Goal: Task Accomplishment & Management: Manage account settings

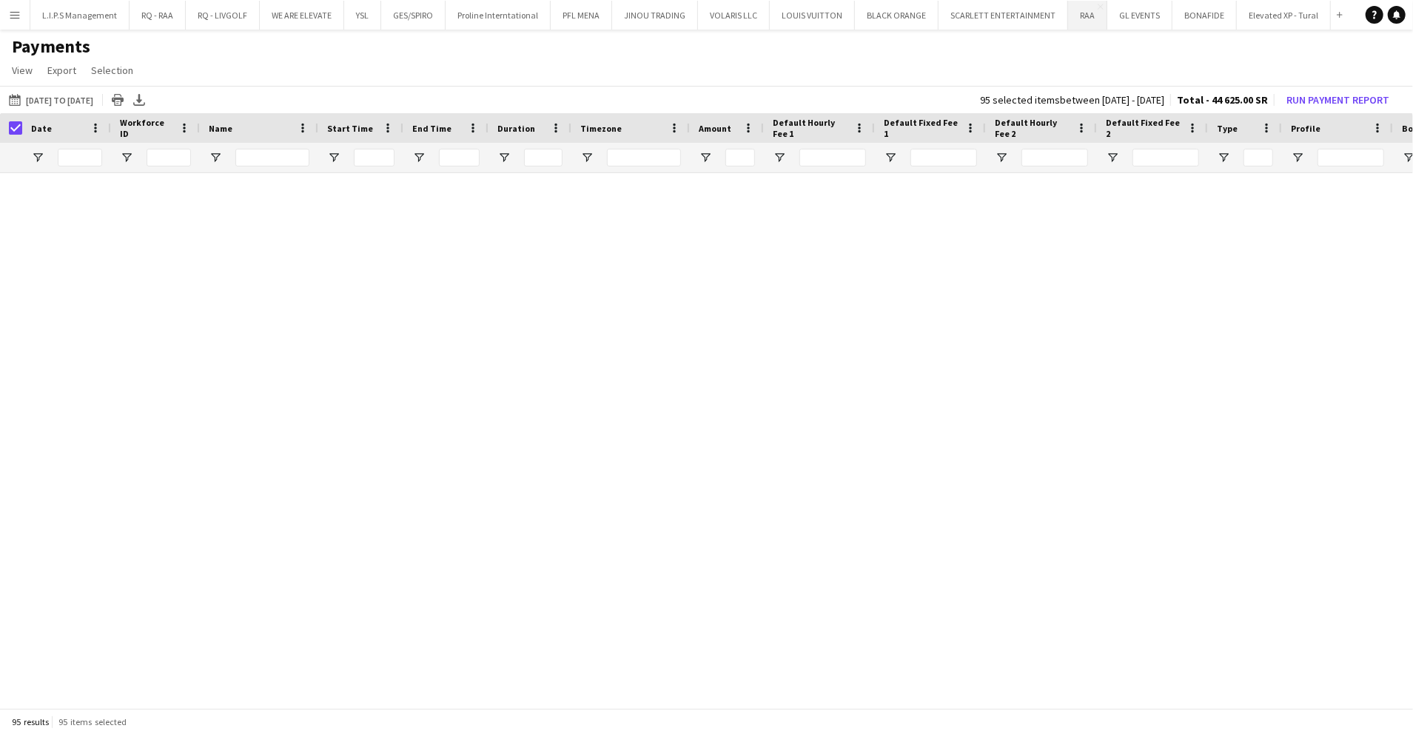
scroll to position [987, 0]
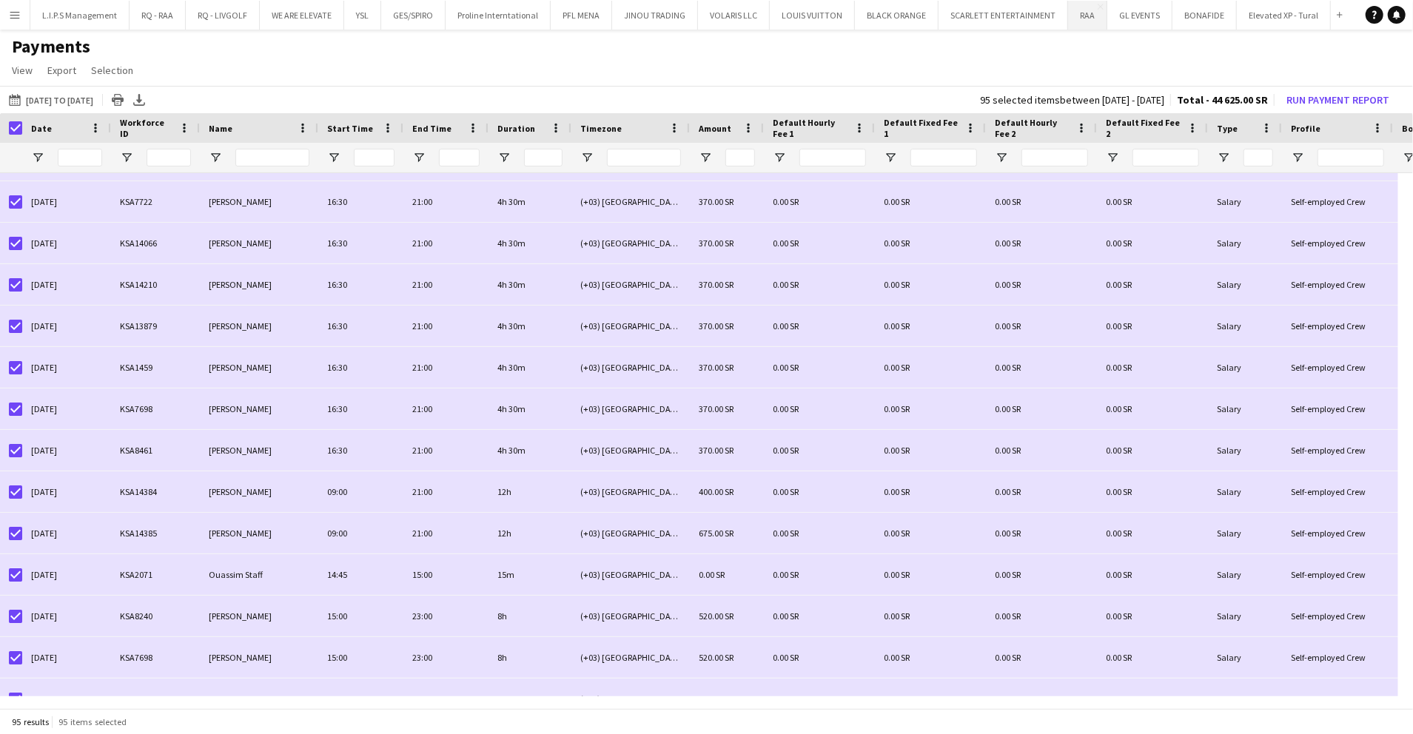
click at [1078, 19] on button "RAA Close" at bounding box center [1087, 15] width 39 height 29
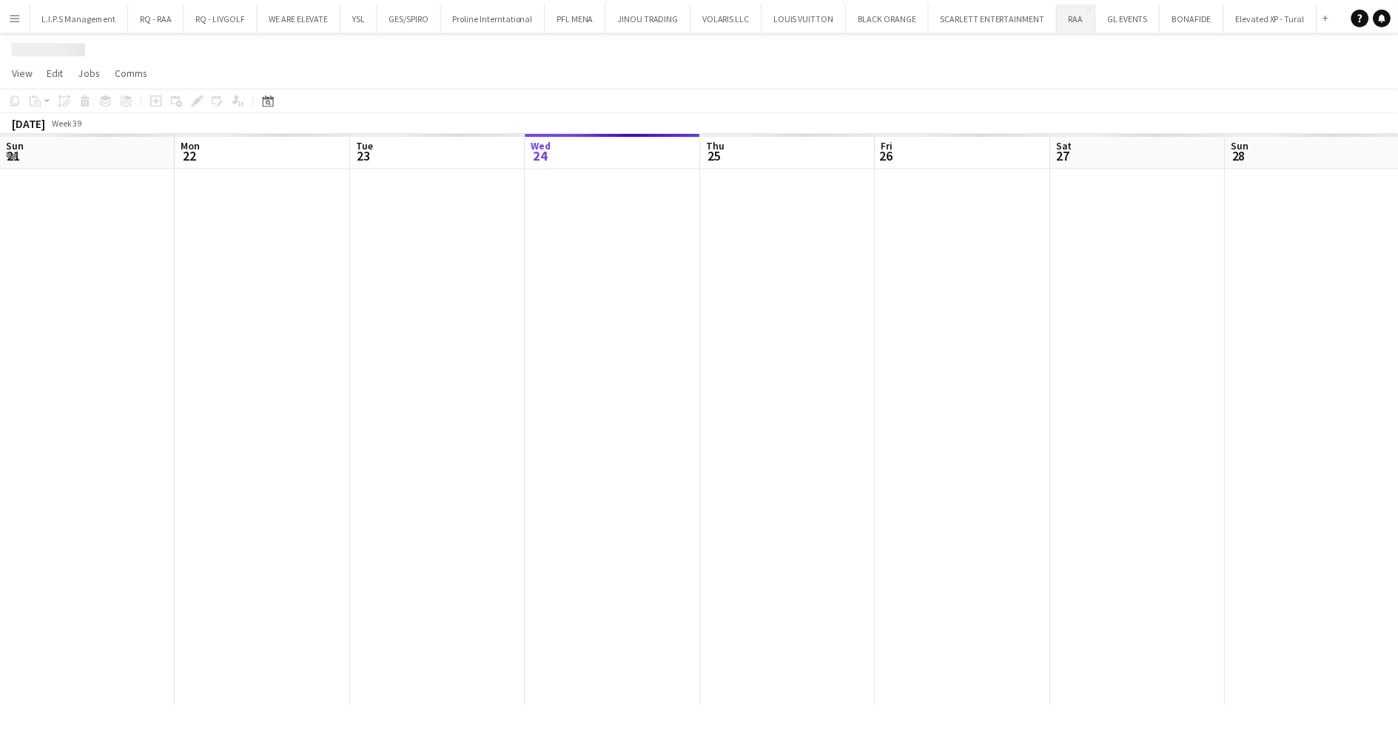
scroll to position [0, 354]
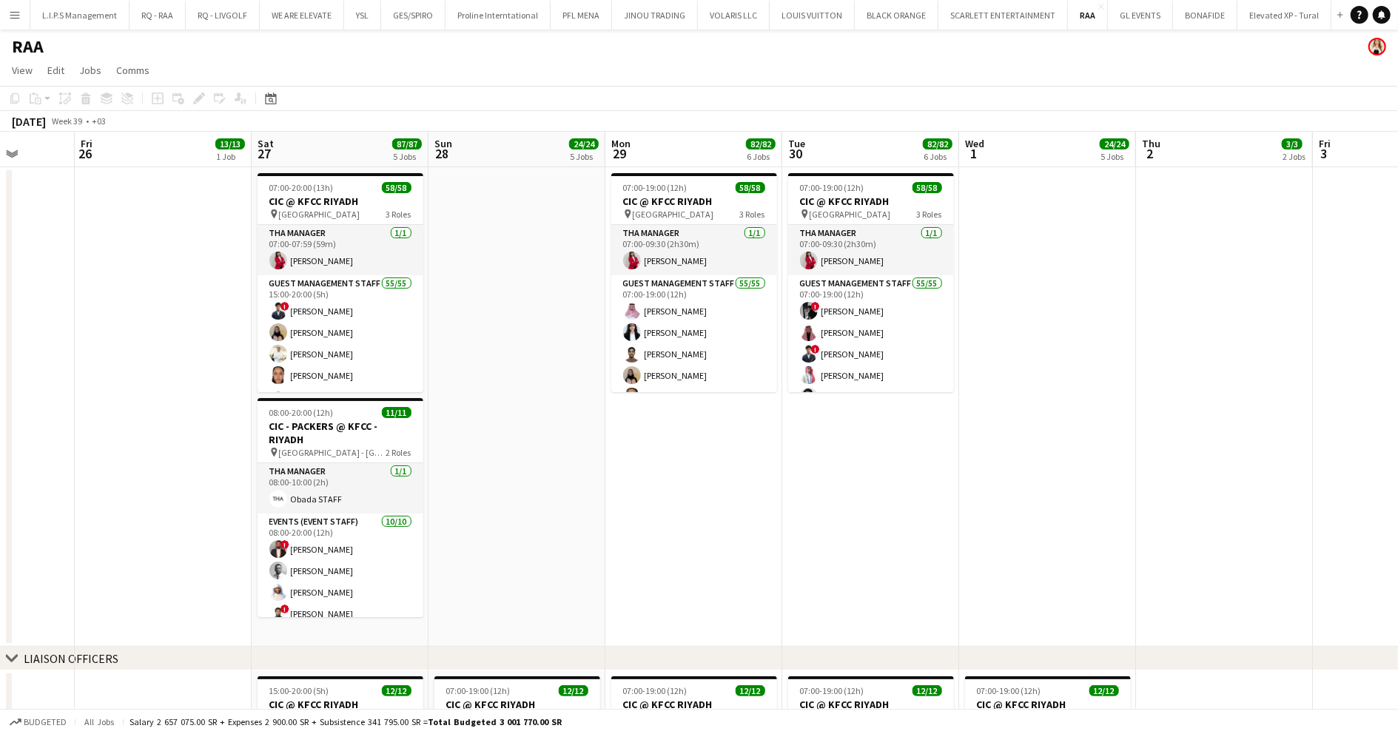
drag, startPoint x: 1202, startPoint y: 469, endPoint x: 746, endPoint y: 486, distance: 456.3
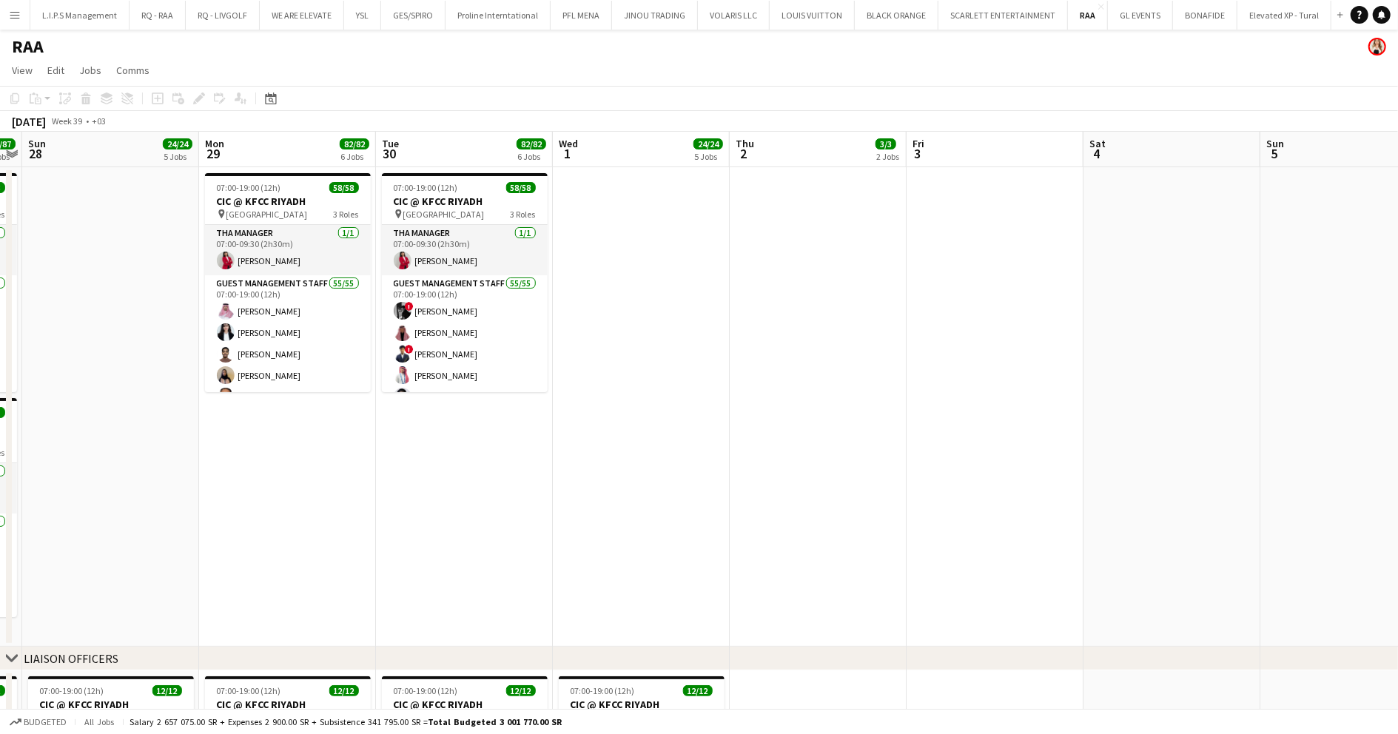
drag, startPoint x: 1027, startPoint y: 465, endPoint x: 444, endPoint y: 462, distance: 583.3
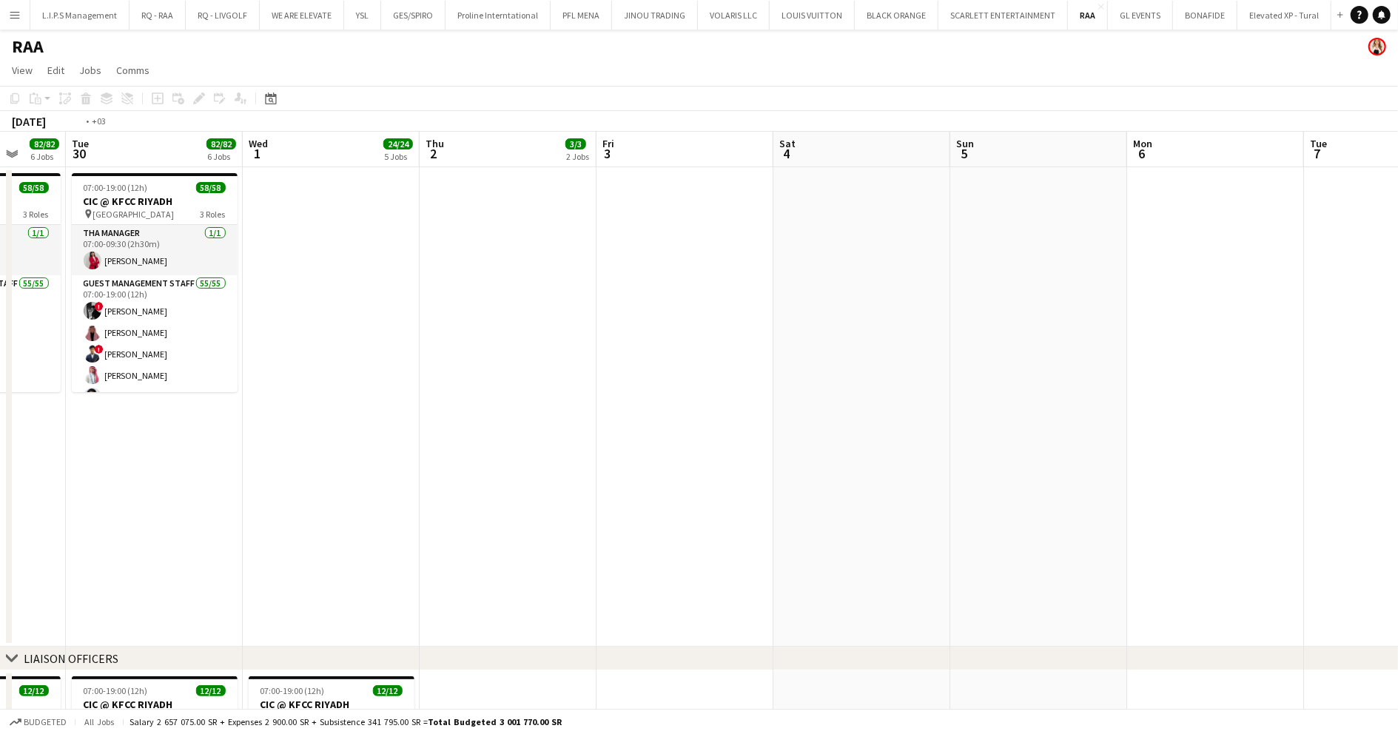
drag, startPoint x: 966, startPoint y: 471, endPoint x: 443, endPoint y: 477, distance: 522.6
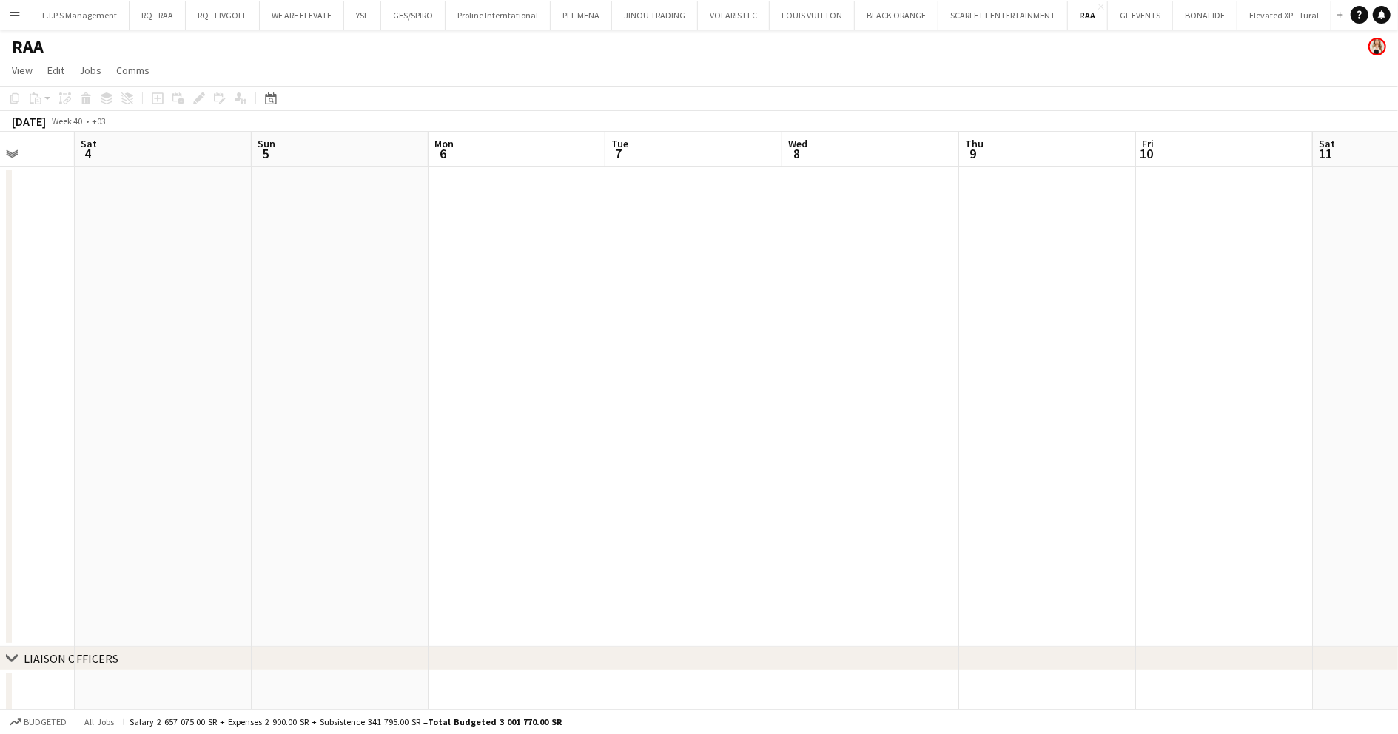
drag, startPoint x: 1084, startPoint y: 395, endPoint x: 551, endPoint y: 400, distance: 532.2
drag, startPoint x: 973, startPoint y: 376, endPoint x: 524, endPoint y: 386, distance: 448.6
drag, startPoint x: 965, startPoint y: 372, endPoint x: 528, endPoint y: 391, distance: 437.8
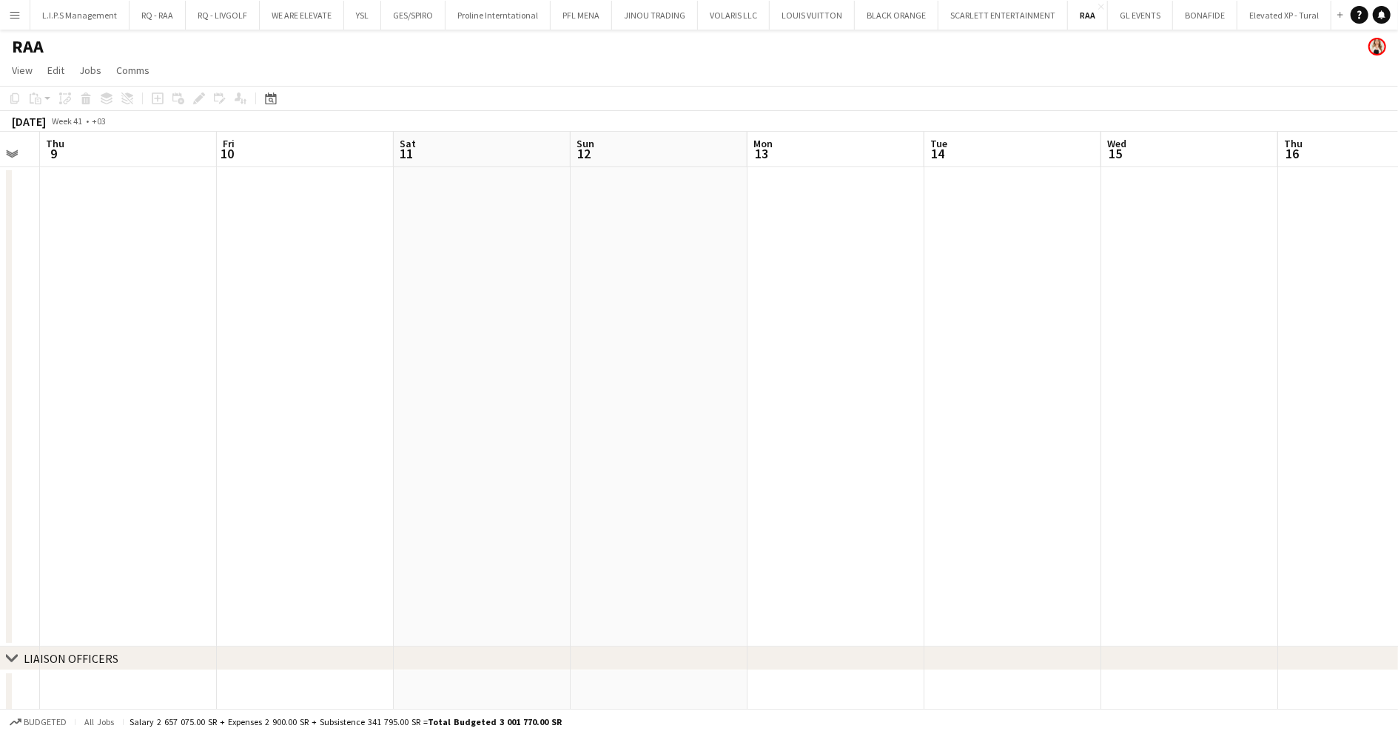
drag, startPoint x: 1000, startPoint y: 373, endPoint x: 634, endPoint y: 375, distance: 366.4
drag, startPoint x: 999, startPoint y: 367, endPoint x: 567, endPoint y: 383, distance: 432.6
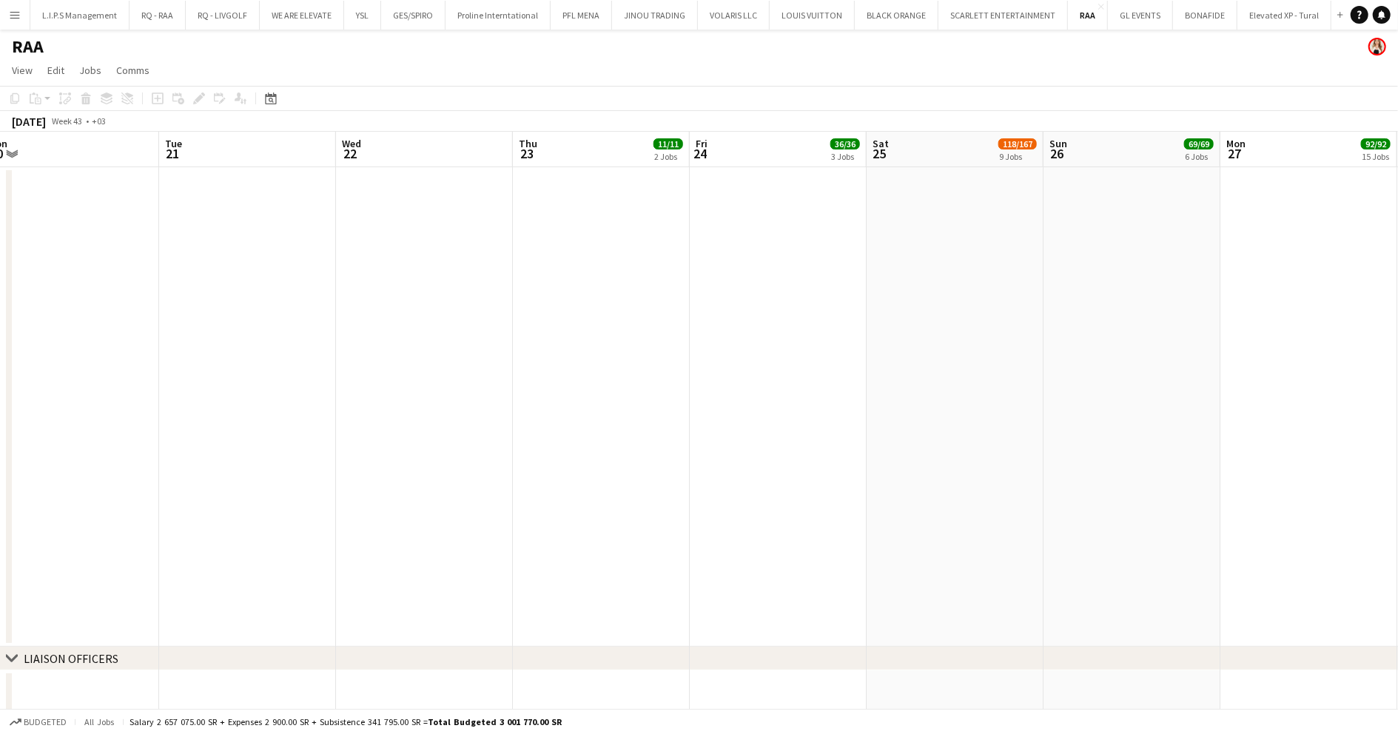
drag, startPoint x: 890, startPoint y: 360, endPoint x: 758, endPoint y: 364, distance: 131.8
drag, startPoint x: 1071, startPoint y: 335, endPoint x: 746, endPoint y: 335, distance: 324.9
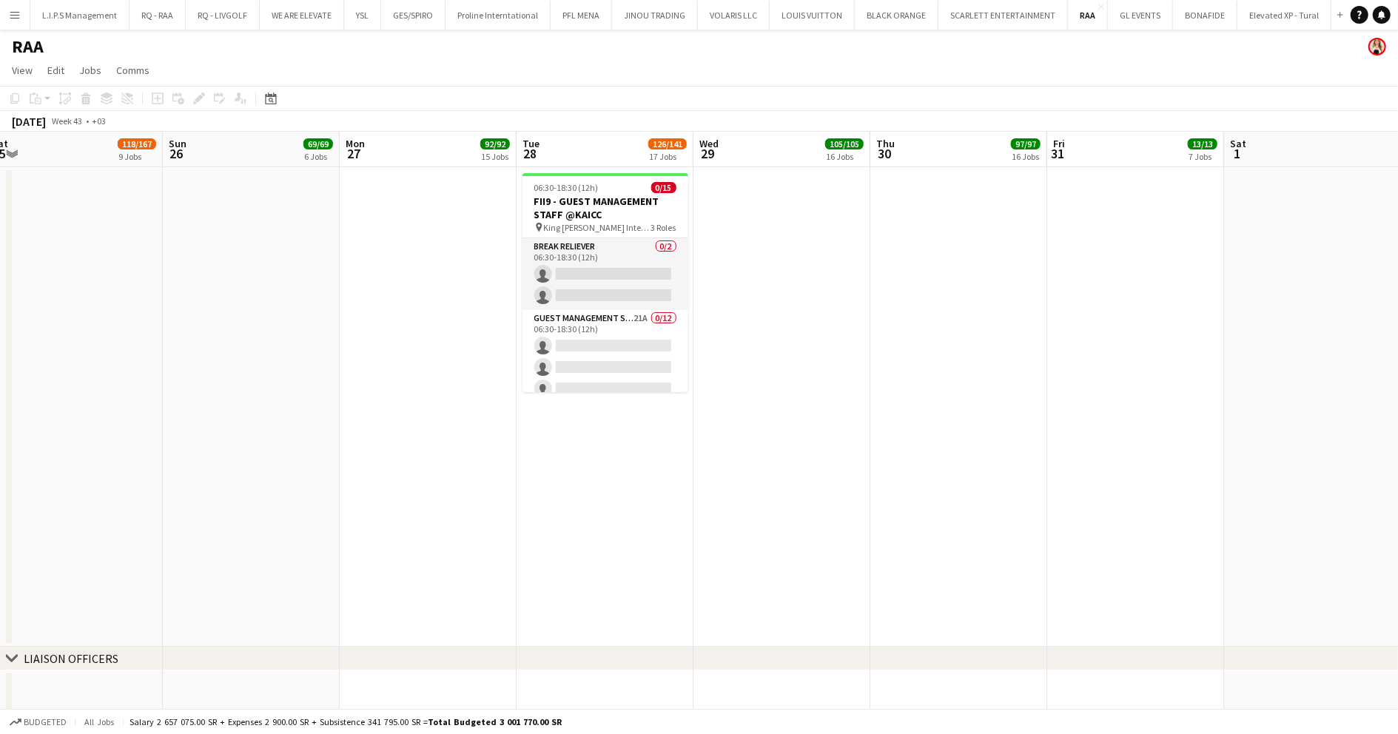
drag, startPoint x: 1226, startPoint y: 385, endPoint x: 936, endPoint y: 382, distance: 289.4
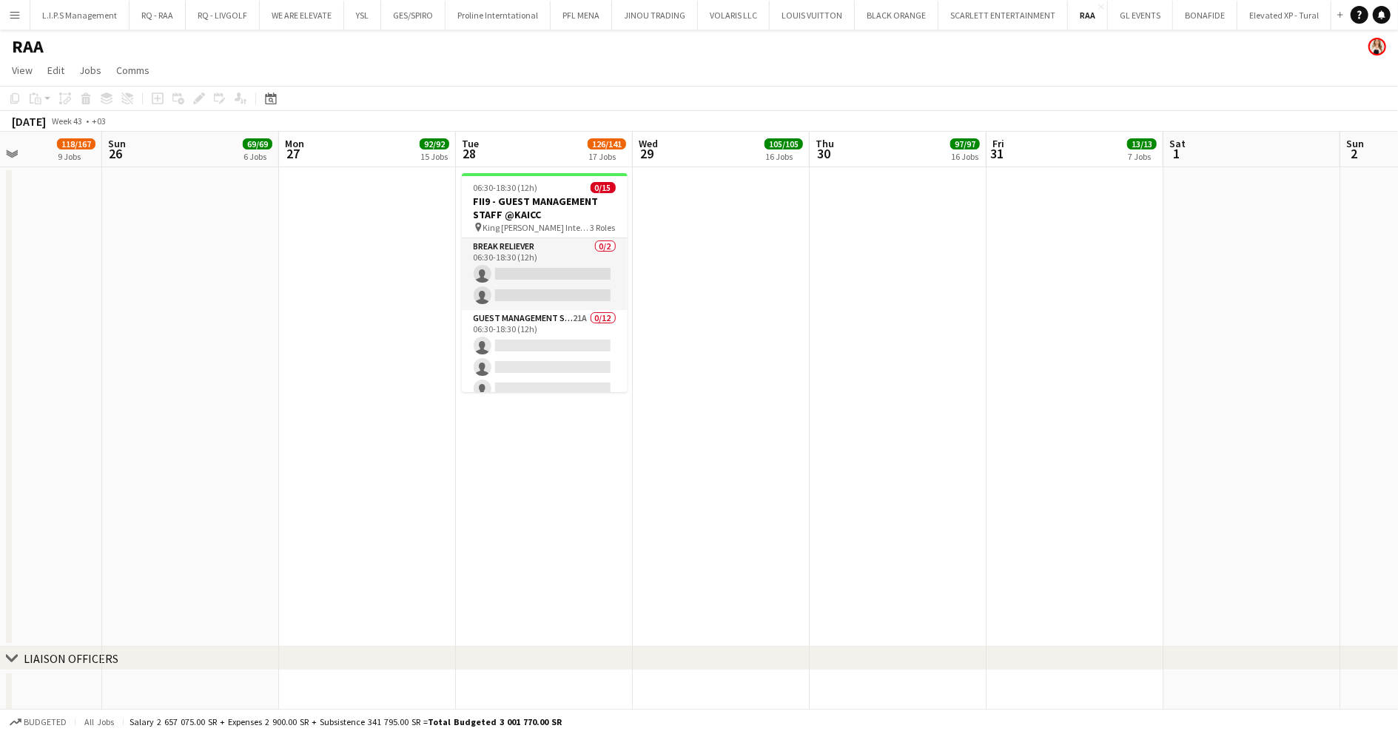
drag, startPoint x: 1067, startPoint y: 363, endPoint x: 1021, endPoint y: 366, distance: 45.9
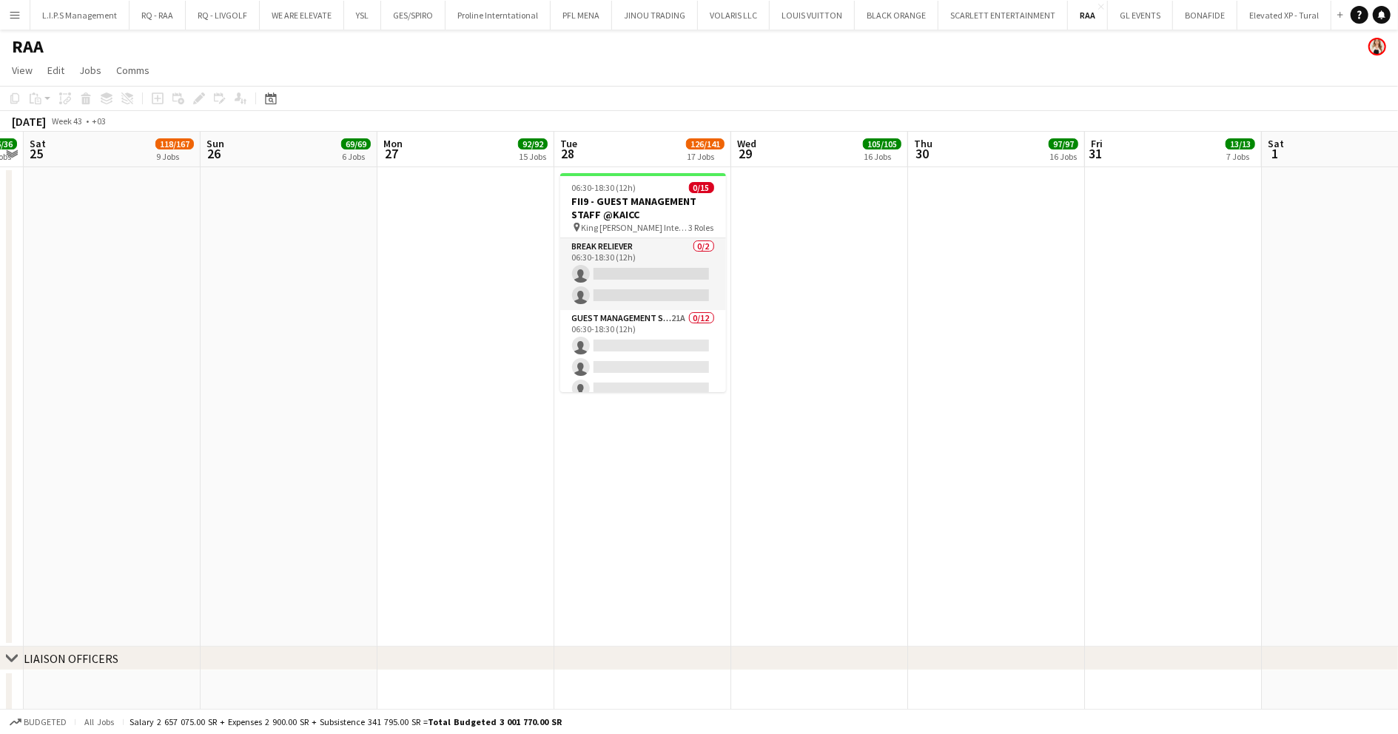
scroll to position [0, 336]
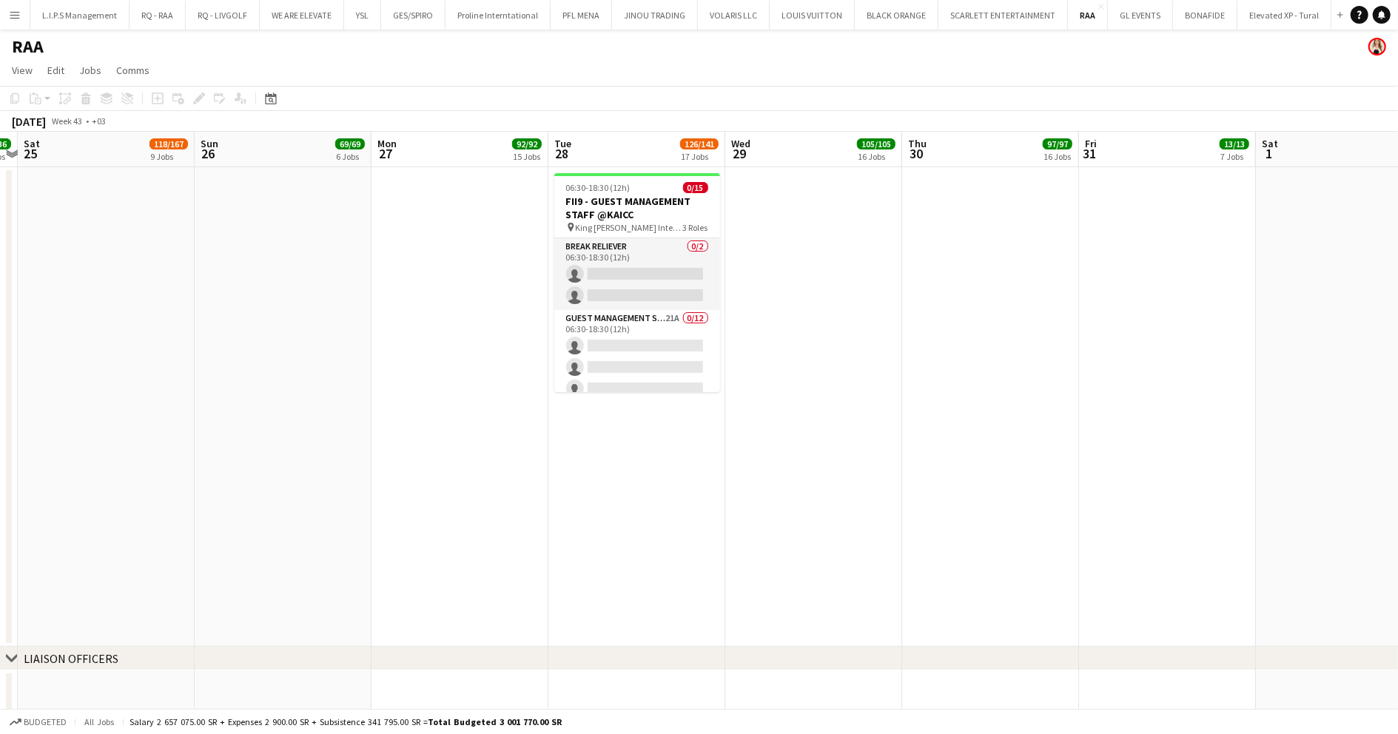
drag, startPoint x: 999, startPoint y: 366, endPoint x: 1091, endPoint y: 367, distance: 91.8
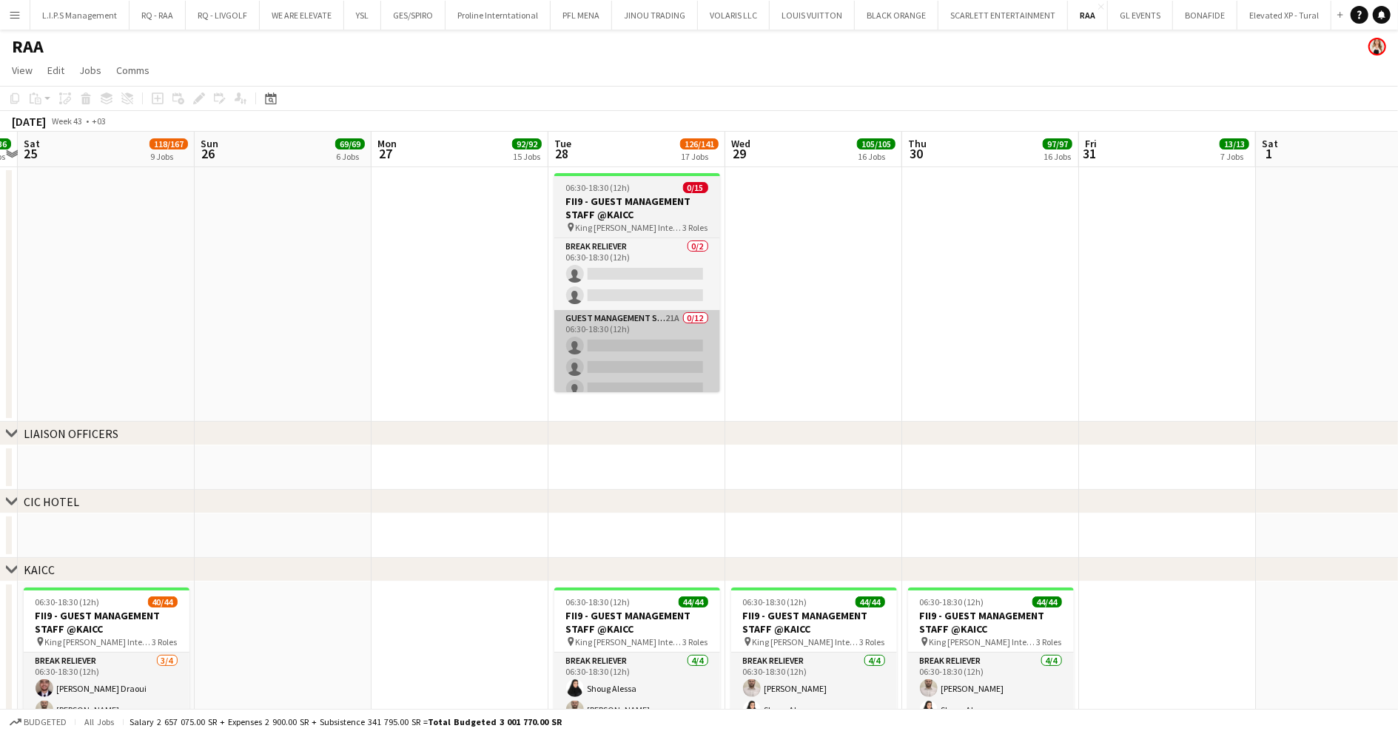
click at [637, 358] on app-card-role "Guest Management Staff 21A 0/12 06:30-18:30 (12h) single-neutral-actions single…" at bounding box center [637, 453] width 166 height 286
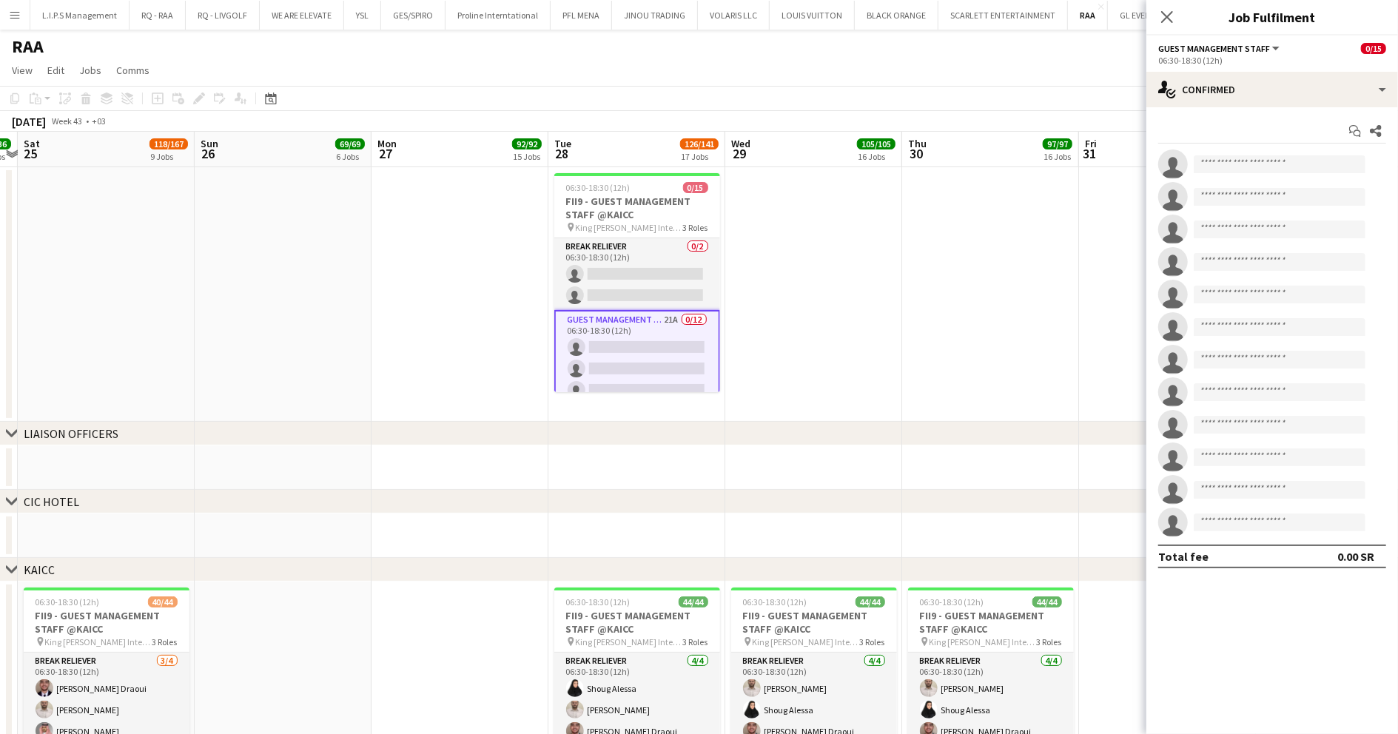
scroll to position [0, 339]
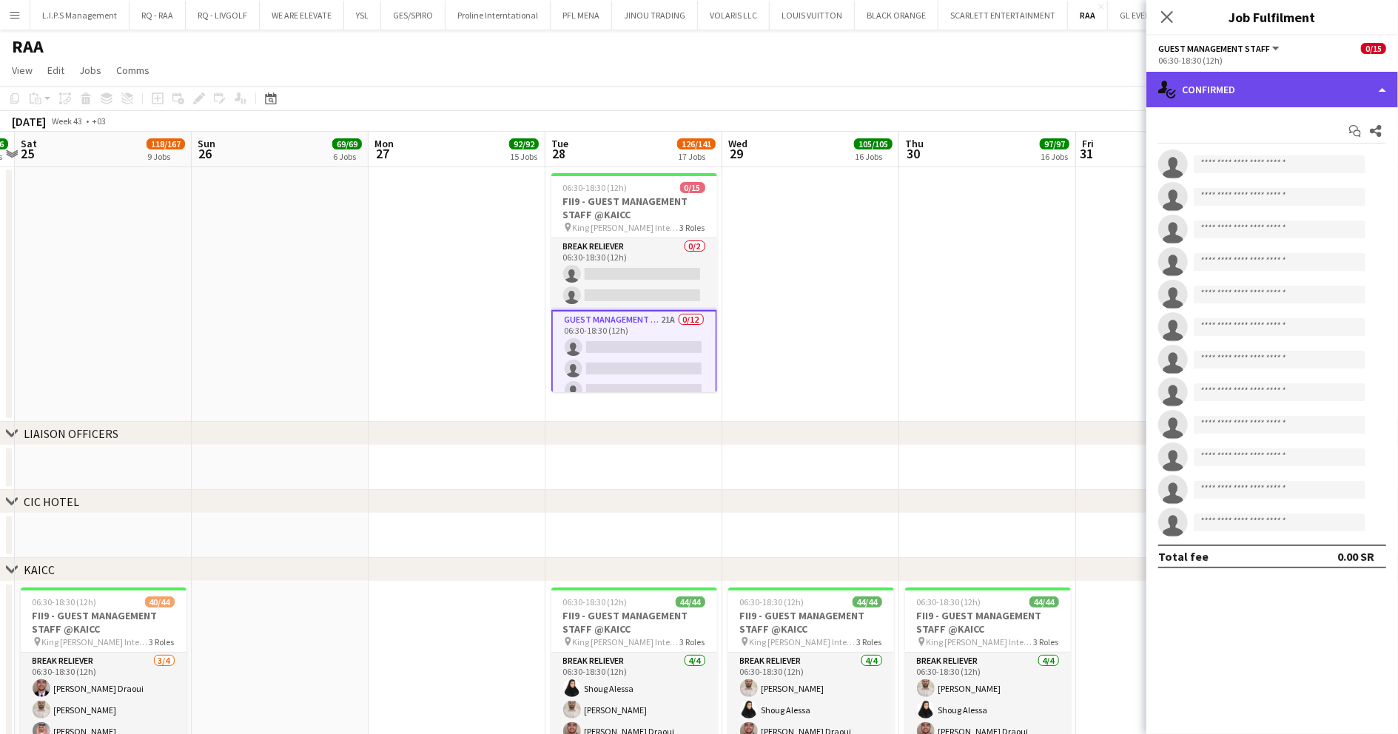
click at [1360, 94] on div "single-neutral-actions-check-2 Confirmed" at bounding box center [1273, 90] width 252 height 36
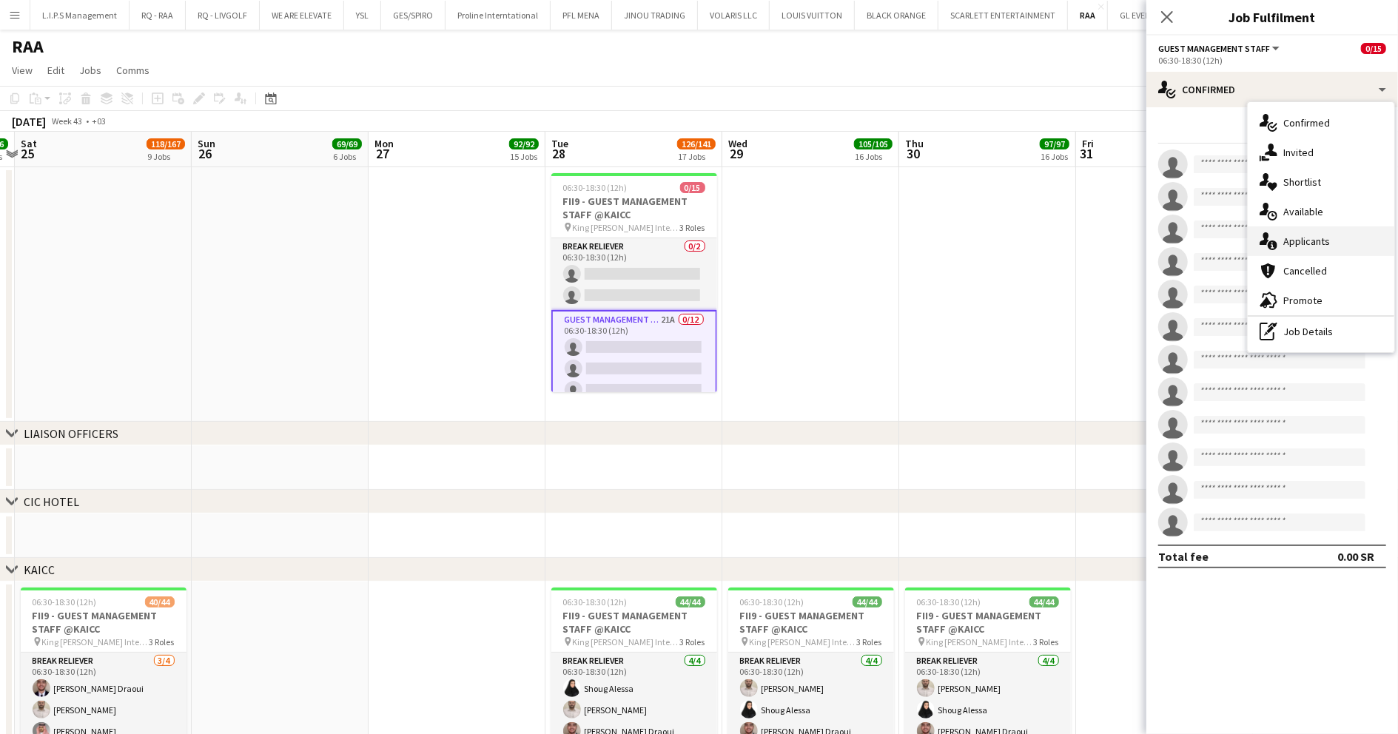
click at [1313, 247] on span "Applicants" at bounding box center [1306, 241] width 47 height 13
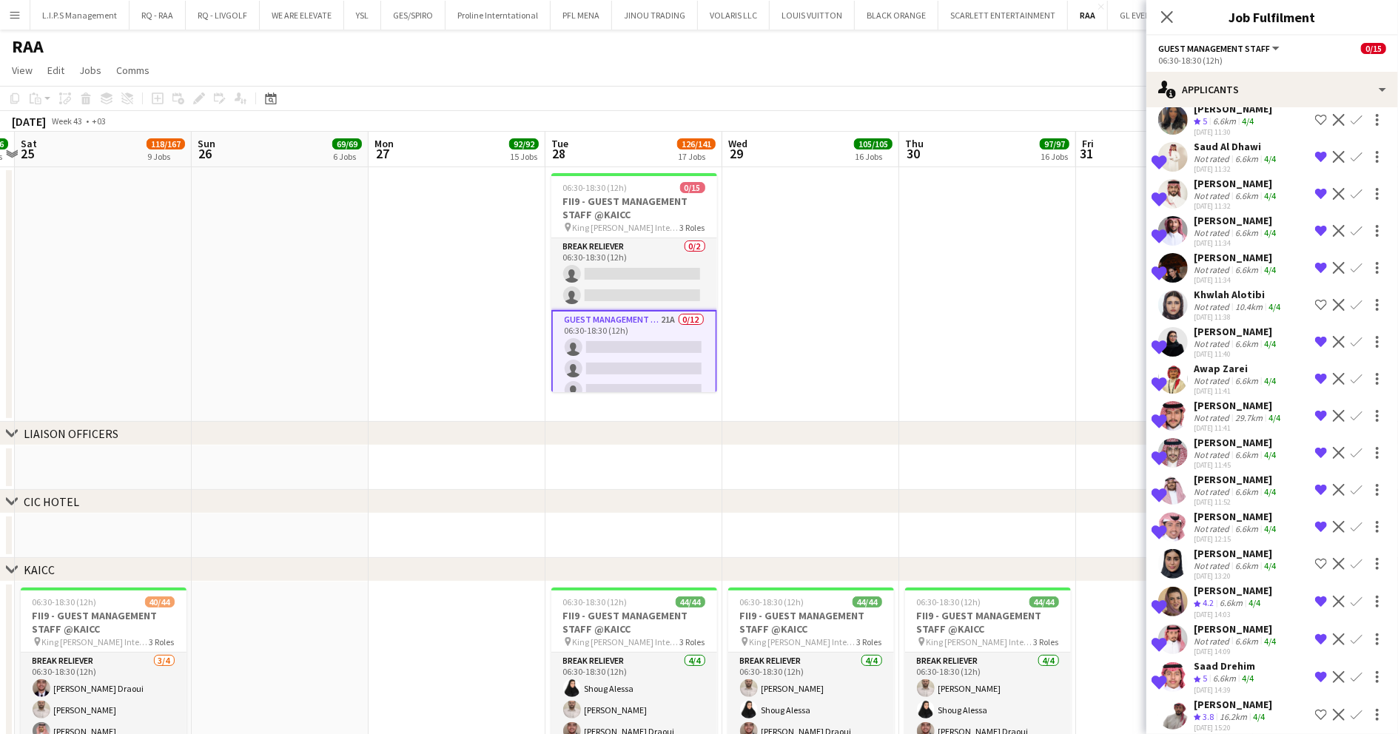
scroll to position [249, 0]
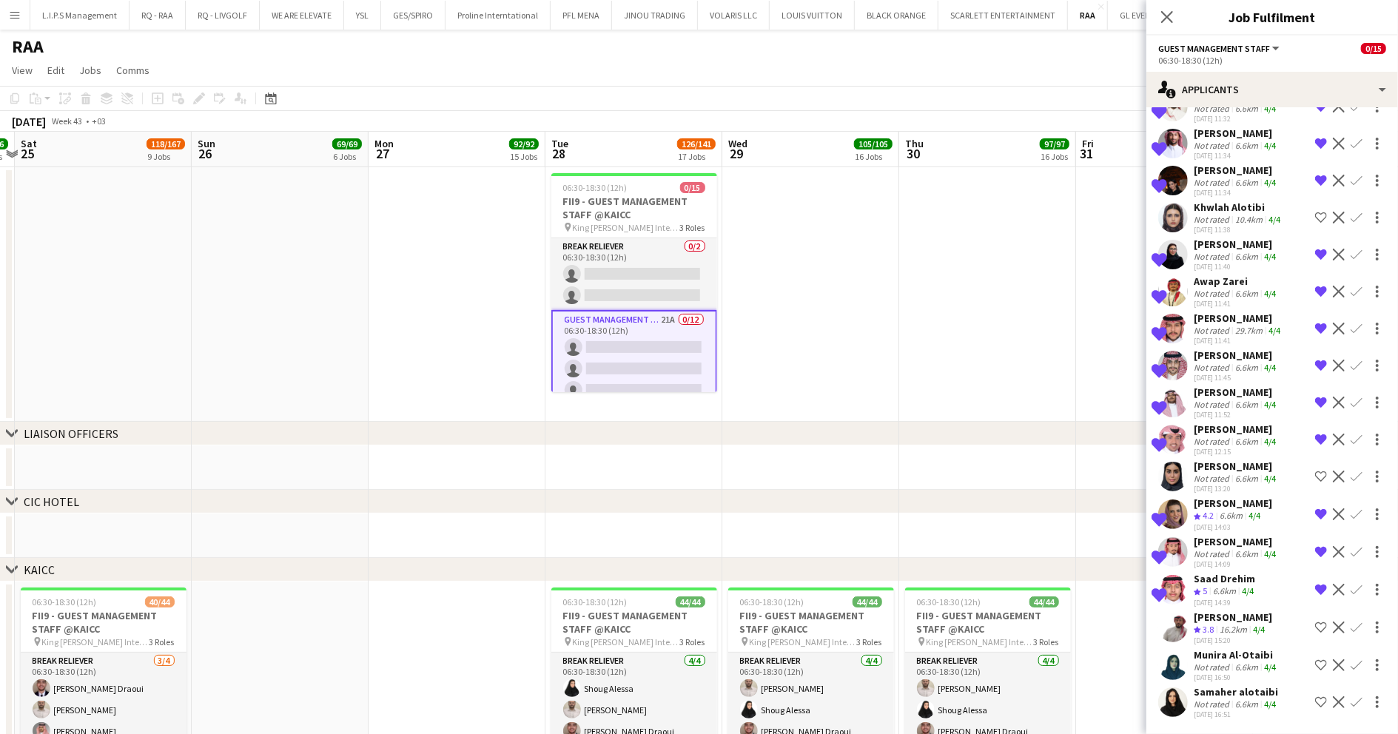
click at [1245, 691] on div "Samaher alotaibi" at bounding box center [1236, 691] width 85 height 13
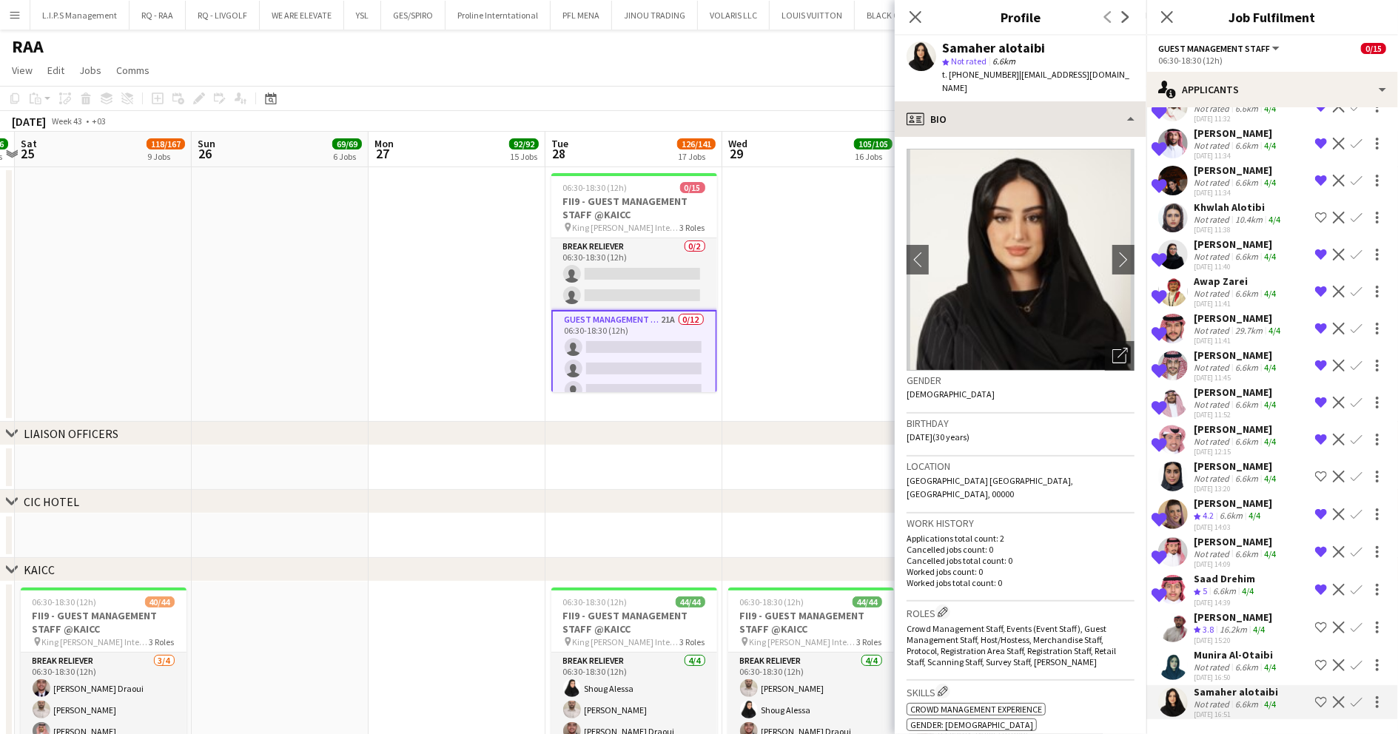
drag, startPoint x: 1039, startPoint y: 89, endPoint x: 1036, endPoint y: 101, distance: 12.2
click at [1036, 101] on app-crew-profile "Close pop-in Profile Previous Next Samaher alotaibi star Not rated 6.6km t. +96…" at bounding box center [1021, 367] width 252 height 734
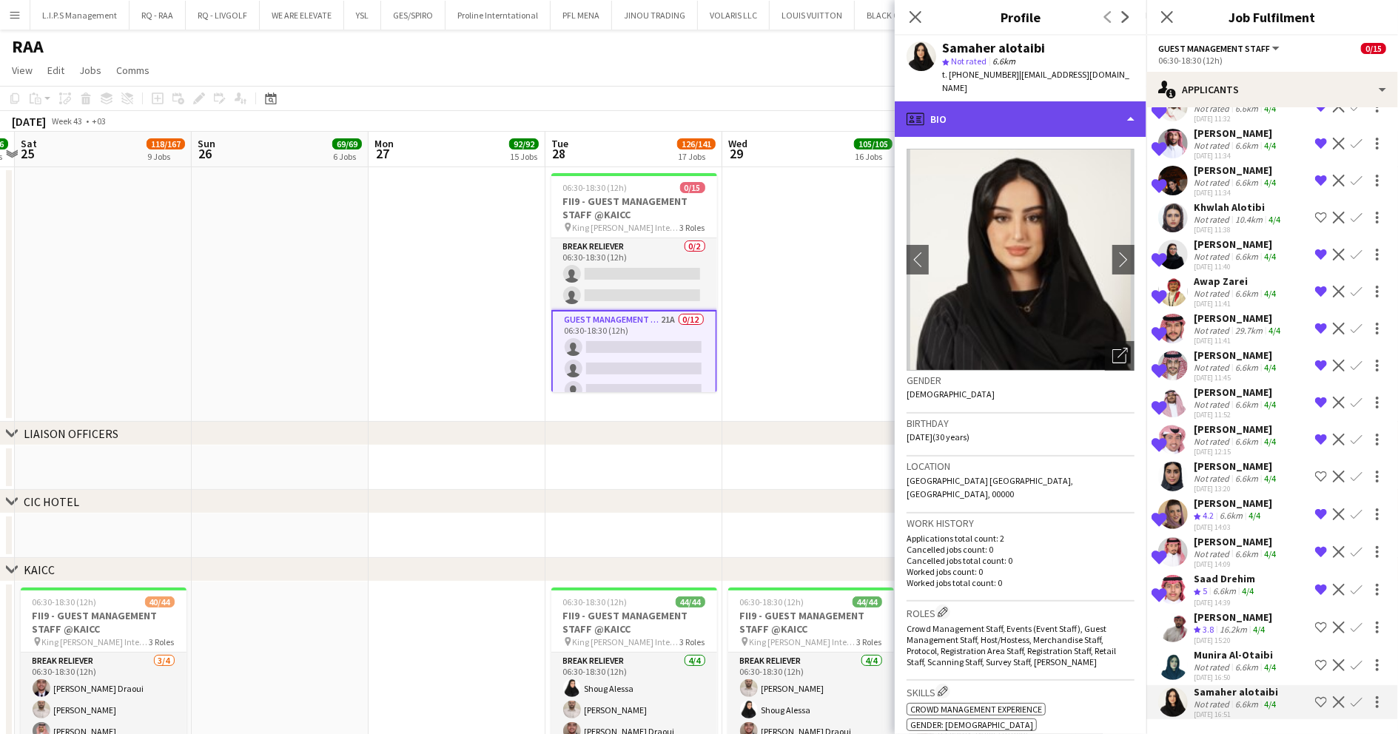
click at [1036, 101] on div "profile Bio" at bounding box center [1021, 119] width 252 height 36
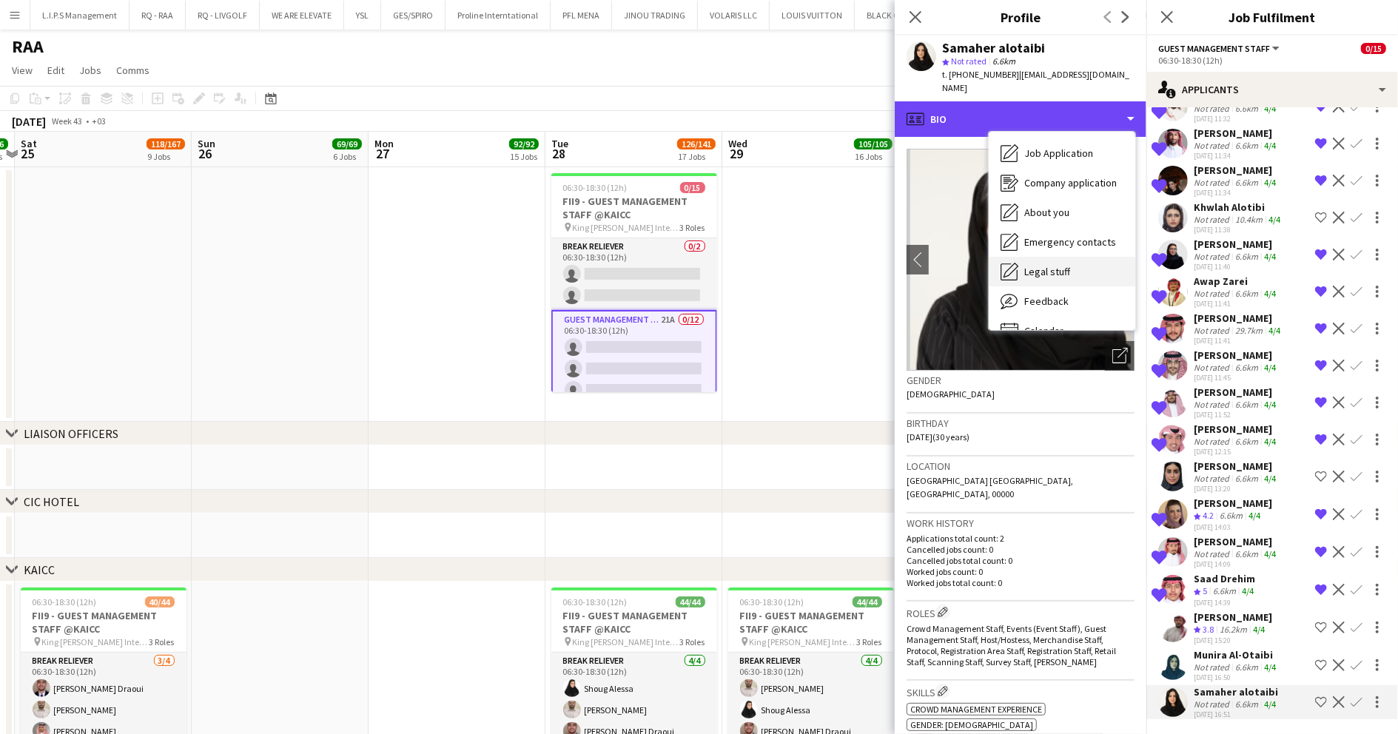
scroll to position [50, 0]
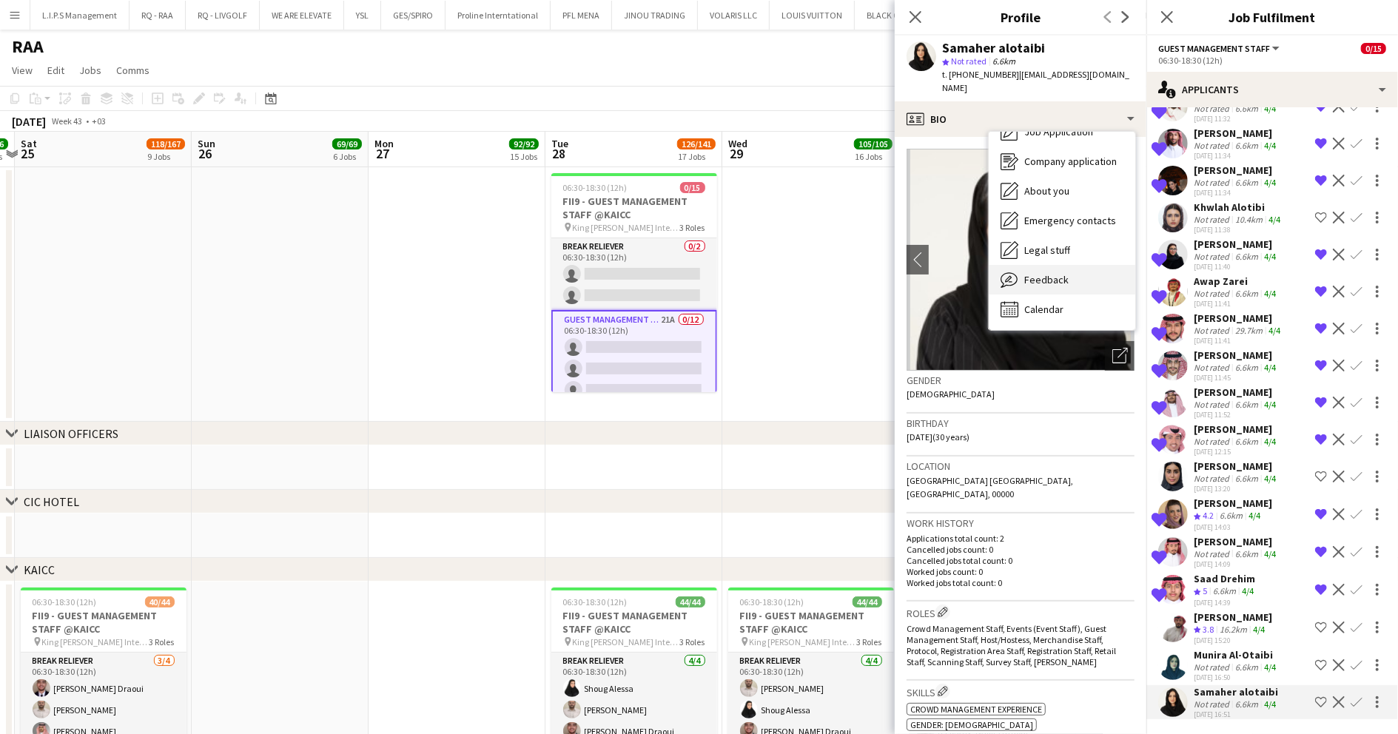
click at [1055, 273] on span "Feedback" at bounding box center [1046, 279] width 44 height 13
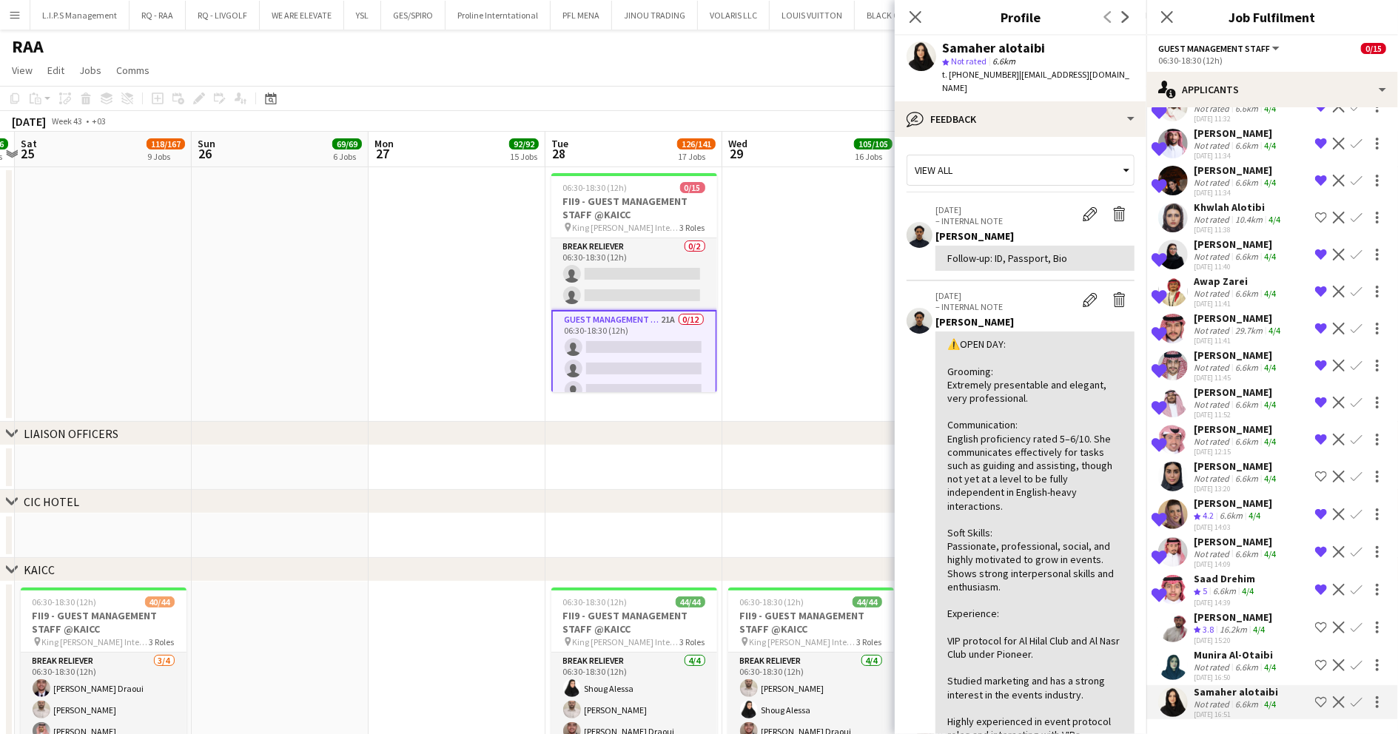
click at [1220, 649] on div "Munira Al-Otaibi" at bounding box center [1236, 654] width 85 height 13
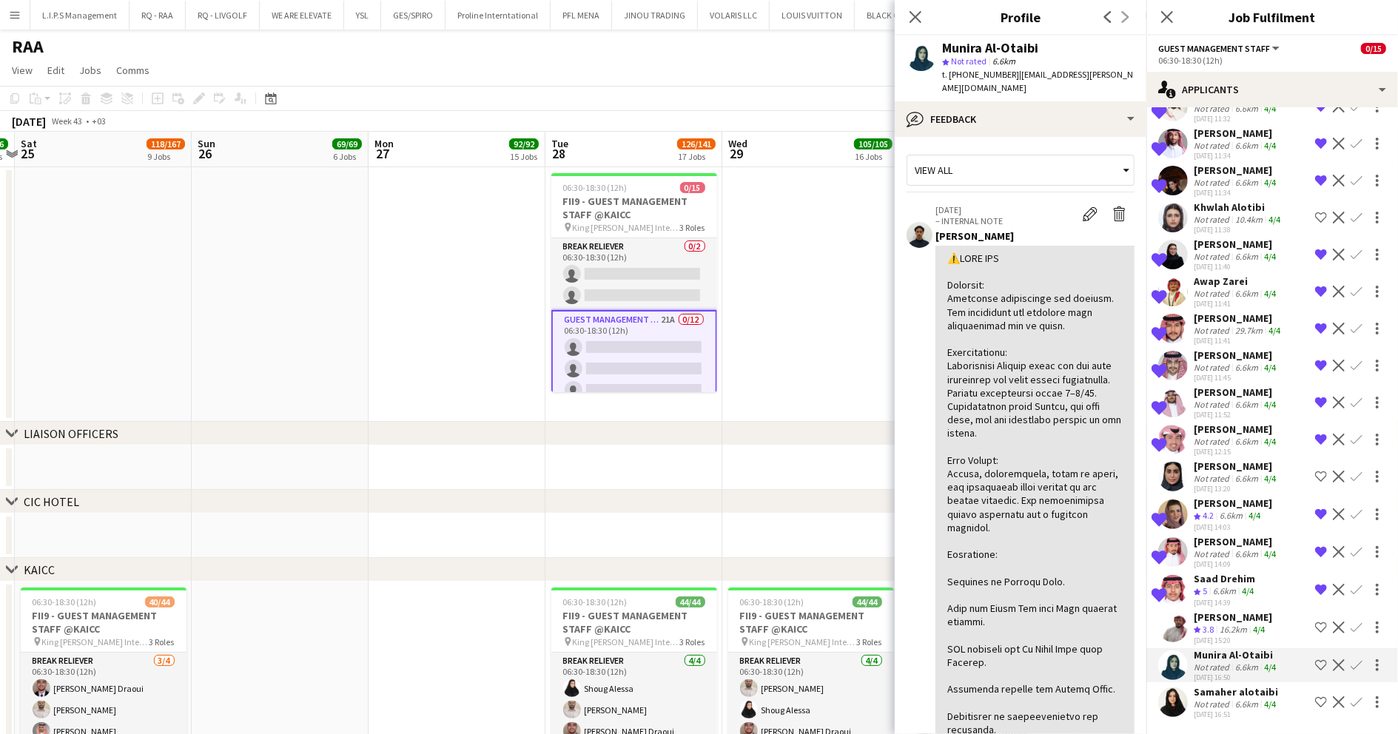
click at [1249, 583] on div "Saad Drehim" at bounding box center [1225, 578] width 63 height 13
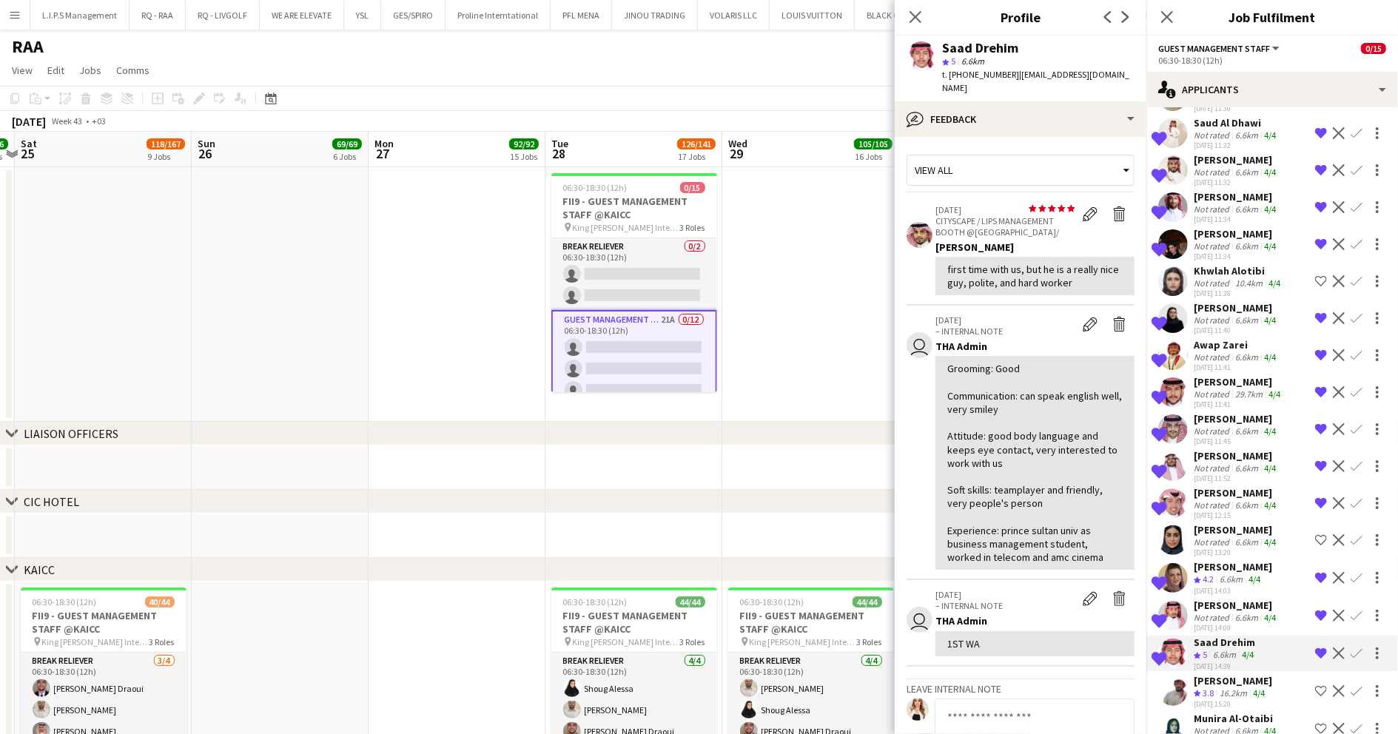
scroll to position [249, 0]
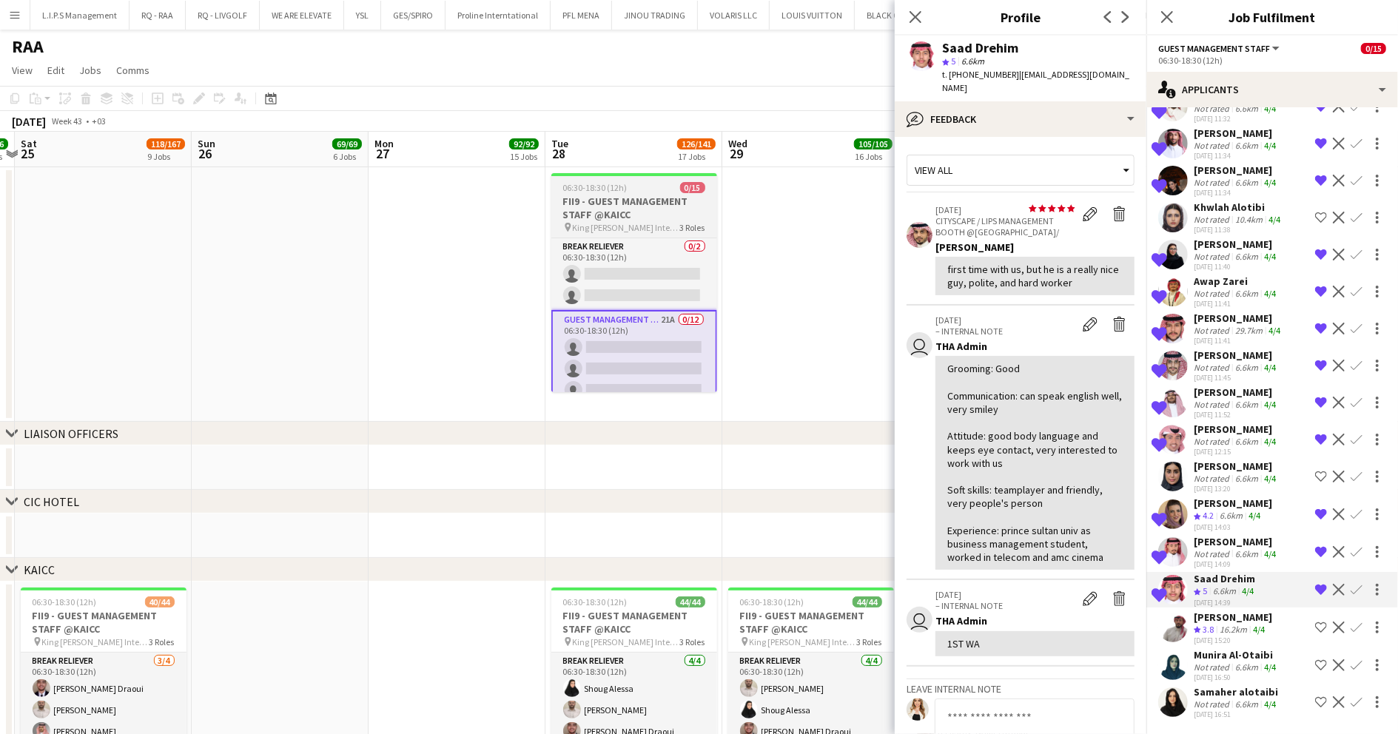
click at [602, 203] on h3 "FII9 - GUEST MANAGEMENT STAFF @KAICC" at bounding box center [634, 208] width 166 height 27
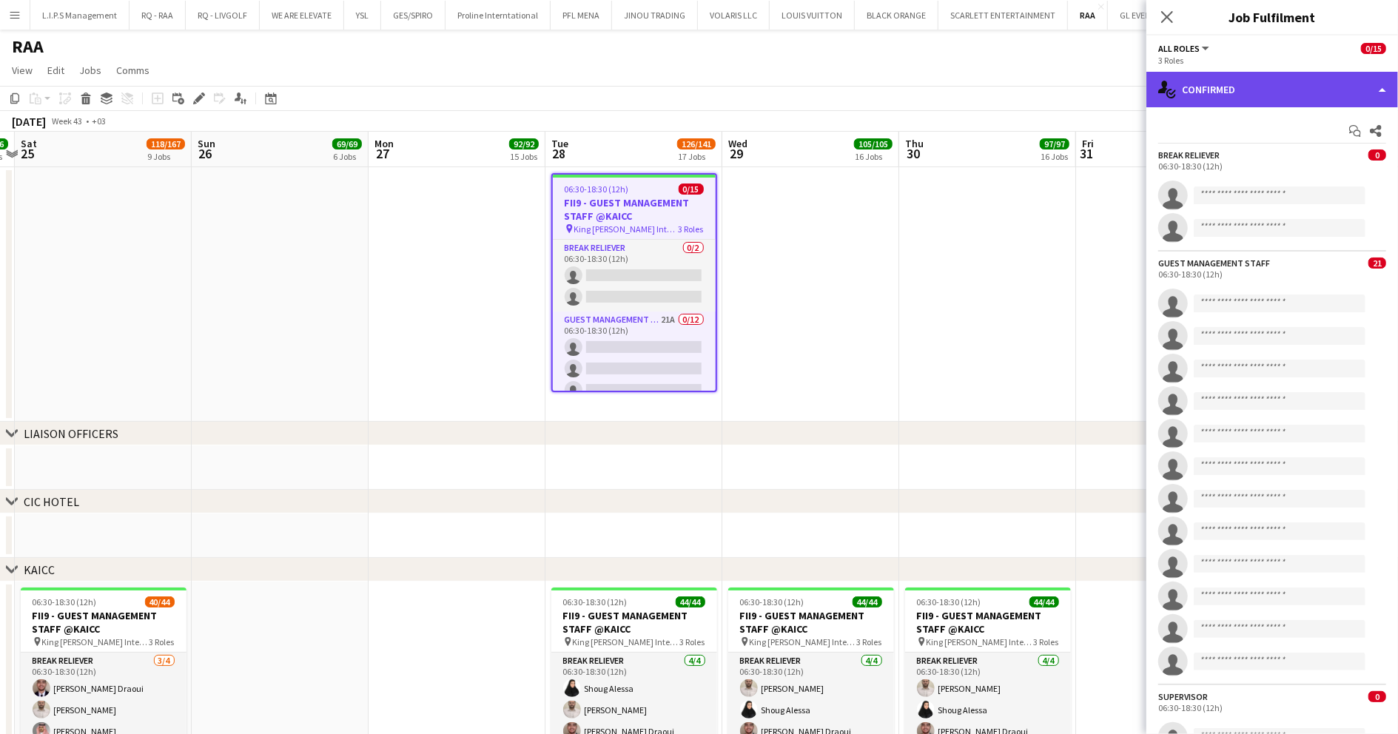
click at [1249, 95] on div "single-neutral-actions-check-2 Confirmed" at bounding box center [1273, 90] width 252 height 36
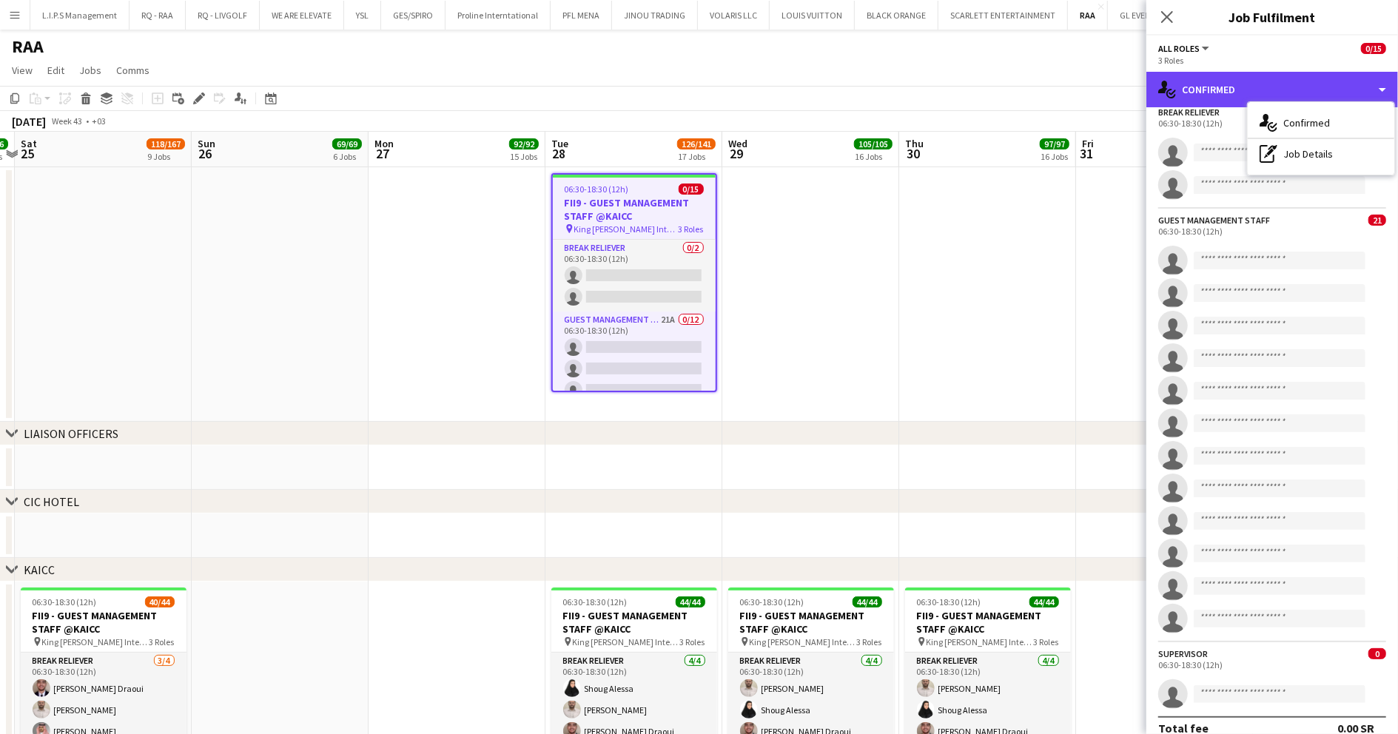
scroll to position [59, 0]
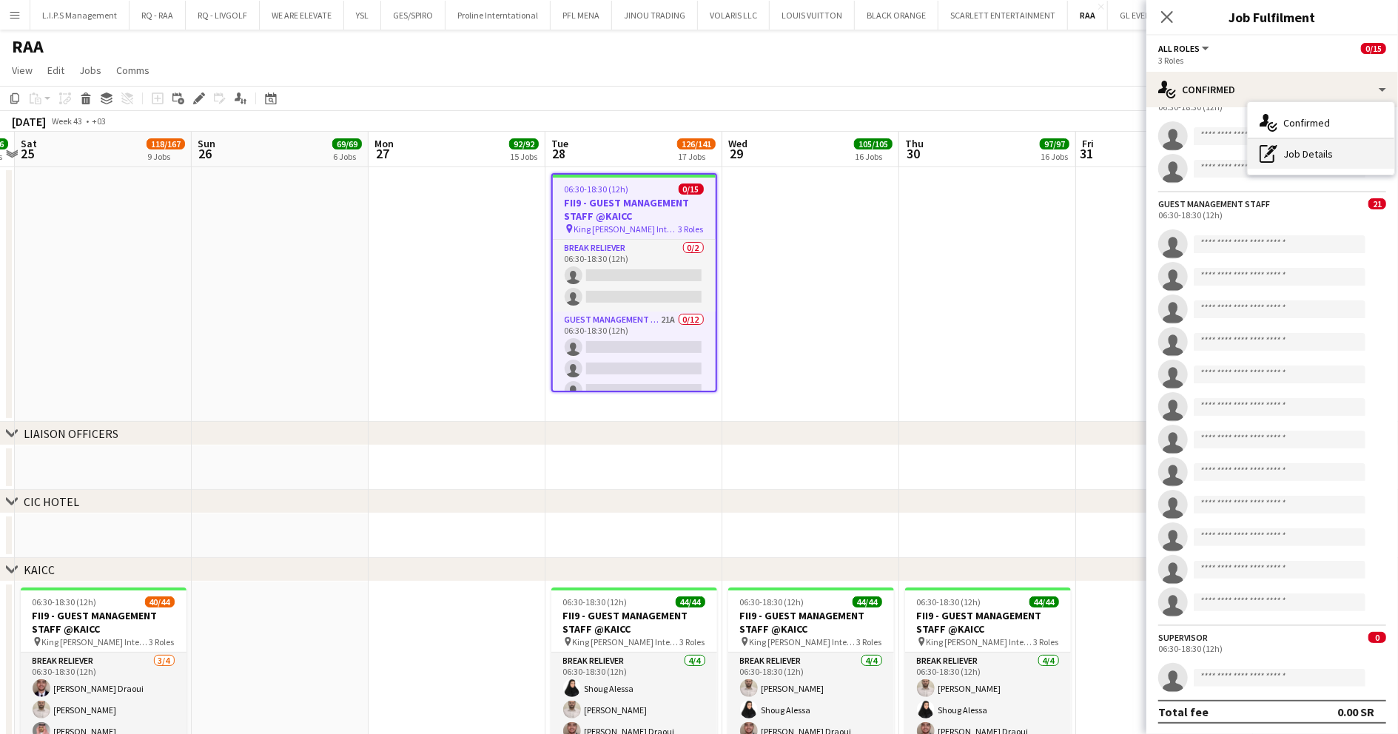
click at [1316, 152] on div "pen-write Job Details" at bounding box center [1321, 154] width 147 height 30
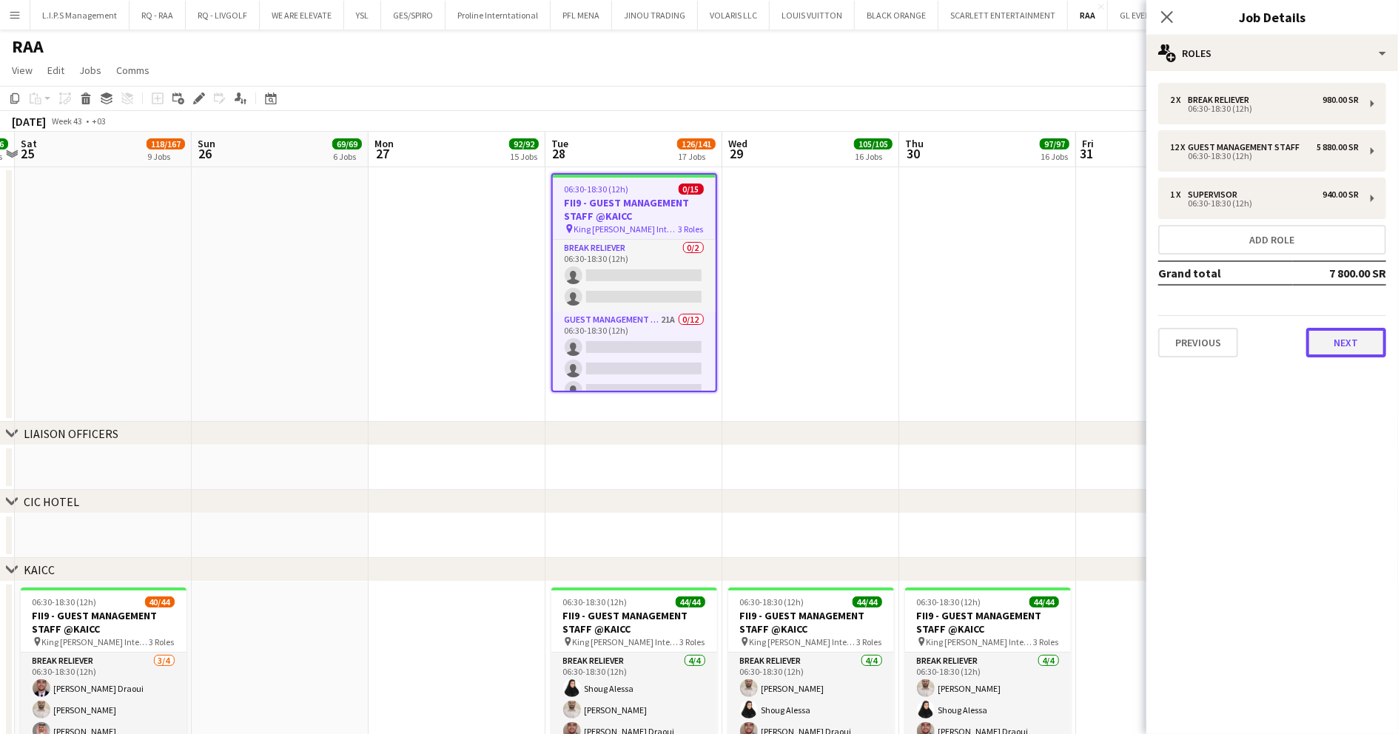
click at [1345, 341] on button "Next" at bounding box center [1346, 343] width 80 height 30
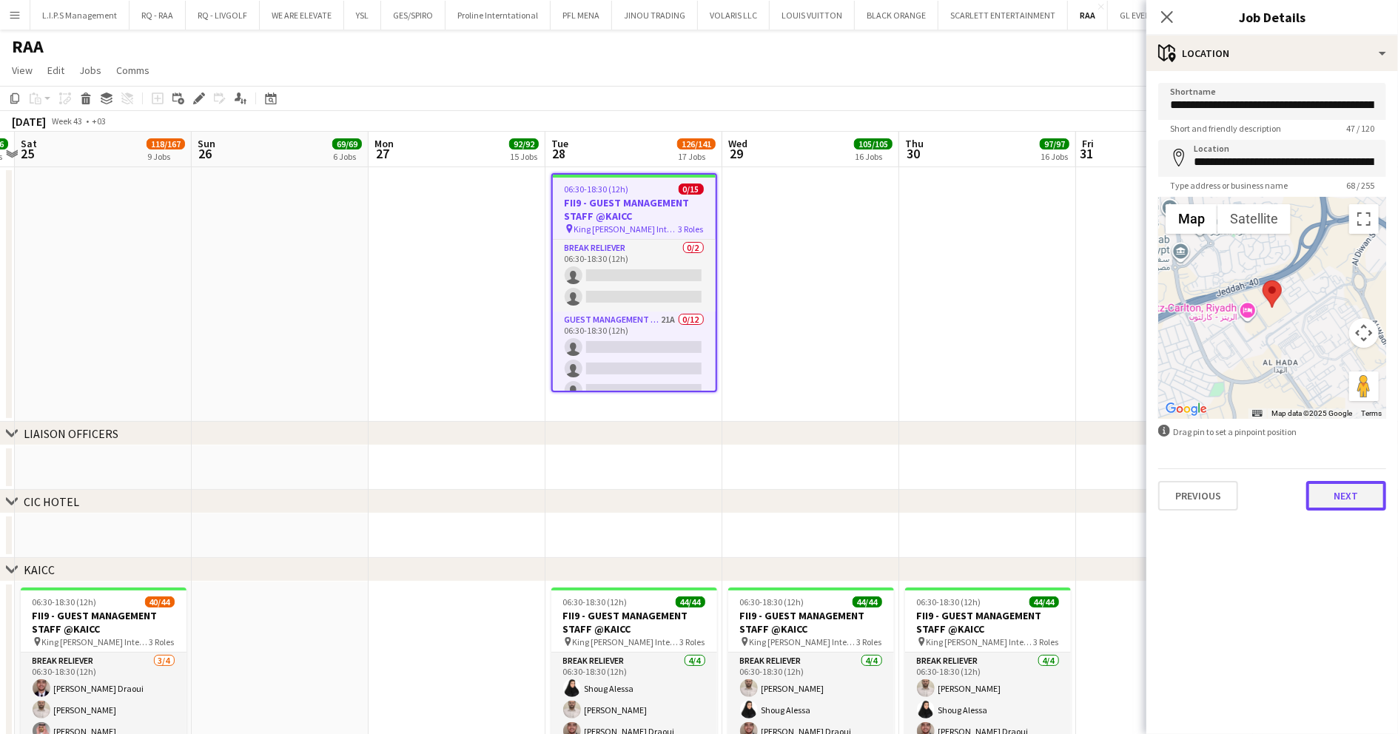
click at [1334, 494] on button "Next" at bounding box center [1346, 496] width 80 height 30
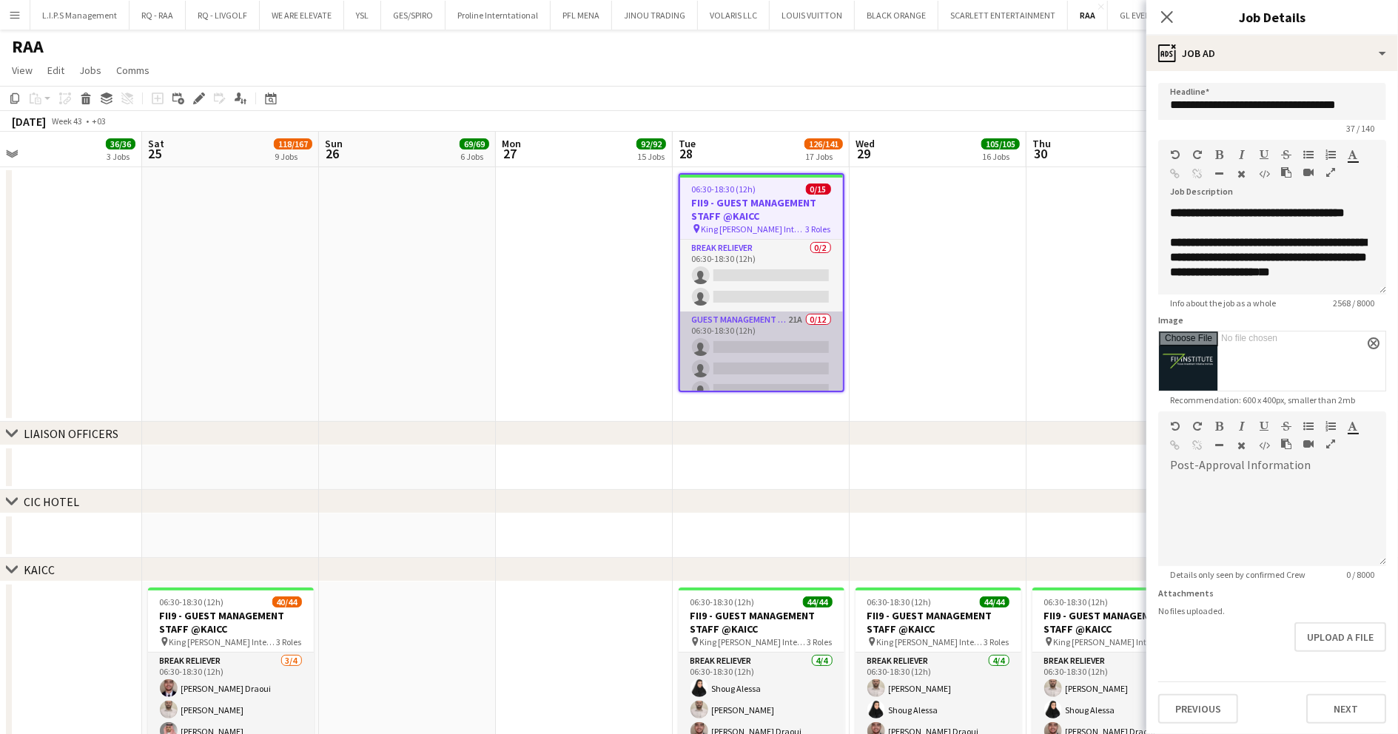
scroll to position [257, 0]
click at [771, 380] on app-card-role "Supervisor 0/1 06:30-18:30 (12h) single-neutral-actions" at bounding box center [761, 366] width 163 height 50
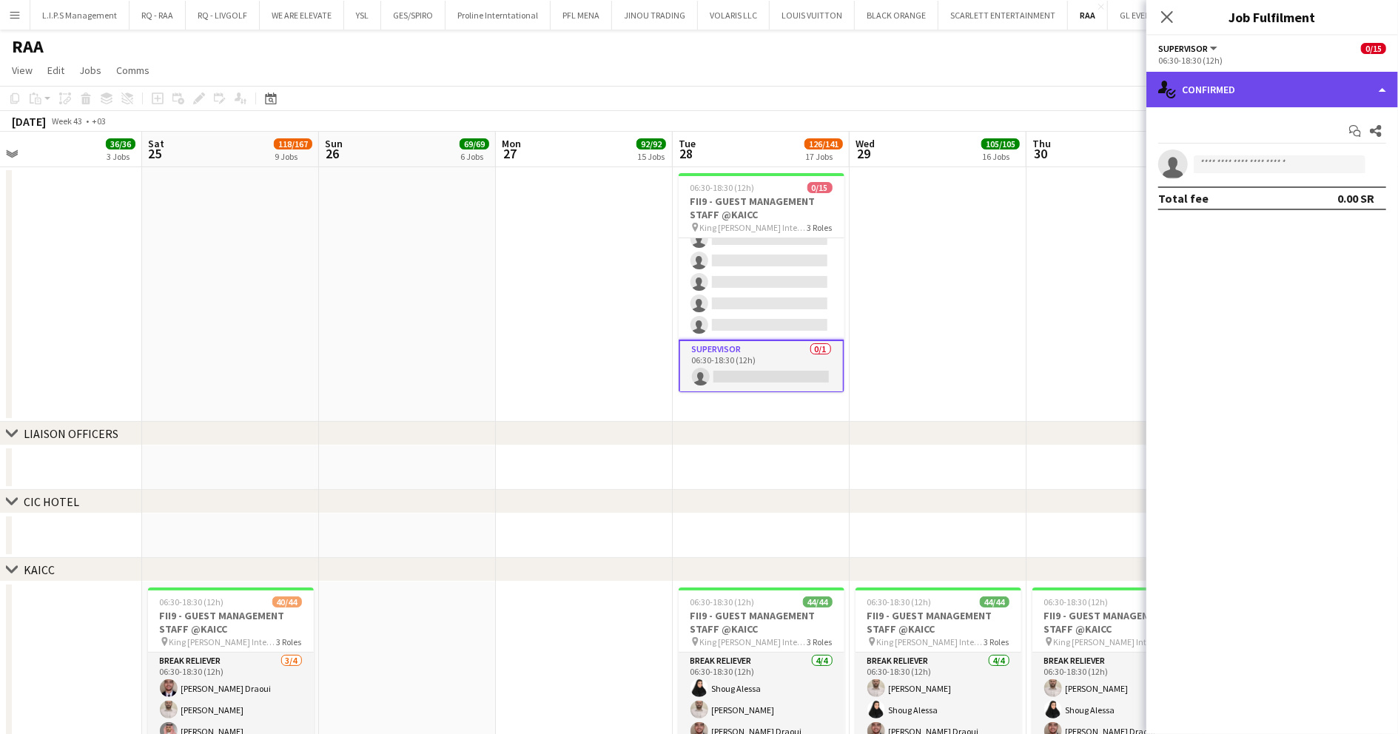
click at [1277, 89] on div "single-neutral-actions-check-2 Confirmed" at bounding box center [1273, 90] width 252 height 36
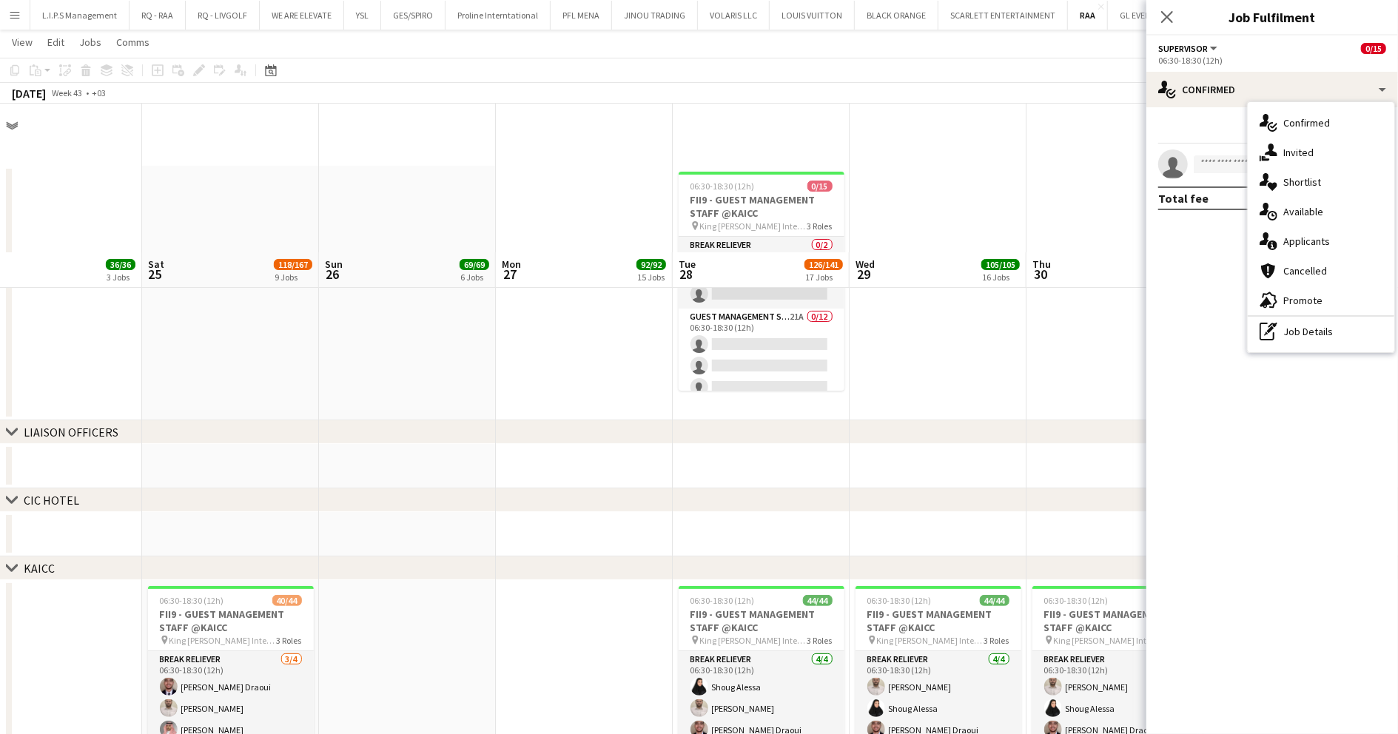
scroll to position [197, 0]
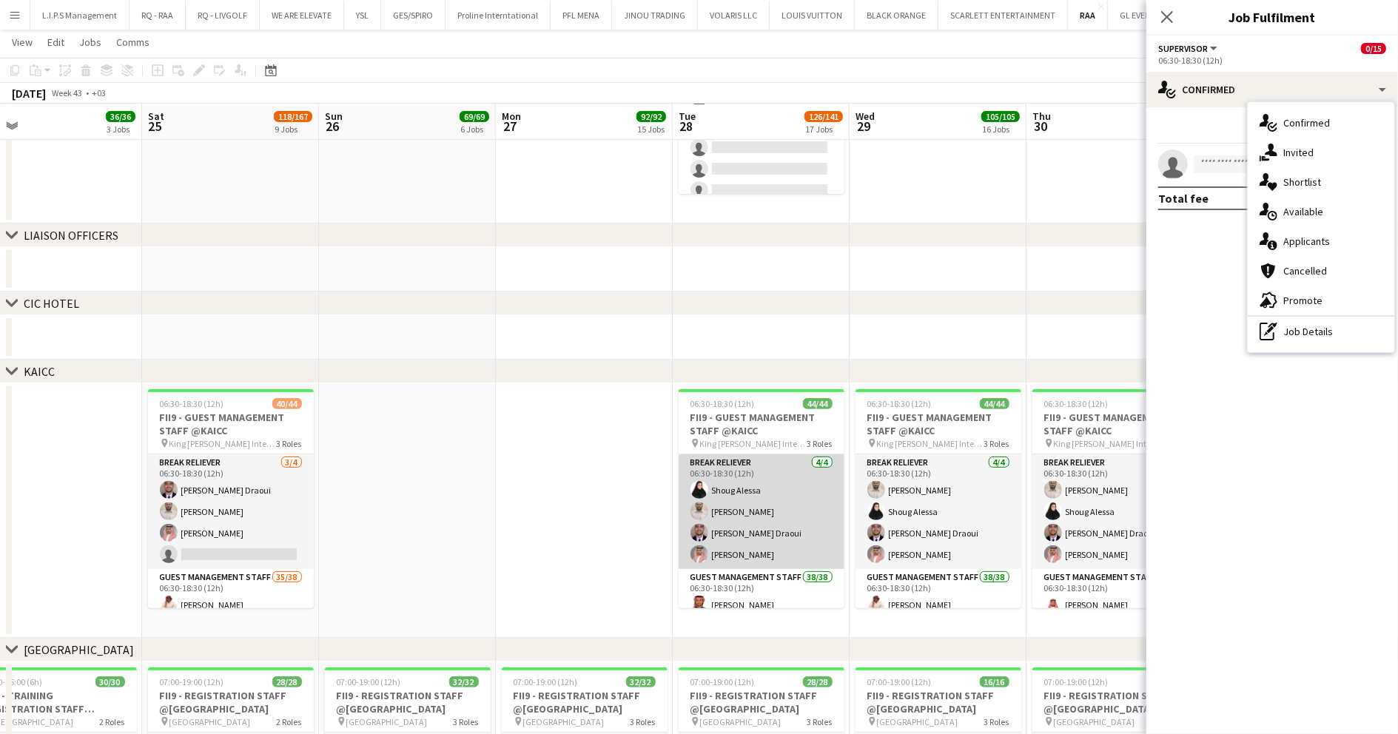
click at [757, 531] on app-card-role "Break reliever 4/4 06:30-18:30 (12h) Shoug Alessa Mohammed Midhat Anas Ghurs Dr…" at bounding box center [762, 511] width 166 height 115
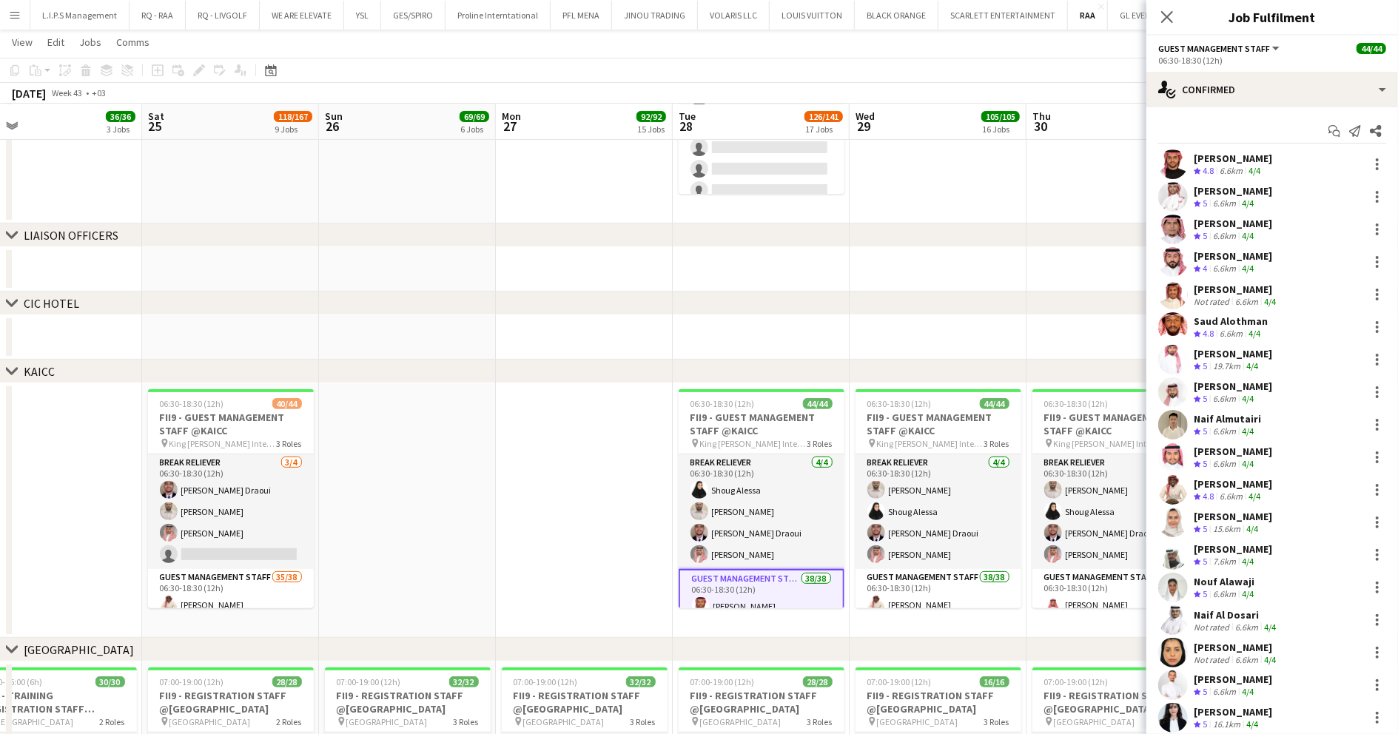
click at [1223, 321] on div "Saud Alothman" at bounding box center [1231, 321] width 74 height 13
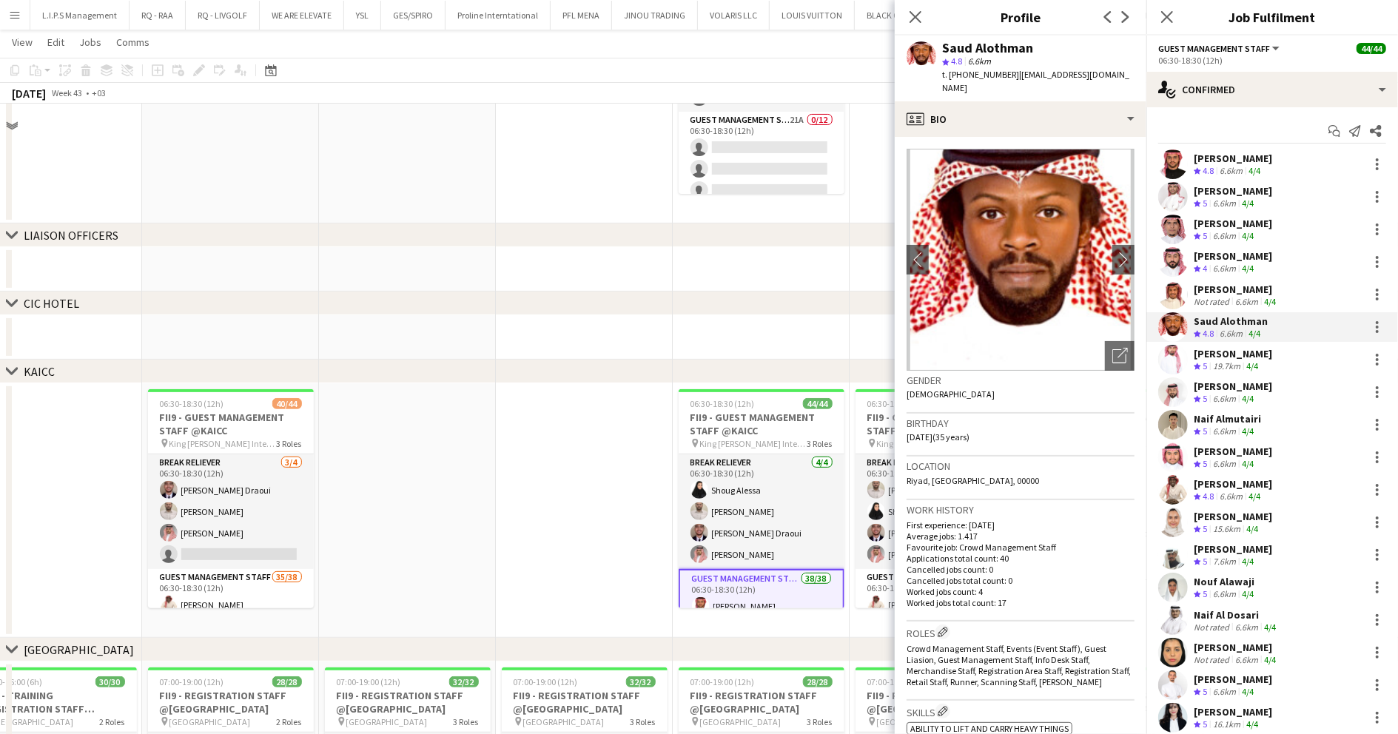
scroll to position [0, 0]
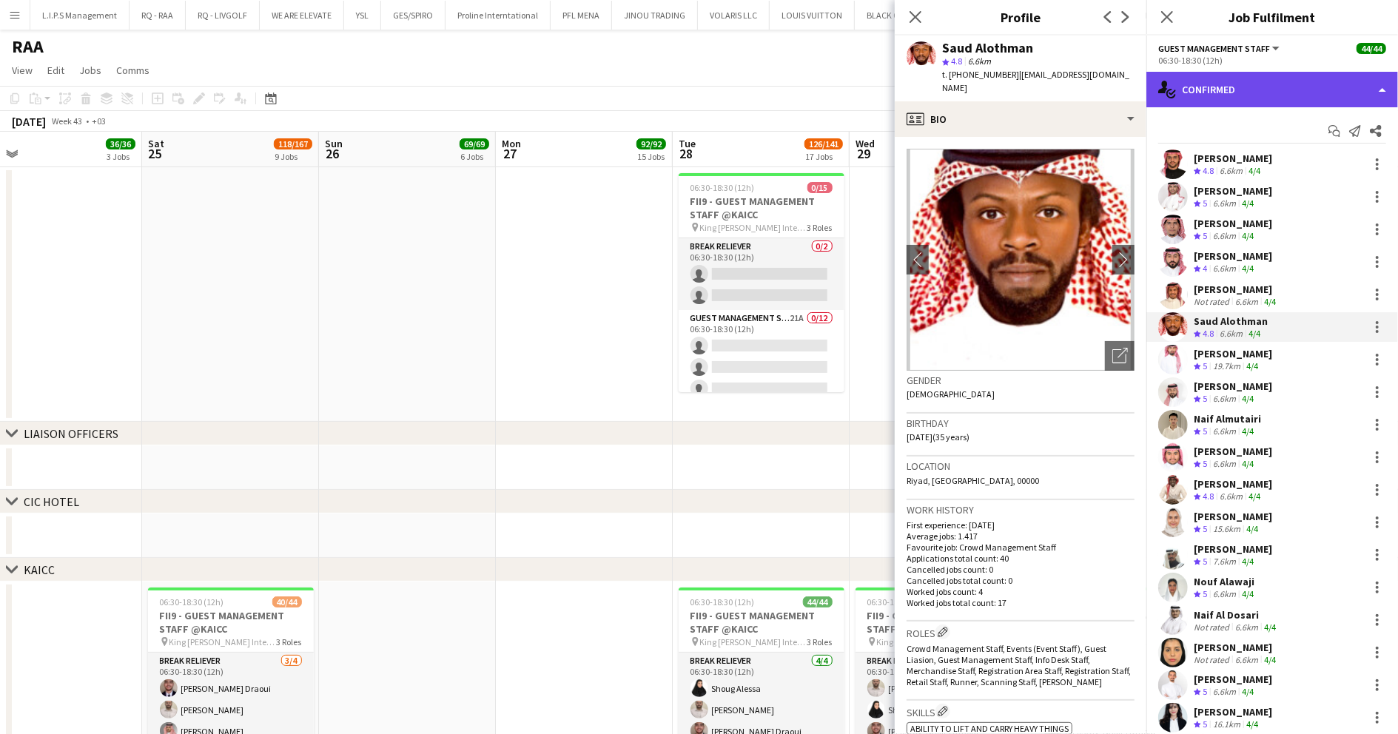
click at [1275, 83] on div "single-neutral-actions-check-2 Confirmed" at bounding box center [1273, 90] width 252 height 36
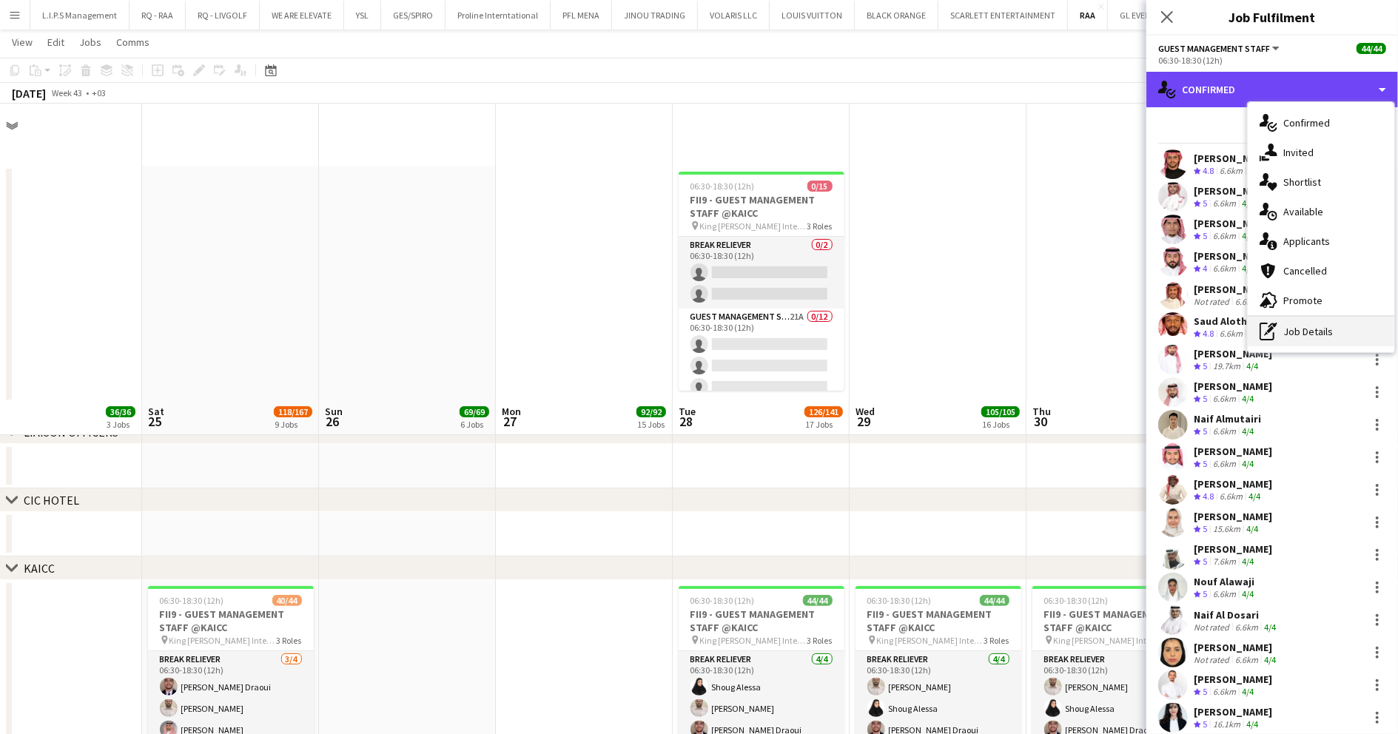
scroll to position [296, 0]
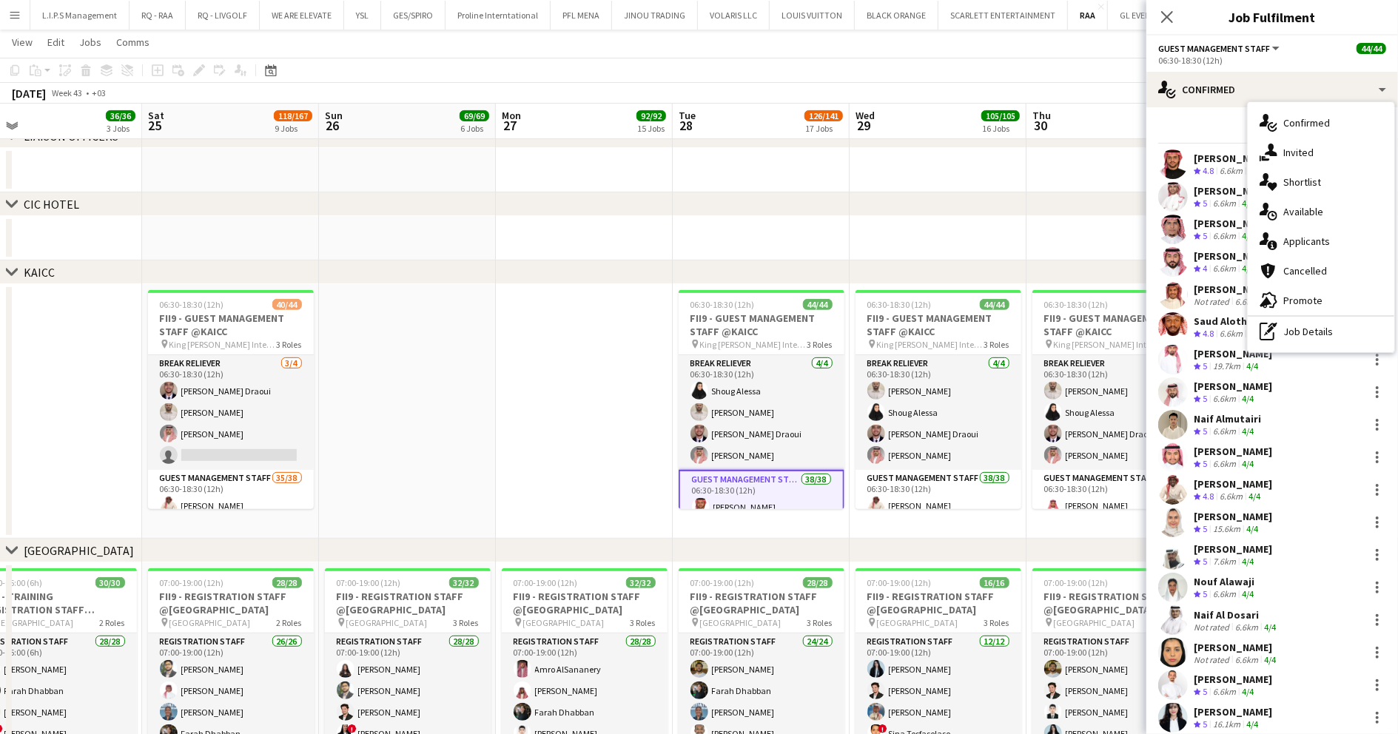
click at [1211, 328] on span "4.8" at bounding box center [1208, 333] width 11 height 11
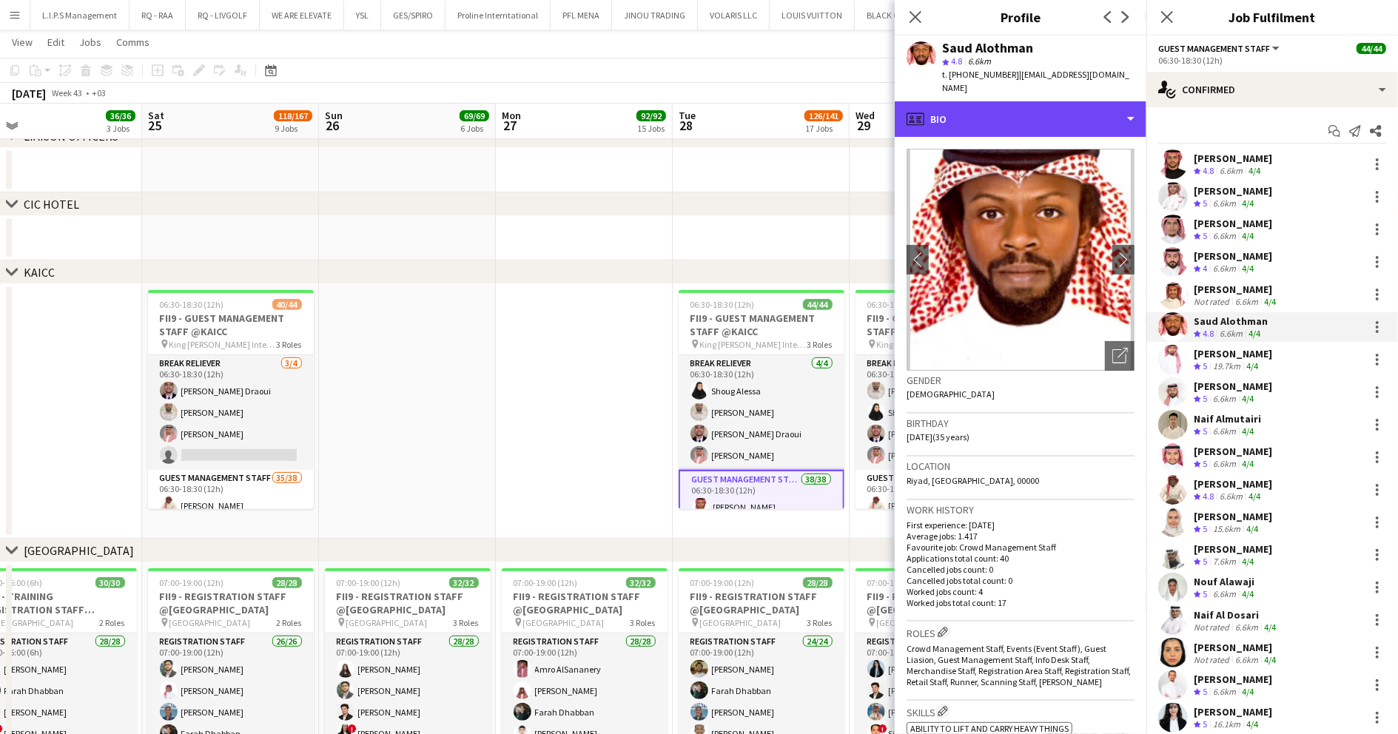
click at [1022, 101] on div "profile Bio" at bounding box center [1021, 119] width 252 height 36
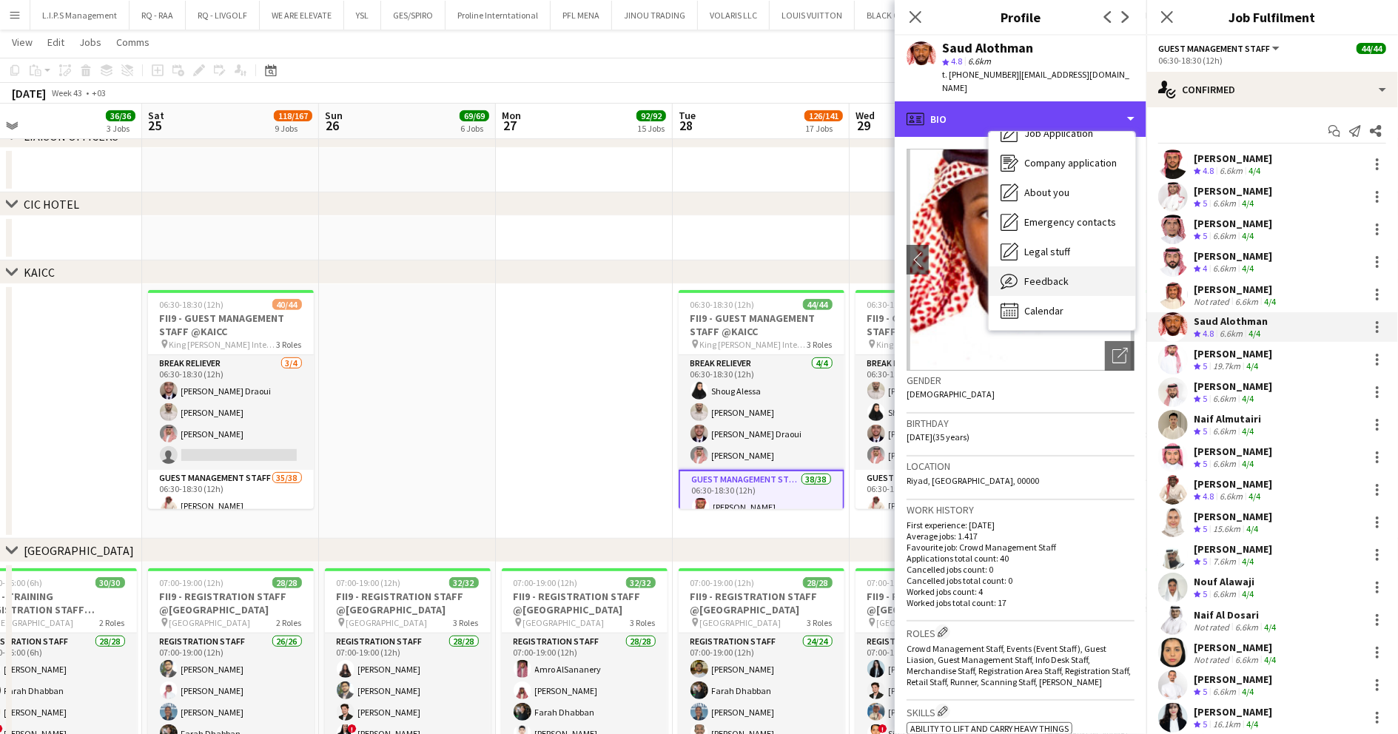
scroll to position [50, 0]
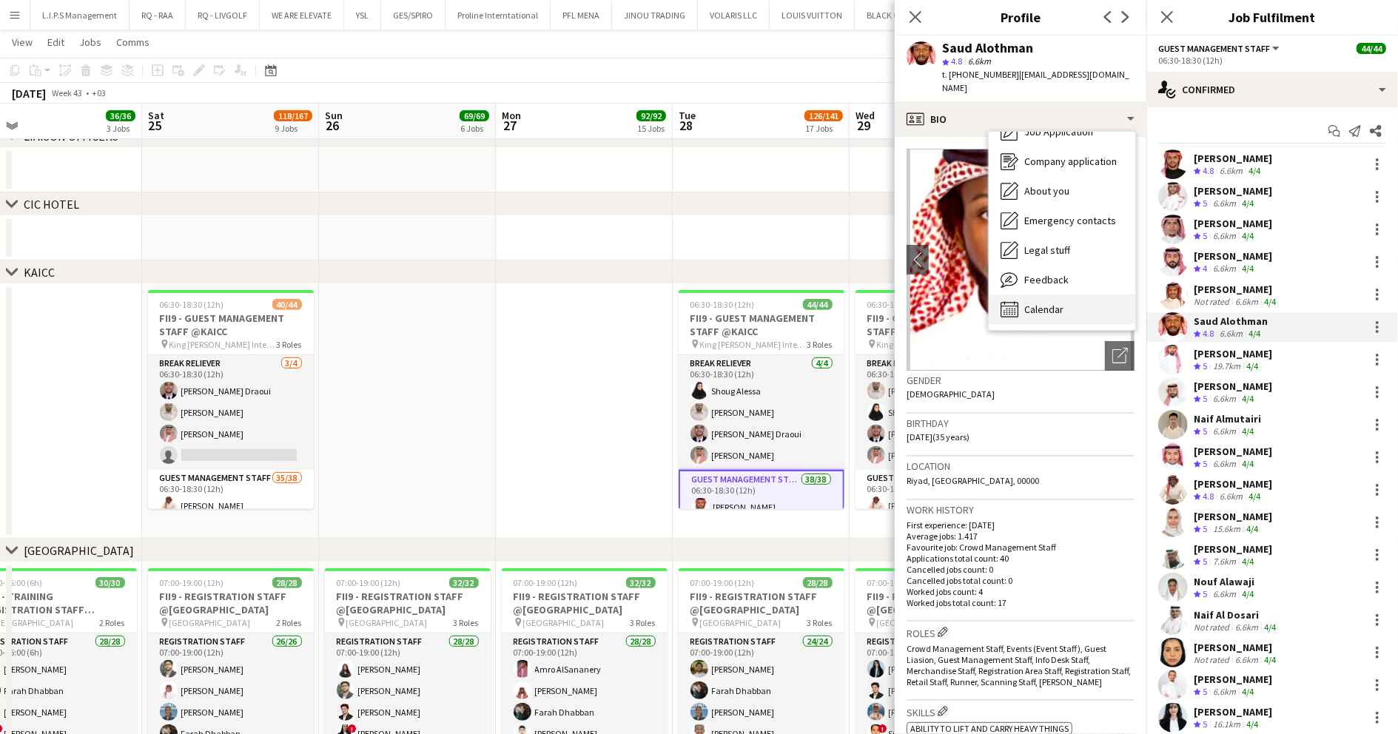
click at [1057, 302] on div "Calendar Calendar" at bounding box center [1062, 310] width 147 height 30
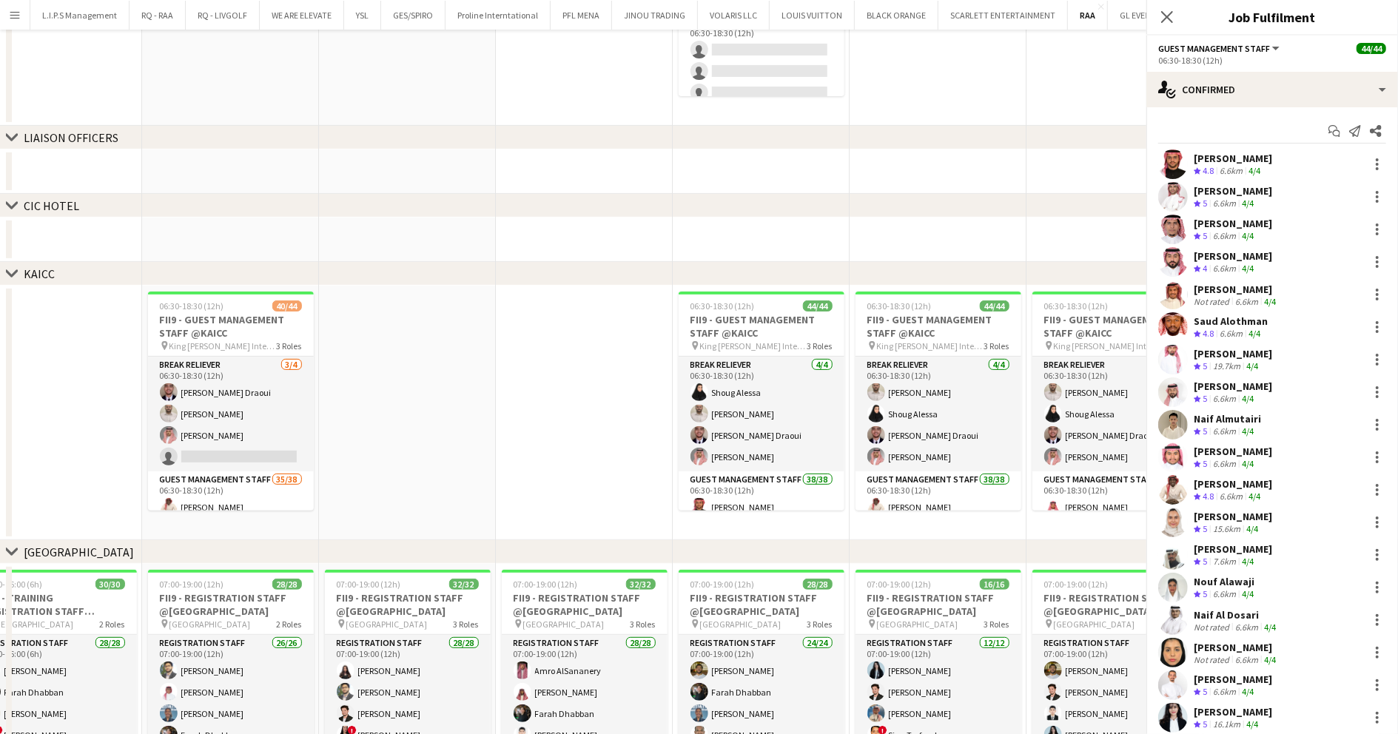
scroll to position [0, 0]
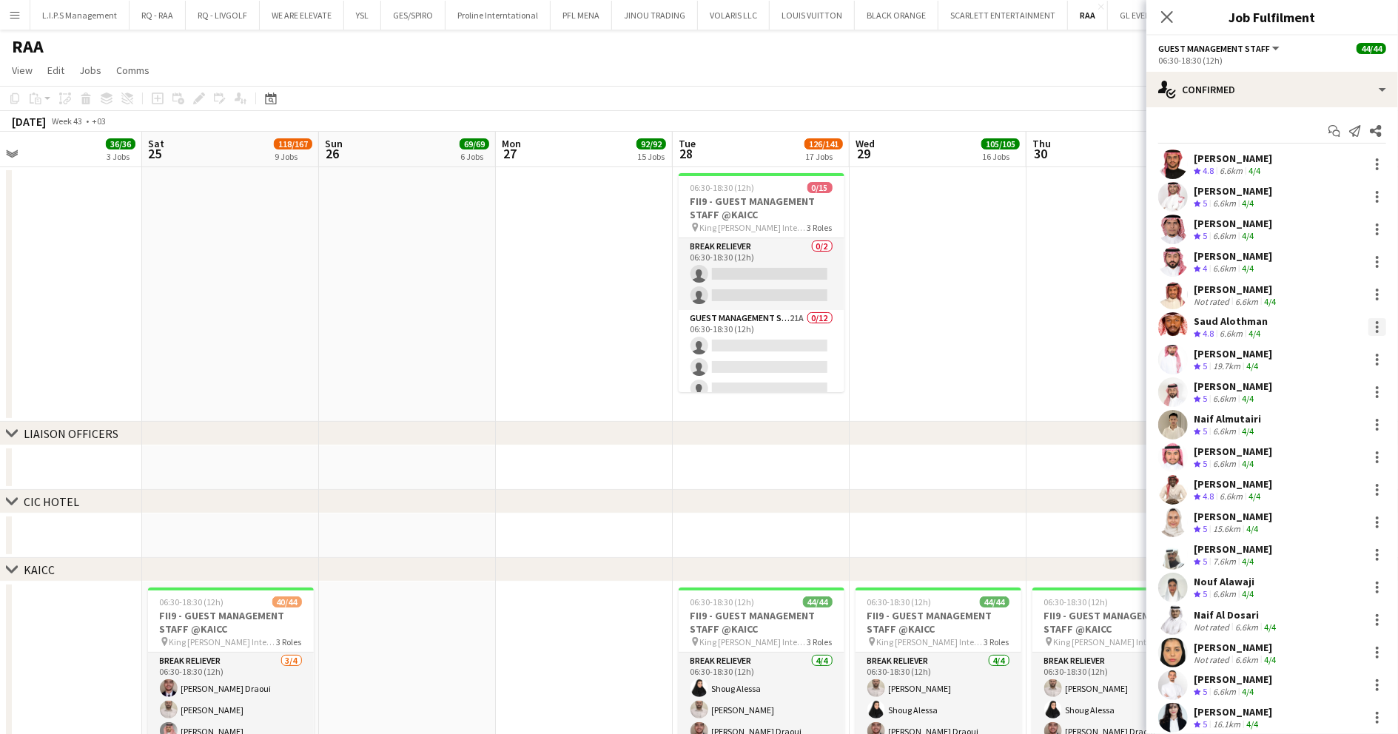
click at [1369, 324] on div at bounding box center [1378, 327] width 18 height 18
click at [1307, 496] on span "Remove" at bounding box center [1291, 496] width 44 height 13
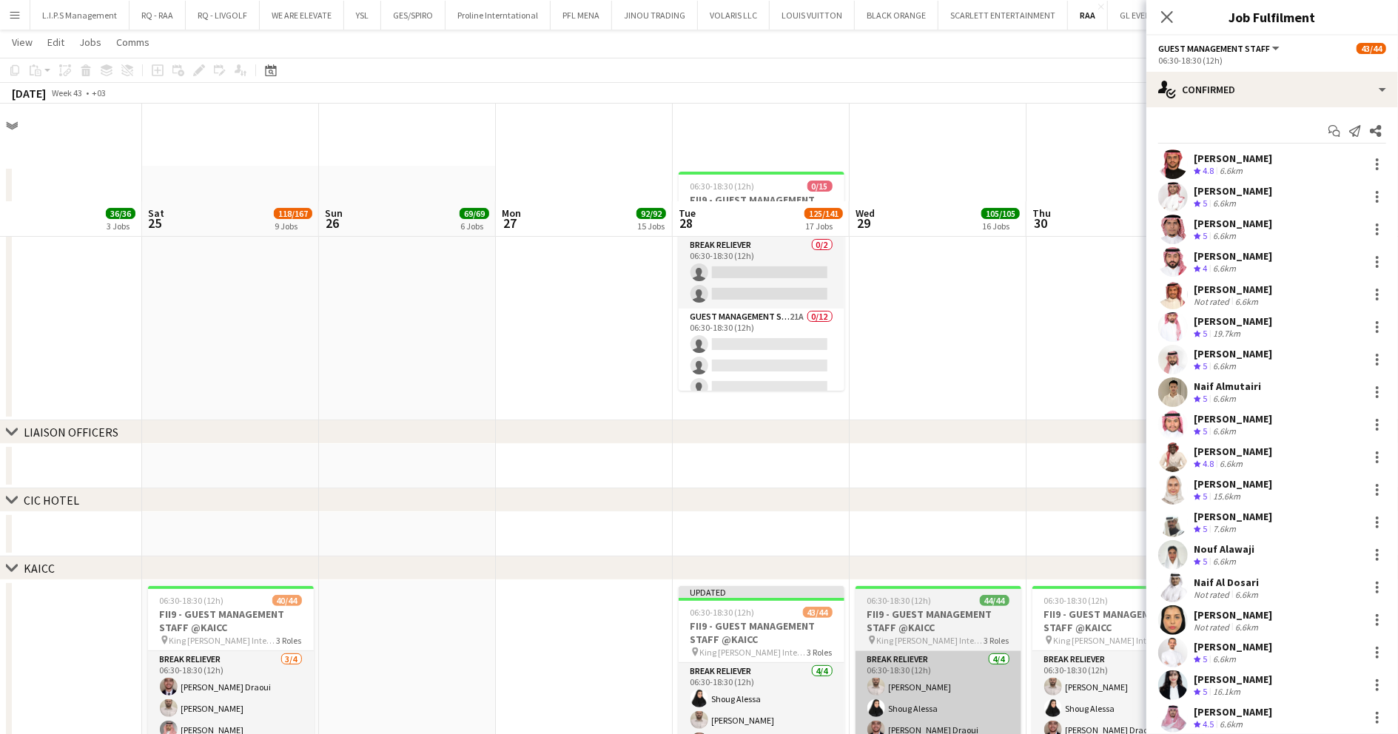
scroll to position [98, 0]
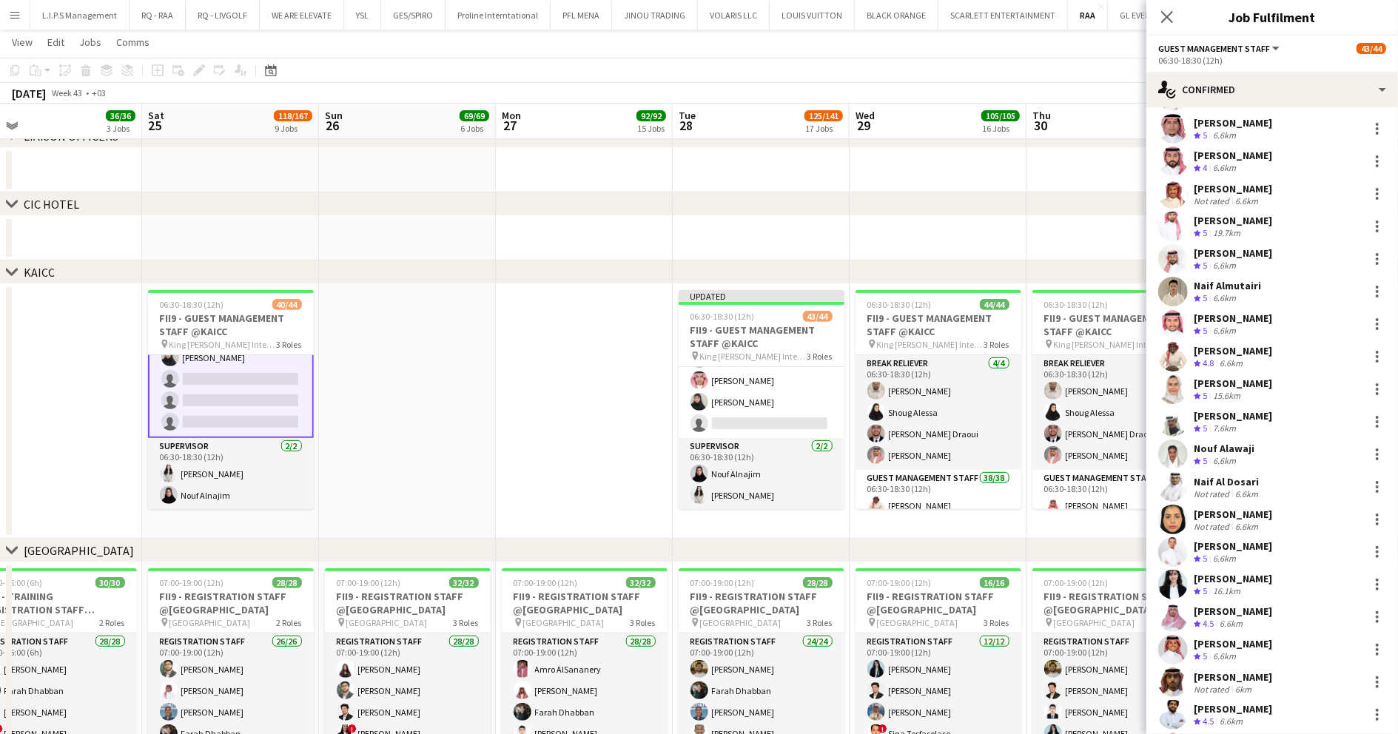
scroll to position [1, 0]
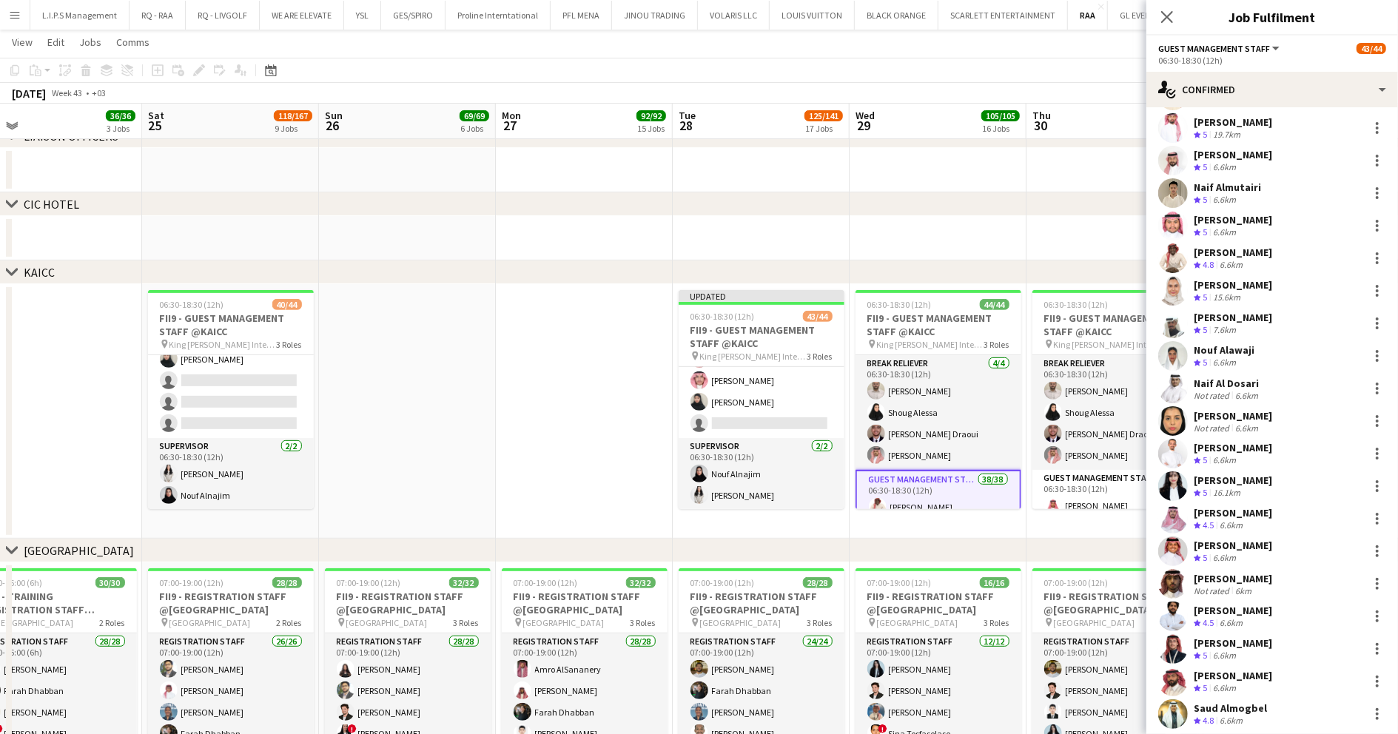
scroll to position [397, 0]
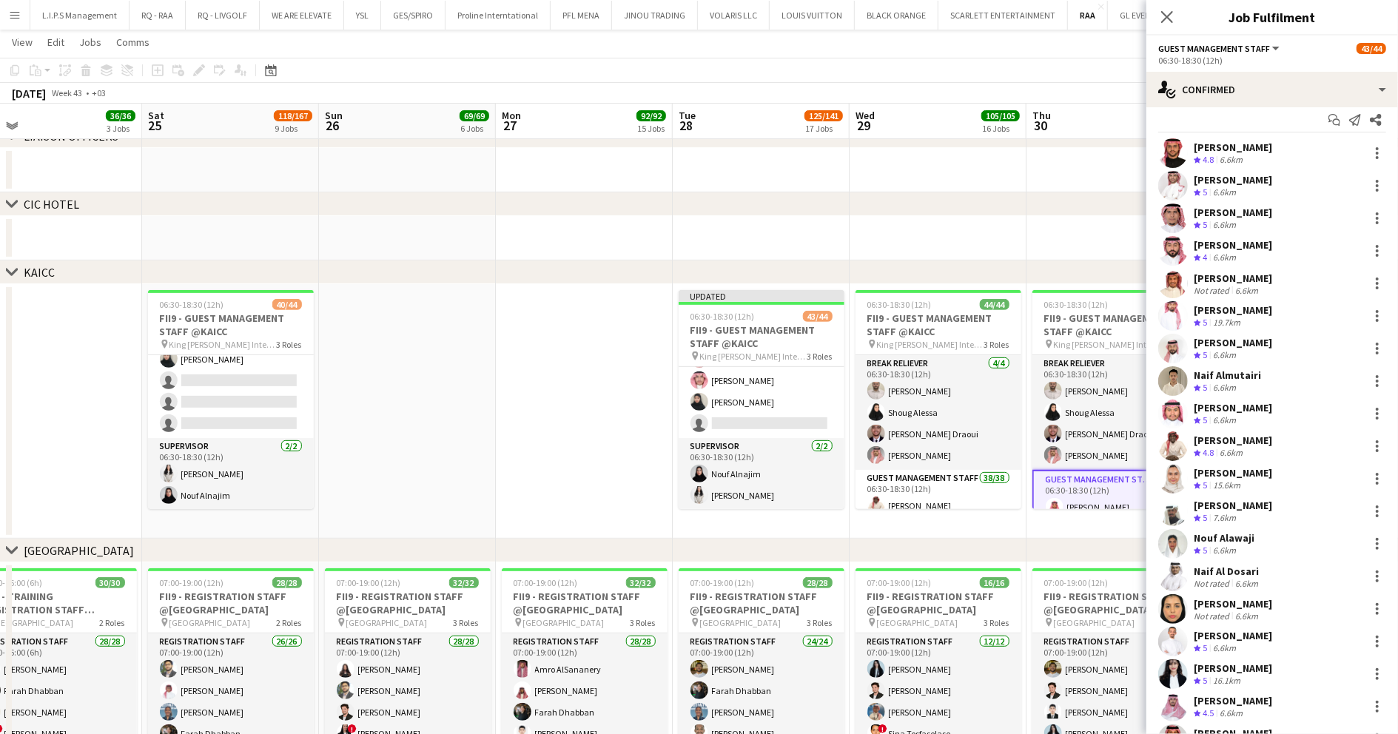
scroll to position [1, 0]
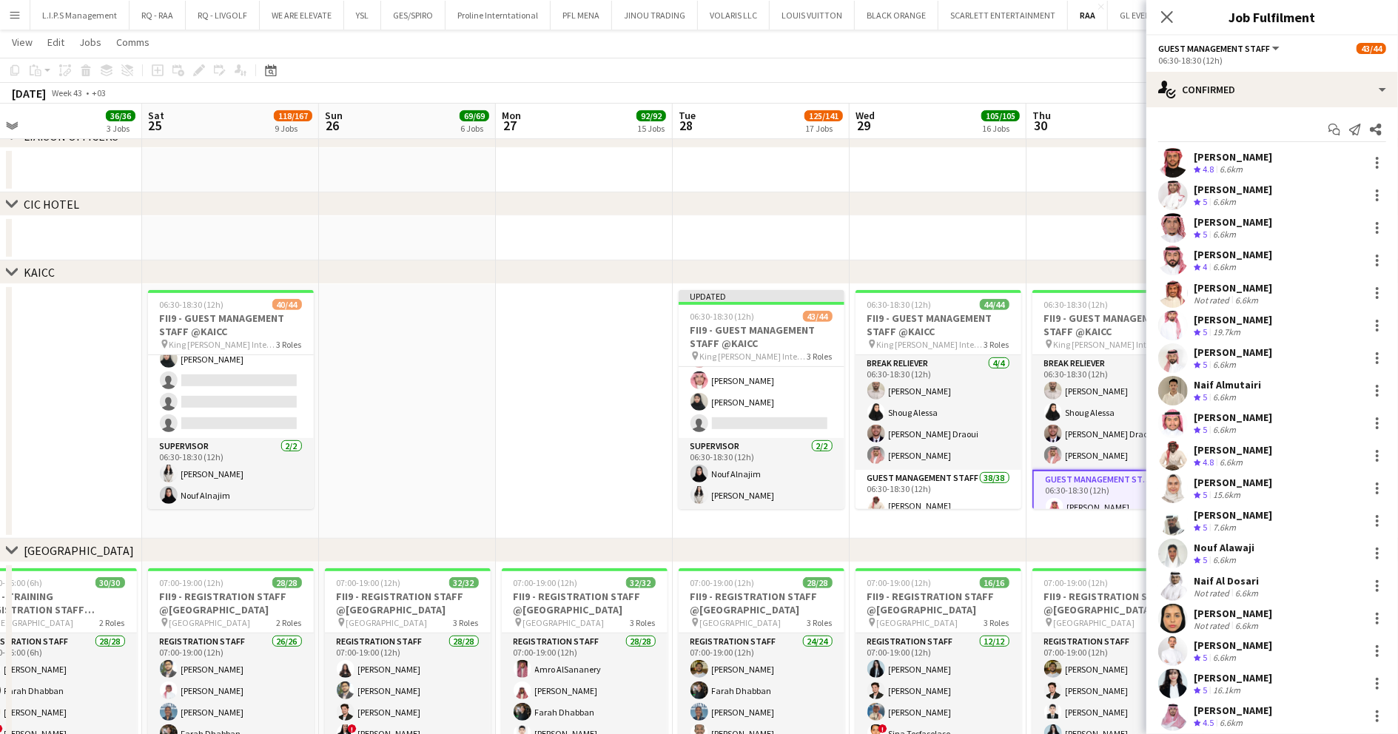
click at [740, 221] on app-date-cell at bounding box center [761, 238] width 177 height 44
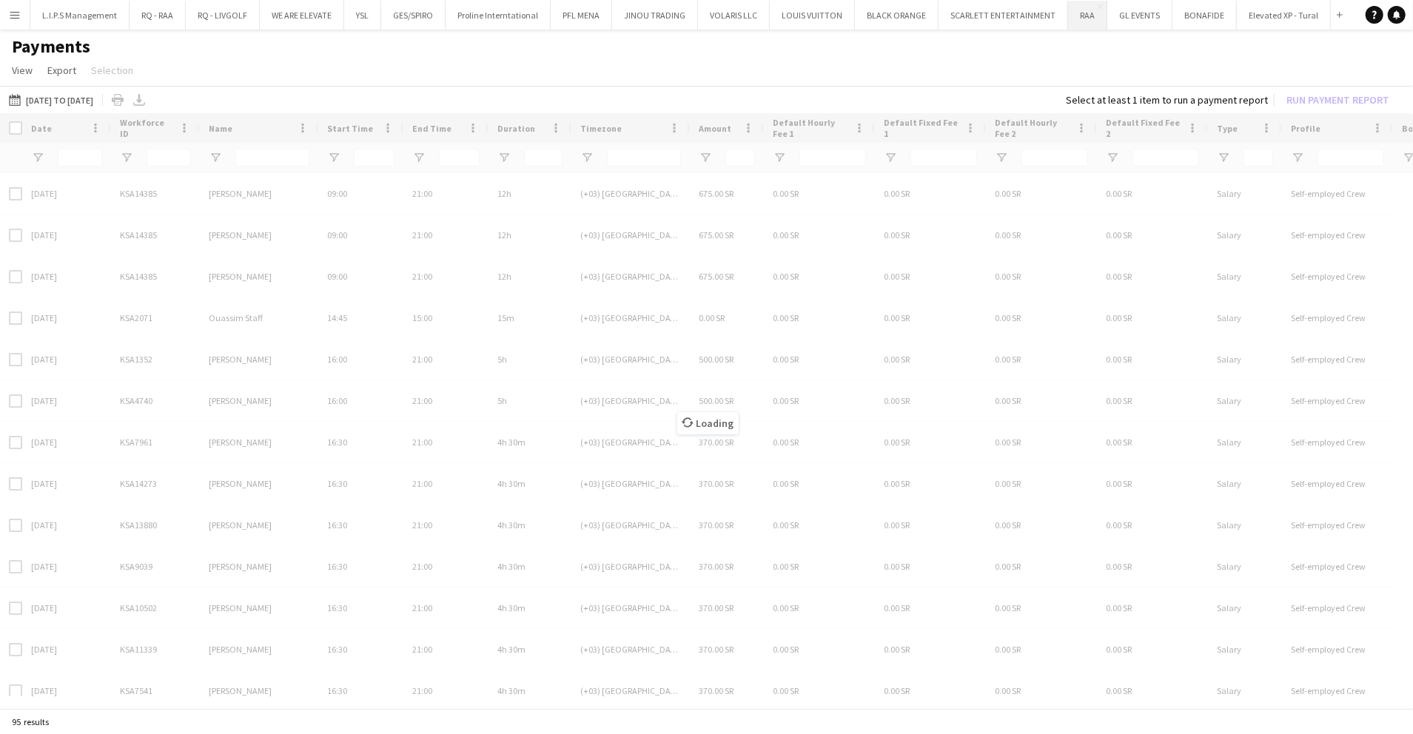
click at [1080, 20] on button "RAA Close" at bounding box center [1087, 15] width 39 height 29
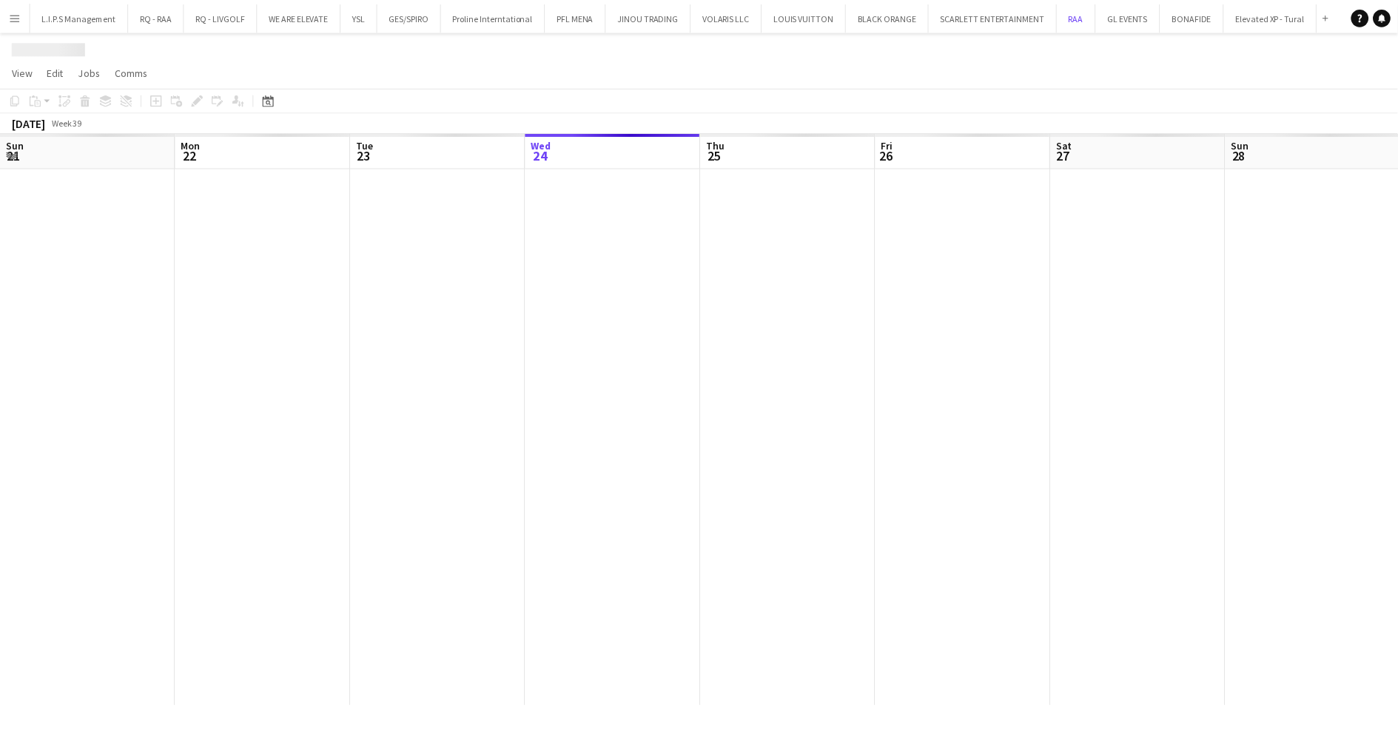
scroll to position [0, 354]
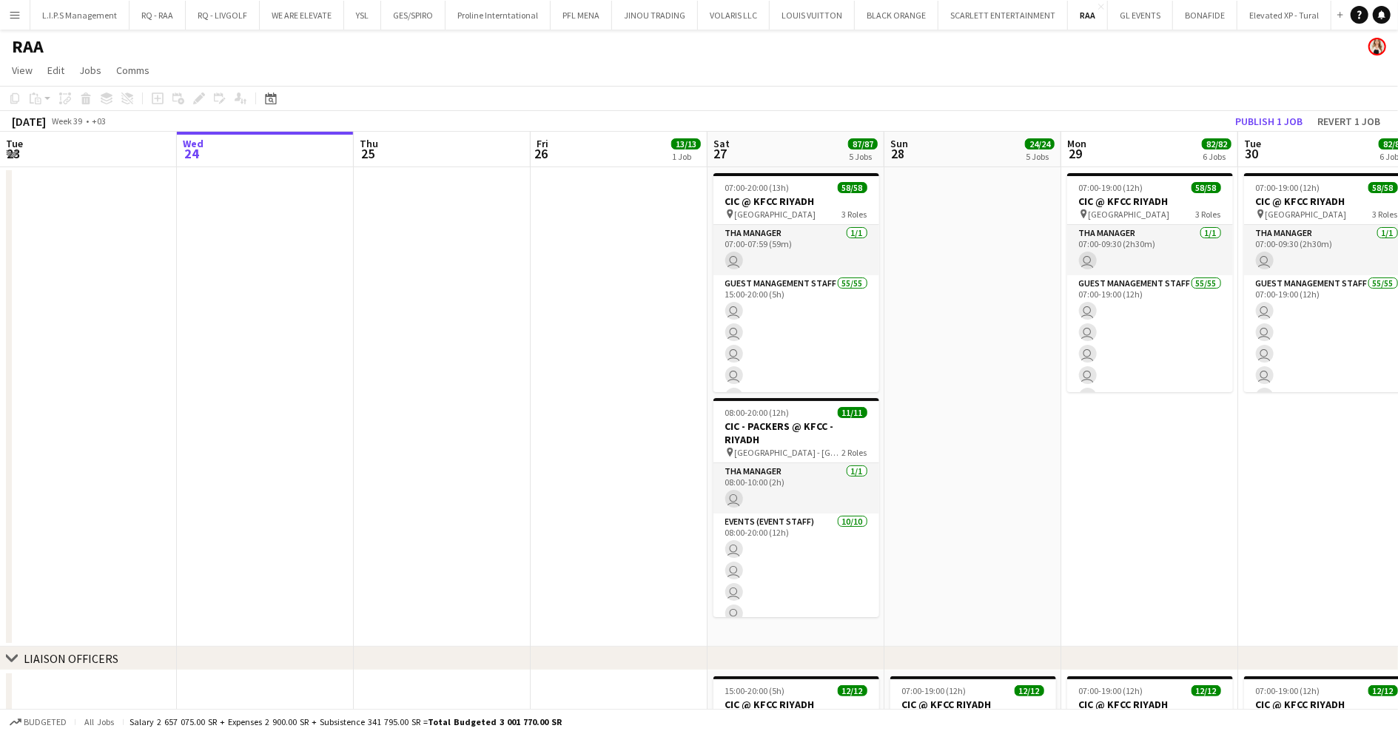
drag, startPoint x: 632, startPoint y: 397, endPoint x: 513, endPoint y: 403, distance: 119.3
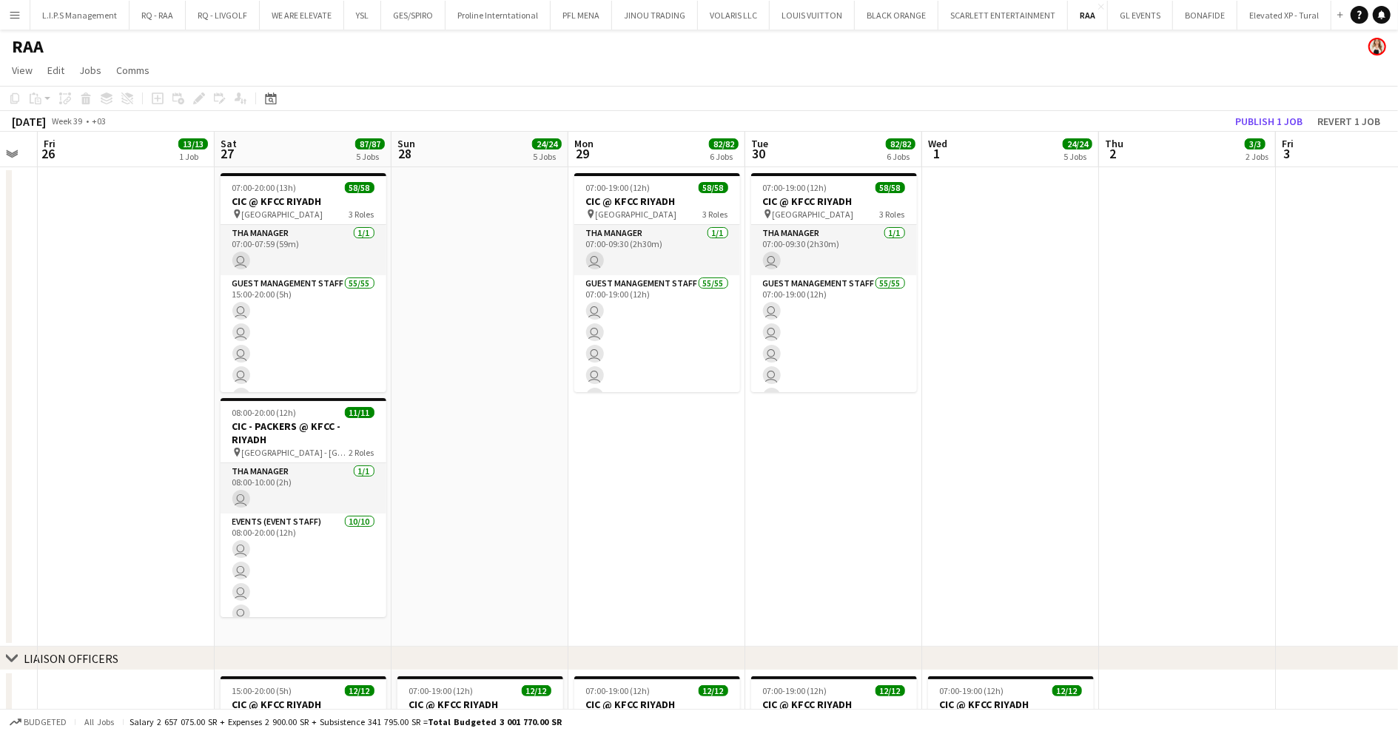
scroll to position [0, 591]
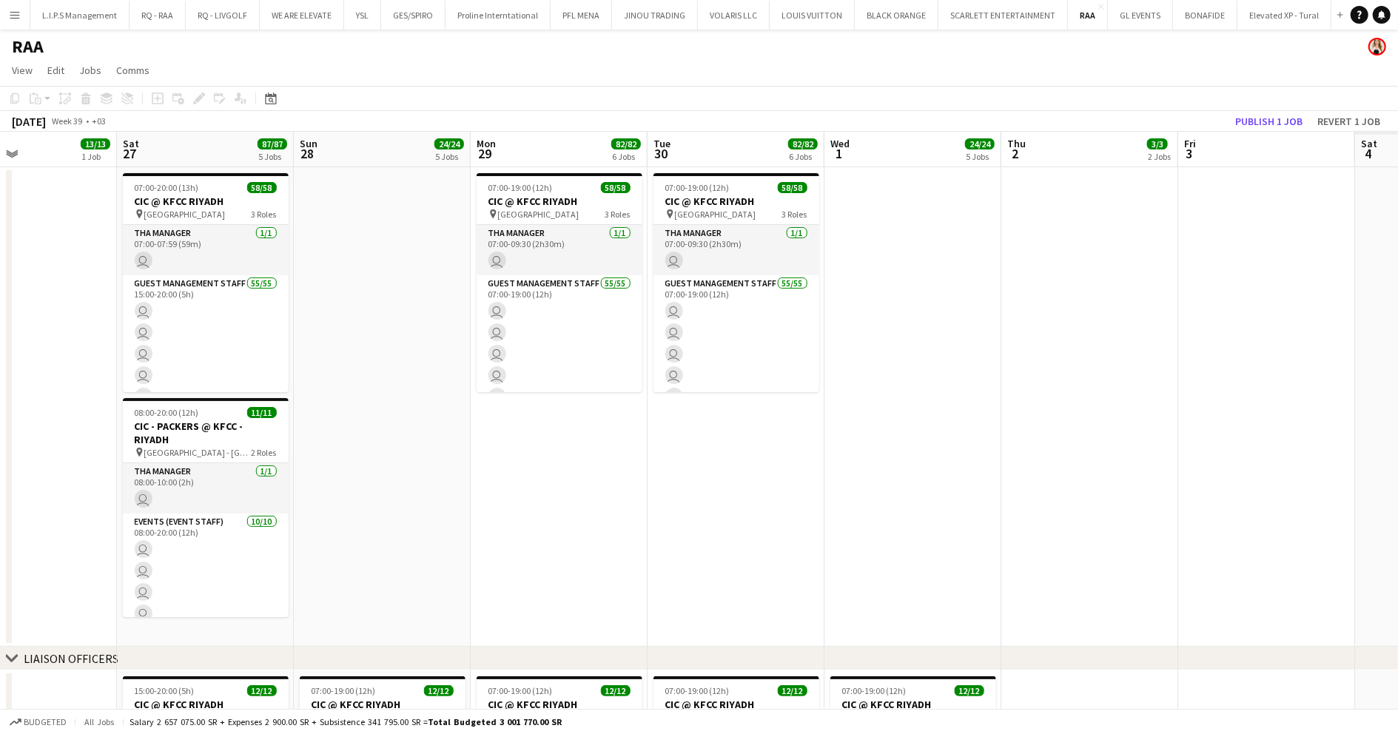
drag, startPoint x: 1076, startPoint y: 284, endPoint x: 978, endPoint y: 305, distance: 99.9
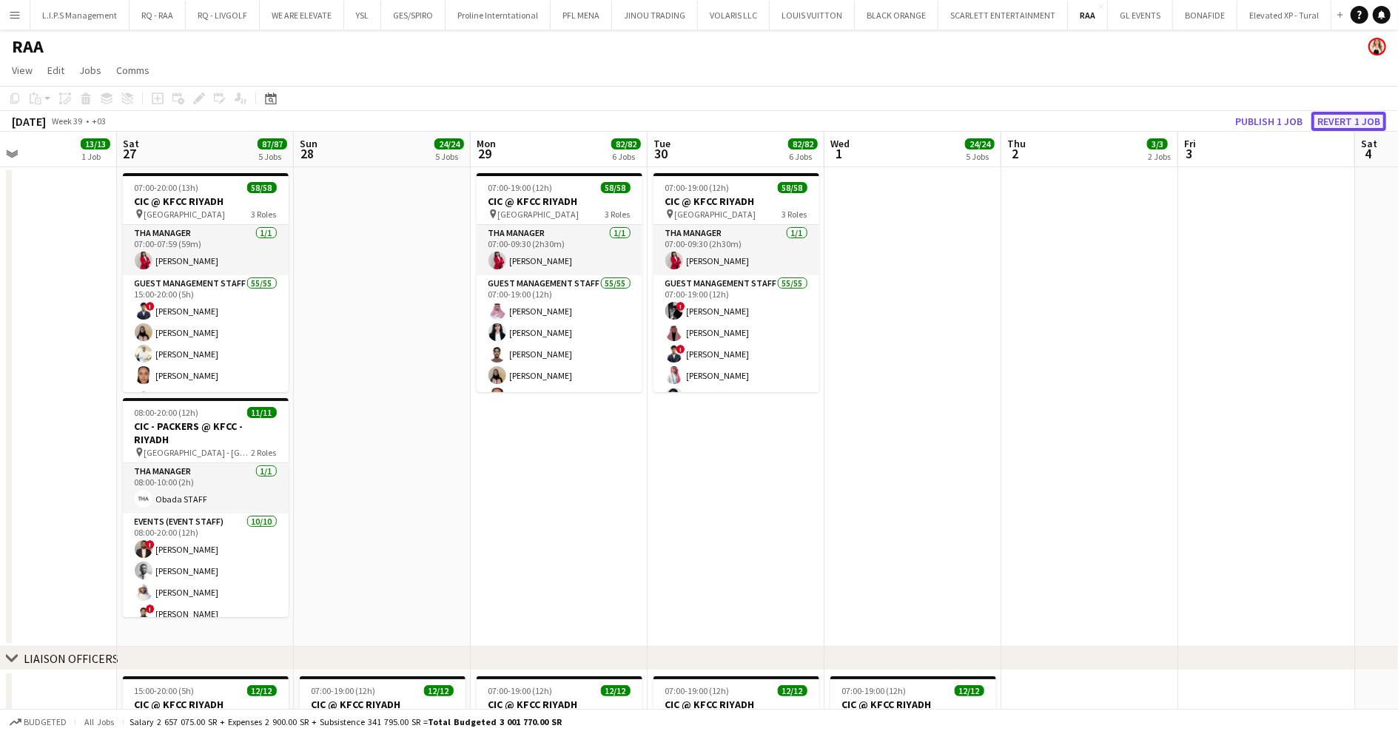
click at [1343, 121] on button "Revert 1 job" at bounding box center [1349, 121] width 75 height 19
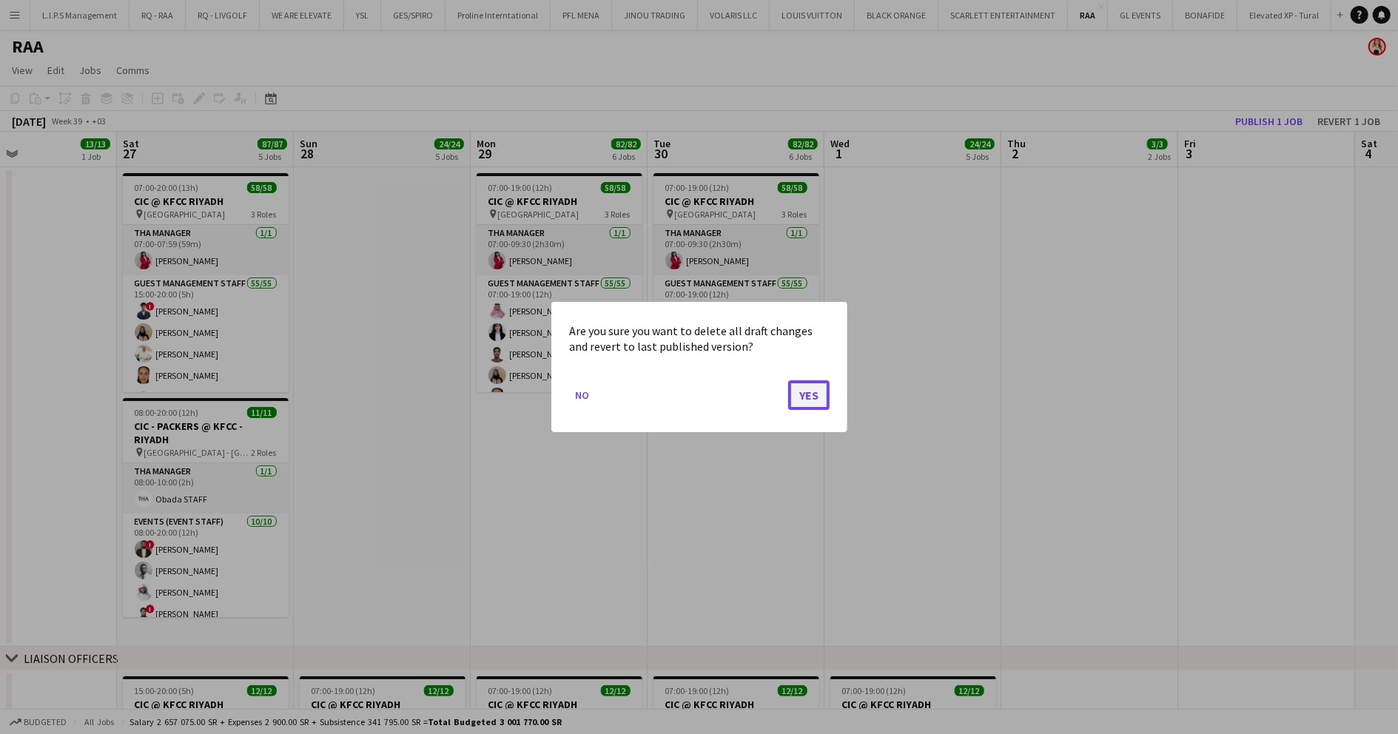
click at [812, 401] on button "Yes" at bounding box center [808, 395] width 41 height 30
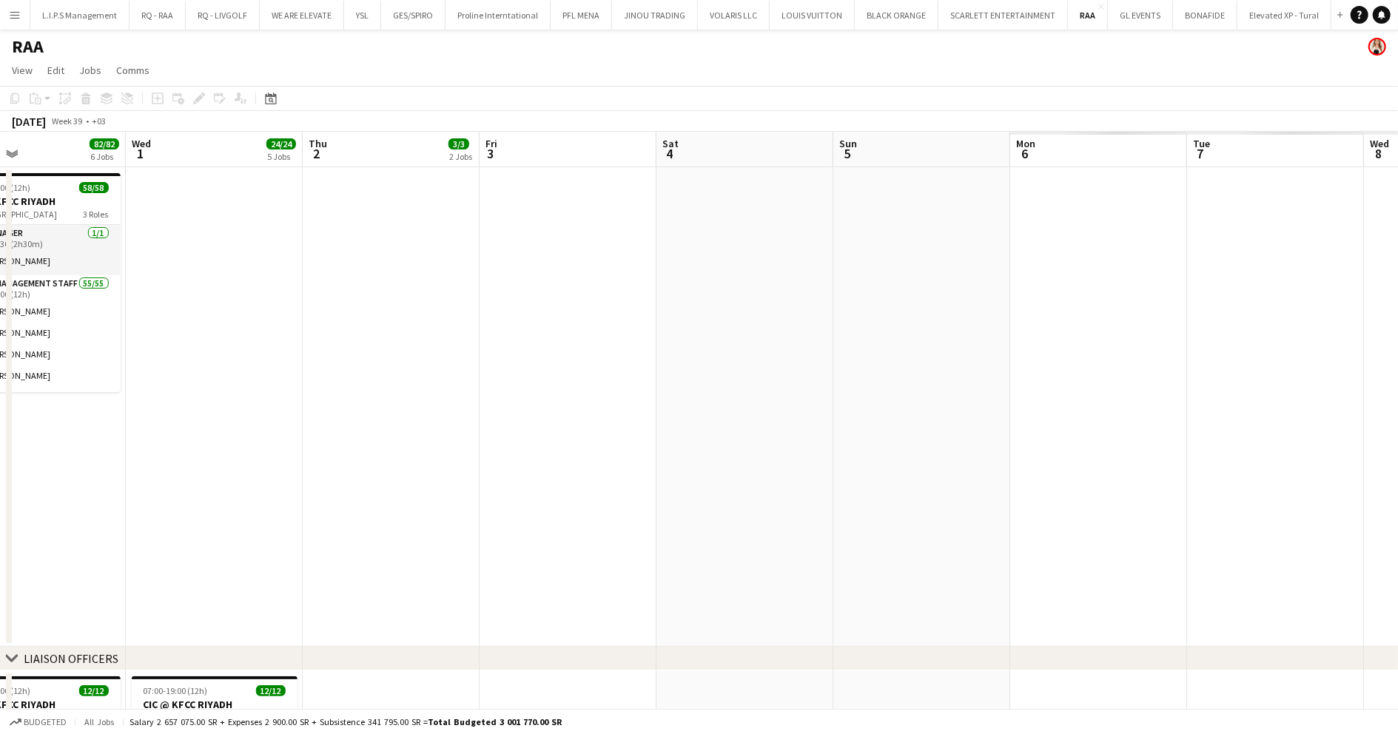
drag, startPoint x: 1022, startPoint y: 401, endPoint x: 377, endPoint y: 438, distance: 645.7
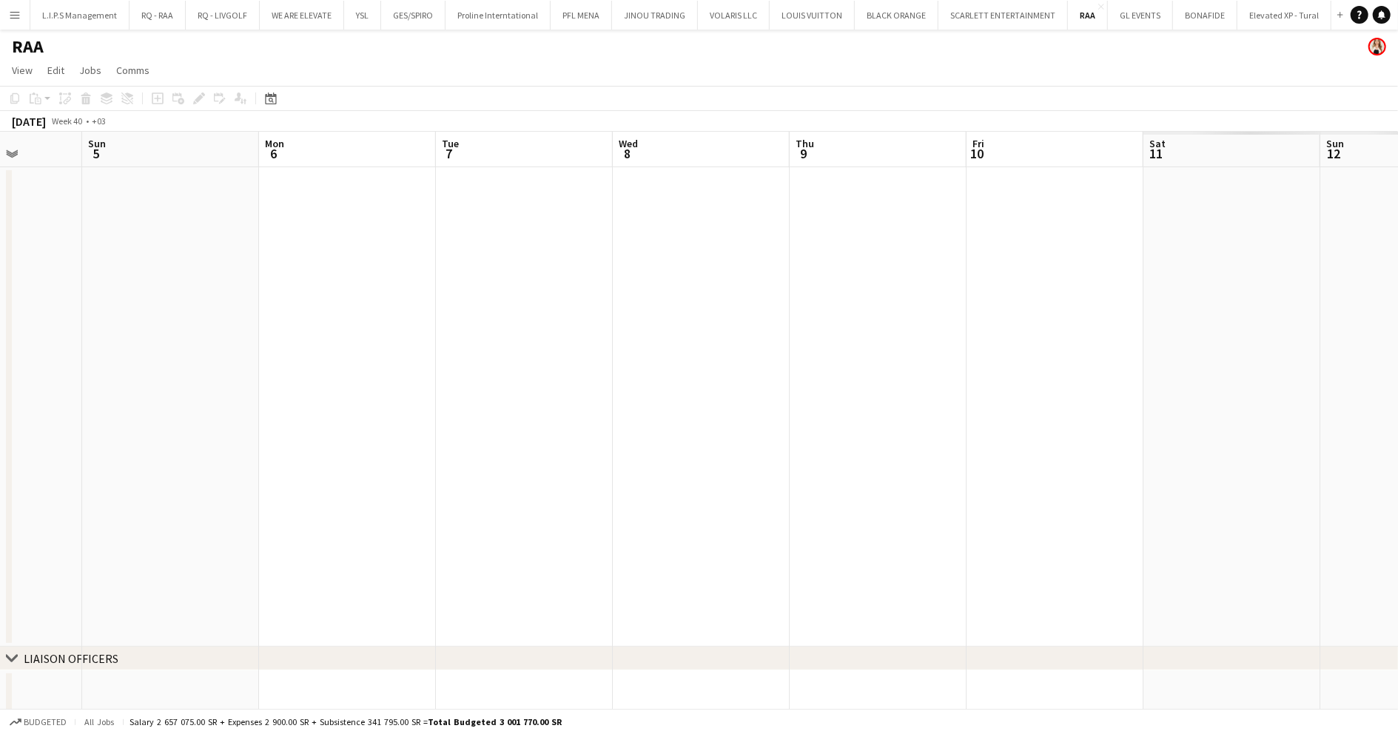
drag, startPoint x: 993, startPoint y: 418, endPoint x: 369, endPoint y: 429, distance: 624.8
drag, startPoint x: 991, startPoint y: 373, endPoint x: 295, endPoint y: 388, distance: 696.6
drag, startPoint x: 1010, startPoint y: 321, endPoint x: 286, endPoint y: 372, distance: 725.6
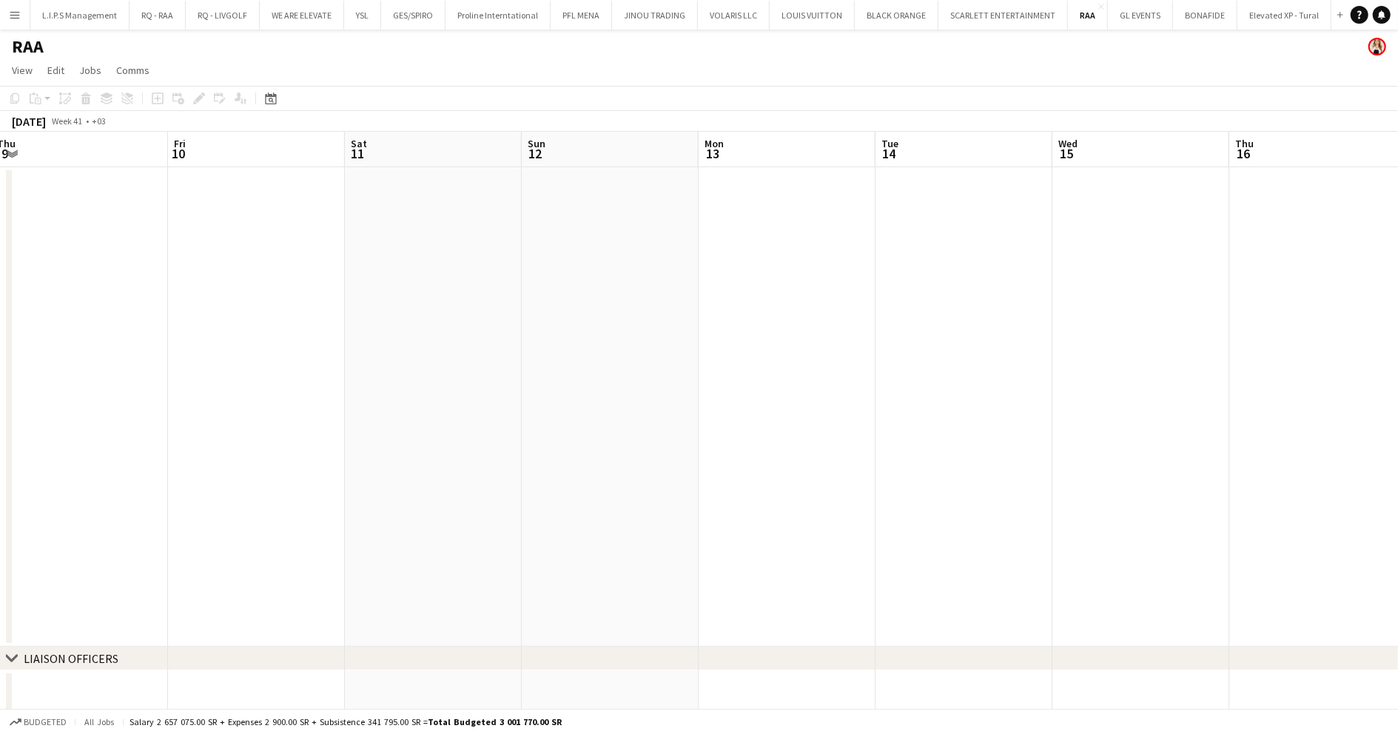
drag, startPoint x: 744, startPoint y: 348, endPoint x: 271, endPoint y: 375, distance: 473.7
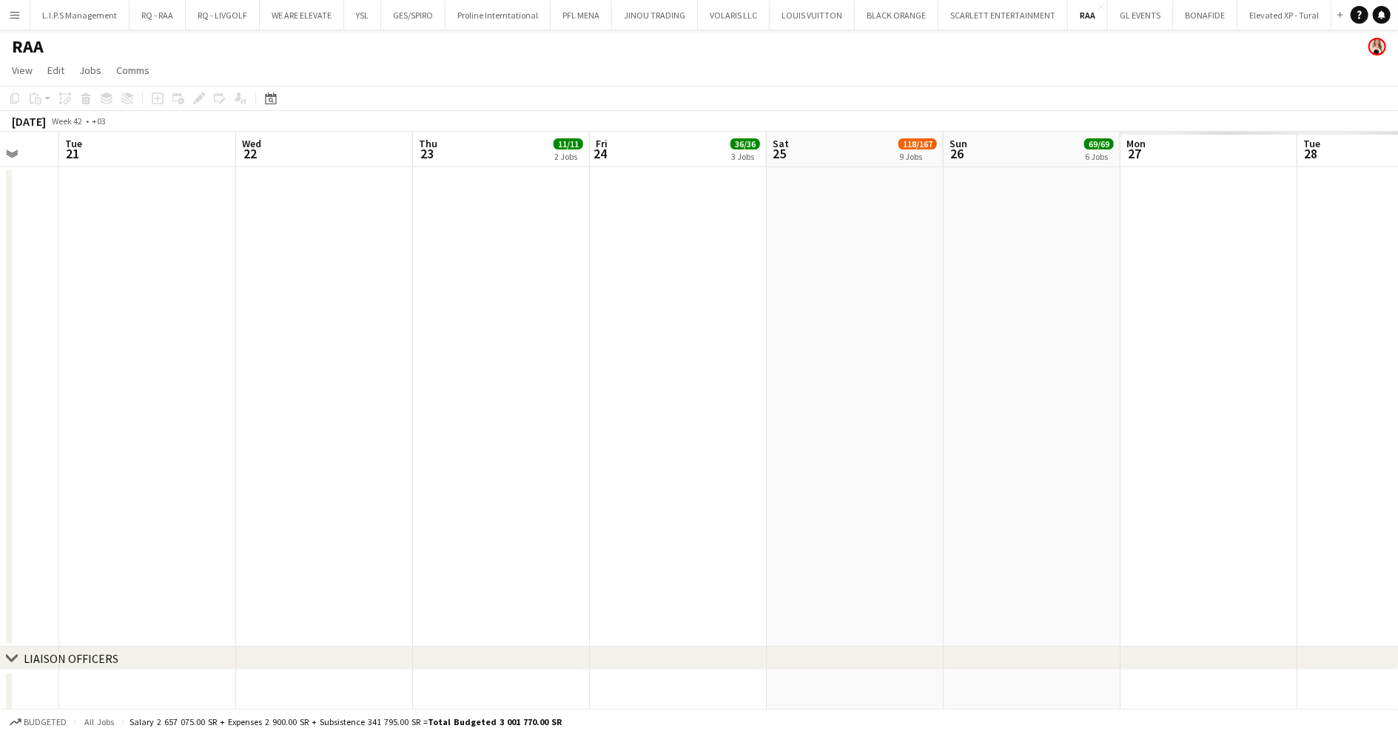
drag, startPoint x: 762, startPoint y: 370, endPoint x: 502, endPoint y: 382, distance: 260.1
drag, startPoint x: 502, startPoint y: 382, endPoint x: 429, endPoint y: 385, distance: 73.3
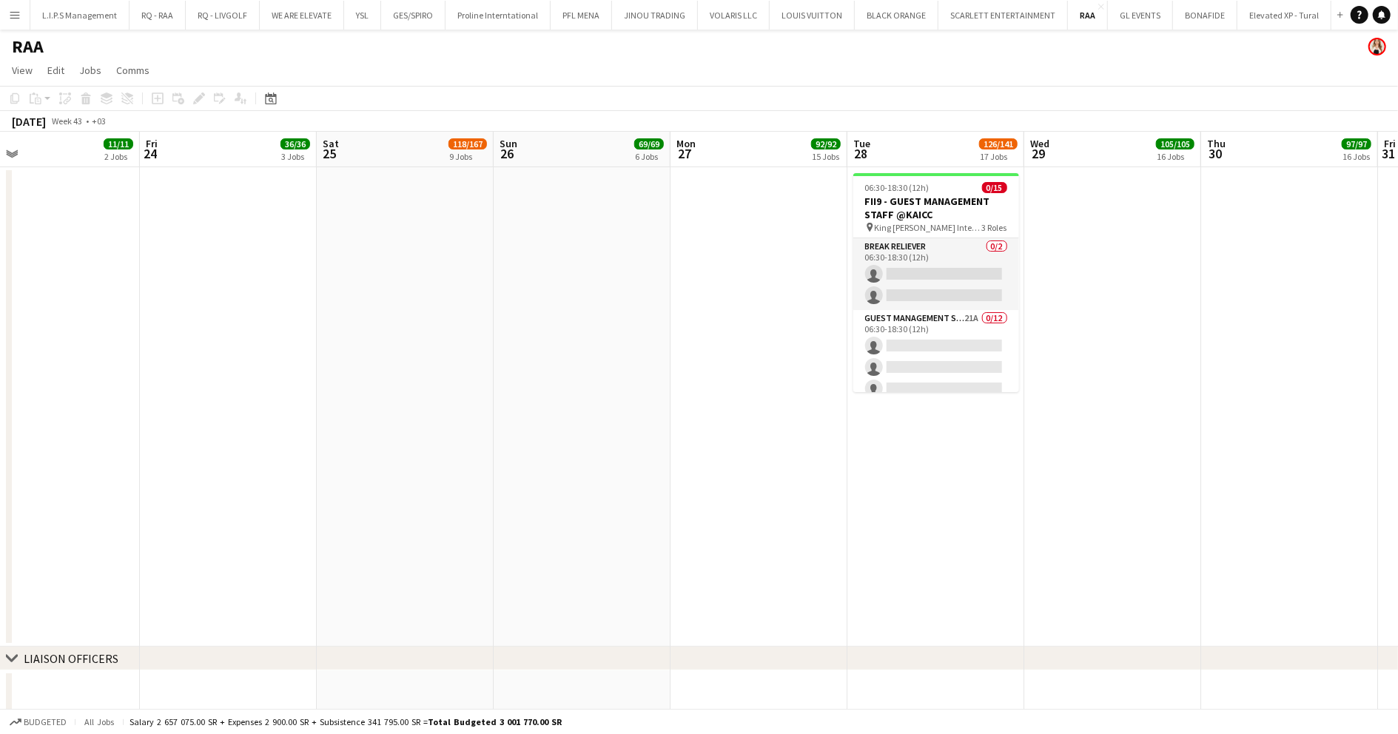
scroll to position [0, 480]
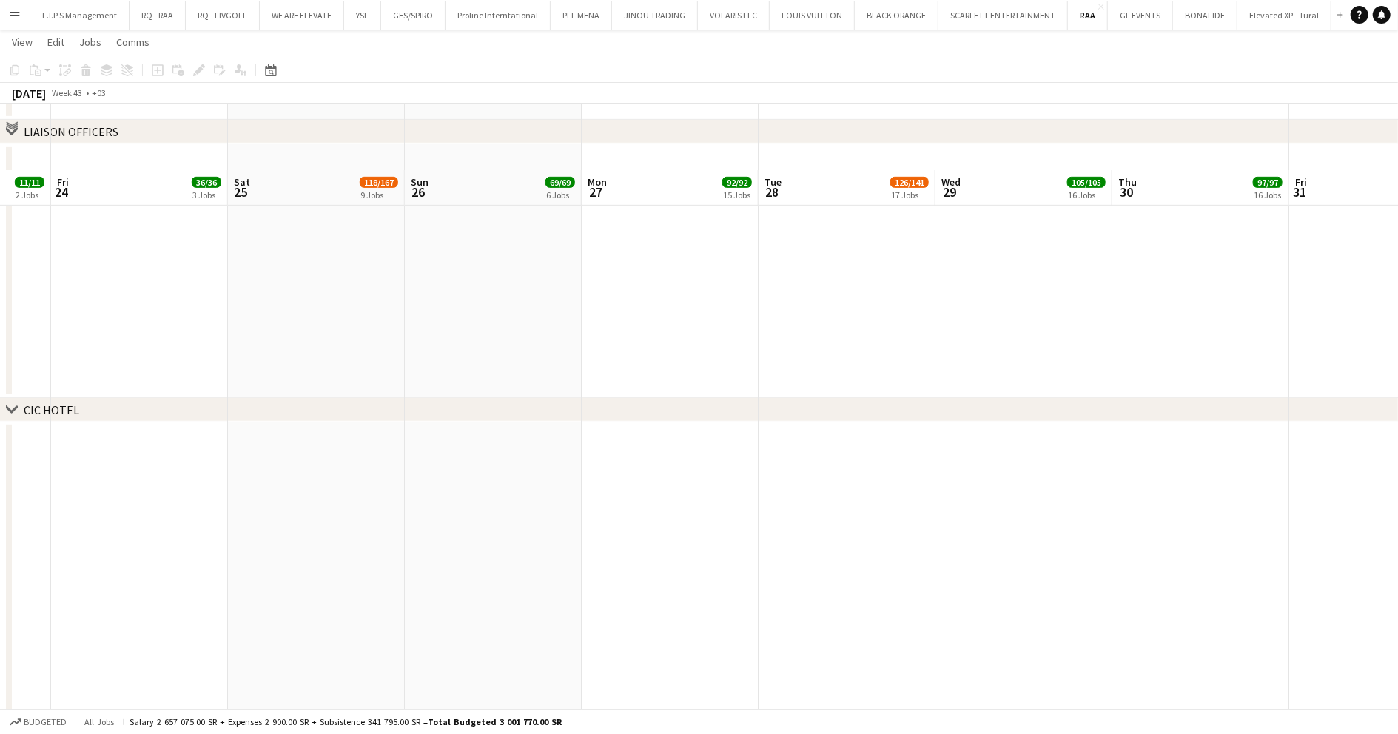
scroll to position [592, 0]
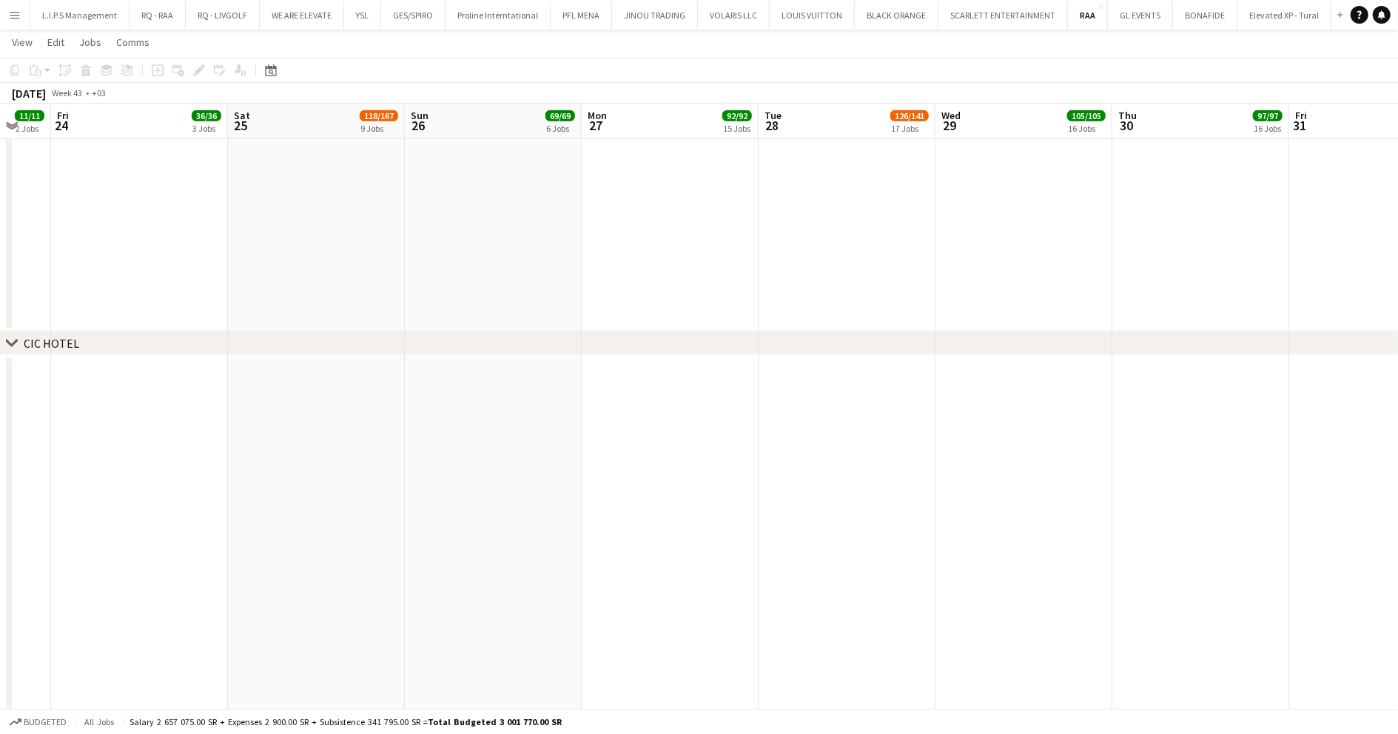
click at [7, 343] on icon "chevron-right" at bounding box center [12, 344] width 12 height 12
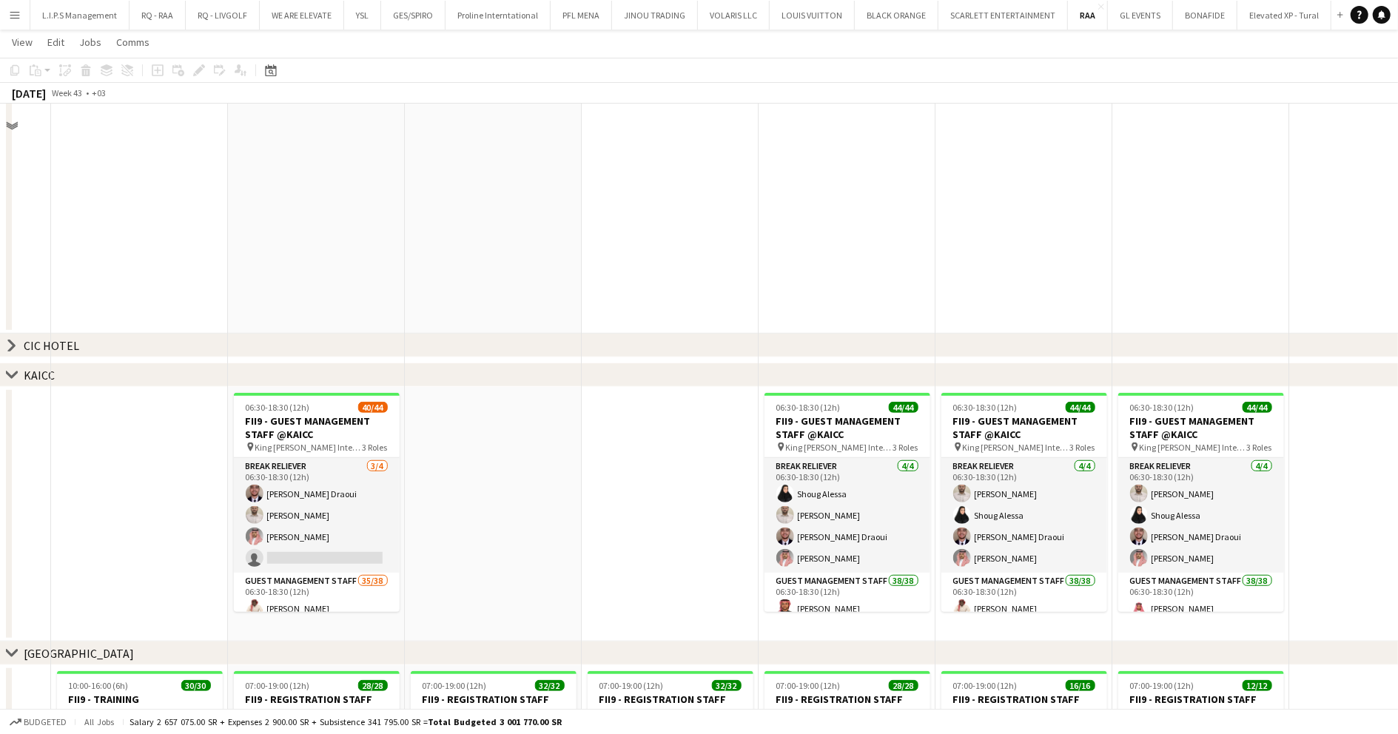
scroll to position [395, 0]
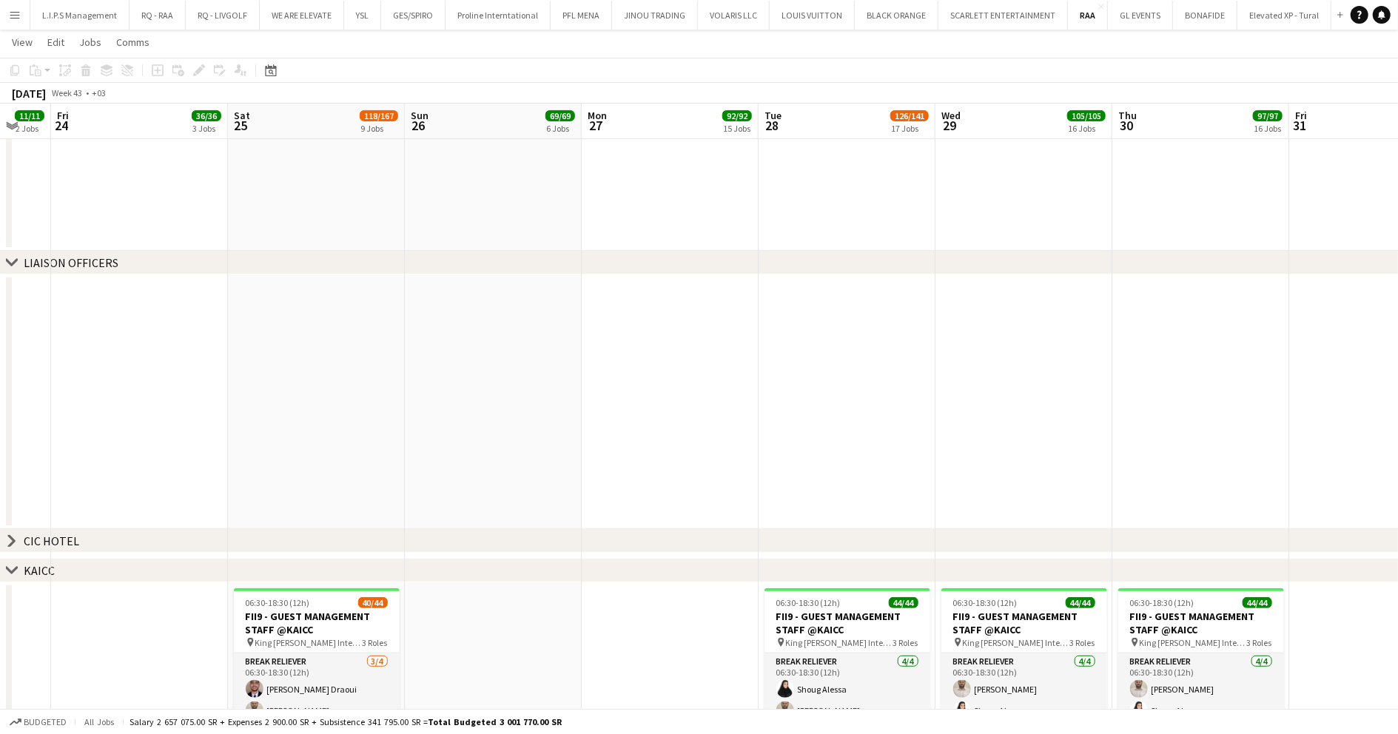
click at [9, 257] on app-icon "chevron-right" at bounding box center [12, 263] width 12 height 12
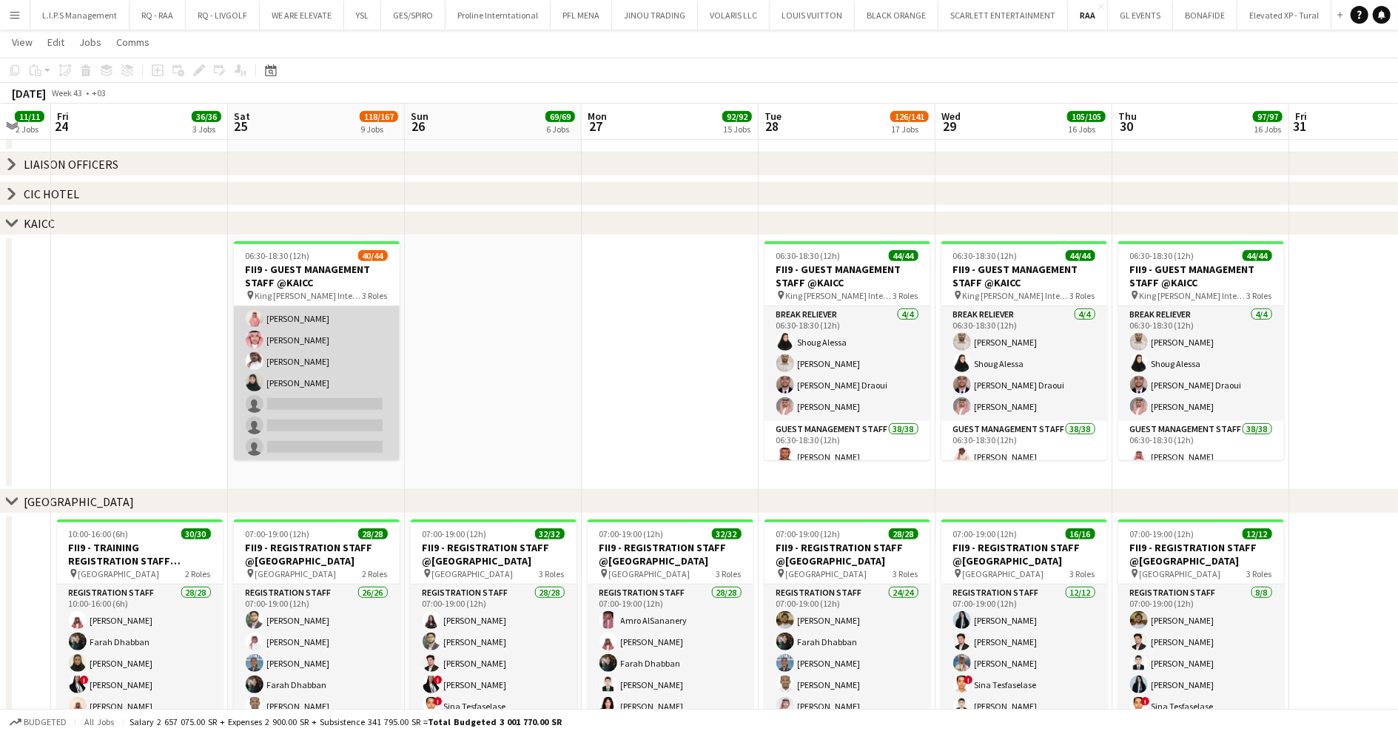
scroll to position [876, 0]
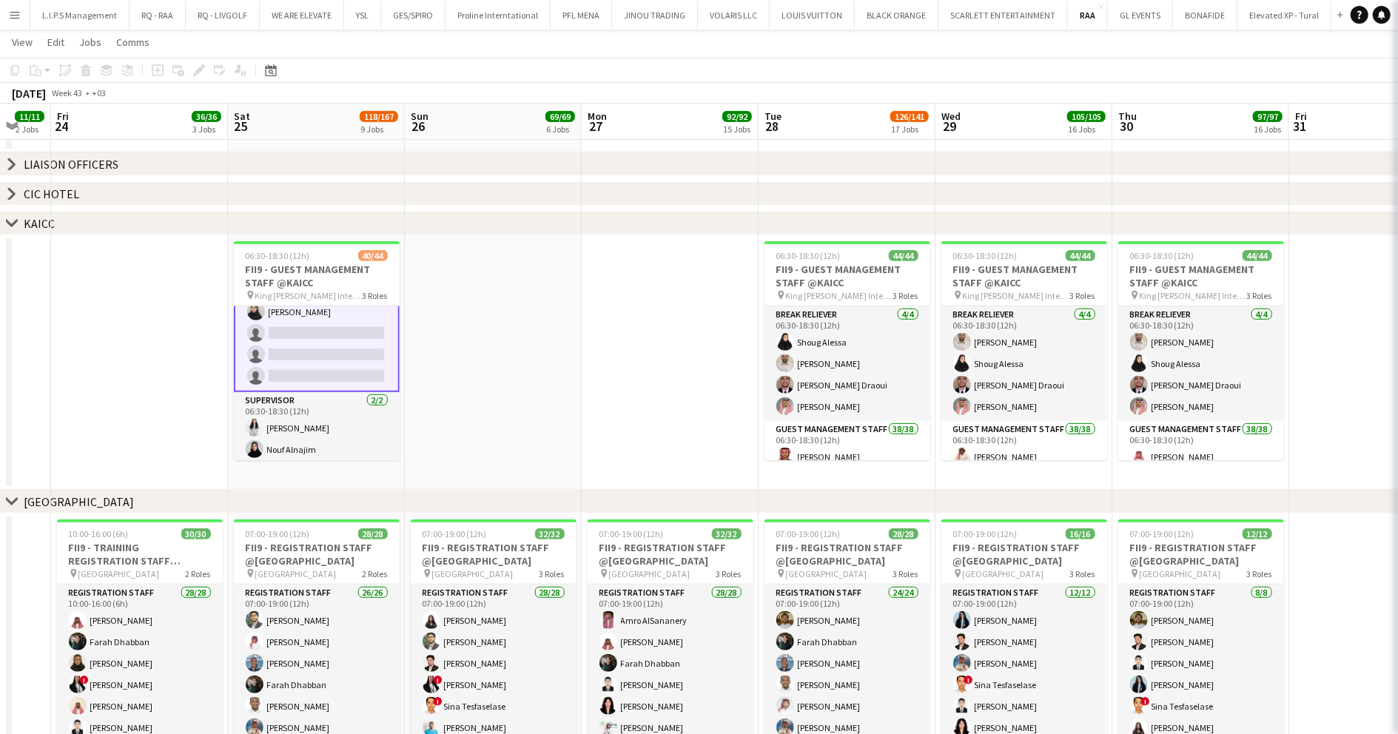
scroll to position [878, 0]
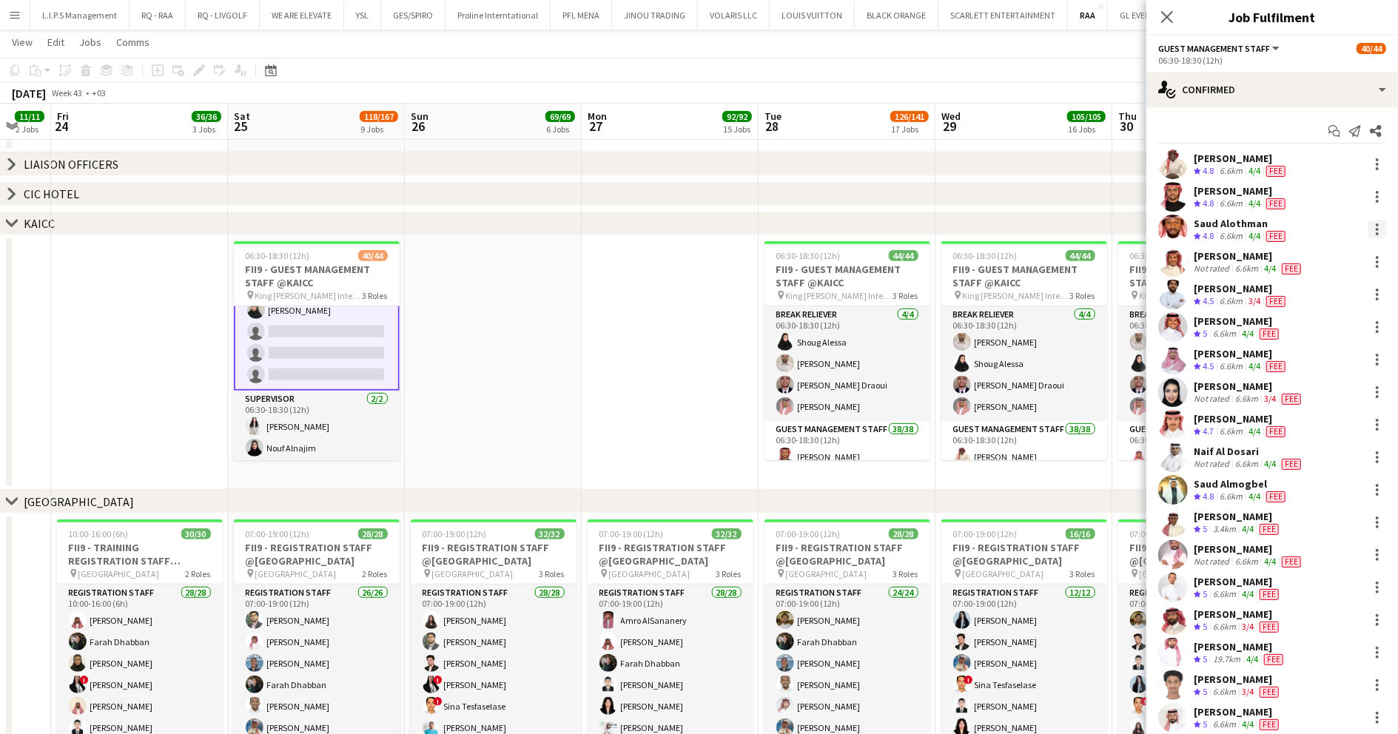
click at [1369, 226] on div at bounding box center [1378, 230] width 18 height 18
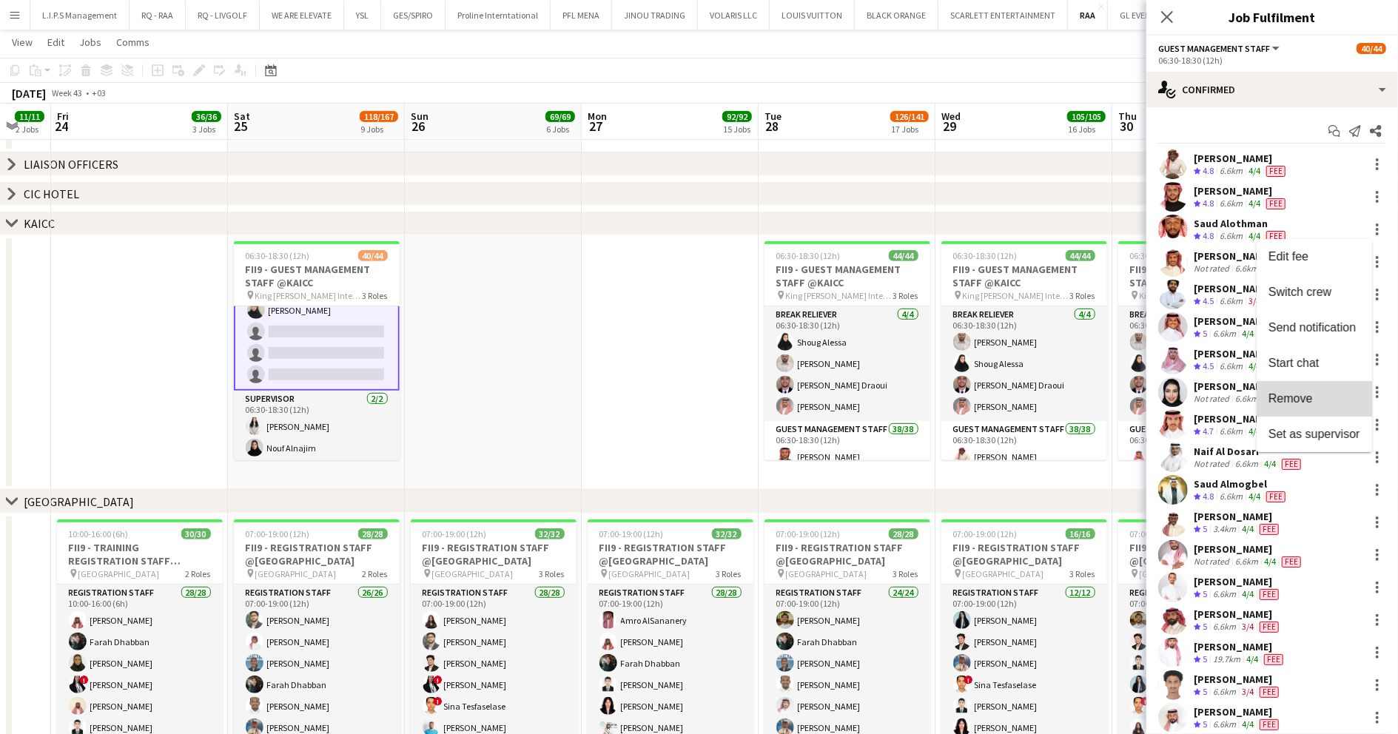
click at [1312, 392] on span "Remove" at bounding box center [1291, 398] width 44 height 13
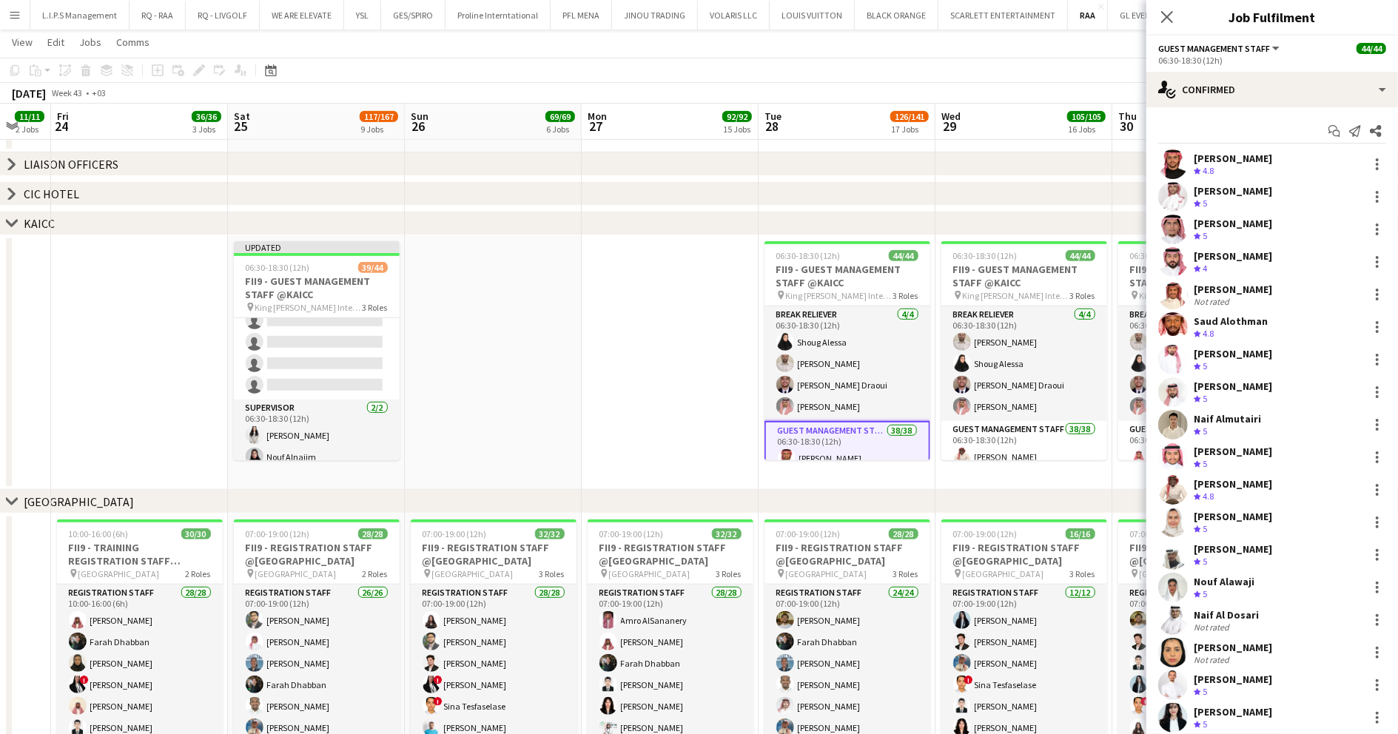
scroll to position [876, 0]
click at [1376, 330] on div at bounding box center [1377, 331] width 3 height 3
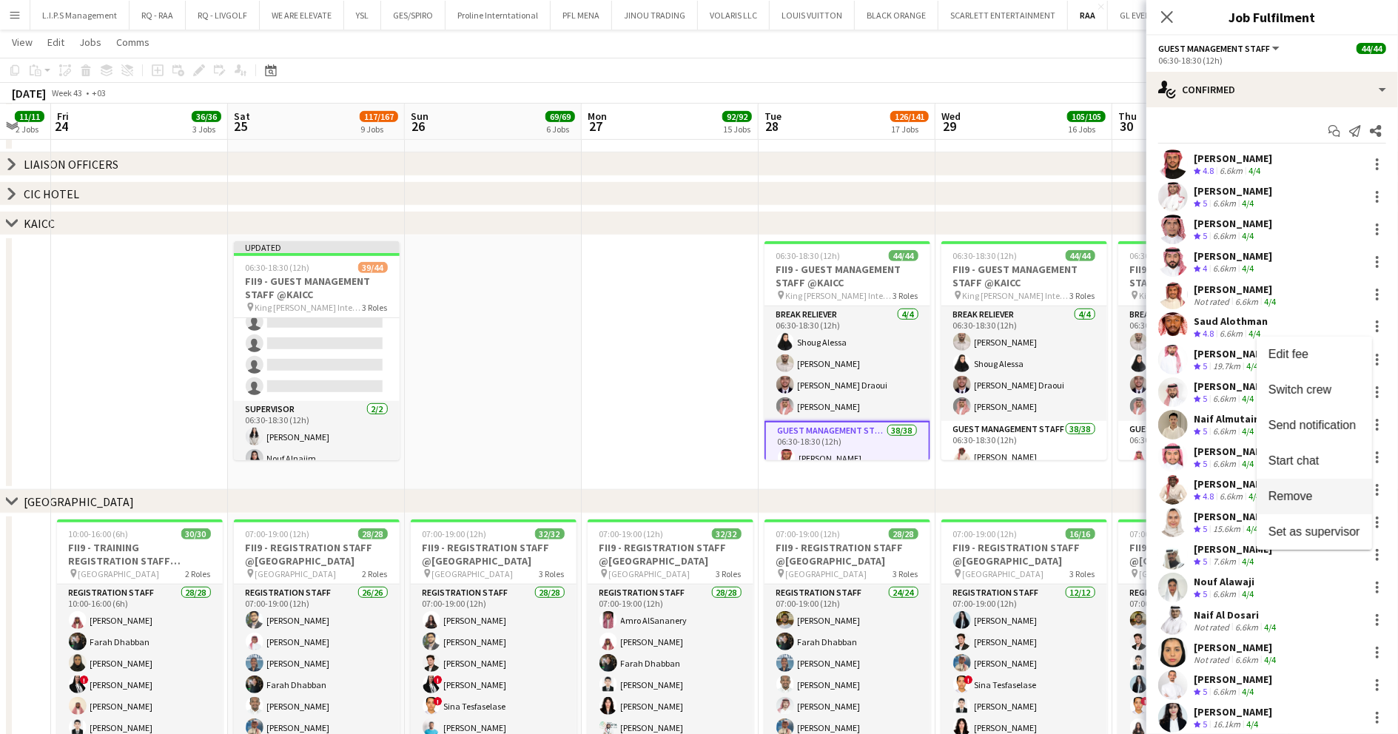
click at [1296, 490] on span "Remove" at bounding box center [1291, 496] width 44 height 13
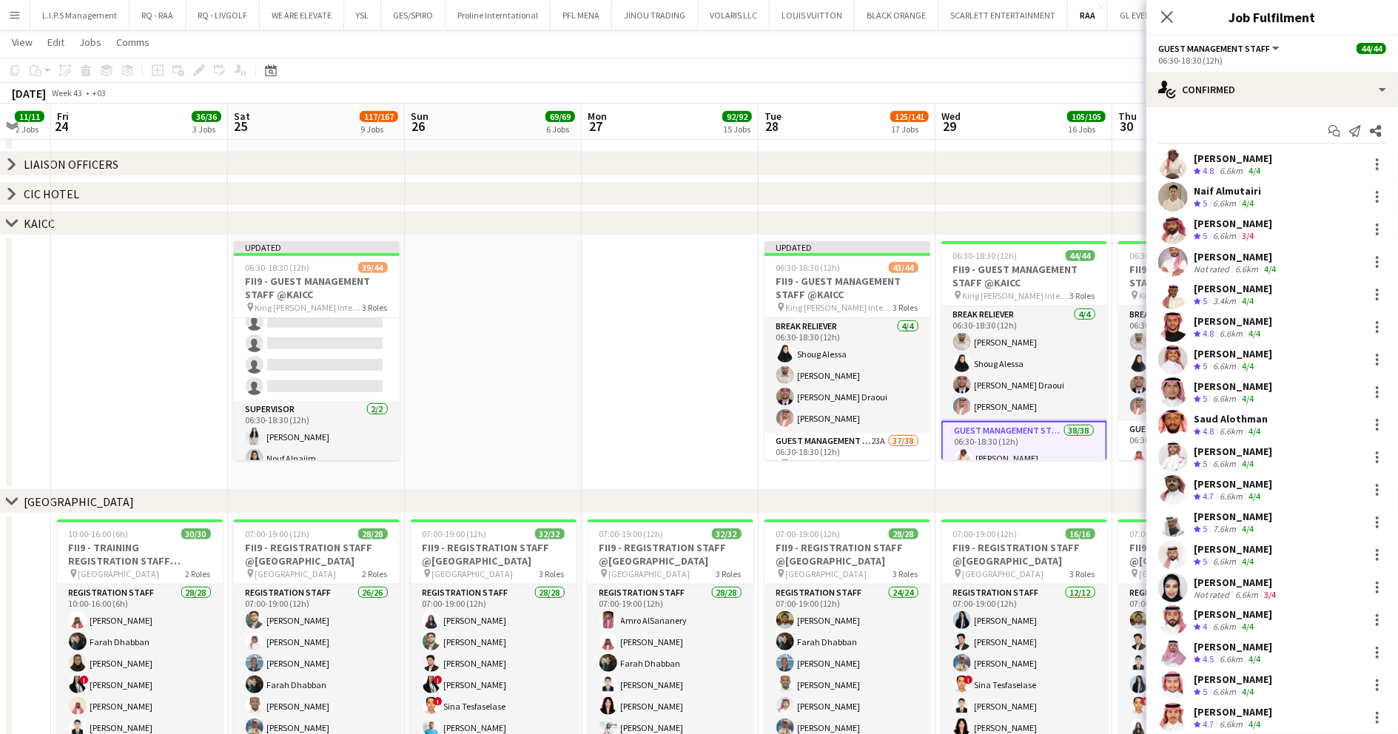
scroll to position [0, 0]
click at [1376, 423] on div at bounding box center [1377, 424] width 3 height 3
click at [1275, 595] on span "Remove" at bounding box center [1291, 594] width 44 height 13
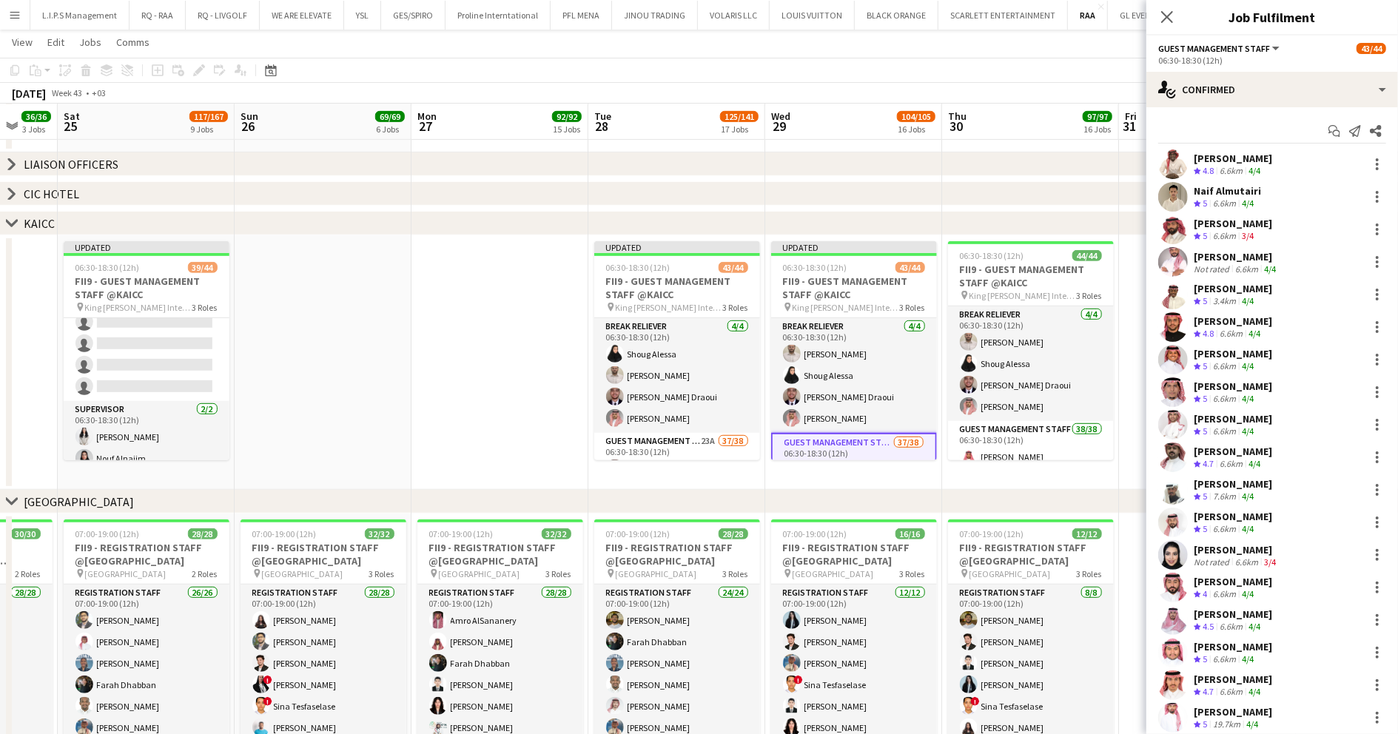
drag, startPoint x: 1085, startPoint y: 477, endPoint x: 915, endPoint y: 481, distance: 170.3
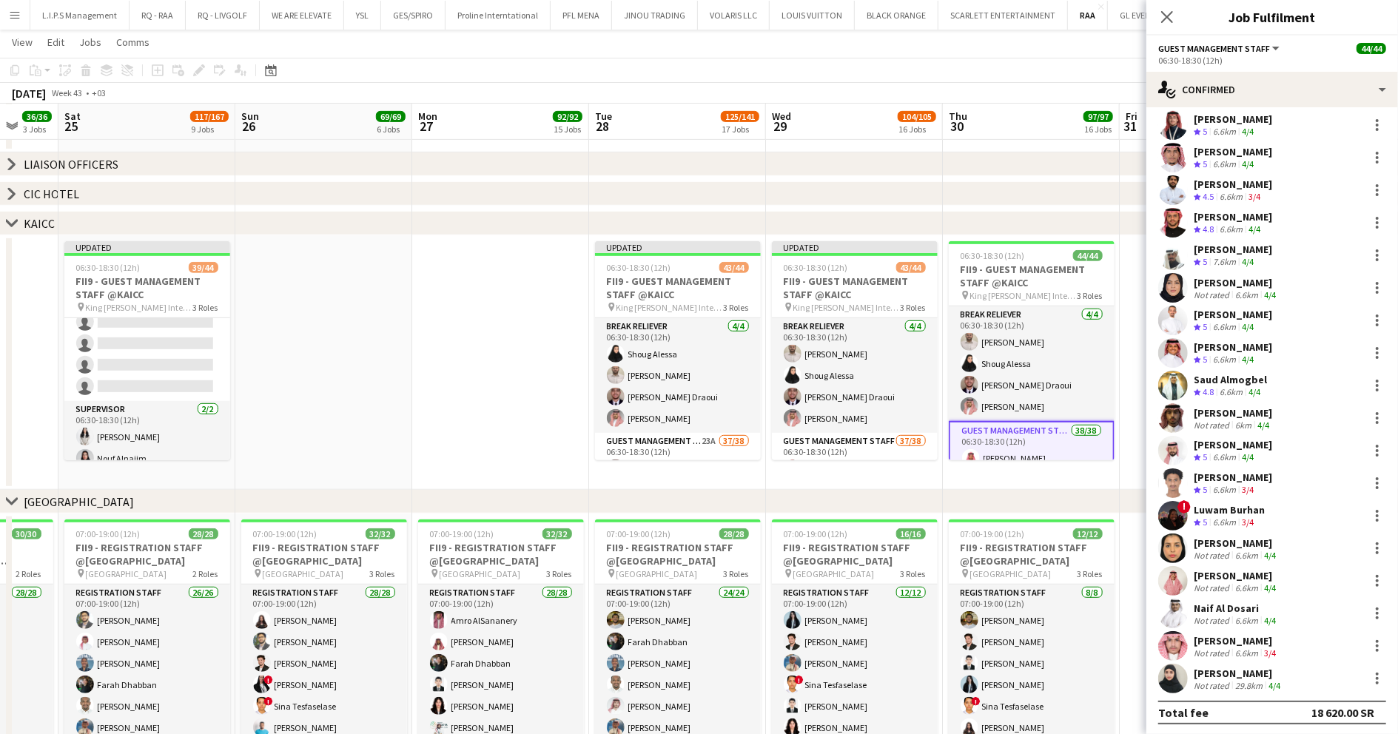
scroll to position [197, 0]
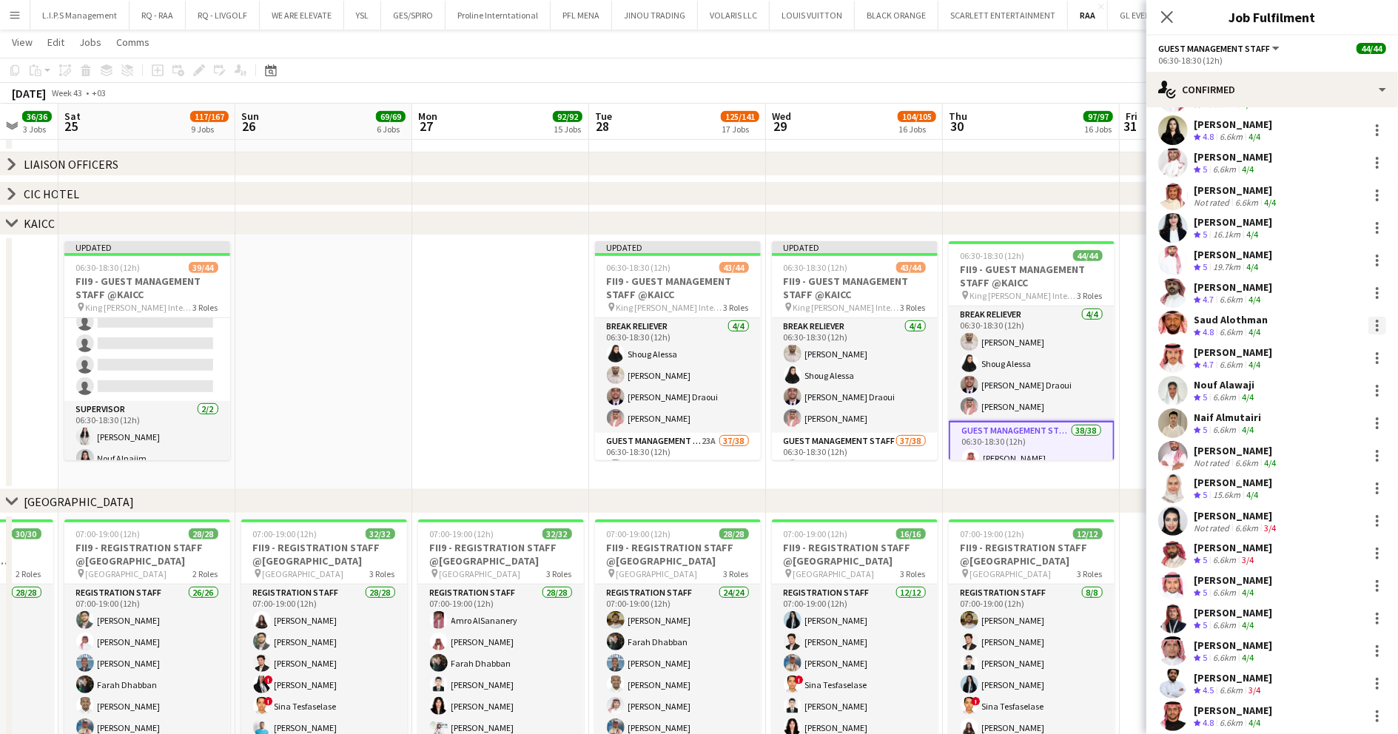
click at [1376, 326] on div at bounding box center [1377, 325] width 3 height 3
click at [1315, 496] on span "Remove" at bounding box center [1315, 494] width 92 height 13
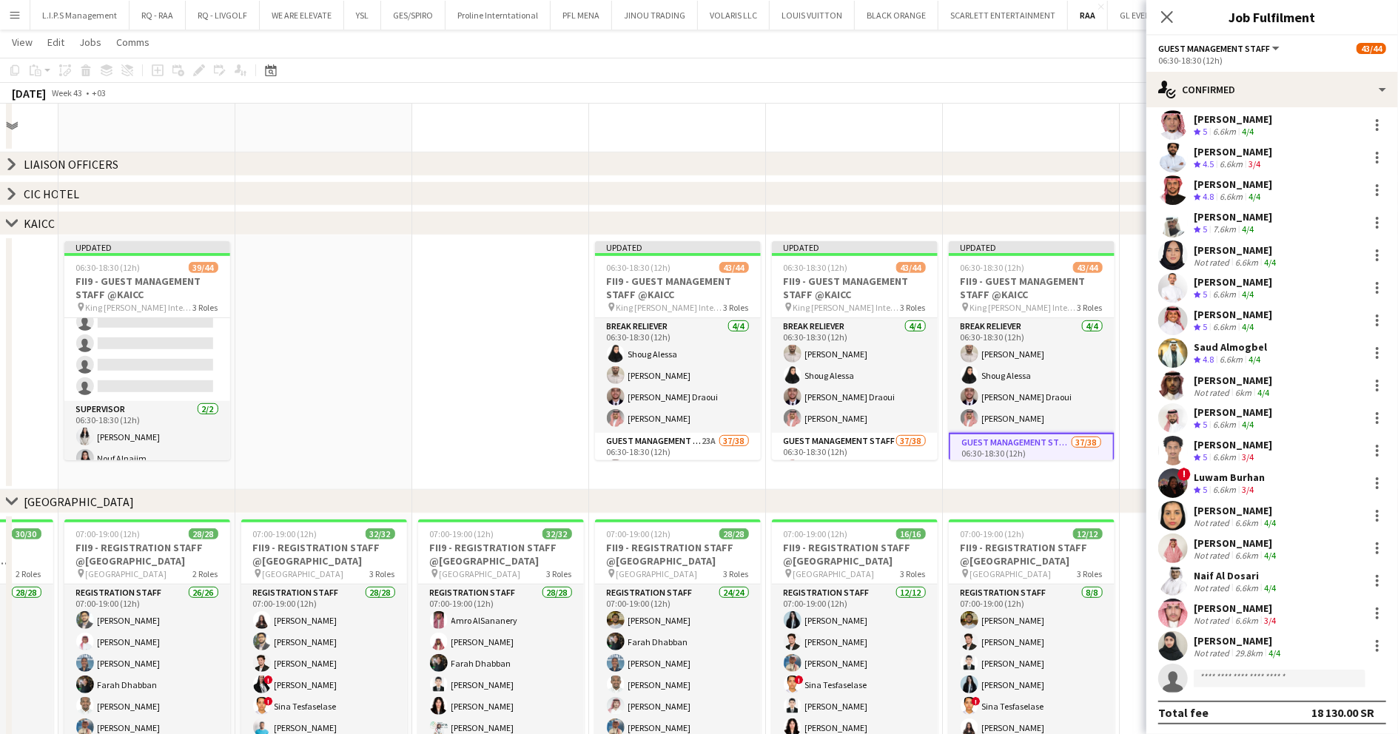
scroll to position [0, 0]
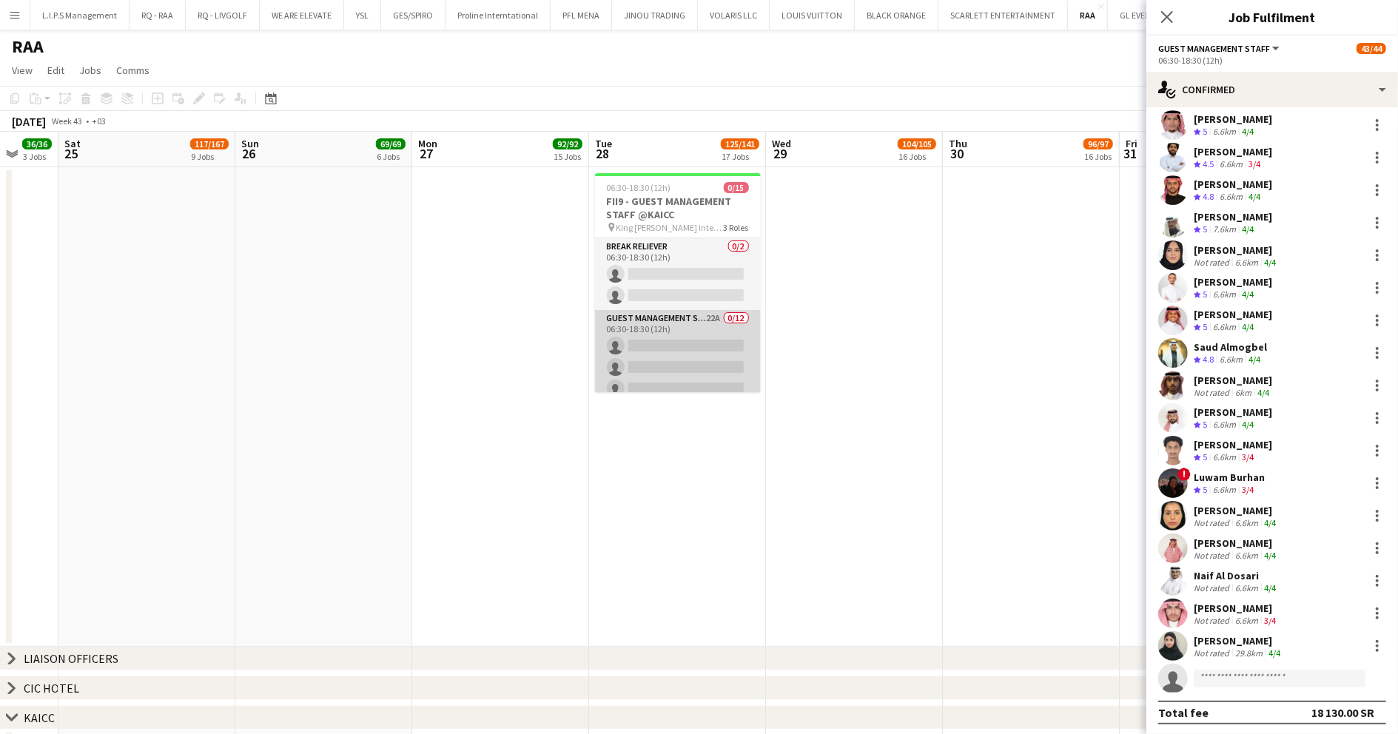
click at [705, 340] on app-card-role "Guest Management Staff 22A 0/12 06:30-18:30 (12h) single-neutral-actions single…" at bounding box center [678, 453] width 166 height 286
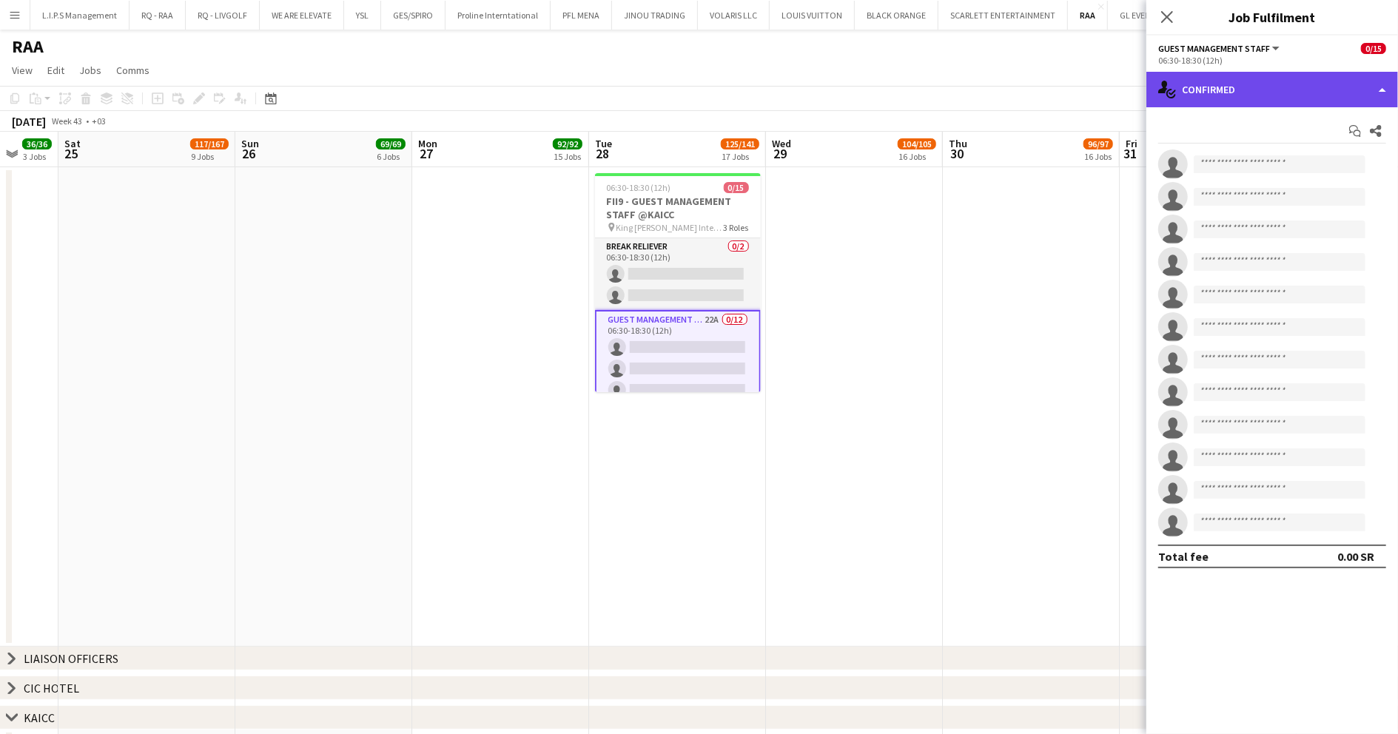
click at [1324, 84] on div "single-neutral-actions-check-2 Confirmed" at bounding box center [1273, 90] width 252 height 36
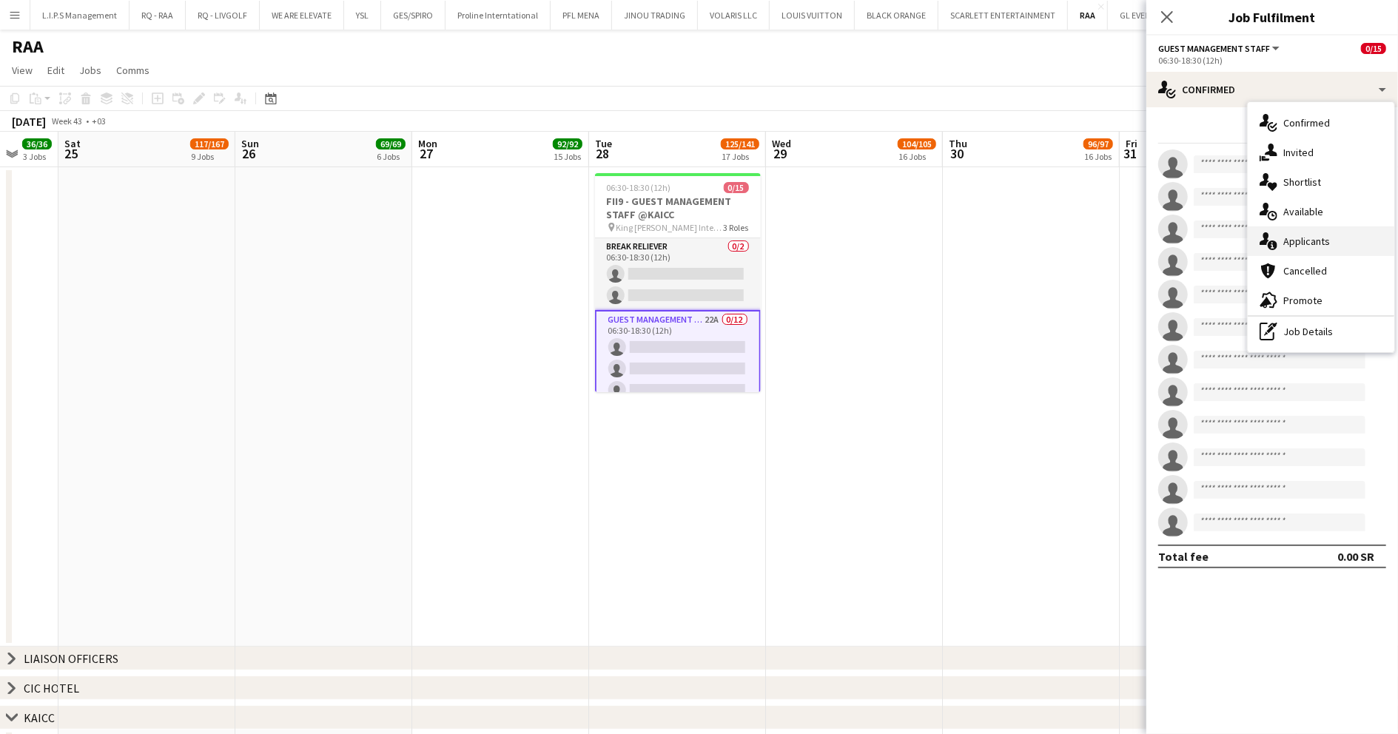
click at [1340, 248] on div "single-neutral-actions-information Applicants" at bounding box center [1321, 241] width 147 height 30
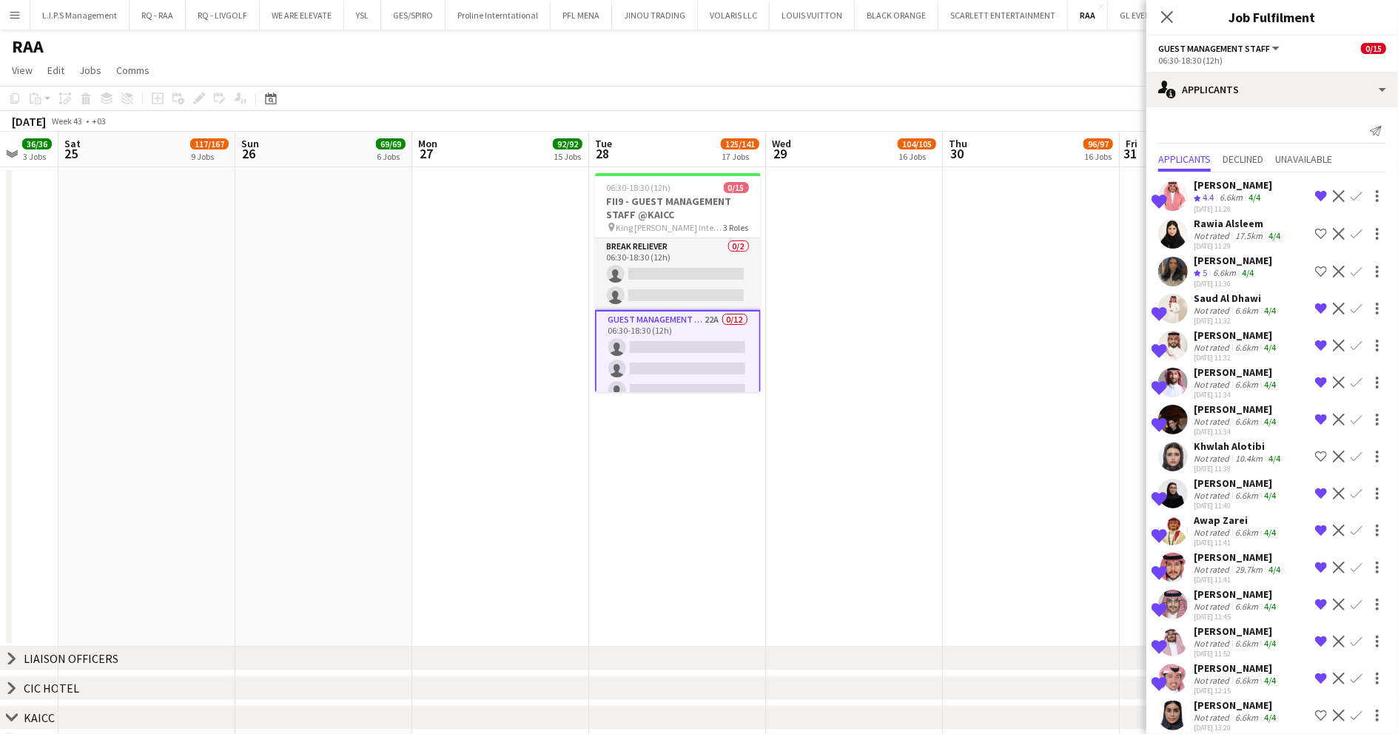
click at [1351, 194] on app-icon "Confirm" at bounding box center [1357, 196] width 12 height 12
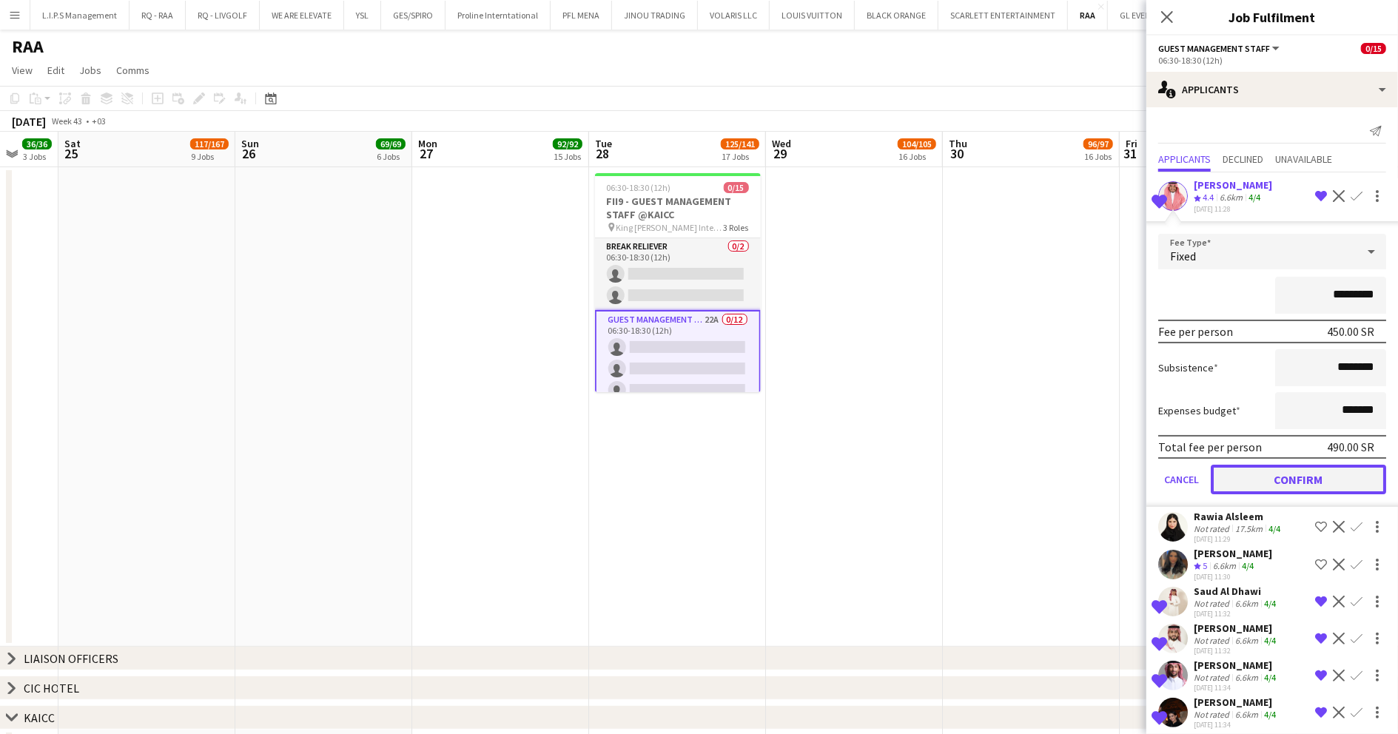
click at [1275, 469] on button "Confirm" at bounding box center [1298, 480] width 175 height 30
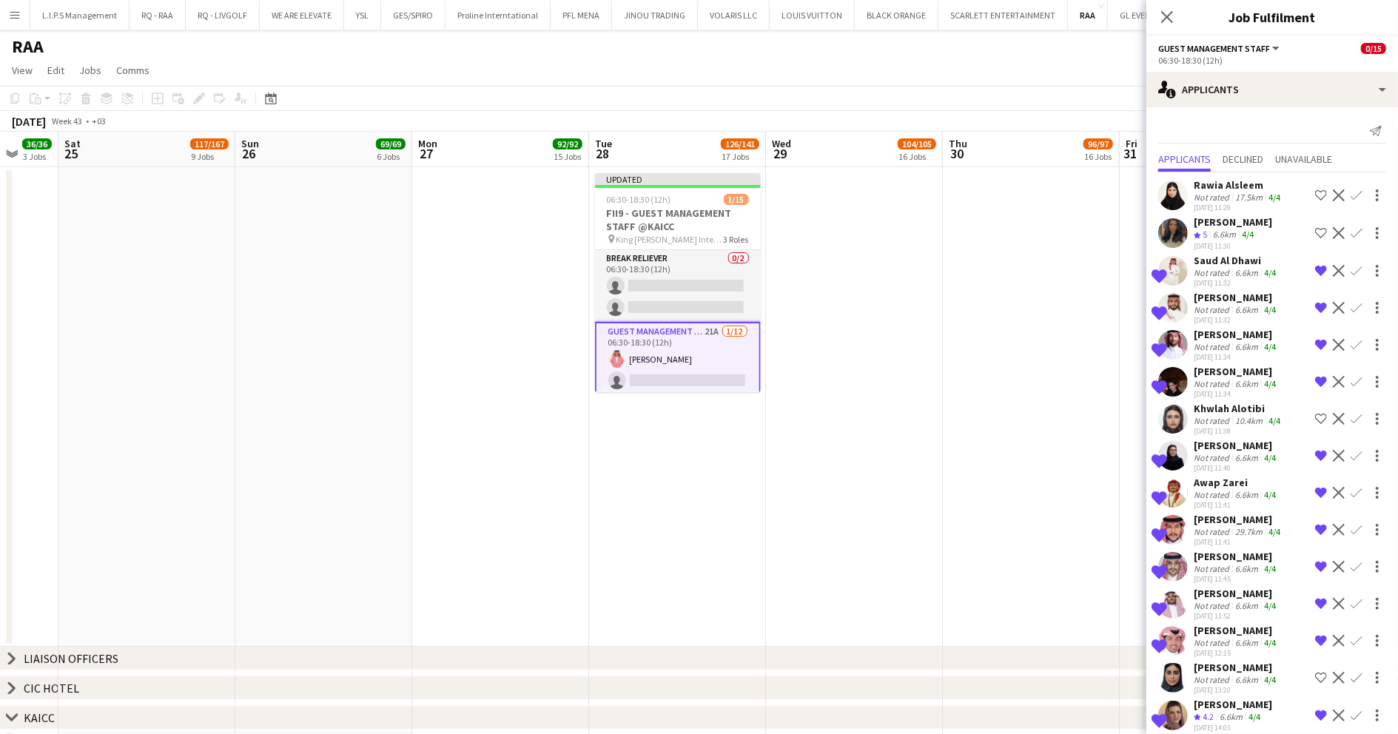
click at [1351, 271] on app-icon "Confirm" at bounding box center [1357, 271] width 12 height 12
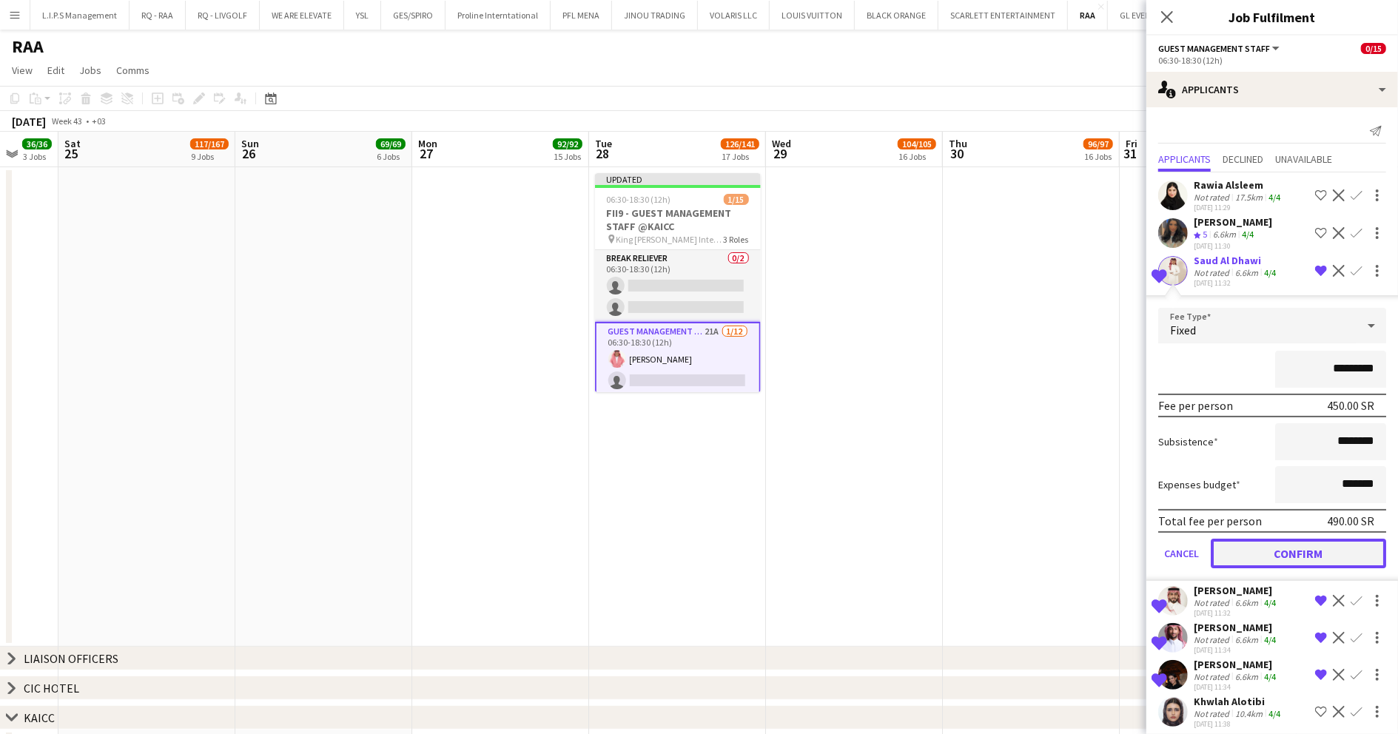
click at [1283, 552] on button "Confirm" at bounding box center [1298, 554] width 175 height 30
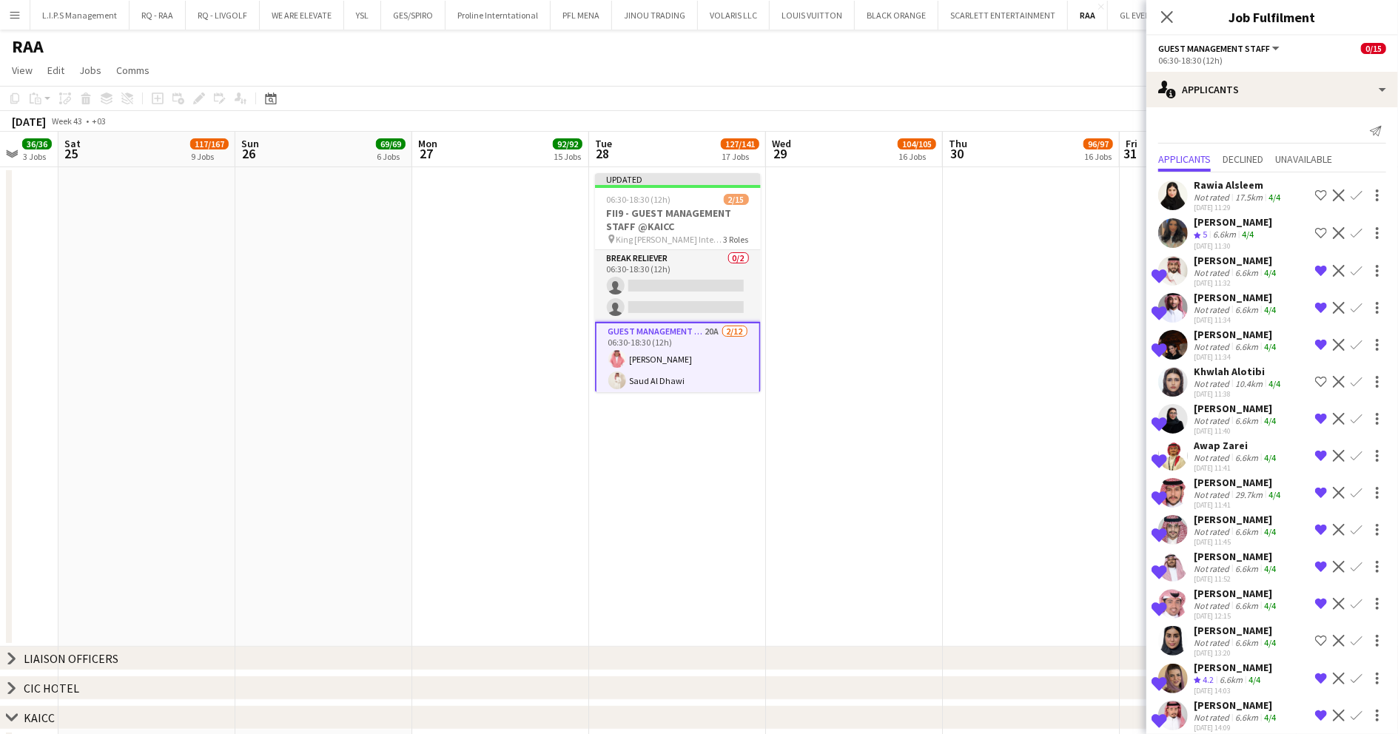
click at [1351, 306] on app-icon "Confirm" at bounding box center [1357, 308] width 12 height 12
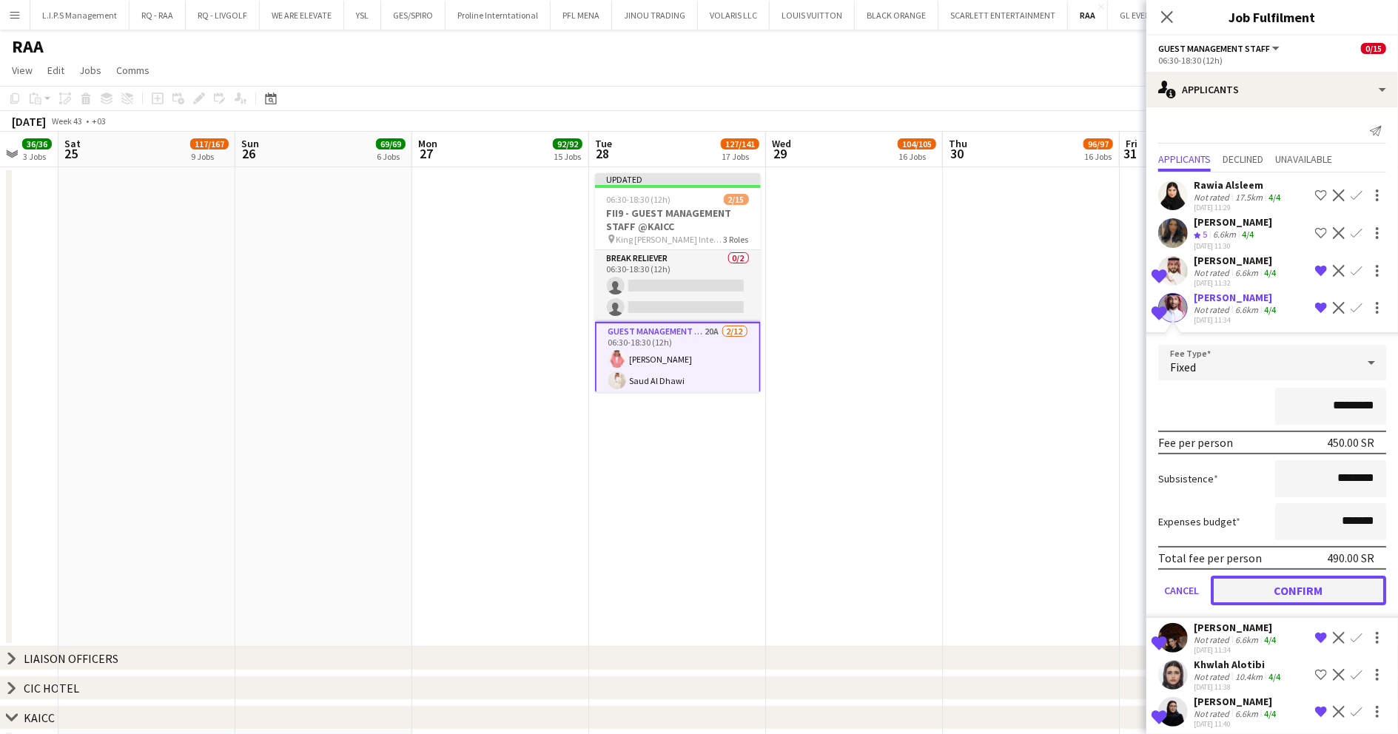
click at [1298, 599] on button "Confirm" at bounding box center [1298, 591] width 175 height 30
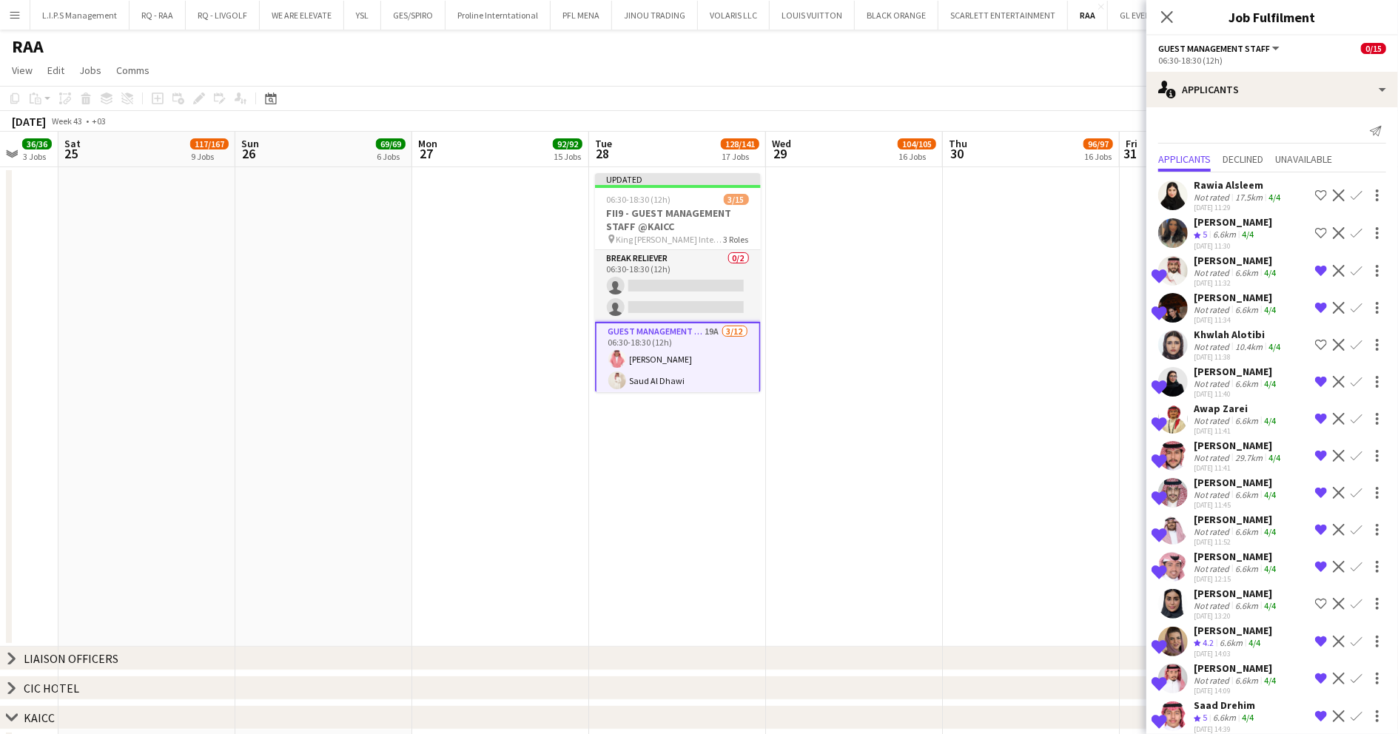
click at [1351, 266] on app-icon "Confirm" at bounding box center [1357, 271] width 12 height 12
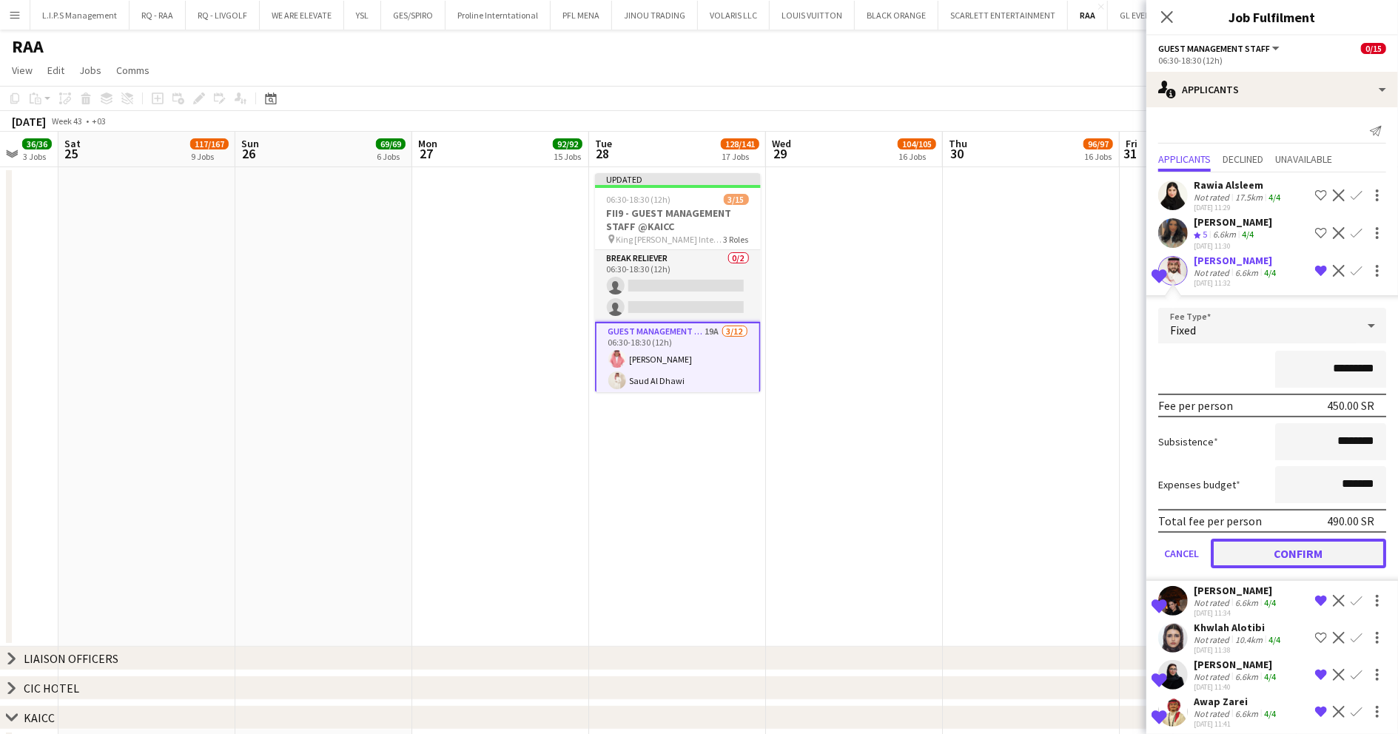
click at [1304, 554] on button "Confirm" at bounding box center [1298, 554] width 175 height 30
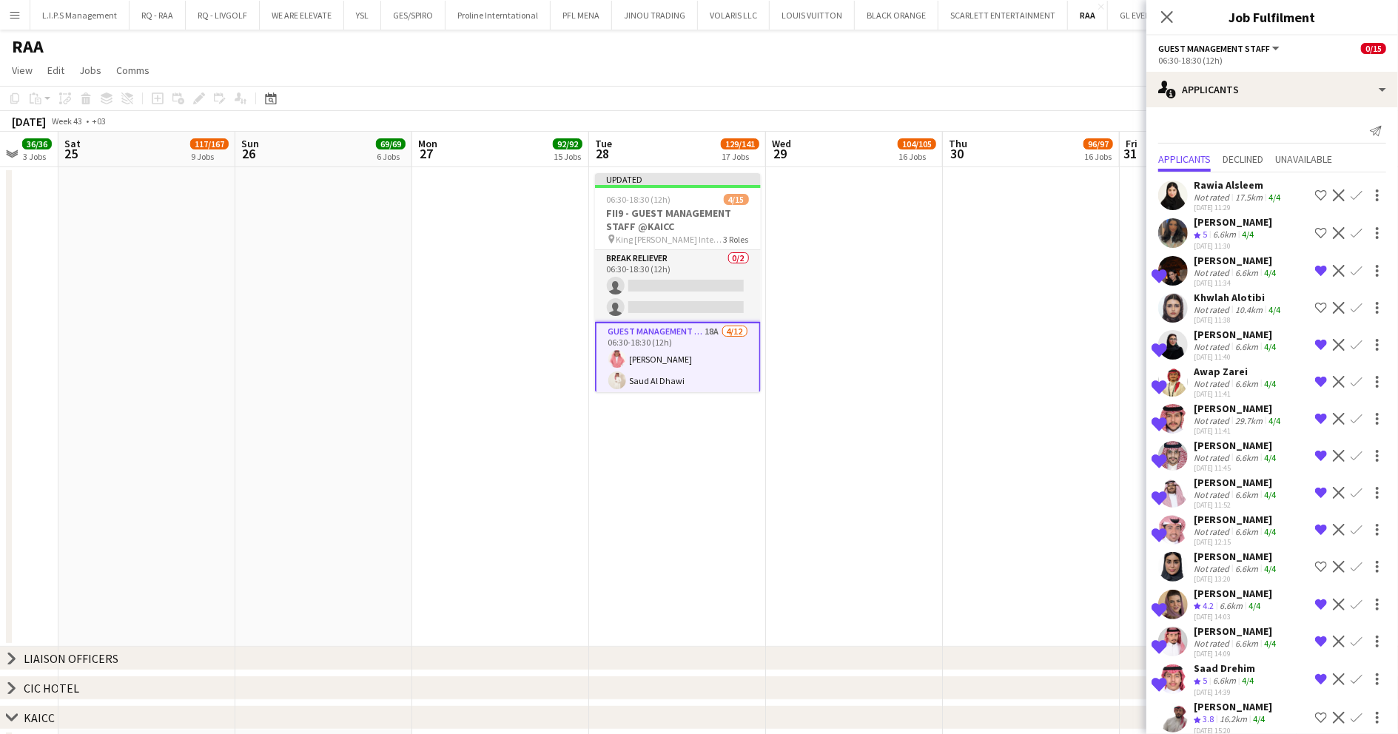
click at [1241, 261] on div "Shahd Almarzoqi" at bounding box center [1236, 260] width 85 height 13
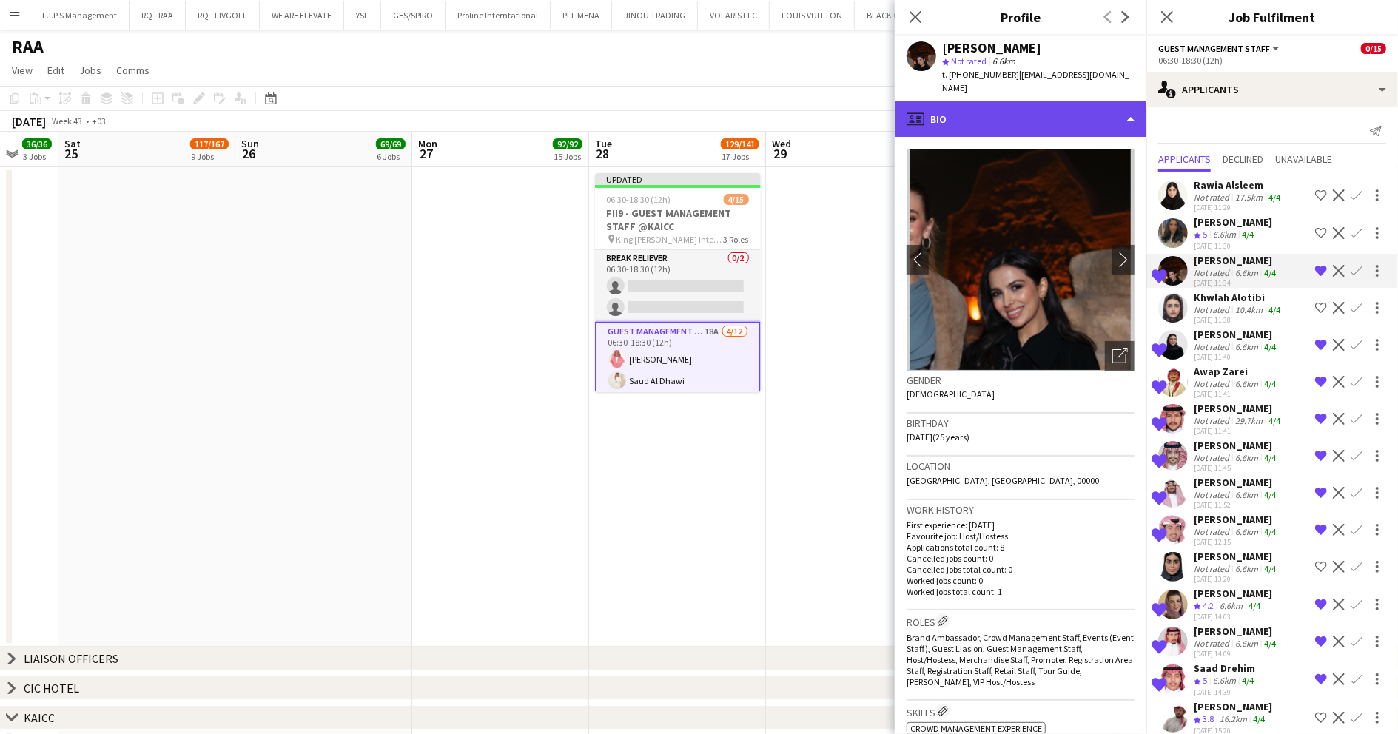
click at [978, 101] on div "profile Bio" at bounding box center [1021, 119] width 252 height 36
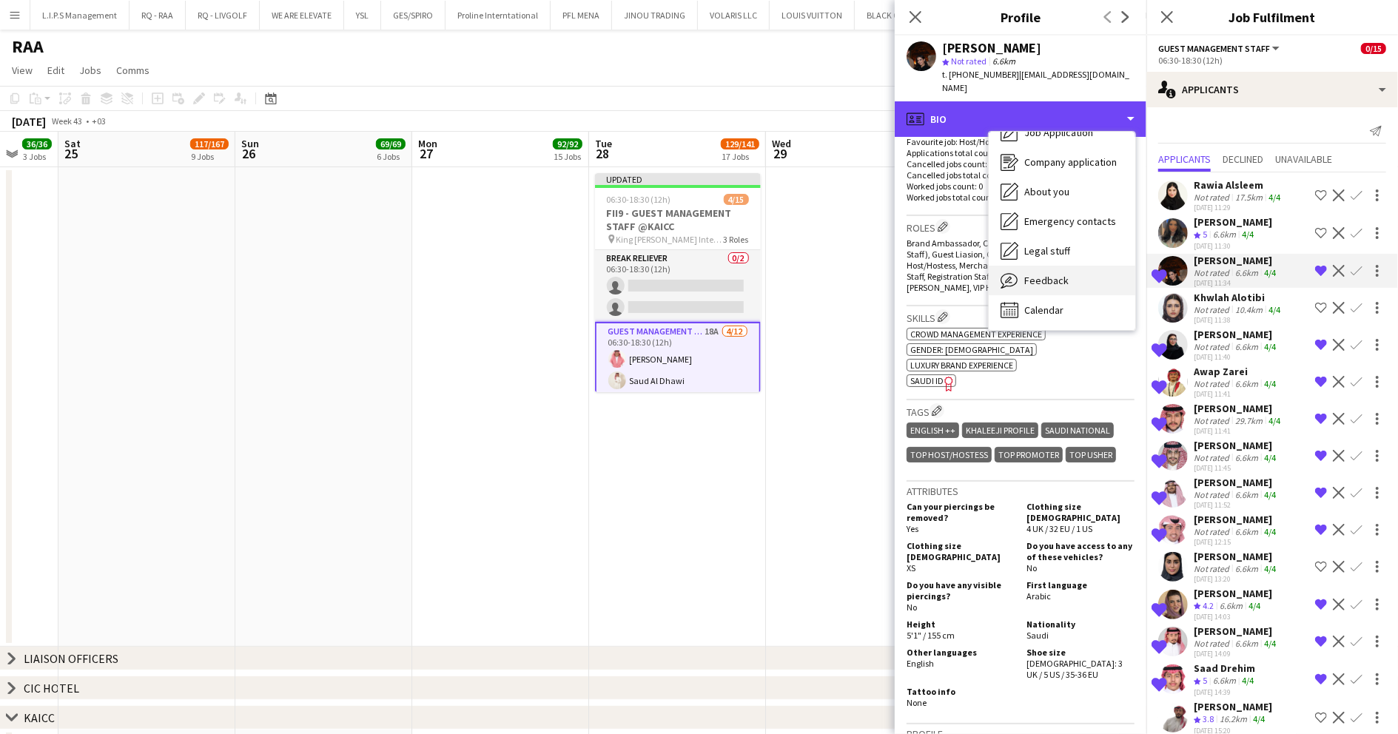
scroll to position [50, 0]
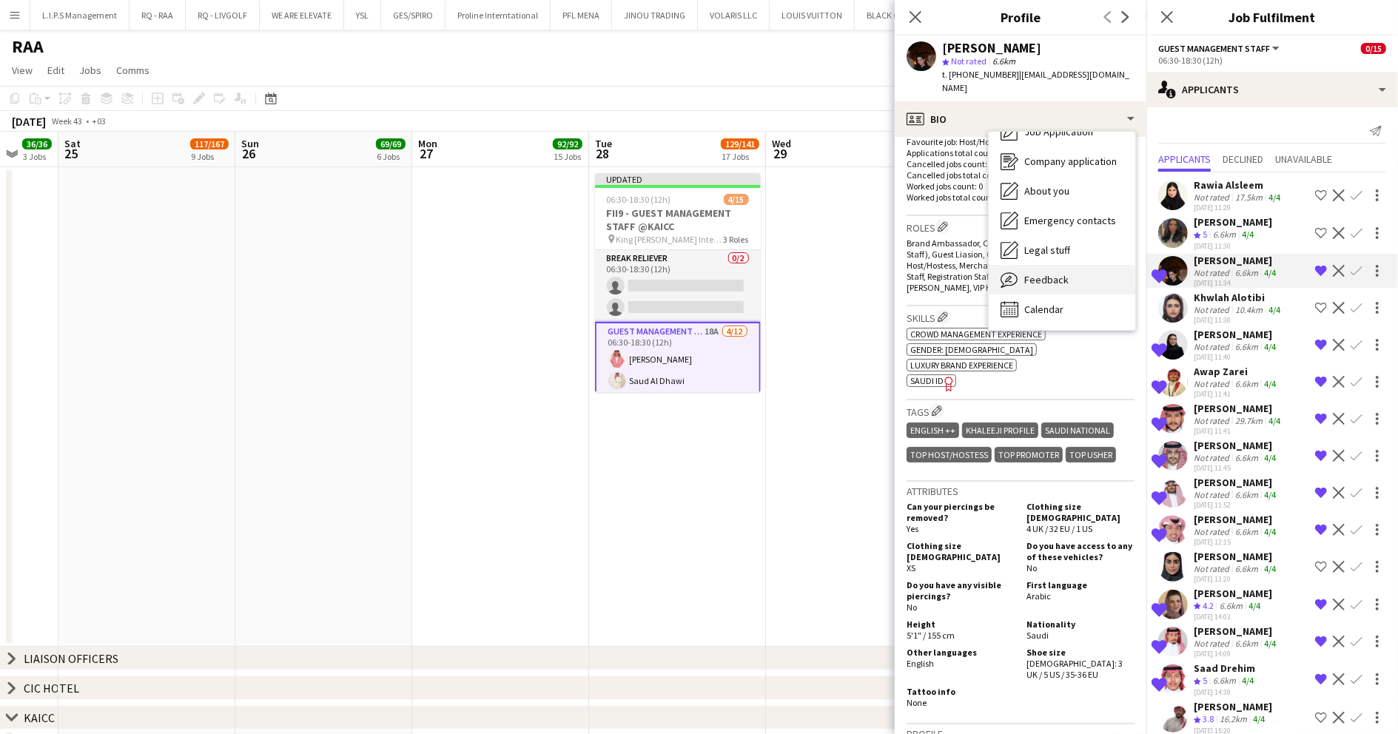
click at [1046, 273] on span "Feedback" at bounding box center [1046, 279] width 44 height 13
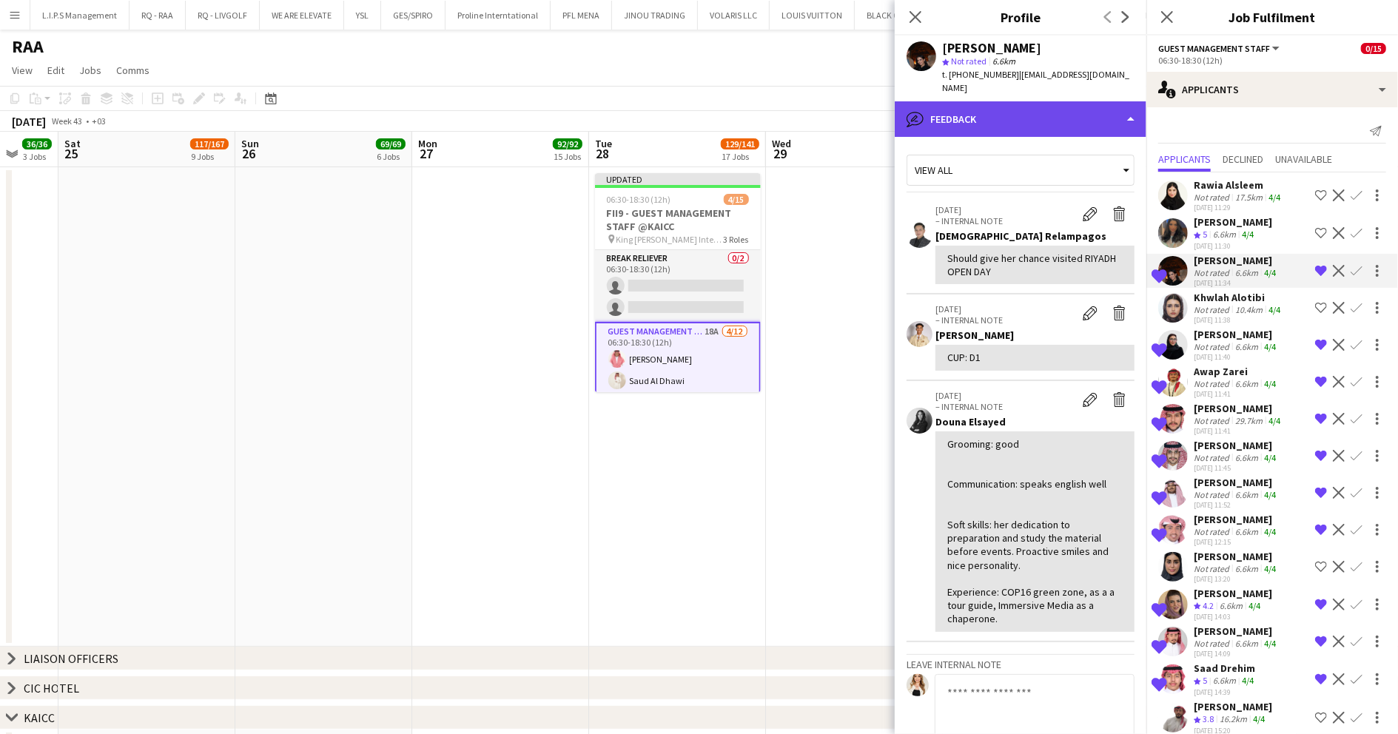
click at [1083, 101] on div "bubble-pencil Feedback" at bounding box center [1021, 119] width 252 height 36
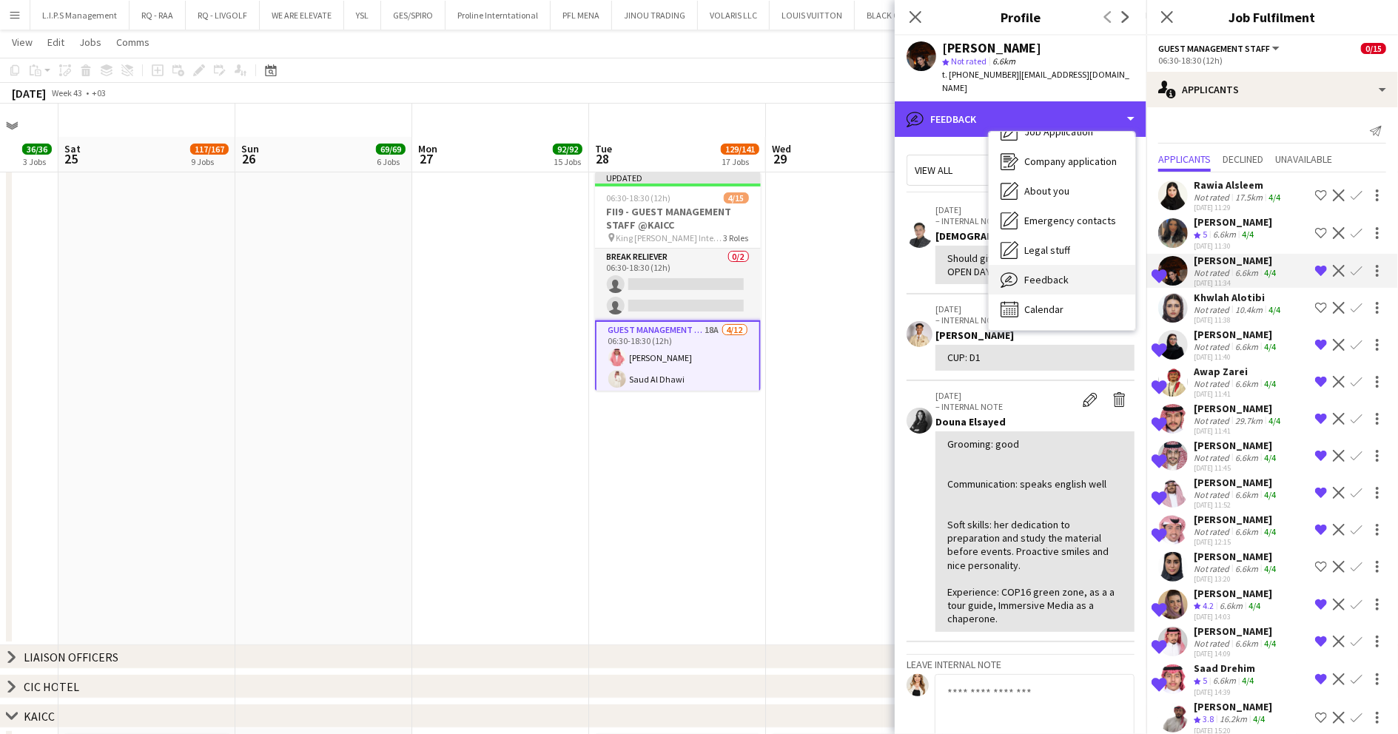
scroll to position [197, 0]
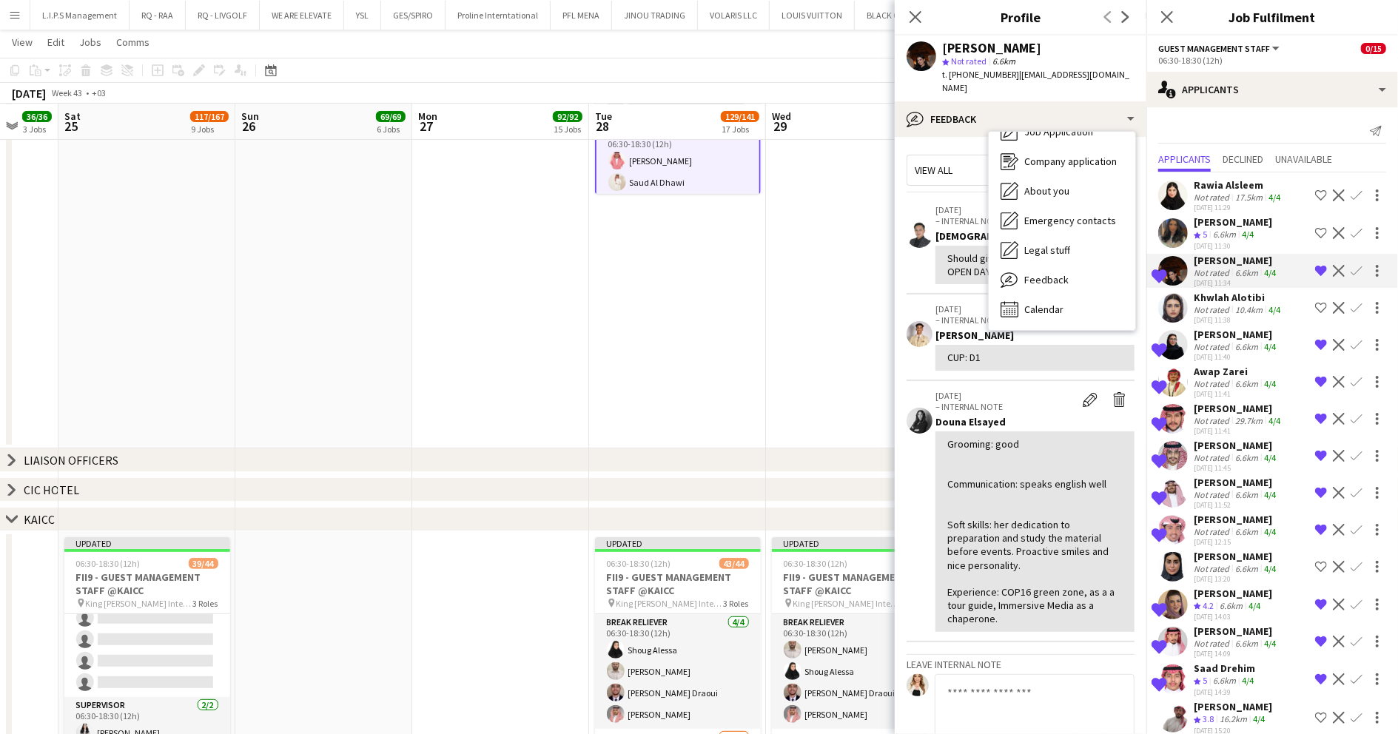
drag, startPoint x: 1057, startPoint y: 383, endPoint x: 1127, endPoint y: 328, distance: 88.5
click at [1056, 390] on p "06-02-2025" at bounding box center [1006, 395] width 140 height 11
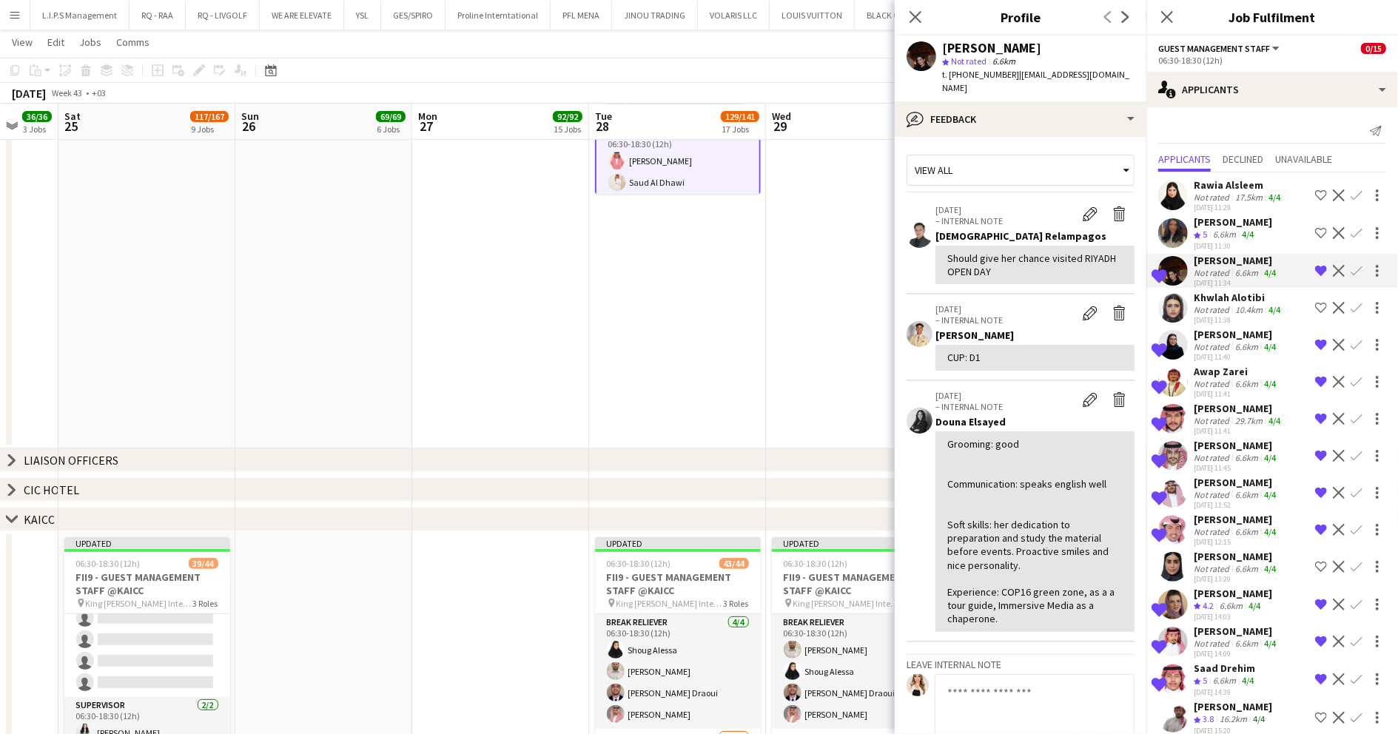
click at [1351, 270] on app-icon "Confirm" at bounding box center [1357, 271] width 12 height 12
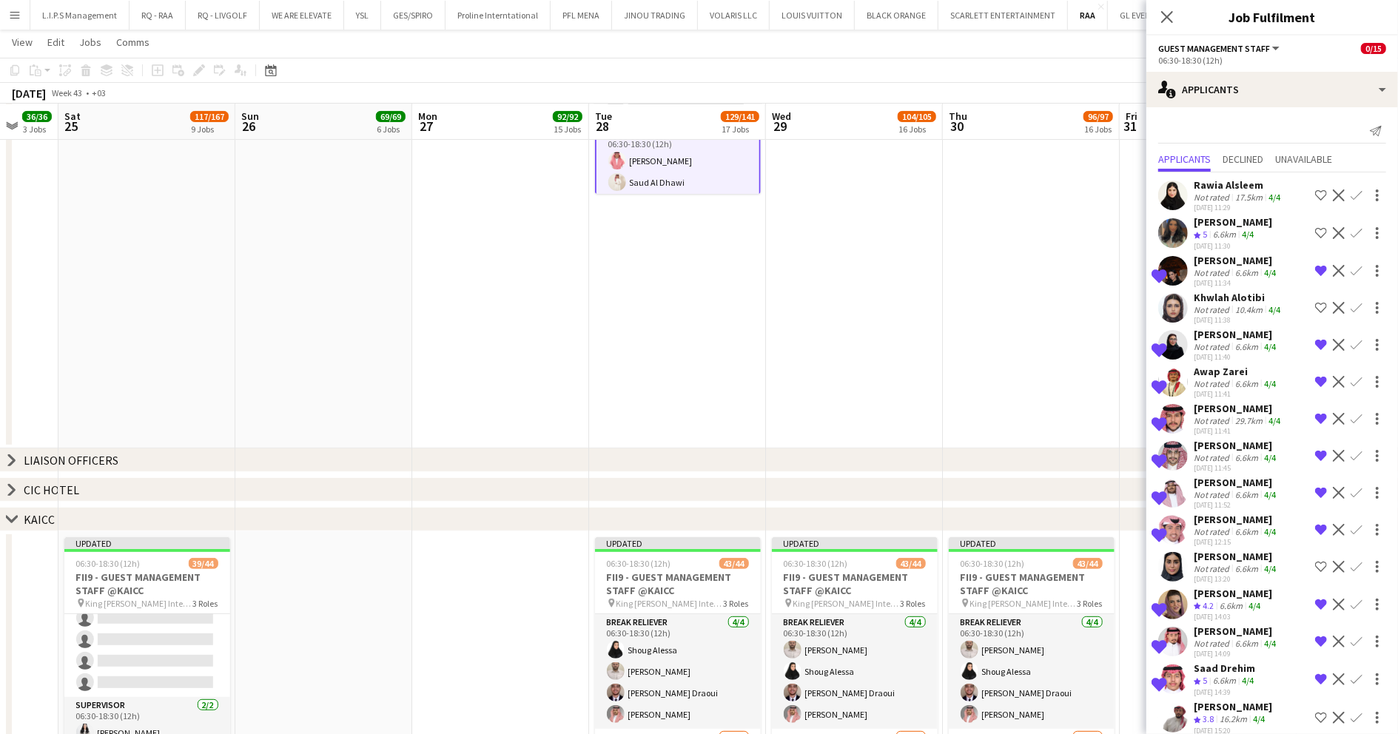
click at [1351, 269] on app-icon "Confirm" at bounding box center [1357, 271] width 12 height 12
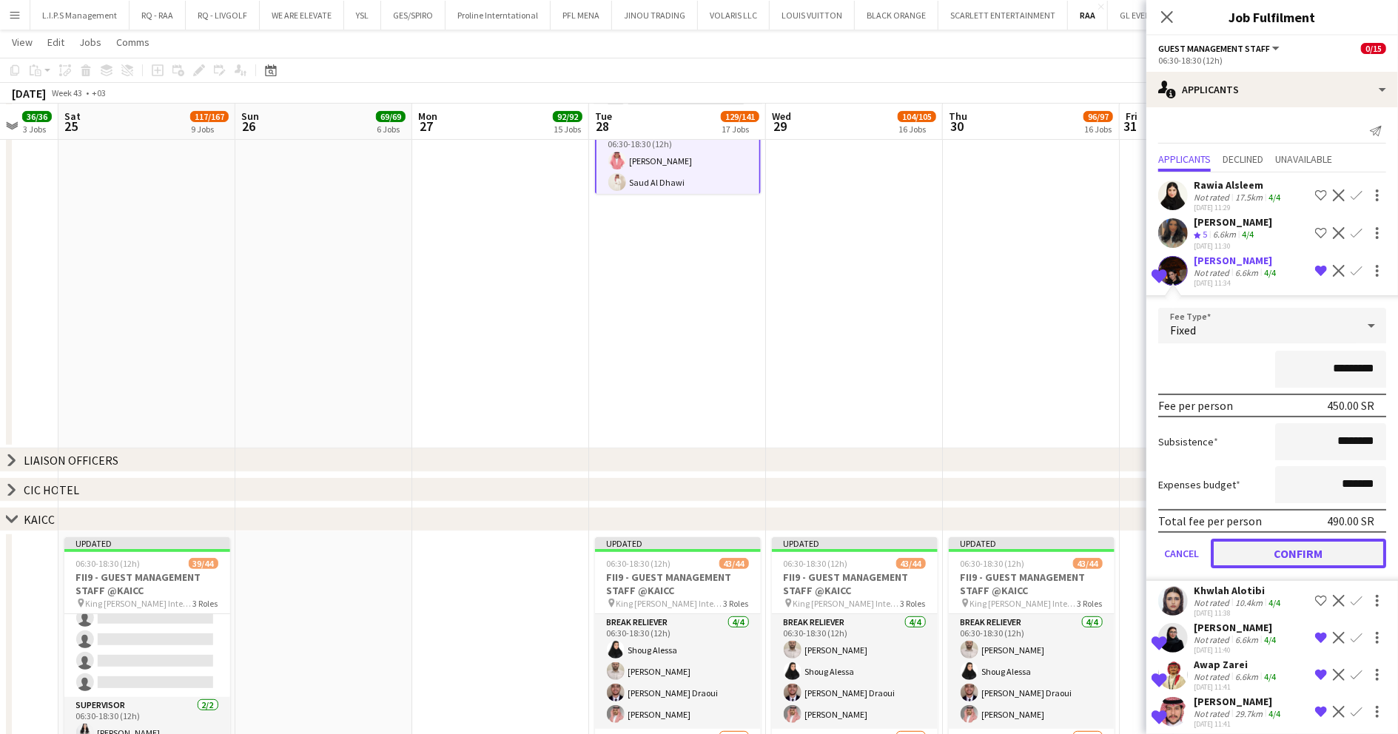
click at [1281, 555] on button "Confirm" at bounding box center [1298, 554] width 175 height 30
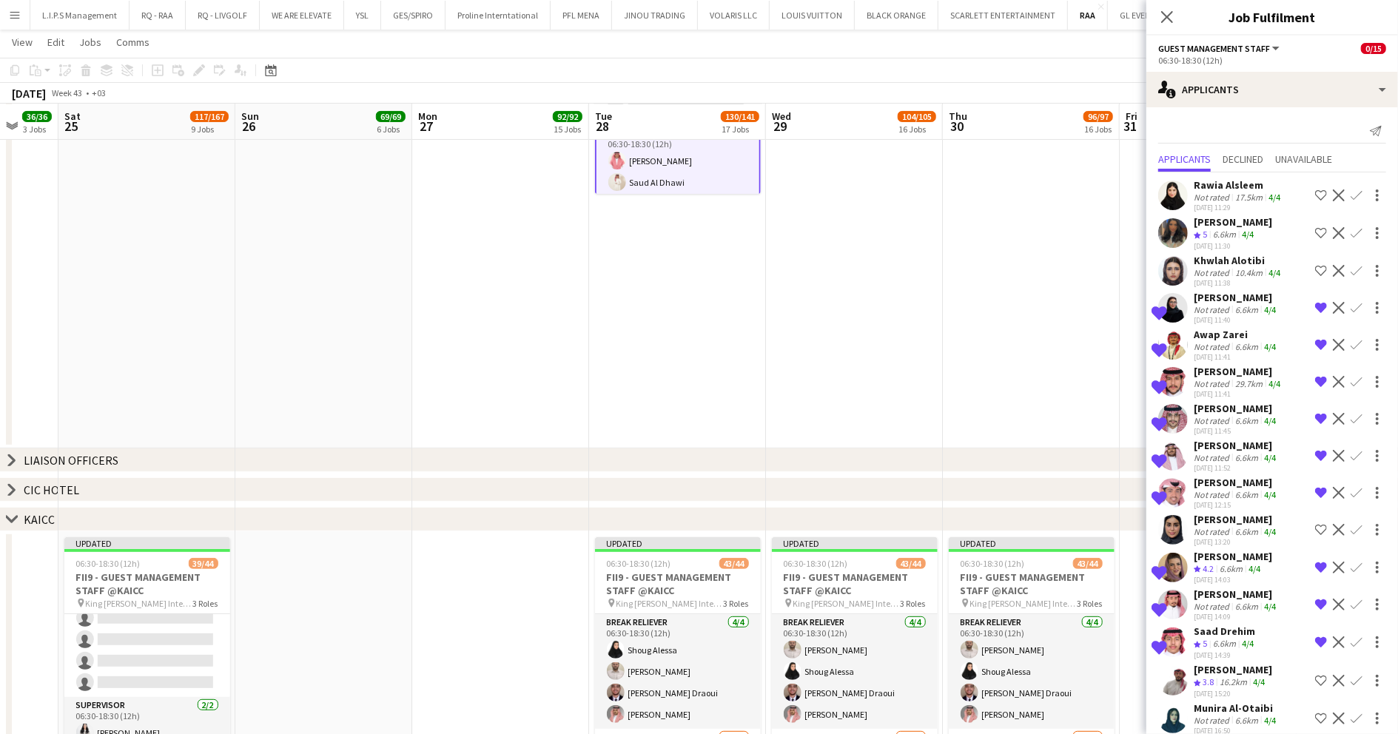
click at [1269, 315] on div "24-09-2025 11:40" at bounding box center [1236, 320] width 85 height 10
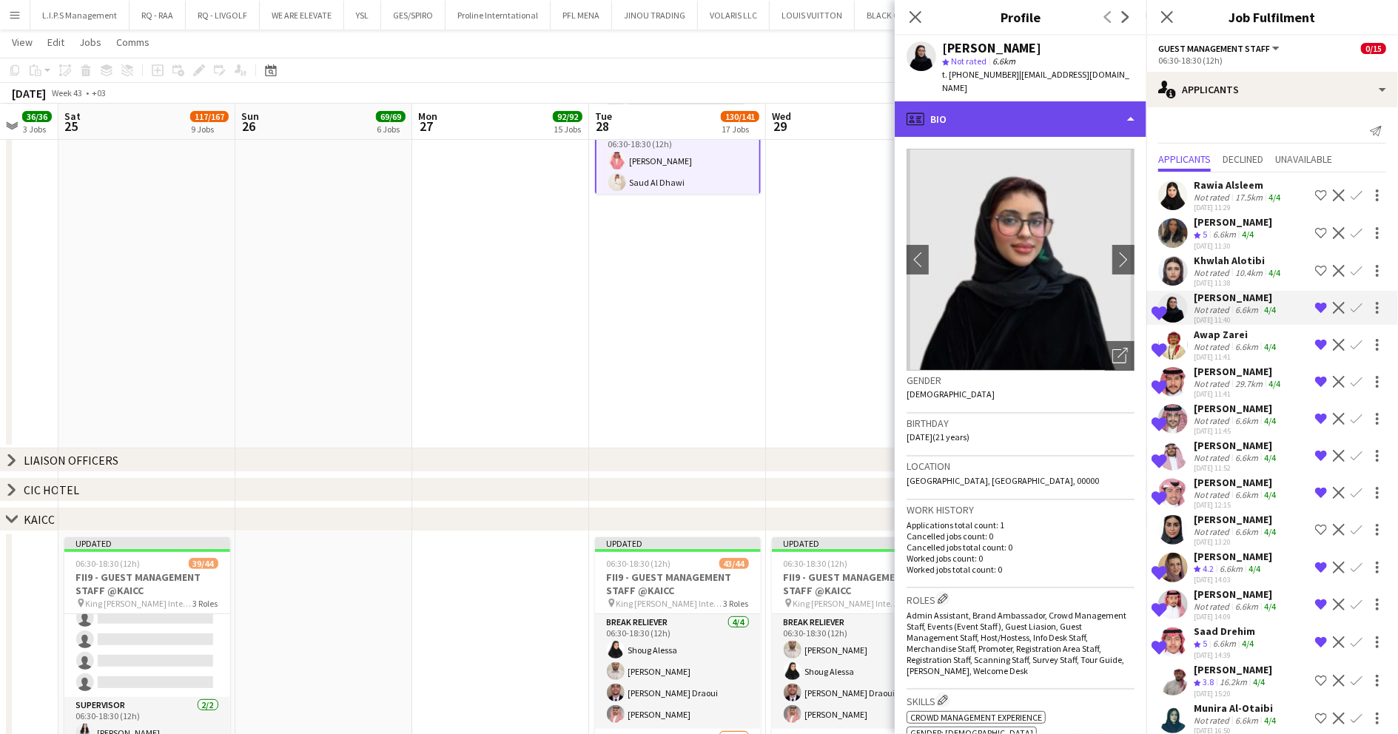
click at [1010, 106] on div "profile Bio" at bounding box center [1021, 119] width 252 height 36
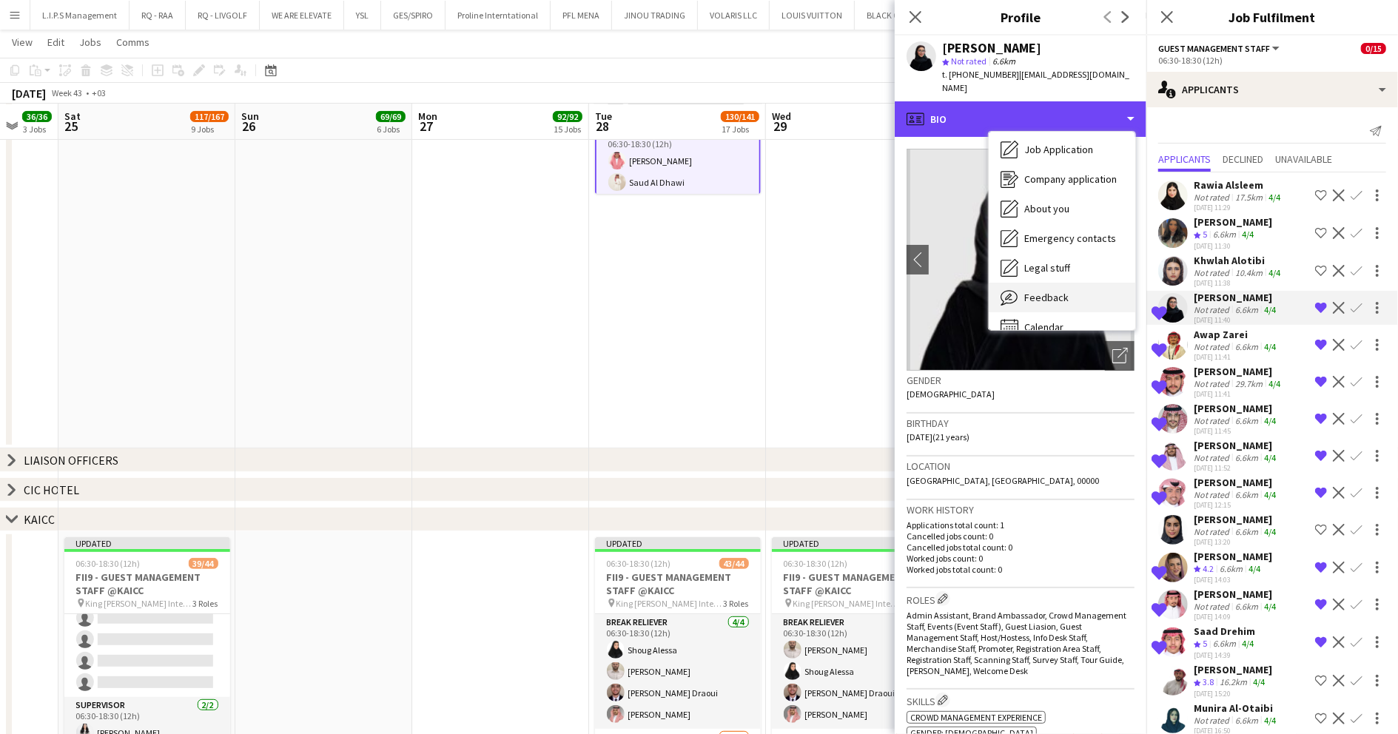
scroll to position [50, 0]
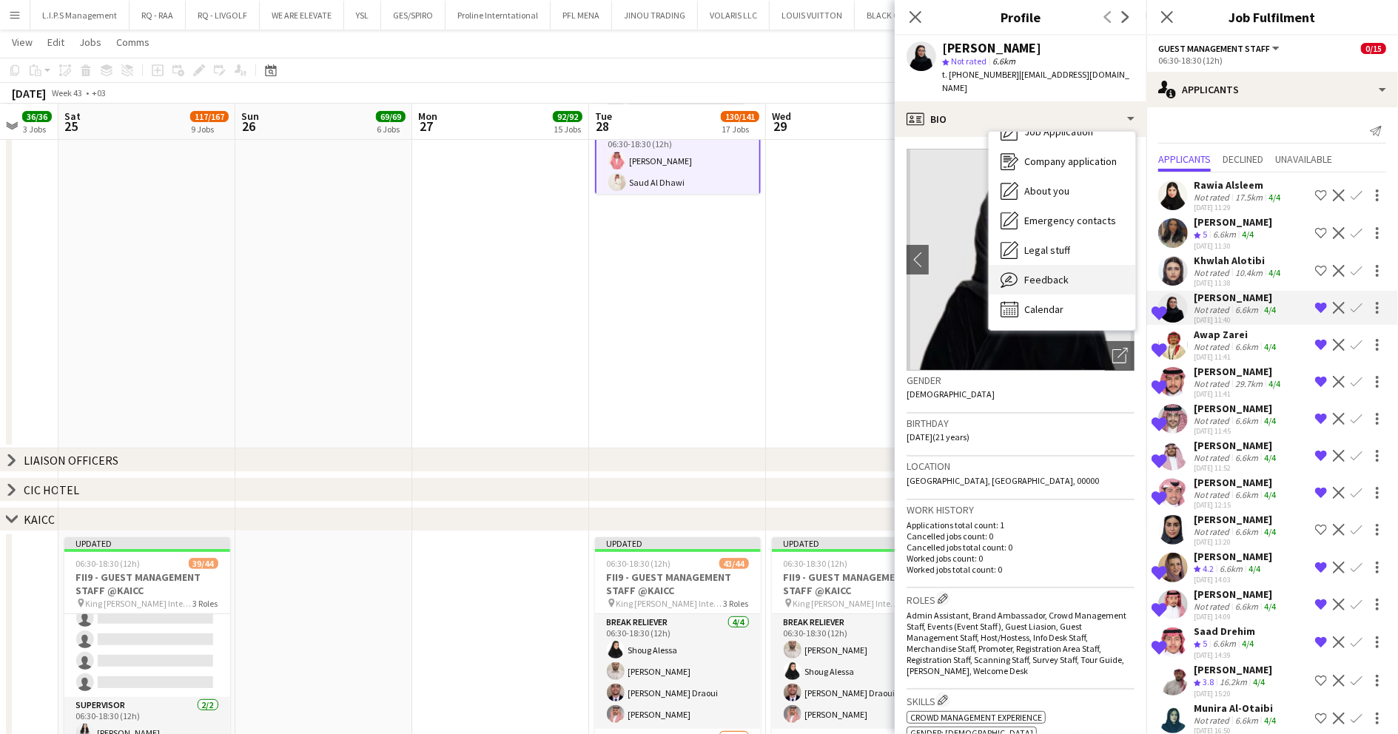
click at [1053, 273] on span "Feedback" at bounding box center [1046, 279] width 44 height 13
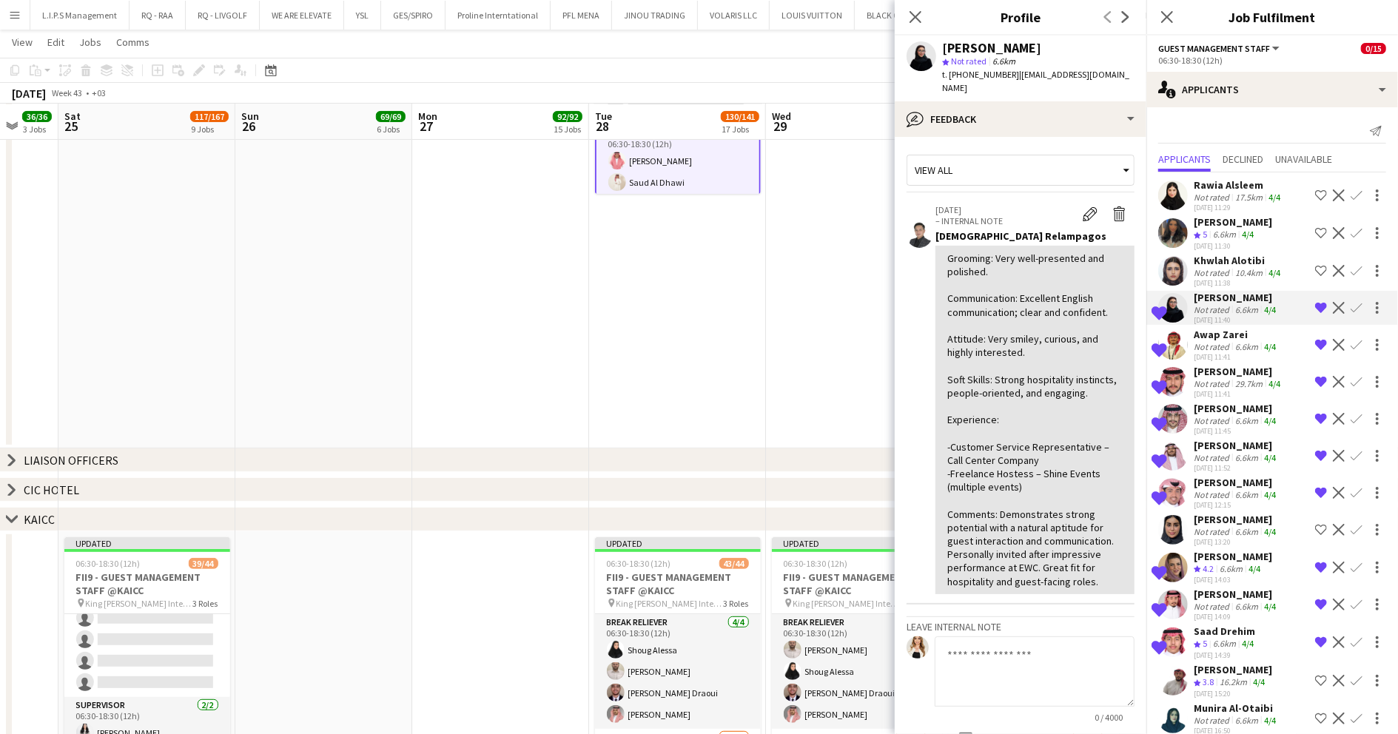
click at [1351, 306] on app-icon "Confirm" at bounding box center [1357, 308] width 12 height 12
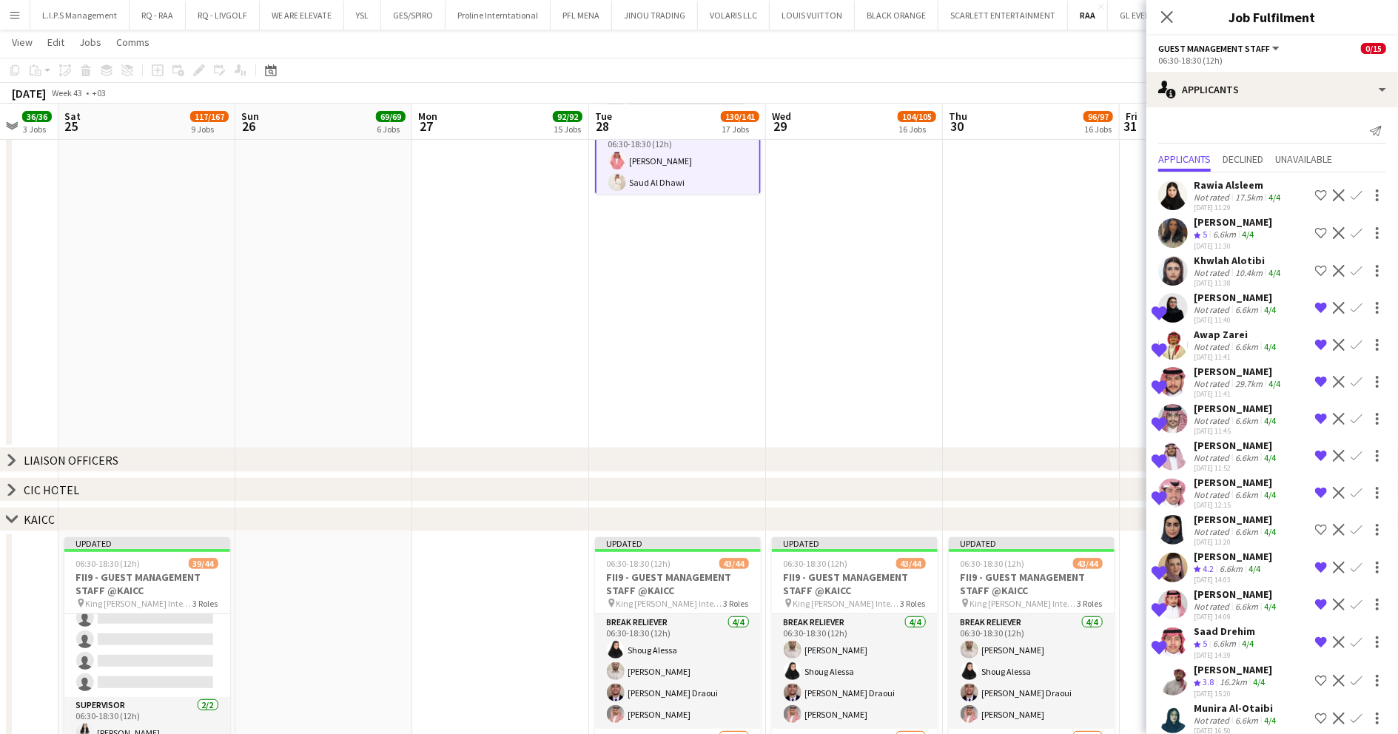
click at [1351, 307] on app-icon "Confirm" at bounding box center [1357, 308] width 12 height 12
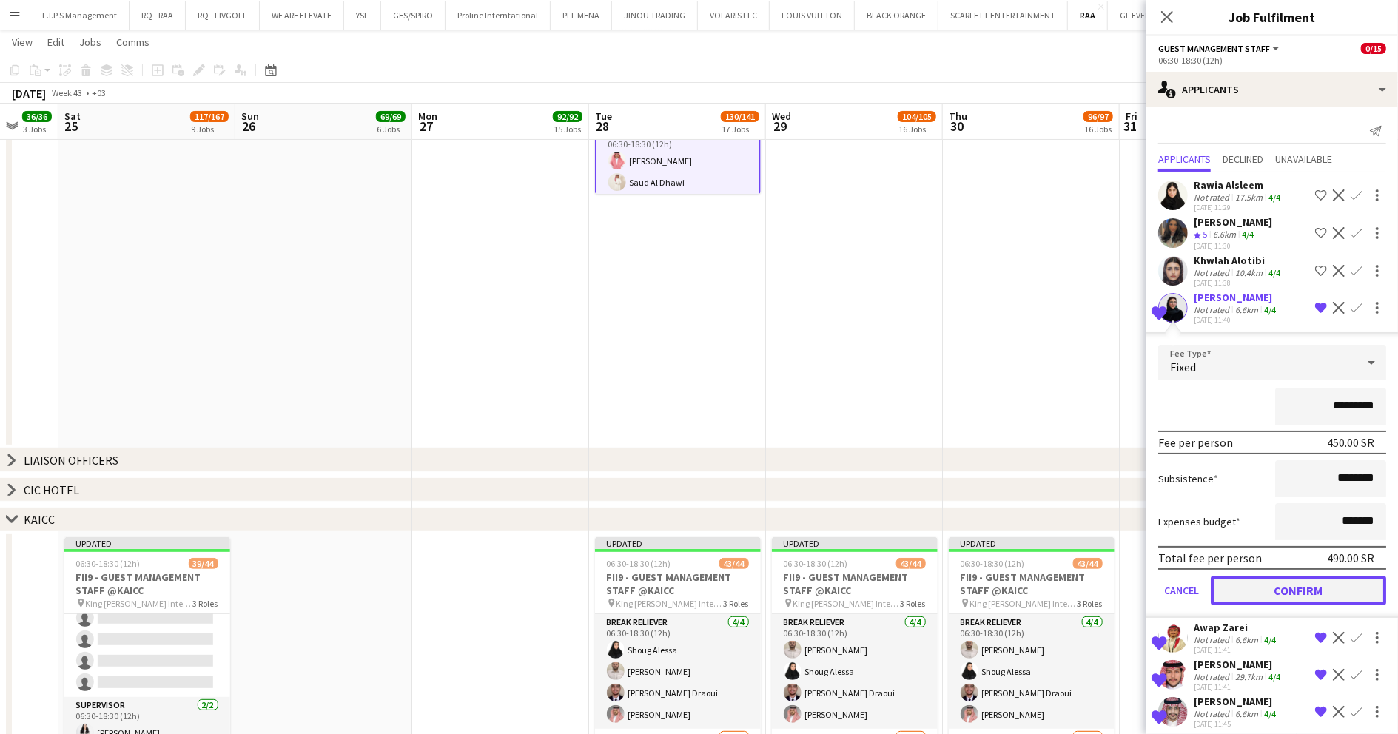
click at [1275, 584] on button "Confirm" at bounding box center [1298, 591] width 175 height 30
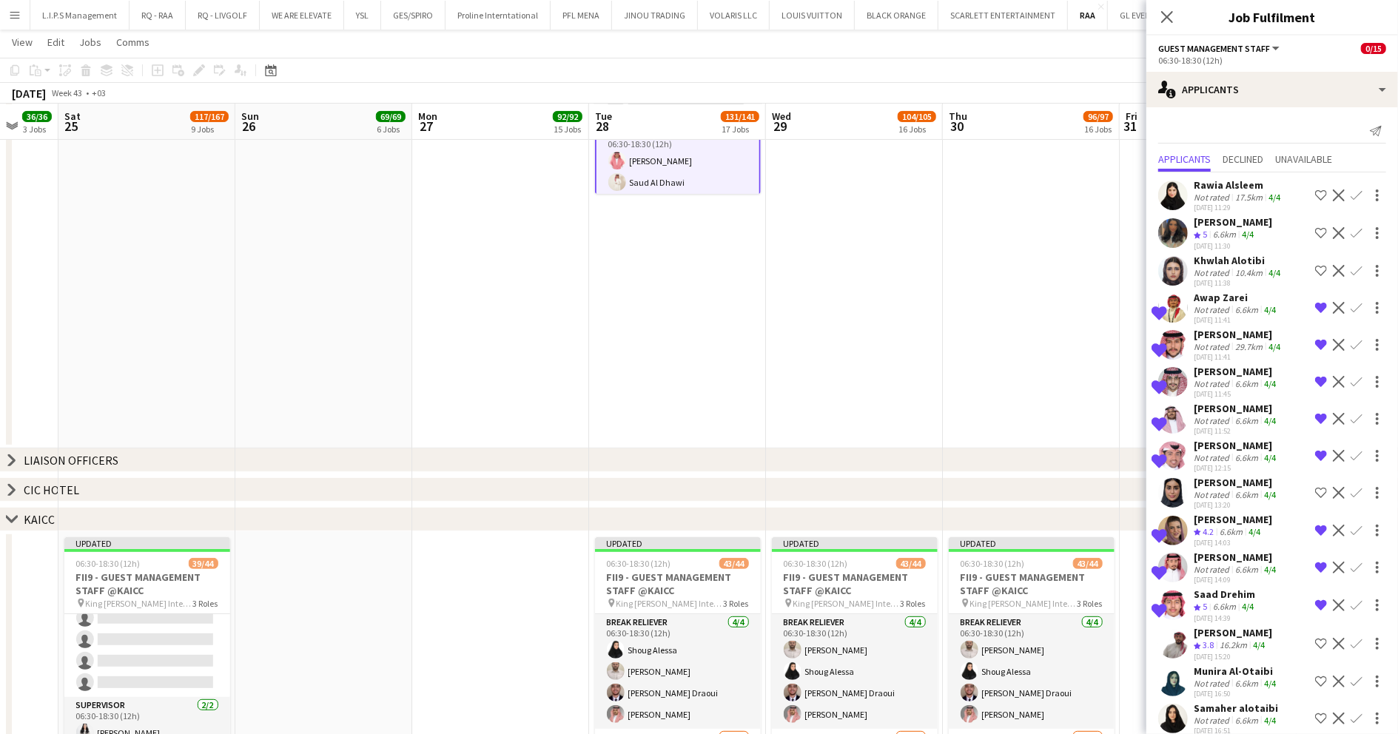
click at [1262, 298] on div "Awap Zarei" at bounding box center [1236, 297] width 85 height 13
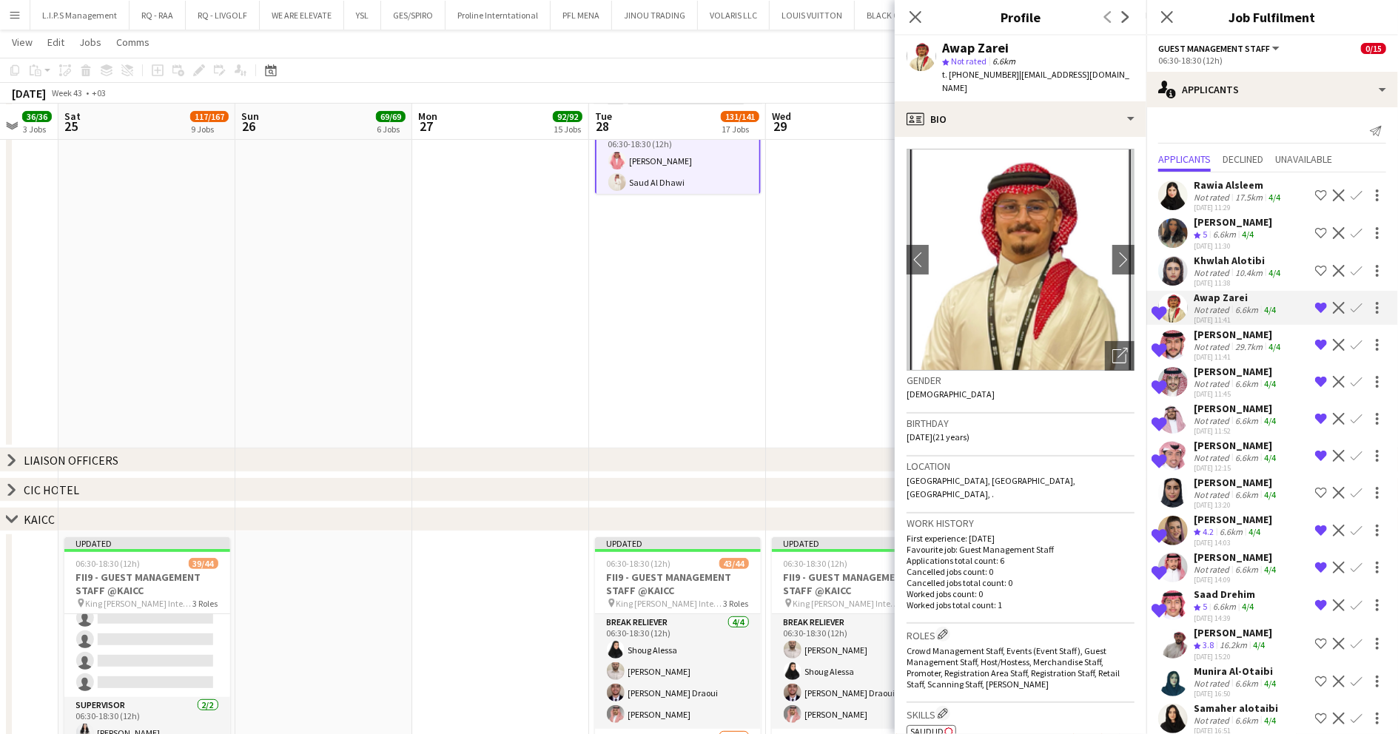
click at [1075, 84] on div "Awap Zarei star Not rated 6.6km t. +966599288154 | awabzarei@gmail.com" at bounding box center [1021, 69] width 252 height 66
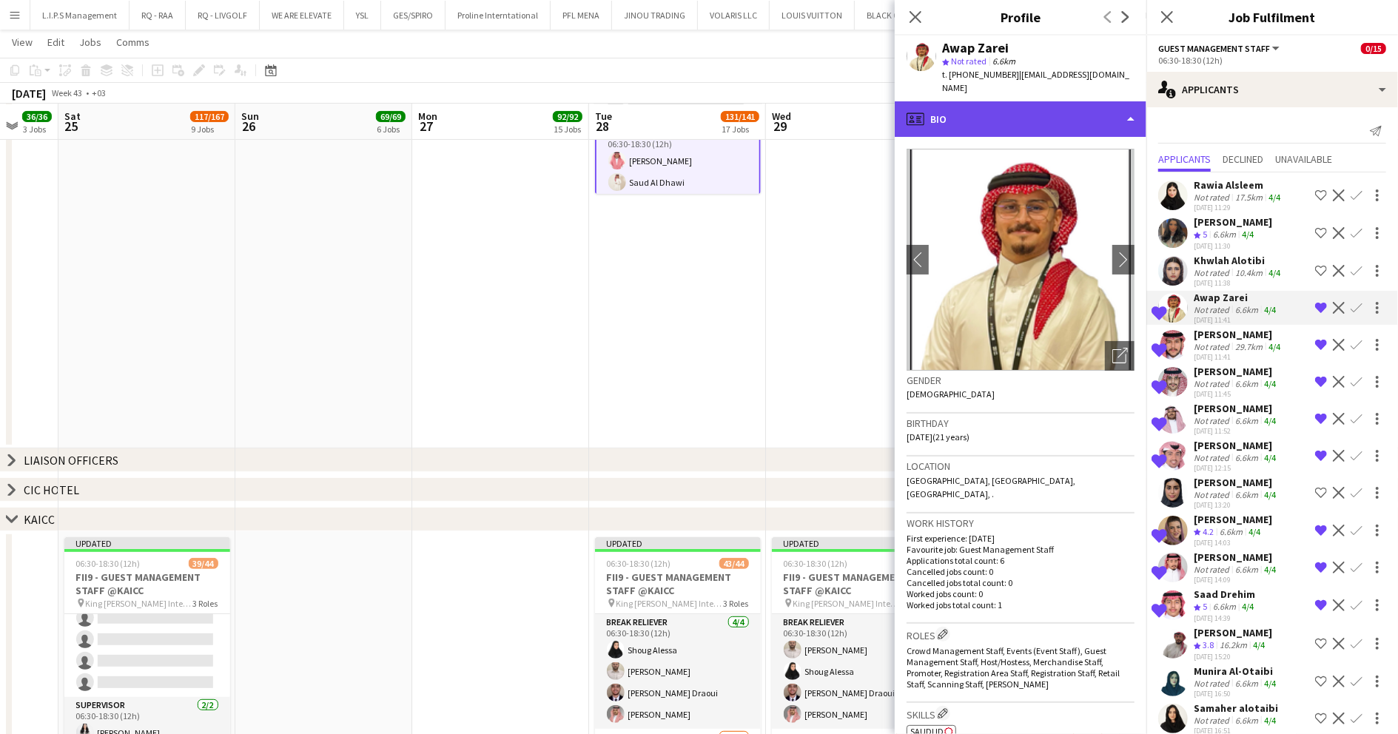
click at [1075, 101] on div "profile Bio" at bounding box center [1021, 119] width 252 height 36
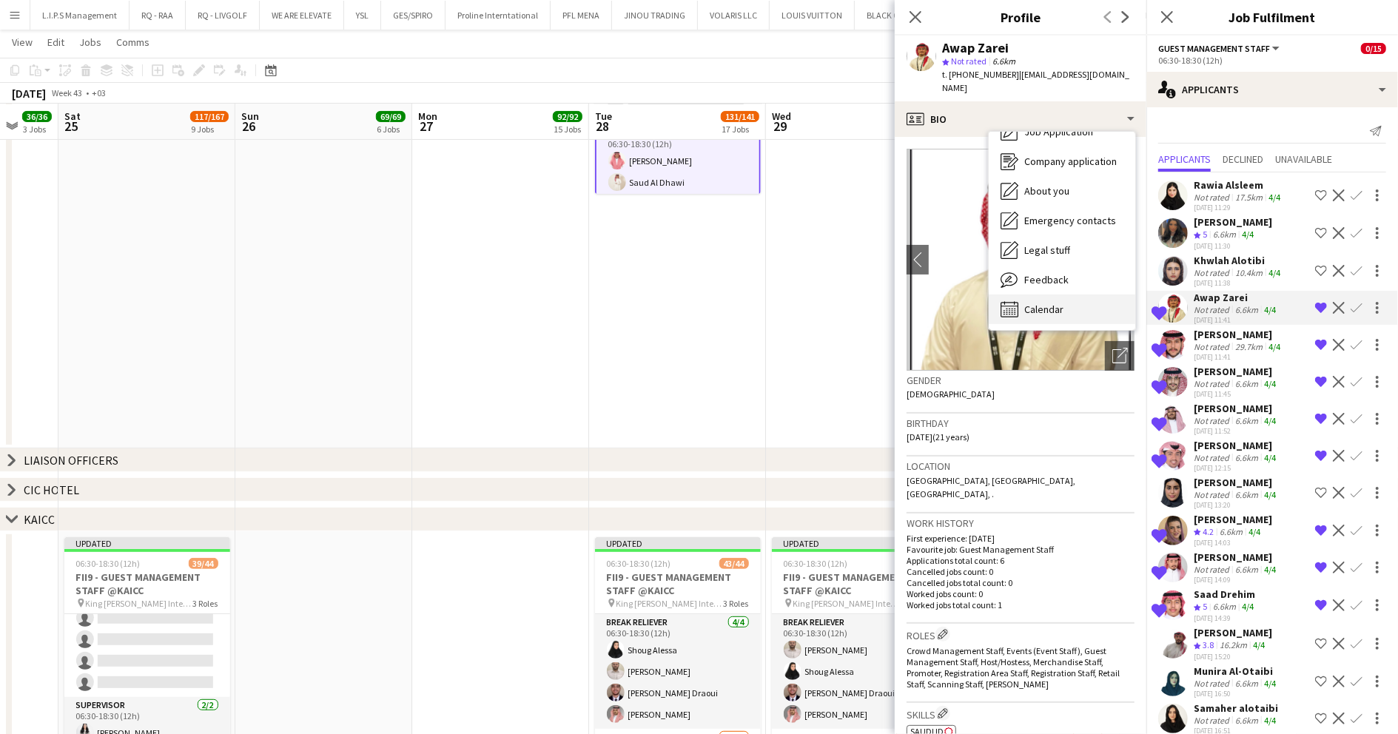
click at [1078, 295] on div "Calendar Calendar" at bounding box center [1062, 310] width 147 height 30
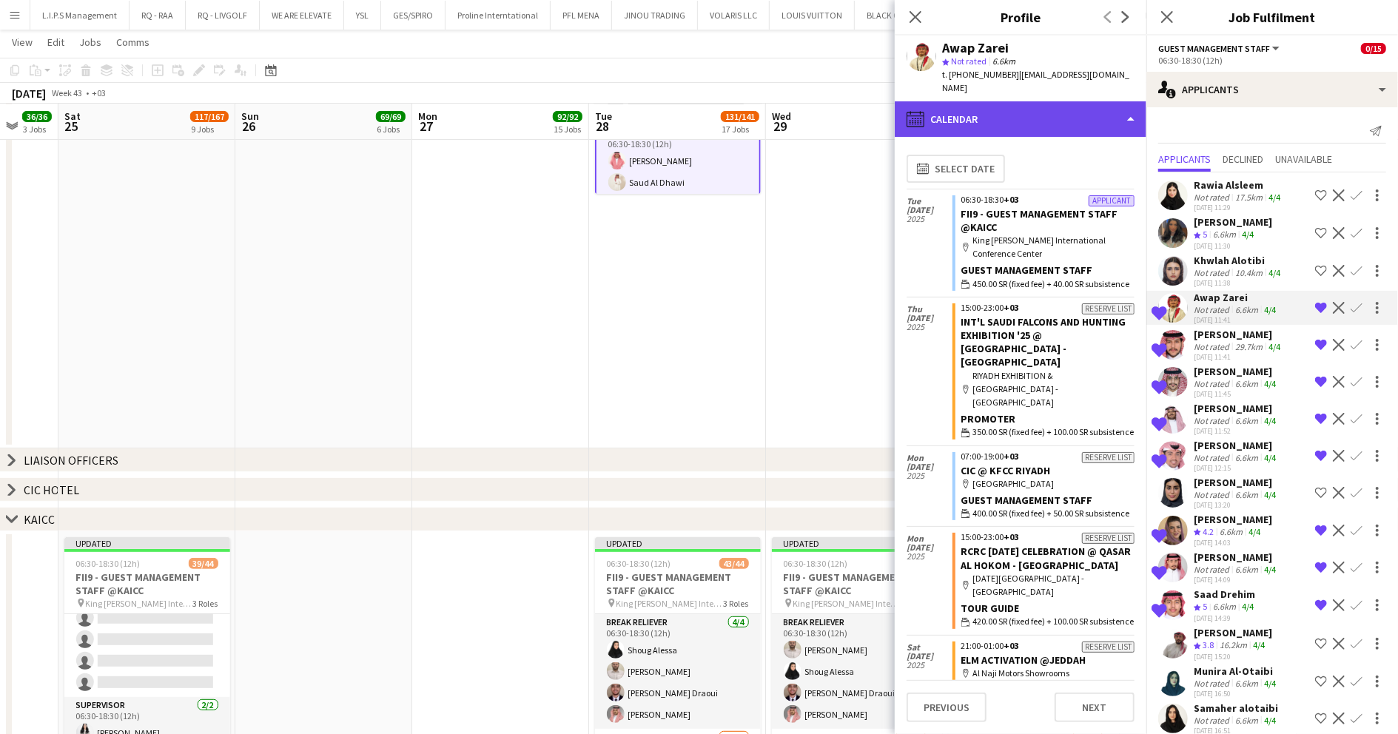
click at [967, 101] on div "calendar-full Calendar" at bounding box center [1021, 119] width 252 height 36
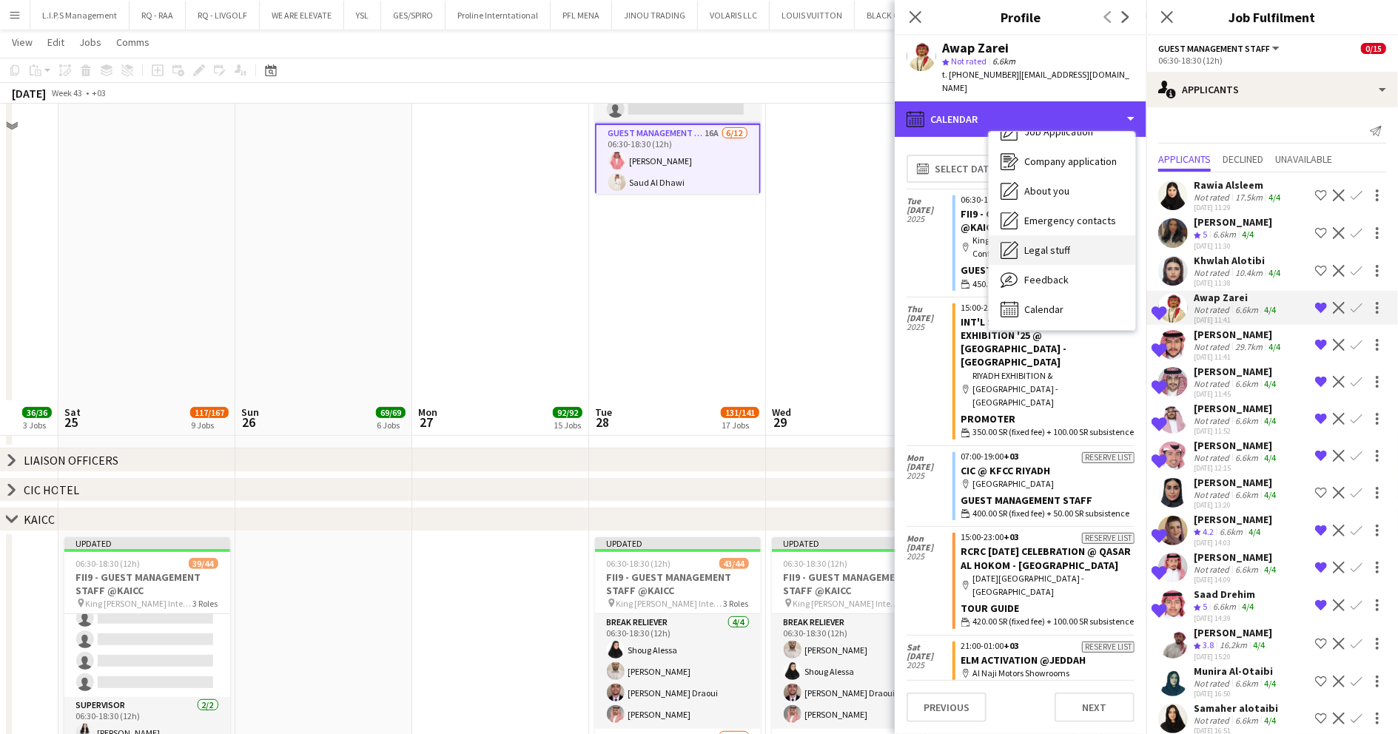
scroll to position [493, 0]
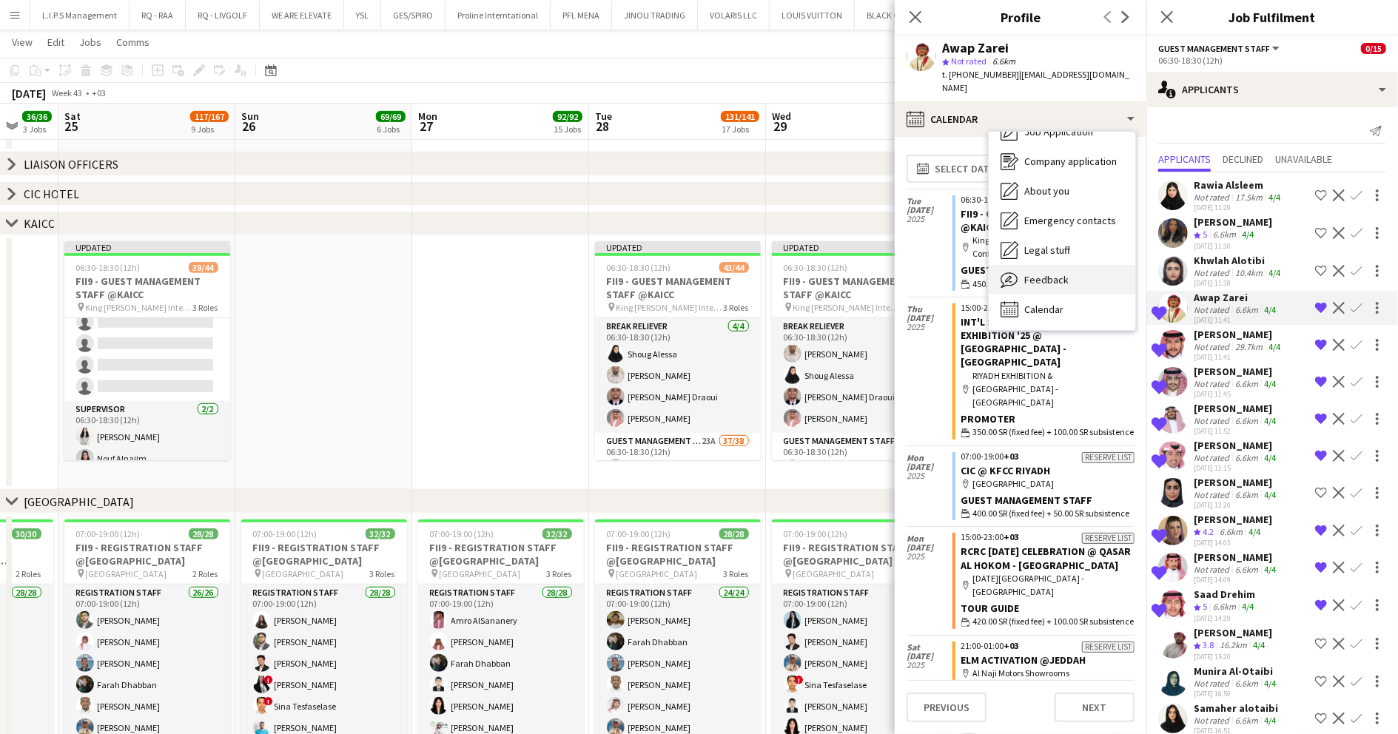
click at [1054, 273] on span "Feedback" at bounding box center [1046, 279] width 44 height 13
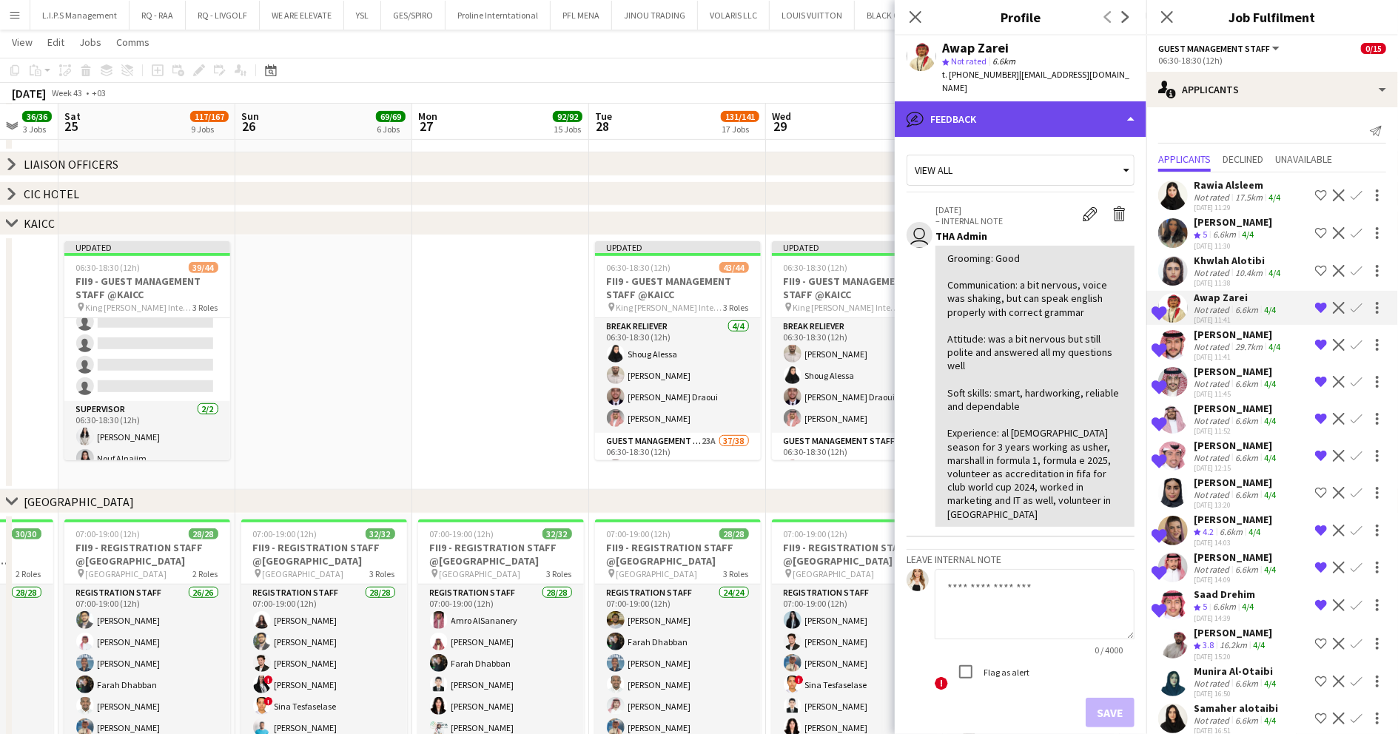
click at [1060, 113] on div "bubble-pencil Feedback" at bounding box center [1021, 119] width 252 height 36
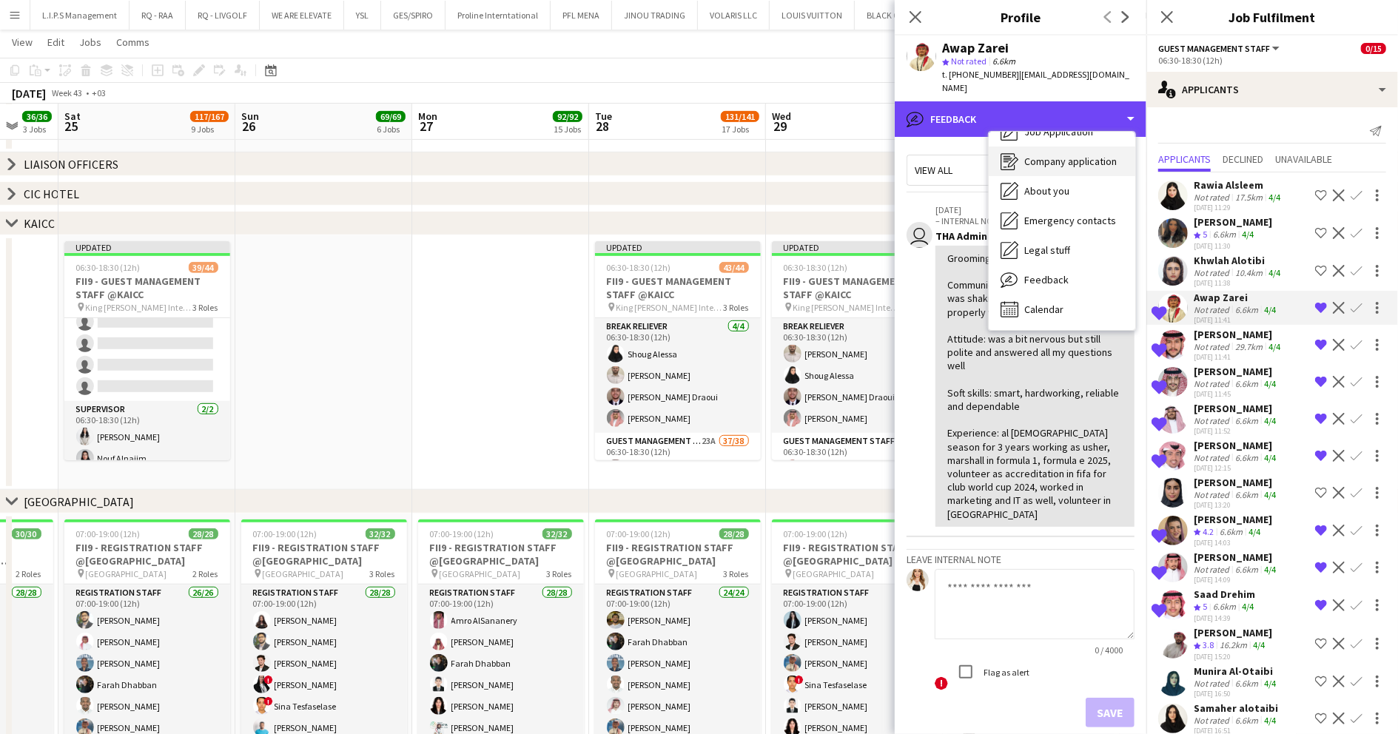
scroll to position [0, 0]
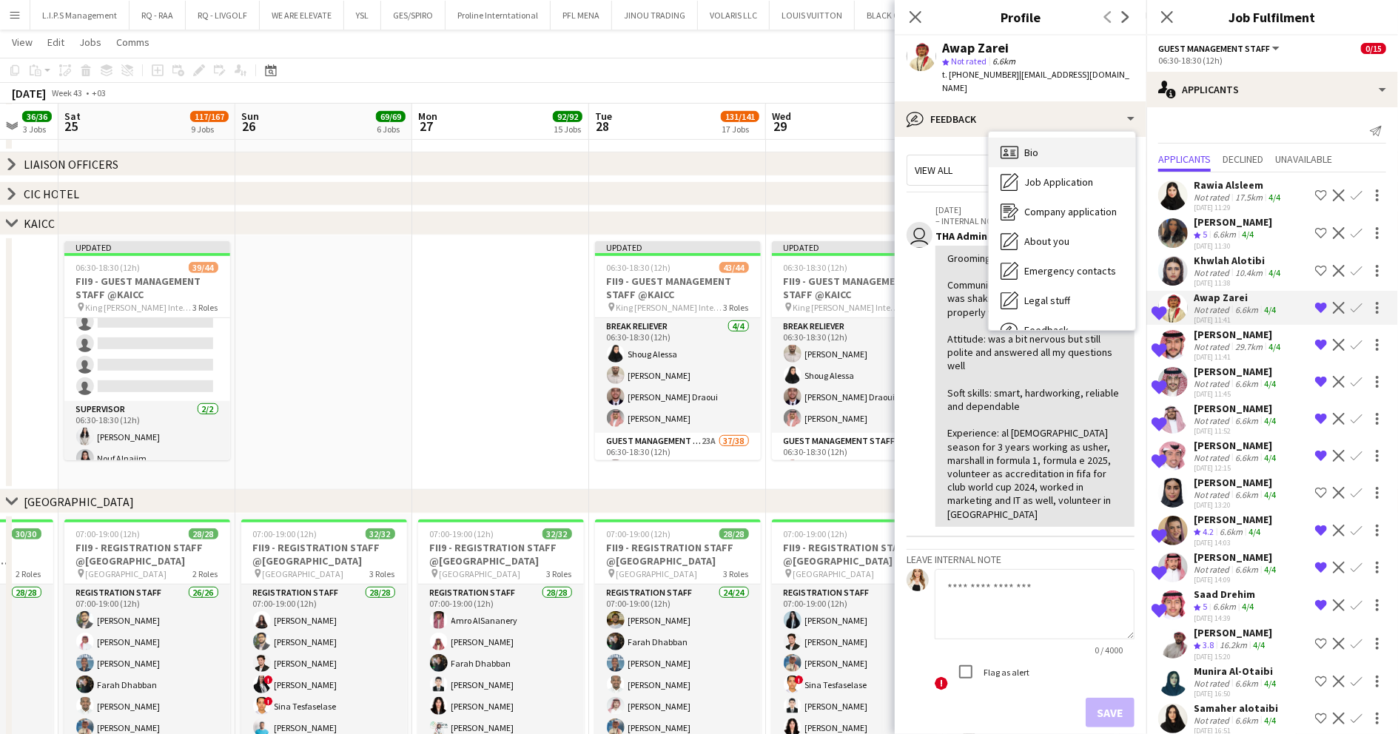
click at [1057, 138] on div "Bio Bio" at bounding box center [1062, 153] width 147 height 30
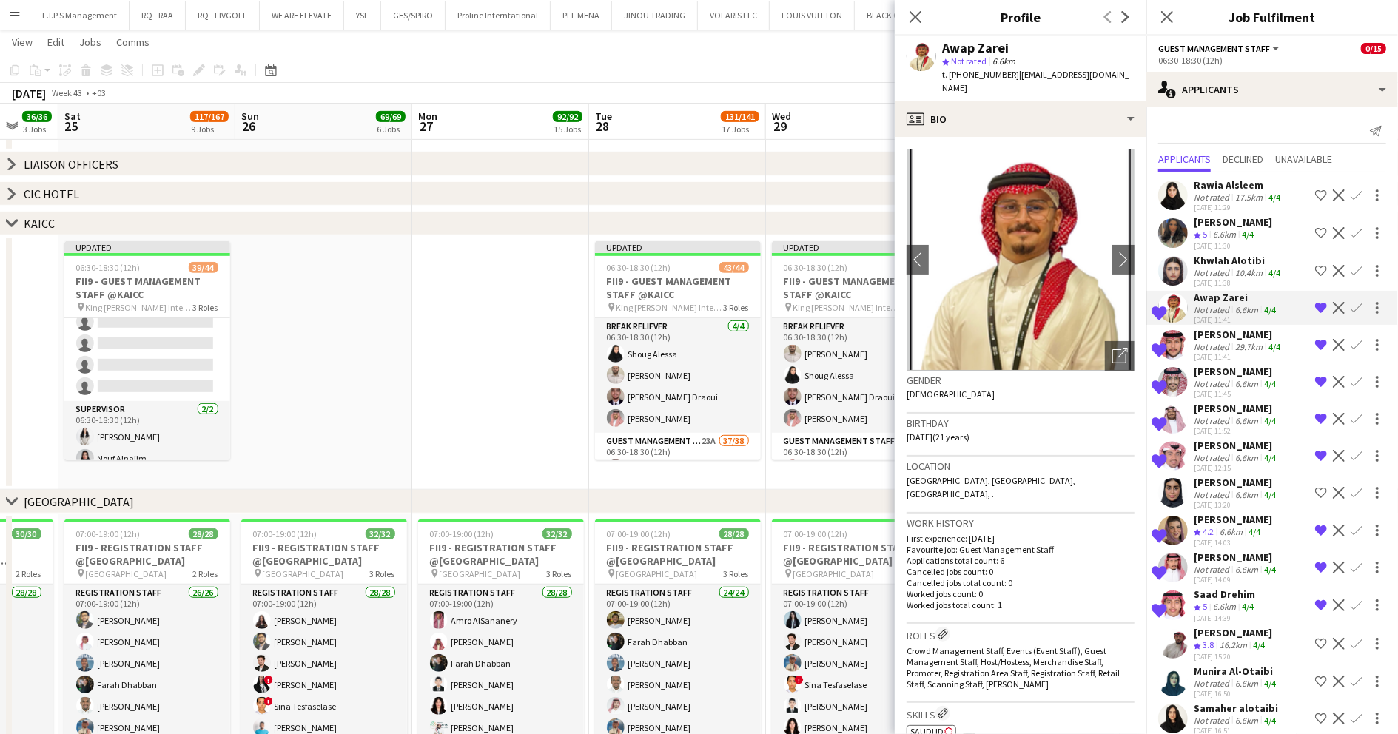
click at [1073, 81] on div "t. +966599288154 | awabzarei@gmail.com" at bounding box center [1038, 81] width 192 height 27
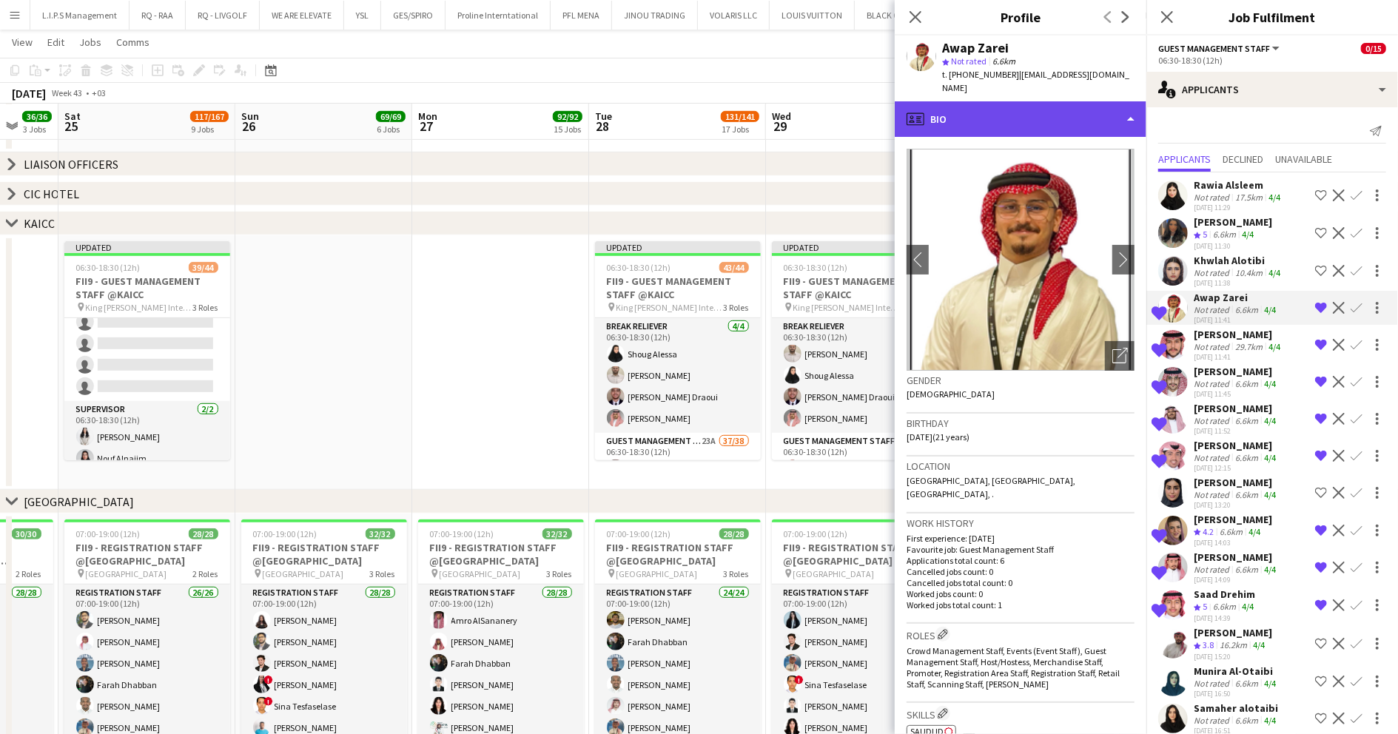
click at [1072, 101] on div "profile Bio" at bounding box center [1021, 119] width 252 height 36
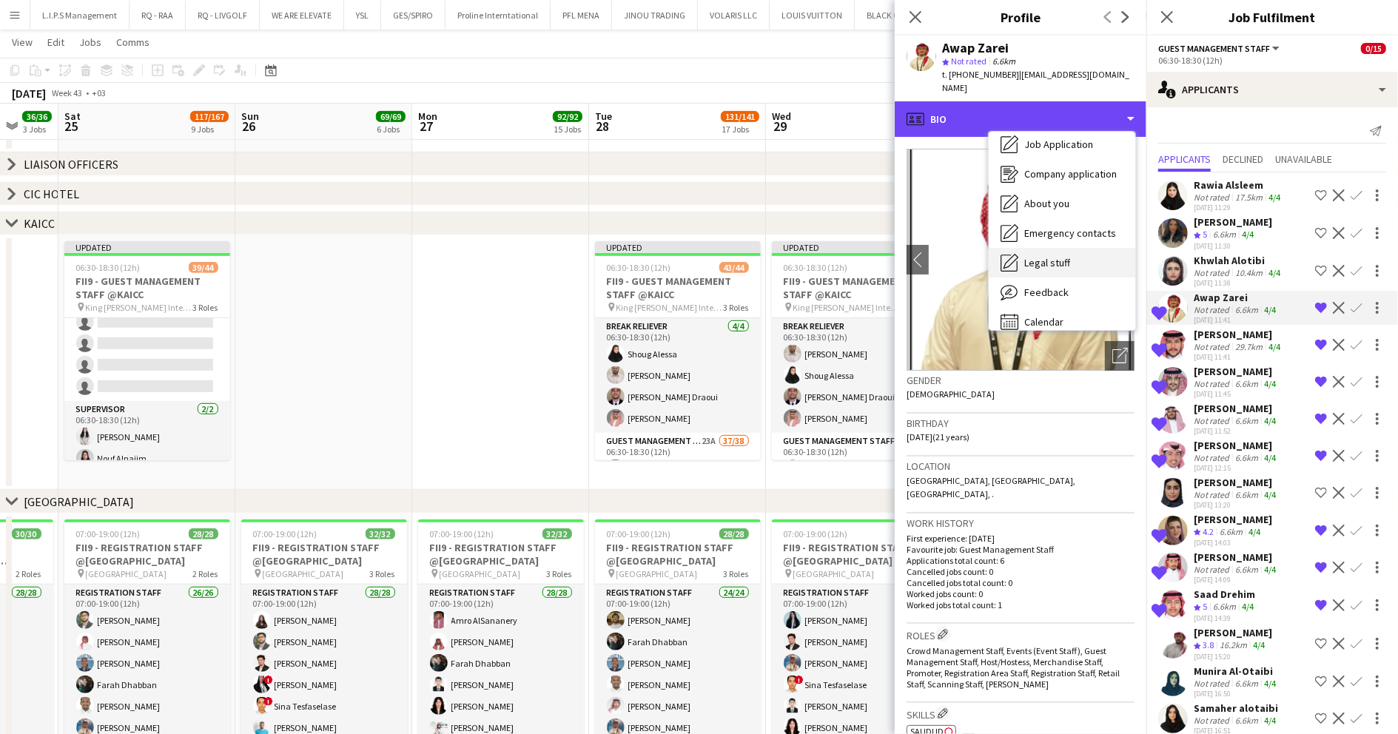
scroll to position [50, 0]
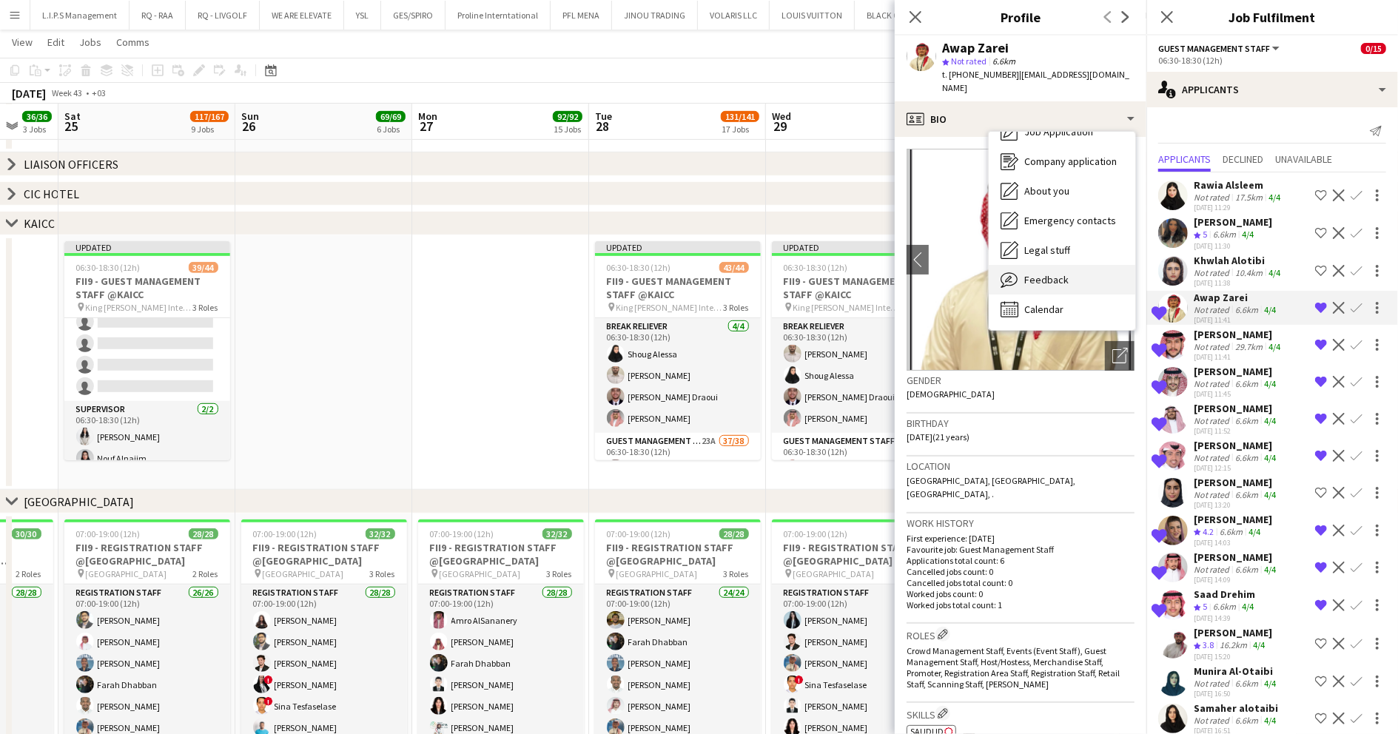
click at [1087, 265] on div "Feedback Feedback" at bounding box center [1062, 280] width 147 height 30
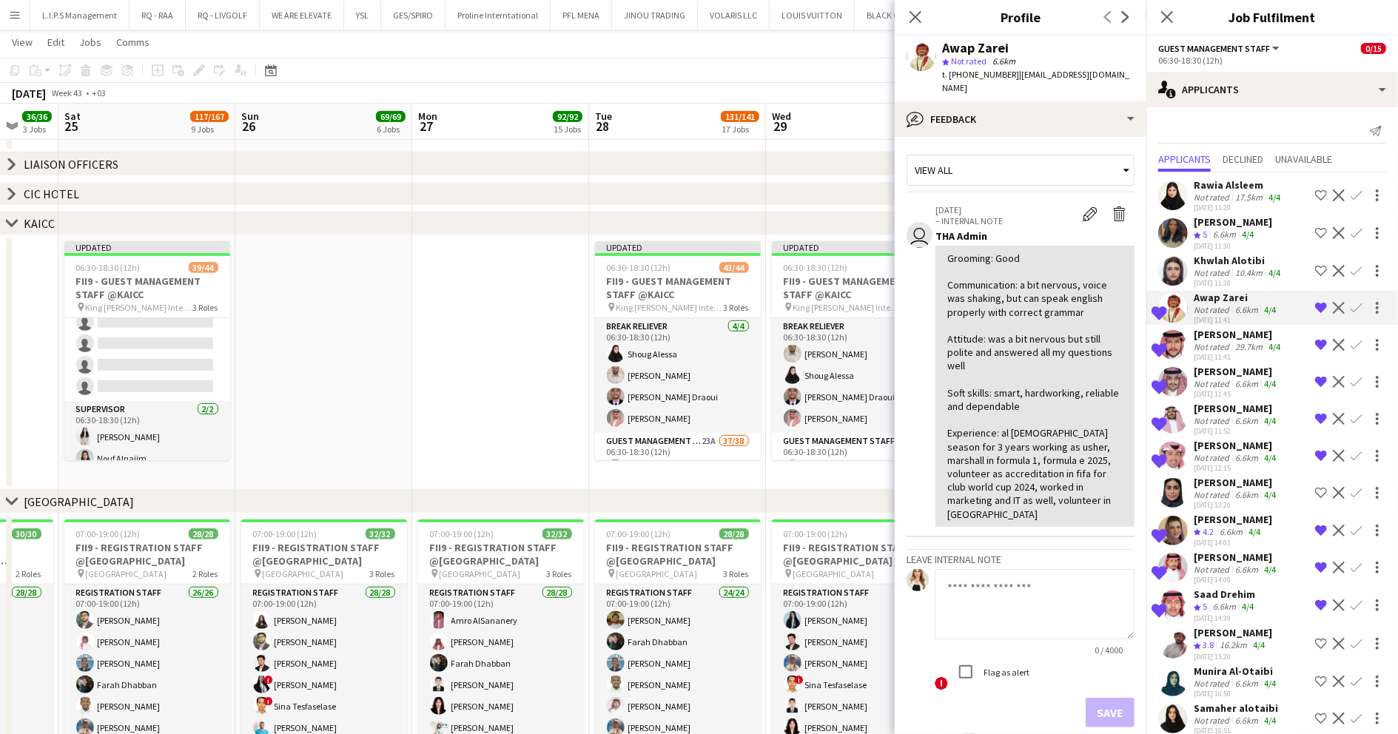
click at [1270, 346] on app-skills-label "4/4" at bounding box center [1275, 346] width 12 height 11
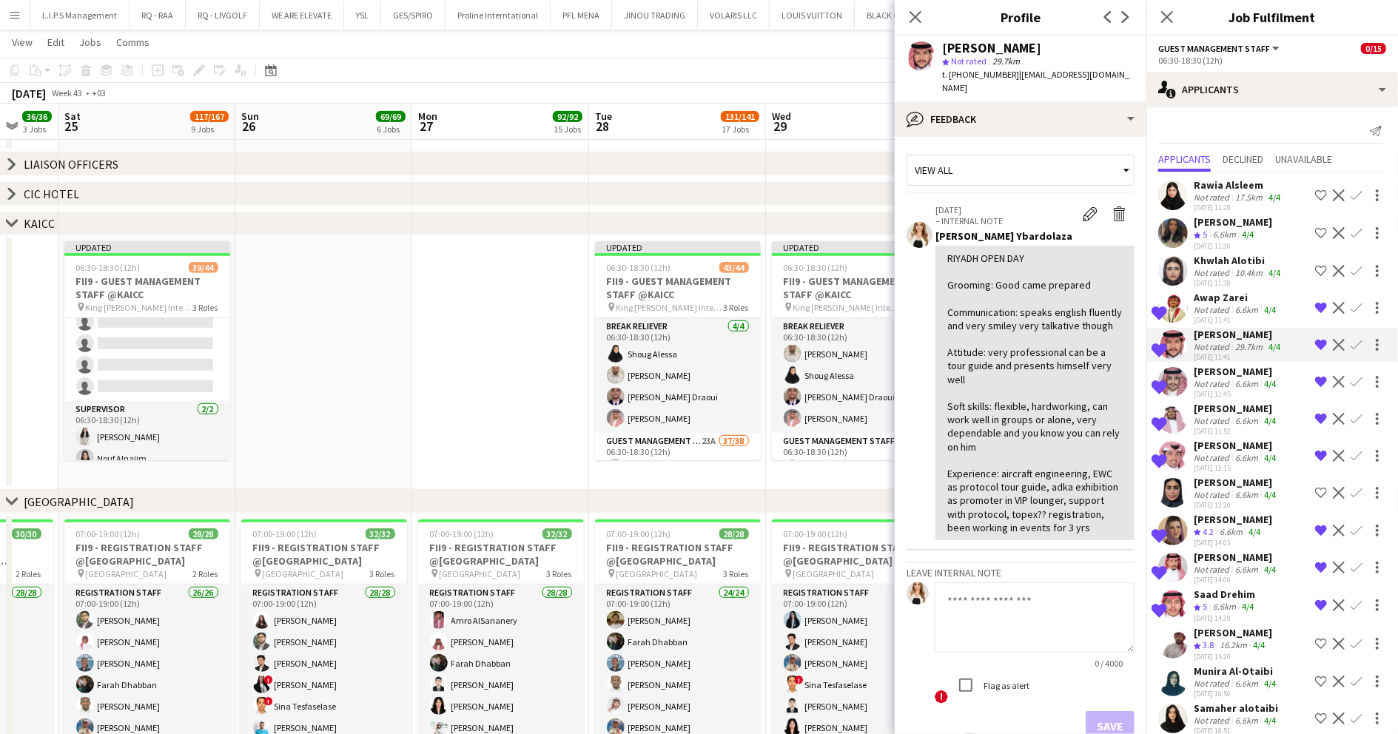
click at [1351, 346] on app-icon "Confirm" at bounding box center [1357, 345] width 12 height 12
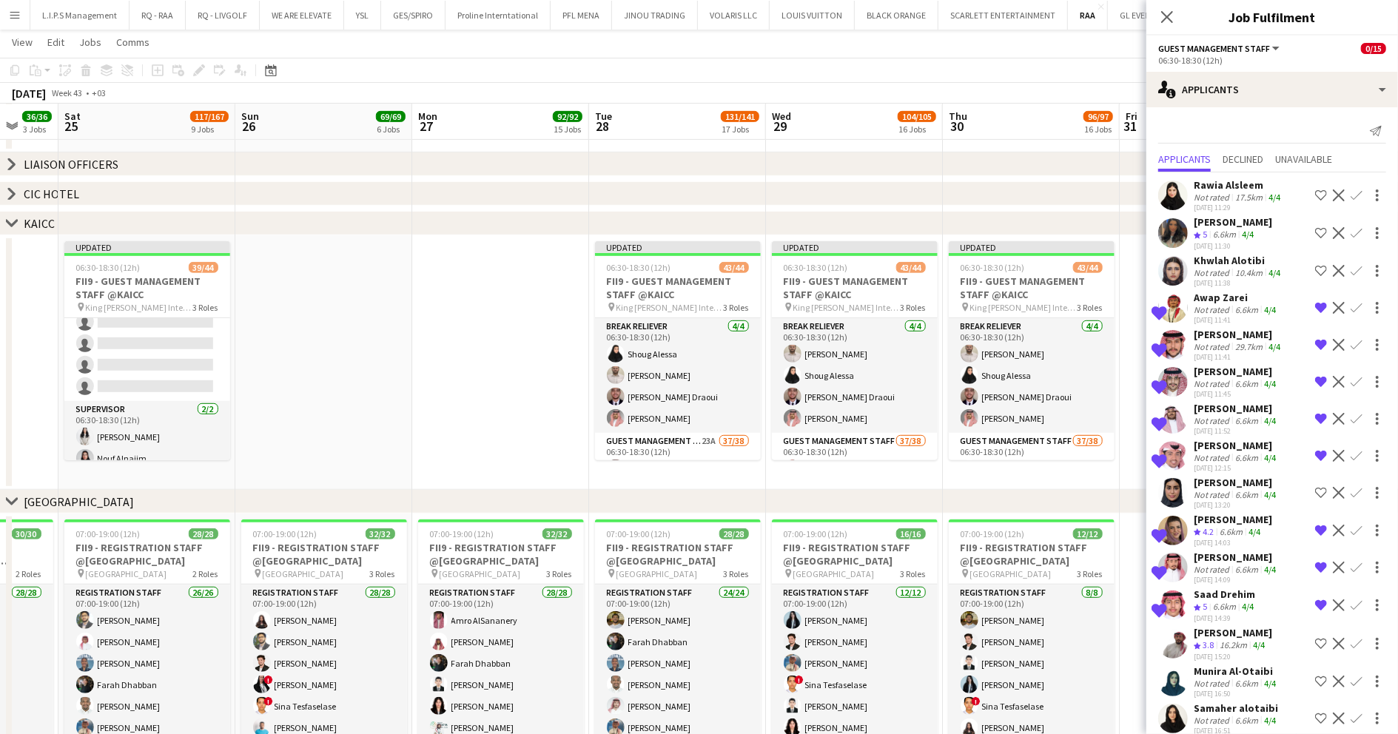
click at [1351, 345] on app-icon "Confirm" at bounding box center [1357, 345] width 12 height 12
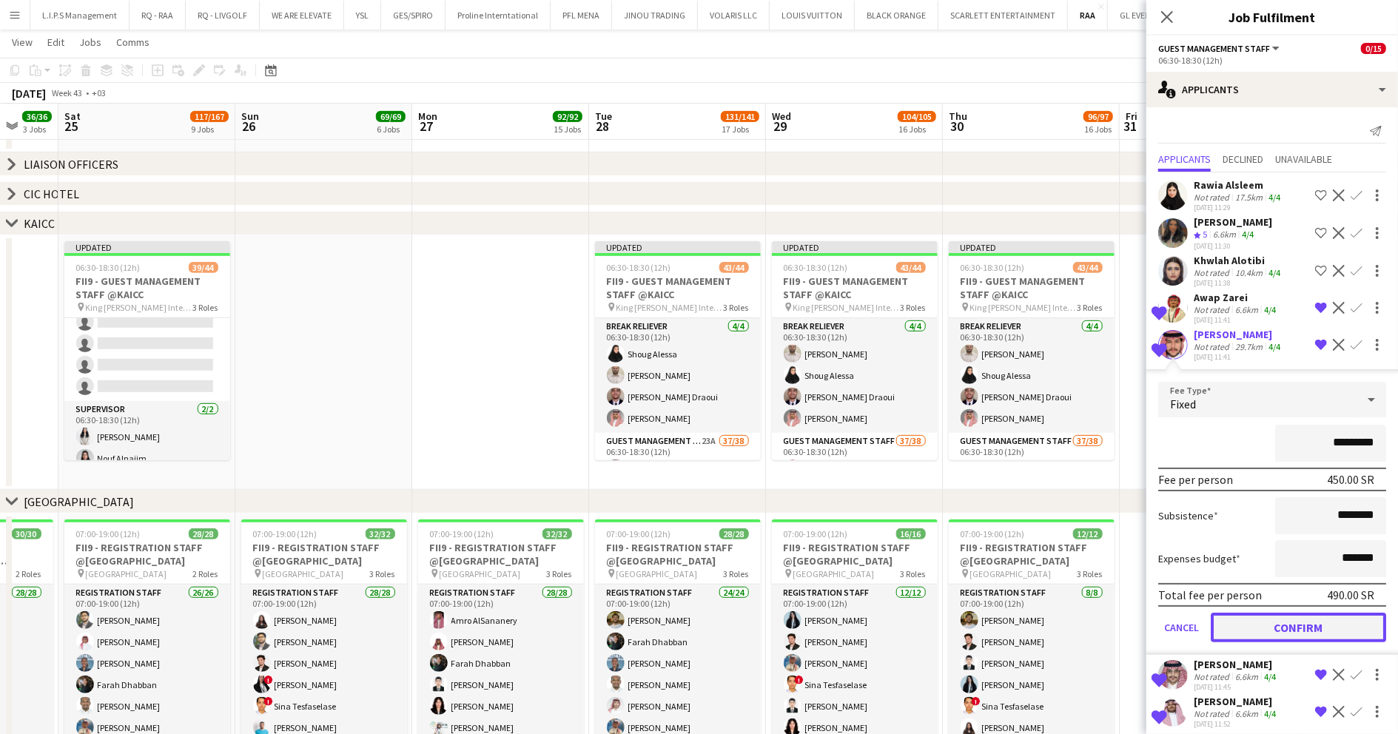
click at [1258, 628] on button "Confirm" at bounding box center [1298, 628] width 175 height 30
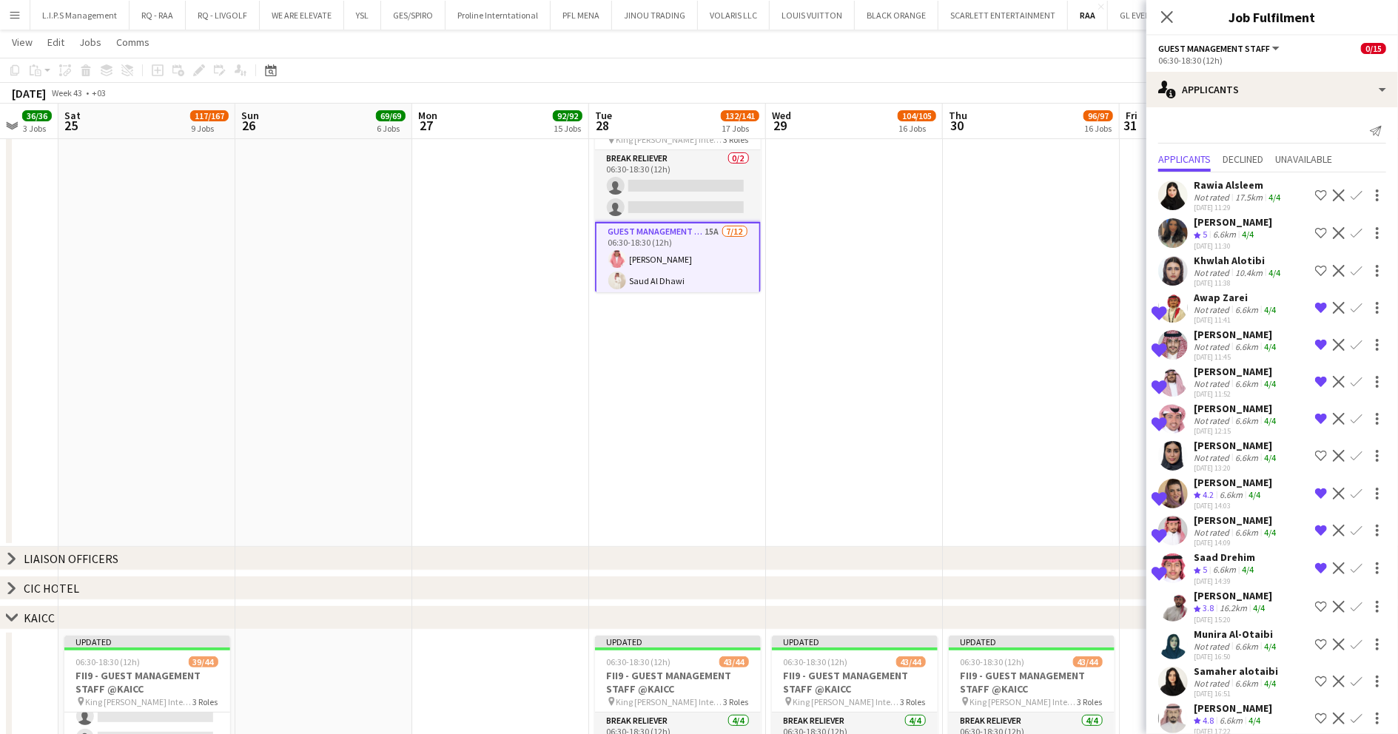
scroll to position [98, 0]
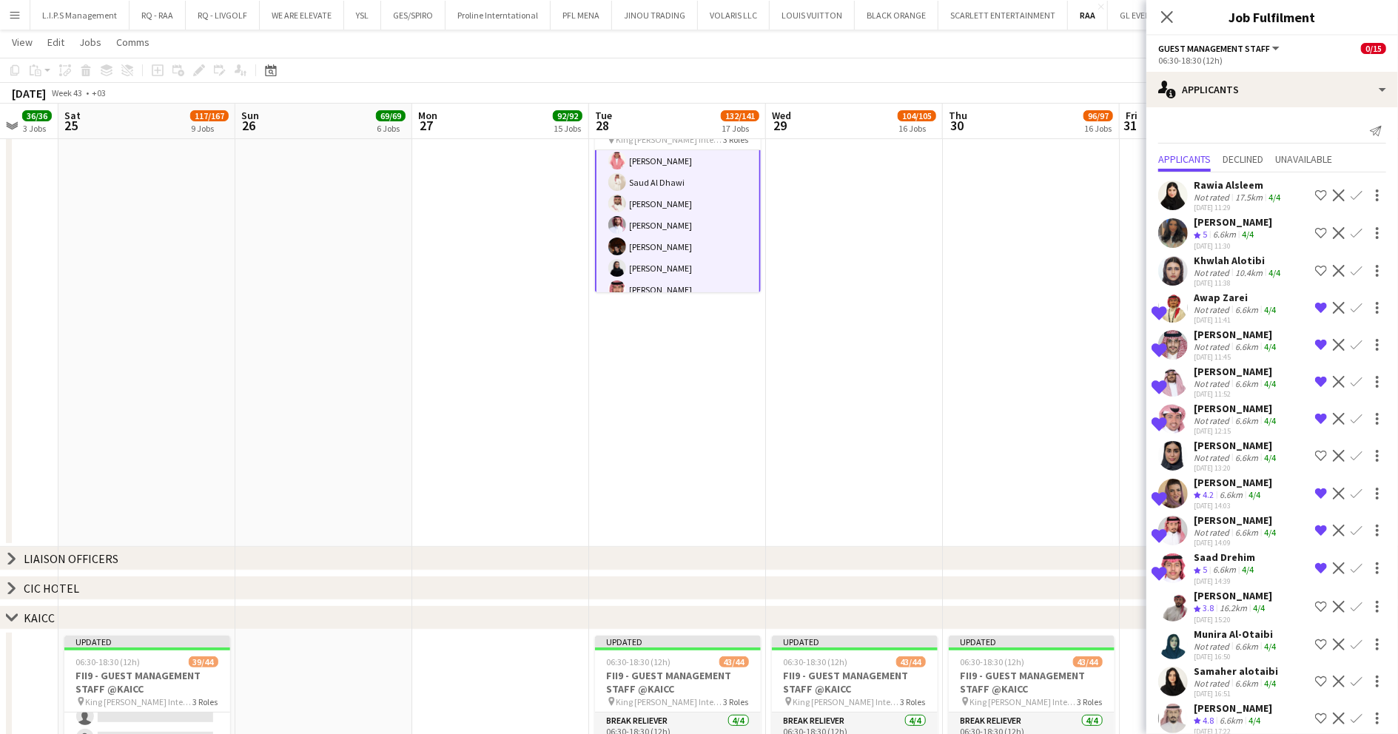
click at [1249, 333] on div "Nasser Altalqi" at bounding box center [1236, 334] width 85 height 13
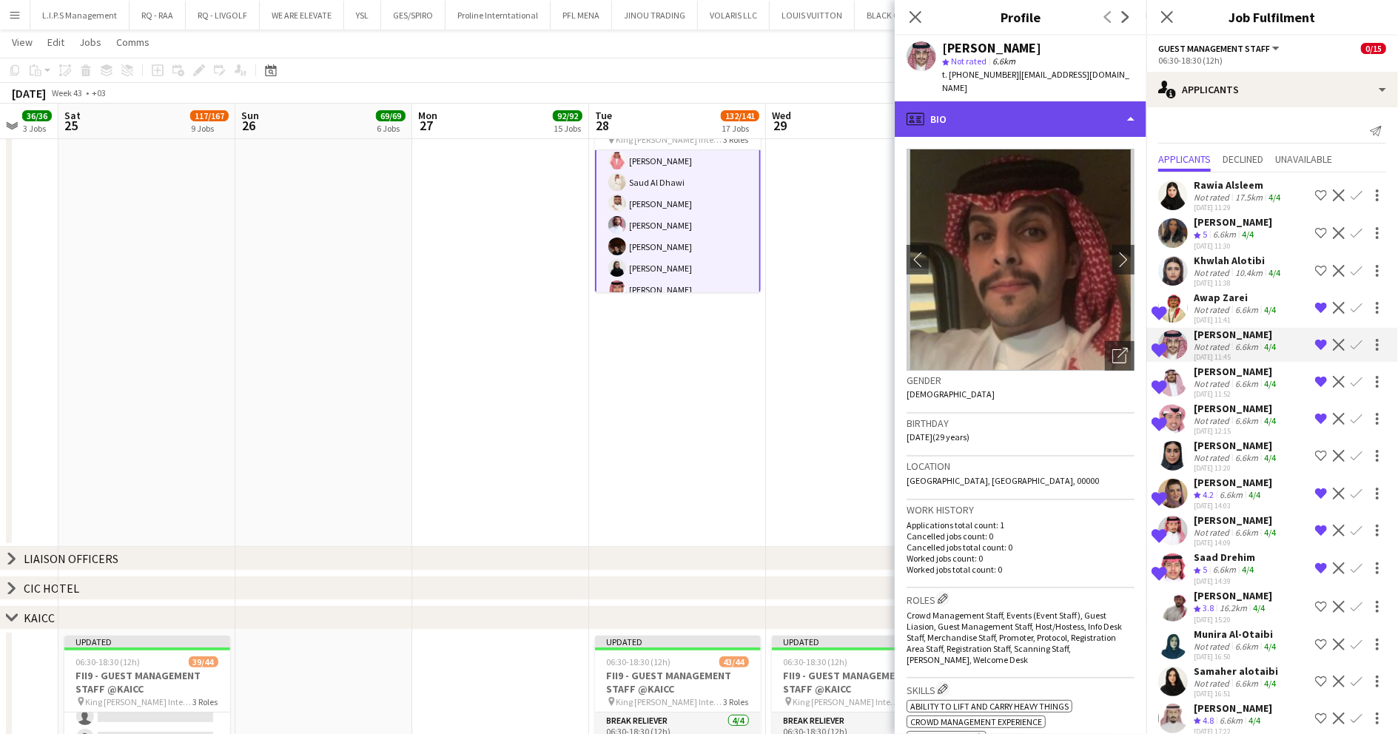
click at [1026, 101] on div "profile Bio" at bounding box center [1021, 119] width 252 height 36
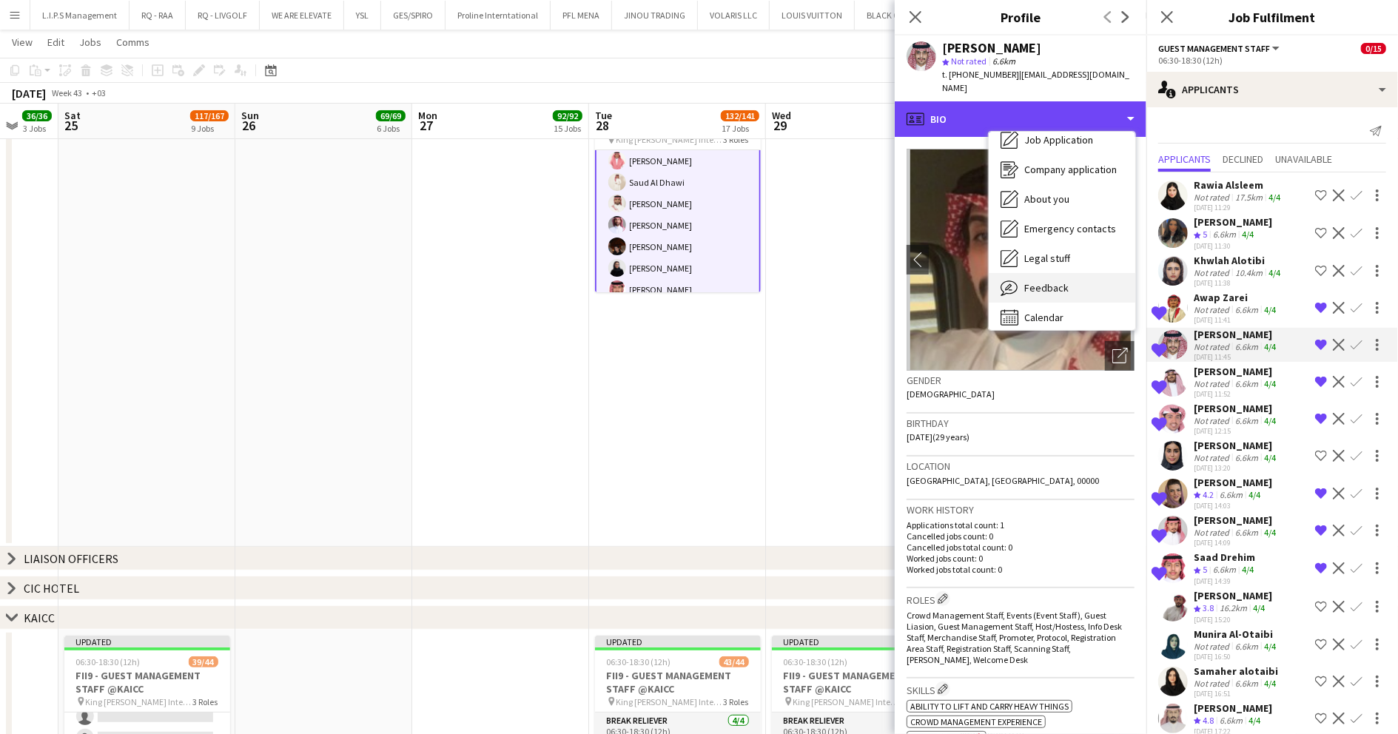
scroll to position [50, 0]
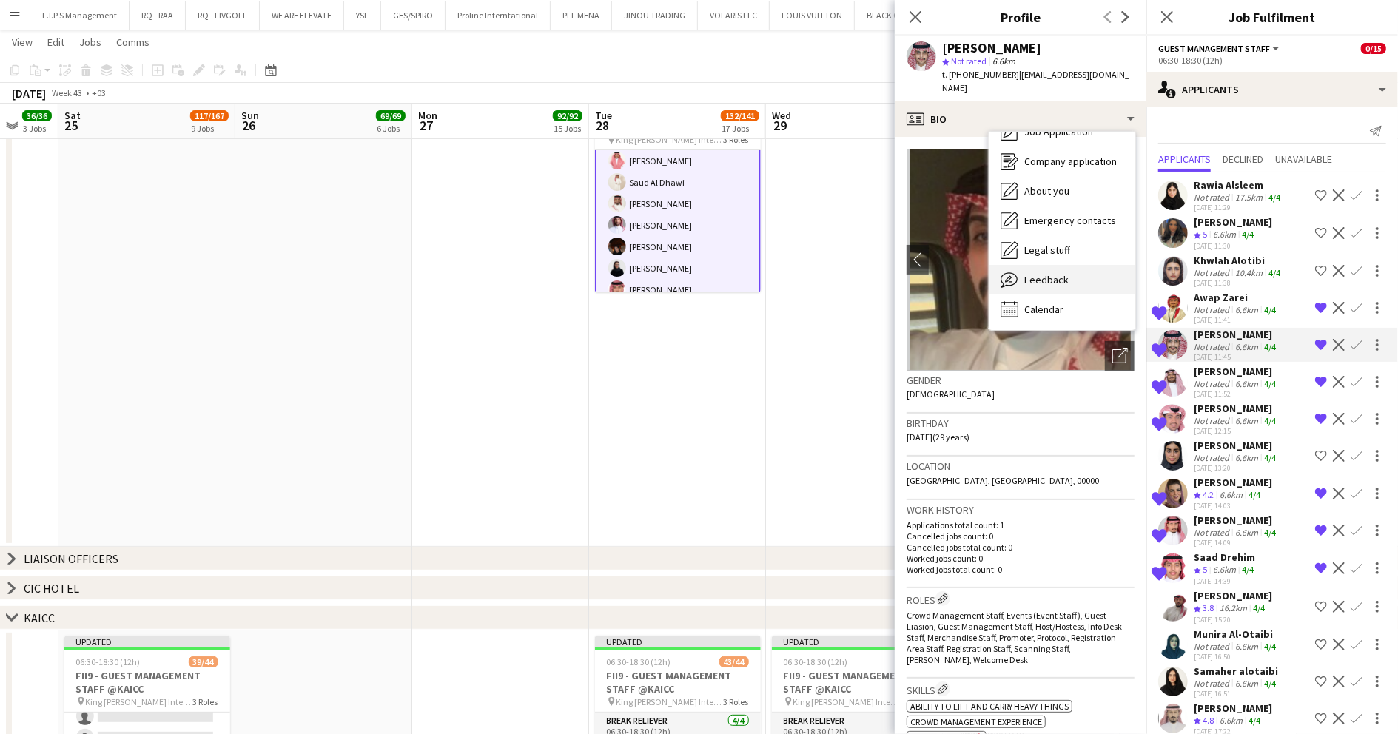
click at [1067, 265] on div "Feedback Feedback" at bounding box center [1062, 280] width 147 height 30
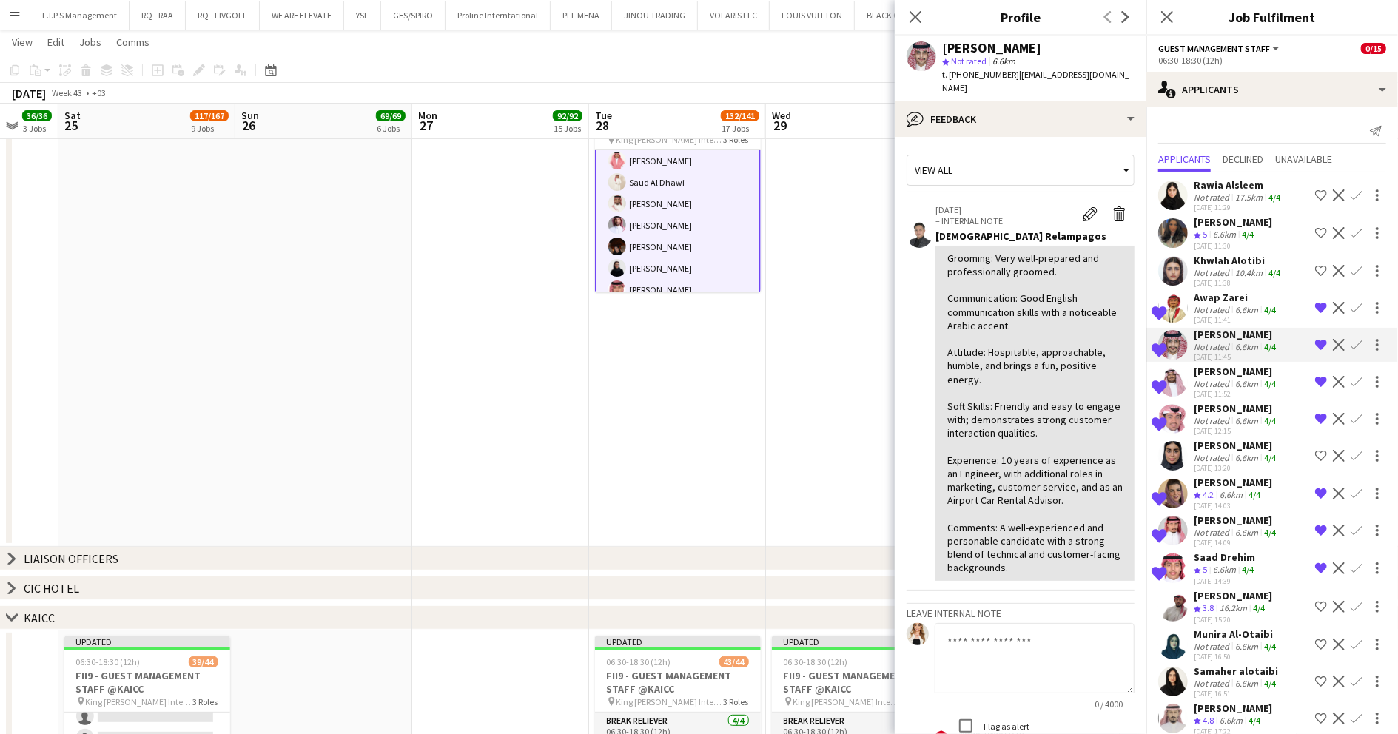
click at [1237, 378] on div "Abdulrahman Almehbash" at bounding box center [1236, 371] width 85 height 13
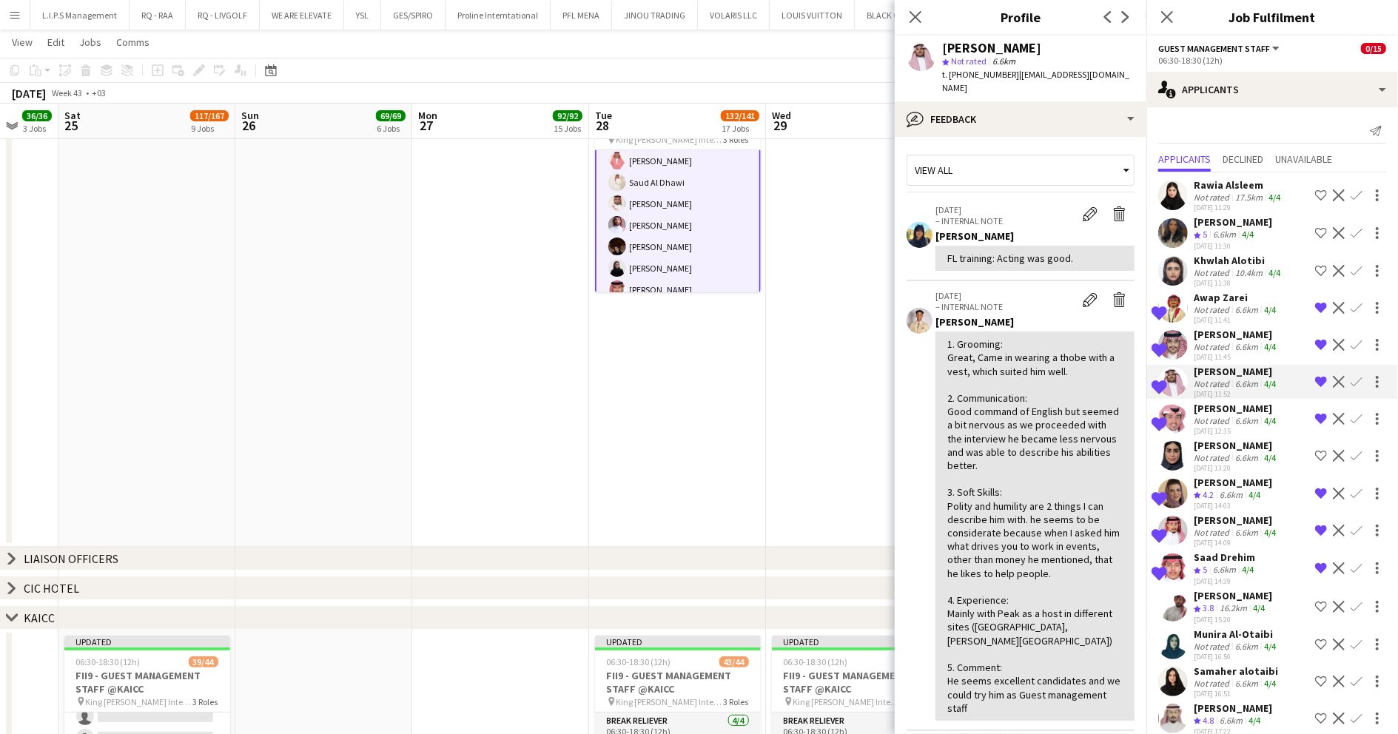
click at [1351, 388] on app-icon "Confirm" at bounding box center [1357, 382] width 12 height 12
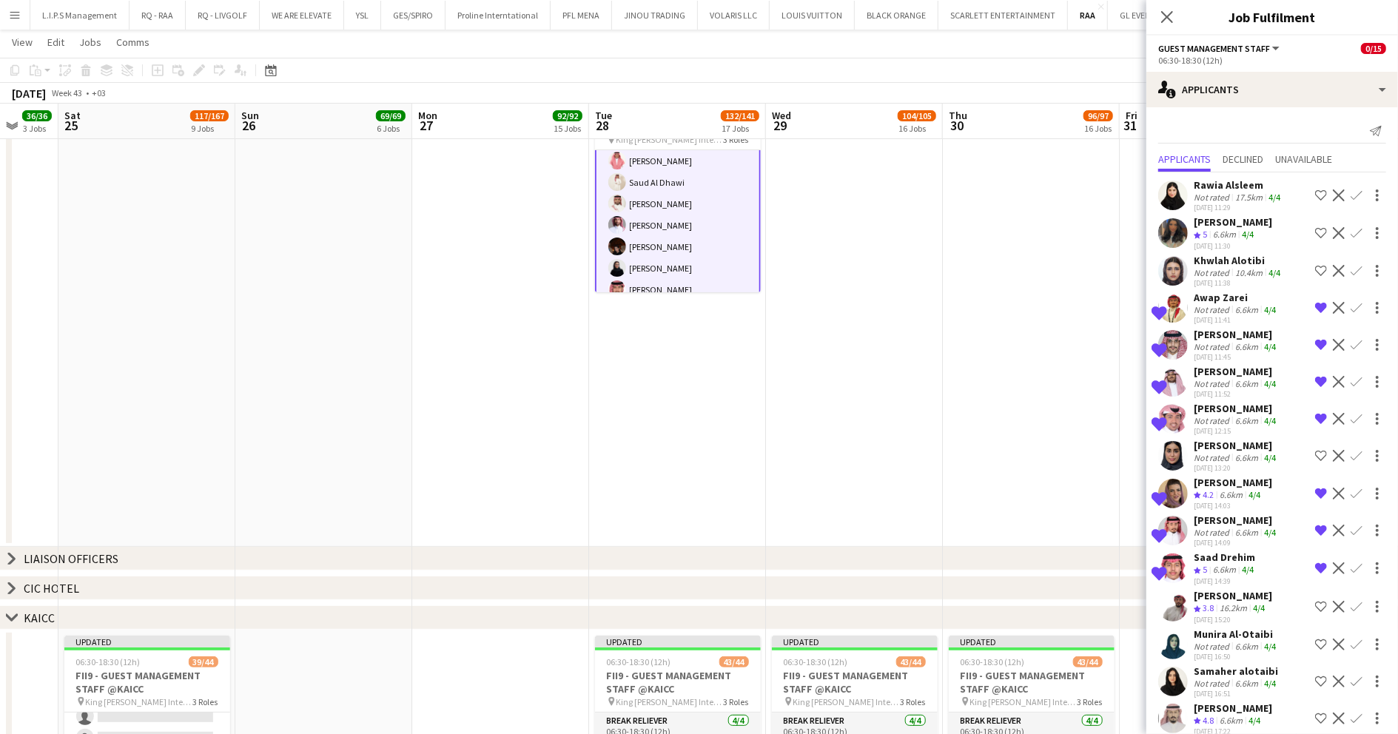
click at [1351, 387] on app-icon "Confirm" at bounding box center [1357, 382] width 12 height 12
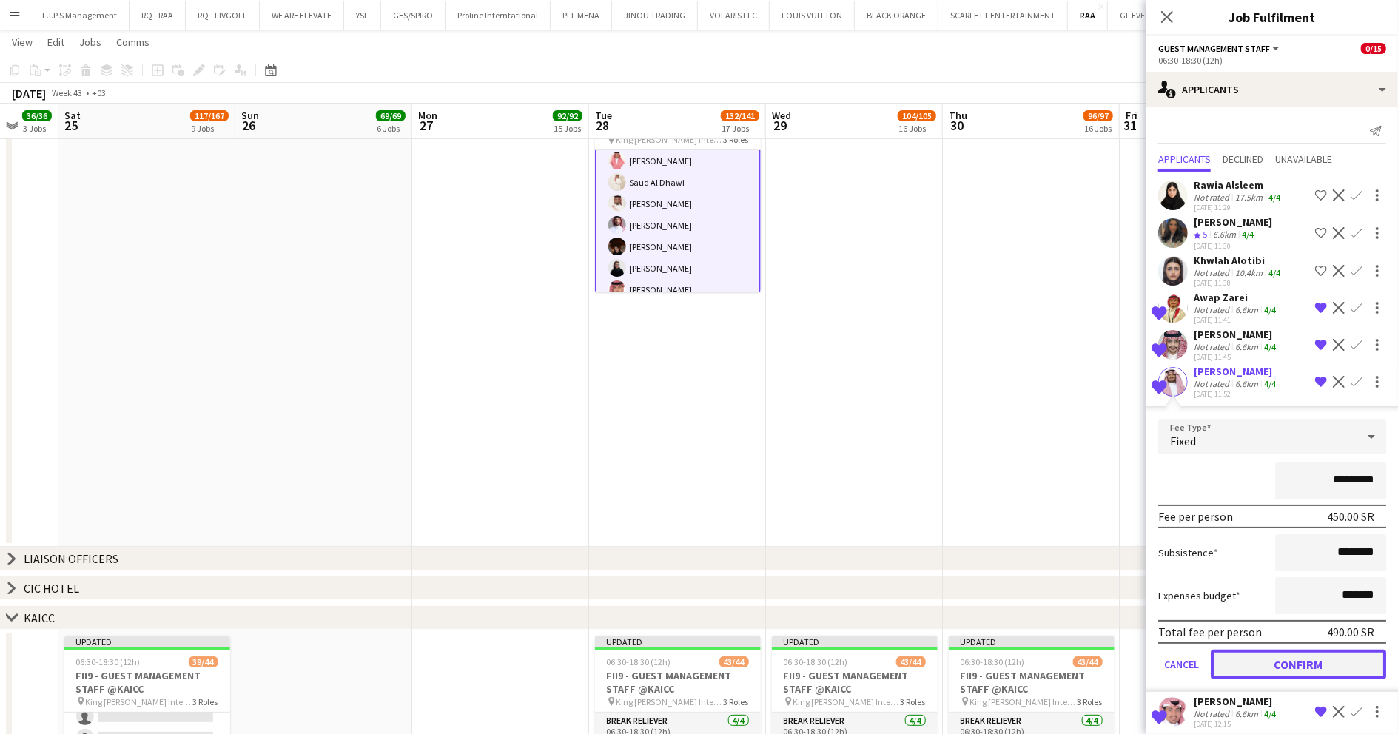
click at [1272, 672] on button "Confirm" at bounding box center [1298, 665] width 175 height 30
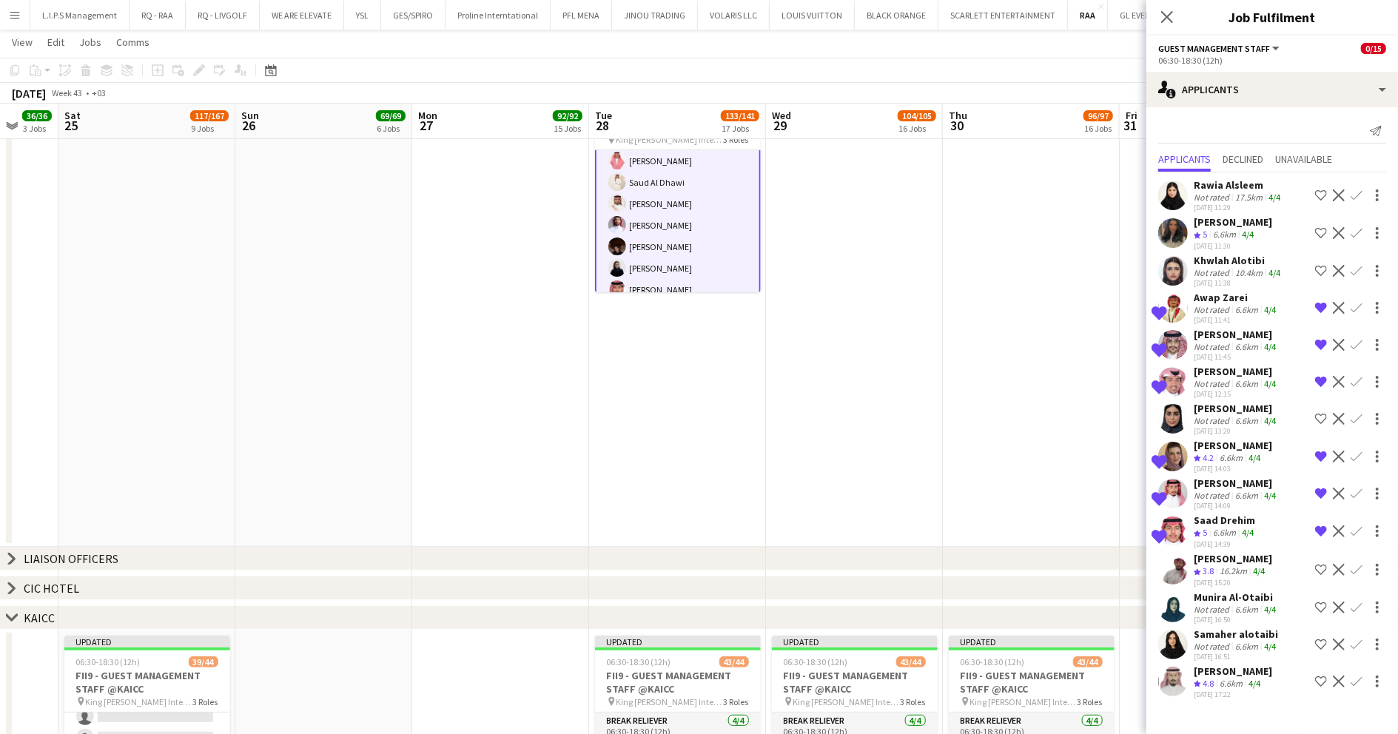
click at [1356, 376] on app-icon "Confirm" at bounding box center [1357, 382] width 12 height 12
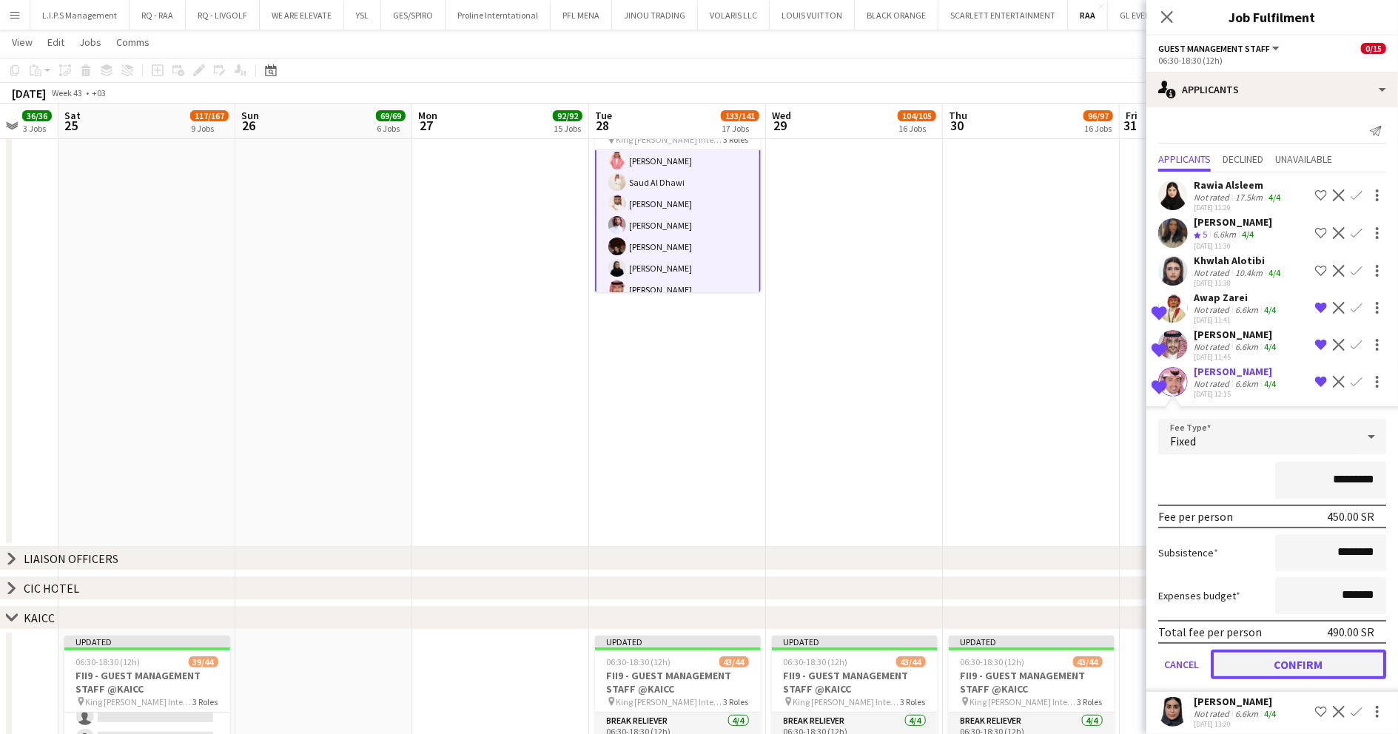
click at [1246, 672] on button "Confirm" at bounding box center [1298, 665] width 175 height 30
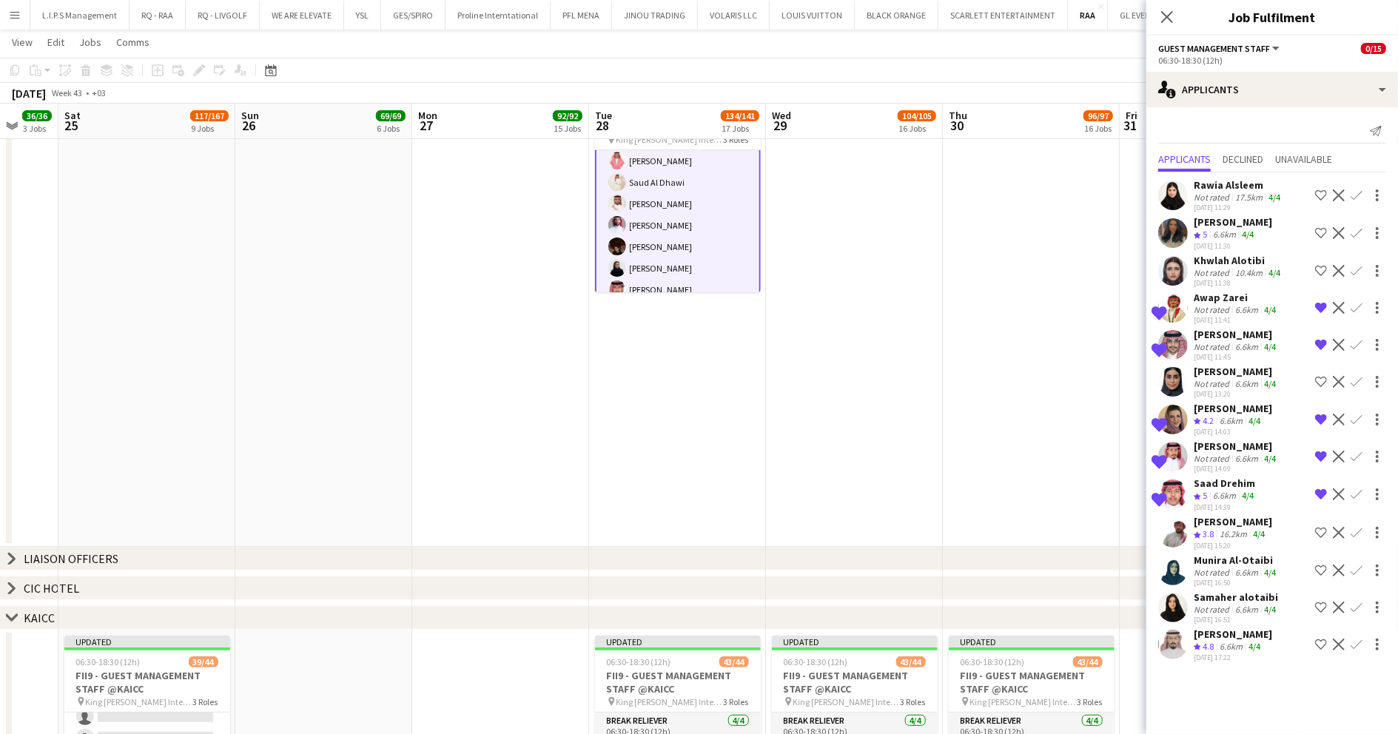
scroll to position [269, 0]
click at [1355, 418] on app-icon "Confirm" at bounding box center [1357, 420] width 12 height 12
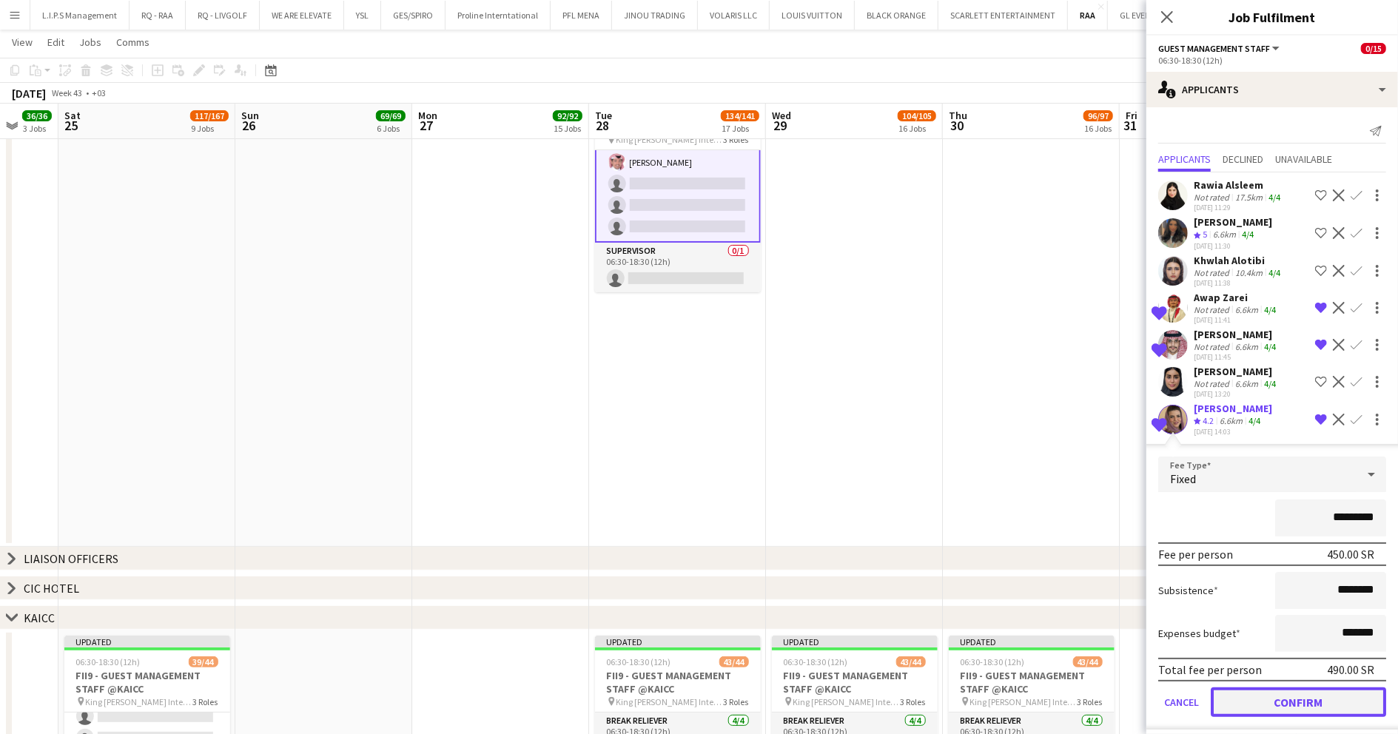
click at [1272, 699] on button "Confirm" at bounding box center [1298, 703] width 175 height 30
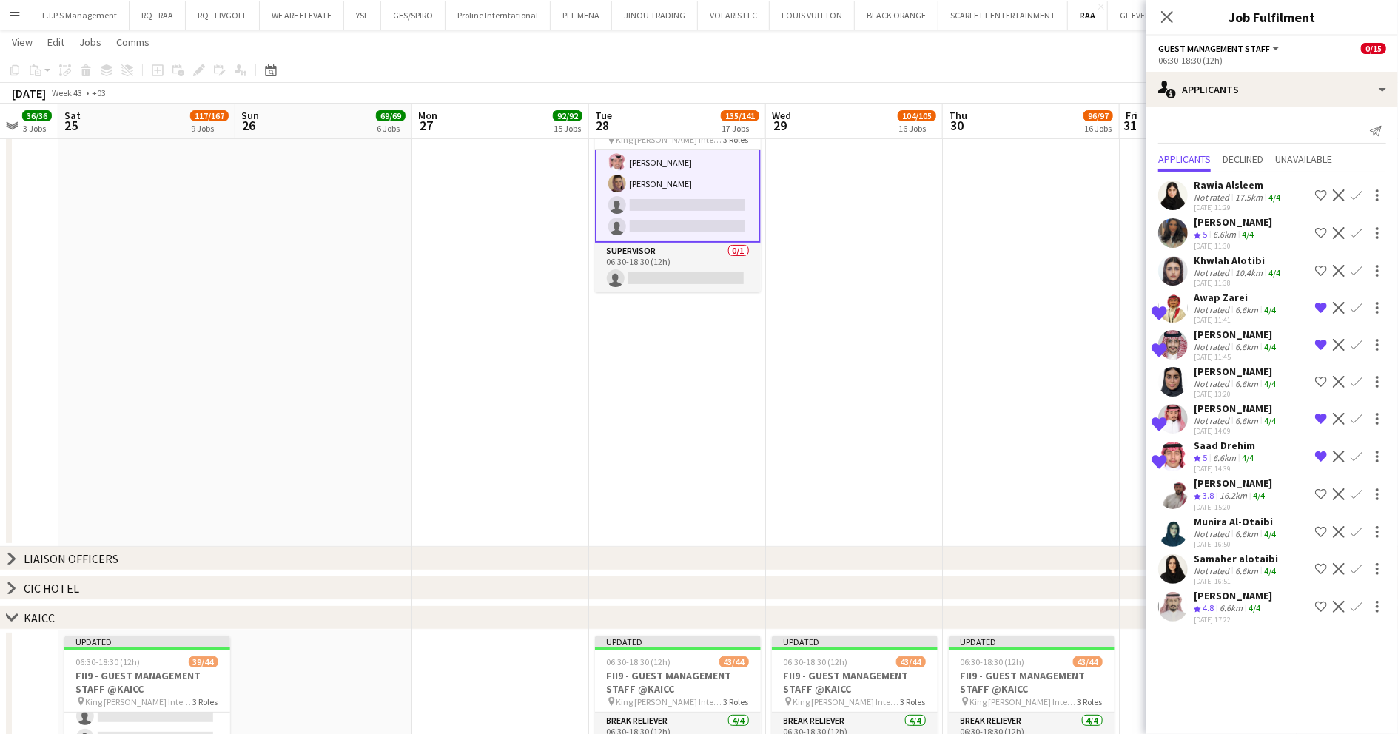
click at [1273, 419] on app-skills-label "4/4" at bounding box center [1270, 420] width 12 height 11
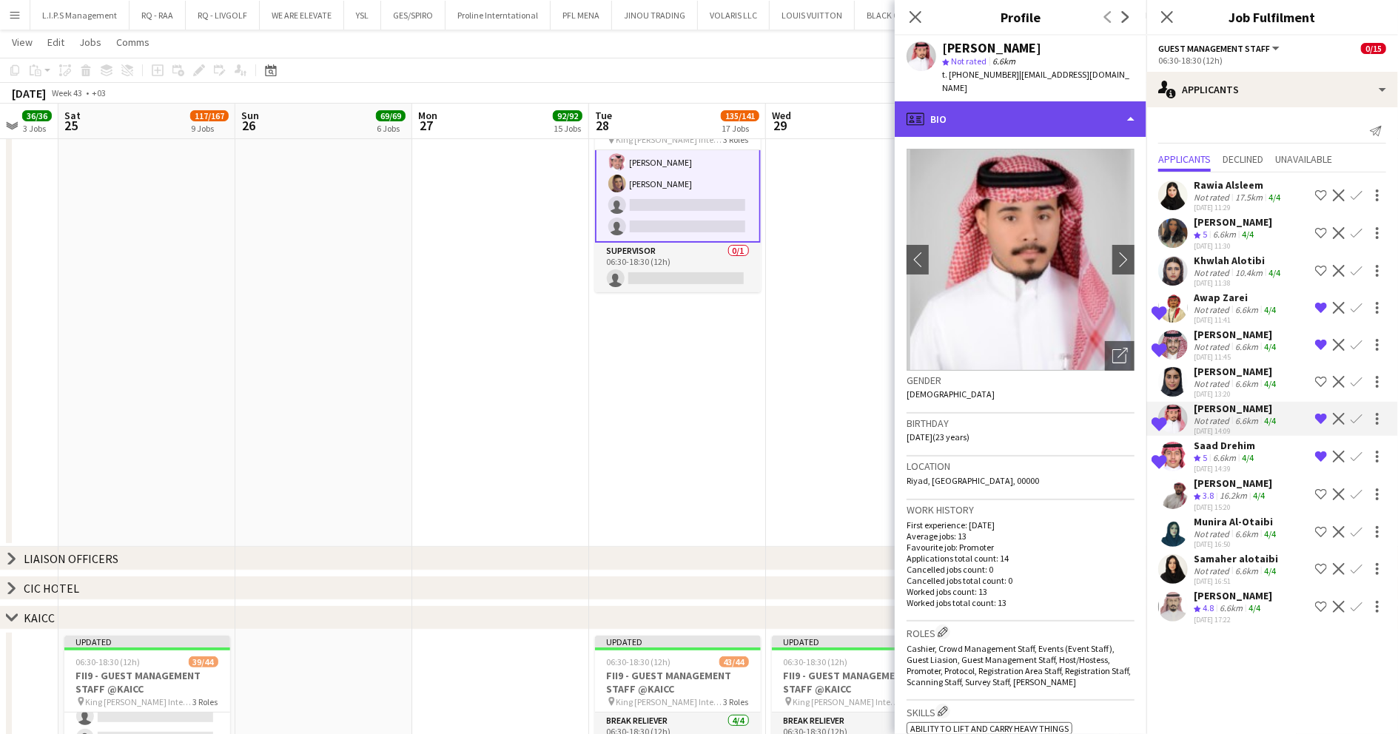
click at [1025, 101] on div "profile Bio" at bounding box center [1021, 119] width 252 height 36
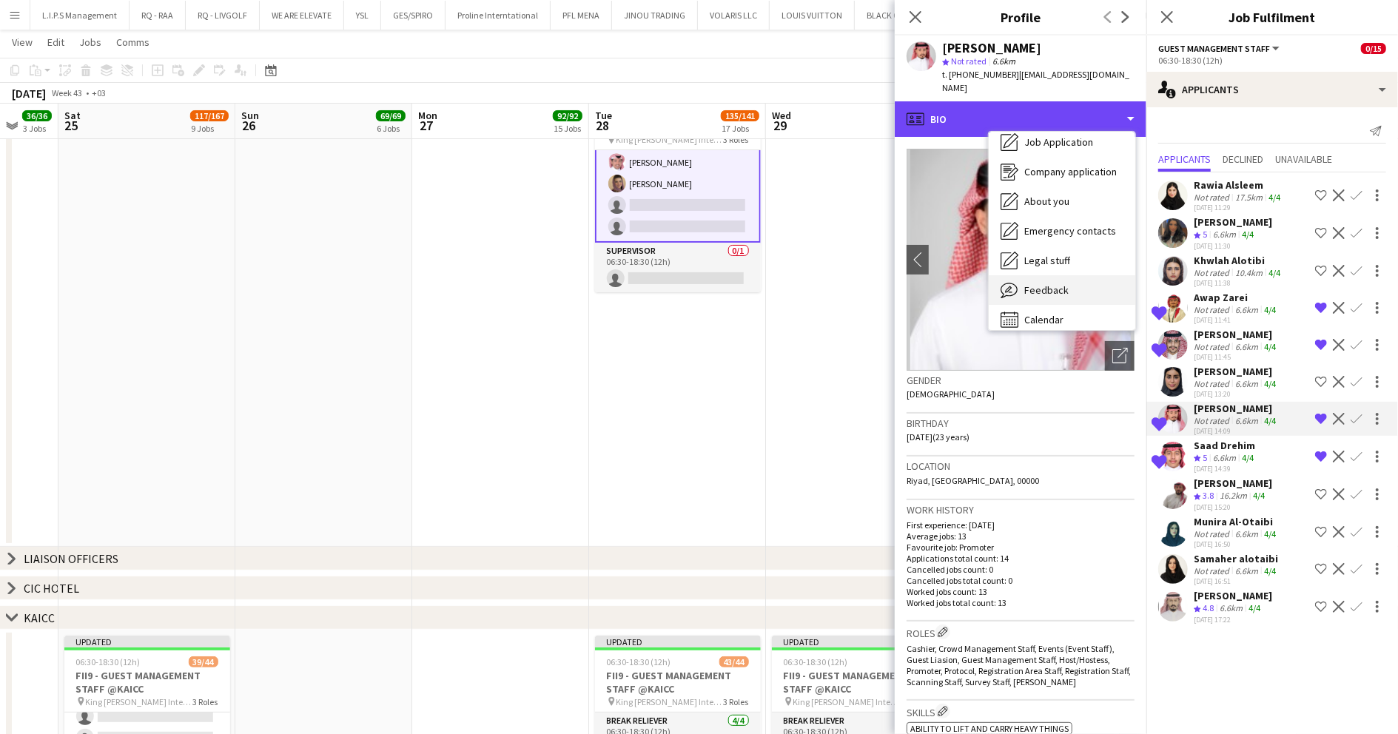
scroll to position [50, 0]
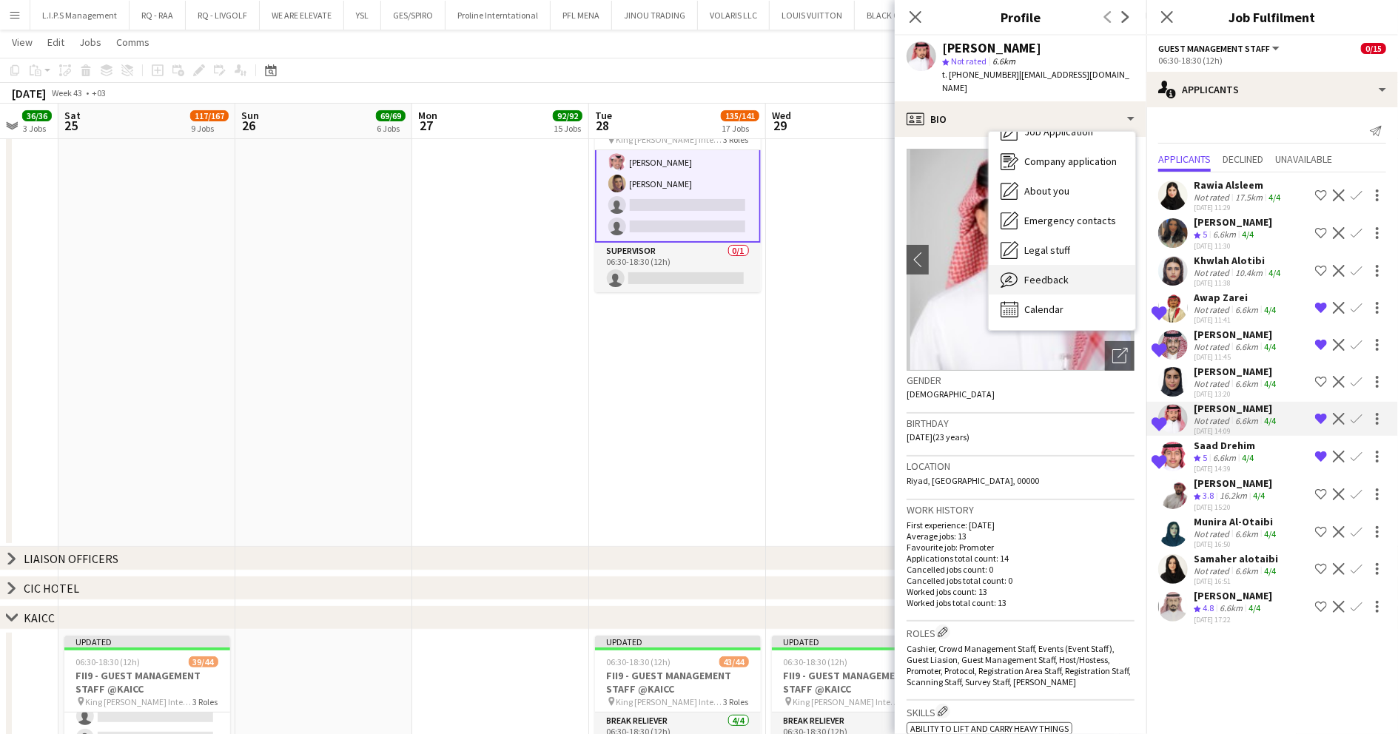
click at [1047, 265] on div "Feedback Feedback" at bounding box center [1062, 280] width 147 height 30
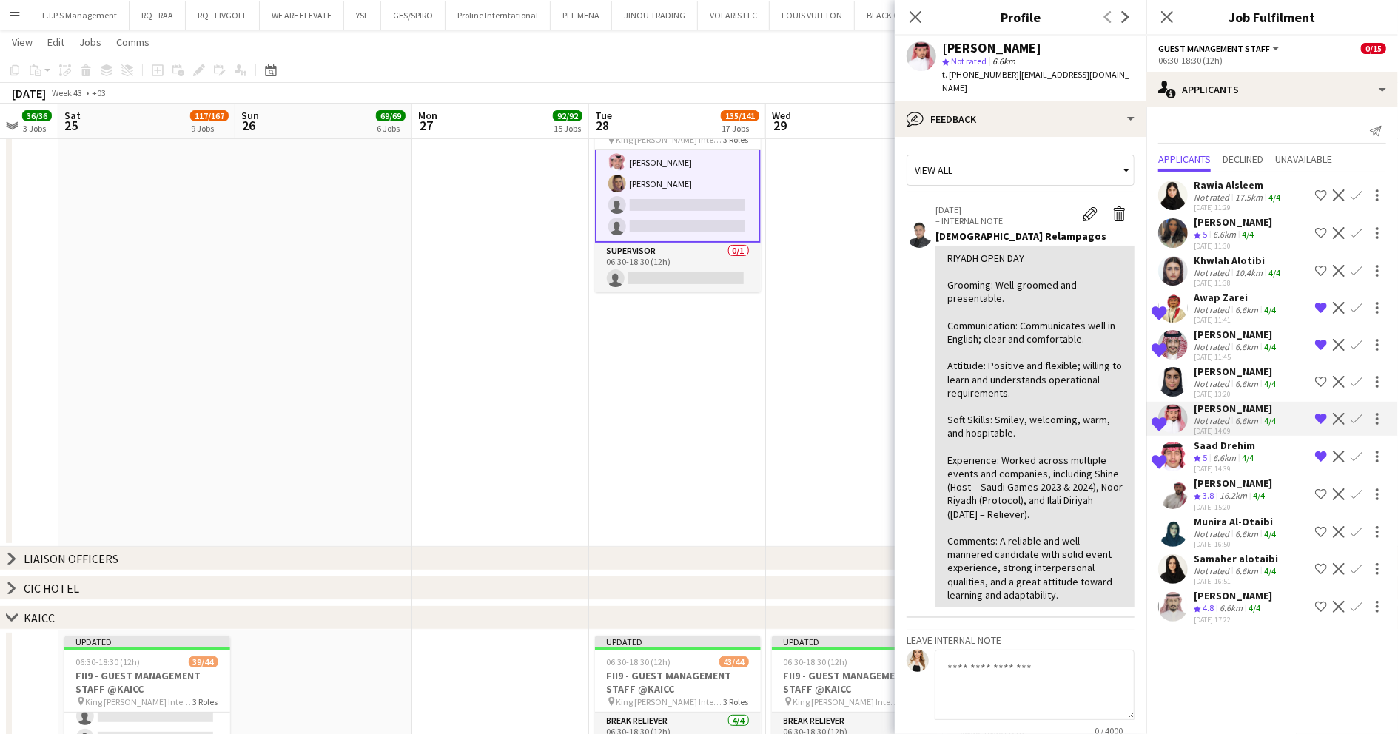
click at [1354, 420] on app-icon "Confirm" at bounding box center [1357, 419] width 12 height 12
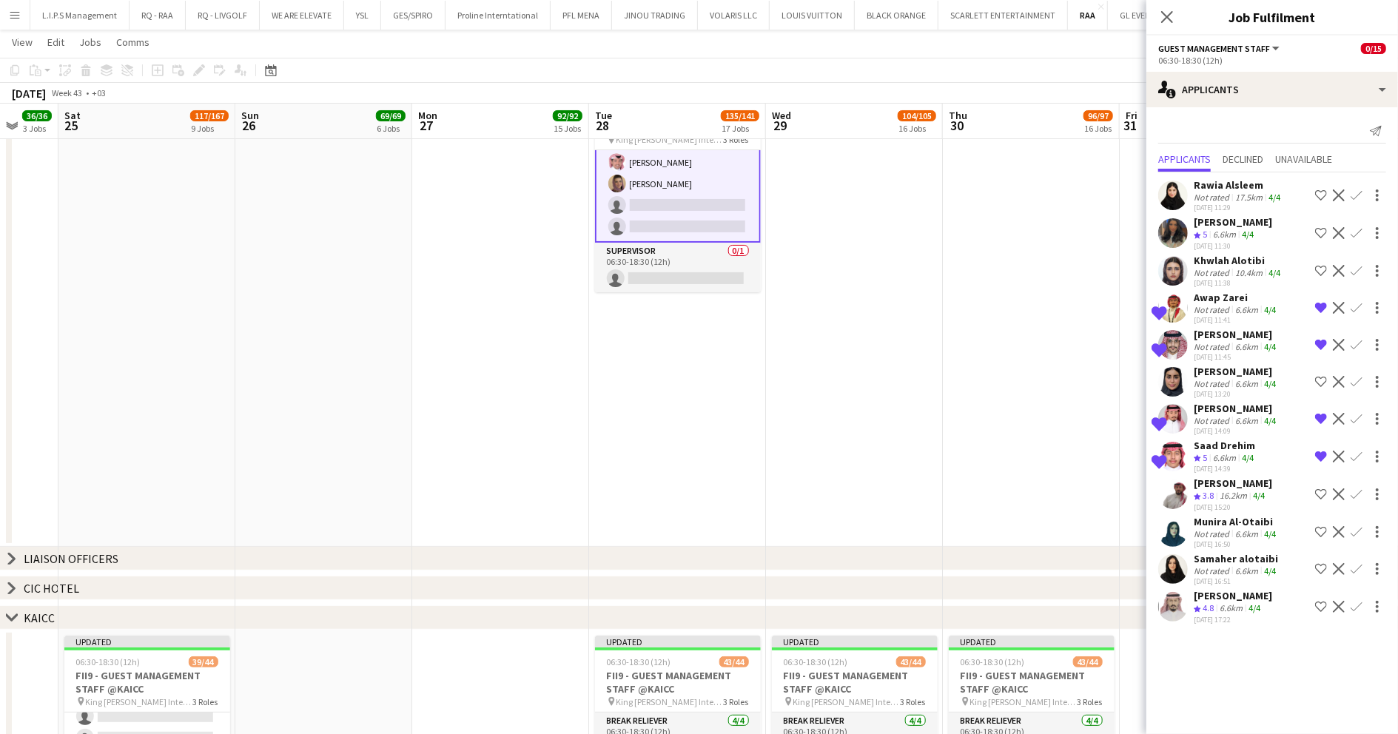
click at [1356, 419] on app-icon "Confirm" at bounding box center [1357, 419] width 12 height 12
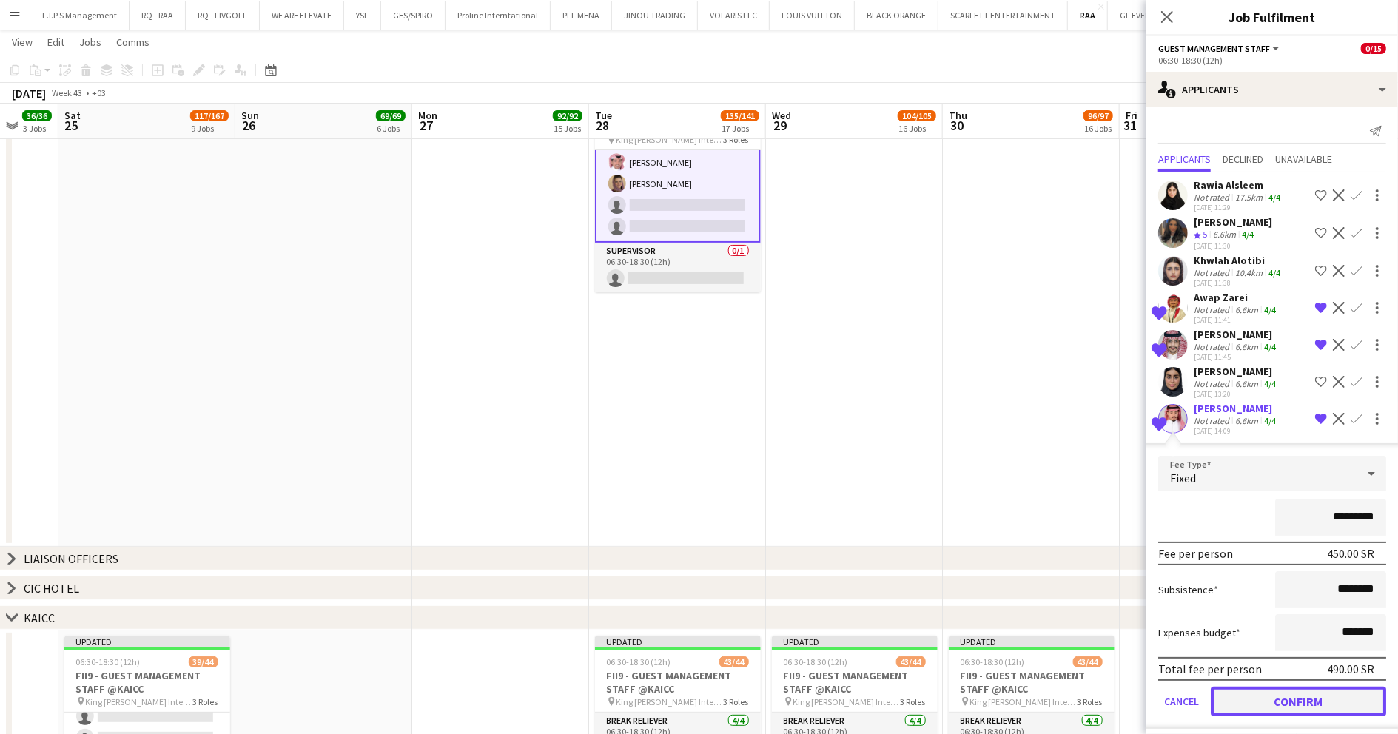
click at [1246, 702] on button "Confirm" at bounding box center [1298, 702] width 175 height 30
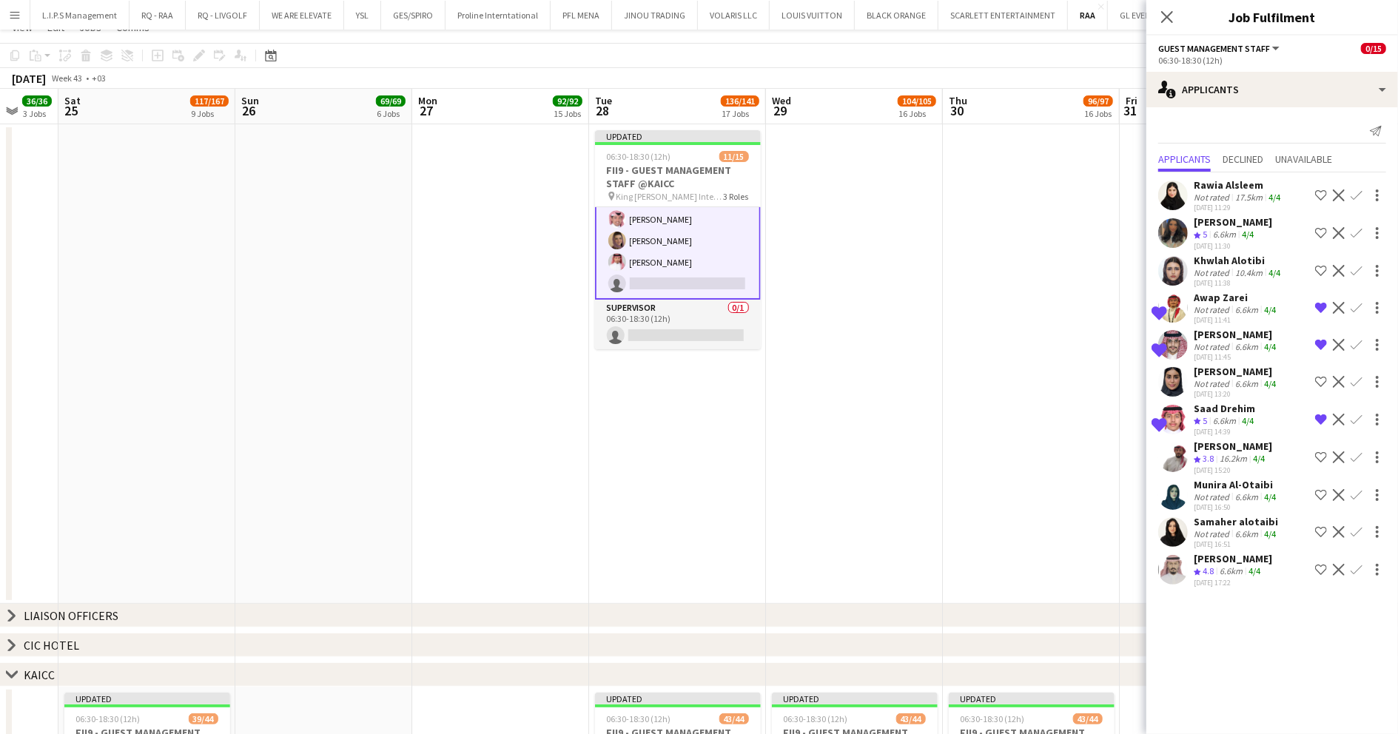
scroll to position [0, 0]
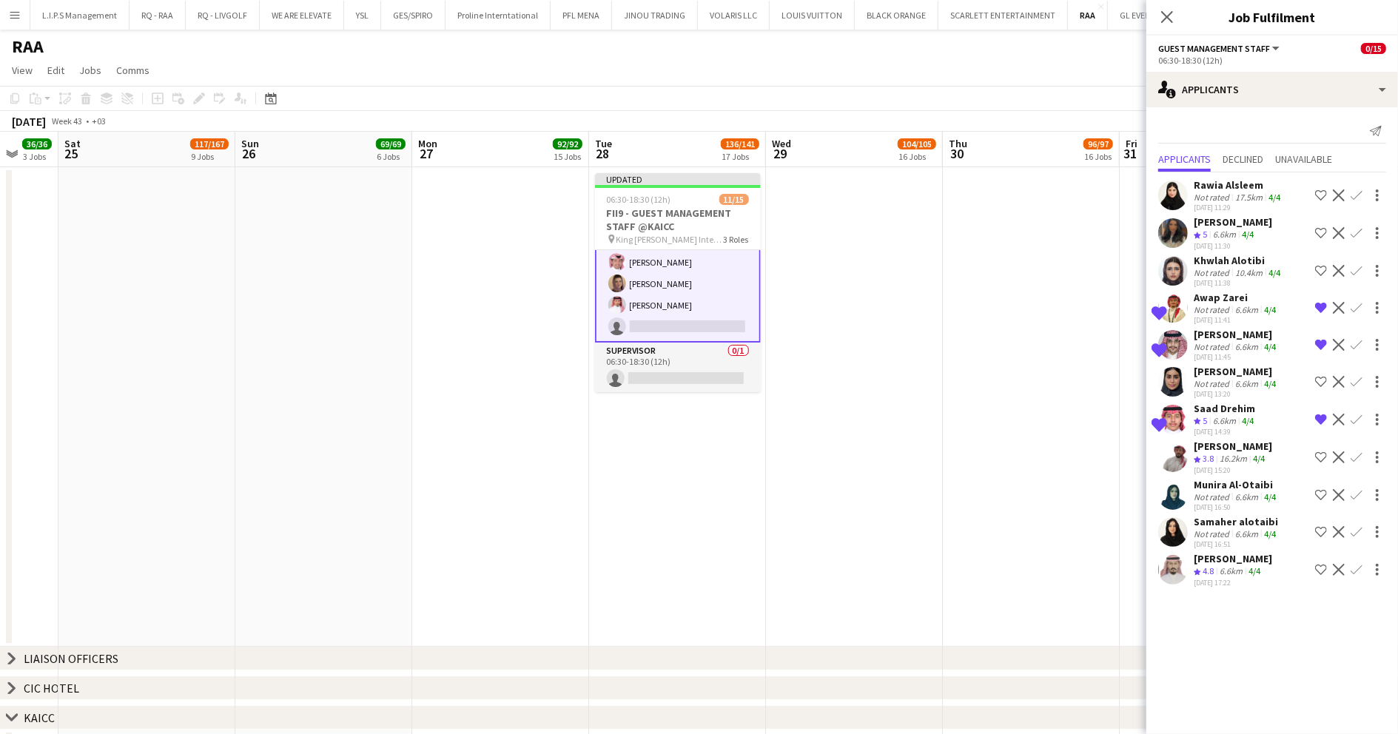
click at [964, 218] on app-date-cell at bounding box center [1031, 407] width 177 height 480
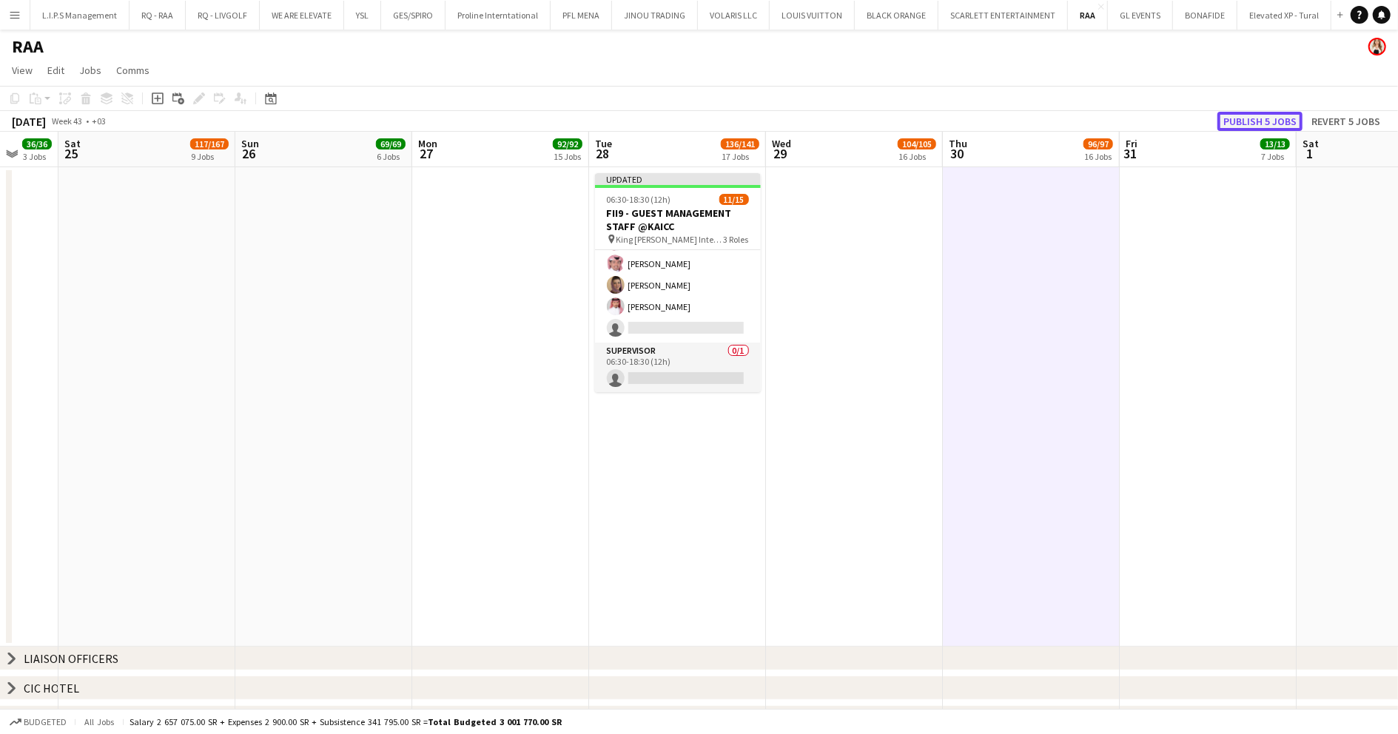
click at [1292, 123] on button "Publish 5 jobs" at bounding box center [1260, 121] width 85 height 19
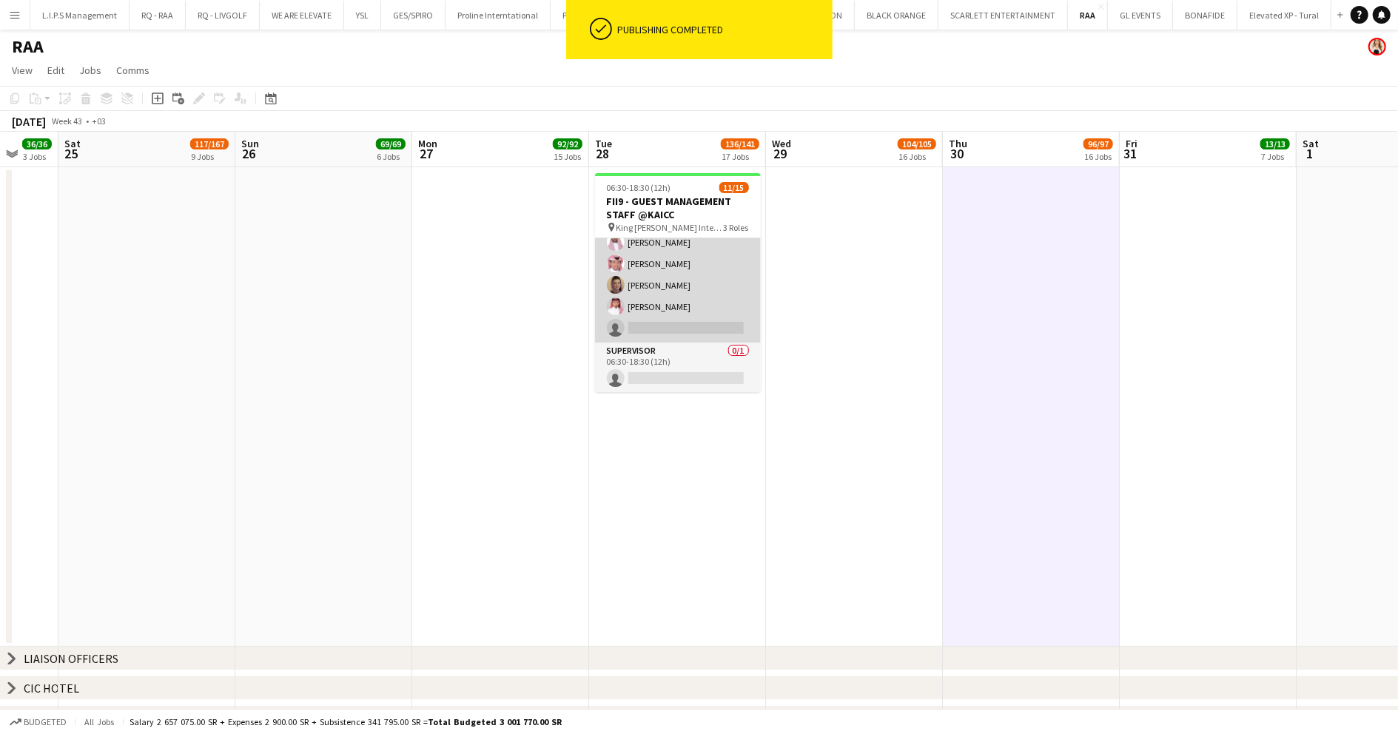
scroll to position [0, 0]
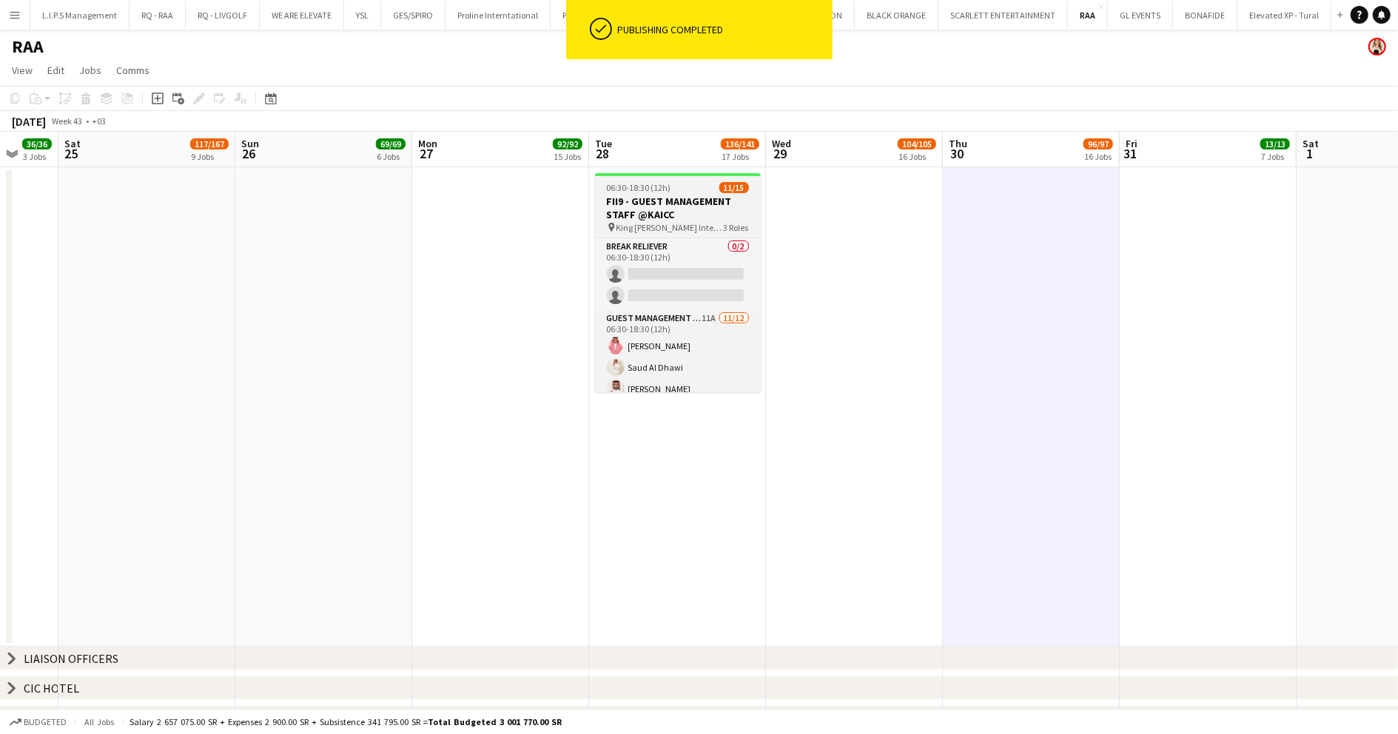
click at [694, 184] on div "06:30-18:30 (12h) 11/15" at bounding box center [678, 187] width 166 height 11
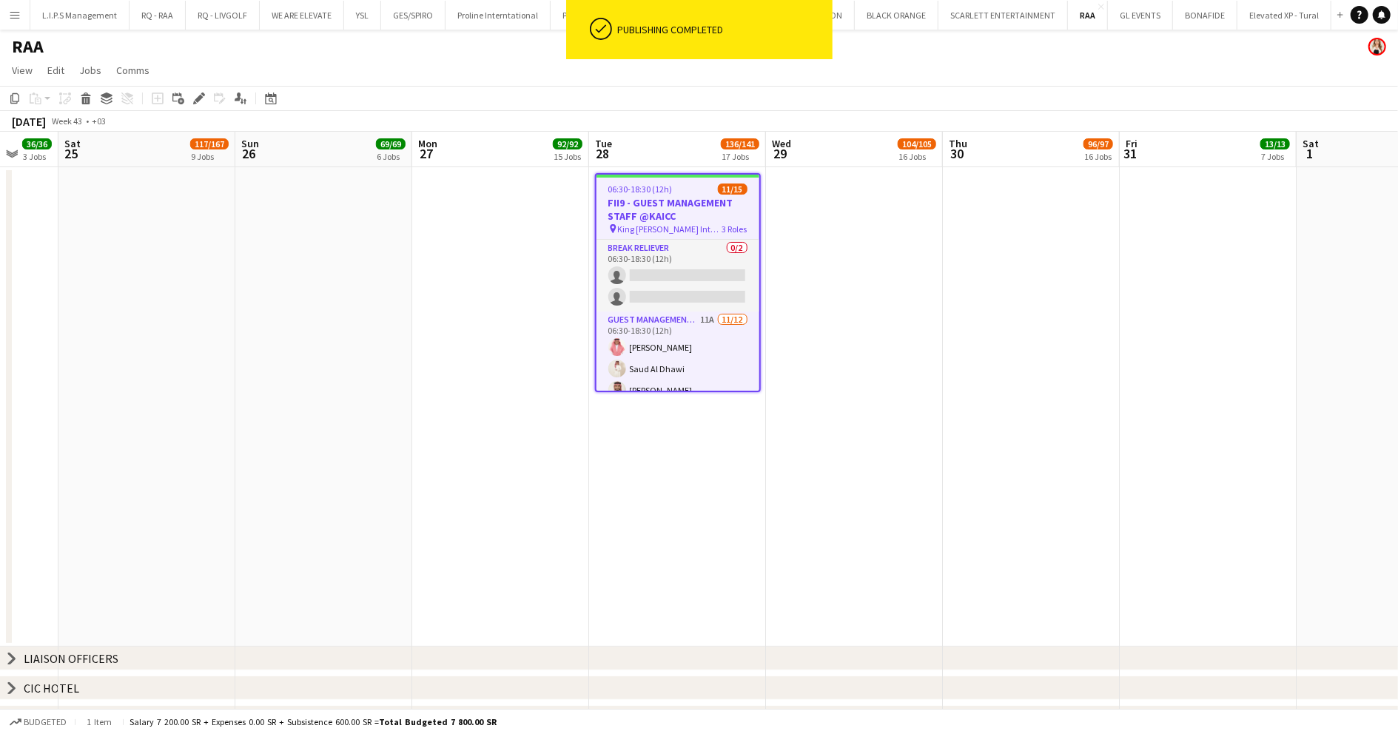
drag, startPoint x: 195, startPoint y: 99, endPoint x: 1024, endPoint y: 166, distance: 832.4
click at [194, 99] on icon "Edit" at bounding box center [199, 99] width 12 height 12
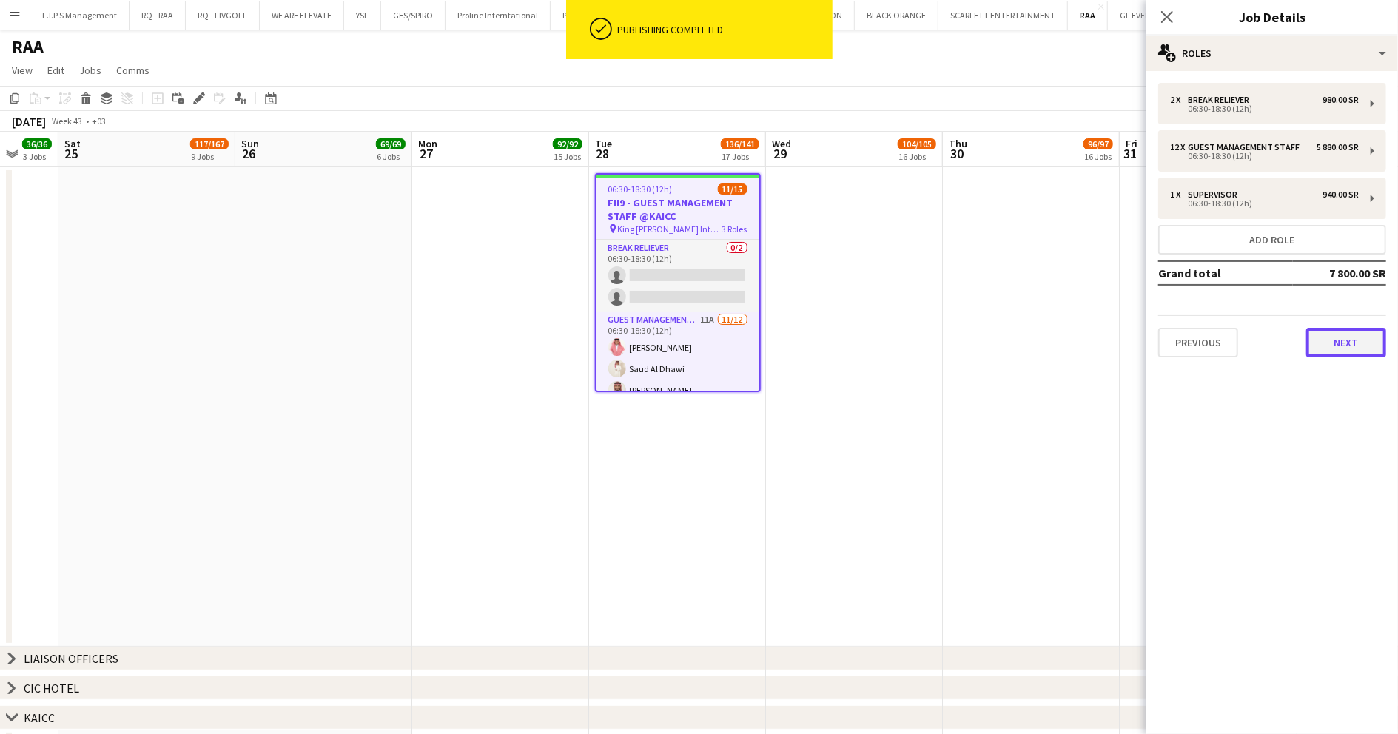
click at [1320, 346] on button "Next" at bounding box center [1346, 343] width 80 height 30
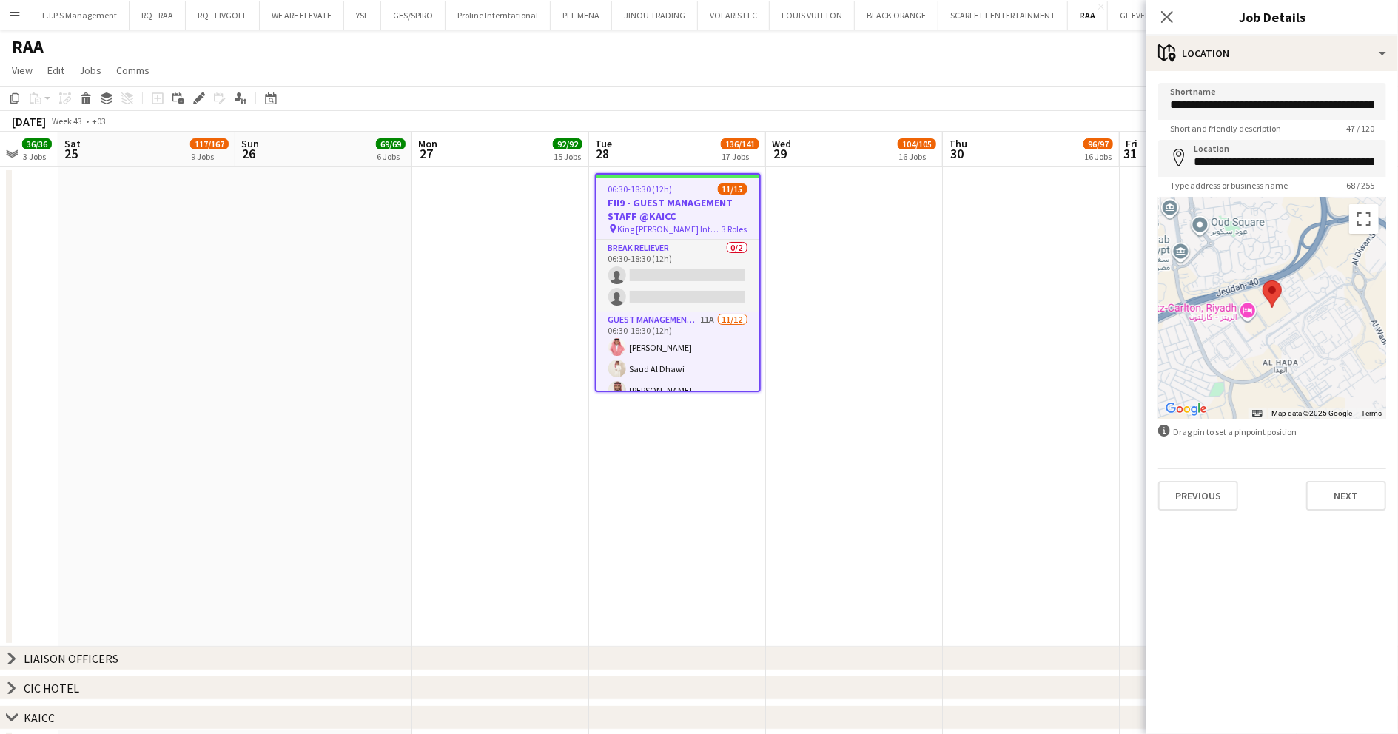
click at [1349, 517] on div "**********" at bounding box center [1273, 296] width 252 height 451
click at [1357, 500] on button "Next" at bounding box center [1346, 496] width 80 height 30
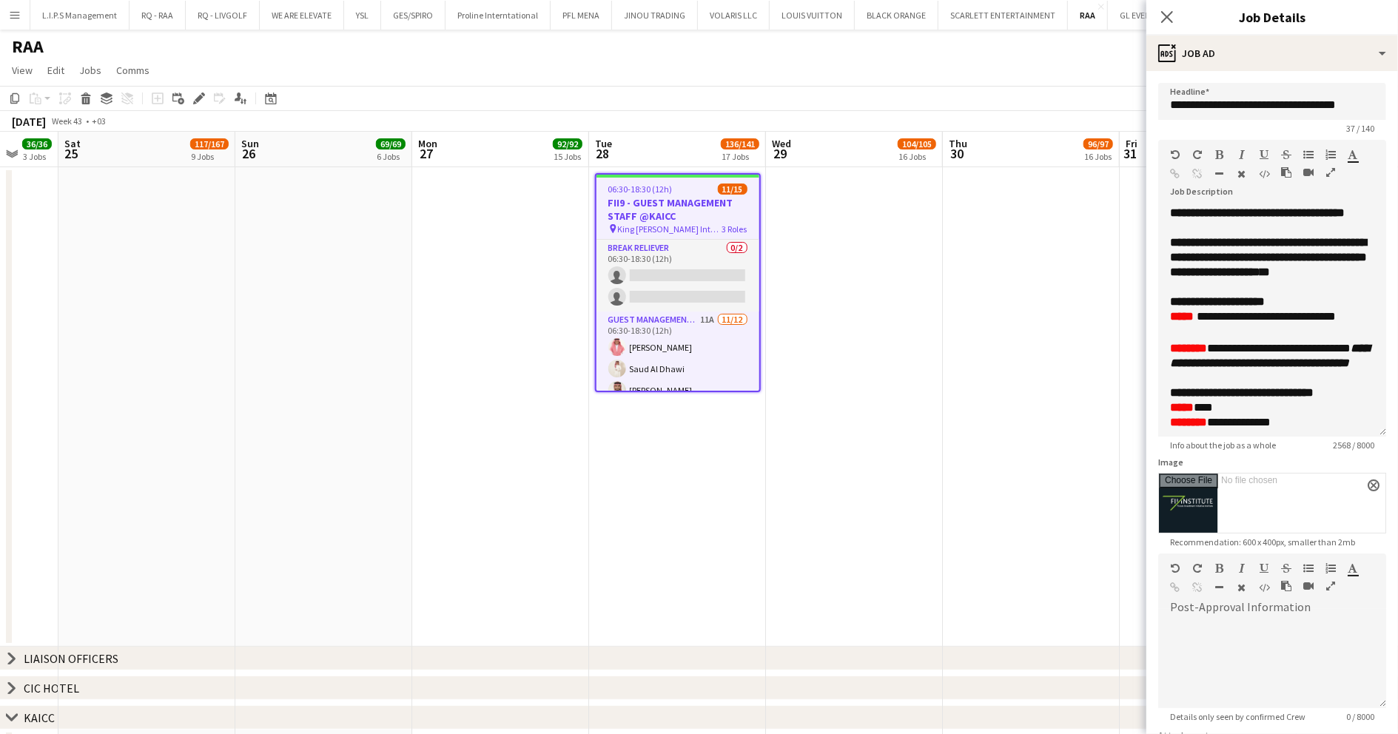
drag, startPoint x: 1360, startPoint y: 290, endPoint x: 1357, endPoint y: 563, distance: 272.4
click at [1363, 437] on div "**********" at bounding box center [1272, 321] width 228 height 231
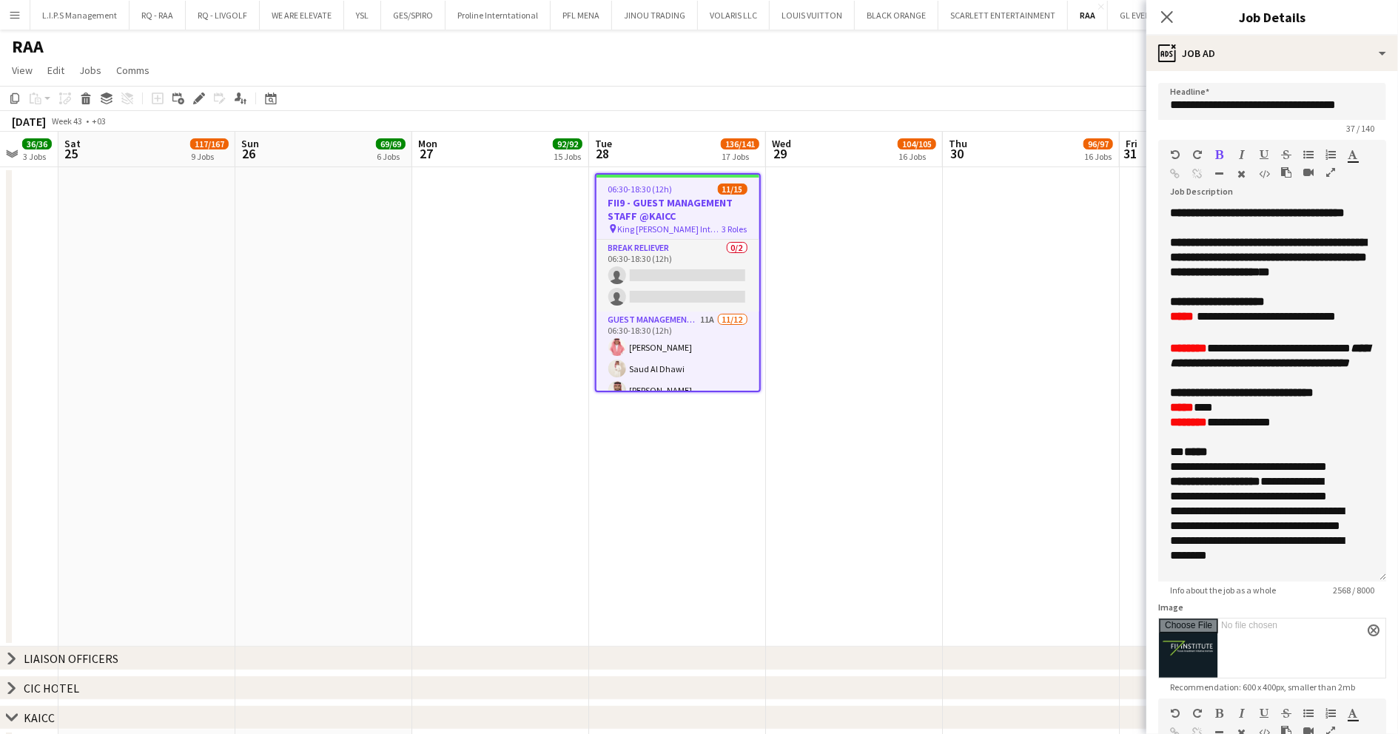
scroll to position [395, 0]
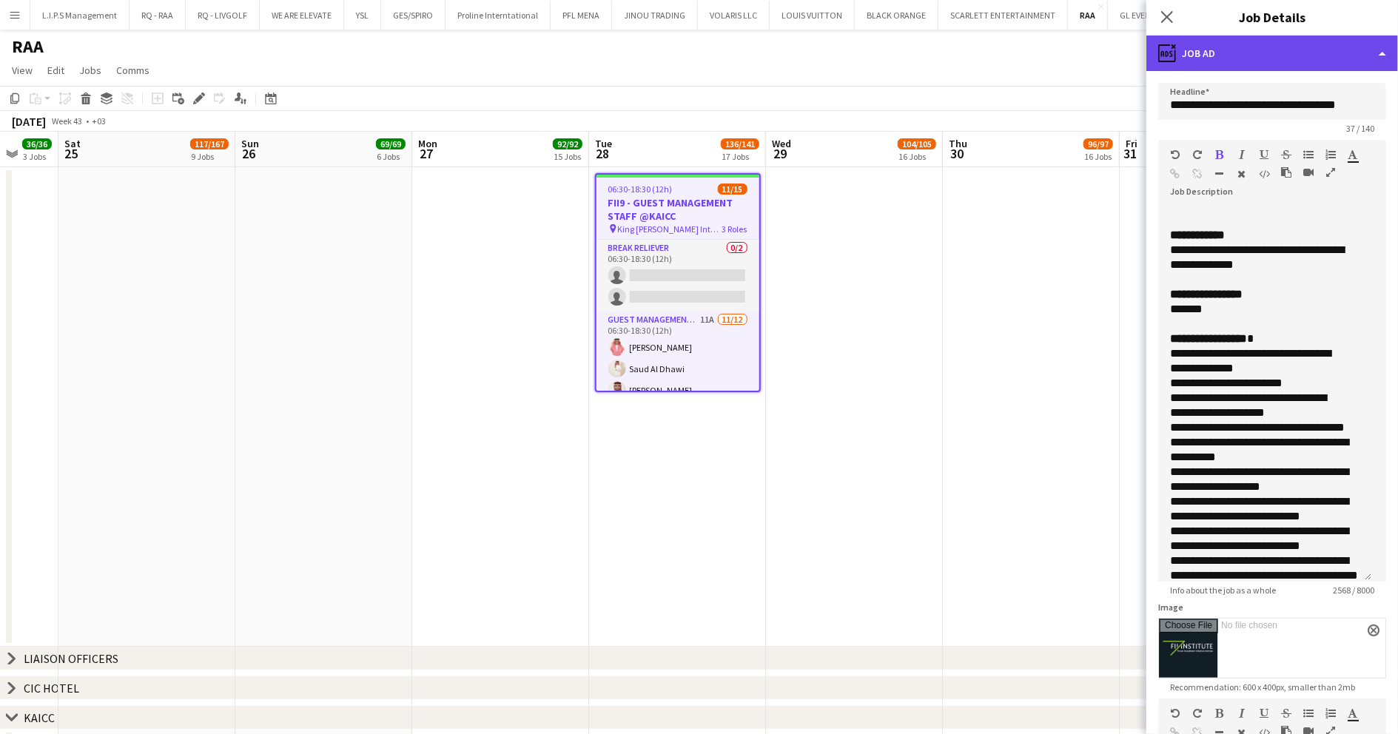
click at [1292, 52] on div "ads-window Job Ad" at bounding box center [1273, 54] width 252 height 36
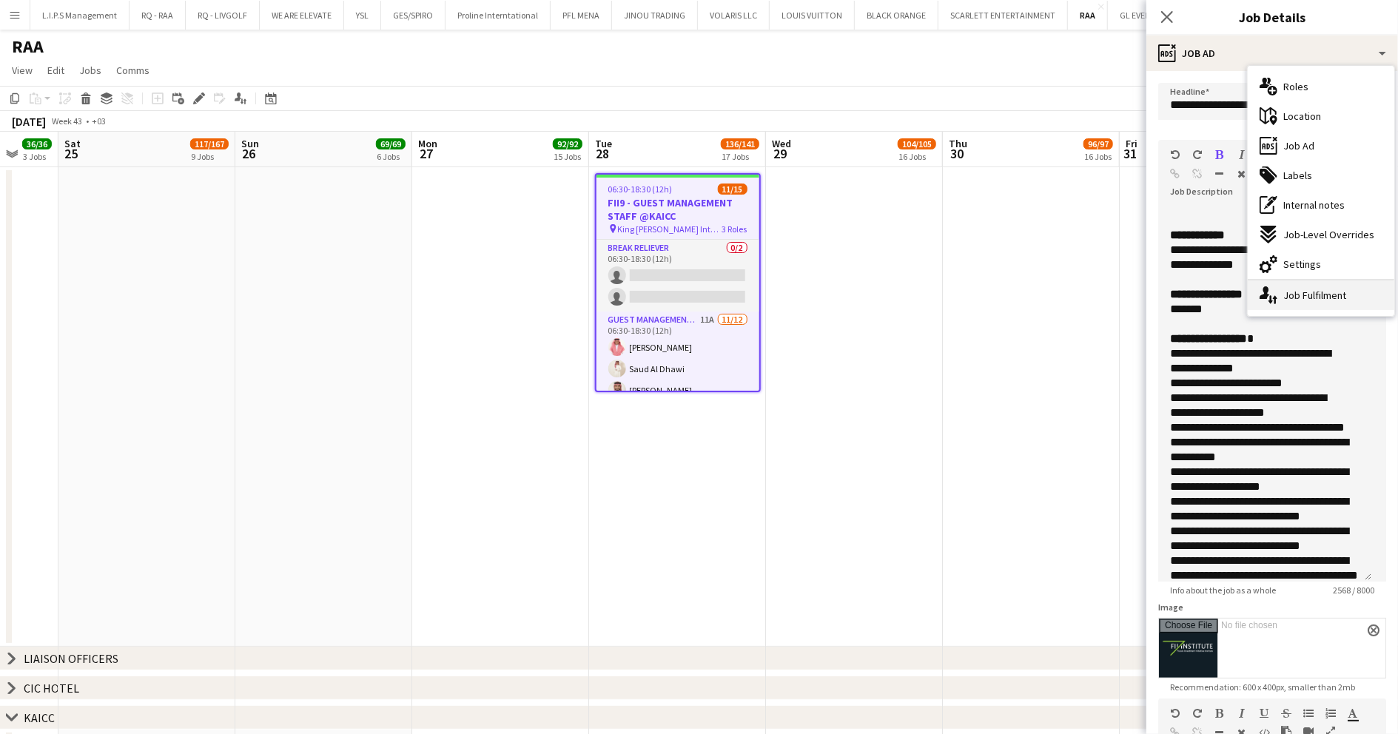
click at [1315, 293] on div "single-neutral-actions-up-down Job Fulfilment" at bounding box center [1321, 296] width 147 height 30
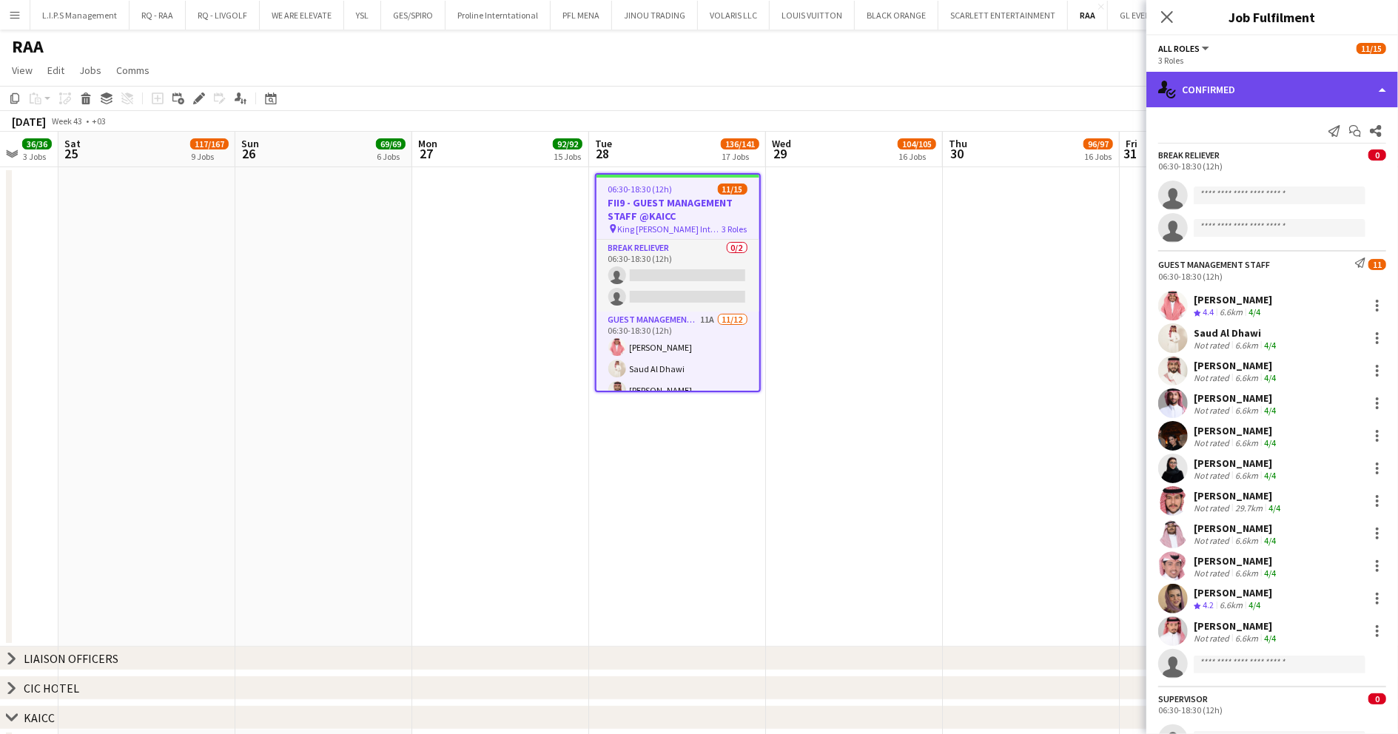
click at [1266, 84] on div "single-neutral-actions-check-2 Confirmed" at bounding box center [1273, 90] width 252 height 36
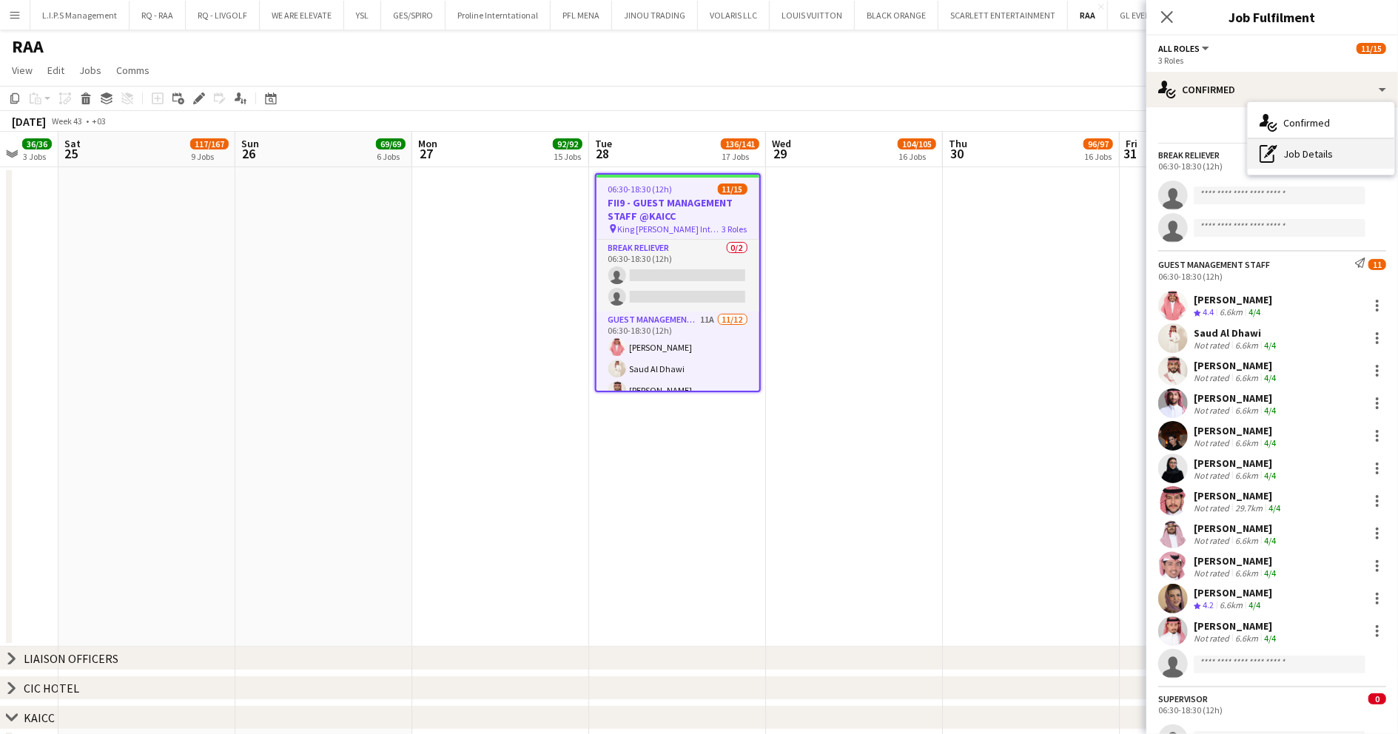
click at [1304, 153] on div "pen-write Job Details" at bounding box center [1321, 154] width 147 height 30
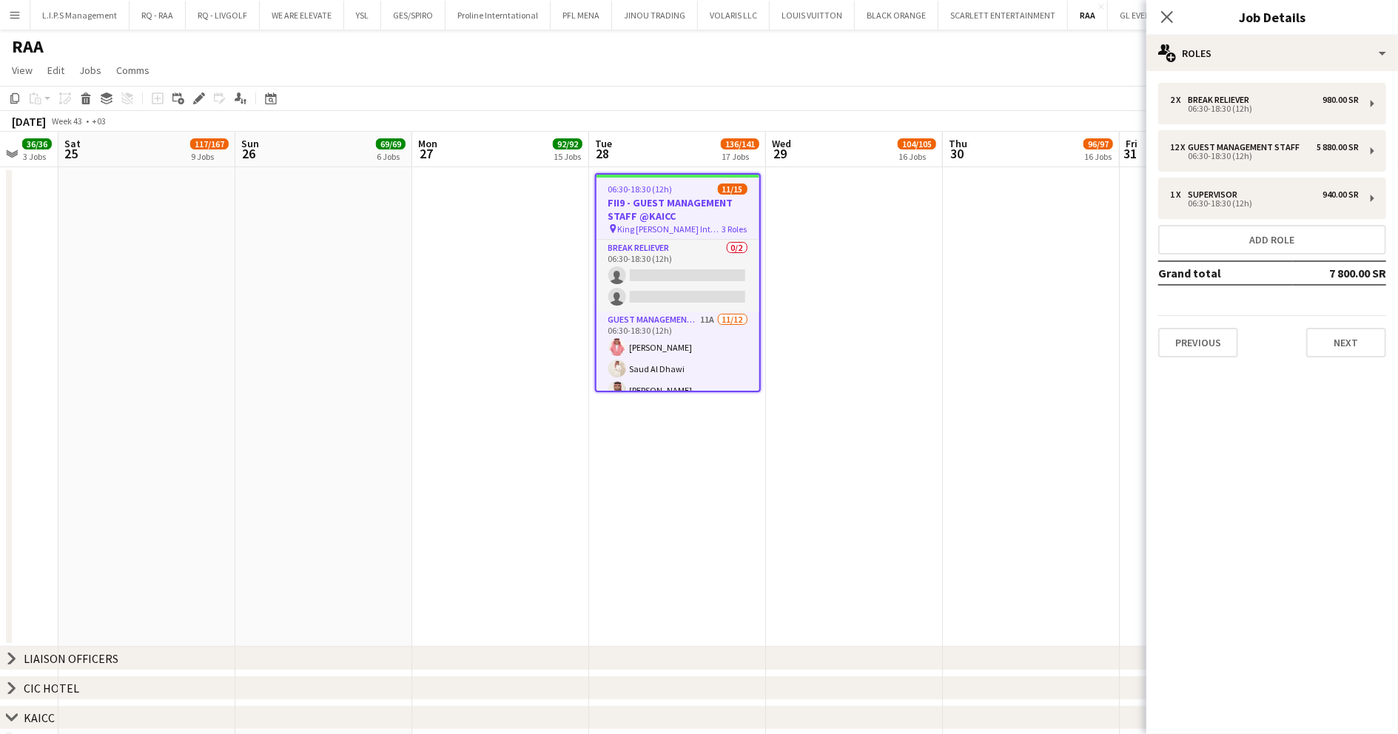
click at [625, 221] on h3 "FII9 - GUEST MANAGEMENT STAFF @KAICC" at bounding box center [678, 209] width 163 height 27
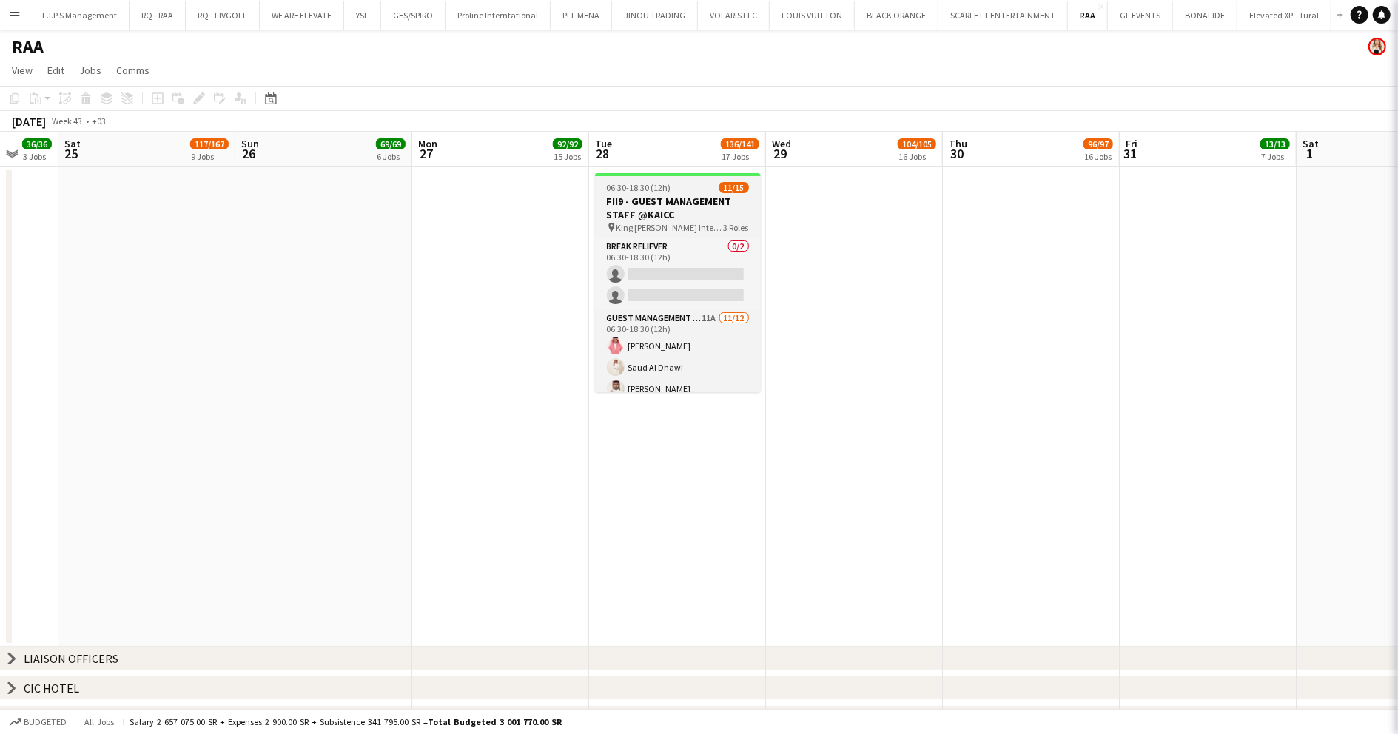
scroll to position [0, 472]
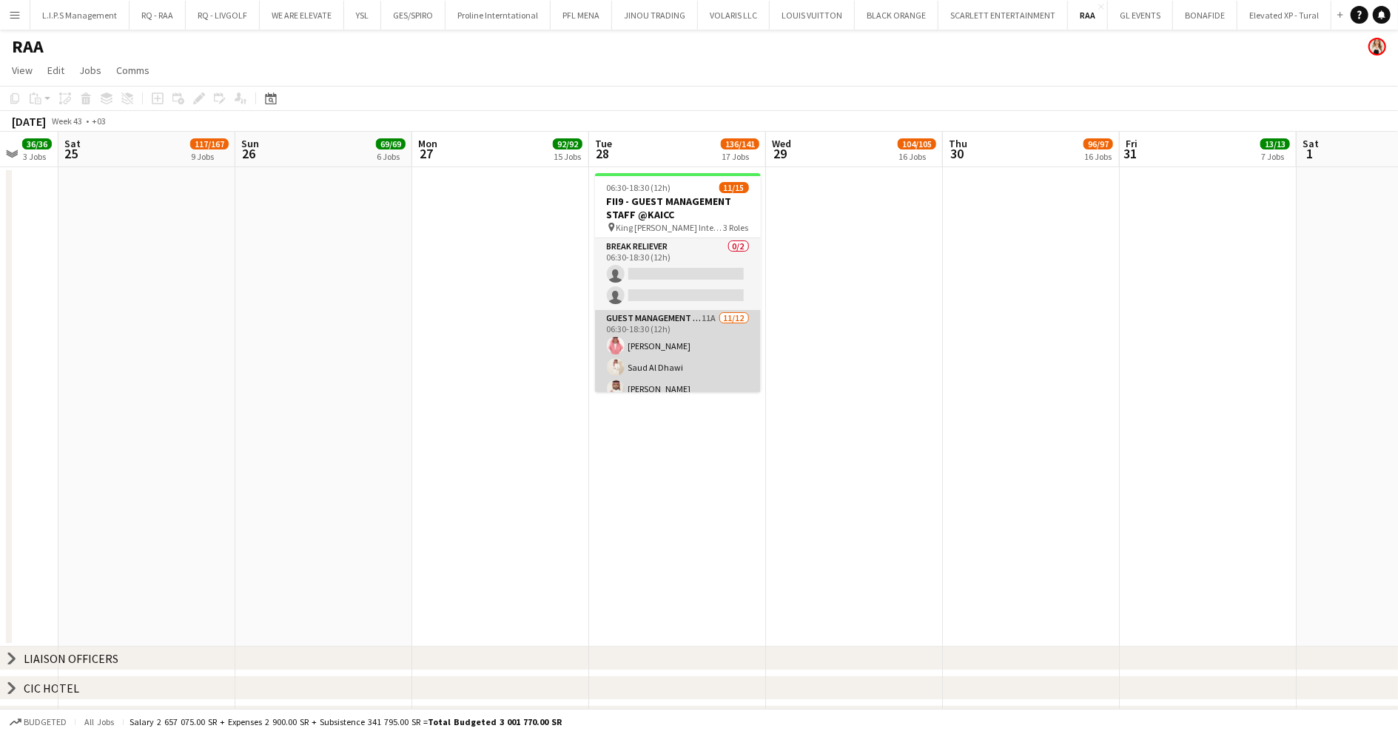
click at [658, 338] on app-card-role "Guest Management Staff 11A 11/12 06:30-18:30 (12h) Talal Alajmah Saud Al Dhawi …" at bounding box center [678, 453] width 166 height 286
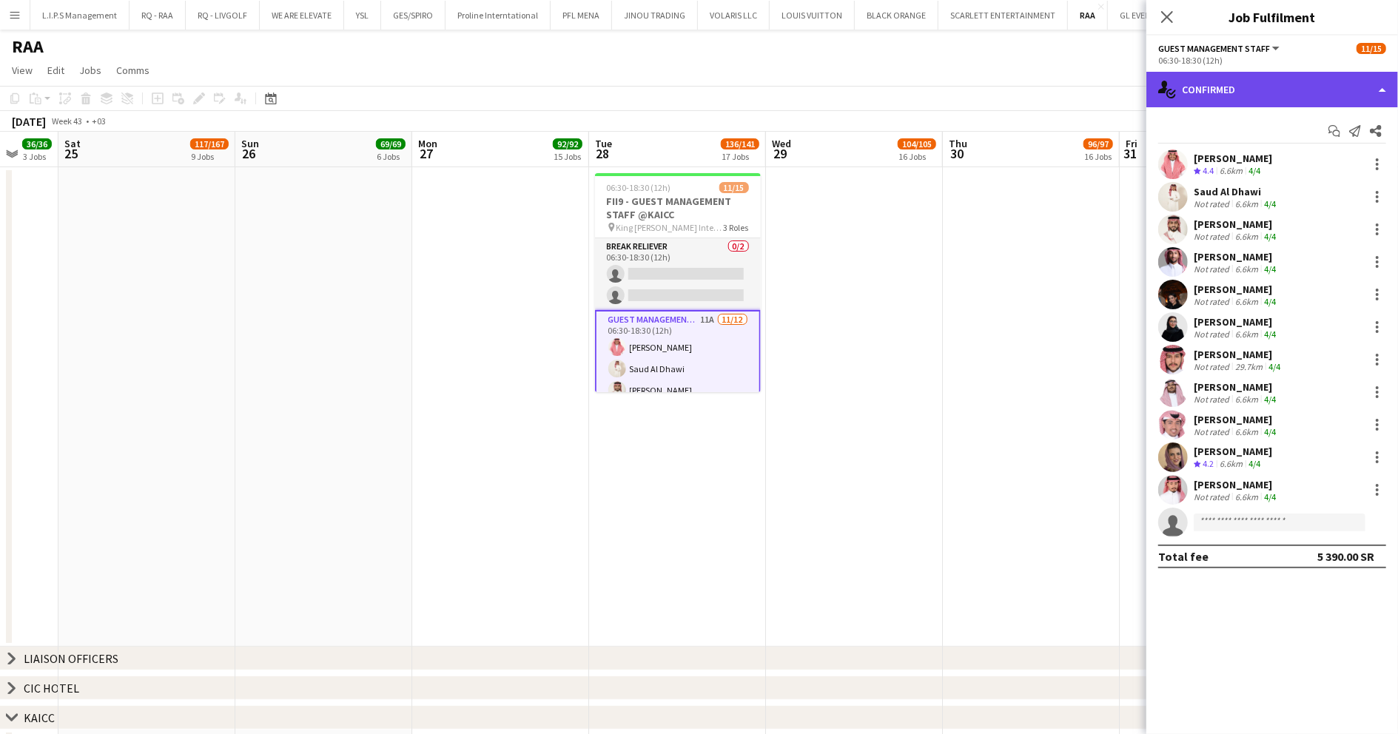
click at [1345, 72] on div "single-neutral-actions-check-2 Confirmed" at bounding box center [1273, 90] width 252 height 36
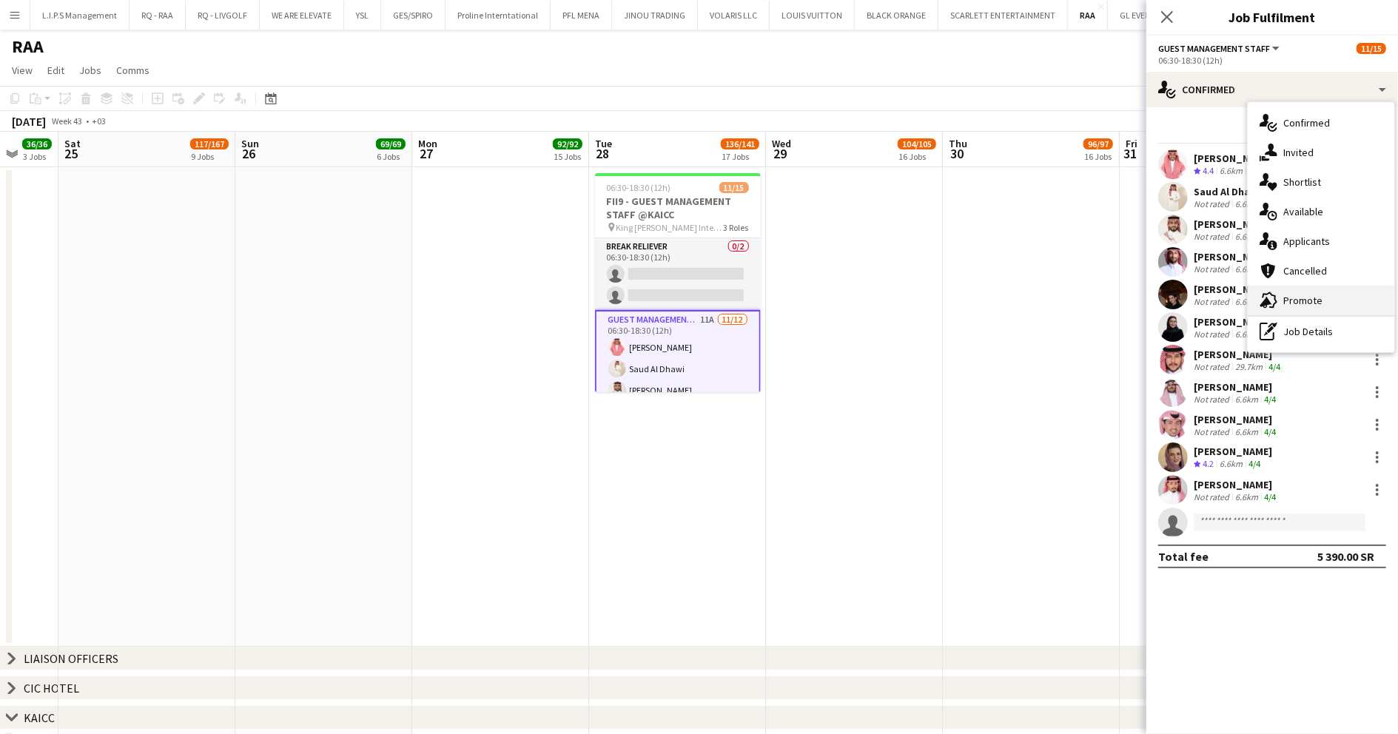
drag, startPoint x: 1330, startPoint y: 284, endPoint x: 1330, endPoint y: 299, distance: 14.8
click at [1330, 299] on div "single-neutral-actions-check-2 Confirmed single-neutral-actions-share-1 Invited…" at bounding box center [1321, 227] width 147 height 250
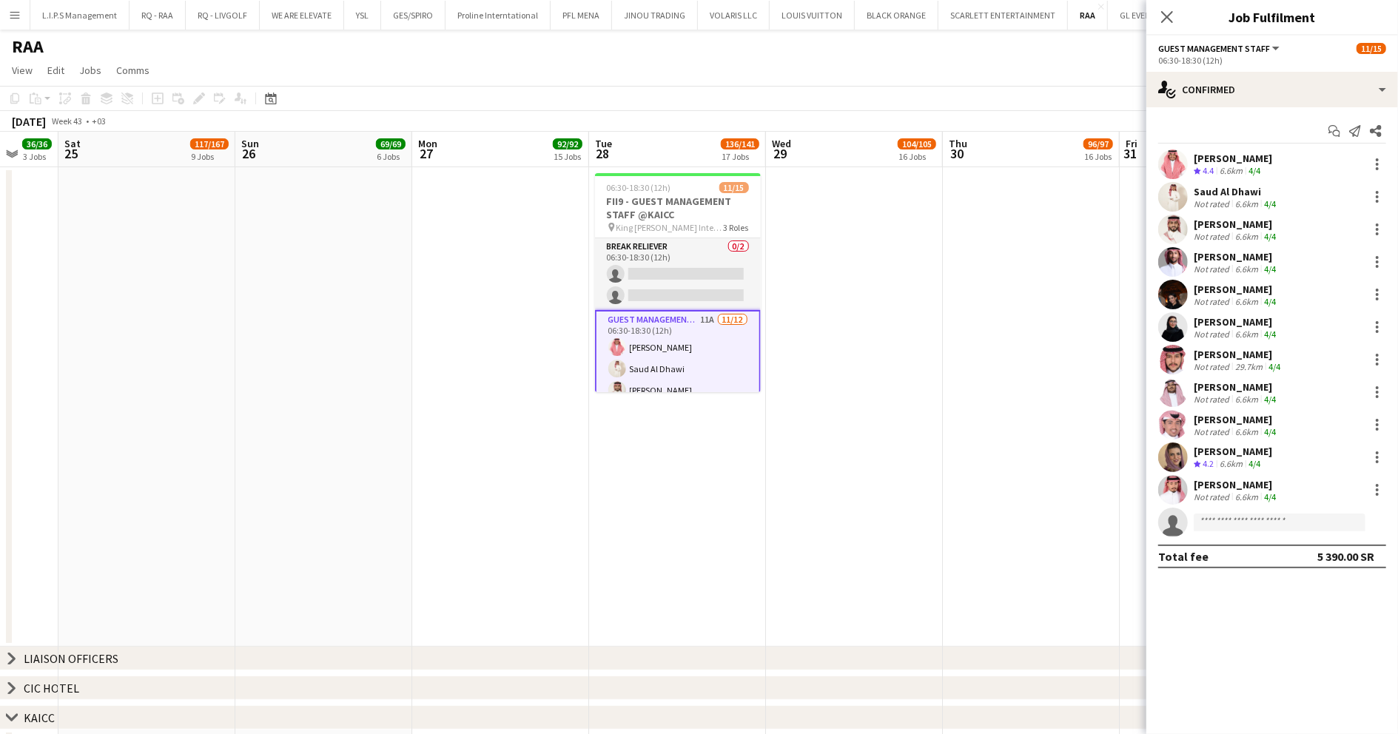
click at [1330, 299] on div "Shahd Almarzoqi Not rated 6.6km 4/4" at bounding box center [1273, 295] width 252 height 30
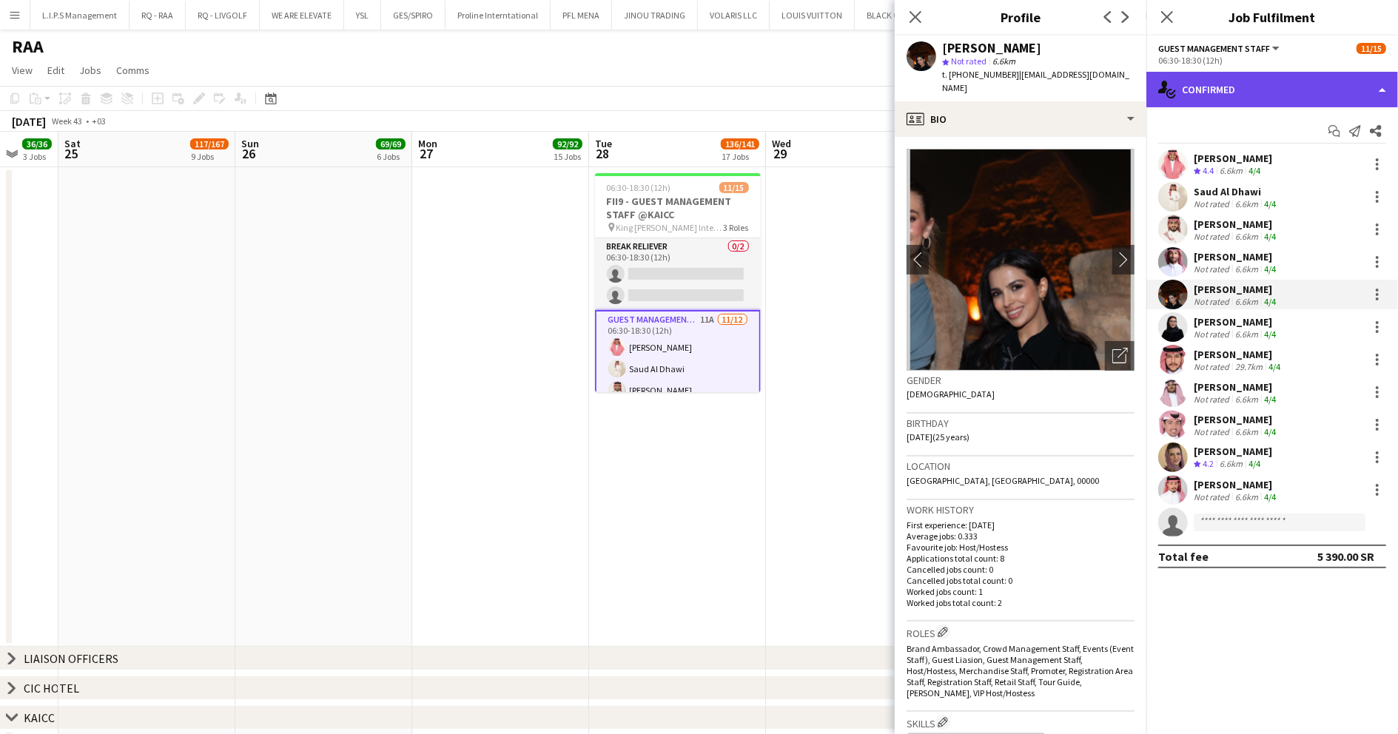
click at [1283, 78] on div "single-neutral-actions-check-2 Confirmed" at bounding box center [1273, 90] width 252 height 36
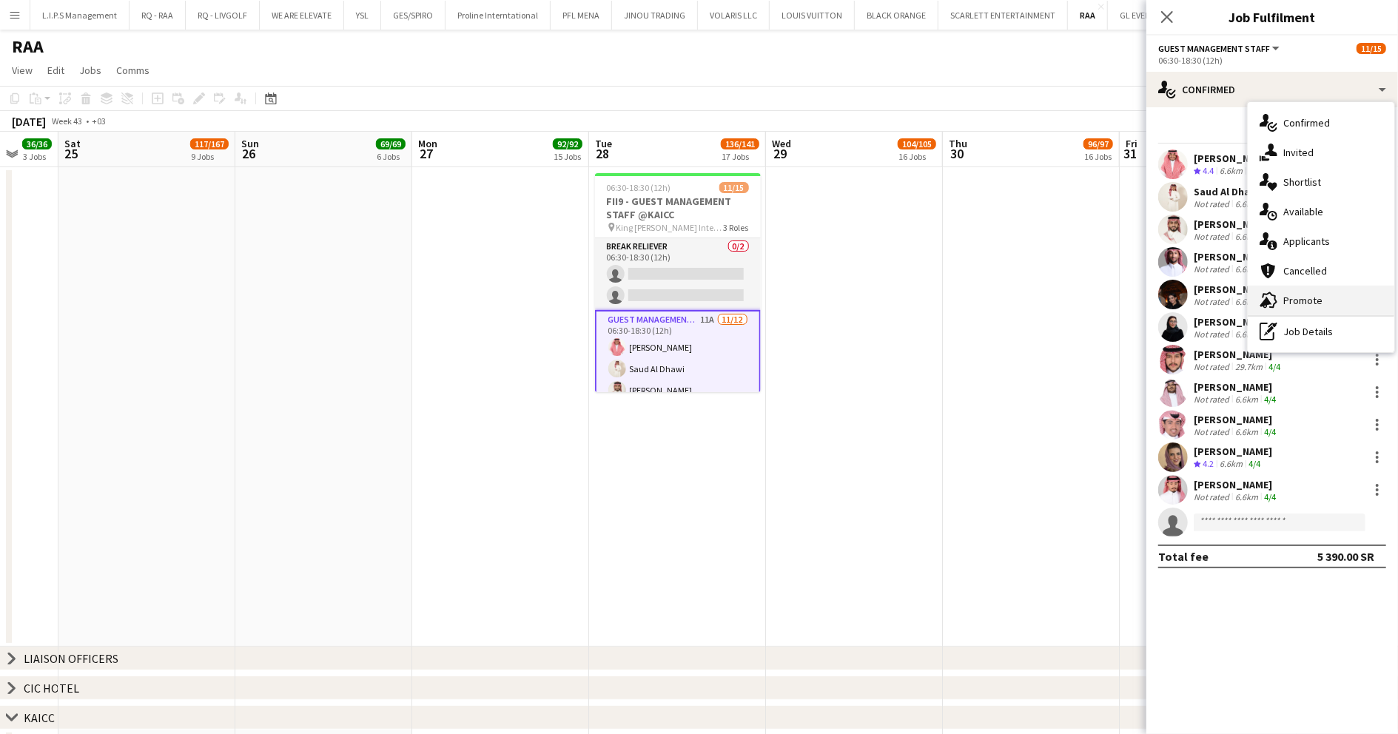
click at [1318, 305] on span "Promote" at bounding box center [1302, 300] width 39 height 13
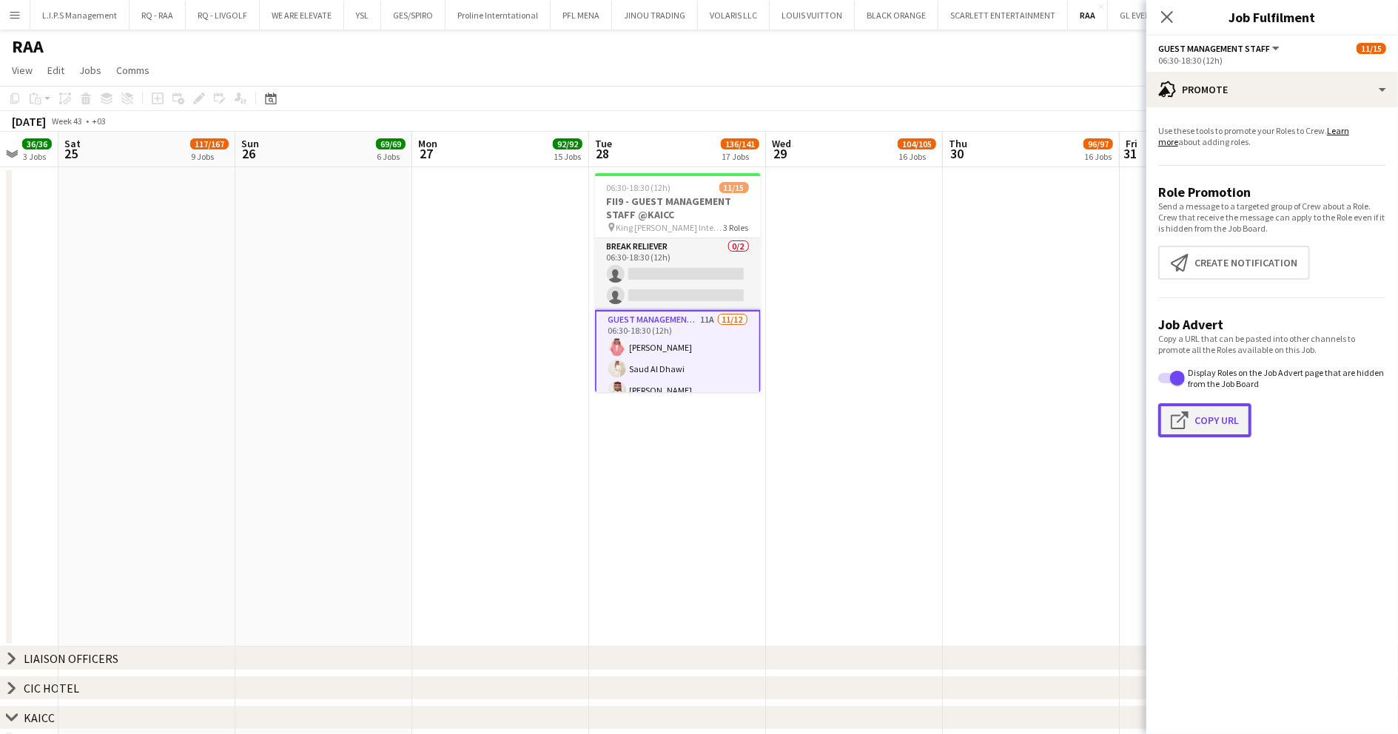
click at [1220, 422] on button "Click to copy URL Copy Url" at bounding box center [1204, 420] width 93 height 34
click at [1208, 70] on app-options-switcher "Guest Management Staff All roles Guest Management Staff 11/15 06:30-18:30 (12h)" at bounding box center [1273, 54] width 252 height 36
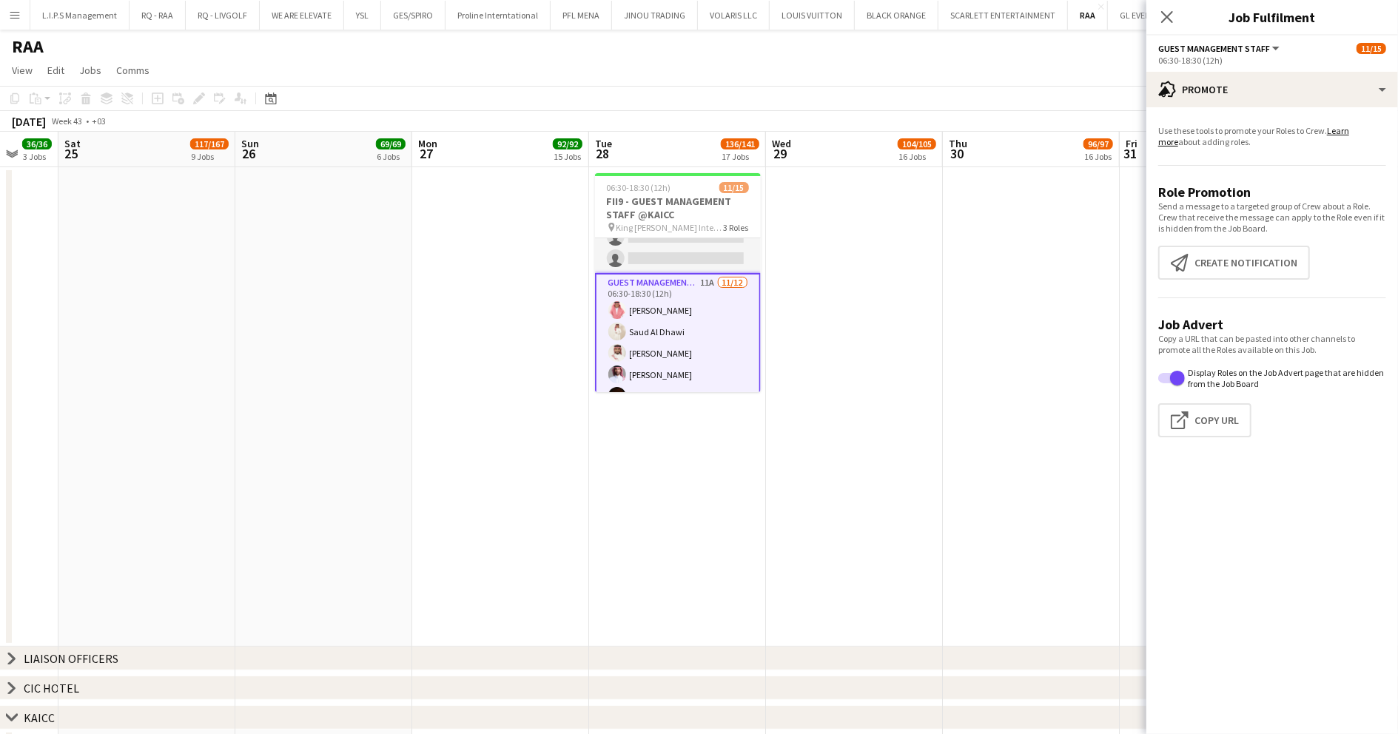
scroll to position [0, 0]
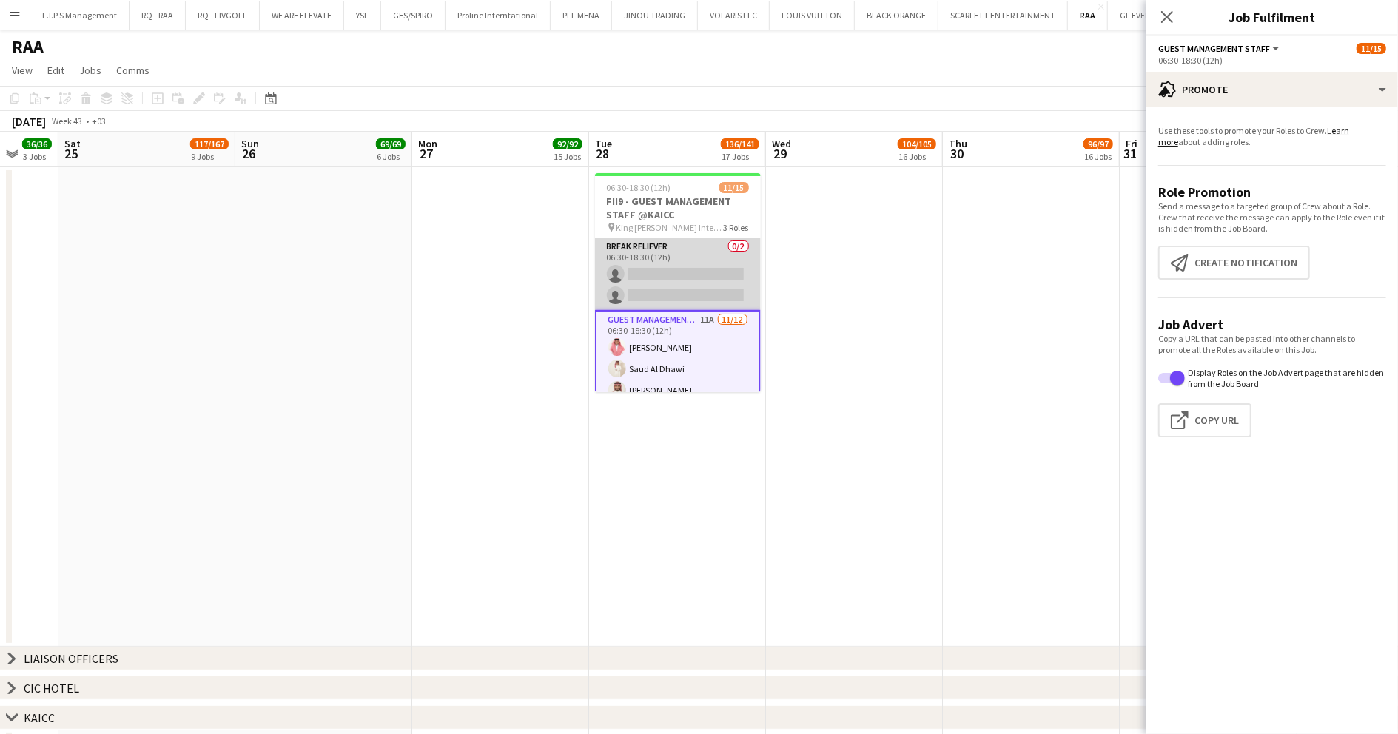
click at [676, 255] on app-card-role "Break reliever 0/2 06:30-18:30 (12h) single-neutral-actions single-neutral-acti…" at bounding box center [678, 274] width 166 height 72
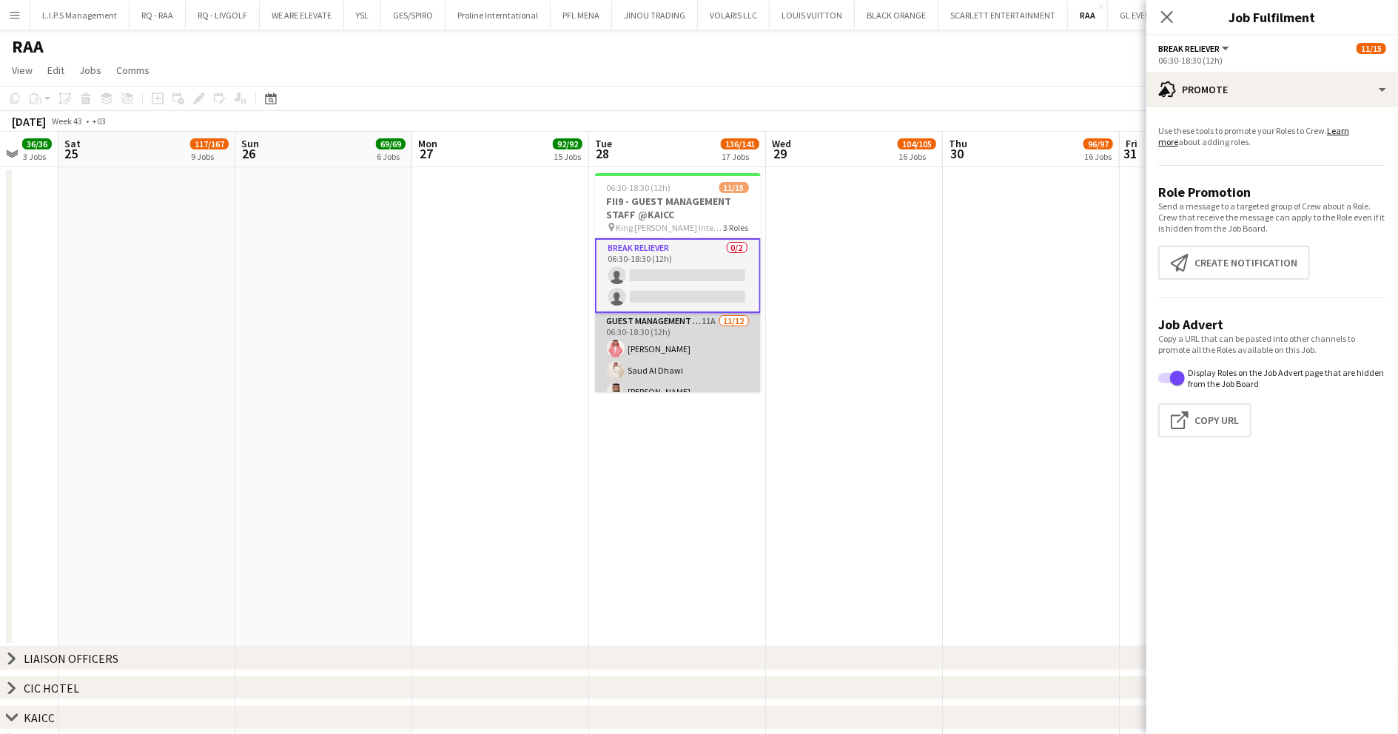
click at [680, 330] on app-card-role "Guest Management Staff 11A 11/12 06:30-18:30 (12h) Talal Alajmah Saud Al Dhawi …" at bounding box center [678, 456] width 166 height 286
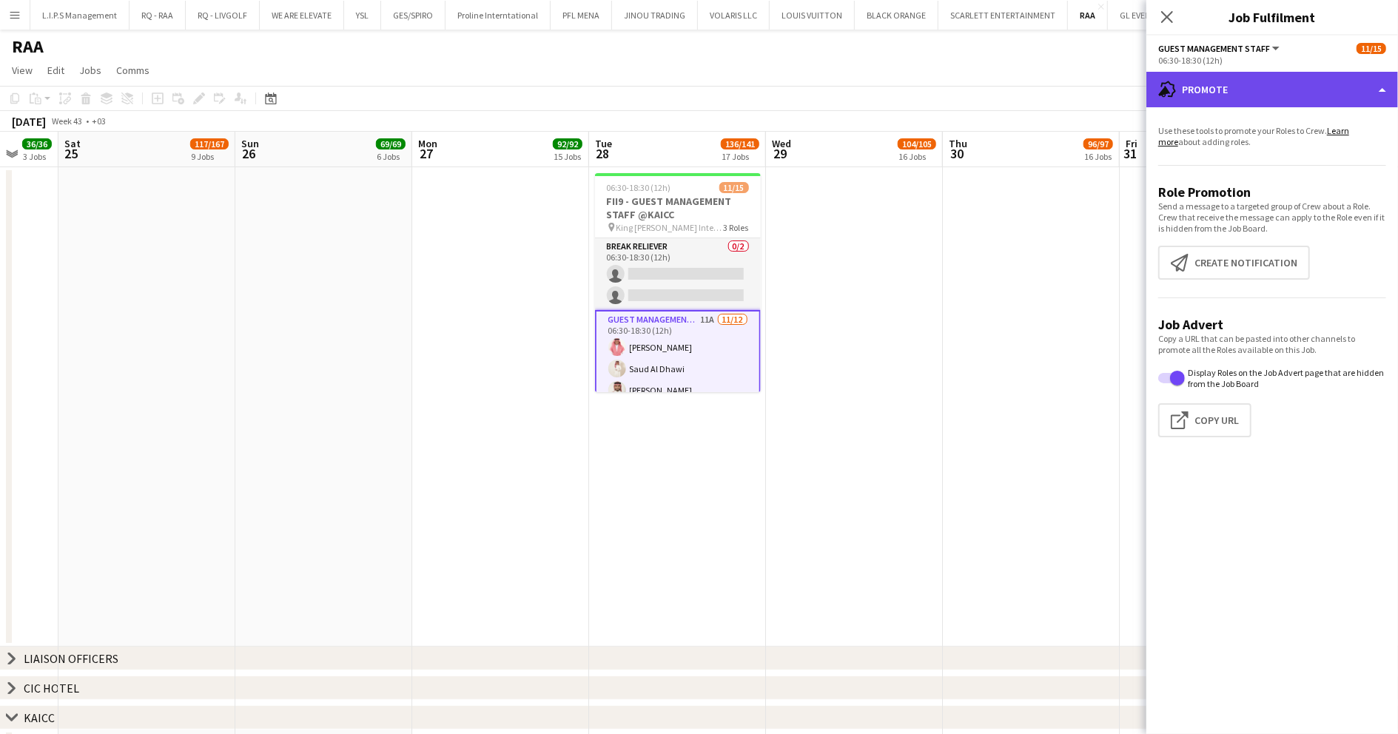
click at [1340, 80] on div "advertising-megaphone Promote" at bounding box center [1273, 90] width 252 height 36
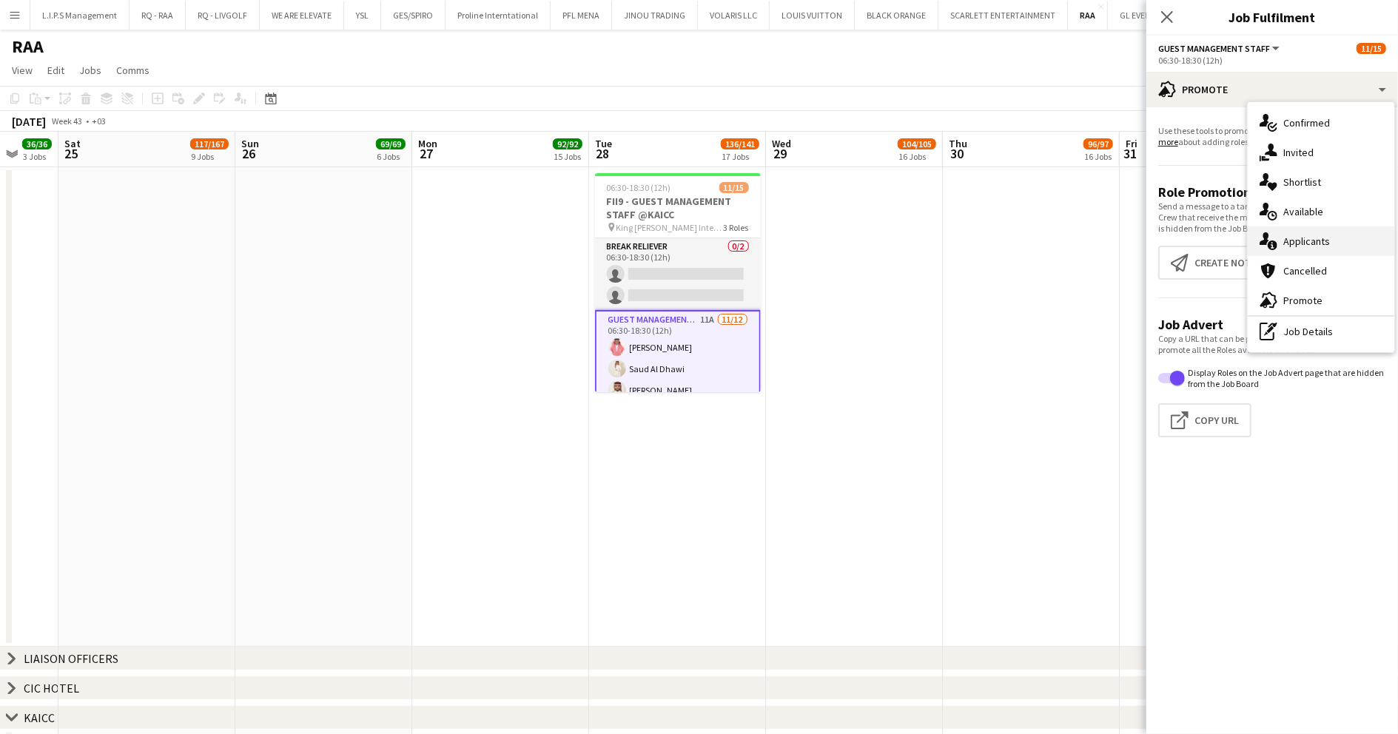
click at [1340, 234] on div "single-neutral-actions-information Applicants" at bounding box center [1321, 241] width 147 height 30
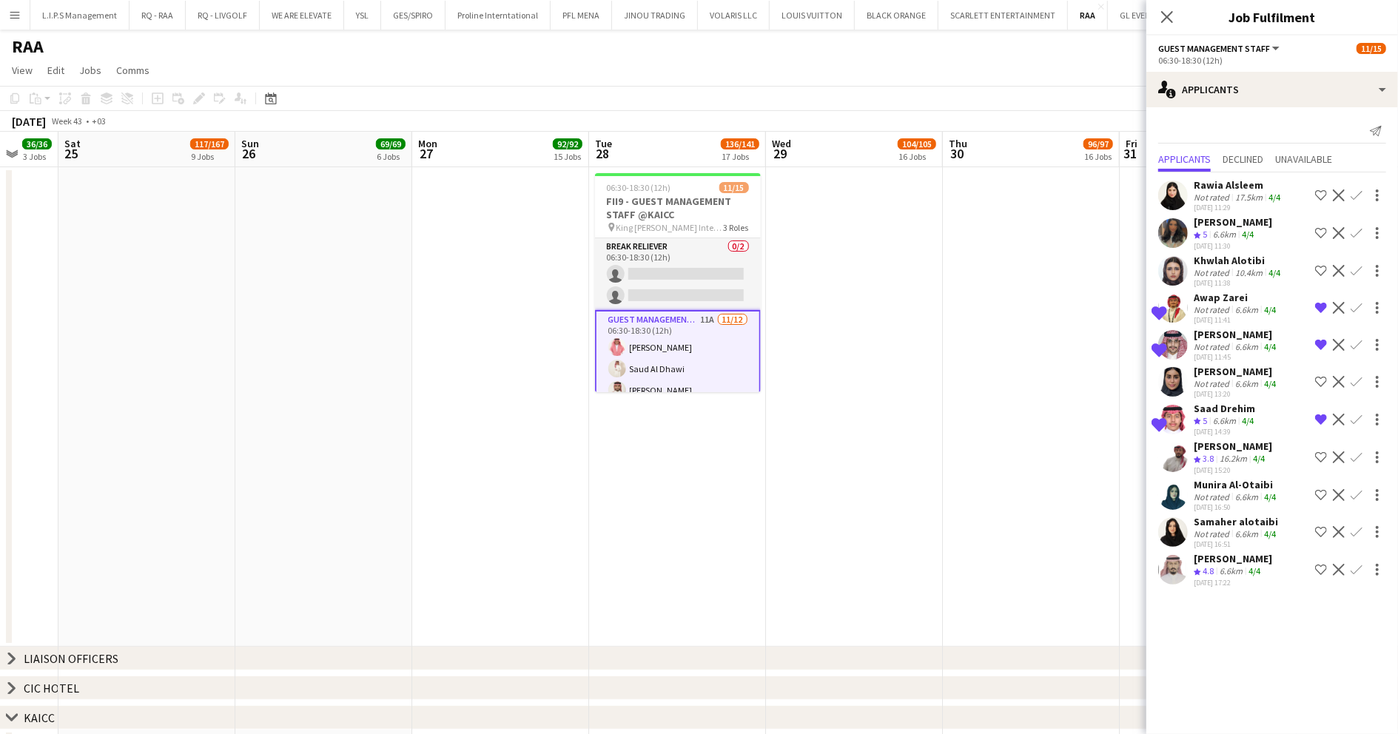
click at [1245, 415] on app-skills-label "4/4" at bounding box center [1248, 420] width 12 height 11
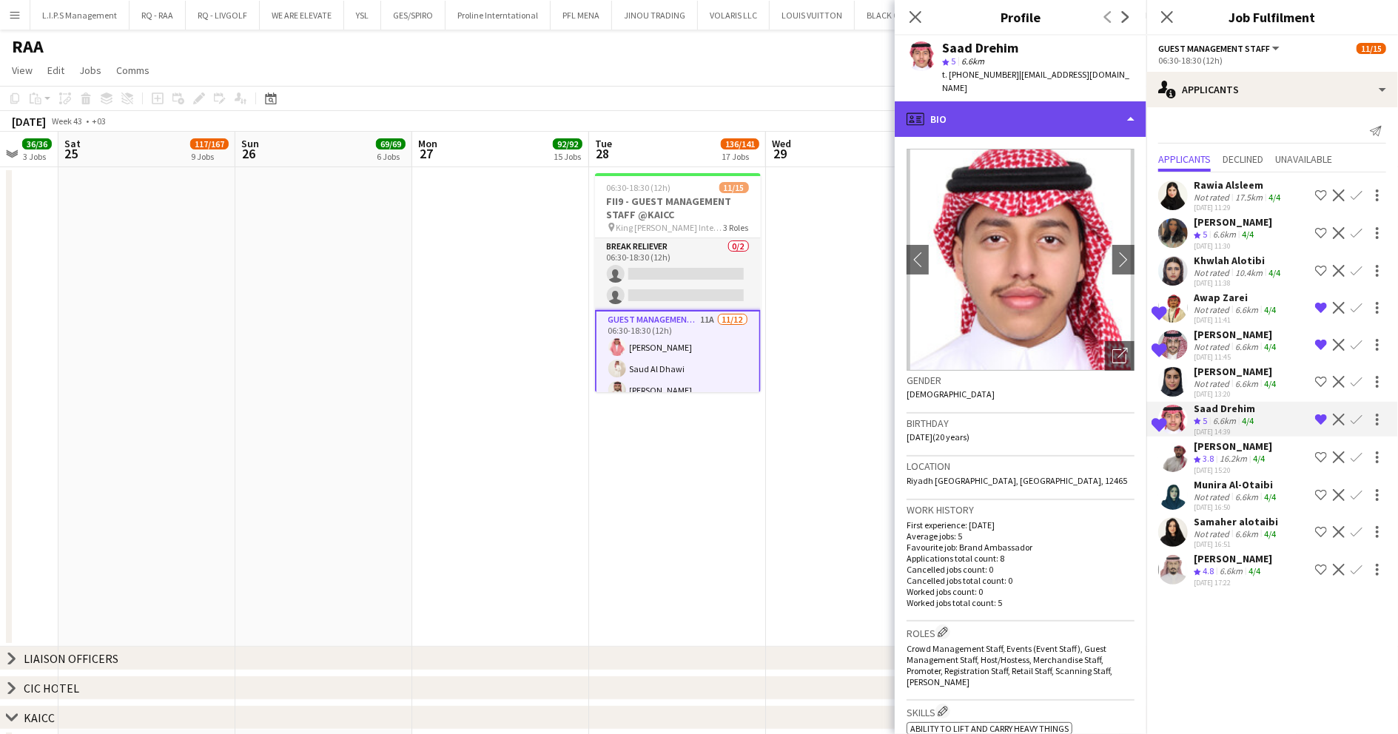
click at [1020, 113] on div "profile Bio" at bounding box center [1021, 119] width 252 height 36
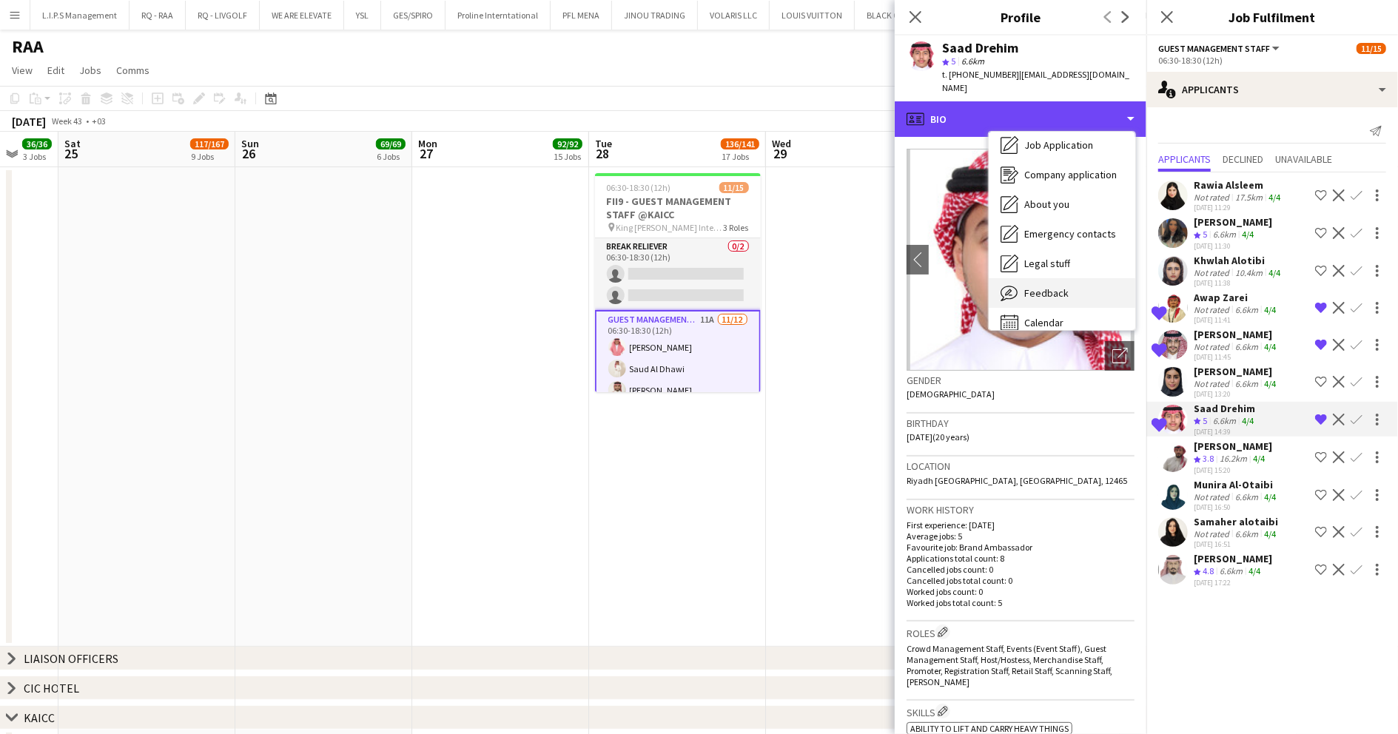
scroll to position [50, 0]
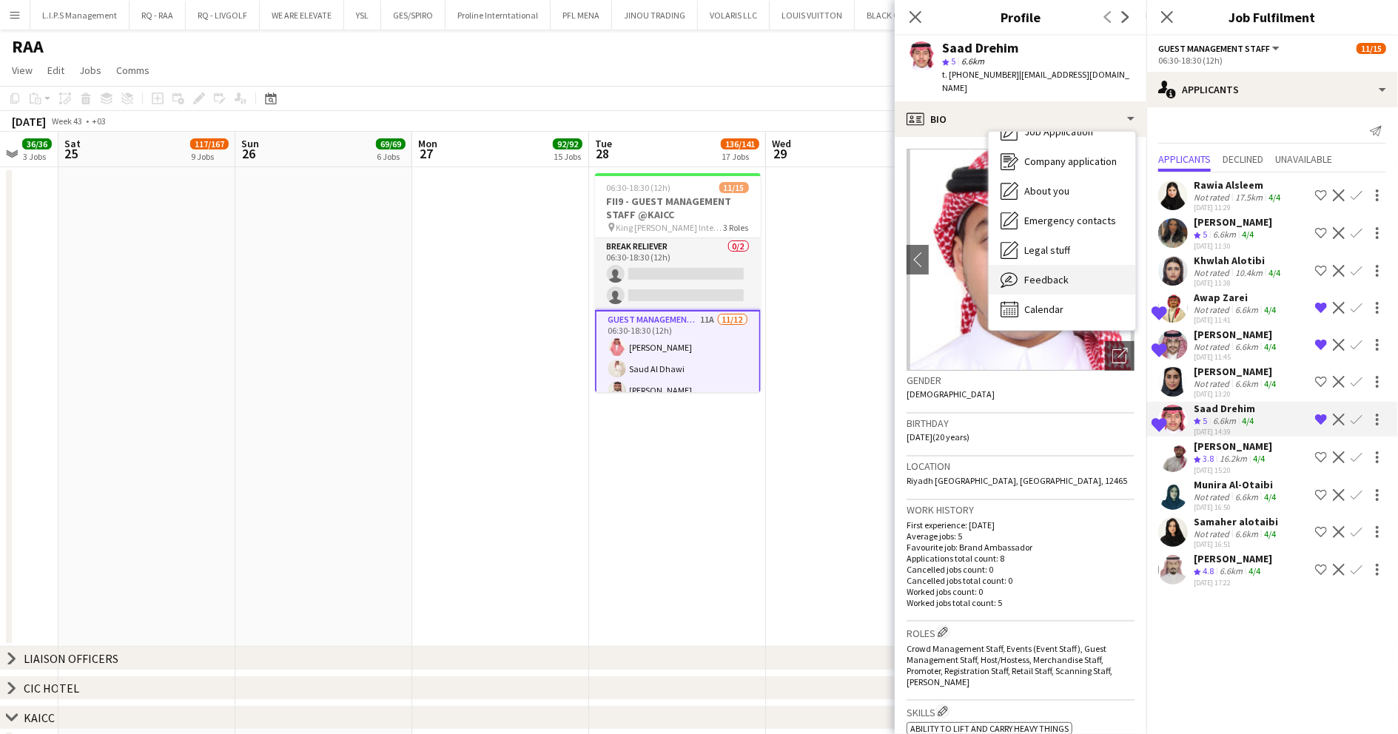
click at [1070, 269] on div "Feedback Feedback" at bounding box center [1062, 280] width 147 height 30
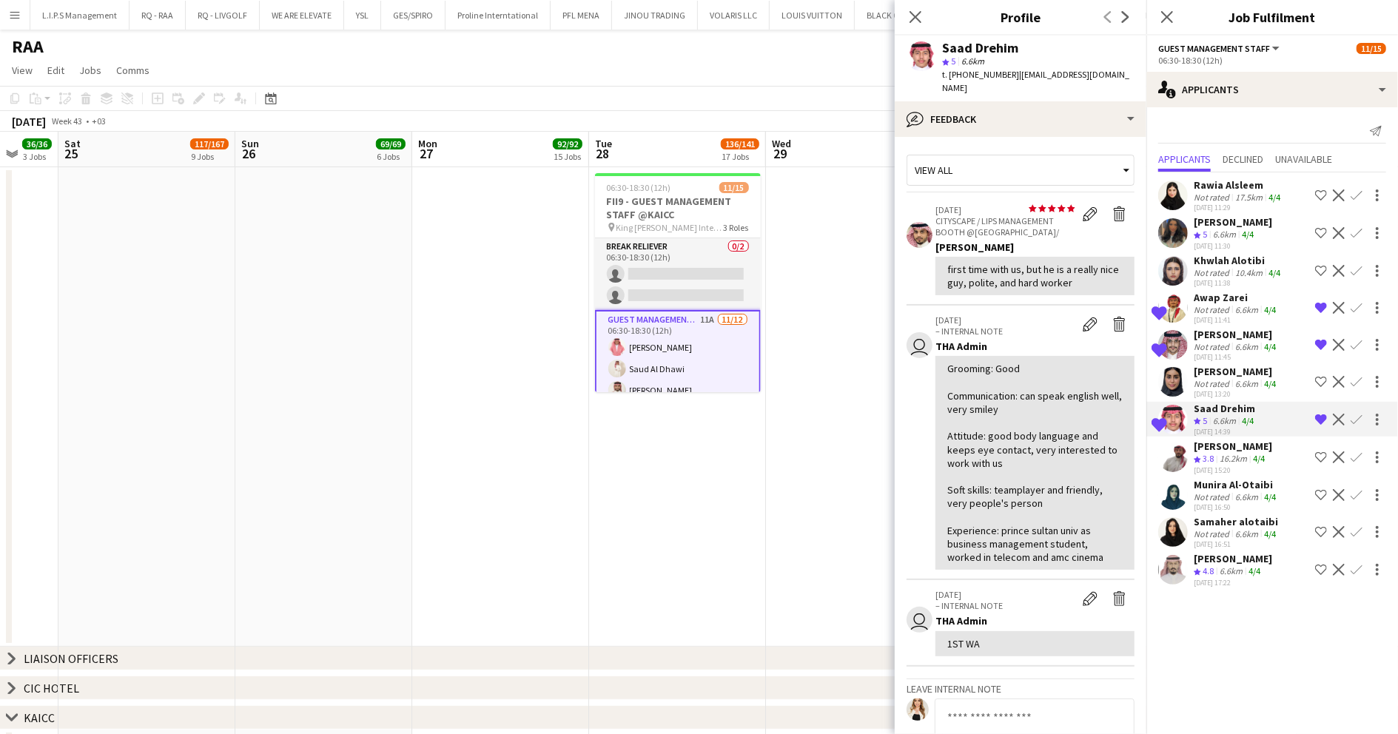
drag, startPoint x: 1101, startPoint y: 78, endPoint x: 1013, endPoint y: 78, distance: 88.8
click at [1013, 78] on div "Saad Drehim star 5 6.6km t. +966505969738 | little.saad7@gmail.com" at bounding box center [1021, 69] width 252 height 66
copy span "little.saad7@gmail.com"
click at [715, 284] on app-card-role "Break reliever 0/2 06:30-18:30 (12h) single-neutral-actions single-neutral-acti…" at bounding box center [678, 274] width 166 height 72
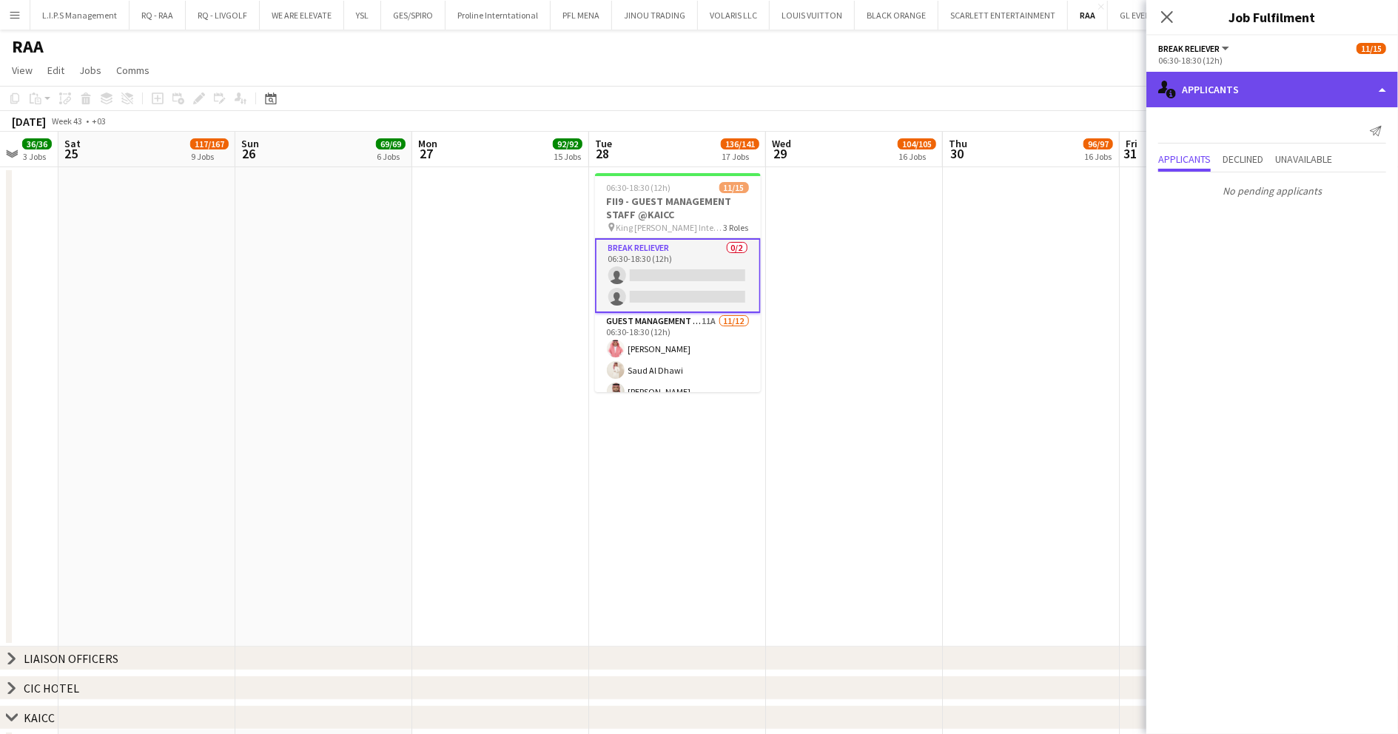
click at [1286, 84] on div "single-neutral-actions-information Applicants" at bounding box center [1273, 90] width 252 height 36
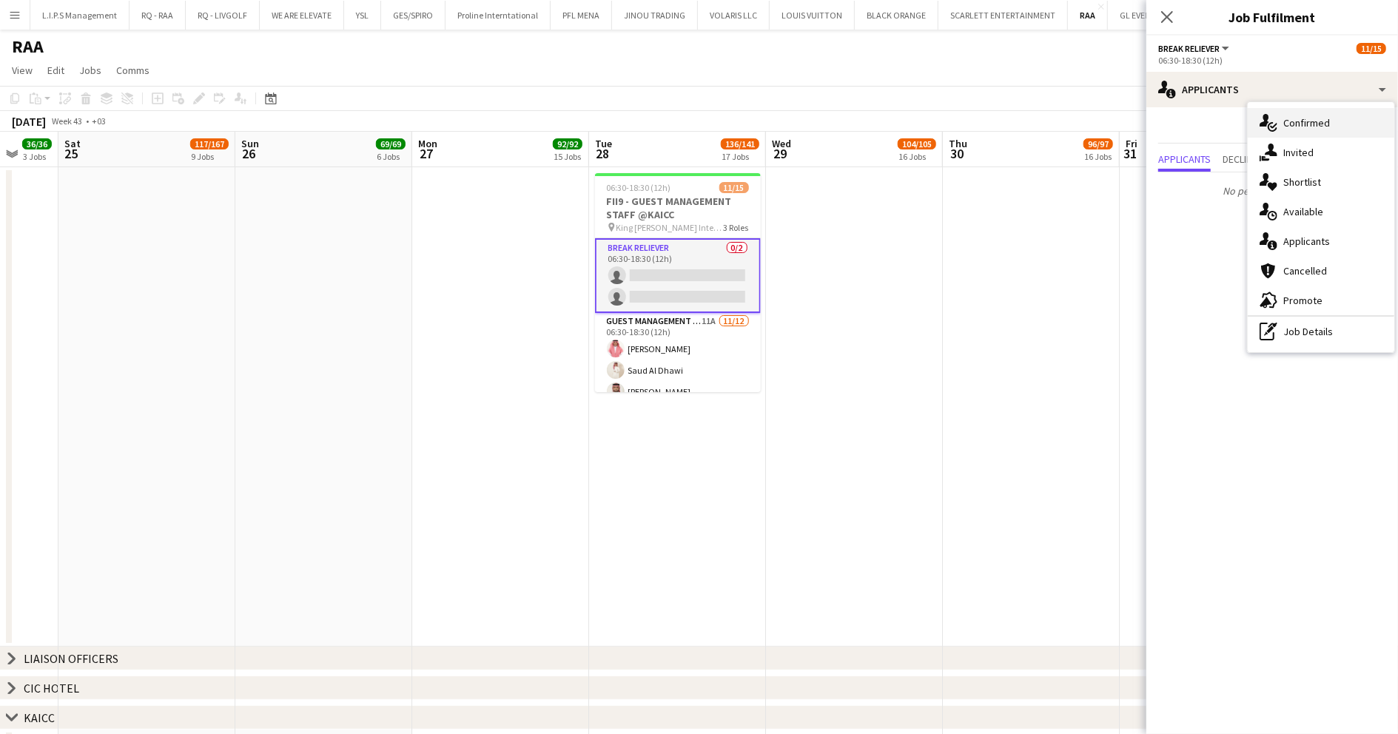
click at [1324, 132] on div "single-neutral-actions-check-2 Confirmed" at bounding box center [1321, 123] width 147 height 30
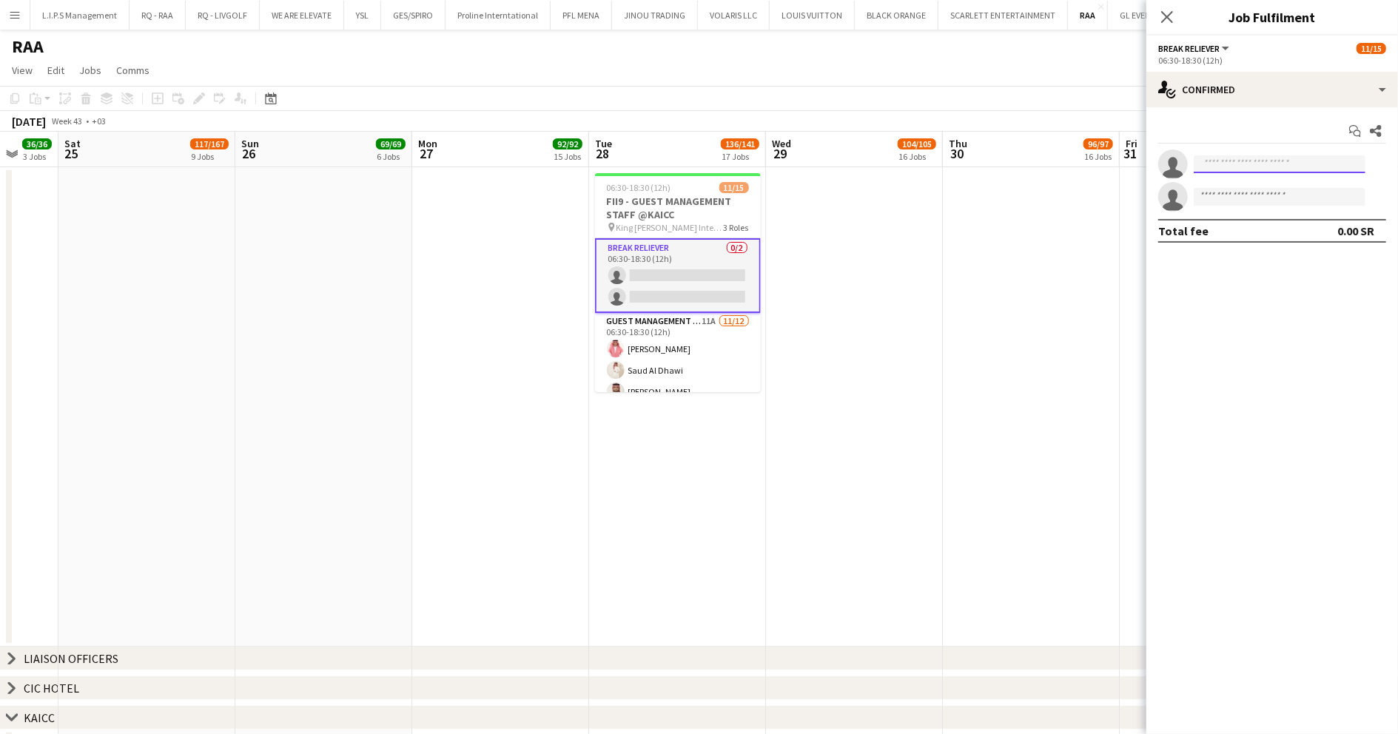
click at [1269, 161] on input at bounding box center [1280, 164] width 172 height 18
paste input "**********"
type input "**********"
click at [1288, 187] on span "Saad Drehim Active" at bounding box center [1280, 185] width 148 height 13
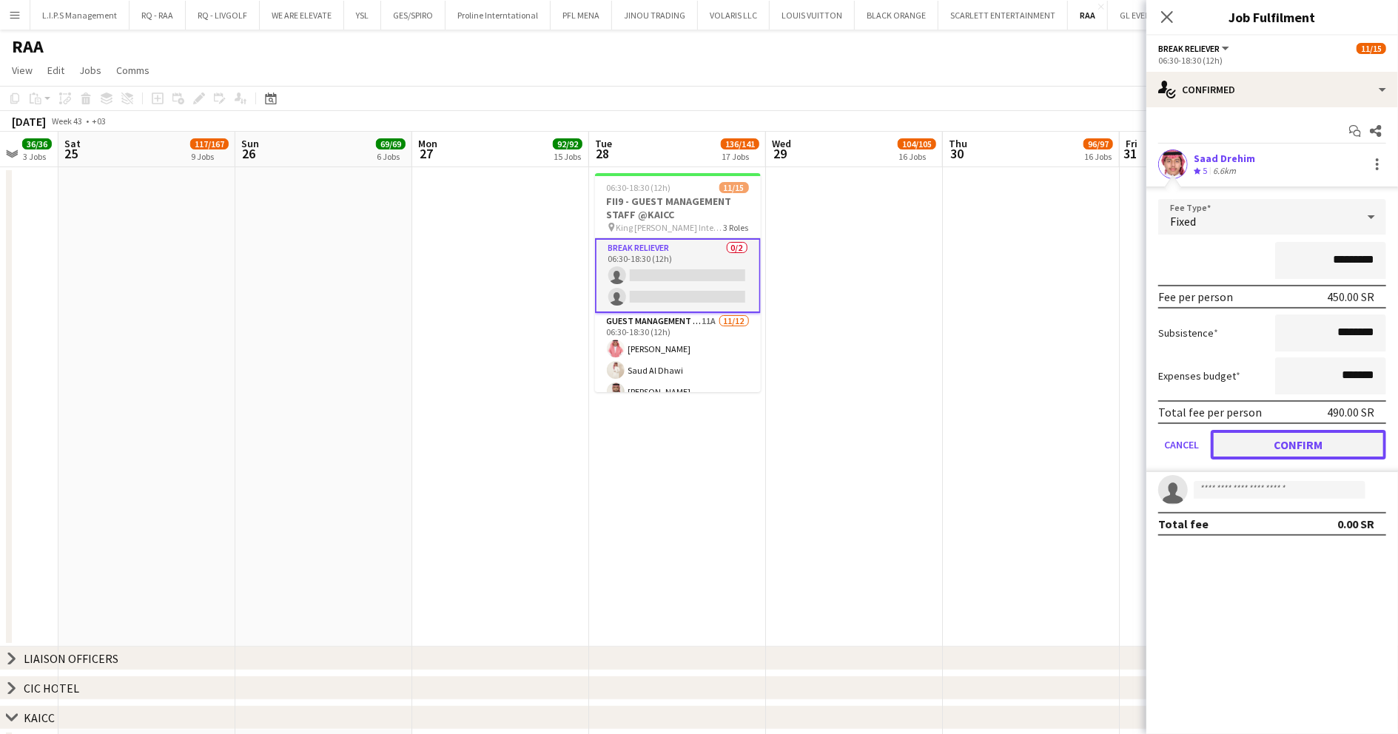
click at [1283, 449] on button "Confirm" at bounding box center [1298, 445] width 175 height 30
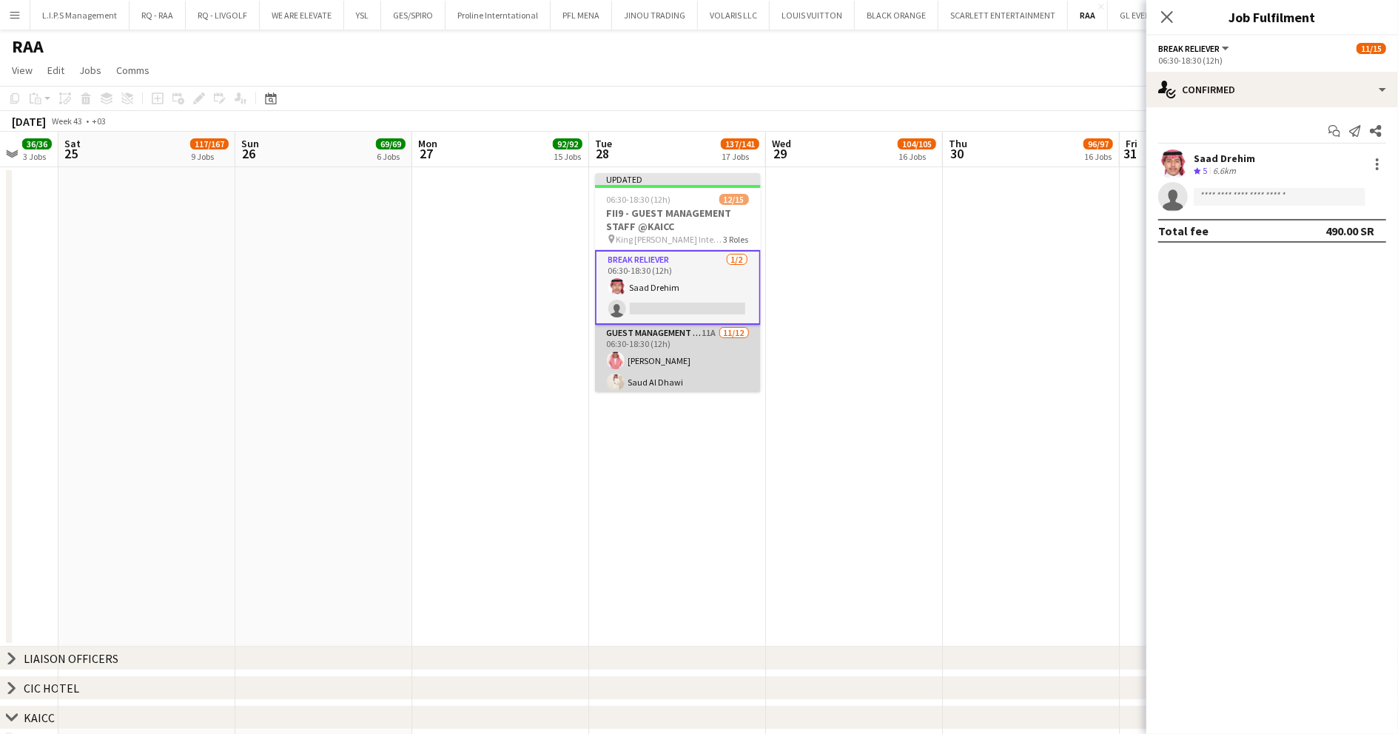
click at [663, 376] on app-card-role "Guest Management Staff 11A 11/12 06:30-18:30 (12h) Talal Alajmah Saud Al Dhawi …" at bounding box center [678, 468] width 166 height 286
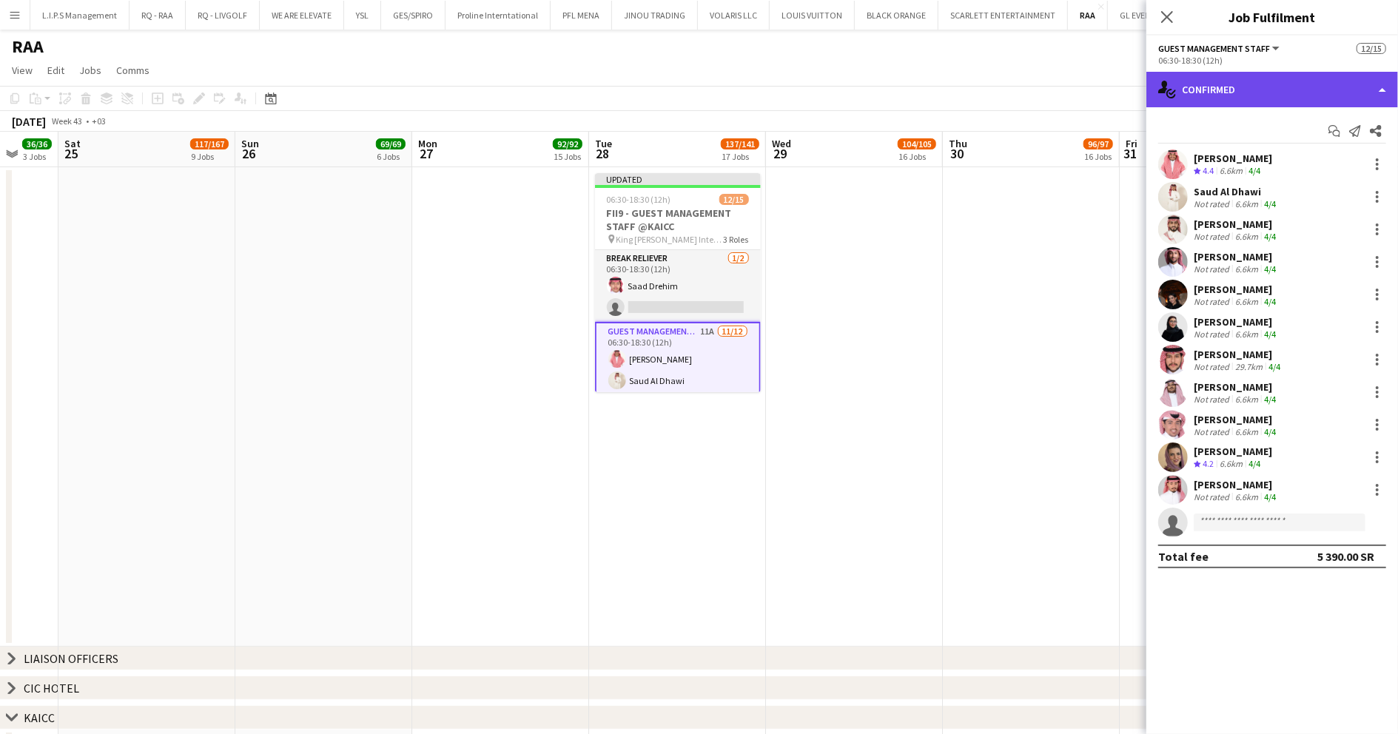
click at [1286, 87] on div "single-neutral-actions-check-2 Confirmed" at bounding box center [1273, 90] width 252 height 36
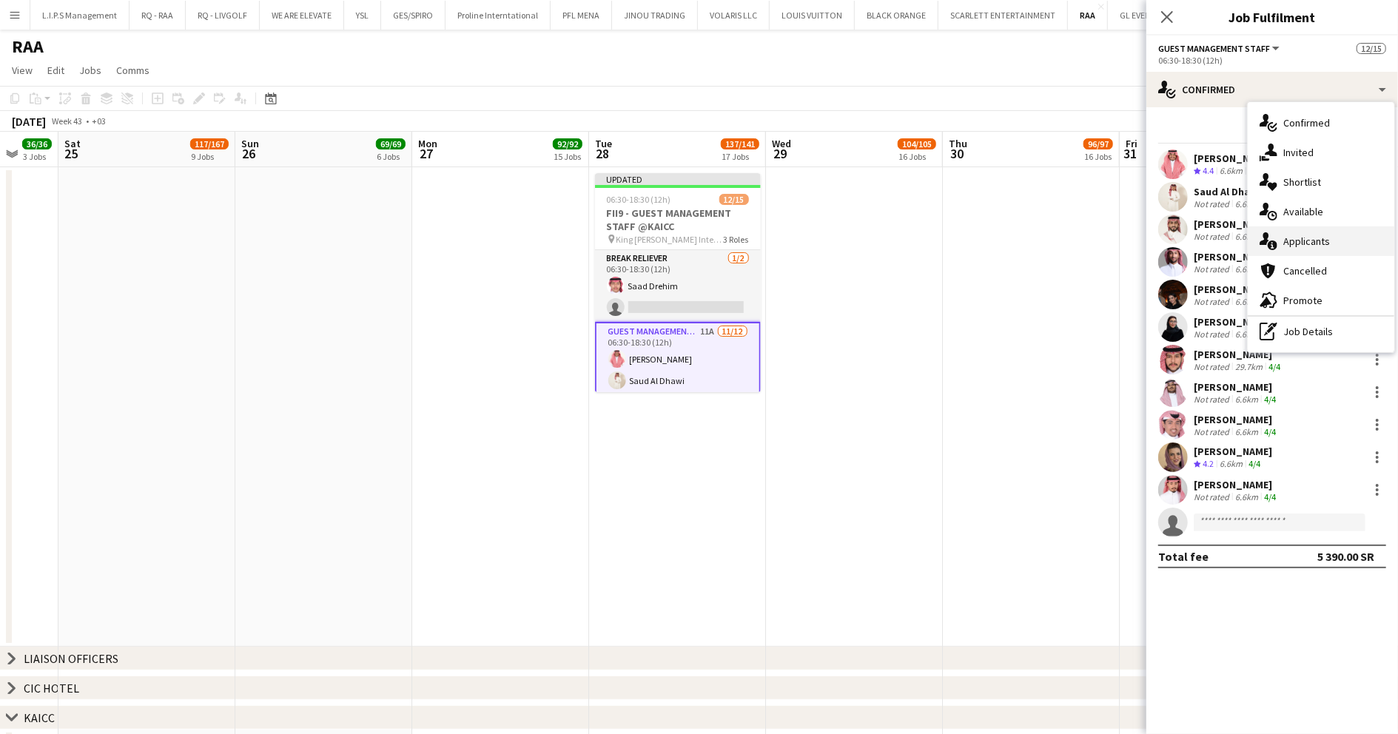
click at [1330, 232] on div "single-neutral-actions-information Applicants" at bounding box center [1321, 241] width 147 height 30
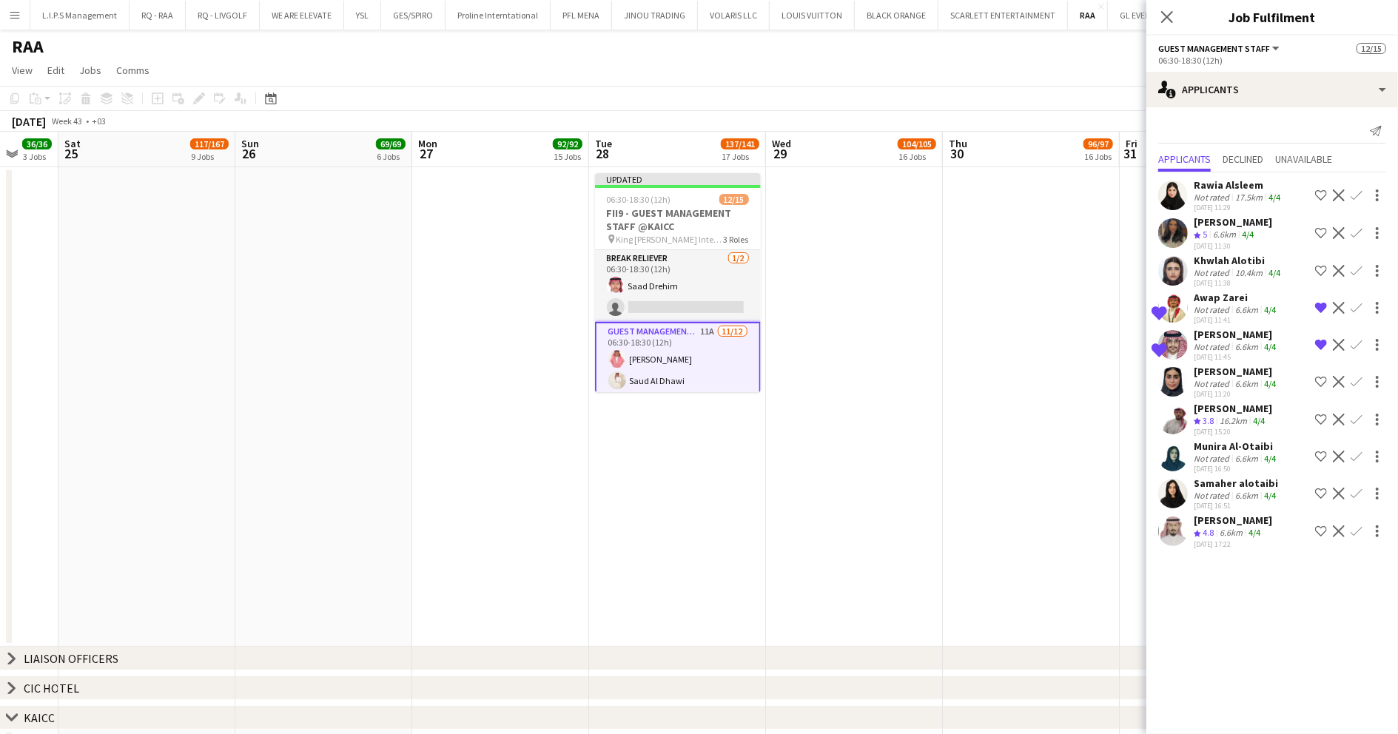
click at [1251, 454] on div "6.6km" at bounding box center [1246, 458] width 29 height 11
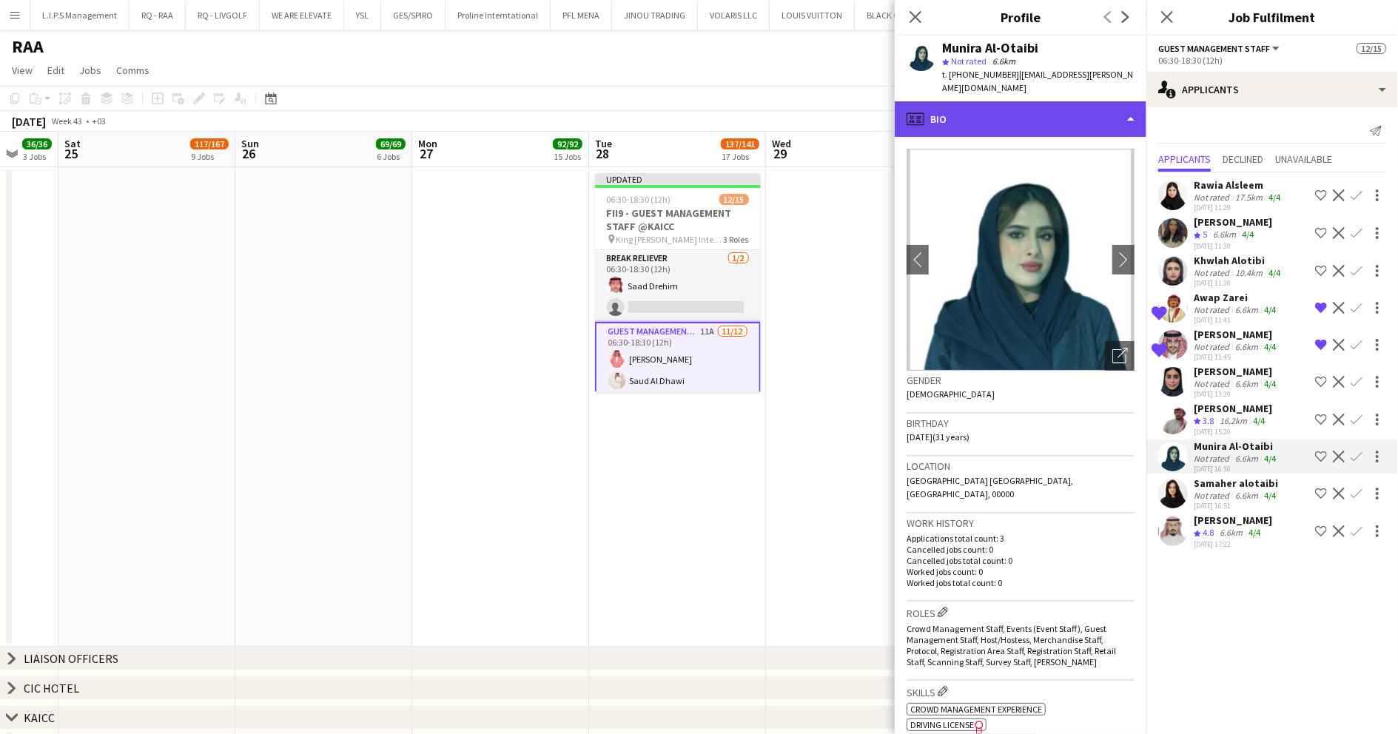
click at [1067, 118] on div "profile Bio" at bounding box center [1021, 119] width 252 height 36
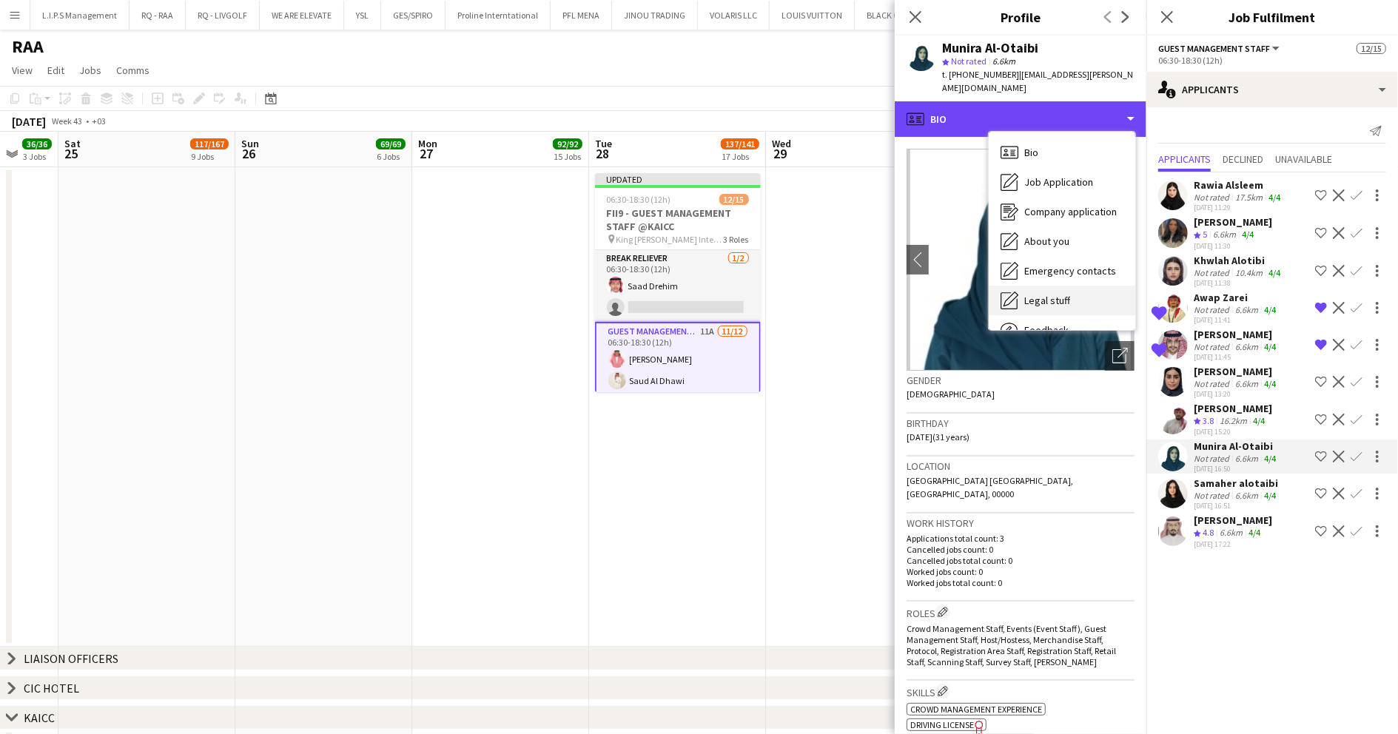
scroll to position [50, 0]
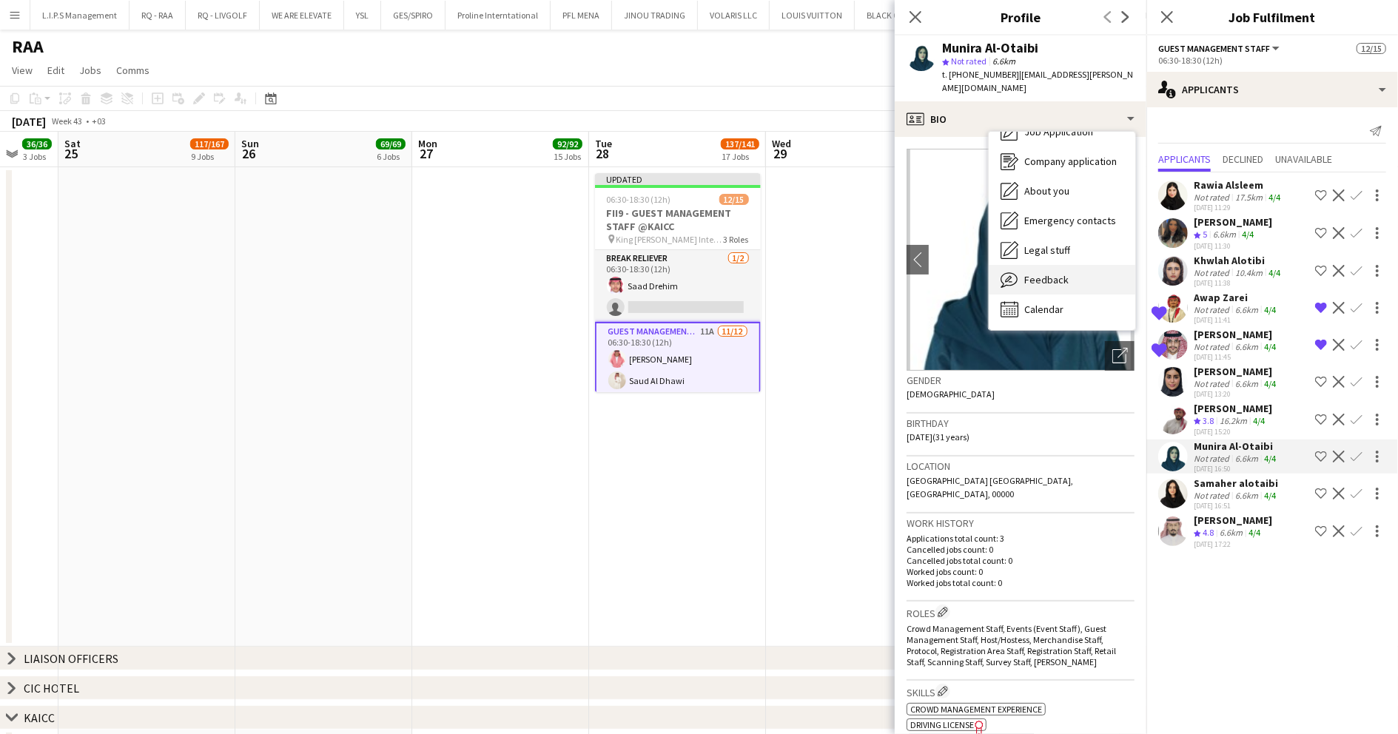
click at [1076, 275] on div "Feedback Feedback" at bounding box center [1062, 280] width 147 height 30
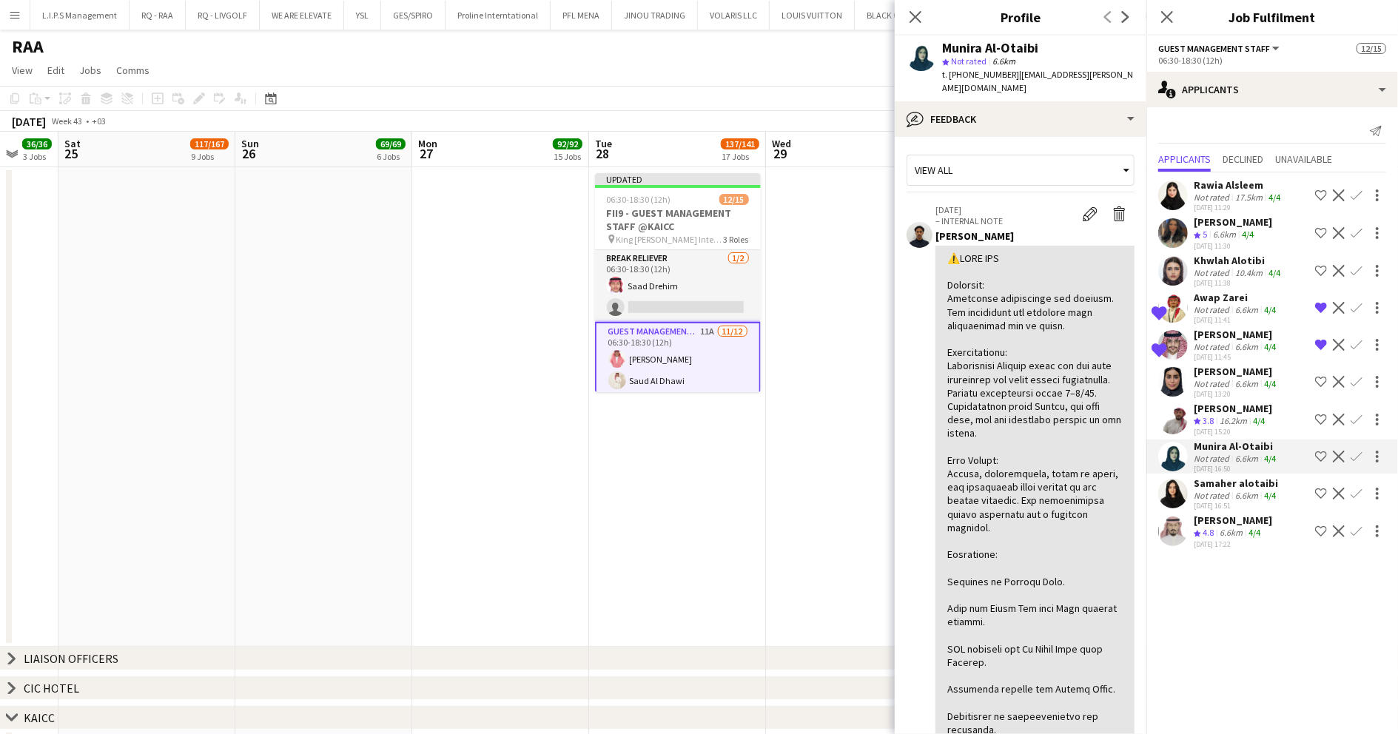
click at [1218, 483] on div "Samaher alotaibi" at bounding box center [1236, 483] width 85 height 13
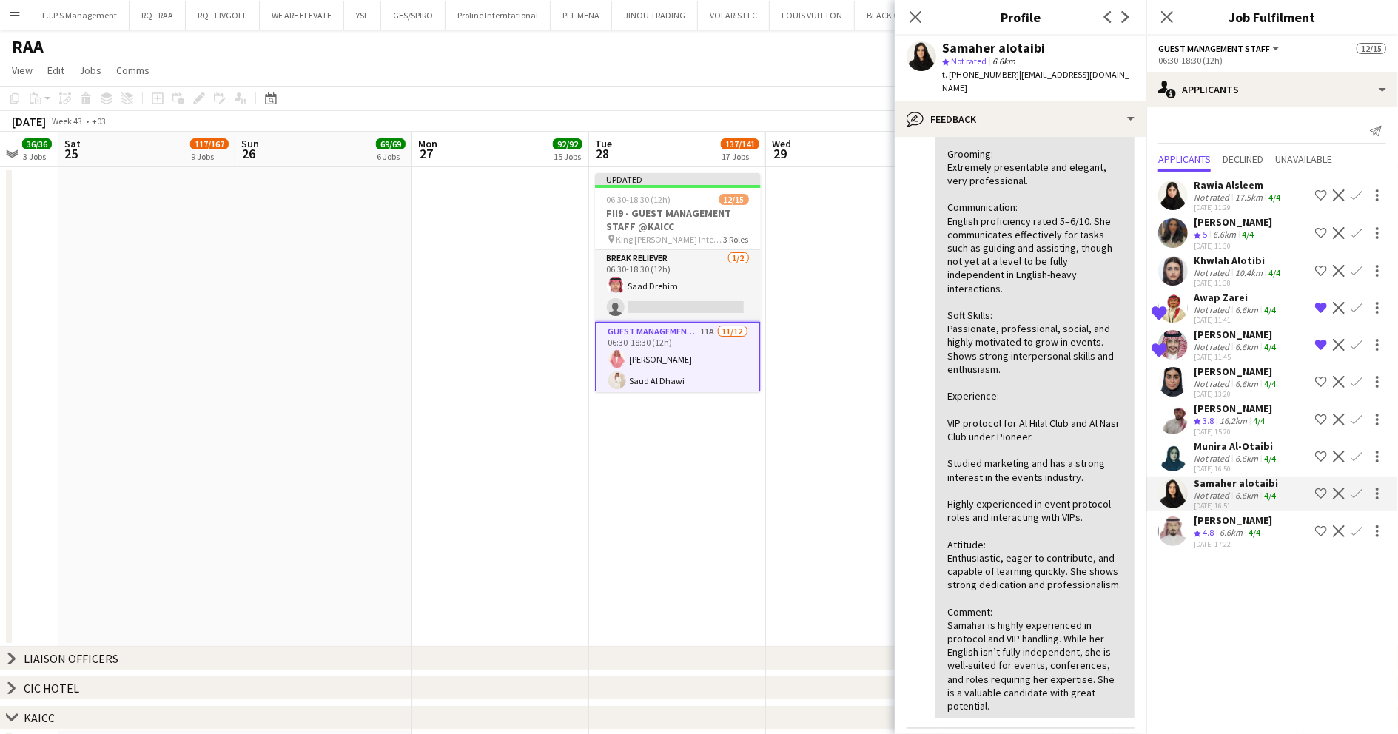
scroll to position [197, 0]
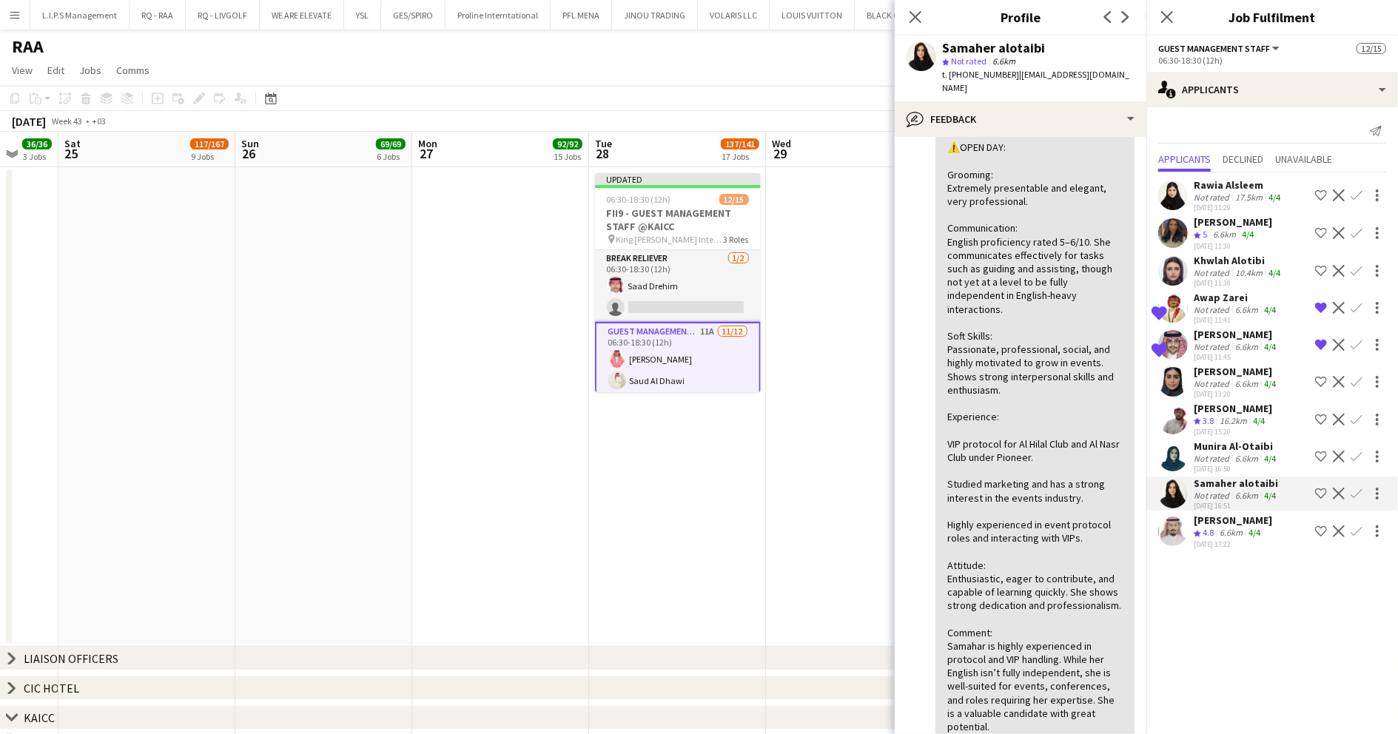
click at [1243, 528] on div "6.6km" at bounding box center [1231, 533] width 29 height 13
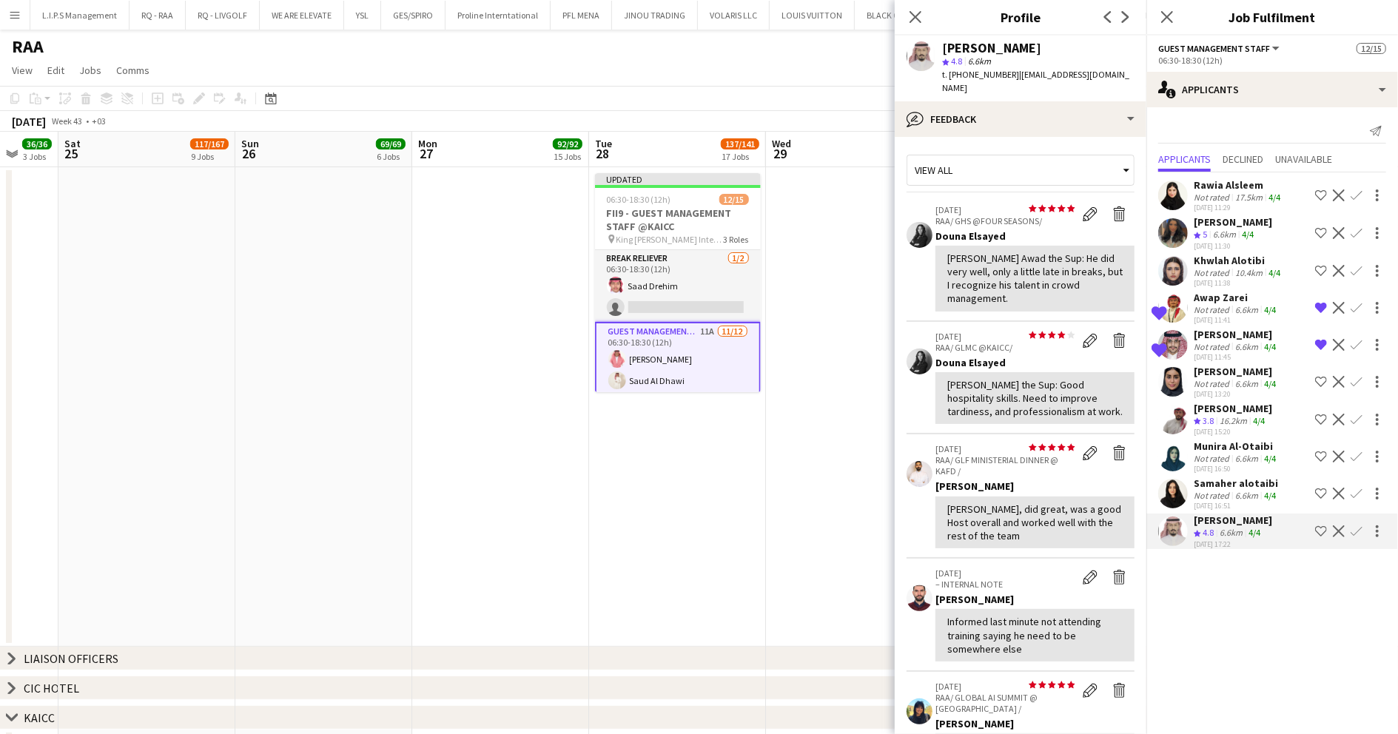
scroll to position [296, 0]
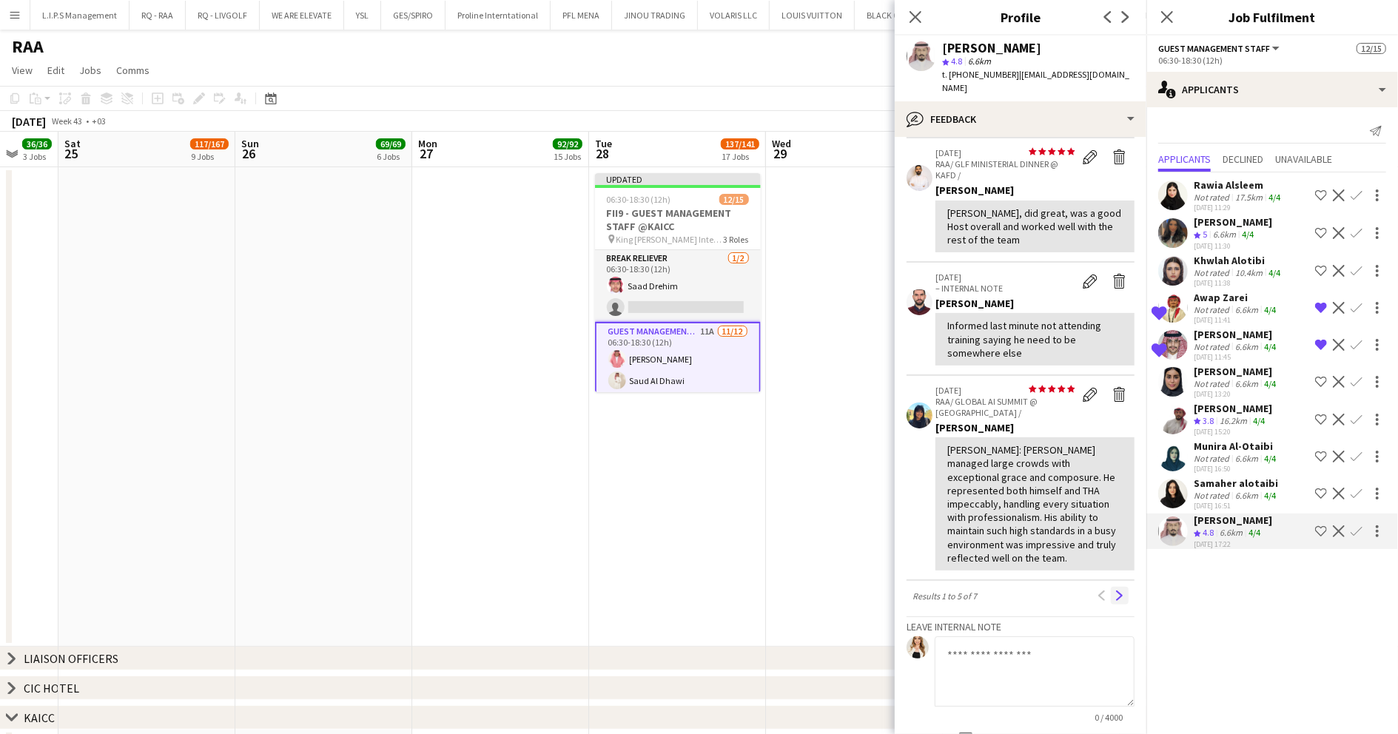
click at [1115, 591] on app-icon "Next" at bounding box center [1120, 596] width 10 height 10
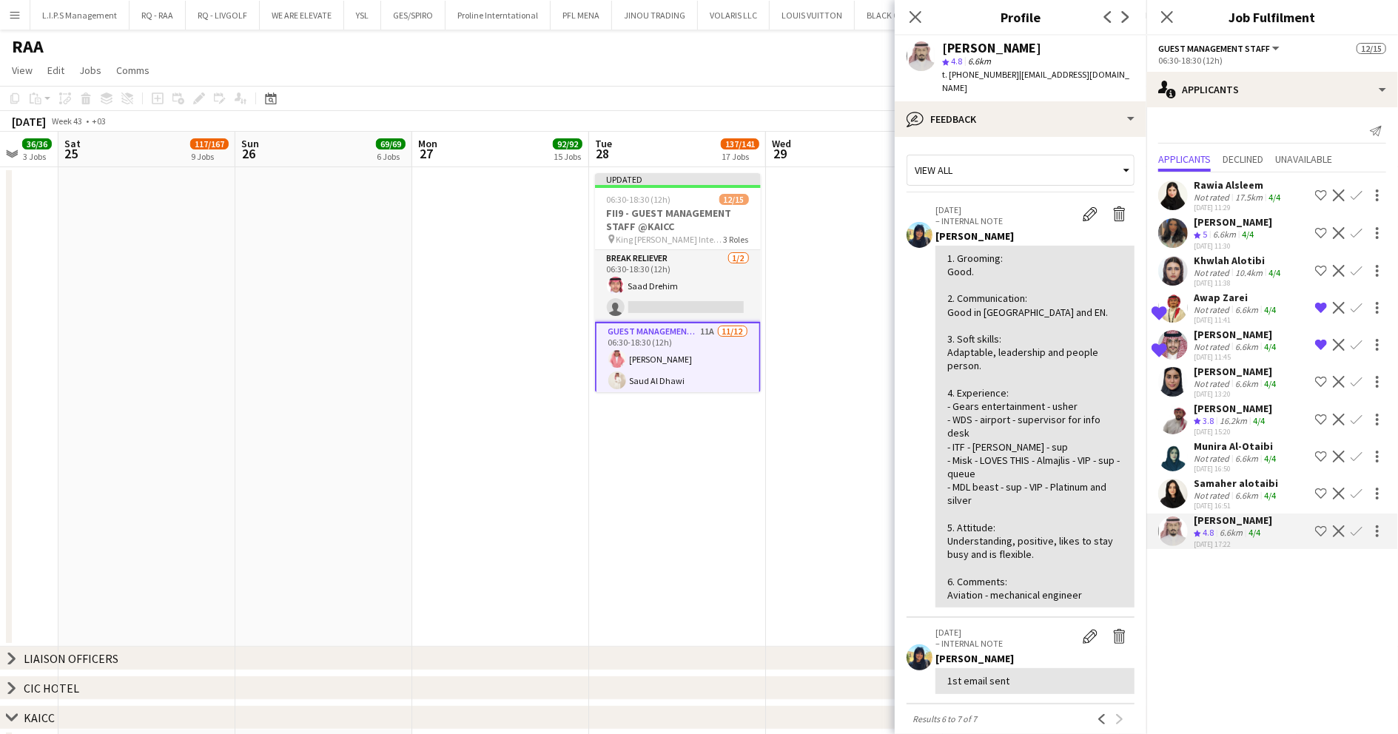
click at [1221, 192] on div "Not rated" at bounding box center [1213, 197] width 38 height 11
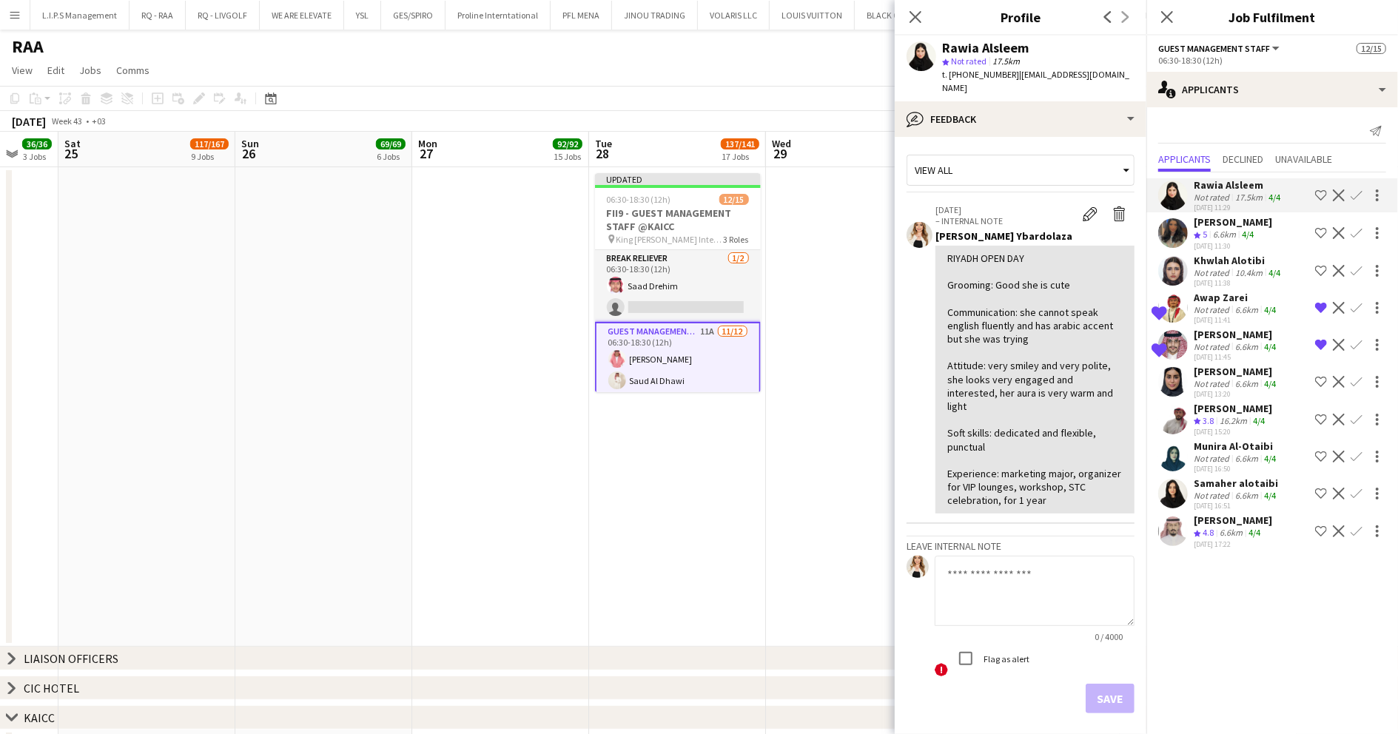
click at [1211, 268] on div "Not rated" at bounding box center [1213, 272] width 38 height 11
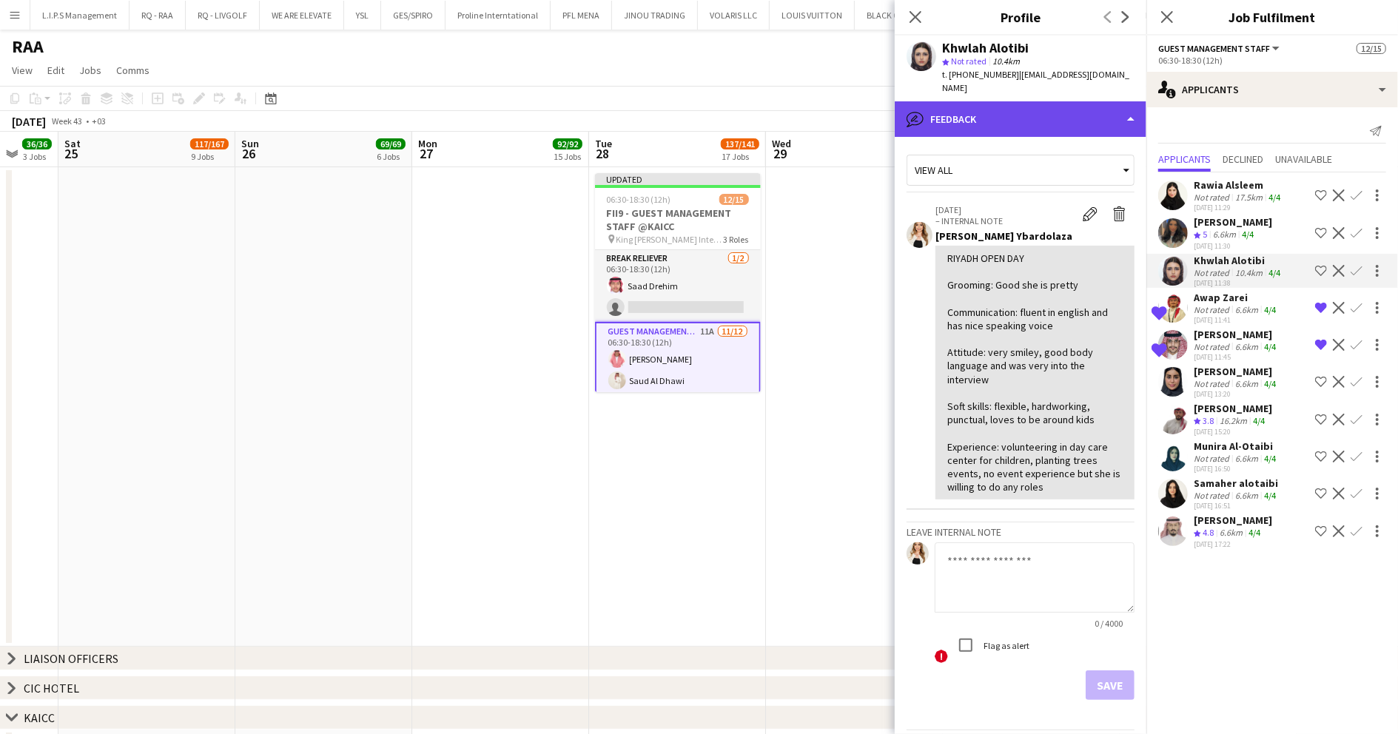
click at [1078, 107] on div "bubble-pencil Feedback" at bounding box center [1021, 119] width 252 height 36
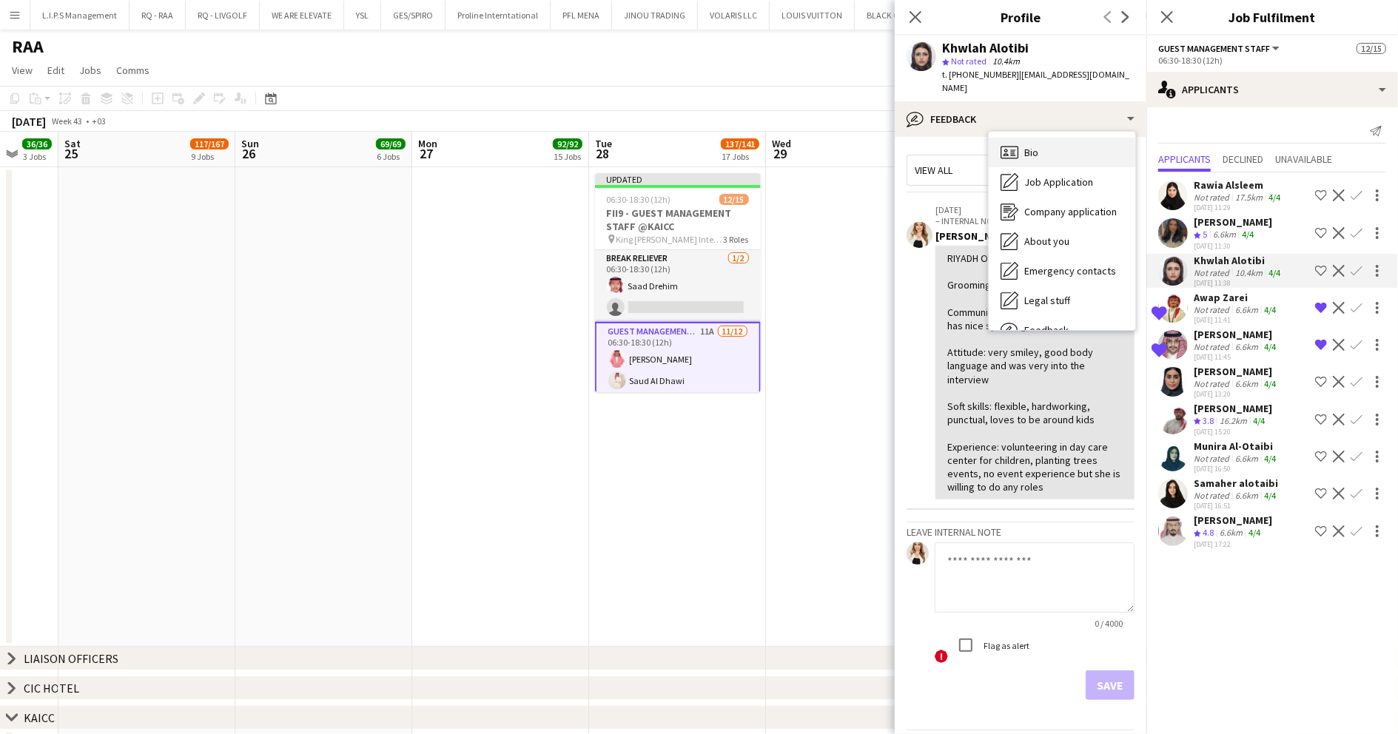
click at [1064, 138] on div "Bio Bio" at bounding box center [1062, 153] width 147 height 30
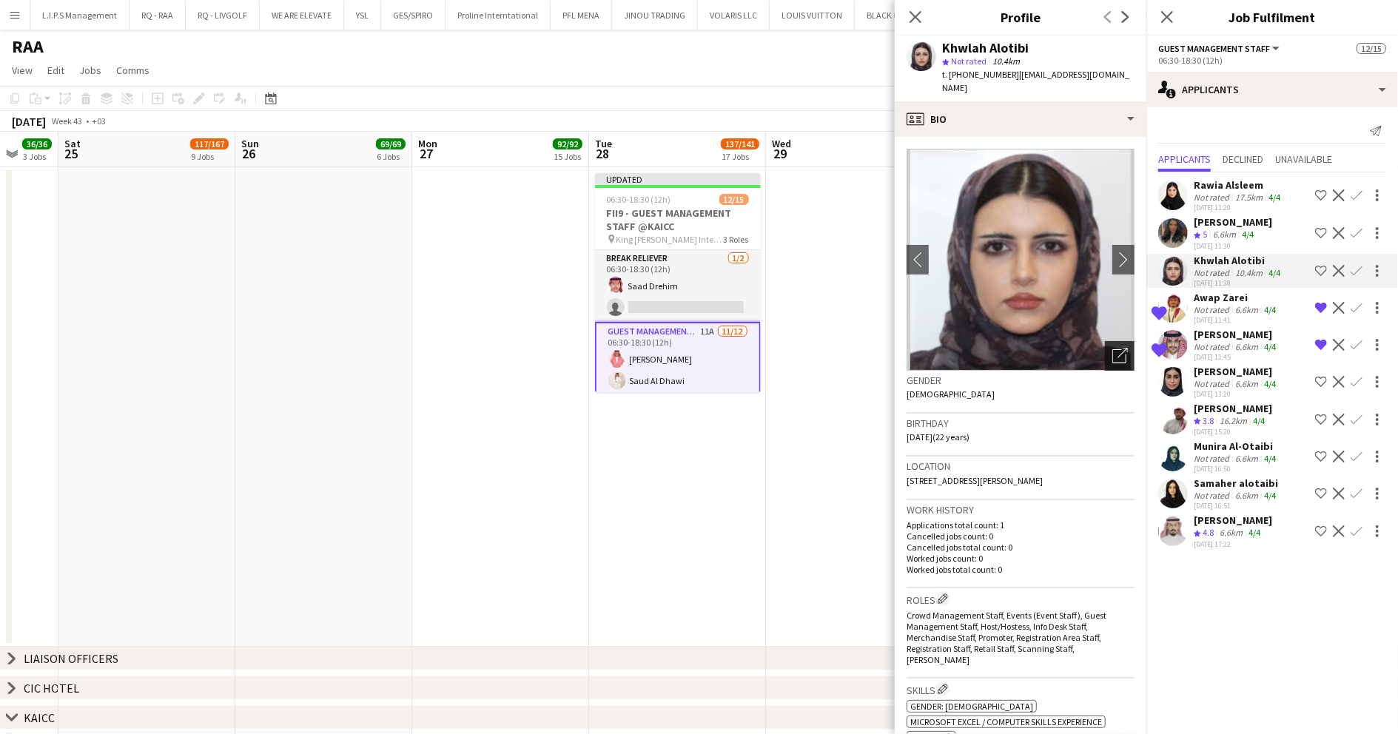
click at [1112, 348] on icon "Open photos pop-in" at bounding box center [1120, 356] width 16 height 16
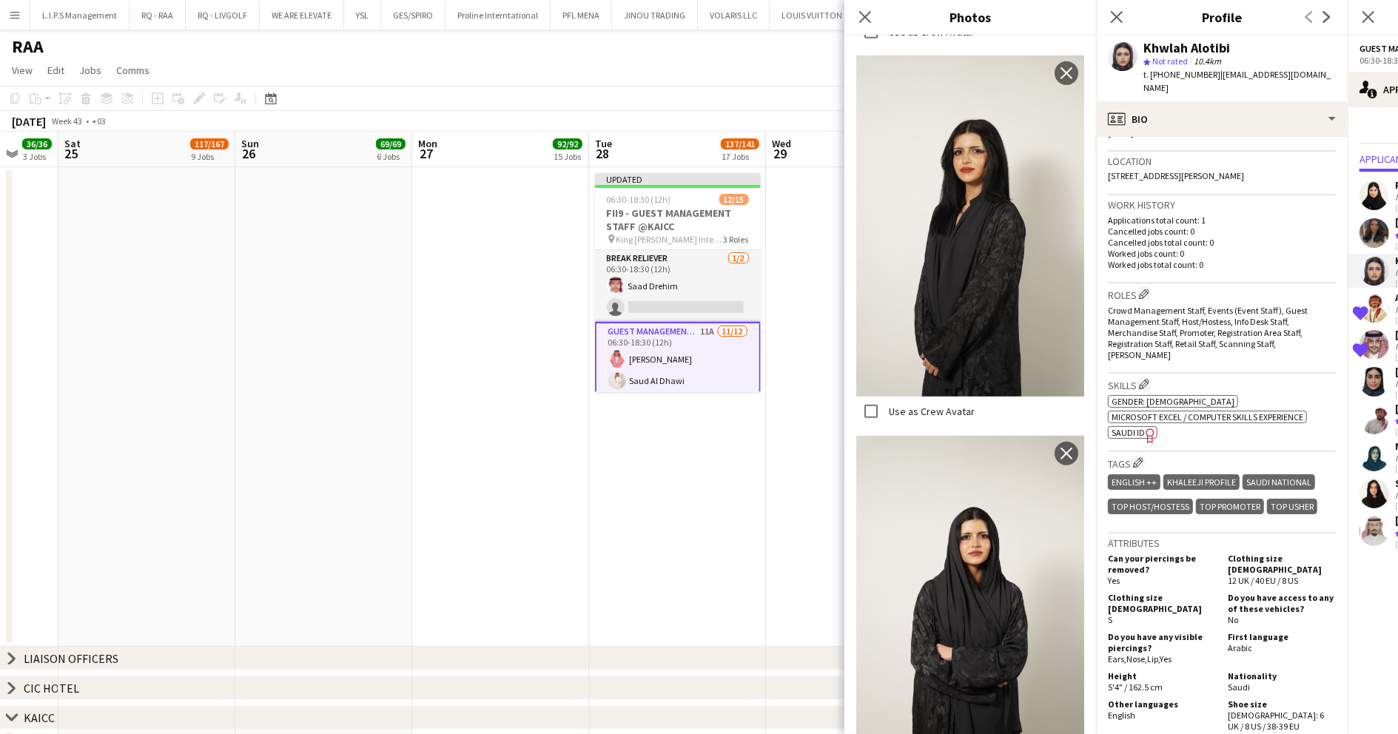
scroll to position [493, 0]
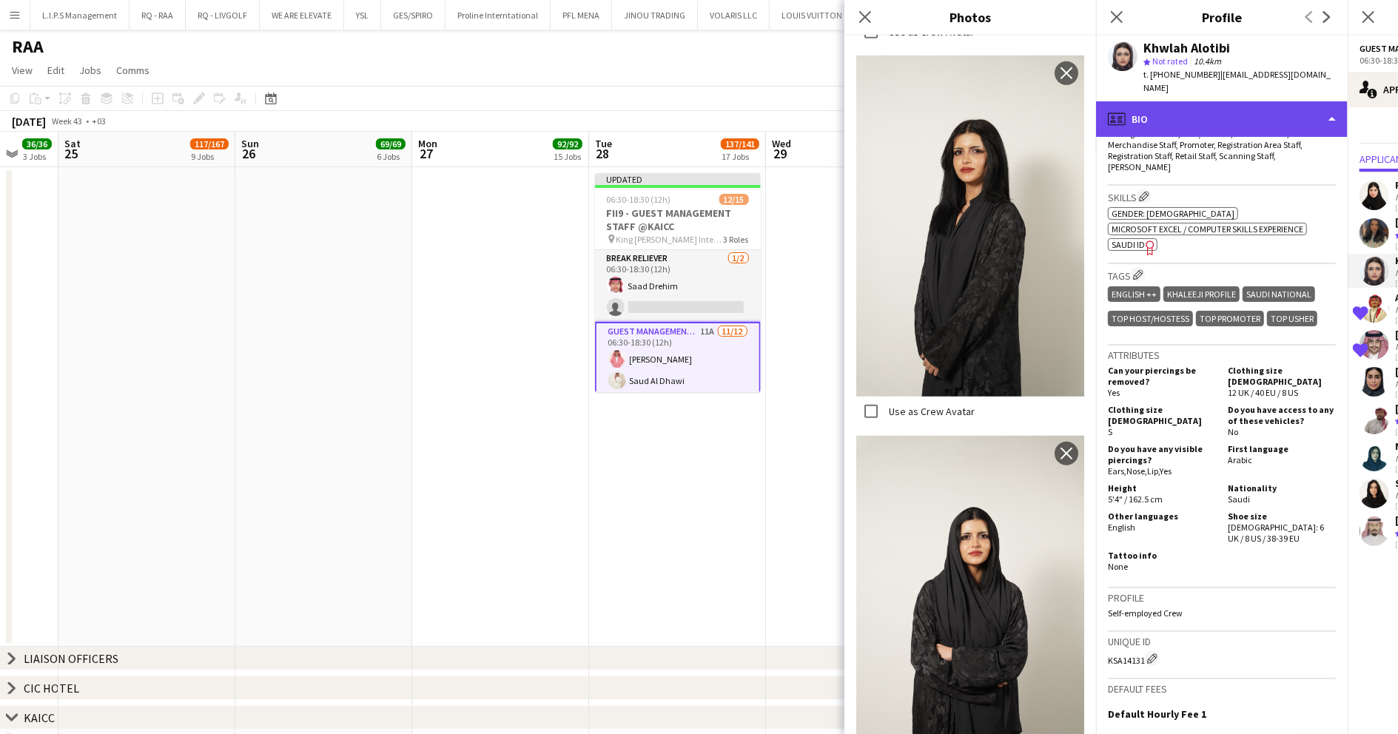
click at [1201, 107] on div "profile Bio" at bounding box center [1222, 119] width 252 height 36
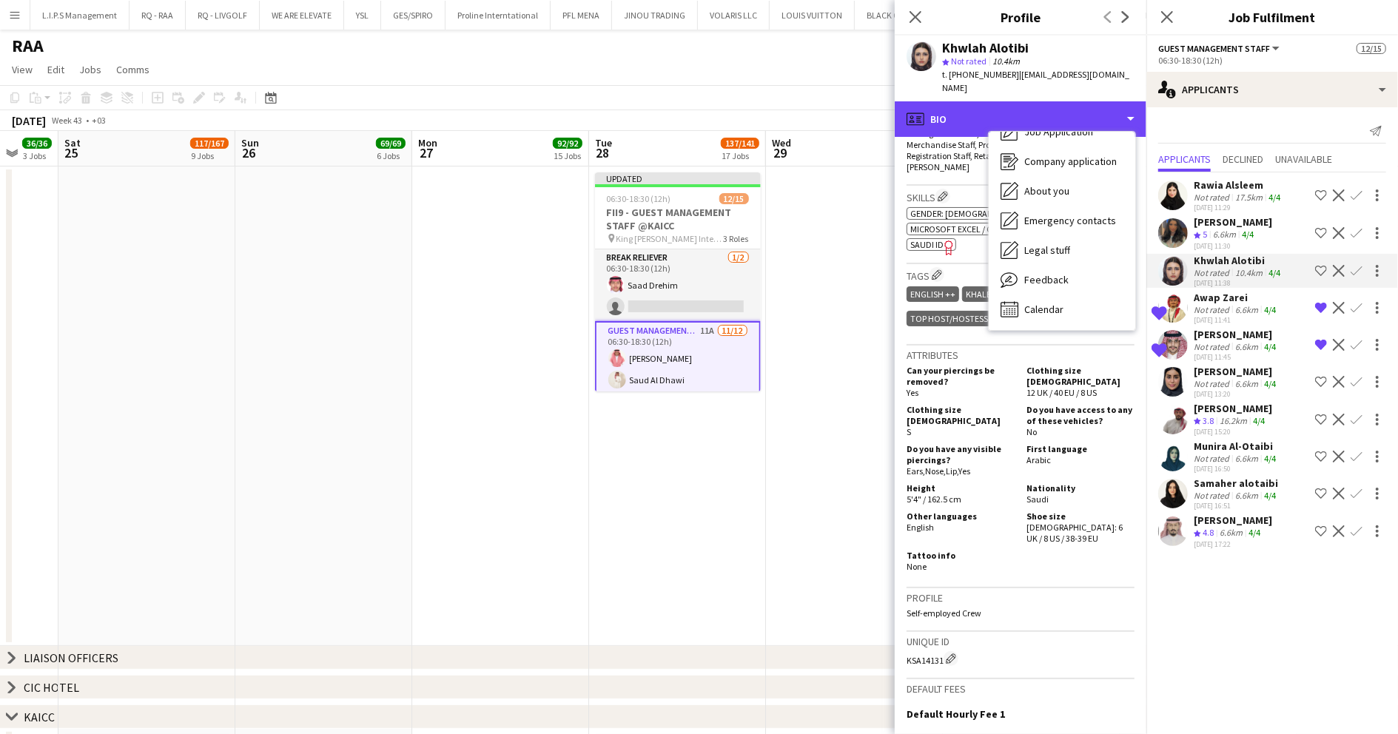
scroll to position [0, 0]
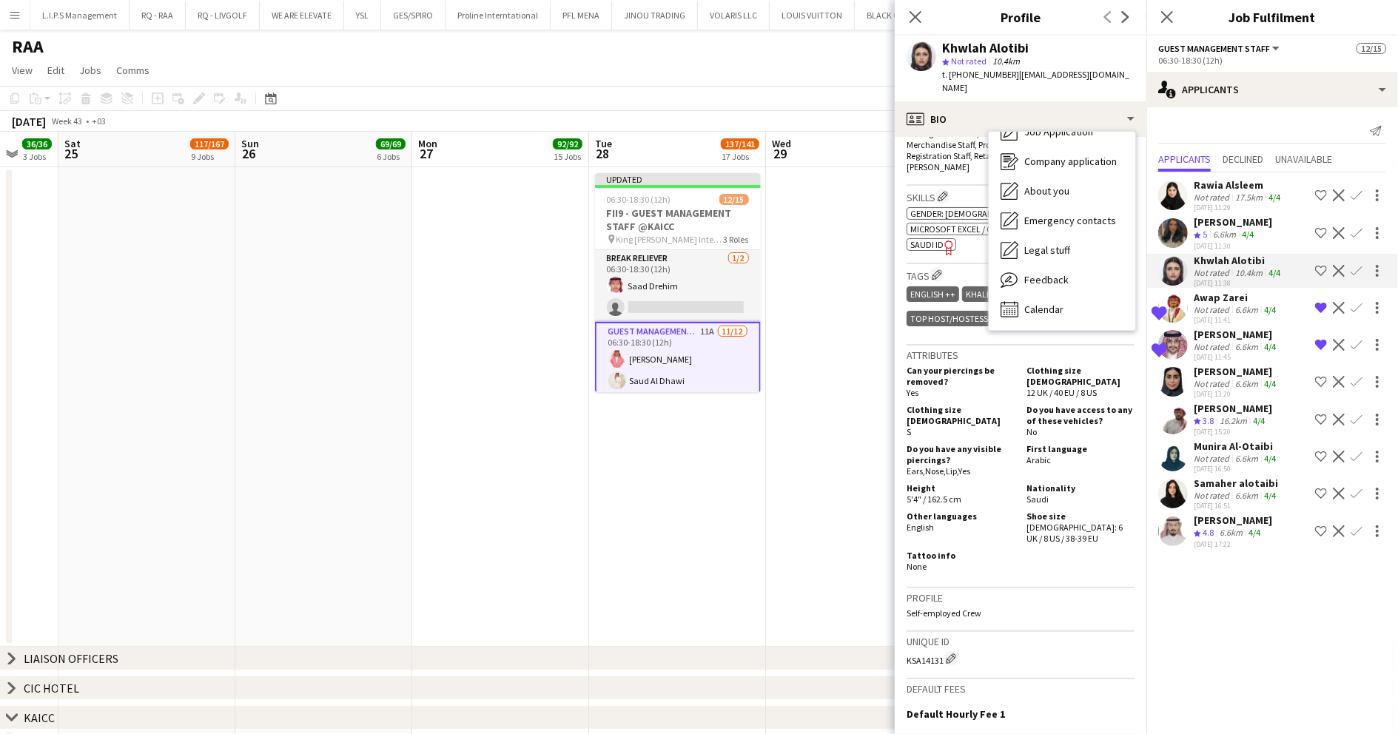
click at [1232, 372] on div "Samar Saleh" at bounding box center [1236, 371] width 85 height 13
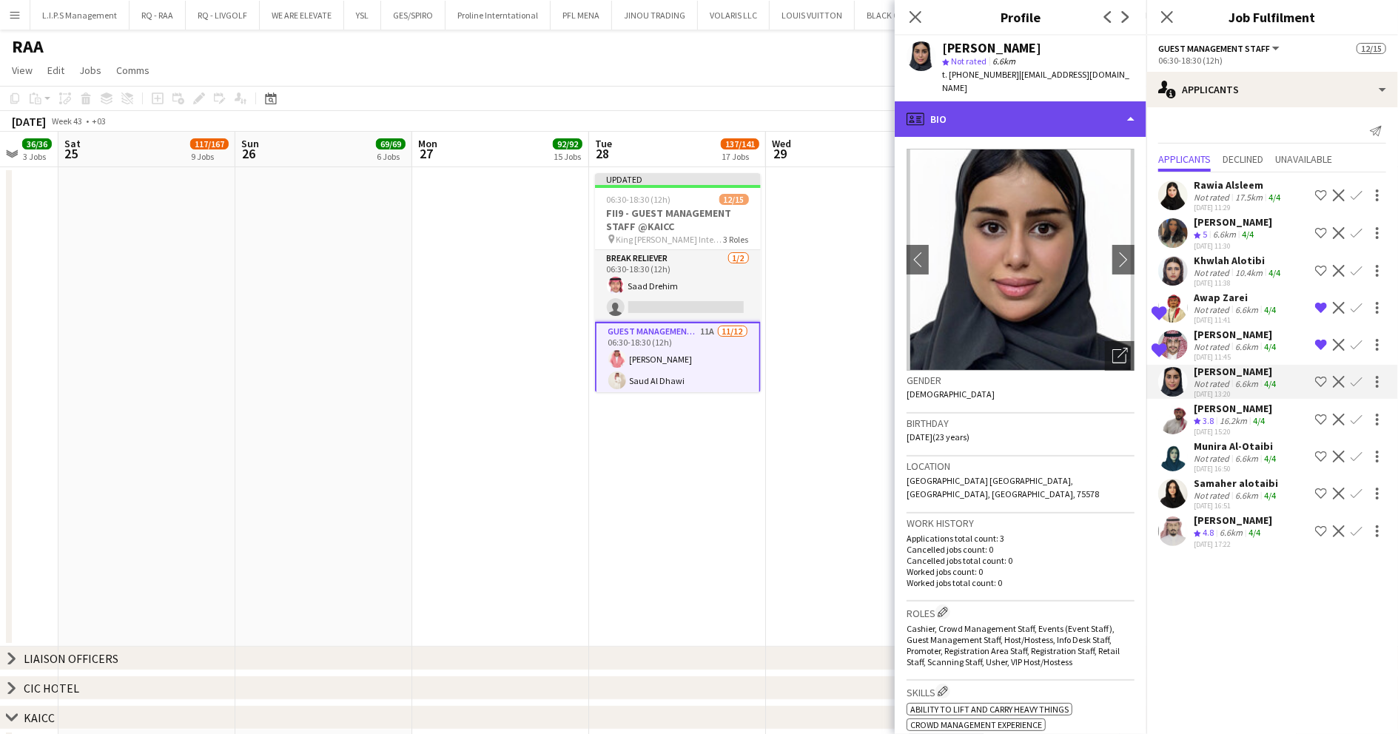
click at [1061, 101] on div "profile Bio" at bounding box center [1021, 119] width 252 height 36
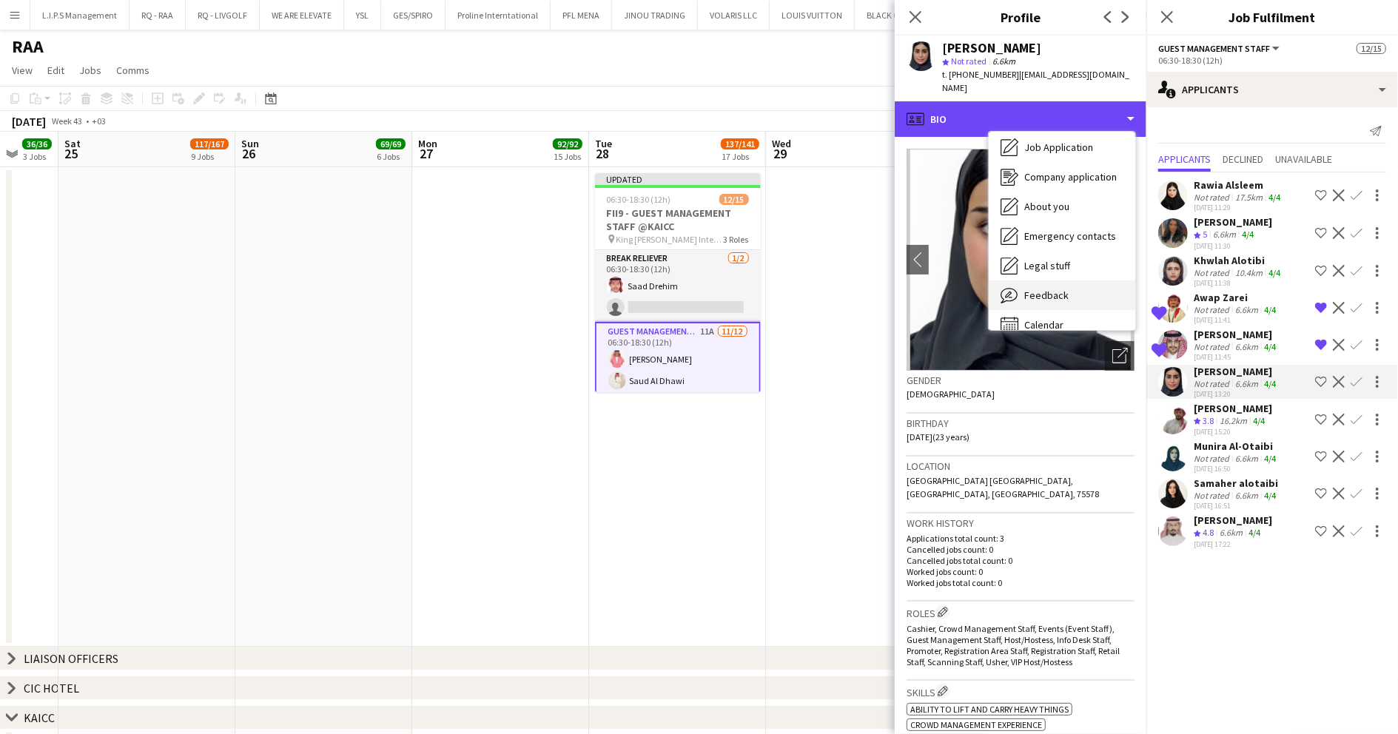
scroll to position [50, 0]
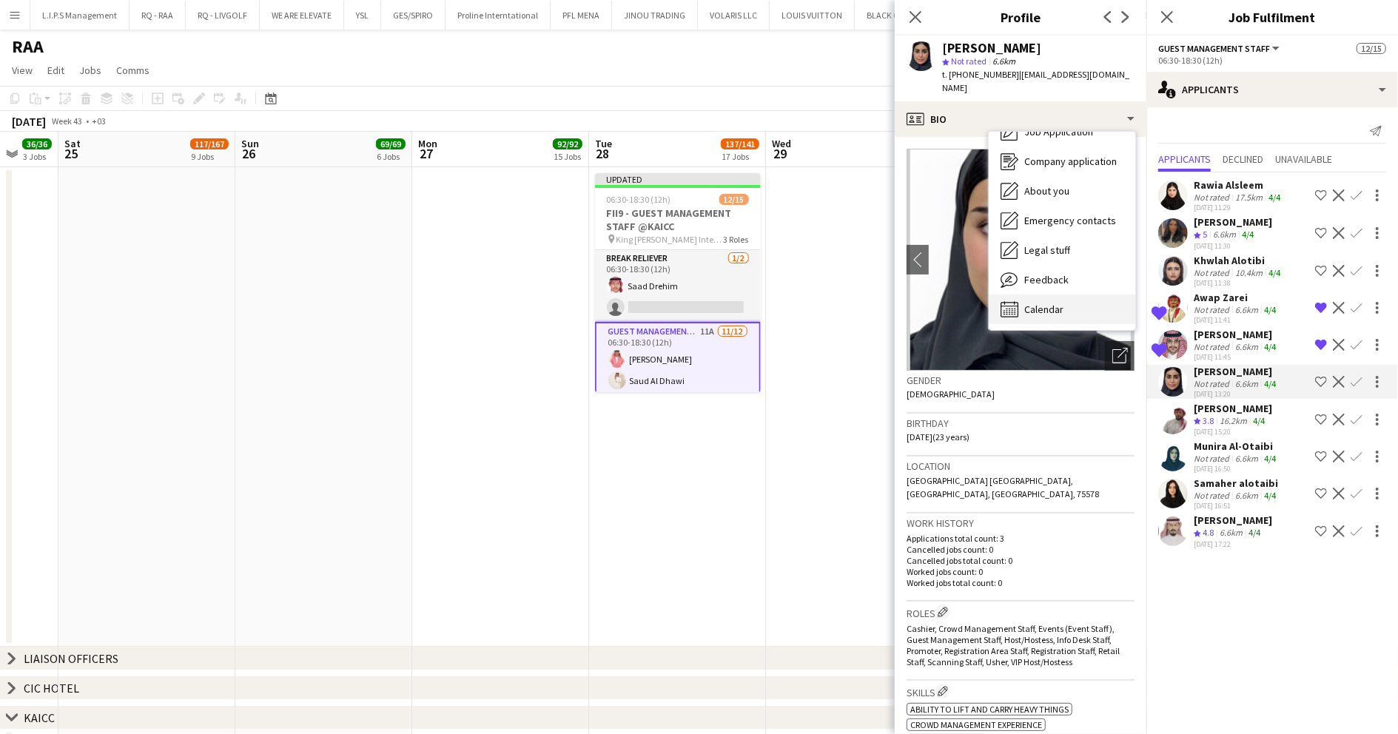
click at [1074, 300] on div "Calendar Calendar" at bounding box center [1062, 310] width 147 height 30
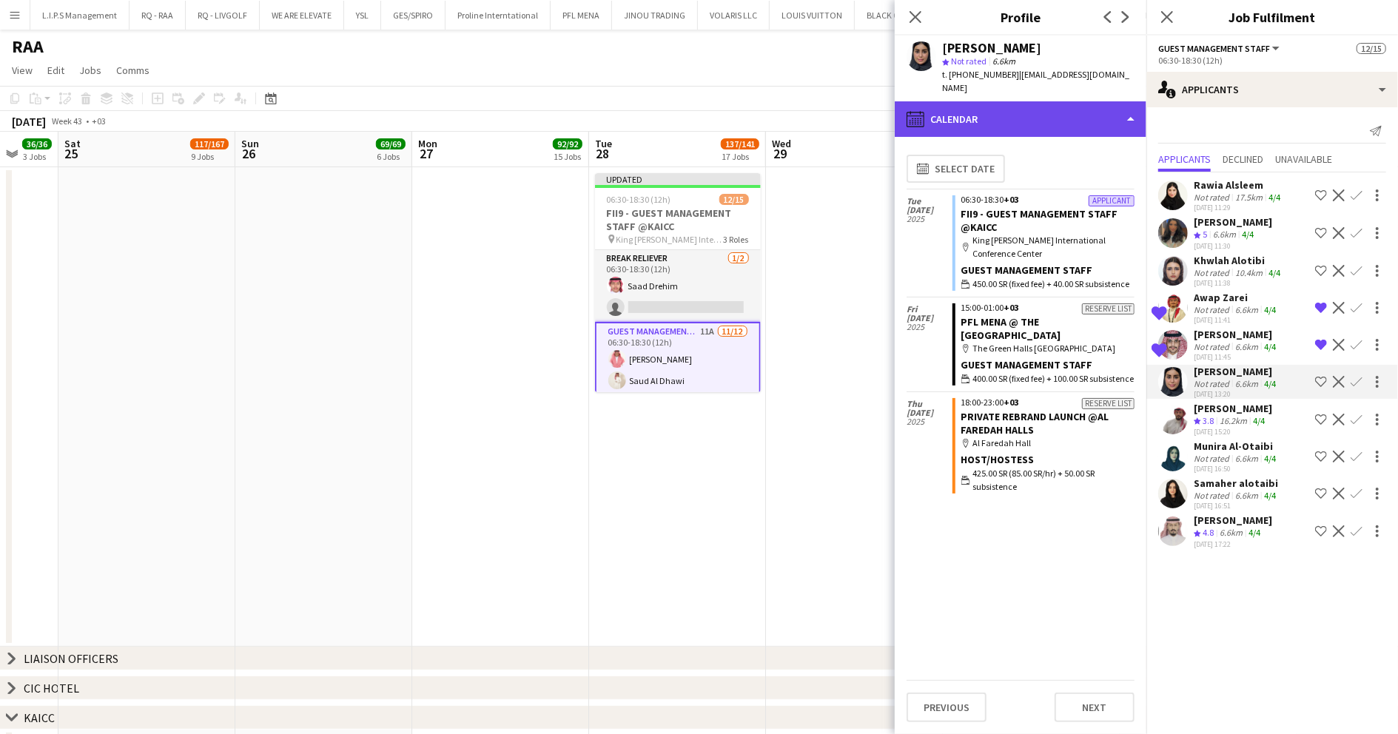
click at [1082, 110] on div "calendar-full Calendar" at bounding box center [1021, 119] width 252 height 36
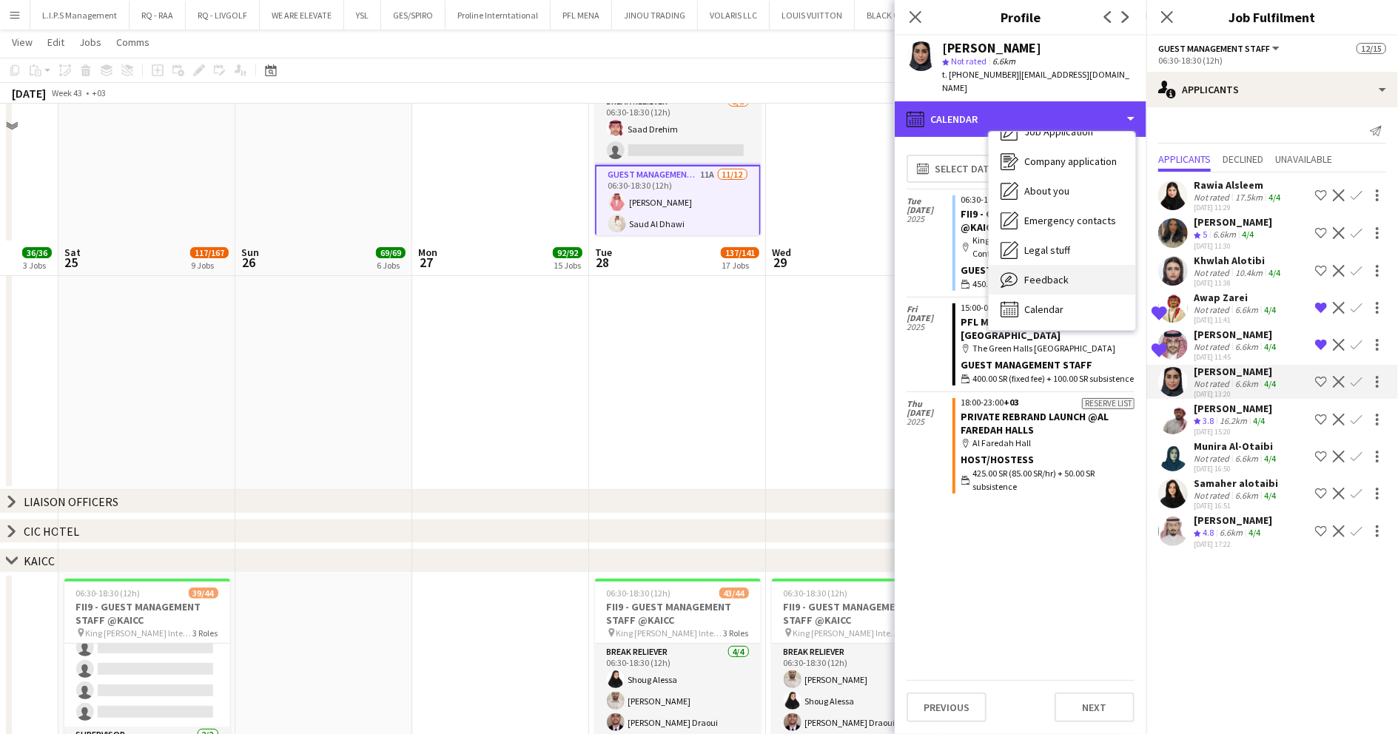
scroll to position [296, 0]
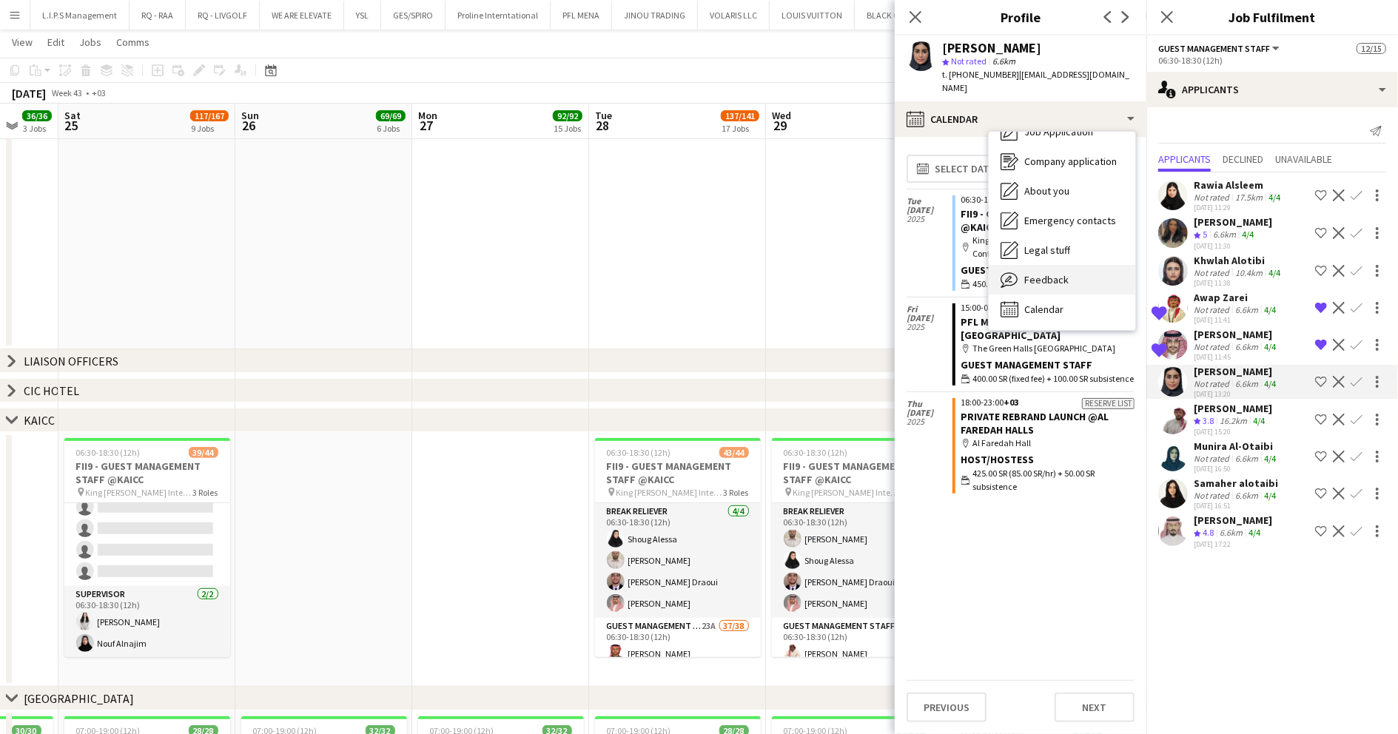
drag, startPoint x: 1088, startPoint y: 281, endPoint x: 1092, endPoint y: 267, distance: 14.5
click at [1092, 267] on div "Bio Bio Job Application Job Application Company application Company application…" at bounding box center [1062, 231] width 147 height 198
click at [1092, 267] on div "Feedback Feedback" at bounding box center [1062, 280] width 147 height 30
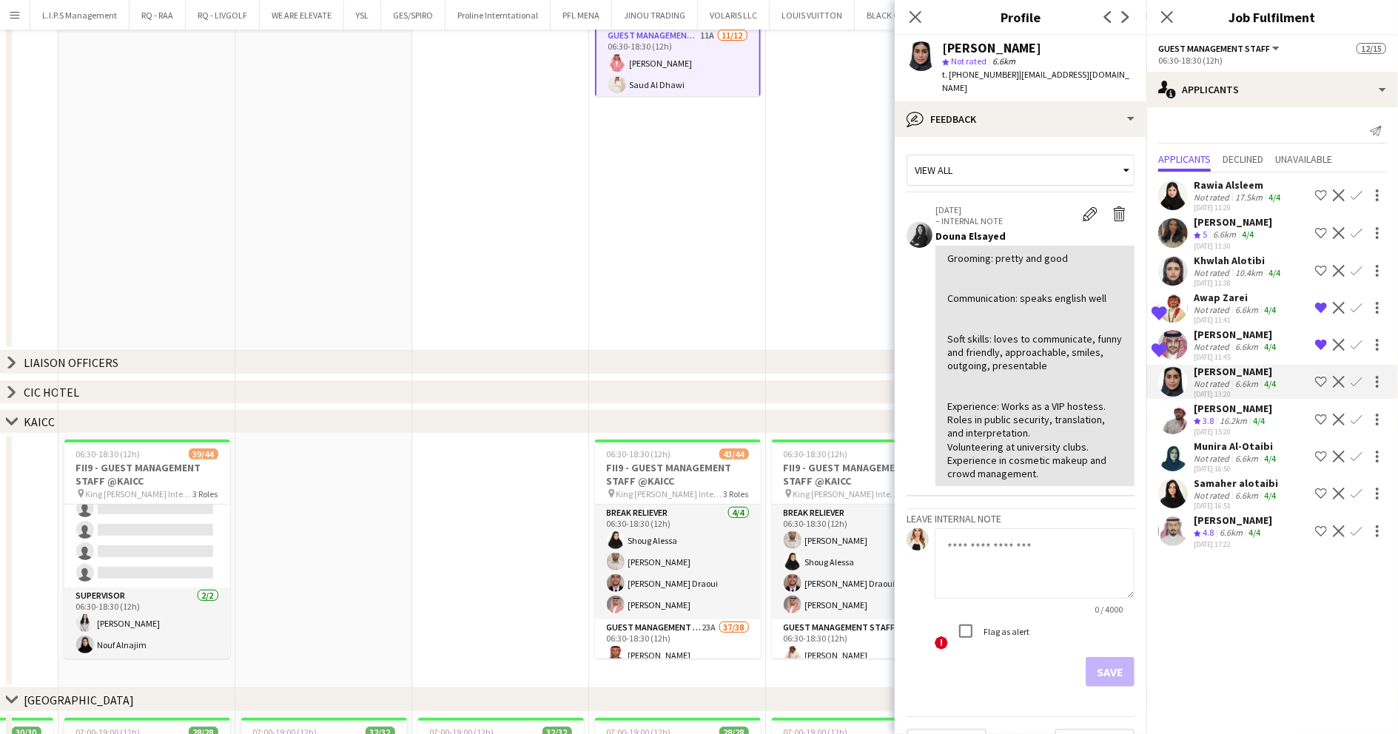
scroll to position [0, 0]
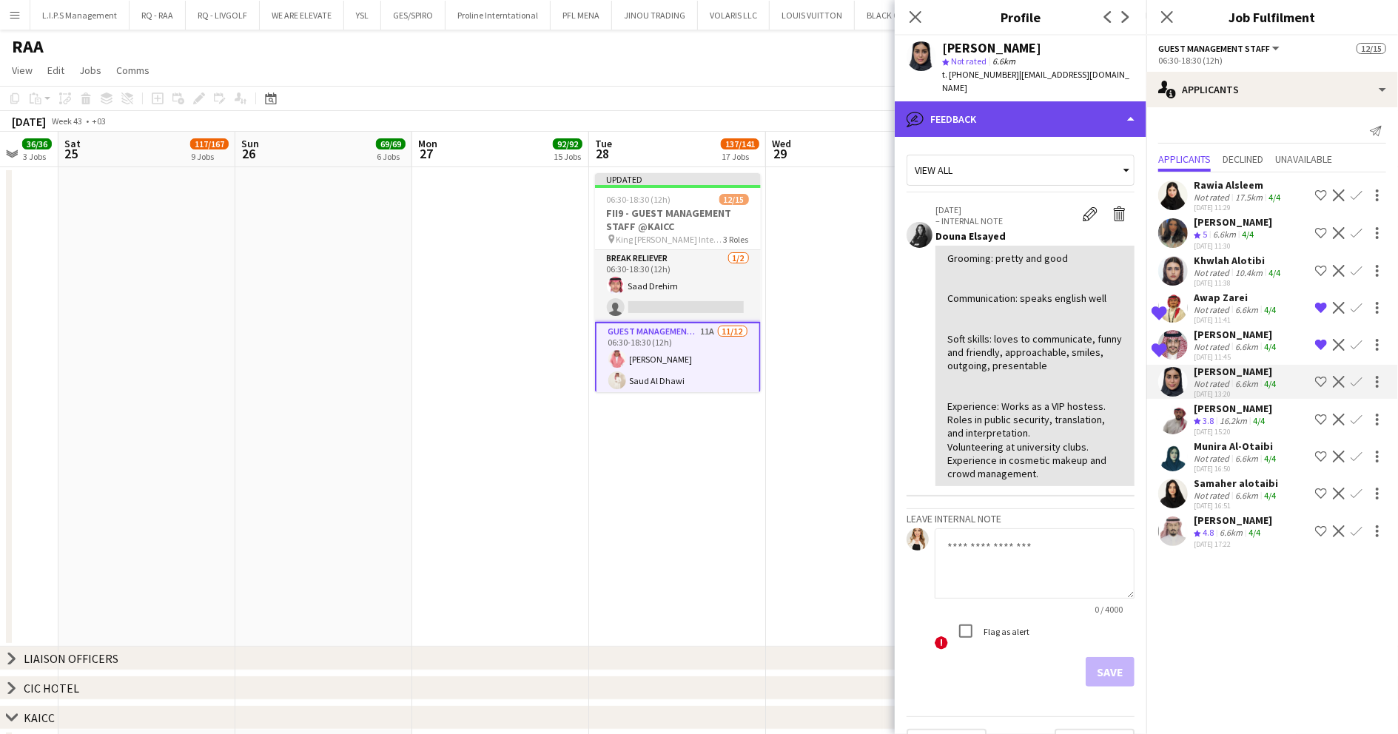
click at [1058, 110] on div "bubble-pencil Feedback" at bounding box center [1021, 119] width 252 height 36
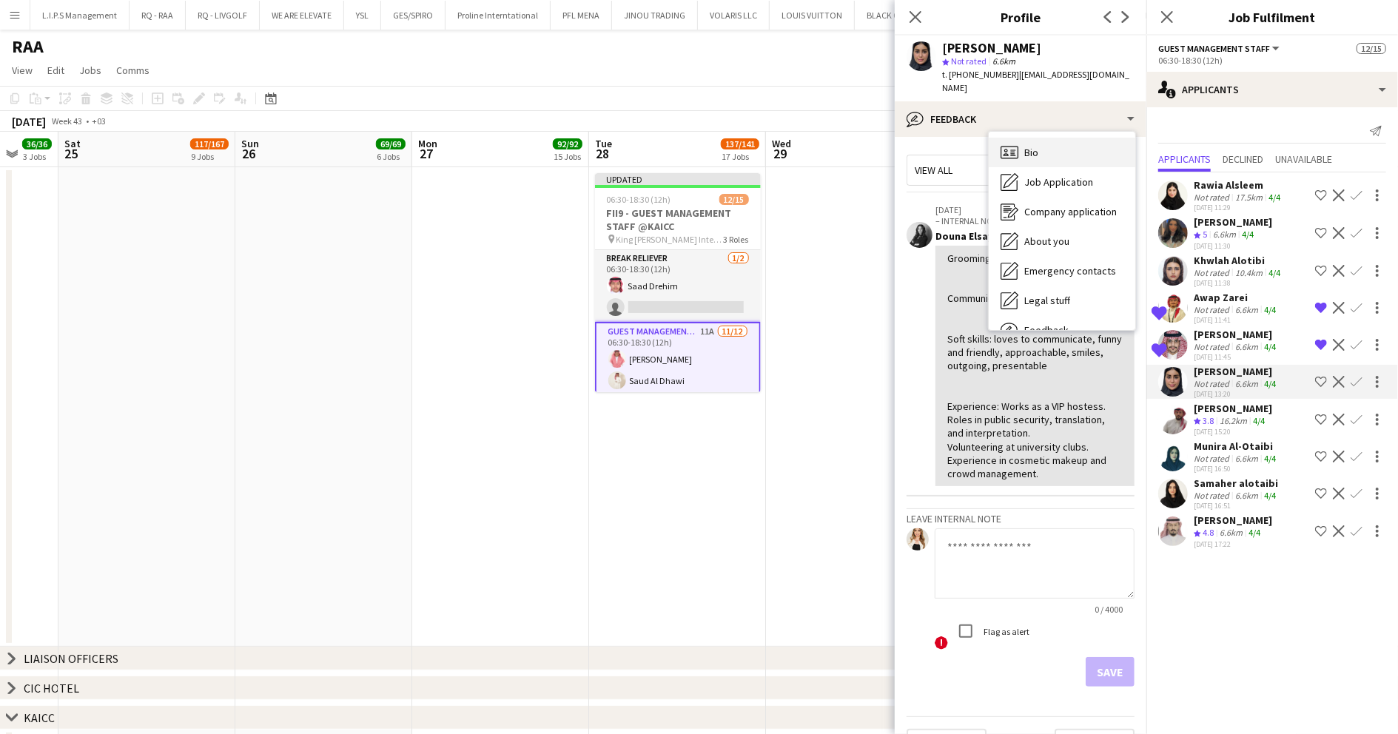
click at [1055, 138] on div "Bio Bio" at bounding box center [1062, 153] width 147 height 30
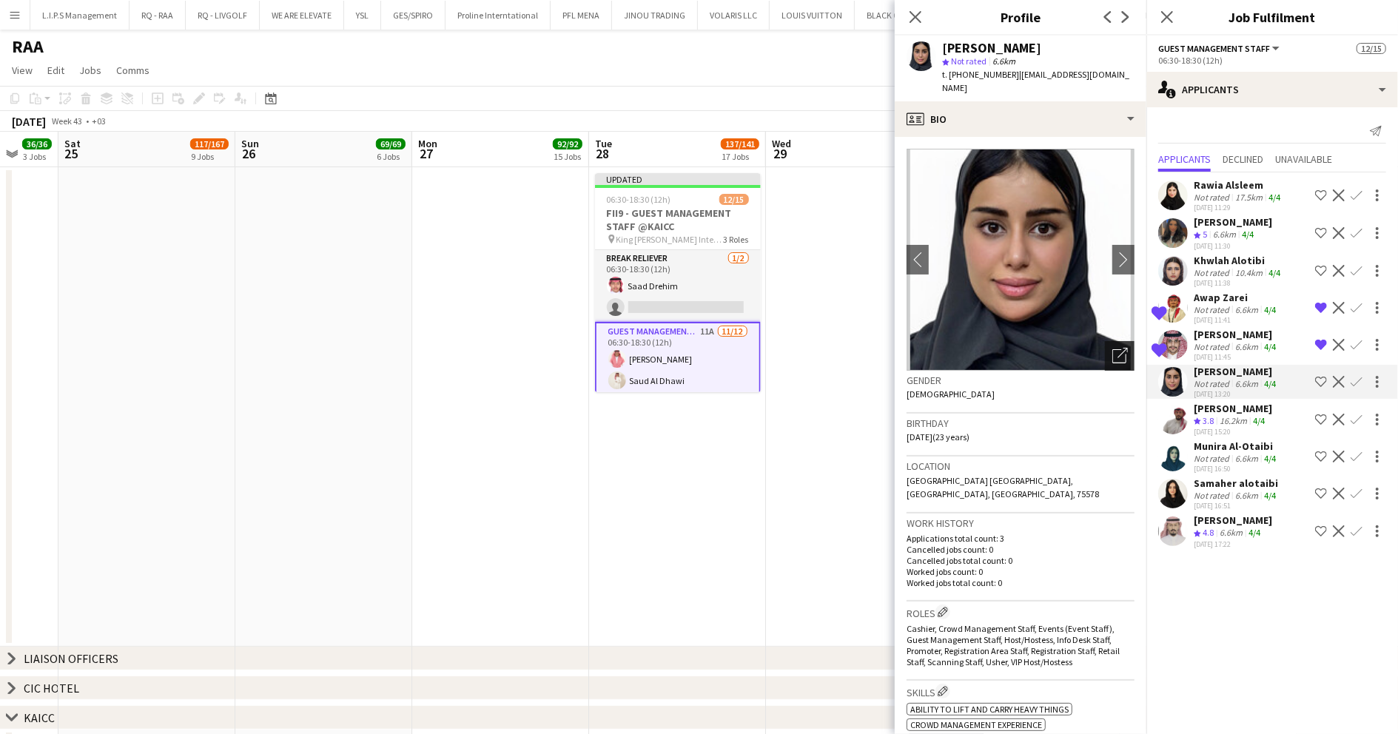
click at [1105, 341] on div "Open photos pop-in" at bounding box center [1120, 356] width 30 height 30
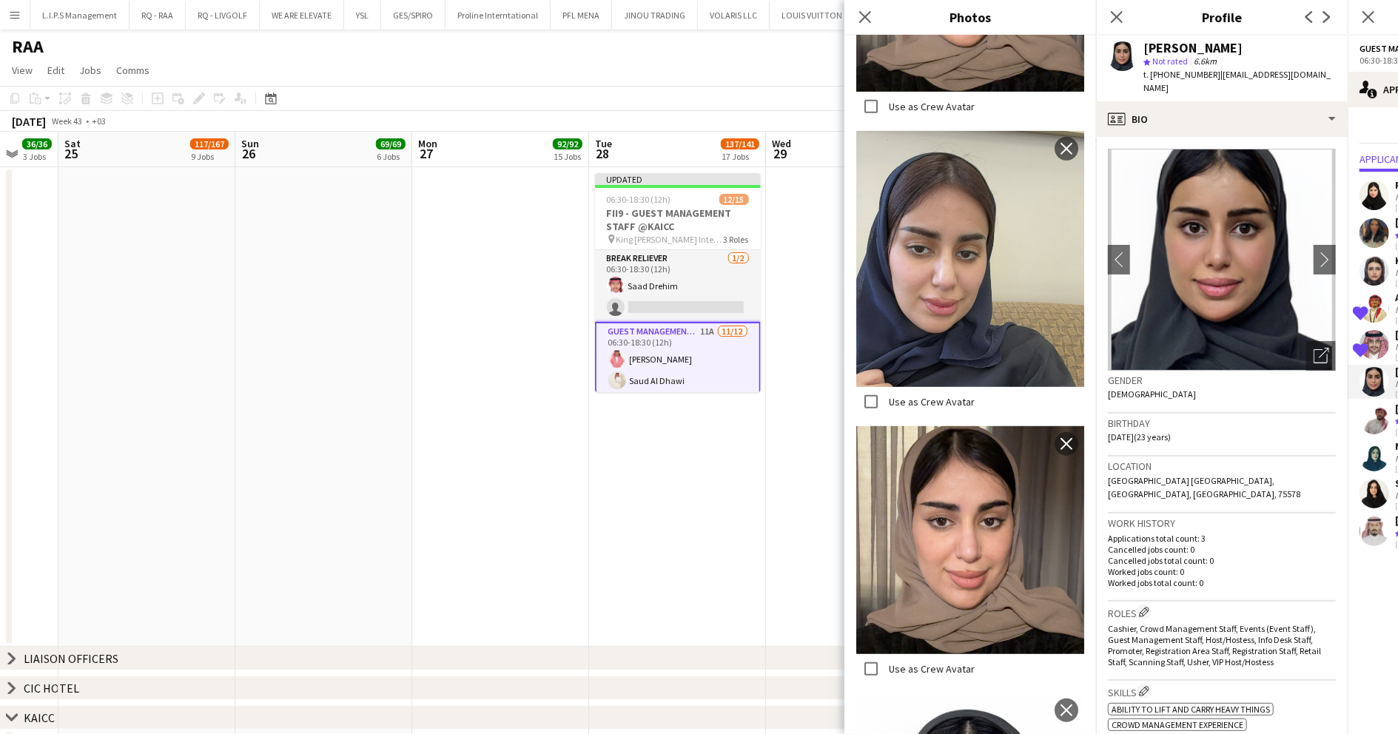
scroll to position [713, 0]
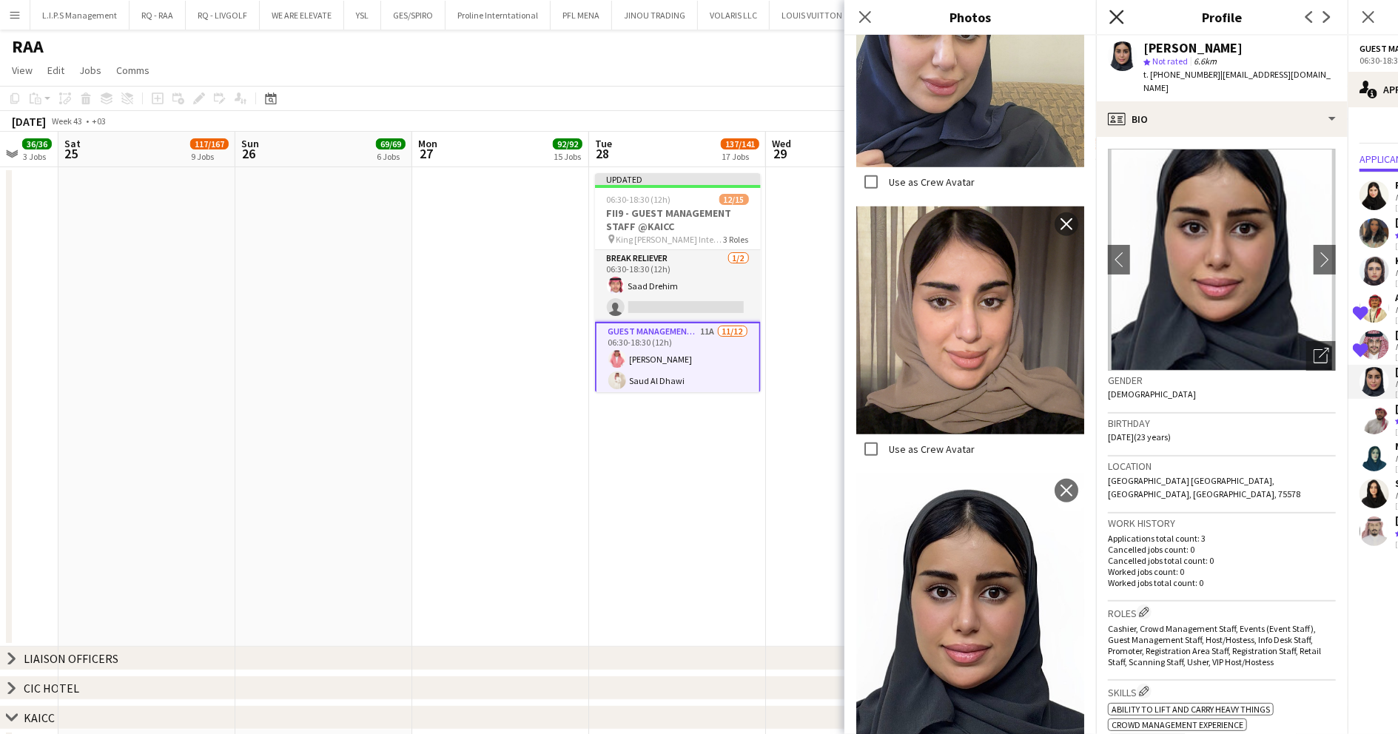
click at [1118, 14] on icon "Close pop-in" at bounding box center [1117, 17] width 14 height 14
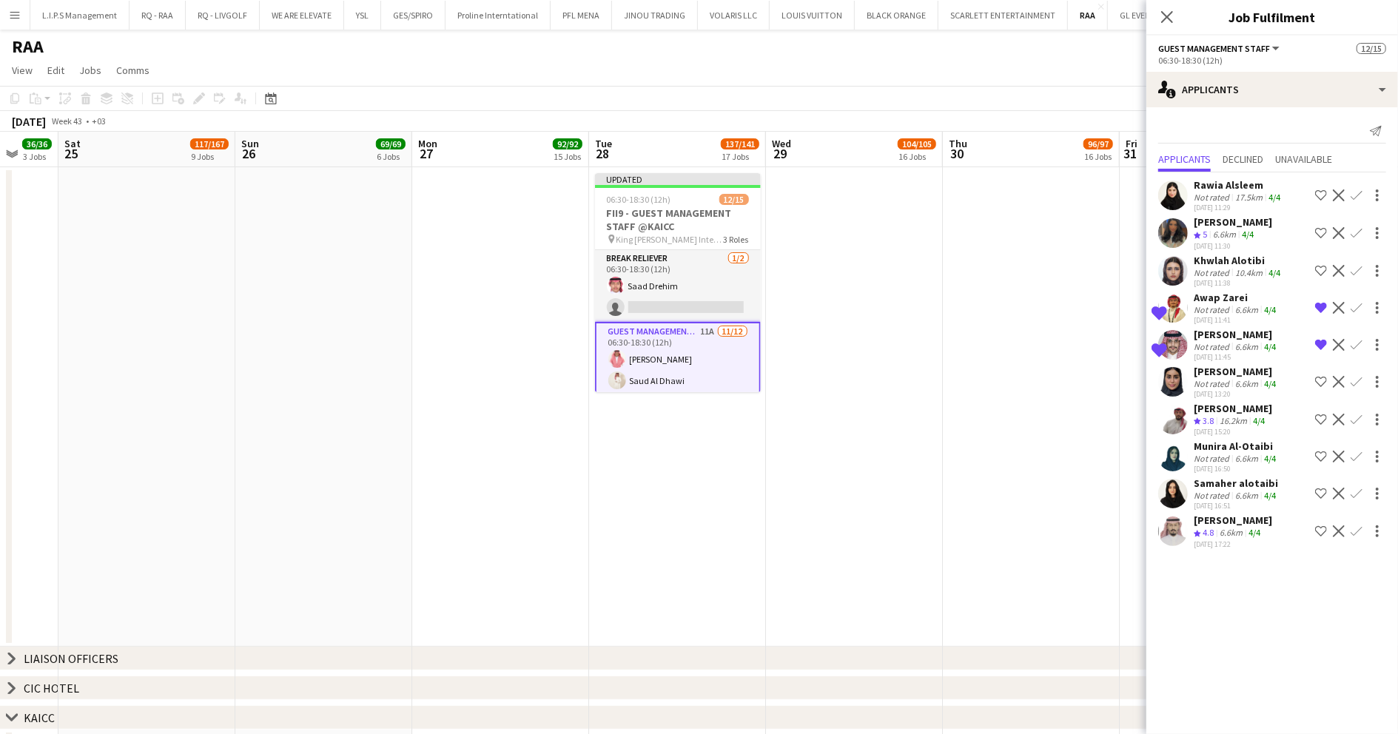
click at [1235, 261] on div "Khwlah Alotibi" at bounding box center [1239, 260] width 90 height 13
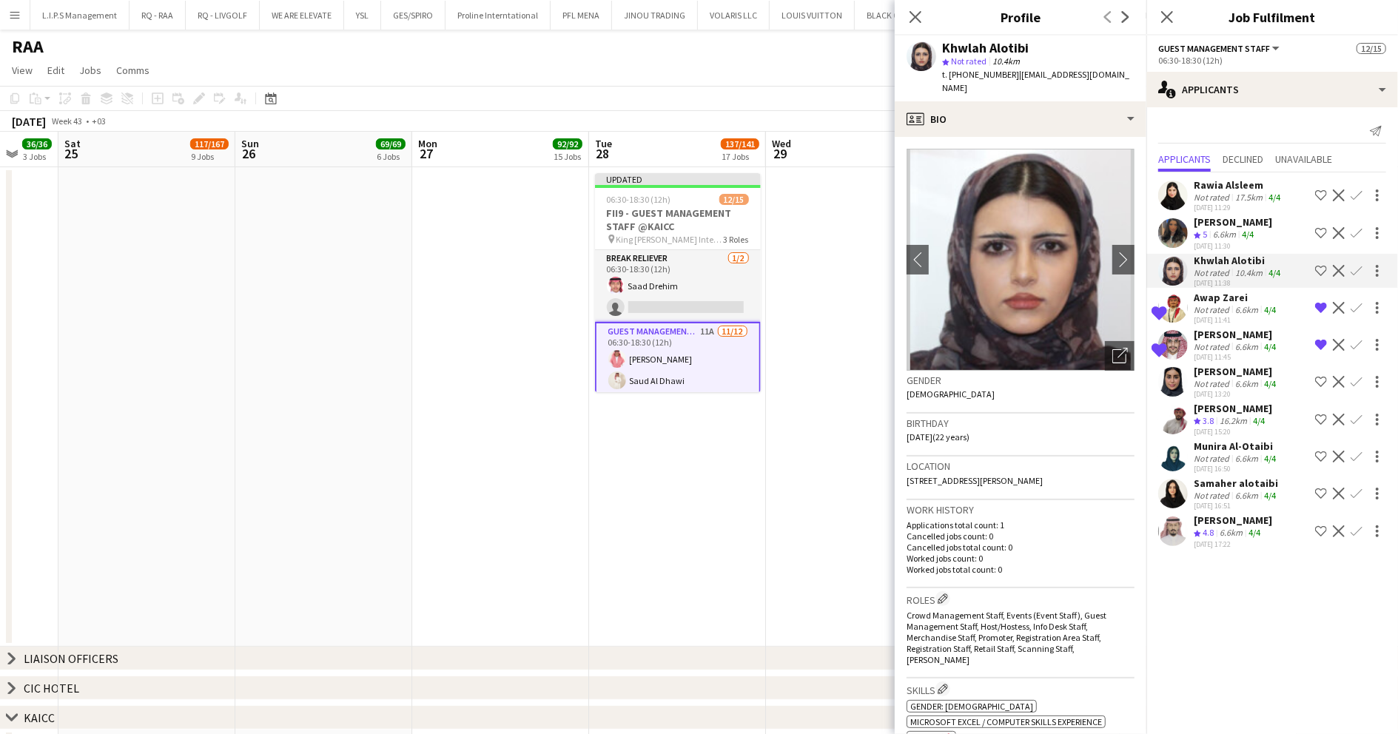
drag, startPoint x: 1113, startPoint y: 74, endPoint x: 1014, endPoint y: 75, distance: 99.2
click at [1014, 75] on app-profile-header "Khwlah Alotibi star Not rated 10.4km t. +966553583272 | khwlahalot@gmail.com" at bounding box center [1021, 69] width 252 height 66
copy span "khwlahalot@gmail.com"
click at [718, 280] on app-card-role "Break reliever 1/2 06:30-18:30 (12h) Saad Drehim single-neutral-actions" at bounding box center [678, 286] width 166 height 72
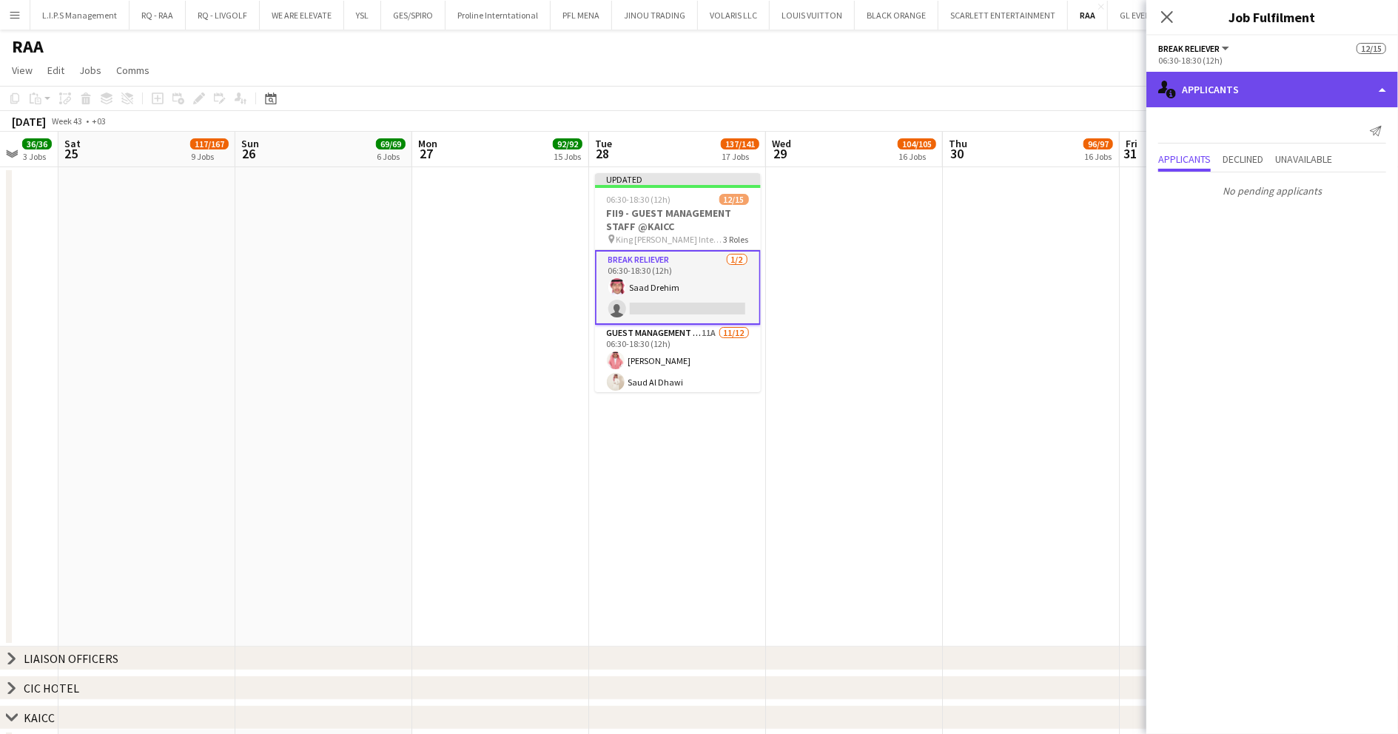
click at [1285, 86] on div "single-neutral-actions-information Applicants" at bounding box center [1273, 90] width 252 height 36
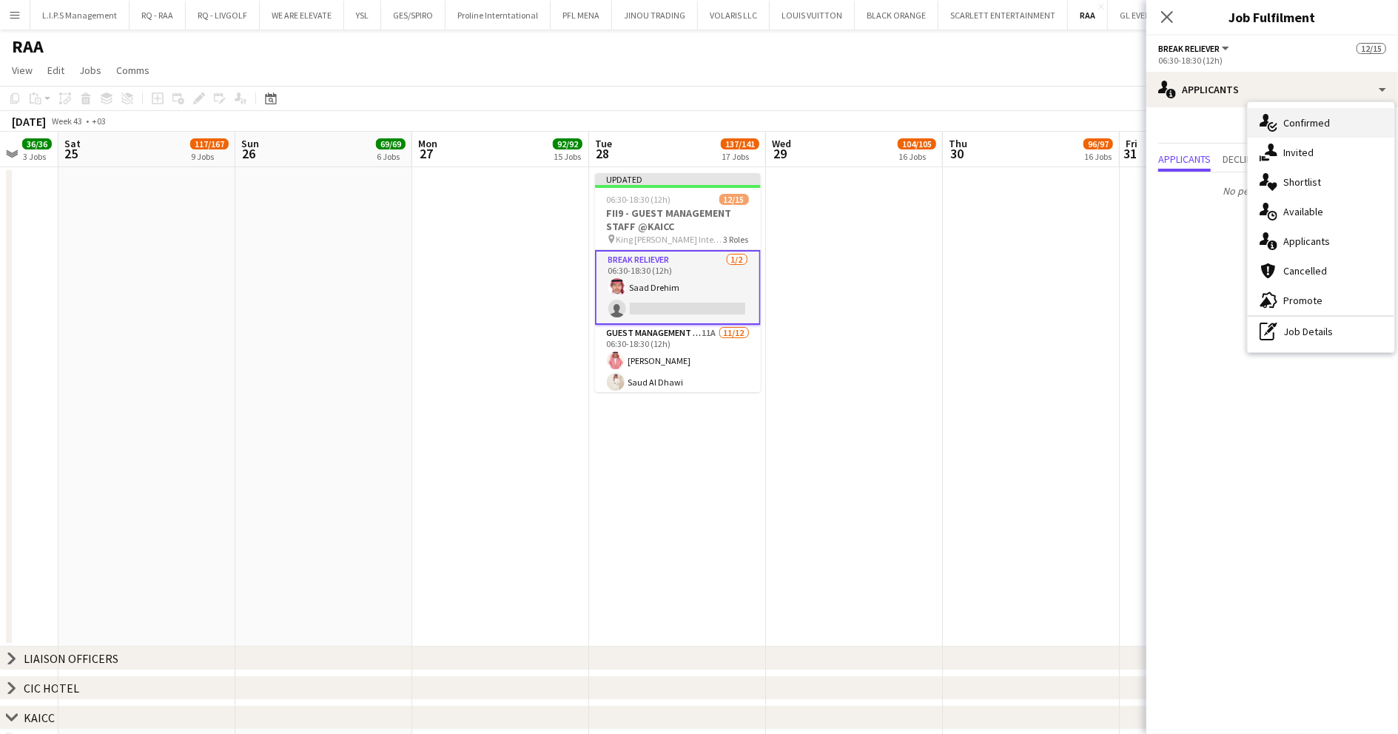
click at [1314, 125] on span "Confirmed" at bounding box center [1306, 122] width 47 height 13
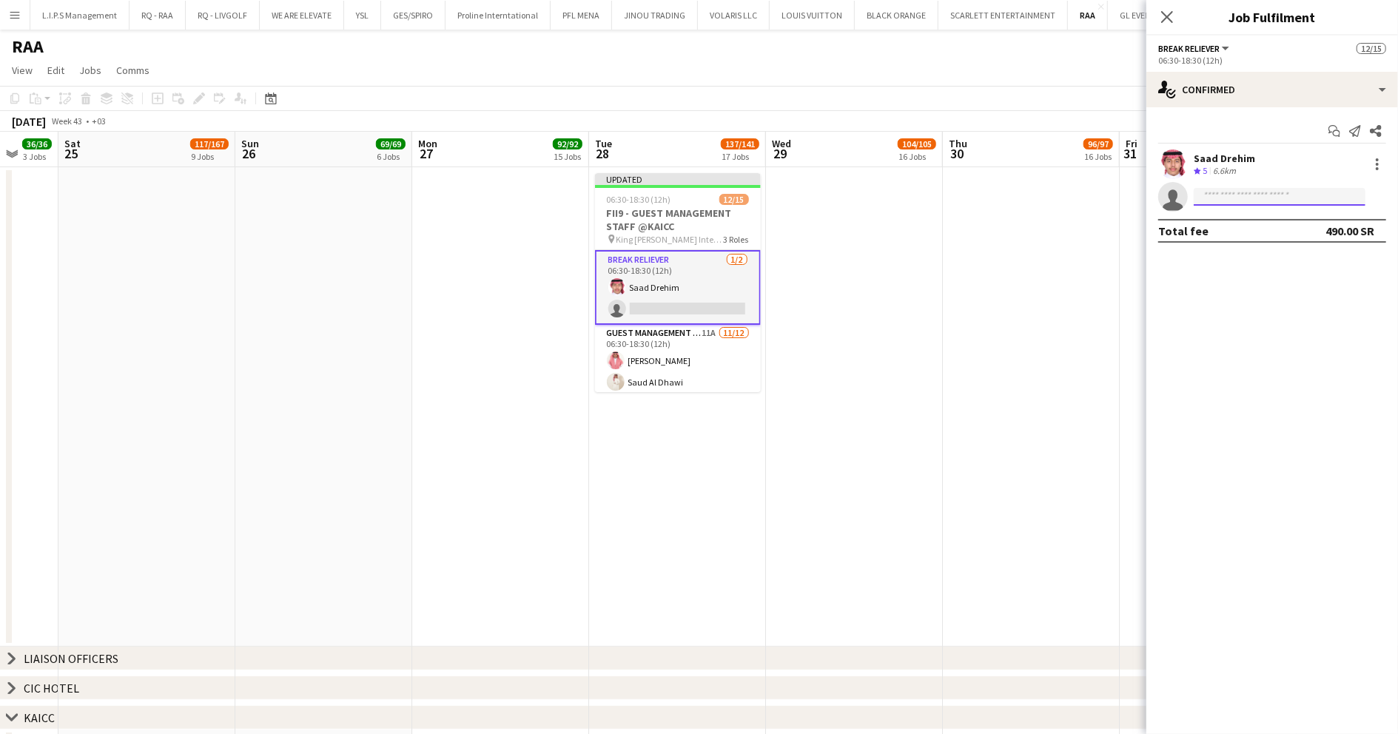
click at [1255, 192] on input at bounding box center [1280, 197] width 172 height 18
paste input "**********"
type input "**********"
click at [1279, 241] on span "+966553583272" at bounding box center [1280, 241] width 148 height 12
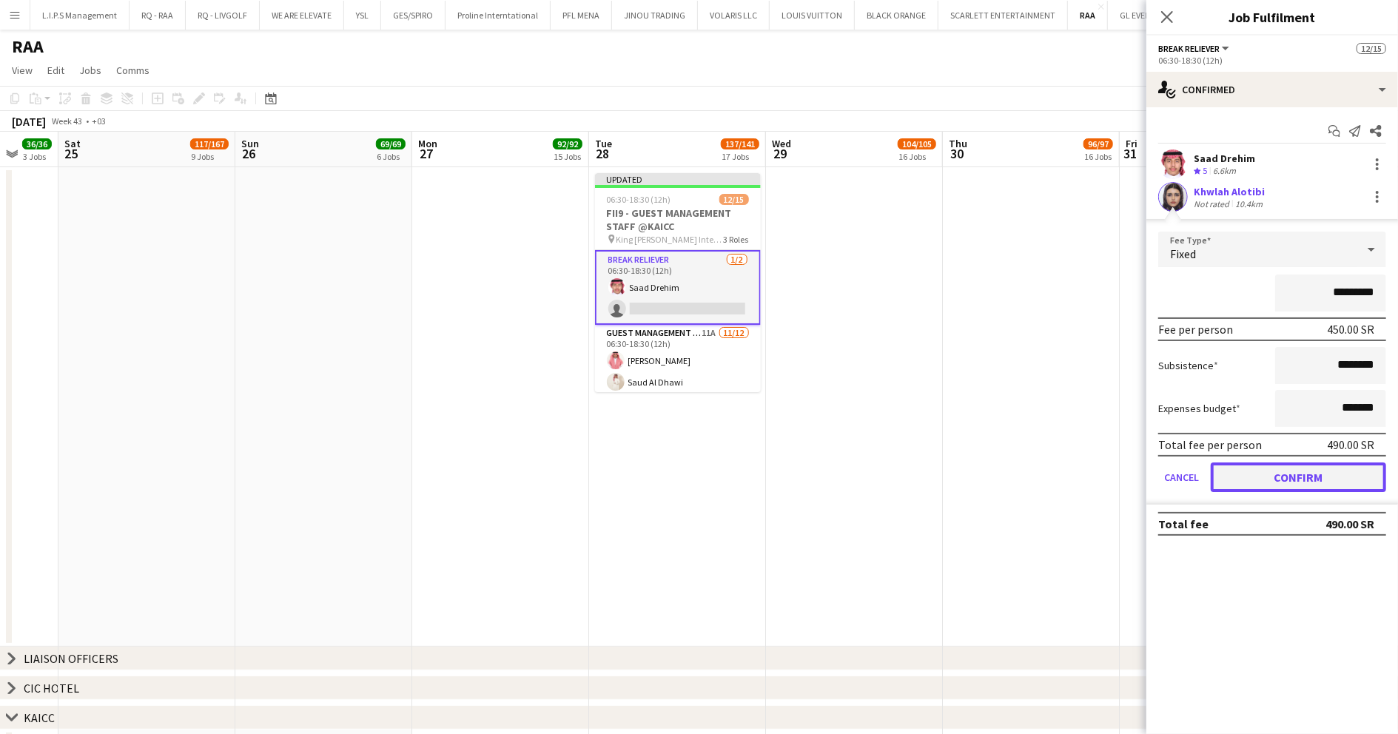
click at [1295, 476] on button "Confirm" at bounding box center [1298, 478] width 175 height 30
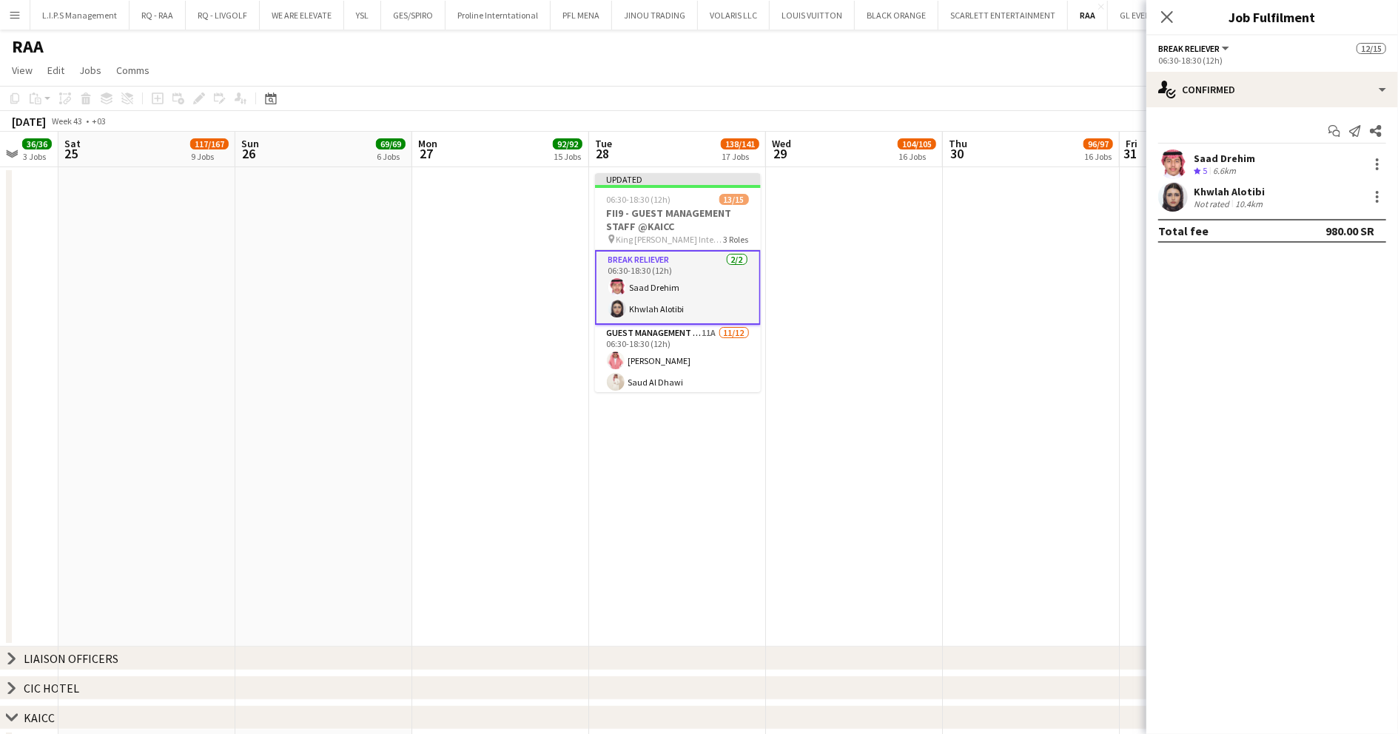
click at [1021, 212] on app-date-cell at bounding box center [1031, 407] width 177 height 480
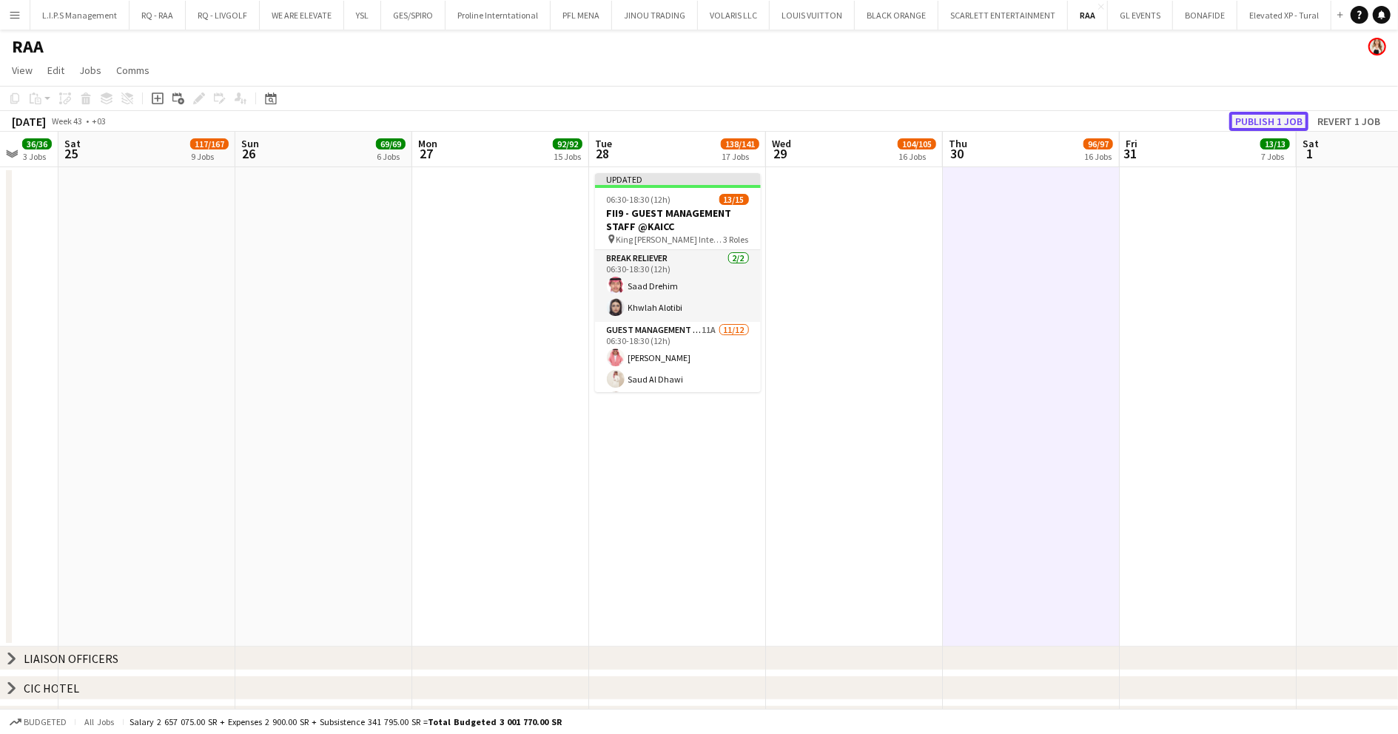
drag, startPoint x: 1272, startPoint y: 123, endPoint x: 1241, endPoint y: 128, distance: 31.5
click at [1270, 122] on button "Publish 1 job" at bounding box center [1268, 121] width 79 height 19
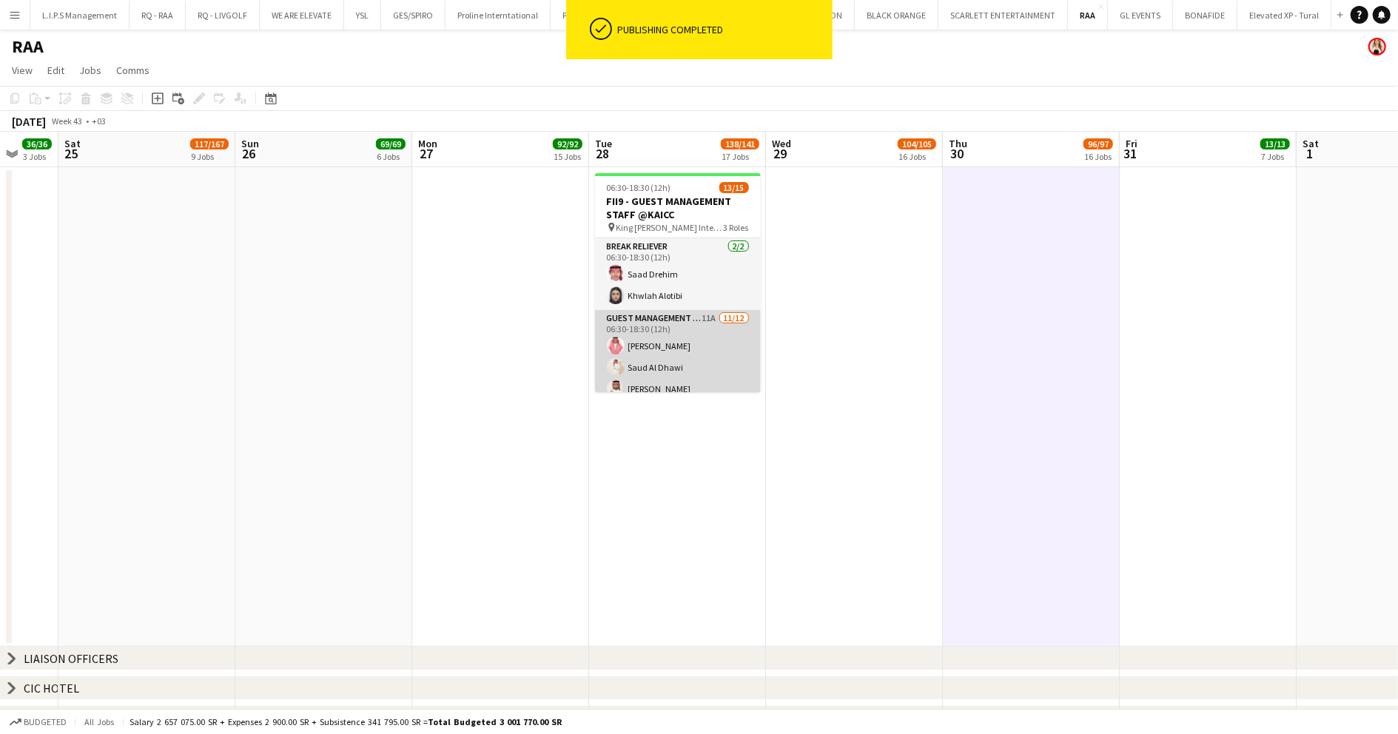
click at [718, 357] on app-card-role "Guest Management Staff 11A 11/12 06:30-18:30 (12h) Talal Alajmah Saud Al Dhawi …" at bounding box center [678, 453] width 166 height 286
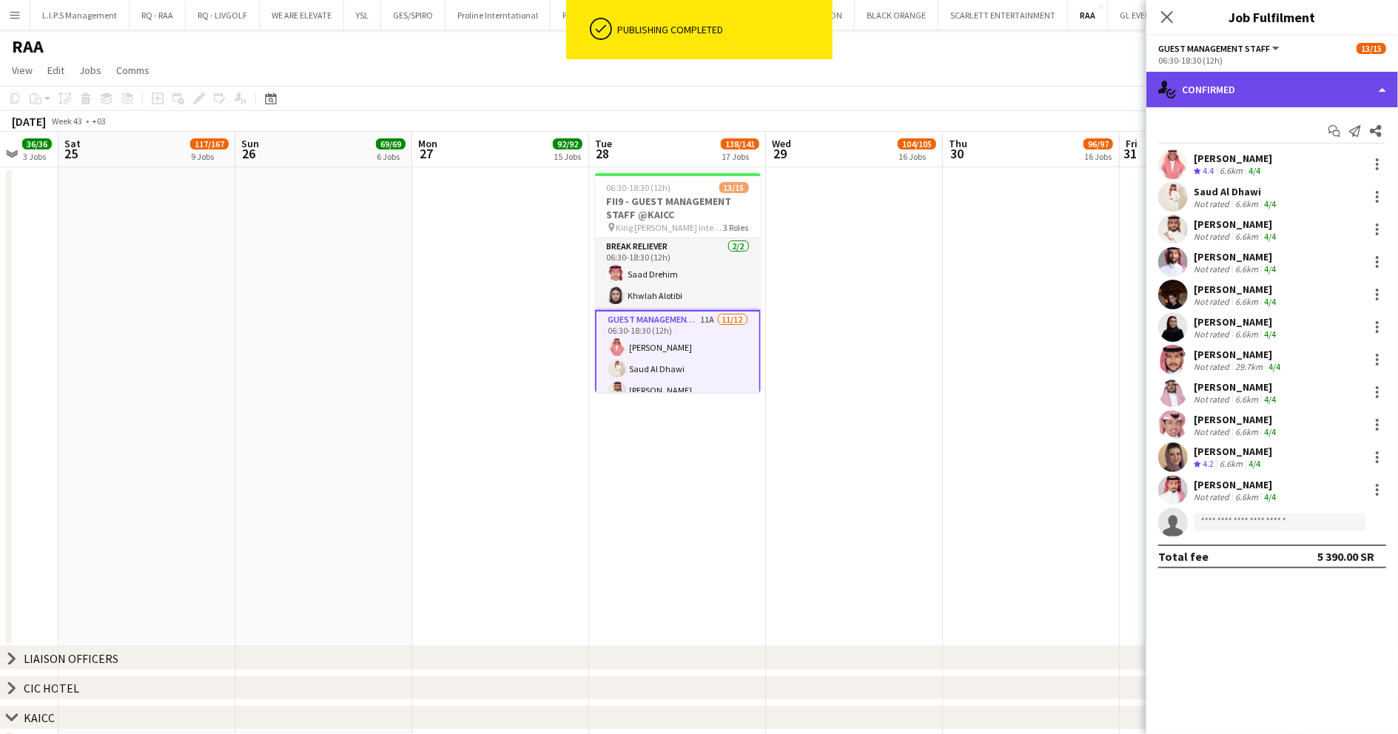
click at [1288, 87] on div "single-neutral-actions-check-2 Confirmed" at bounding box center [1273, 90] width 252 height 36
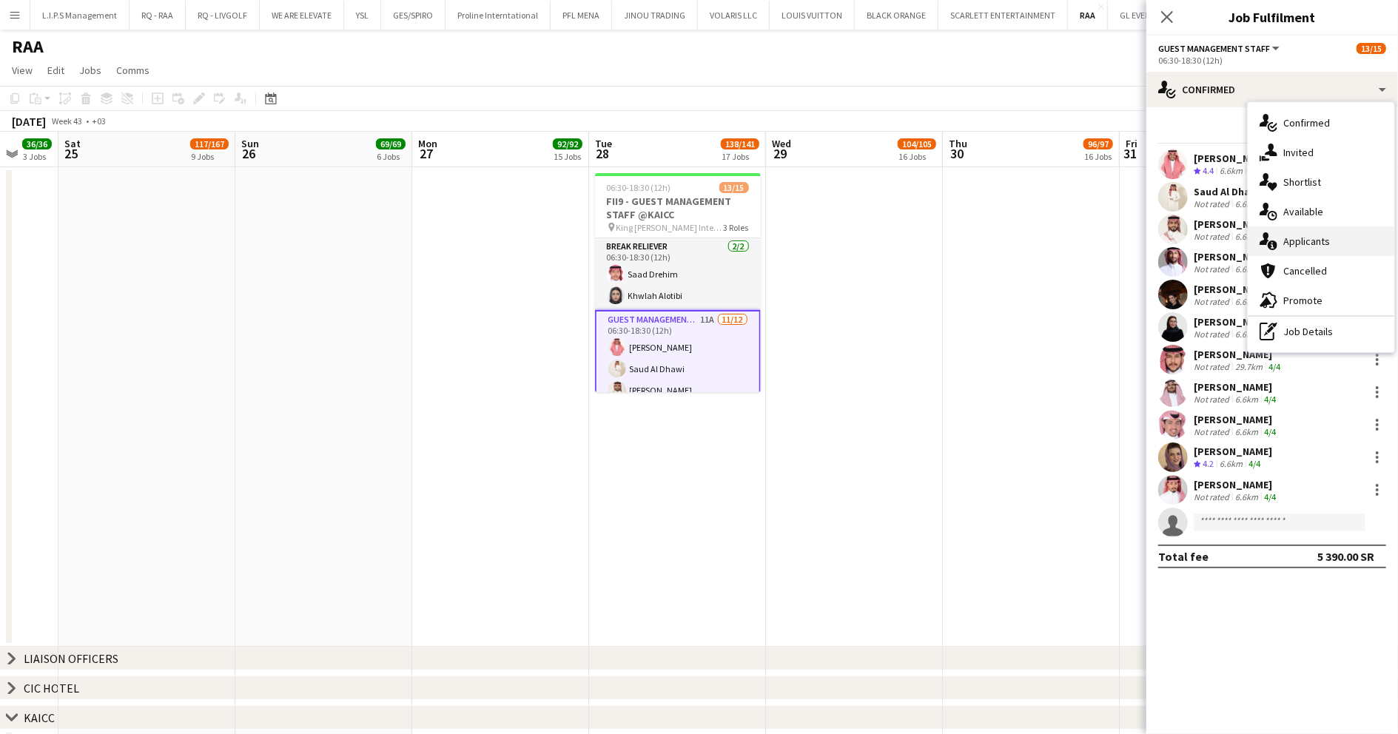
click at [1318, 247] on span "Applicants" at bounding box center [1306, 241] width 47 height 13
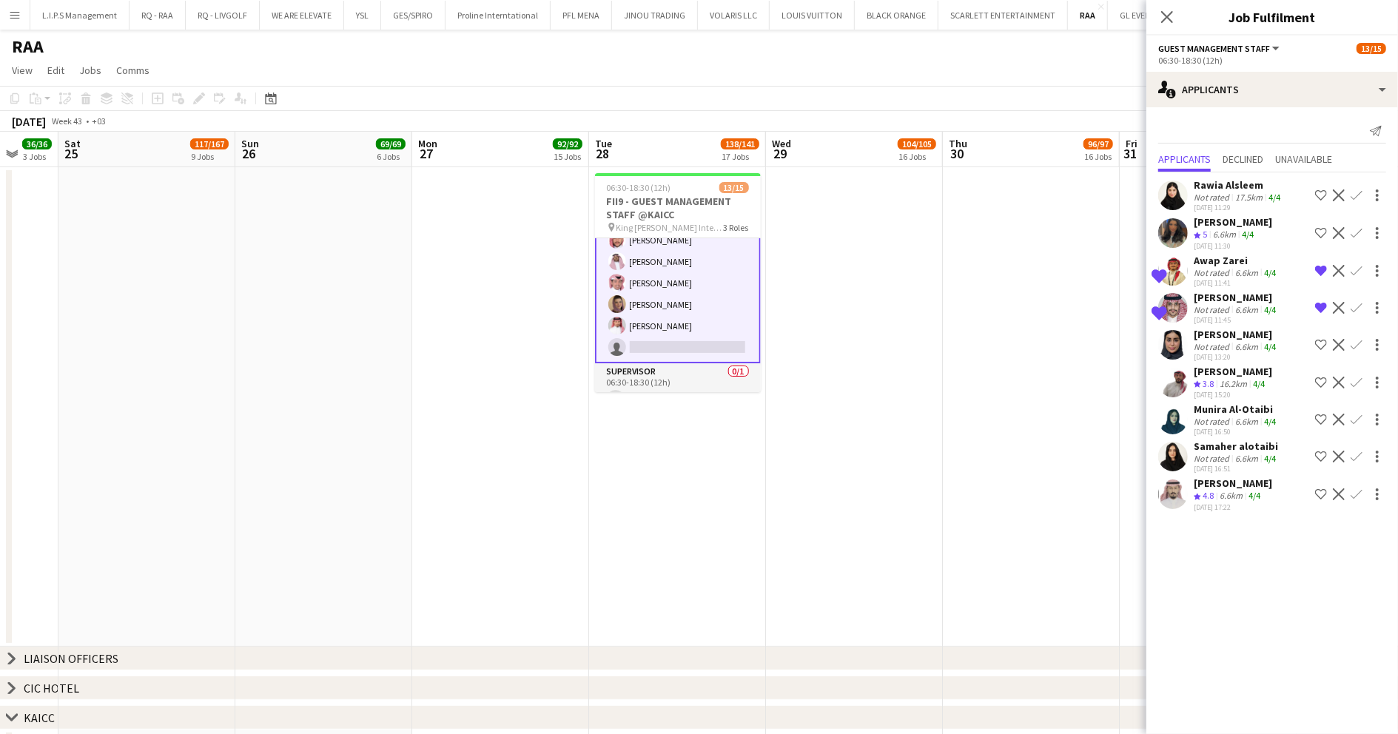
scroll to position [257, 0]
click at [719, 358] on app-card-role "Supervisor 0/1 06:30-18:30 (12h) single-neutral-actions" at bounding box center [678, 368] width 166 height 50
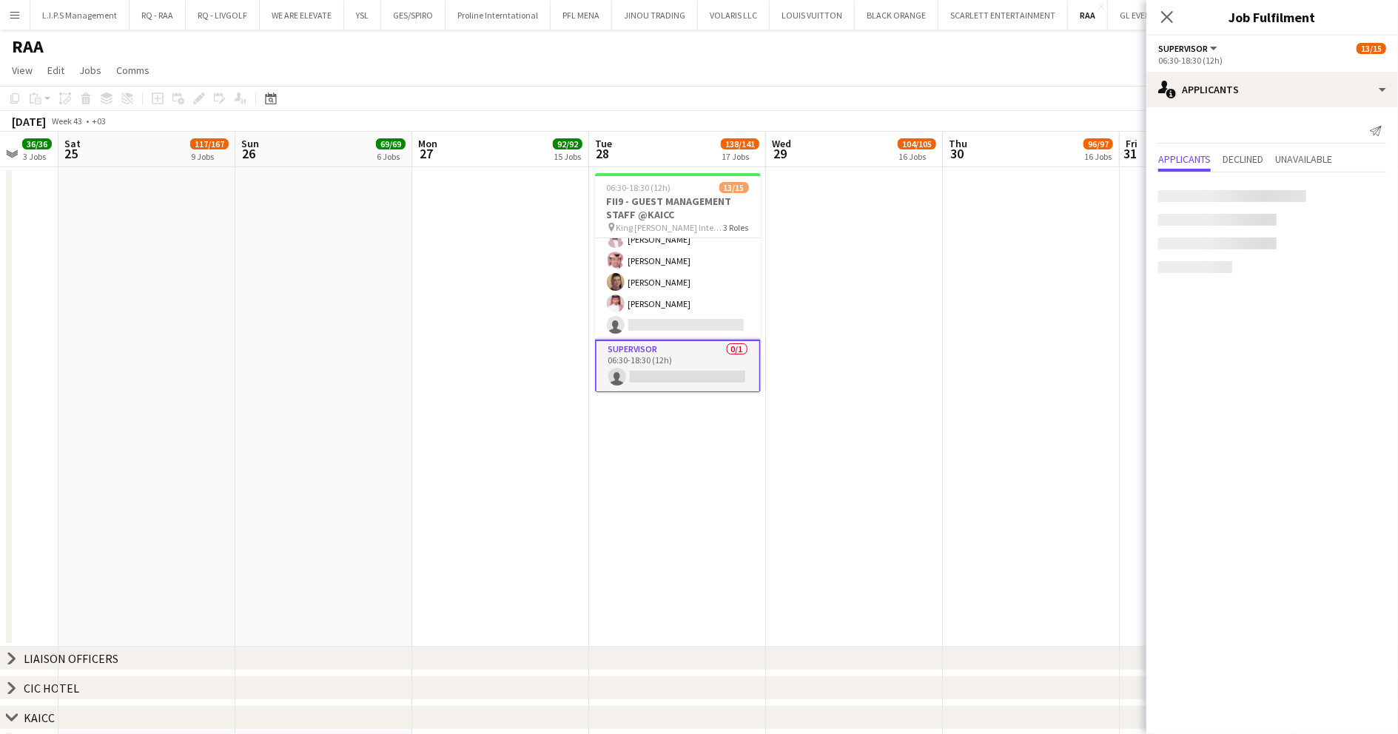
scroll to position [255, 0]
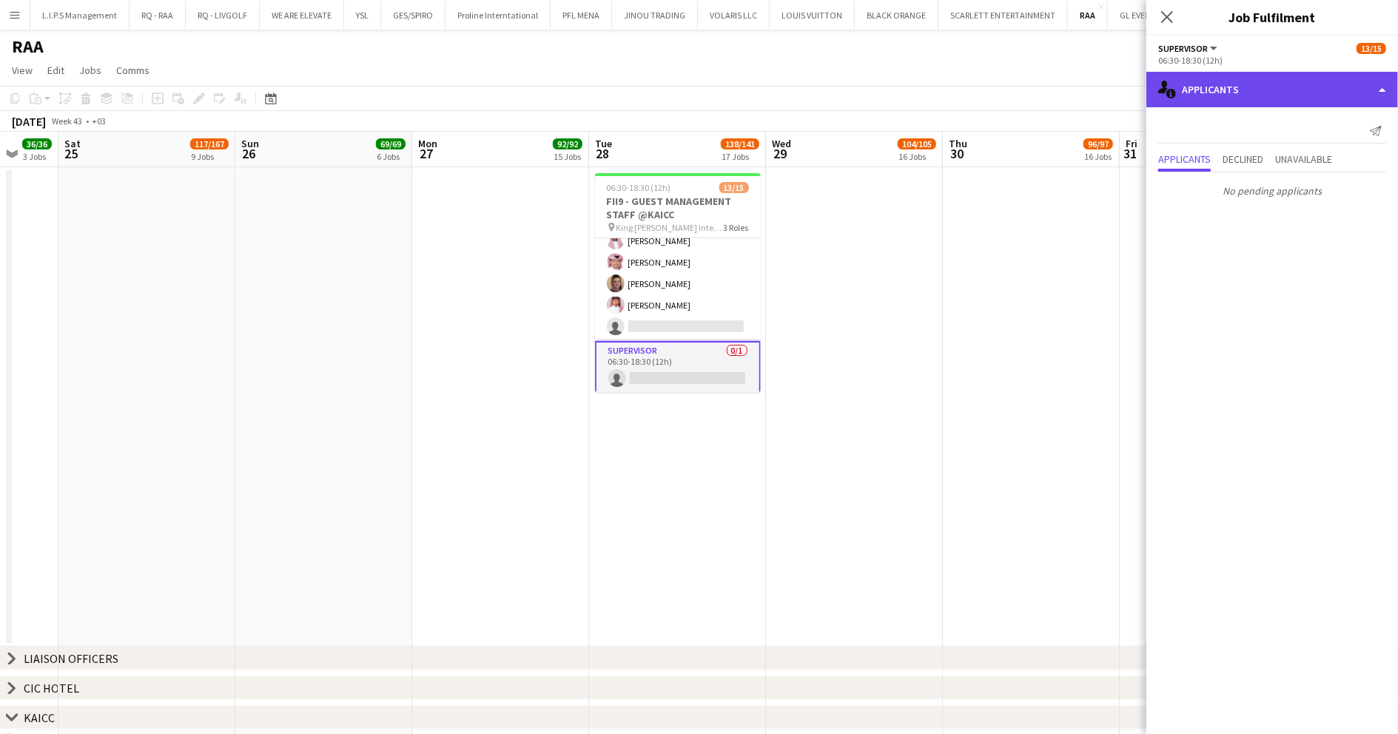
click at [1278, 97] on div "single-neutral-actions-information Applicants" at bounding box center [1273, 90] width 252 height 36
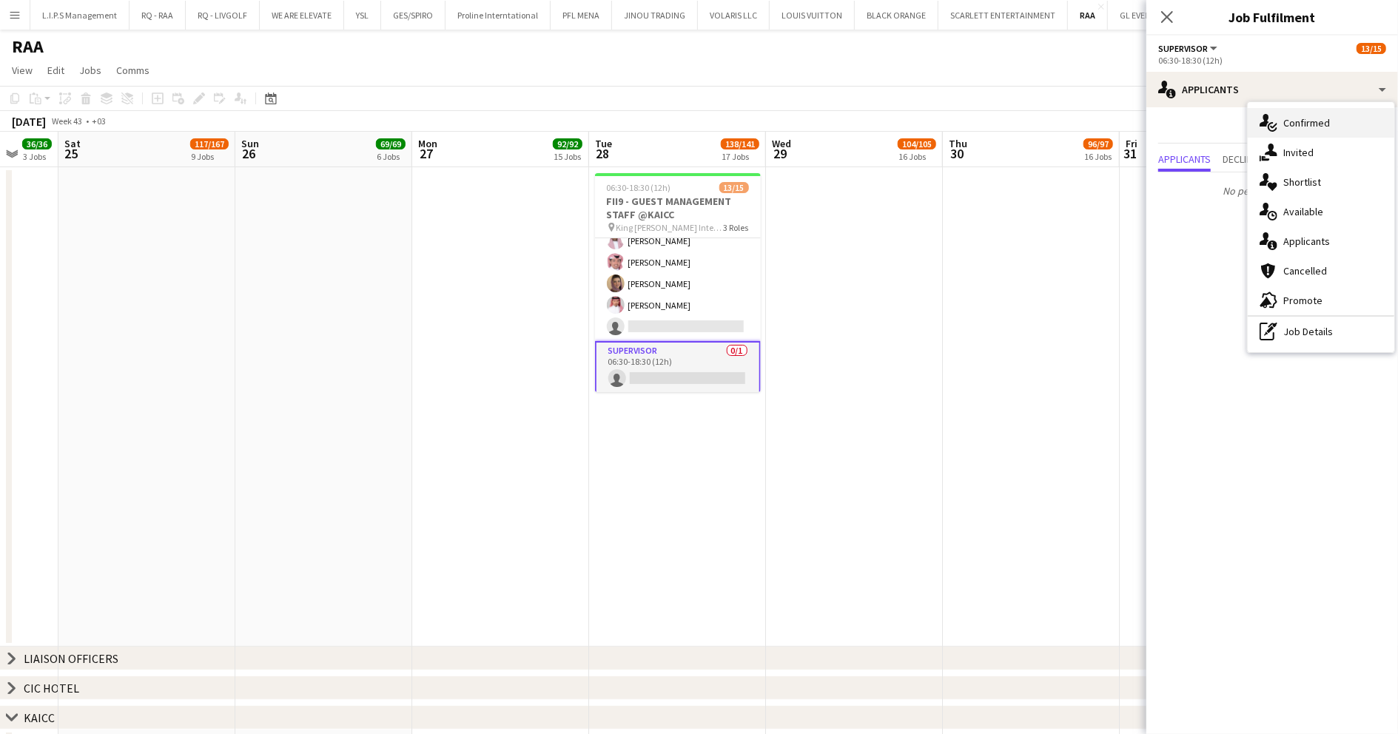
click at [1306, 132] on div "single-neutral-actions-check-2 Confirmed" at bounding box center [1321, 123] width 147 height 30
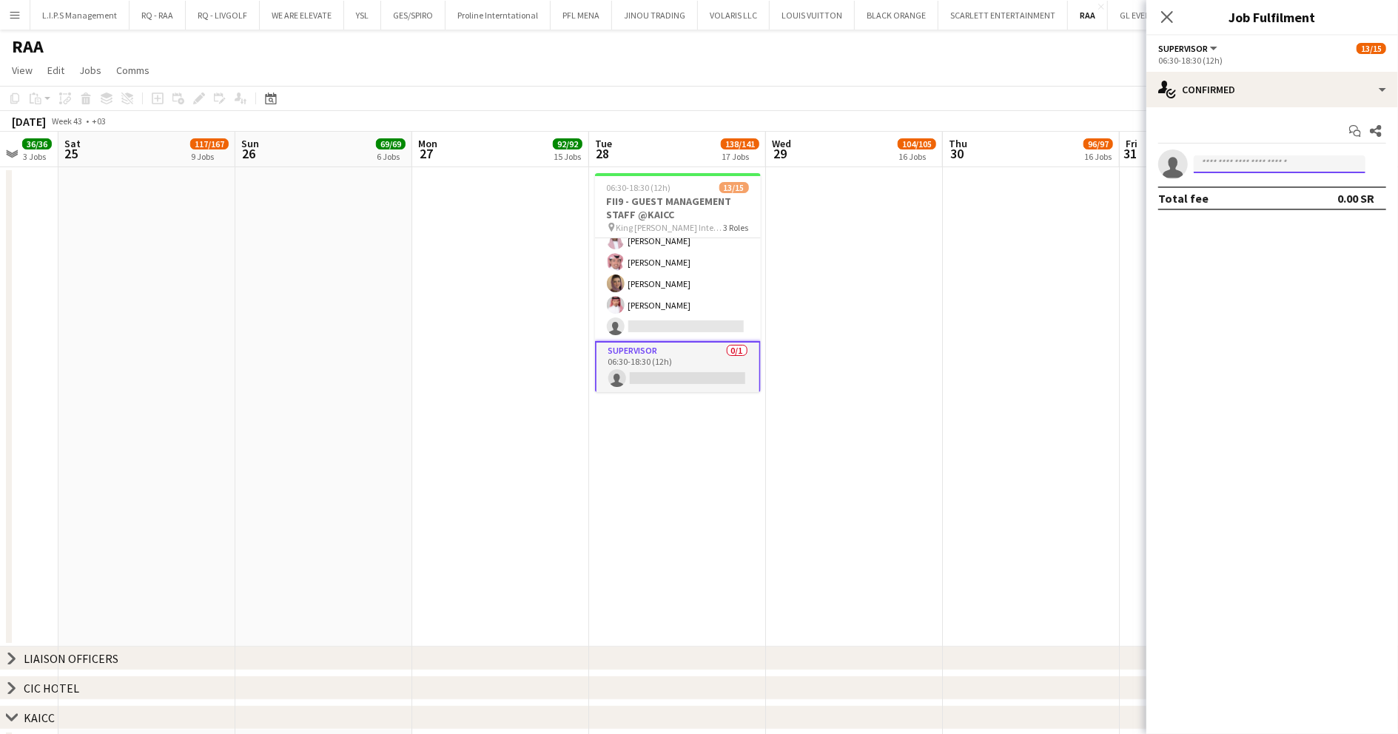
click at [1269, 161] on input at bounding box center [1280, 164] width 172 height 18
type input "**********"
click at [1266, 207] on span "[PHONE_NUMBER]" at bounding box center [1280, 209] width 148 height 12
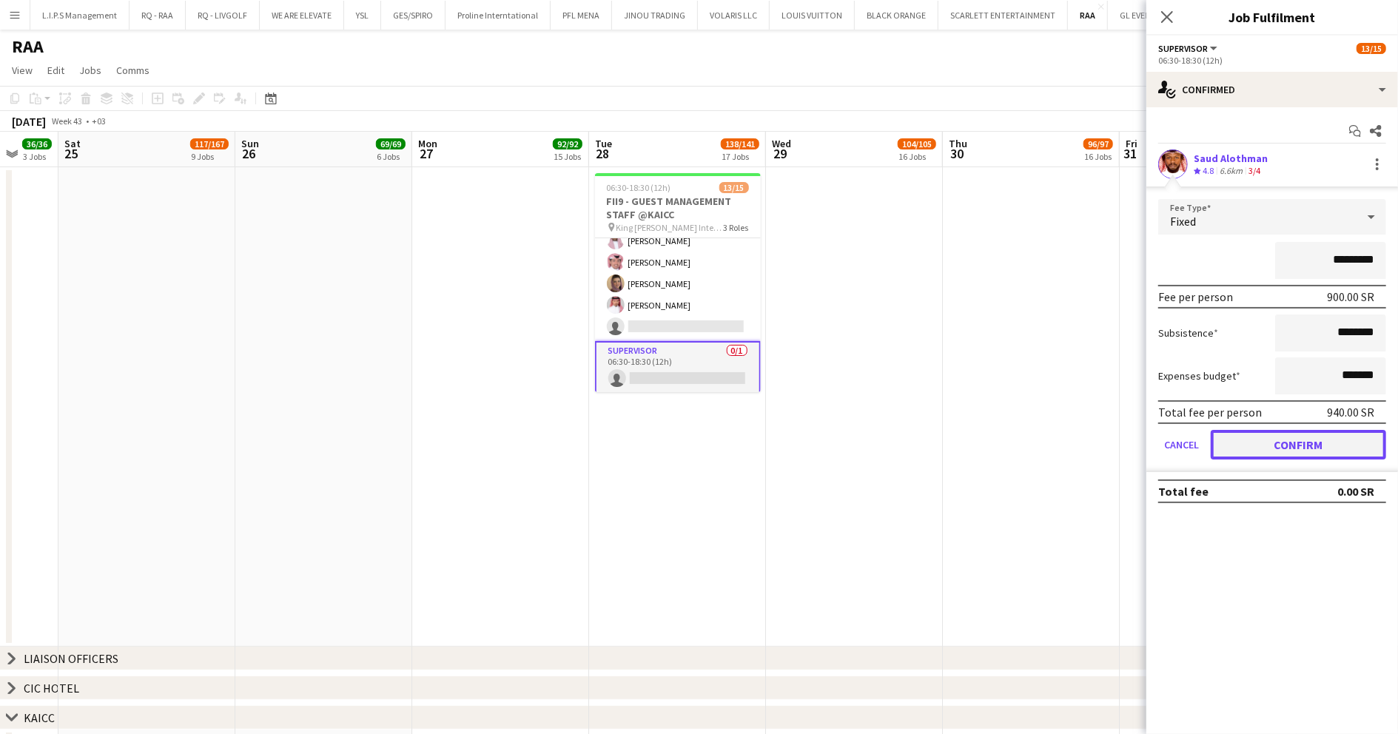
click at [1300, 441] on button "Confirm" at bounding box center [1298, 445] width 175 height 30
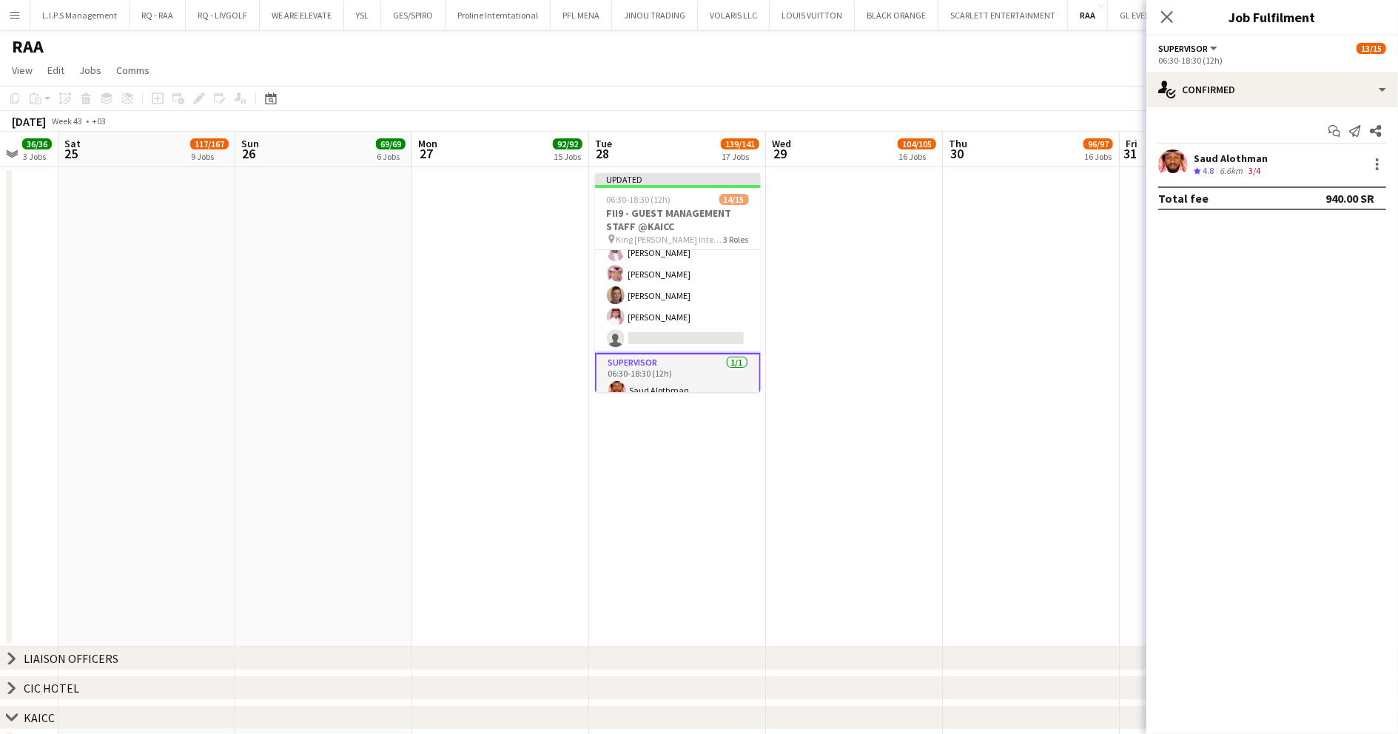
click at [1014, 295] on app-date-cell at bounding box center [1031, 407] width 177 height 480
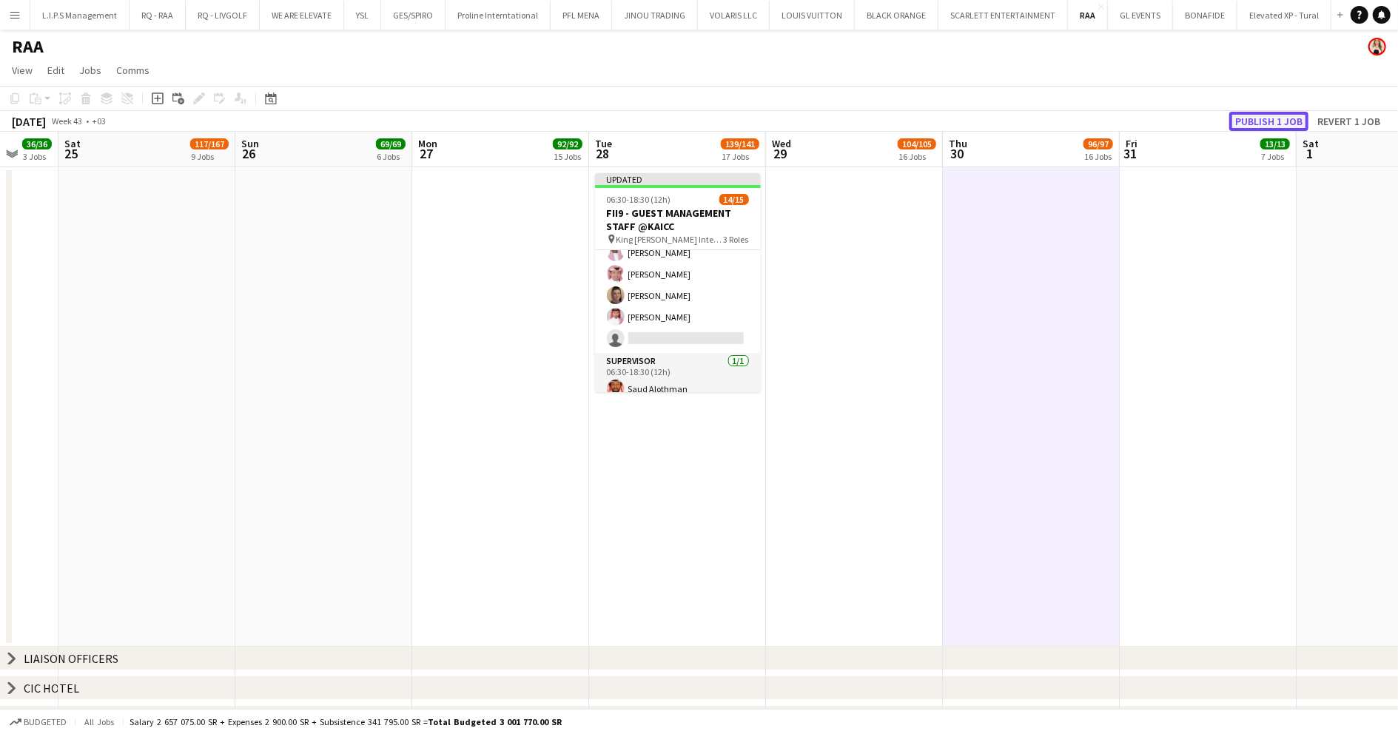
click at [1295, 117] on button "Publish 1 job" at bounding box center [1268, 121] width 79 height 19
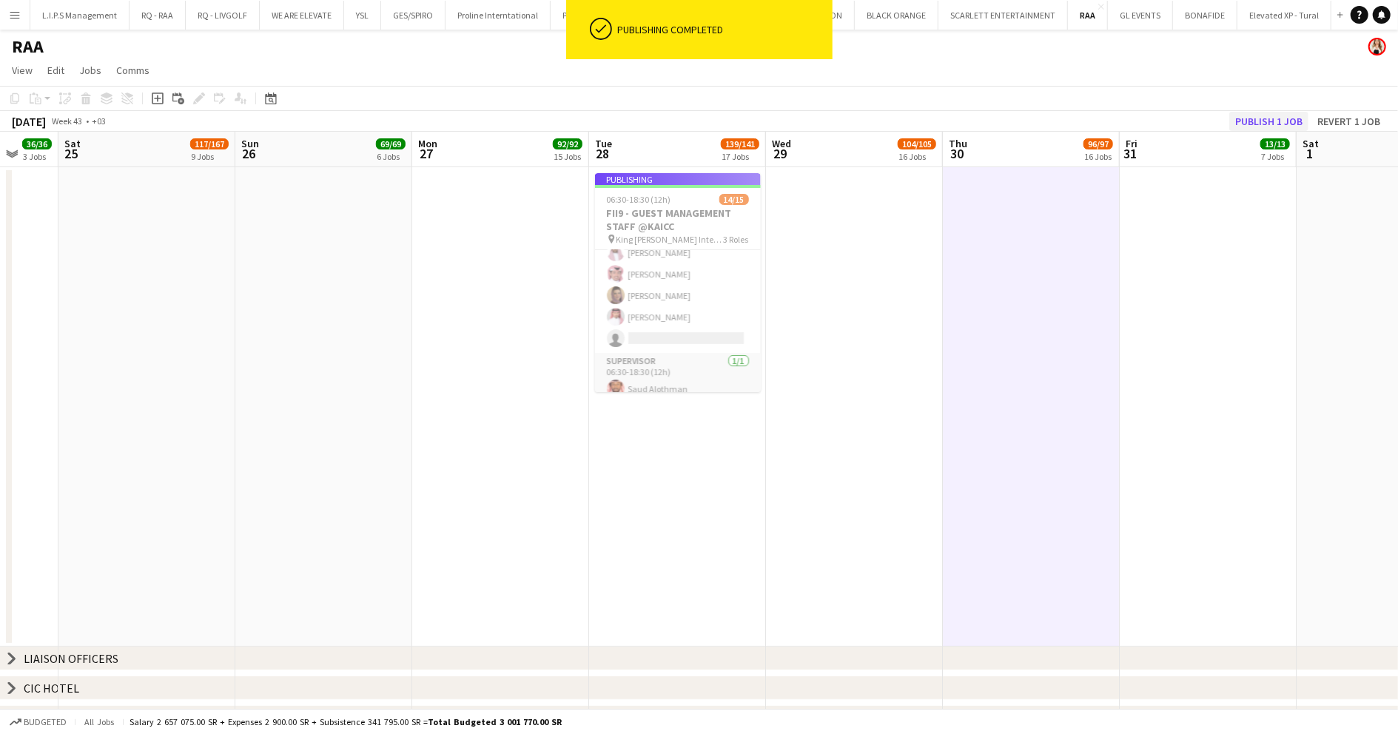
scroll to position [254, 0]
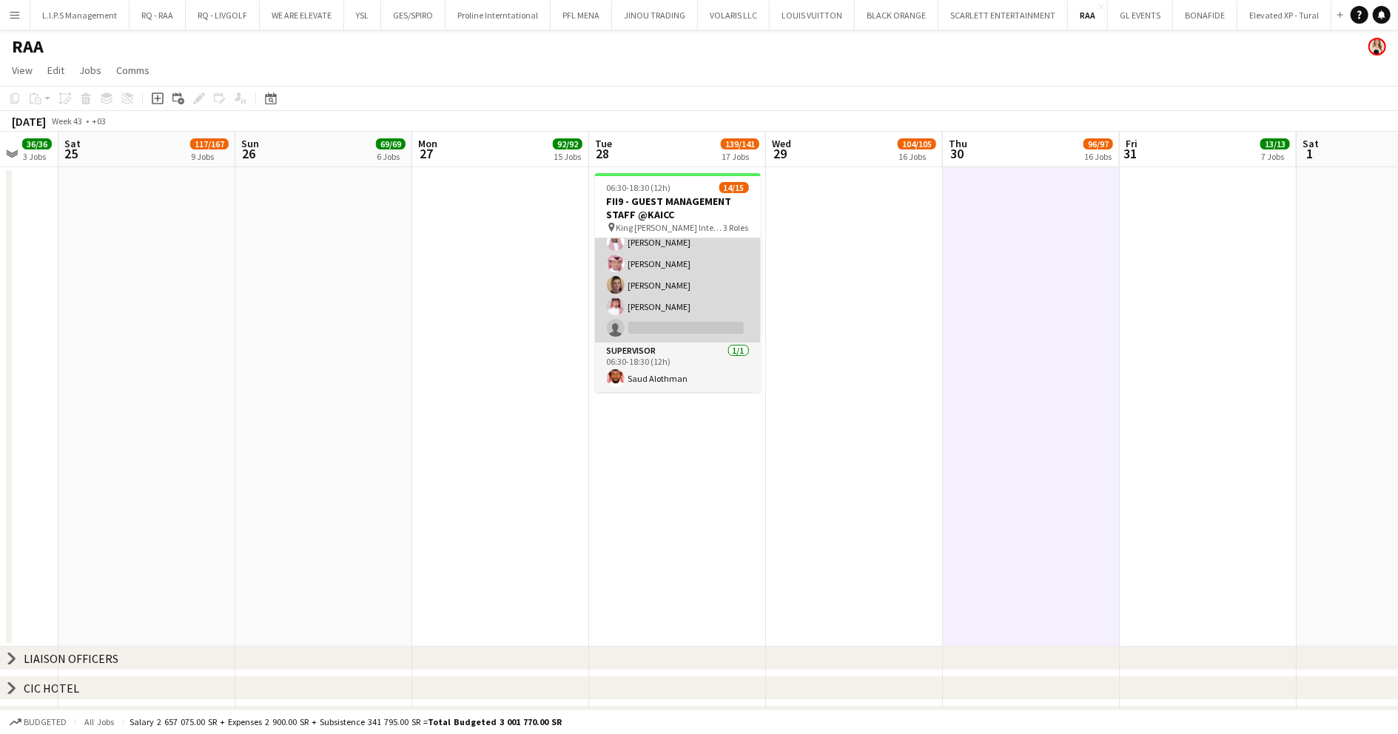
click at [659, 311] on app-card-role "Guest Management Staff 11A 11/12 06:30-18:30 (12h) Talal Alajmah Saud Al Dhawi …" at bounding box center [678, 199] width 166 height 286
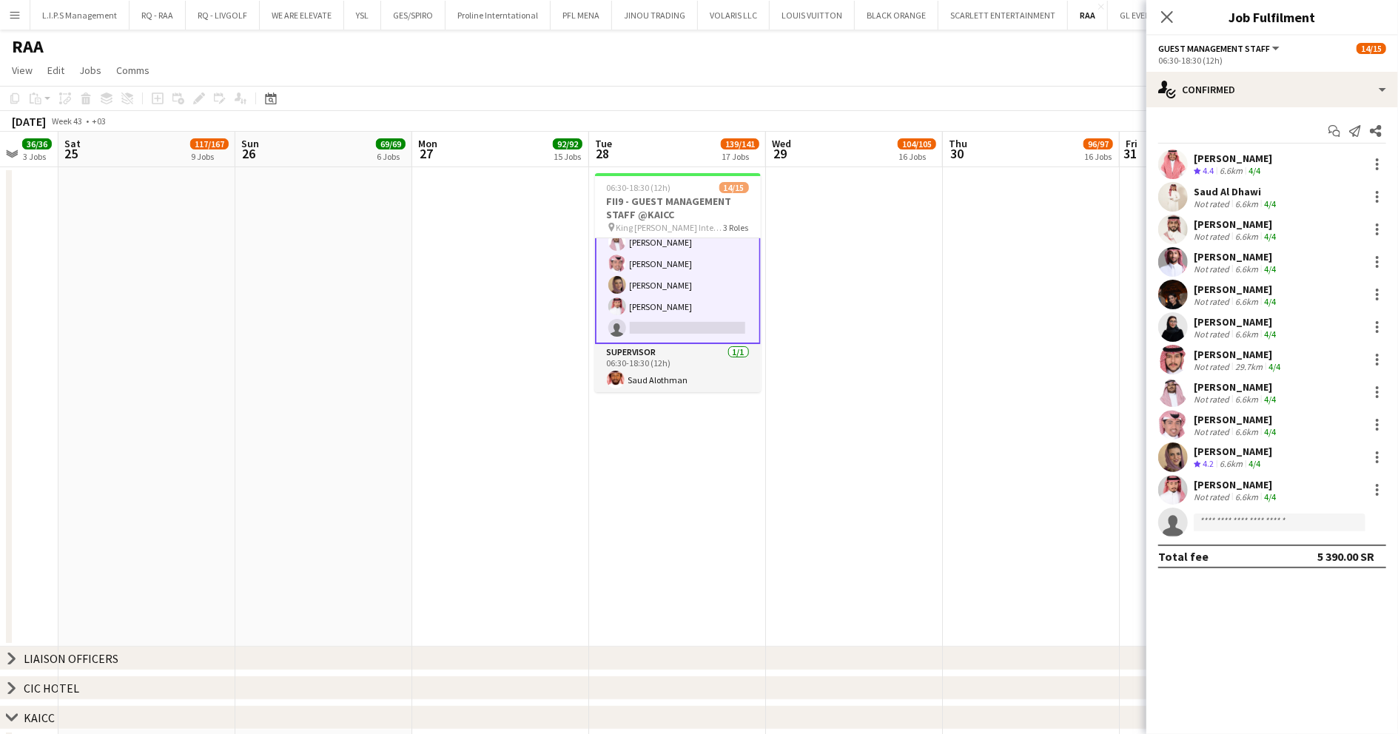
scroll to position [257, 0]
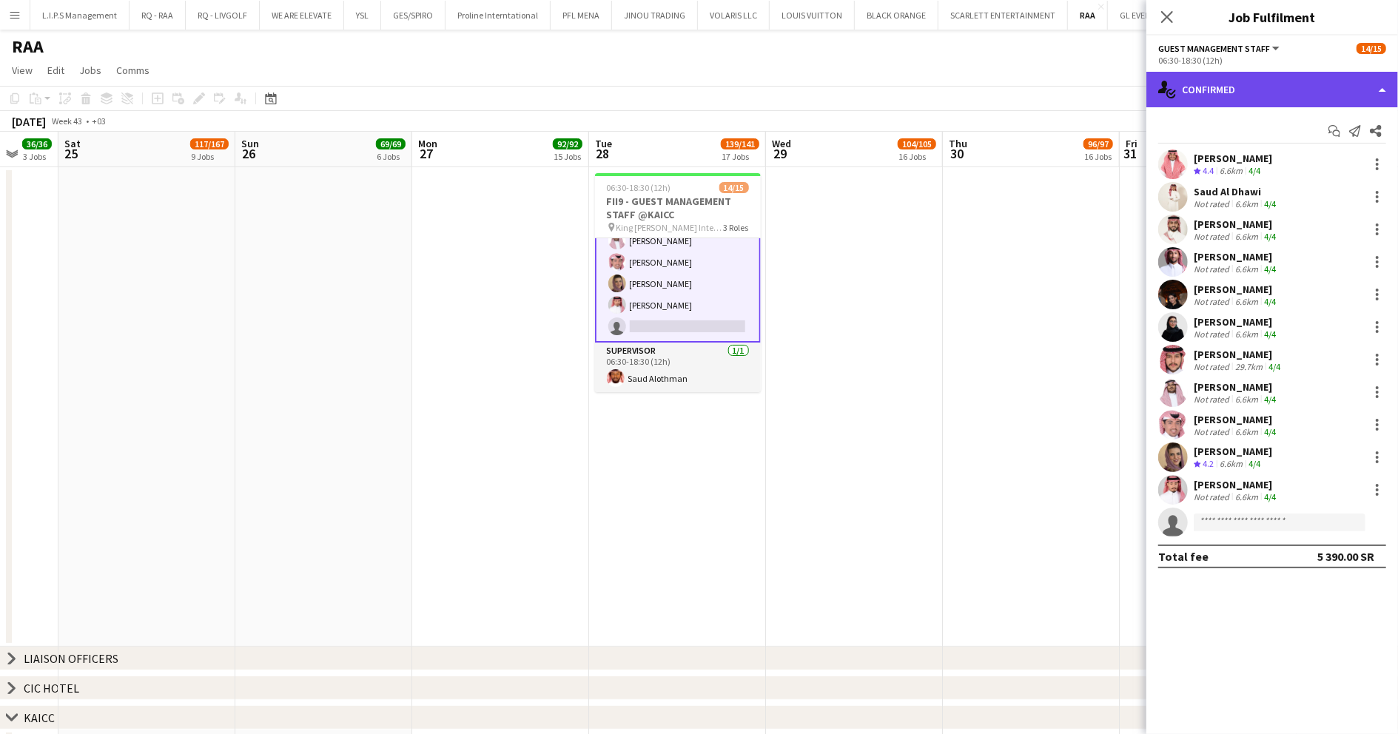
click at [1304, 84] on div "single-neutral-actions-check-2 Confirmed" at bounding box center [1273, 90] width 252 height 36
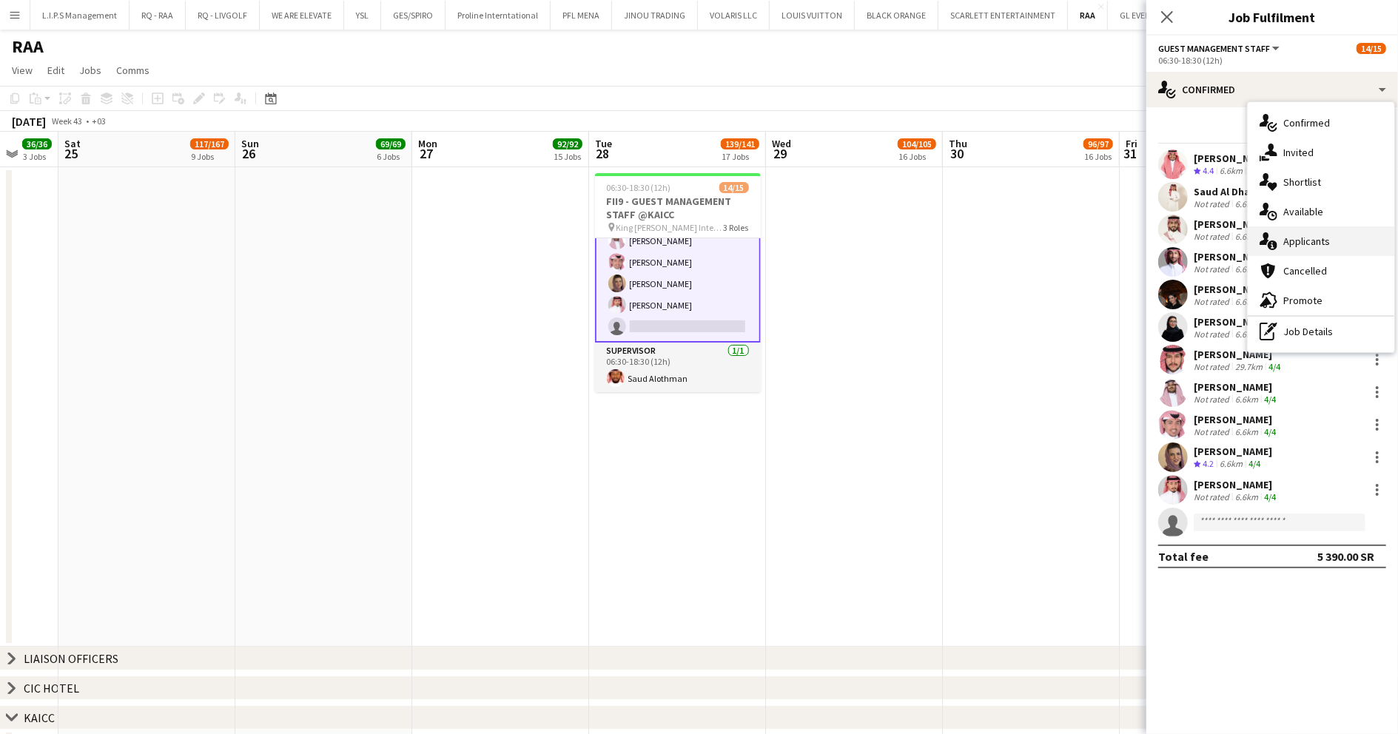
click at [1320, 247] on span "Applicants" at bounding box center [1306, 241] width 47 height 13
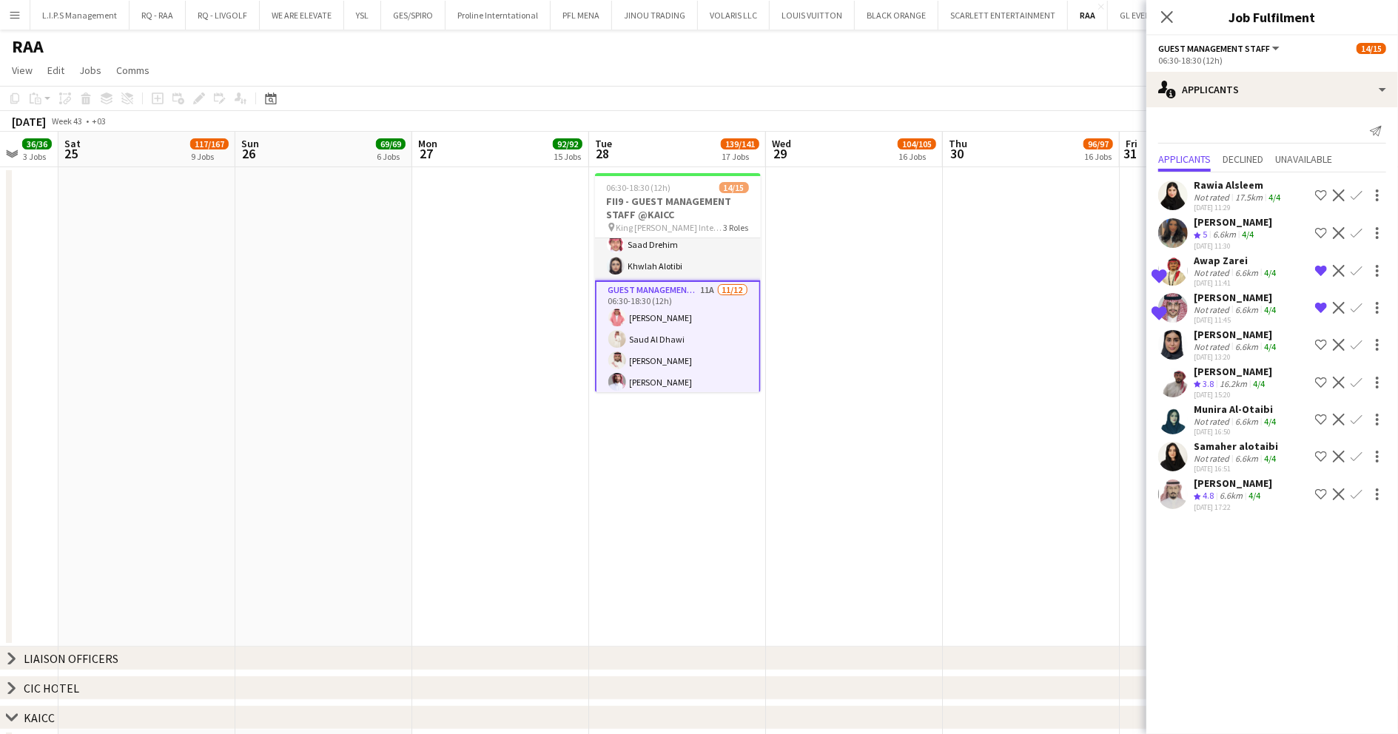
scroll to position [0, 0]
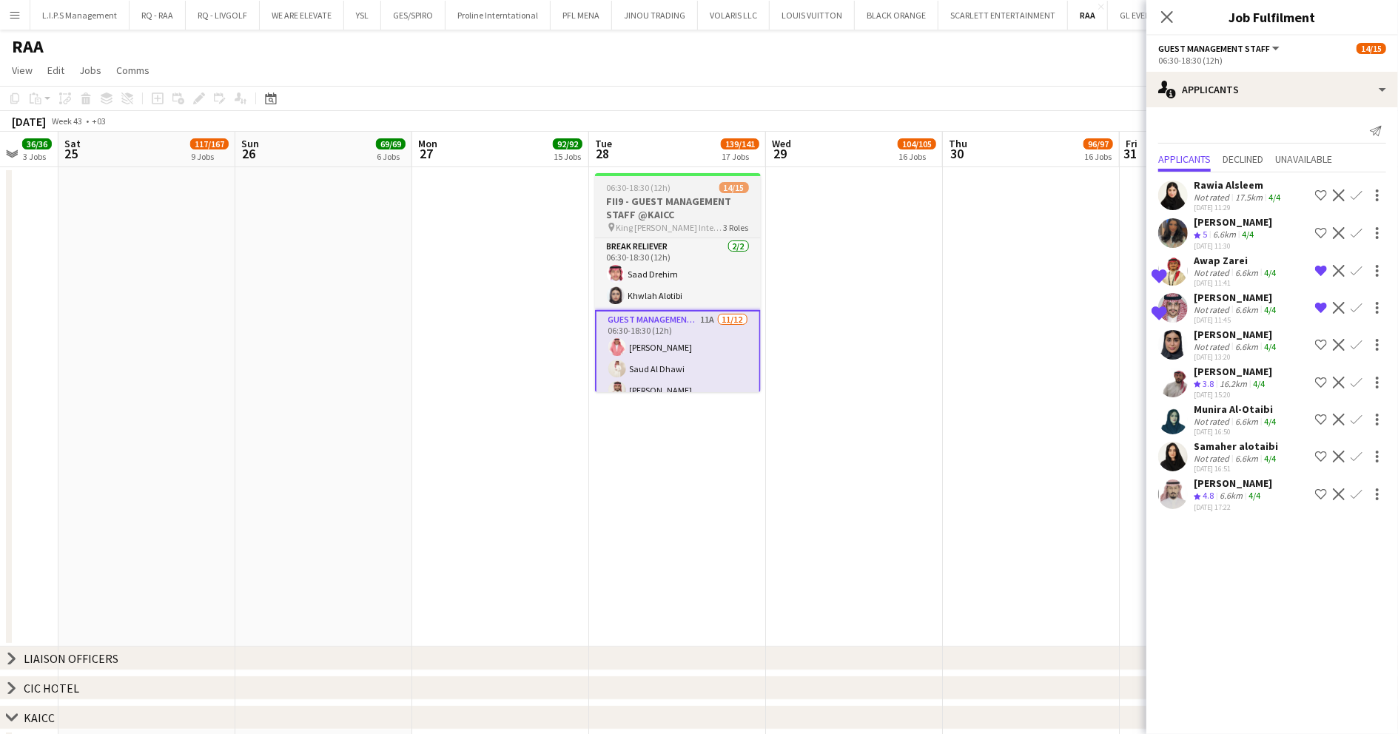
click at [706, 201] on h3 "FII9 - GUEST MANAGEMENT STAFF @KAICC" at bounding box center [678, 208] width 166 height 27
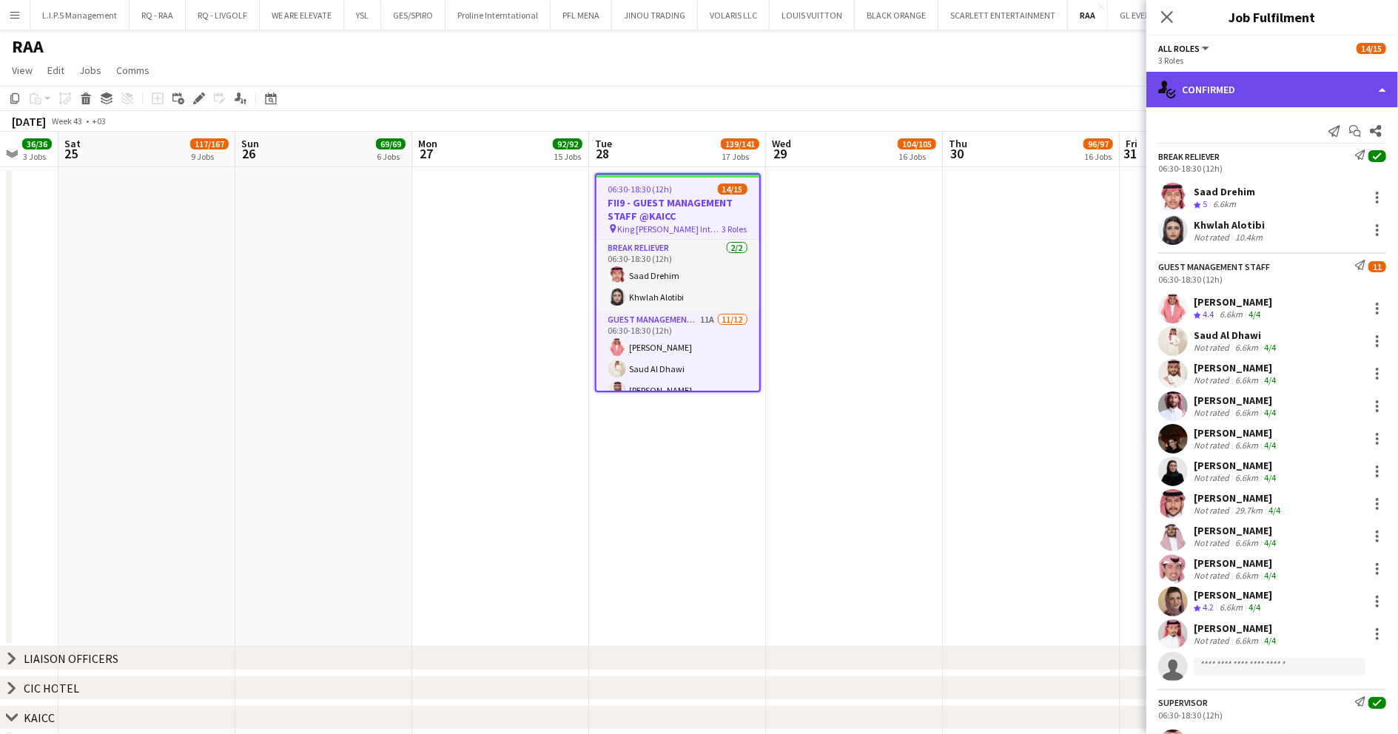
click at [1260, 93] on div "single-neutral-actions-check-2 Confirmed" at bounding box center [1273, 90] width 252 height 36
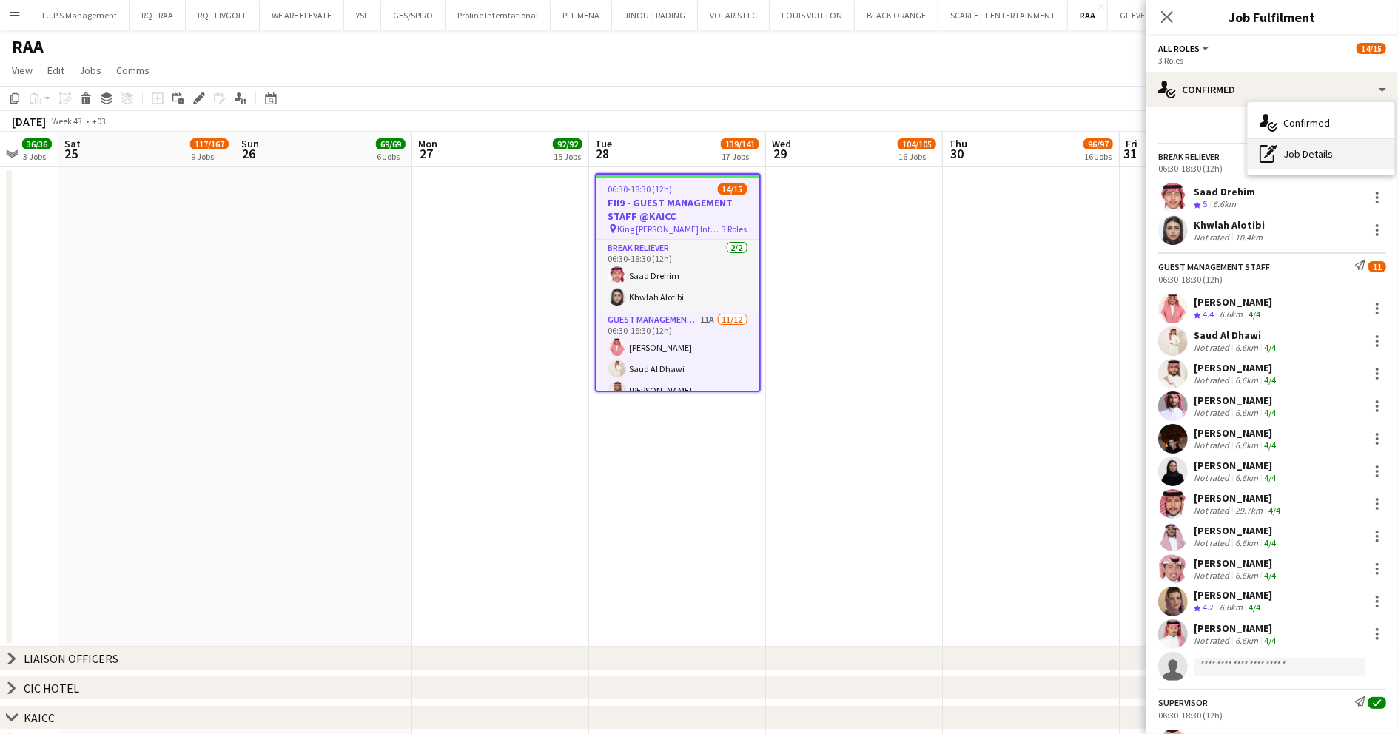
click at [1316, 148] on div "pen-write Job Details" at bounding box center [1321, 154] width 147 height 30
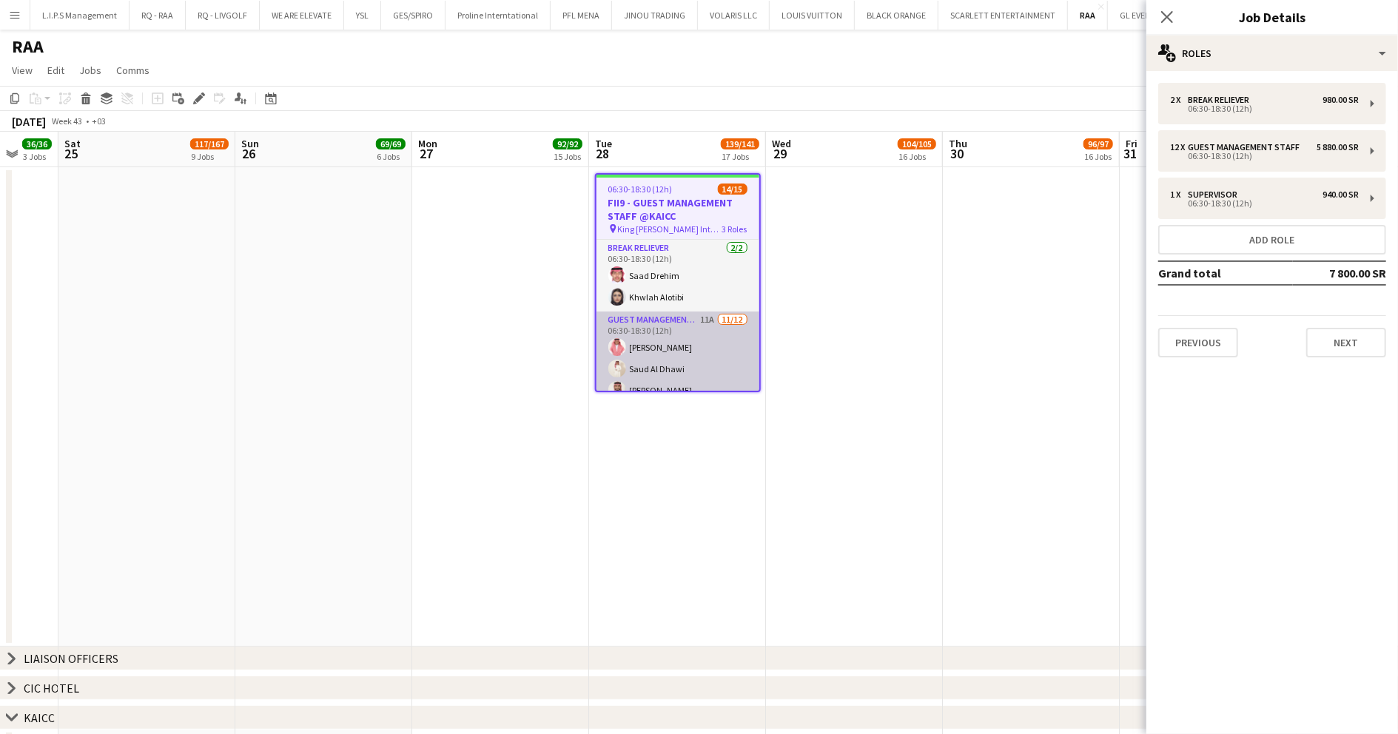
click at [660, 339] on app-card-role "Guest Management Staff 11A 11/12 06:30-18:30 (12h) Talal Alajmah Saud Al Dhawi …" at bounding box center [678, 455] width 163 height 286
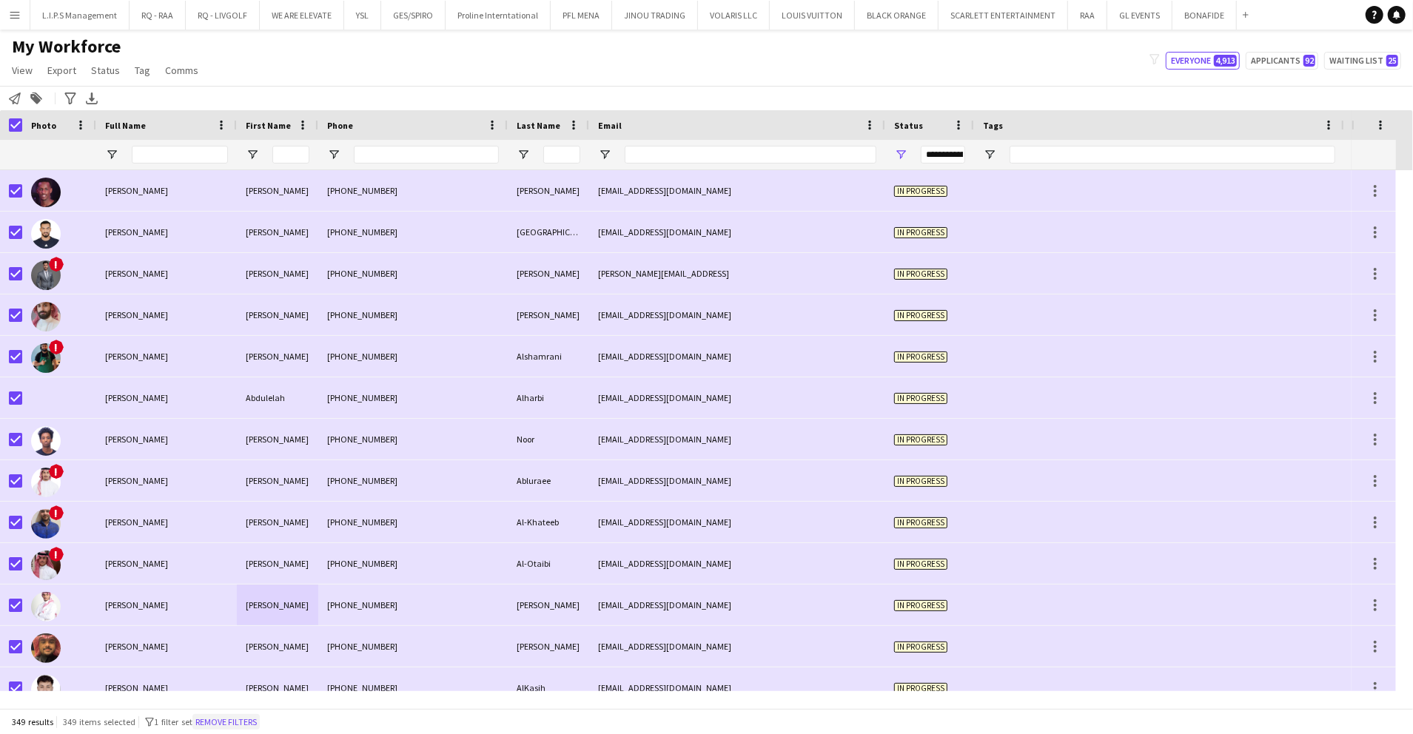
click at [229, 724] on button "Remove filters" at bounding box center [225, 722] width 67 height 16
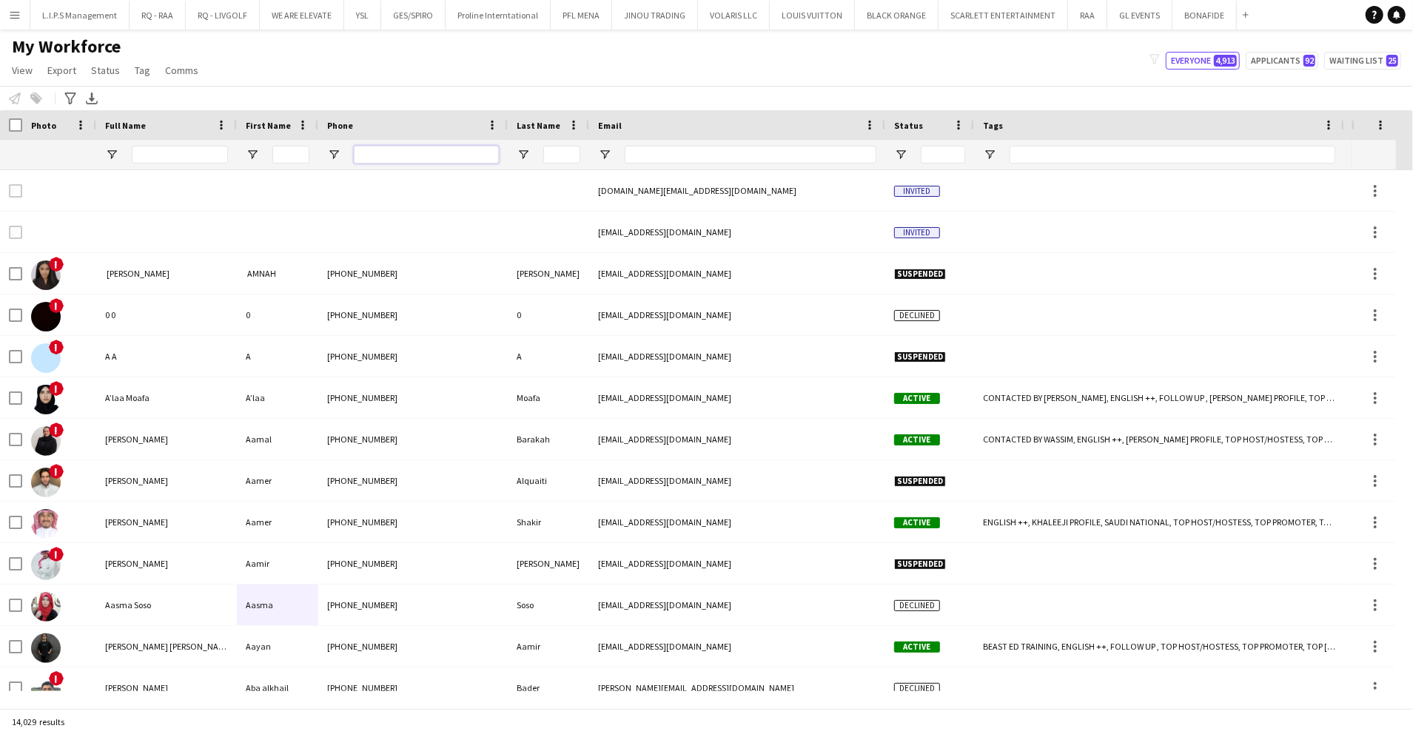
click at [431, 155] on input "Phone Filter Input" at bounding box center [426, 155] width 145 height 18
paste input "*********"
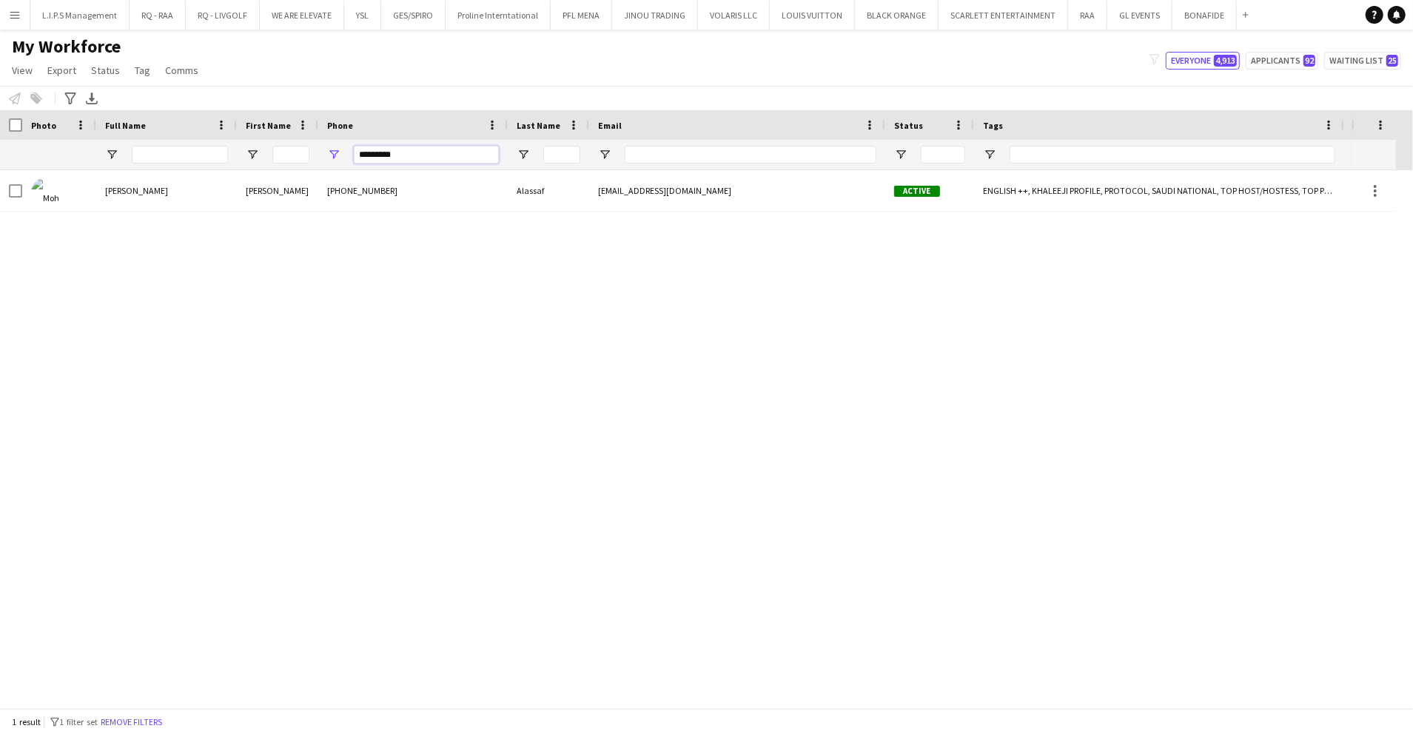
type input "*********"
click at [319, 196] on div "[PHONE_NUMBER]" at bounding box center [412, 190] width 189 height 41
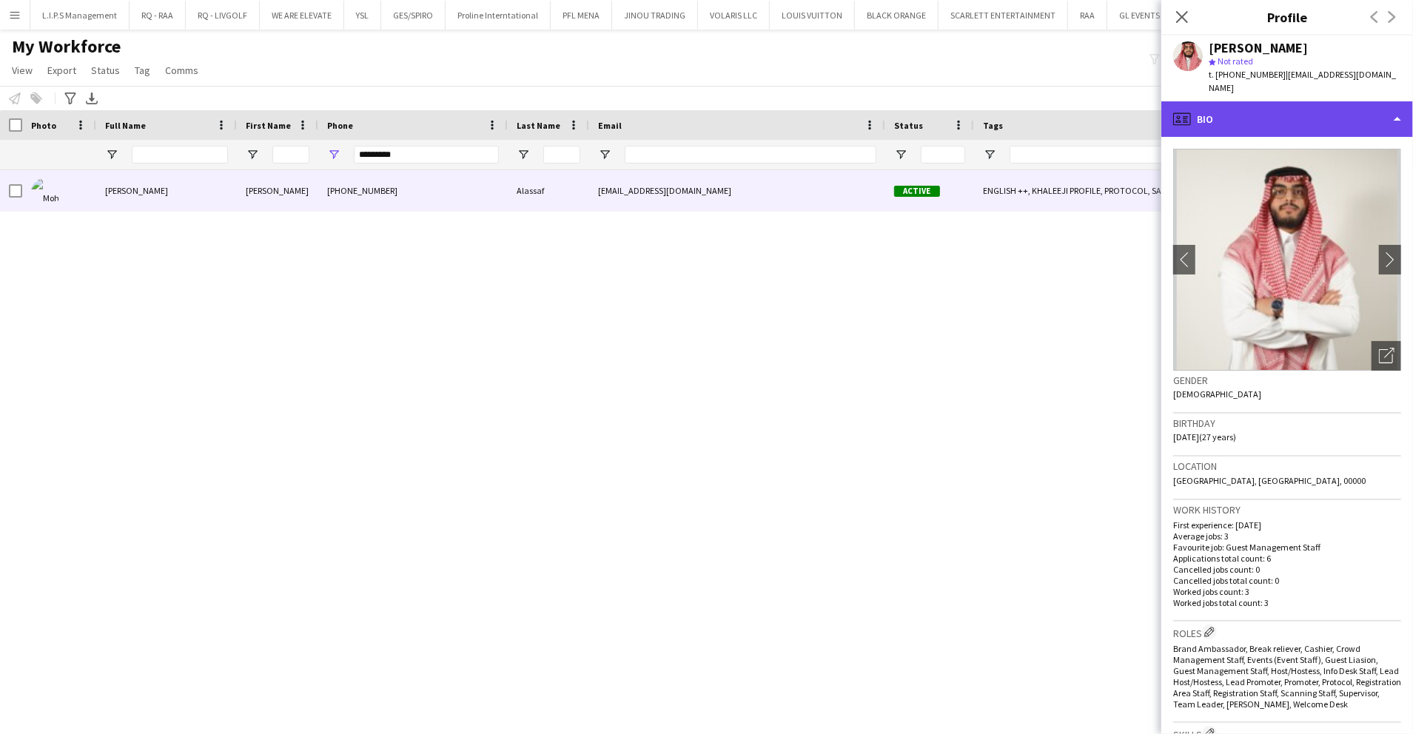
click at [1321, 104] on div "profile Bio" at bounding box center [1287, 119] width 252 height 36
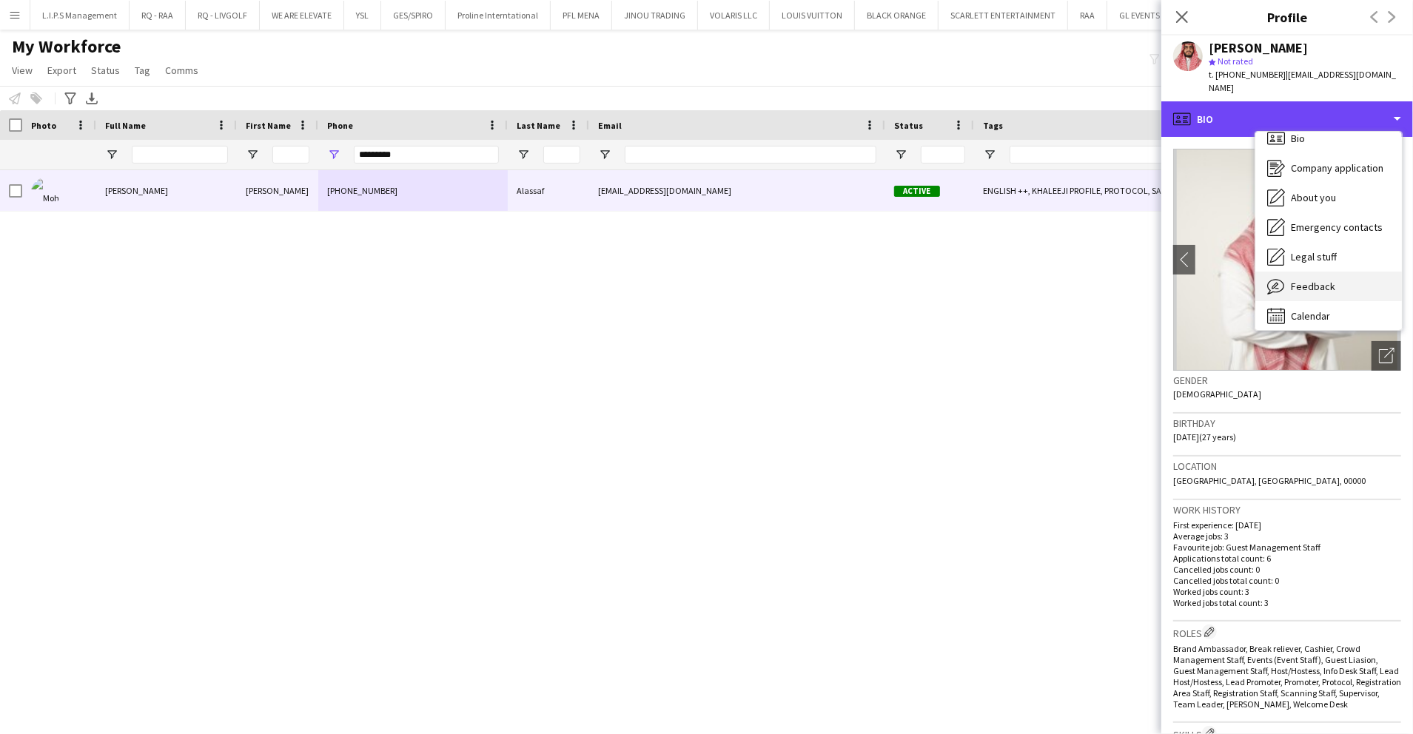
scroll to position [21, 0]
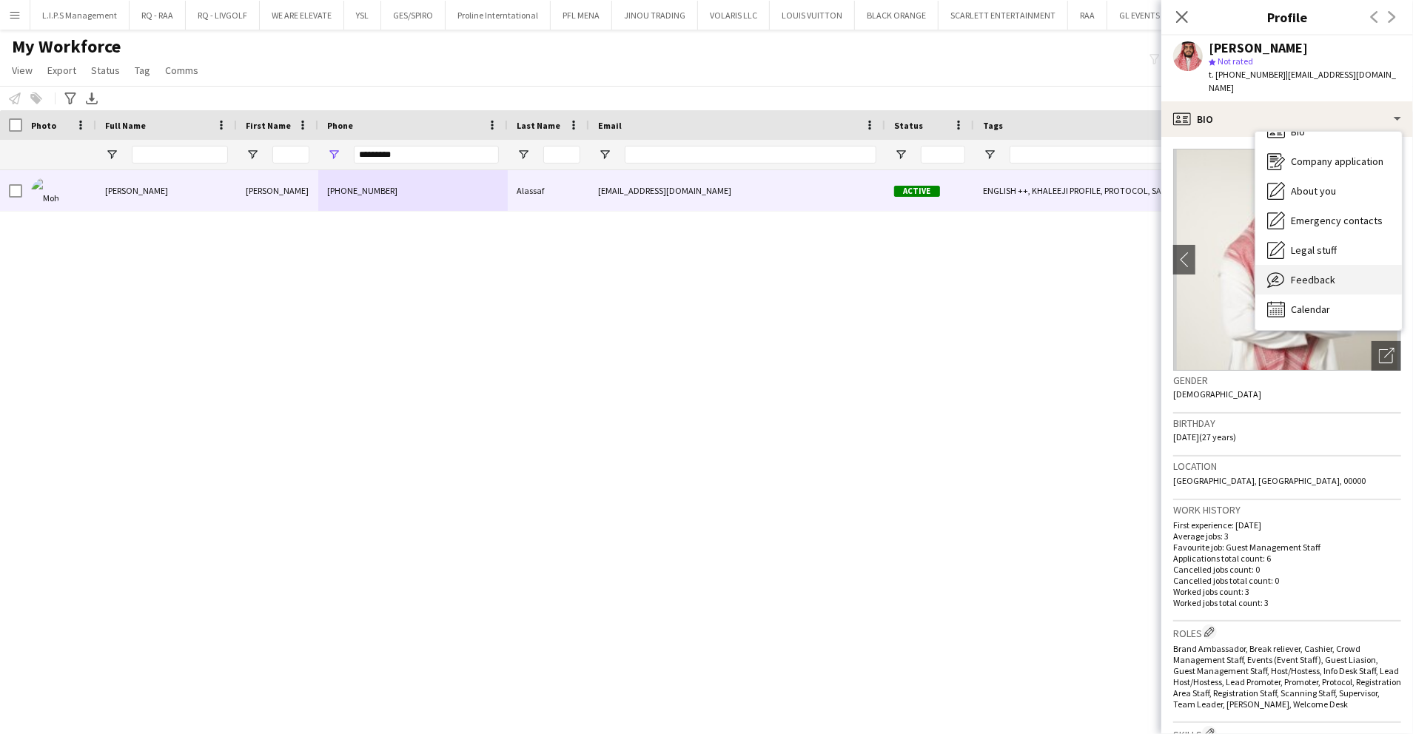
click at [1333, 265] on div "Feedback Feedback" at bounding box center [1328, 280] width 147 height 30
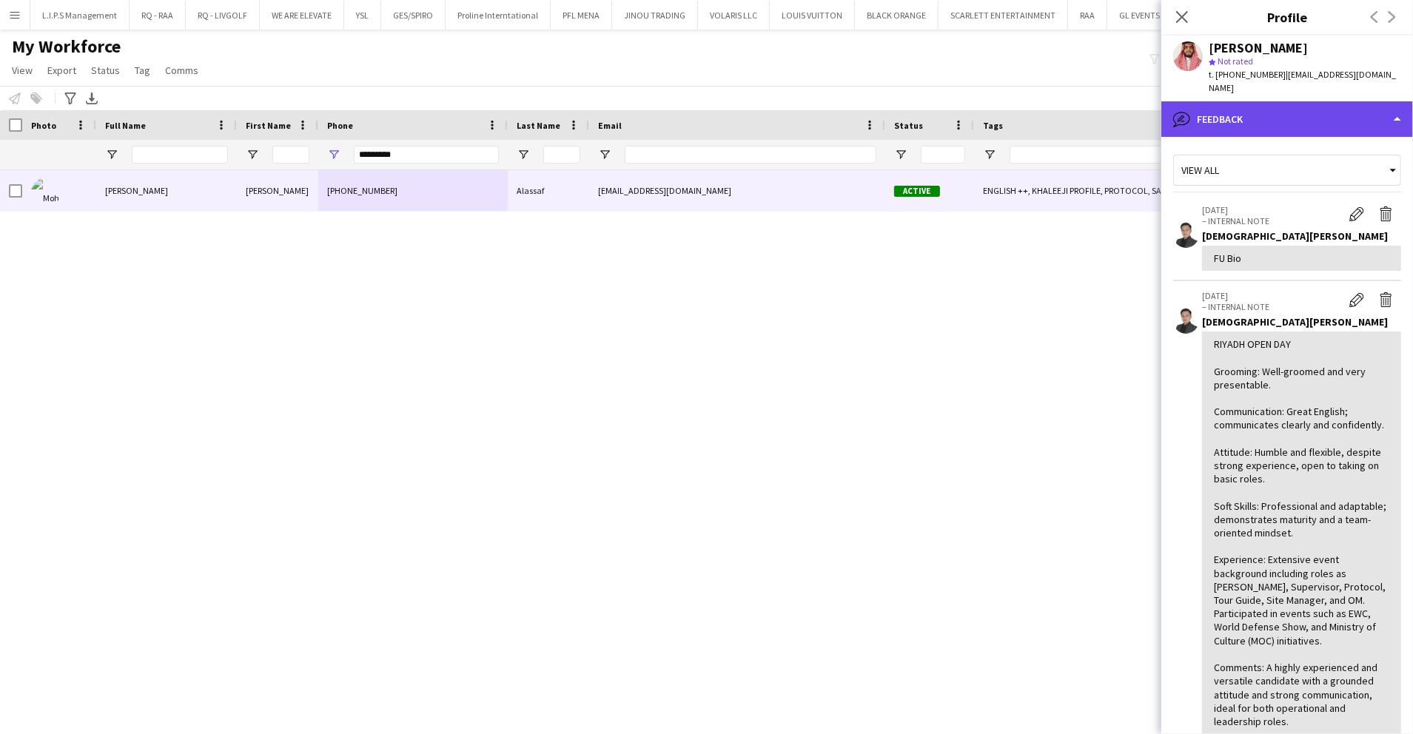
click at [1342, 102] on div "bubble-pencil Feedback" at bounding box center [1287, 119] width 252 height 36
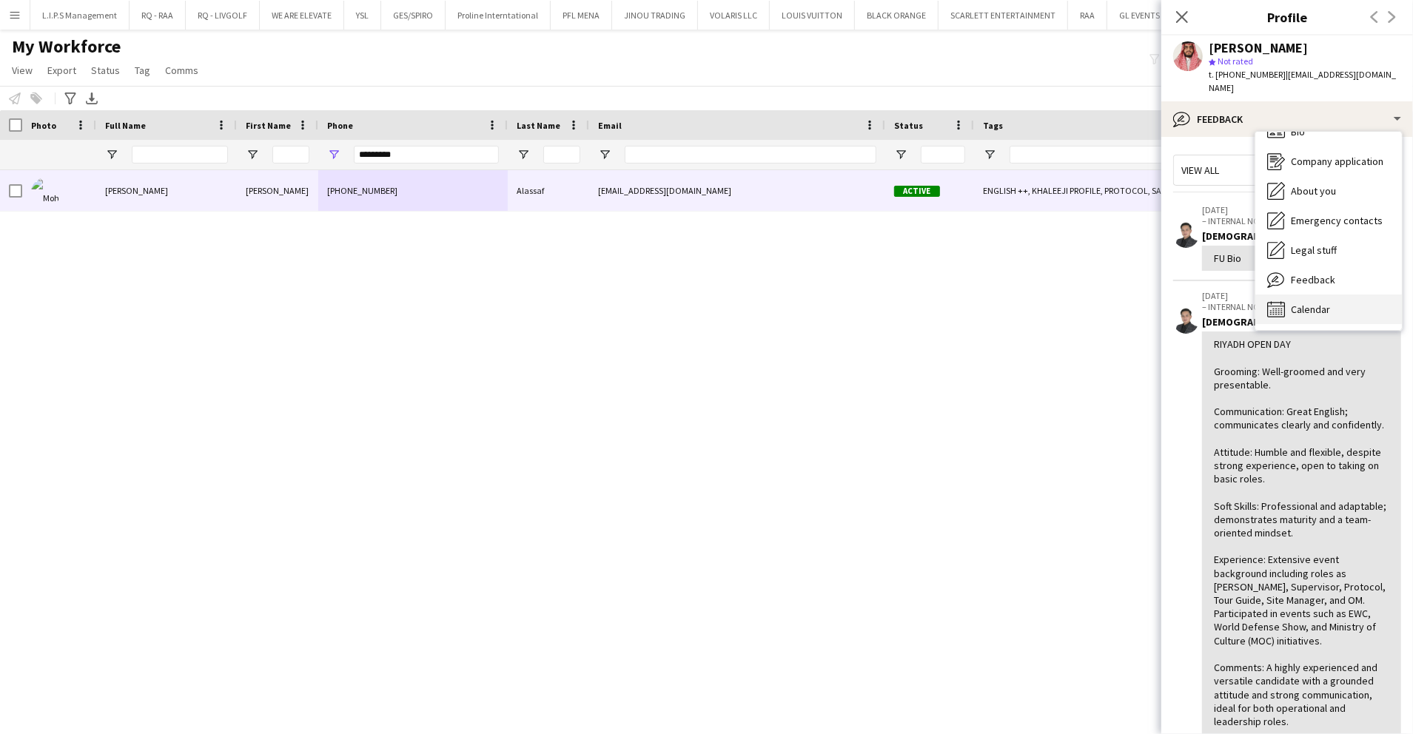
click at [1340, 295] on div "Calendar Calendar" at bounding box center [1328, 310] width 147 height 30
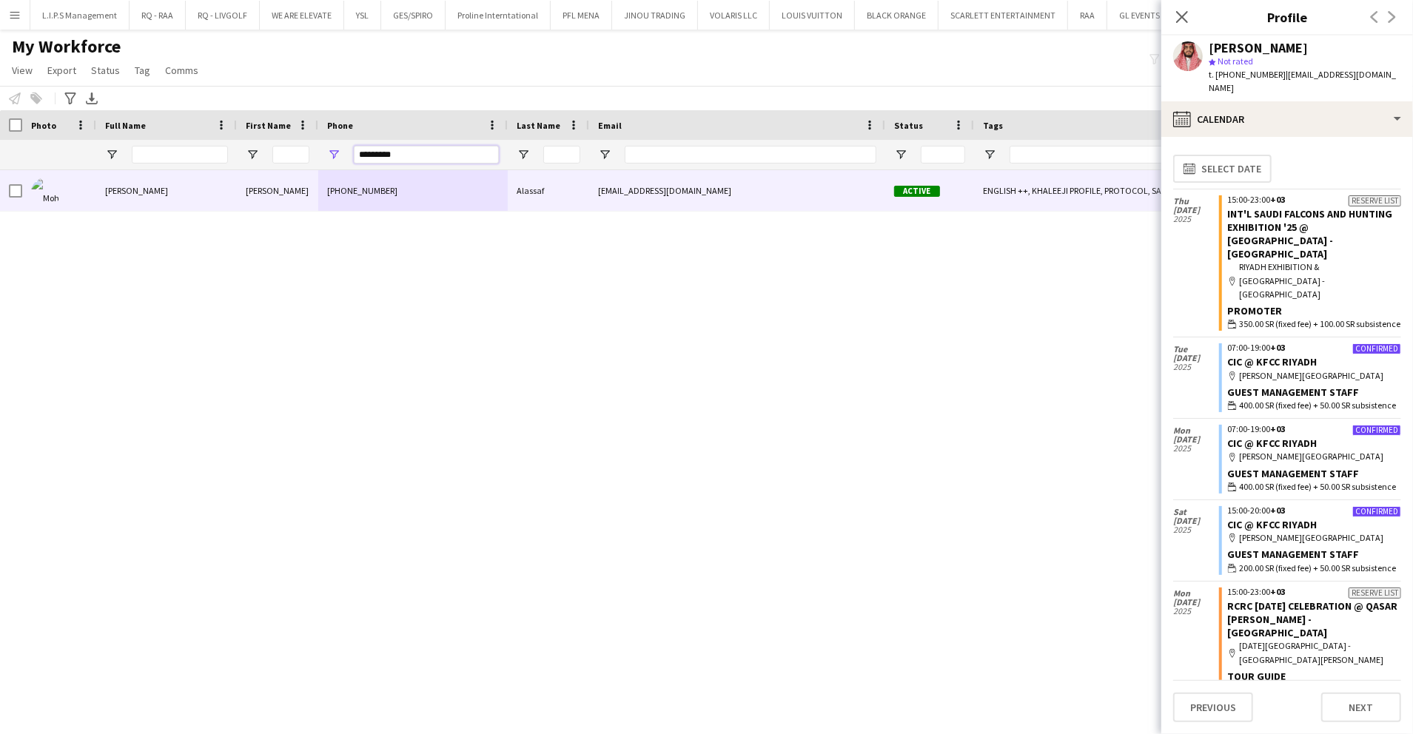
drag, startPoint x: 434, startPoint y: 157, endPoint x: 195, endPoint y: 150, distance: 238.4
click at [195, 150] on div "*********" at bounding box center [1050, 155] width 2101 height 30
click at [163, 154] on input "Full Name Filter Input" at bounding box center [180, 155] width 96 height 18
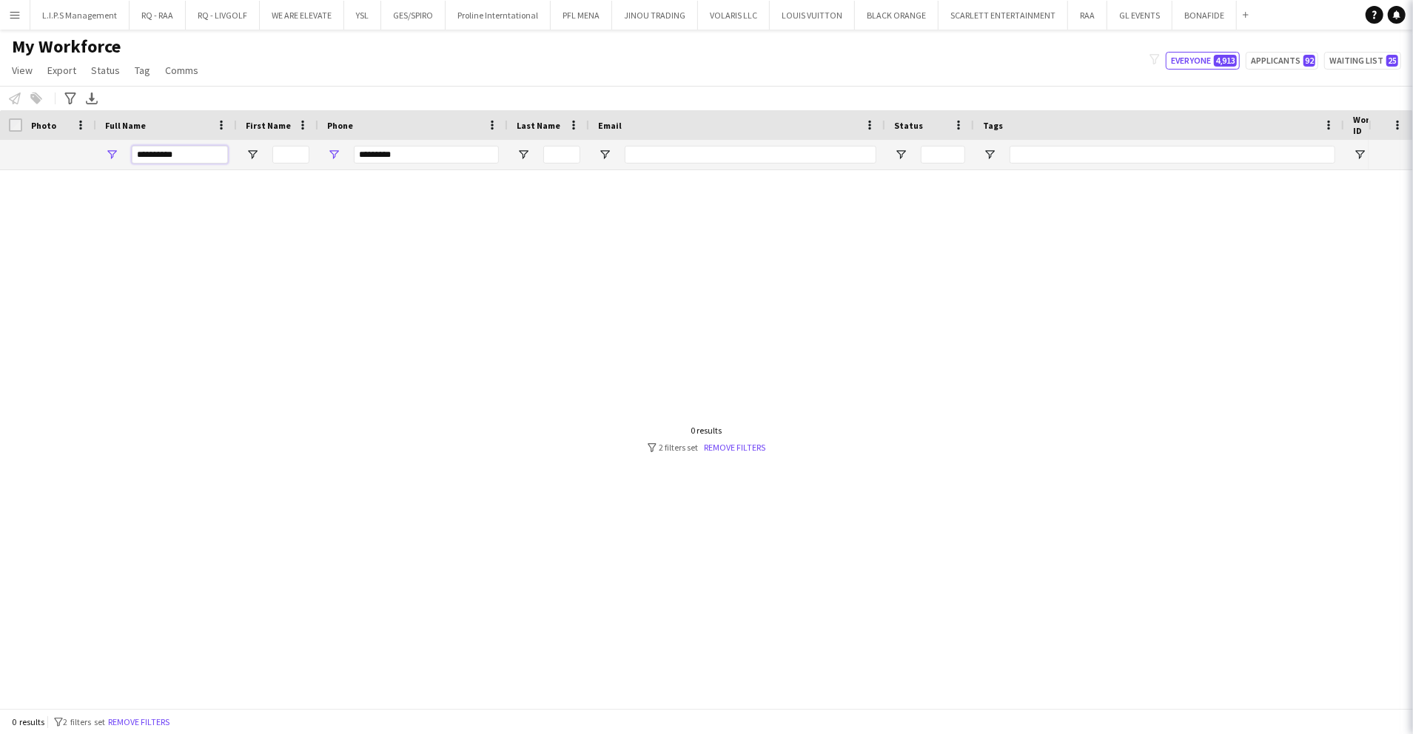
type input "**********"
drag, startPoint x: 414, startPoint y: 150, endPoint x: 216, endPoint y: 147, distance: 198.4
click at [222, 147] on div "*********" at bounding box center [1050, 155] width 2101 height 30
type input "*"
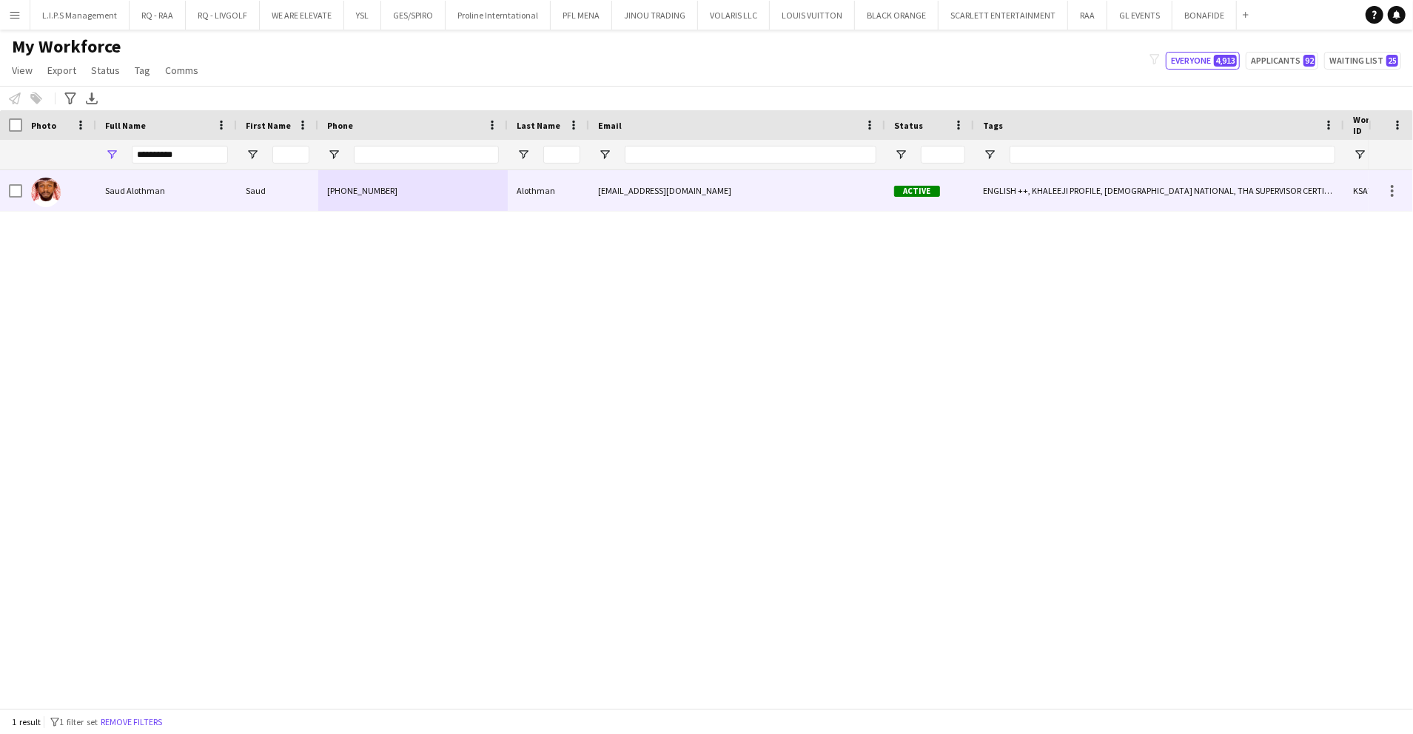
click at [266, 185] on div "Saud" at bounding box center [277, 190] width 81 height 41
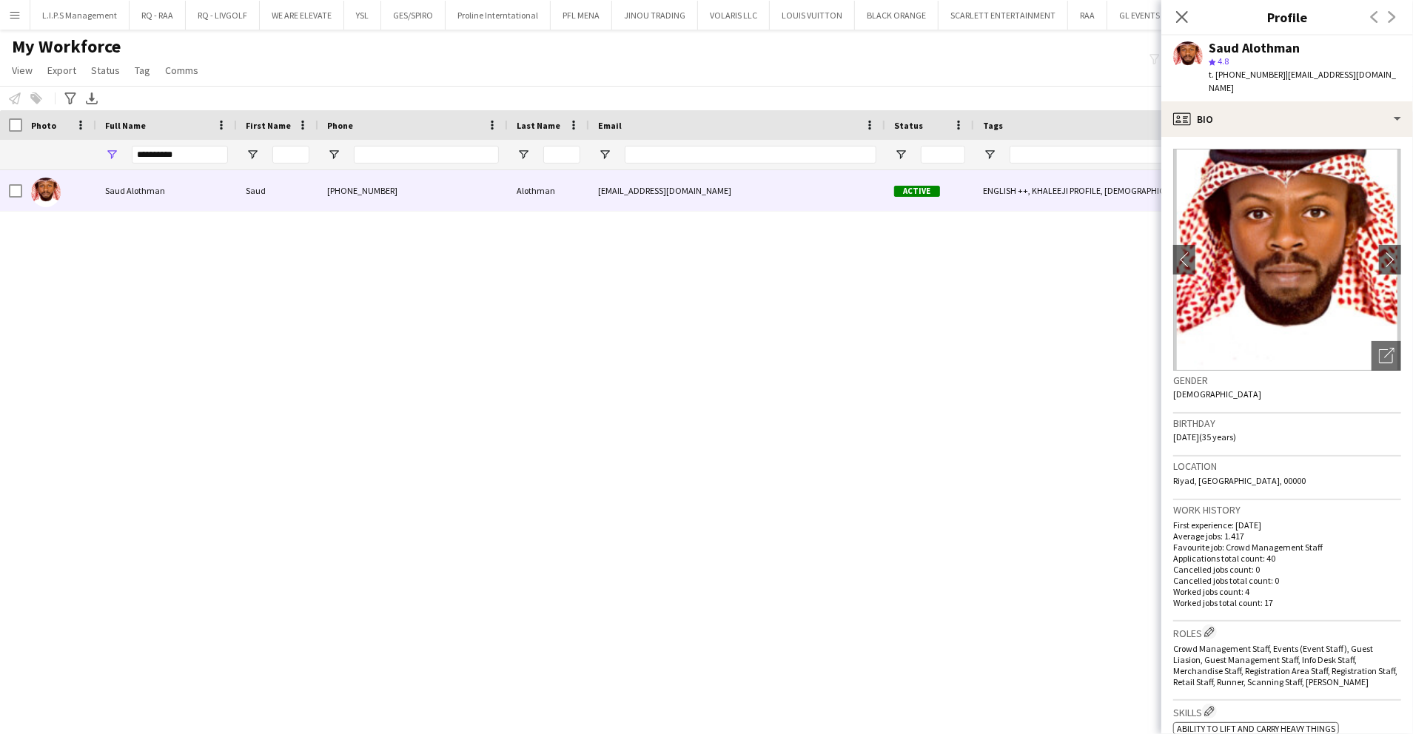
click at [1237, 74] on span "t. [PHONE_NUMBER]" at bounding box center [1247, 74] width 77 height 11
copy span "966556253992"
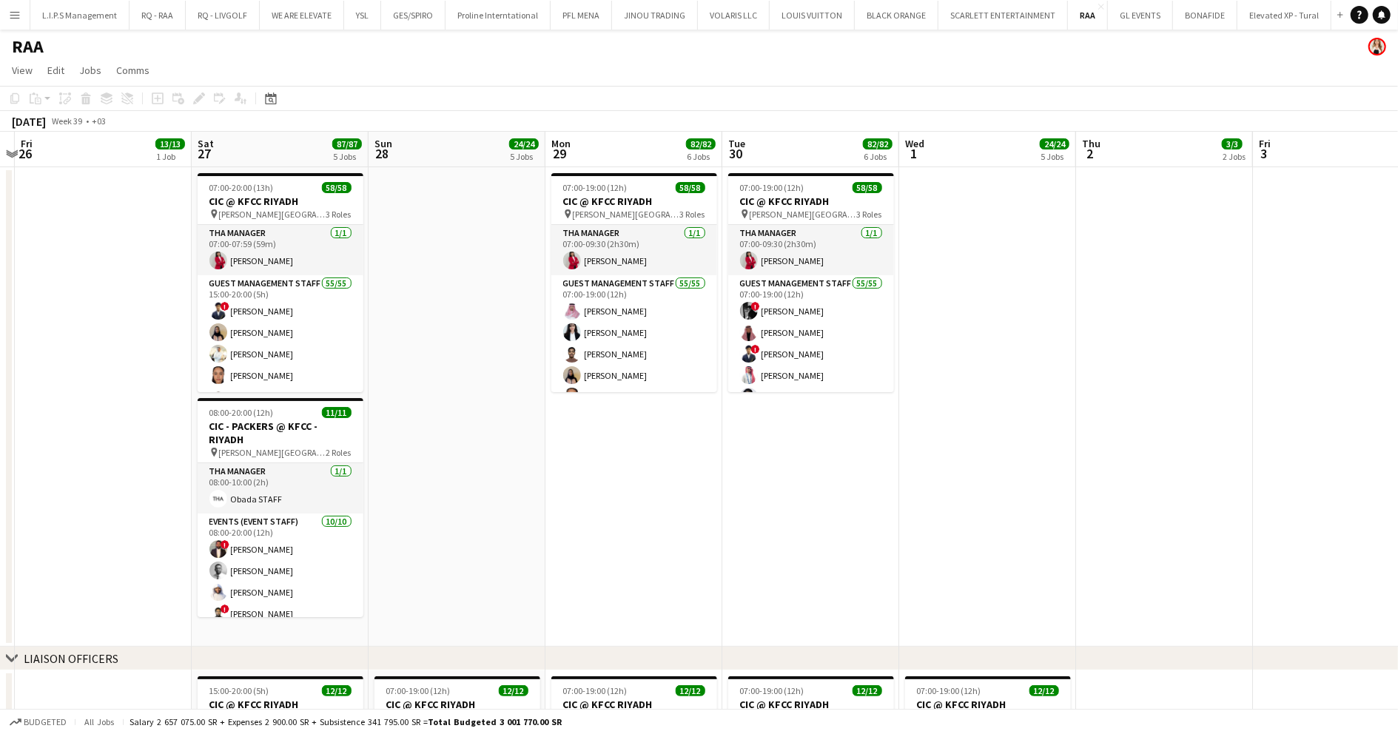
drag, startPoint x: 967, startPoint y: 321, endPoint x: 467, endPoint y: 306, distance: 500.6
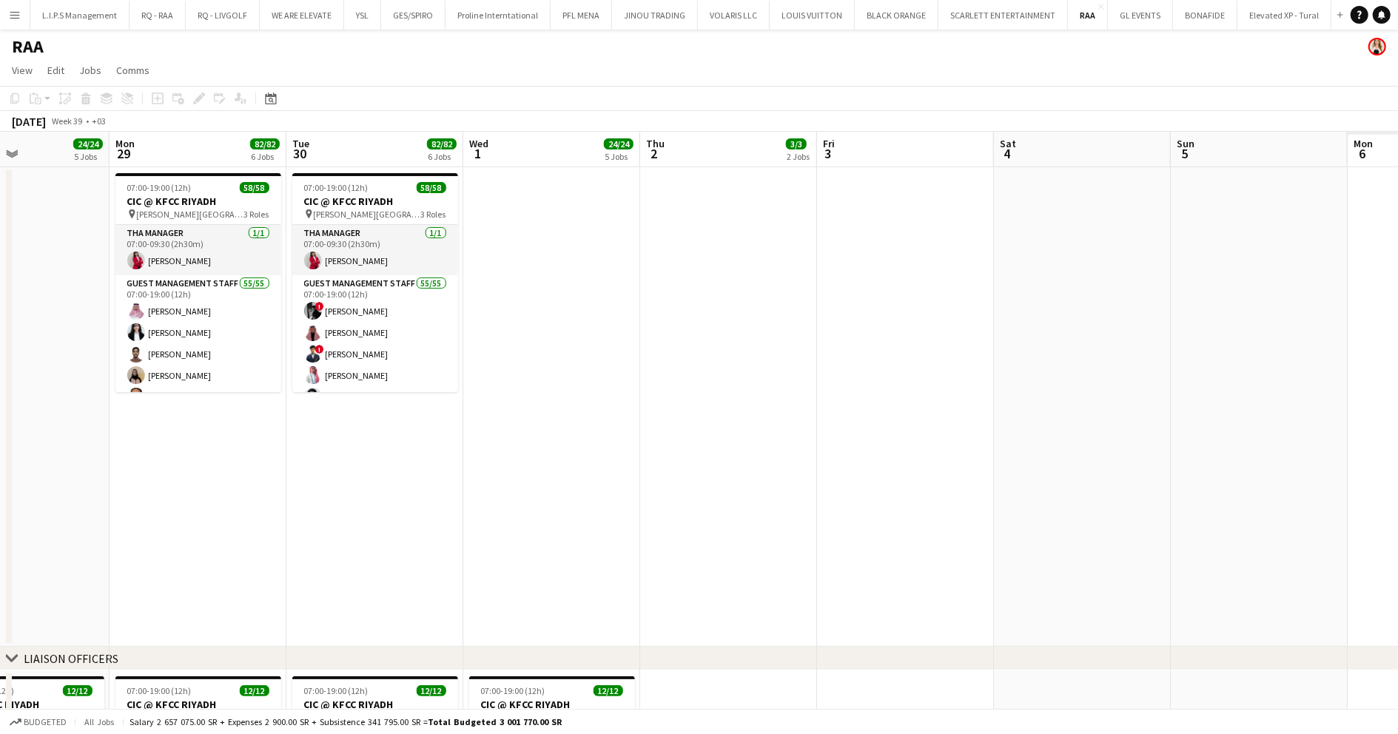
drag, startPoint x: 829, startPoint y: 312, endPoint x: 681, endPoint y: 310, distance: 148.0
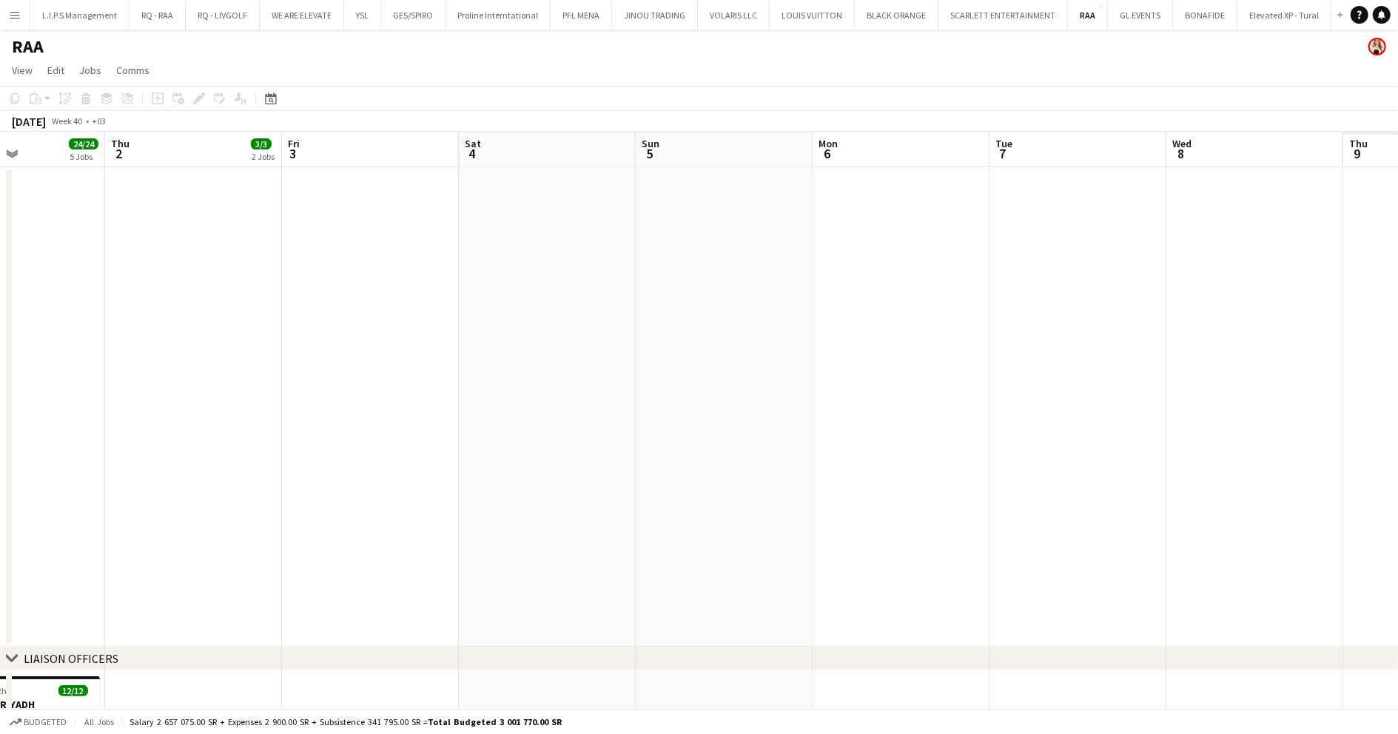
drag, startPoint x: 527, startPoint y: 312, endPoint x: 1153, endPoint y: 318, distance: 626.2
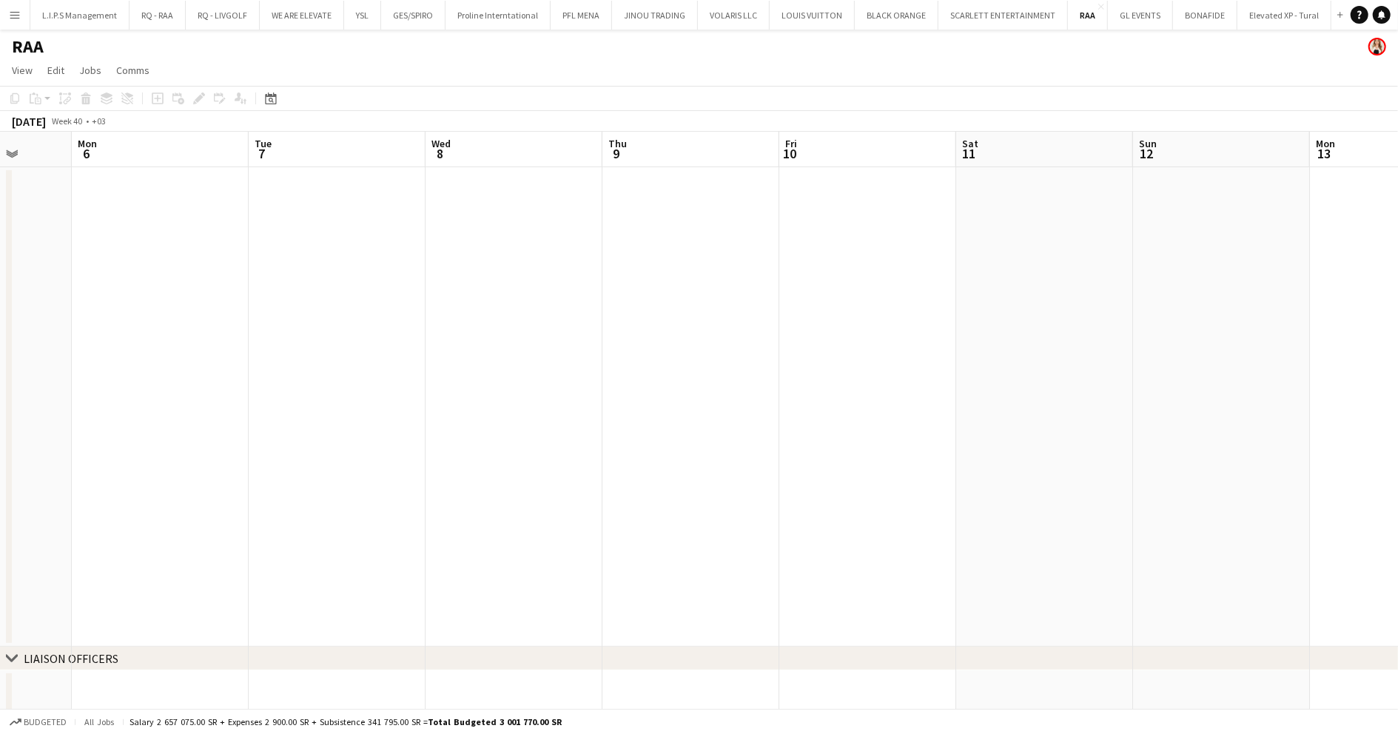
drag, startPoint x: 1040, startPoint y: 311, endPoint x: 640, endPoint y: 319, distance: 399.8
drag, startPoint x: 1183, startPoint y: 310, endPoint x: 1100, endPoint y: 308, distance: 82.9
drag, startPoint x: 1100, startPoint y: 308, endPoint x: 825, endPoint y: 295, distance: 275.7
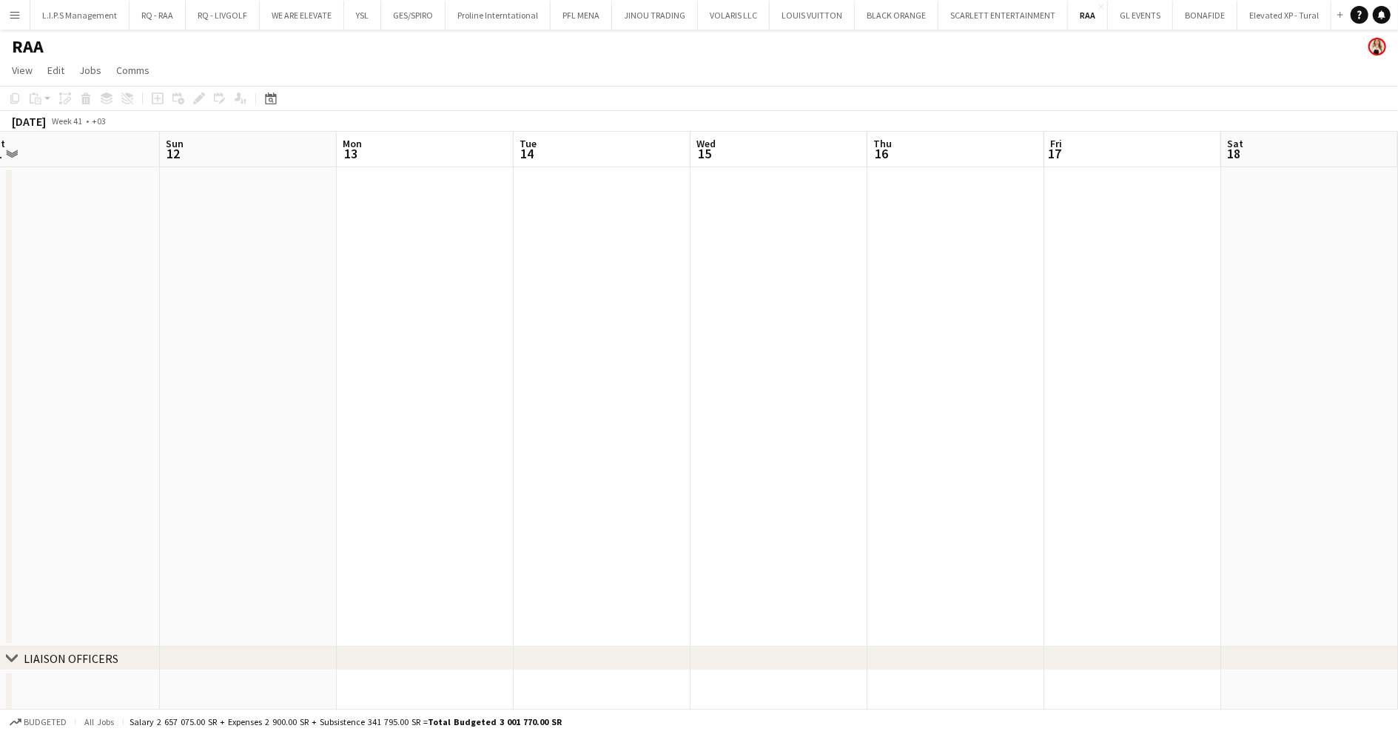
drag, startPoint x: 1168, startPoint y: 357, endPoint x: 335, endPoint y: 377, distance: 832.9
drag, startPoint x: 990, startPoint y: 328, endPoint x: 173, endPoint y: 349, distance: 816.7
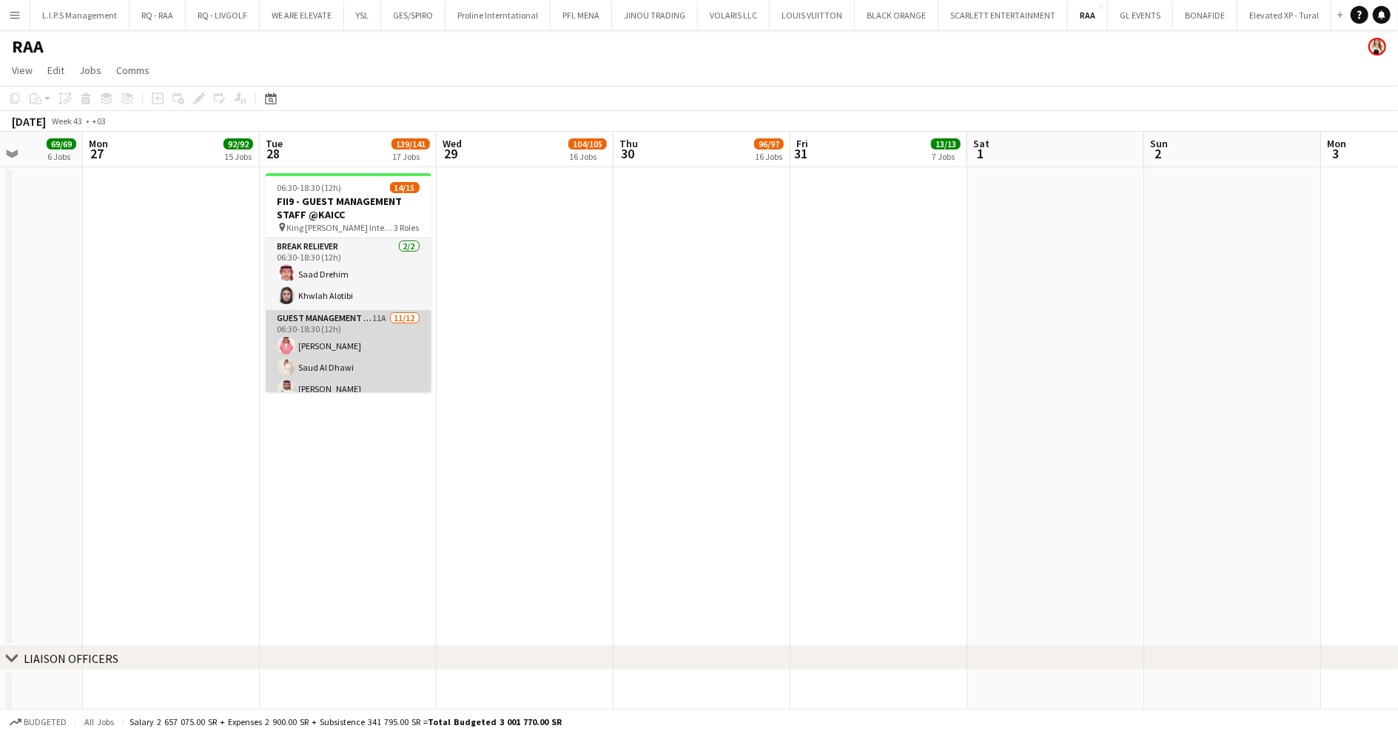
click at [380, 342] on app-card-role "Guest Management Staff 11A 11/12 06:30-18:30 (12h) Talal Alajmah Saud Al Dhawi …" at bounding box center [349, 453] width 166 height 286
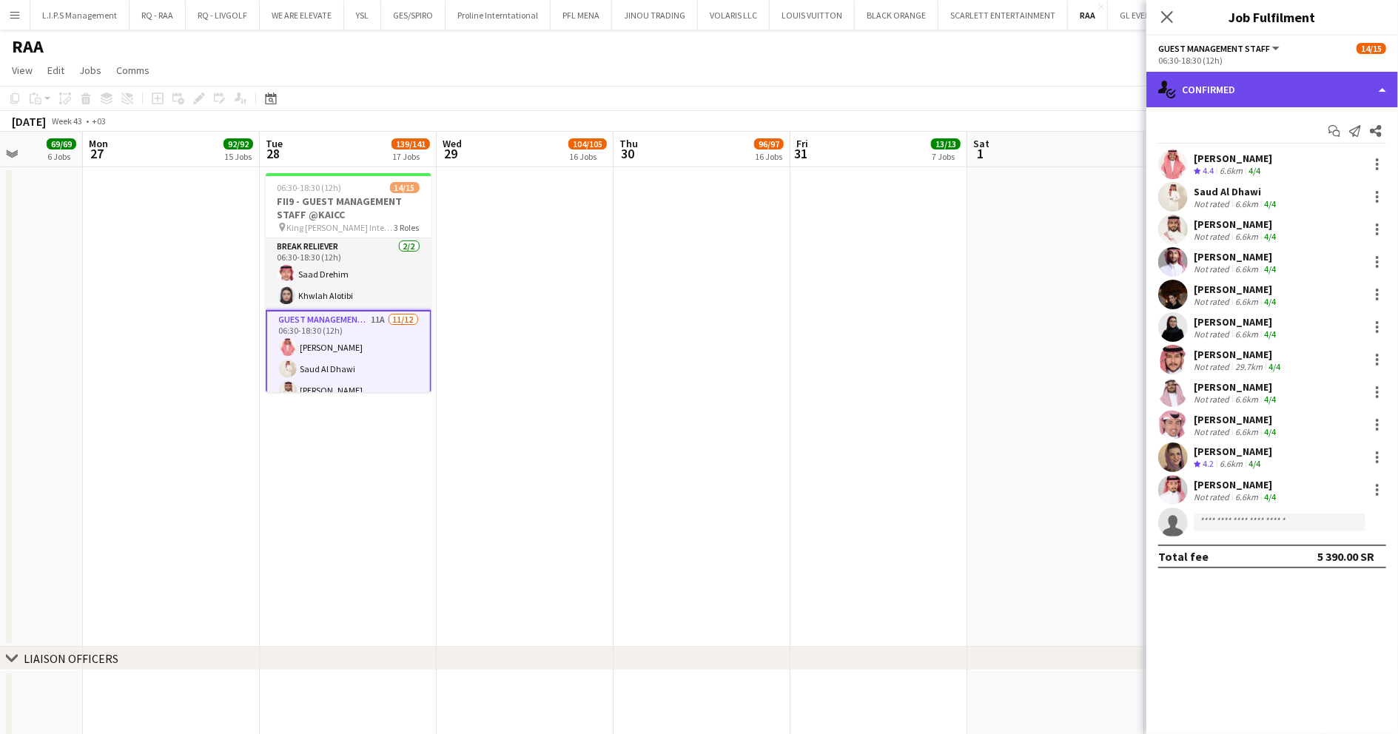
click at [1257, 78] on div "single-neutral-actions-check-2 Confirmed" at bounding box center [1273, 90] width 252 height 36
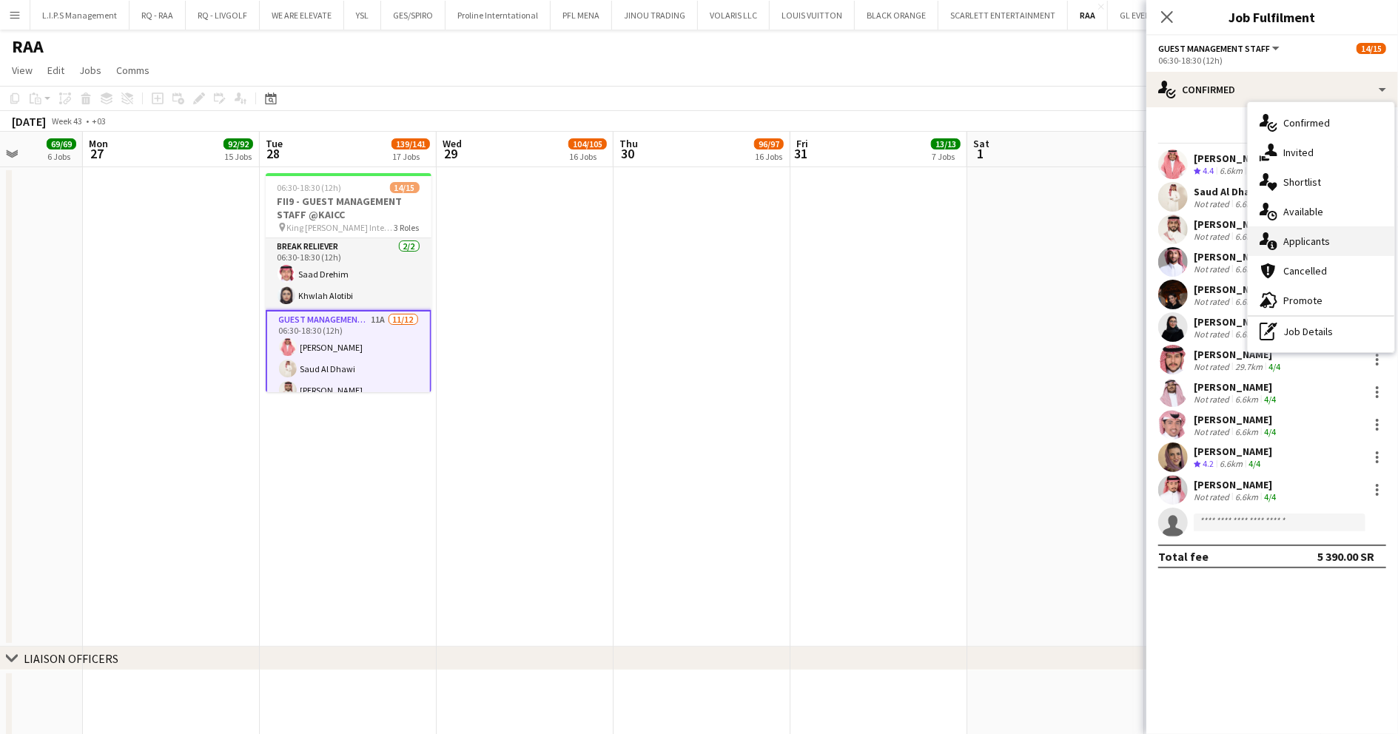
click at [1325, 243] on span "Applicants" at bounding box center [1306, 241] width 47 height 13
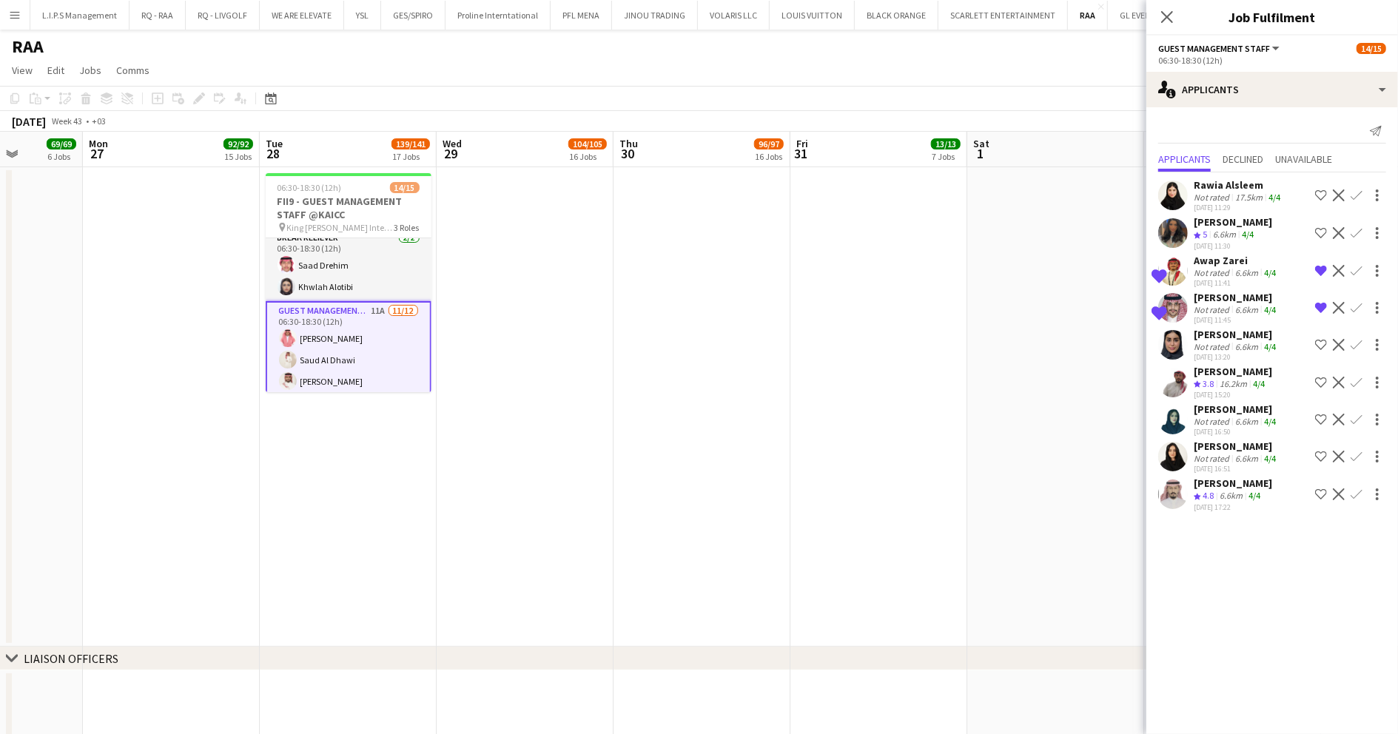
scroll to position [0, 0]
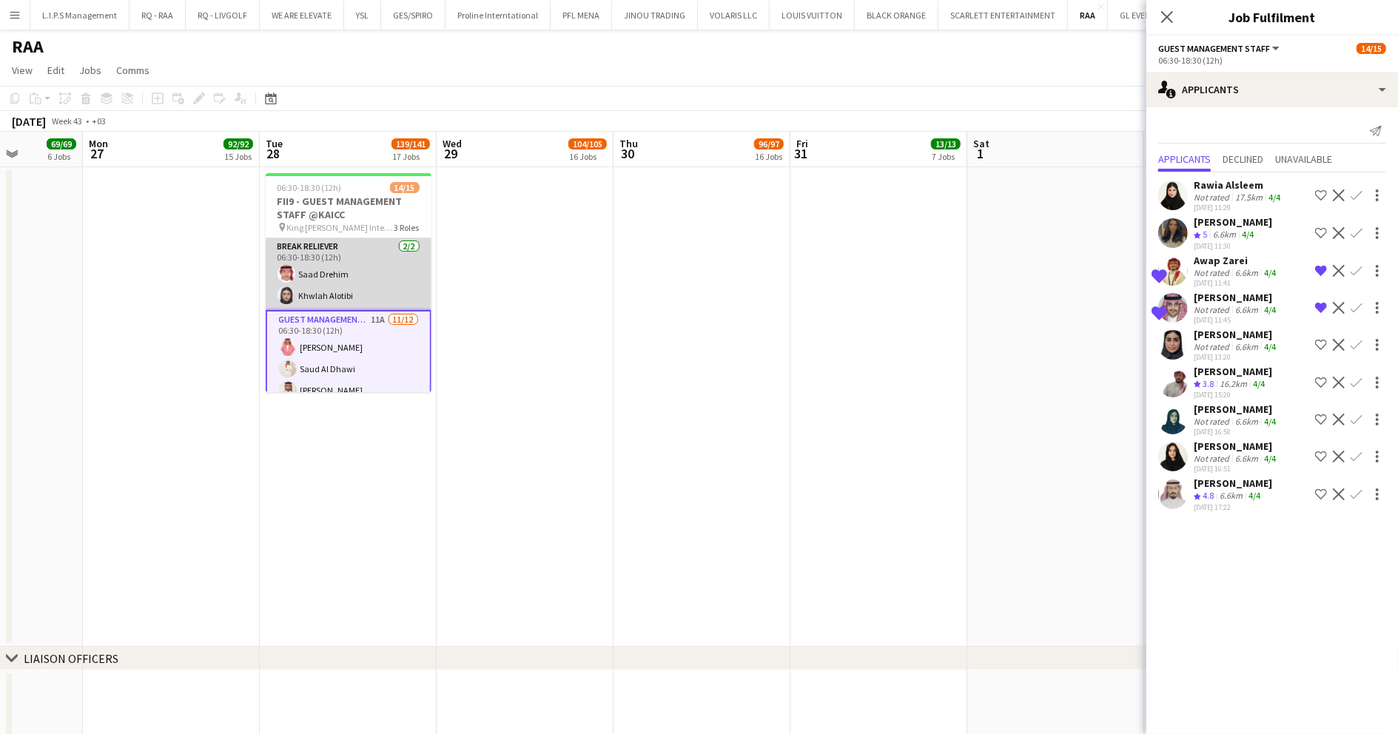
click at [349, 288] on app-card-role "Break reliever 2/2 06:30-18:30 (12h) Saad Drehim Khwlah Alotibi" at bounding box center [349, 274] width 166 height 72
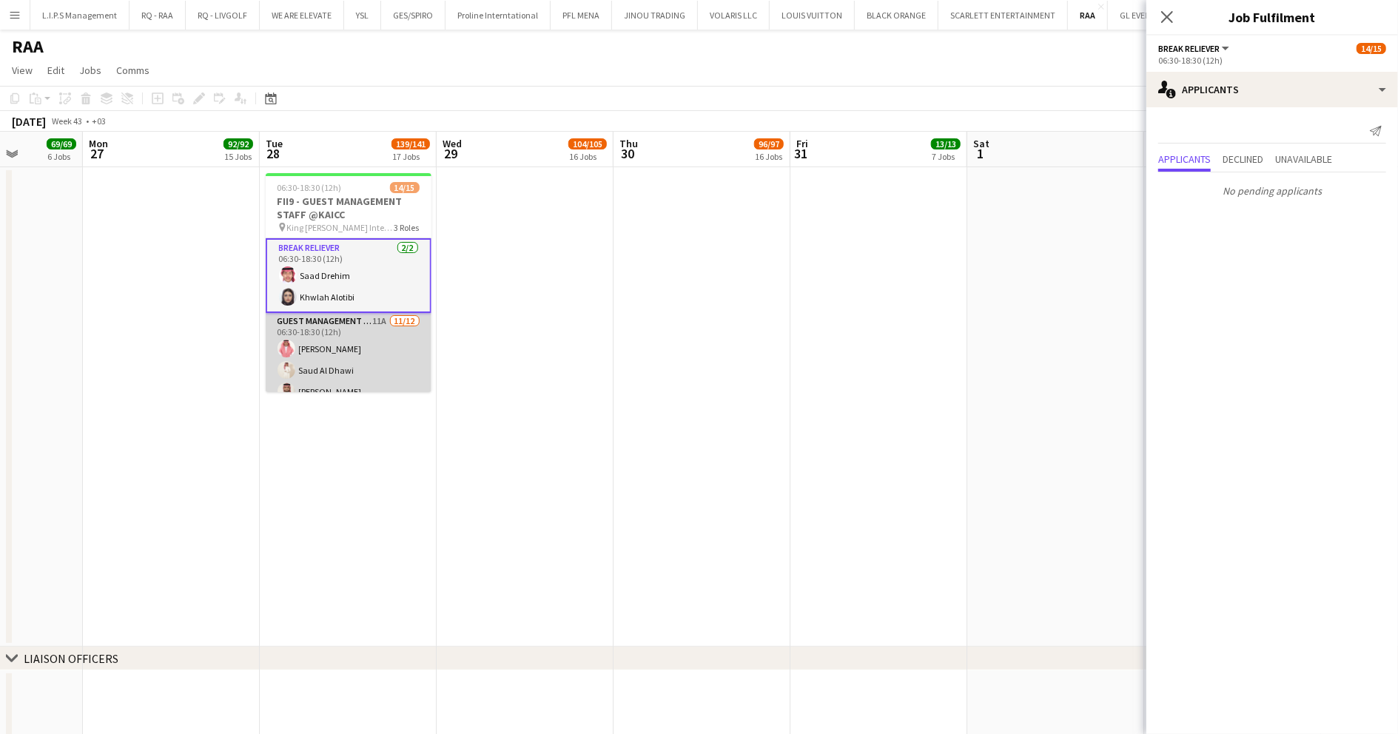
click at [345, 351] on app-card-role "Guest Management Staff 11A 11/12 06:30-18:30 (12h) Talal Alajmah Saud Al Dhawi …" at bounding box center [349, 456] width 166 height 286
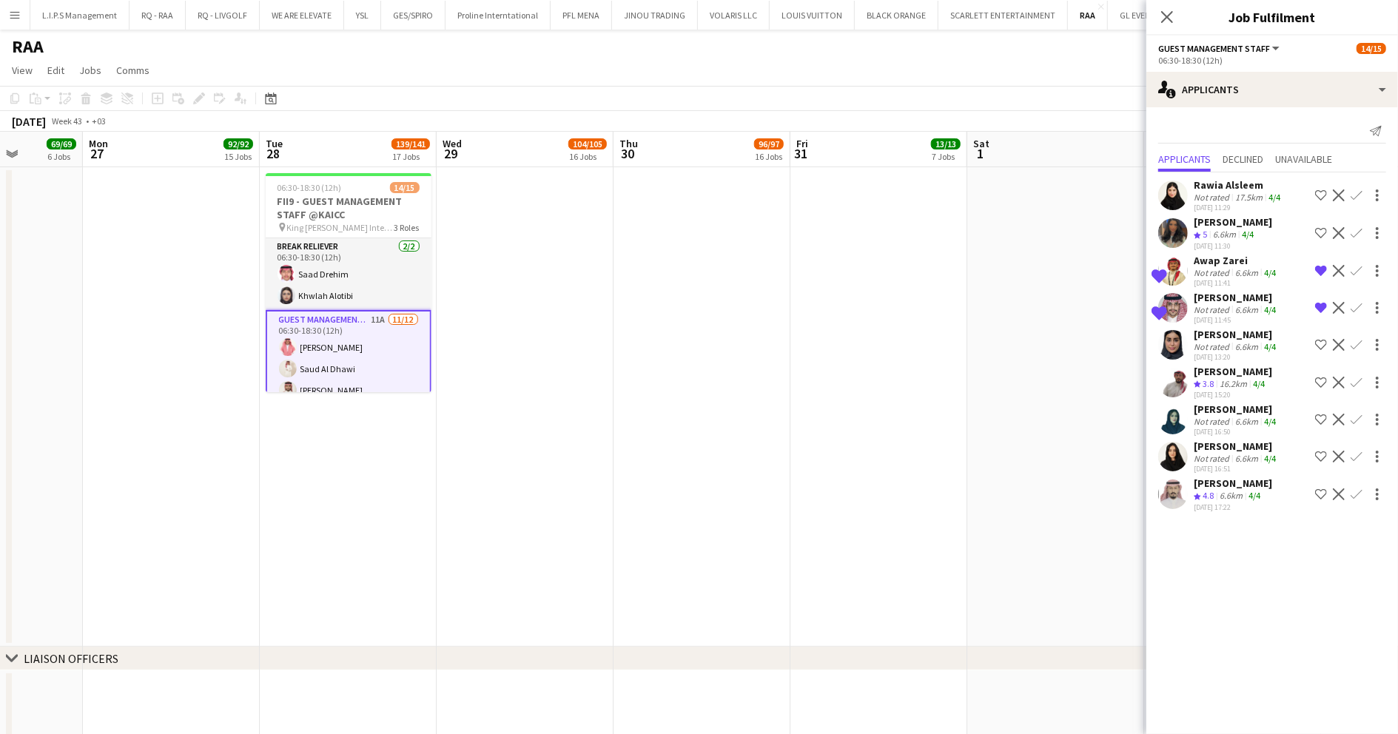
scroll to position [257, 0]
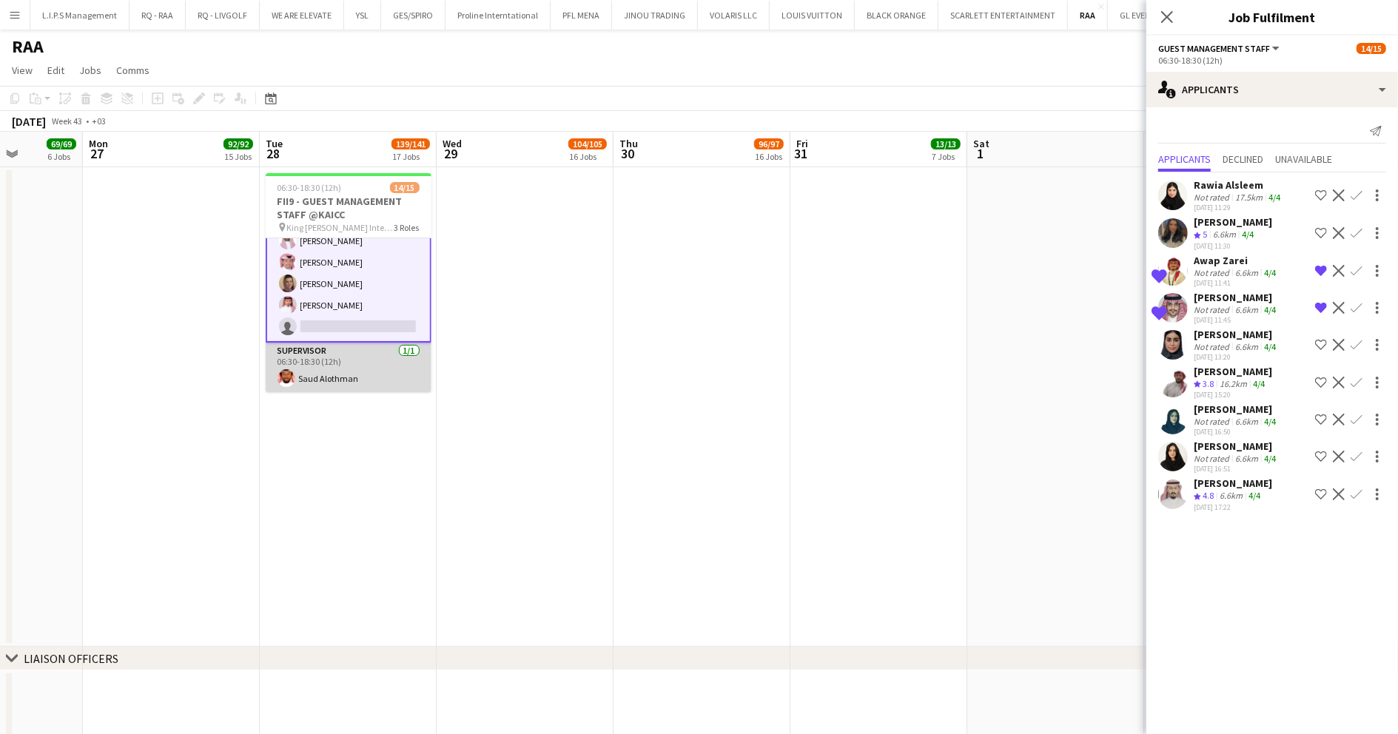
click at [353, 360] on app-card-role "Supervisor 1/1 06:30-18:30 (12h) Saud Alothman" at bounding box center [349, 368] width 166 height 50
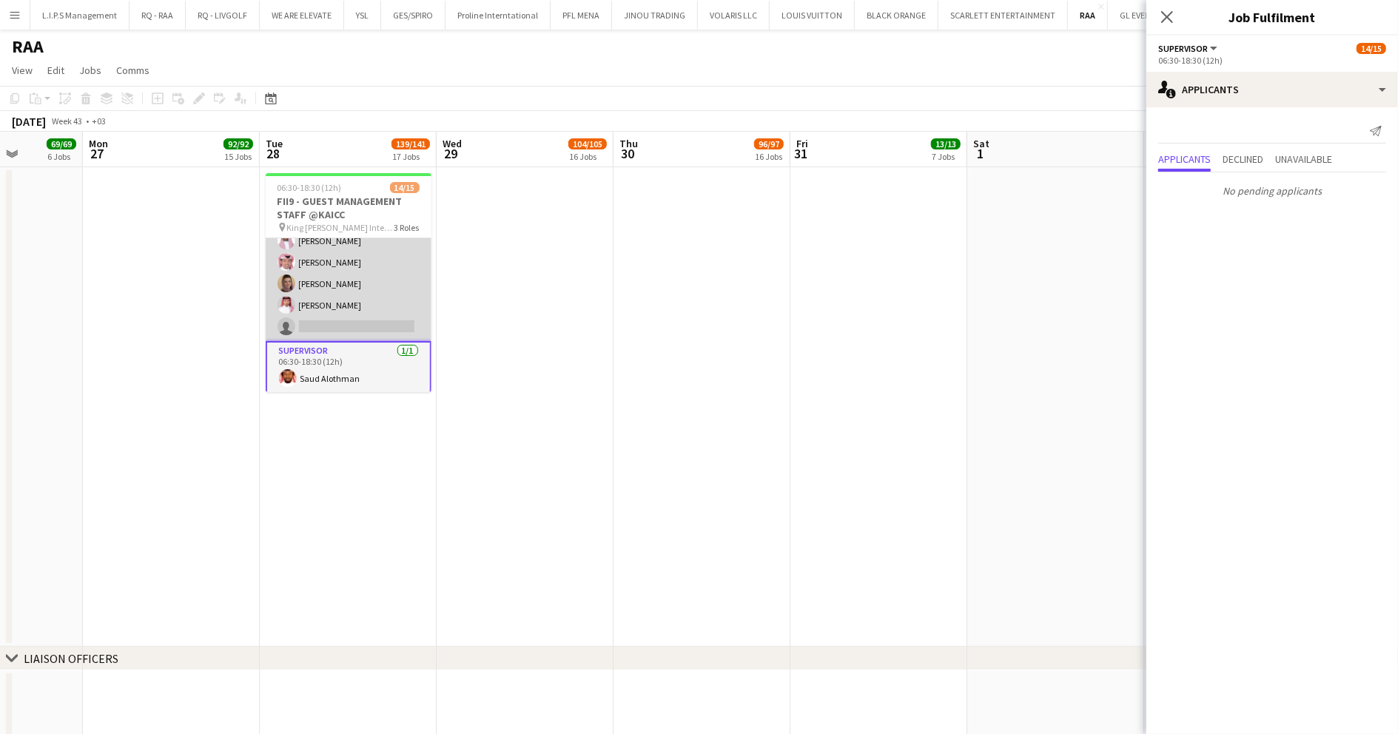
click at [357, 286] on app-card-role "Guest Management Staff 11A 11/12 06:30-18:30 (12h) Talal Alajmah Saud Al Dhawi …" at bounding box center [349, 198] width 166 height 286
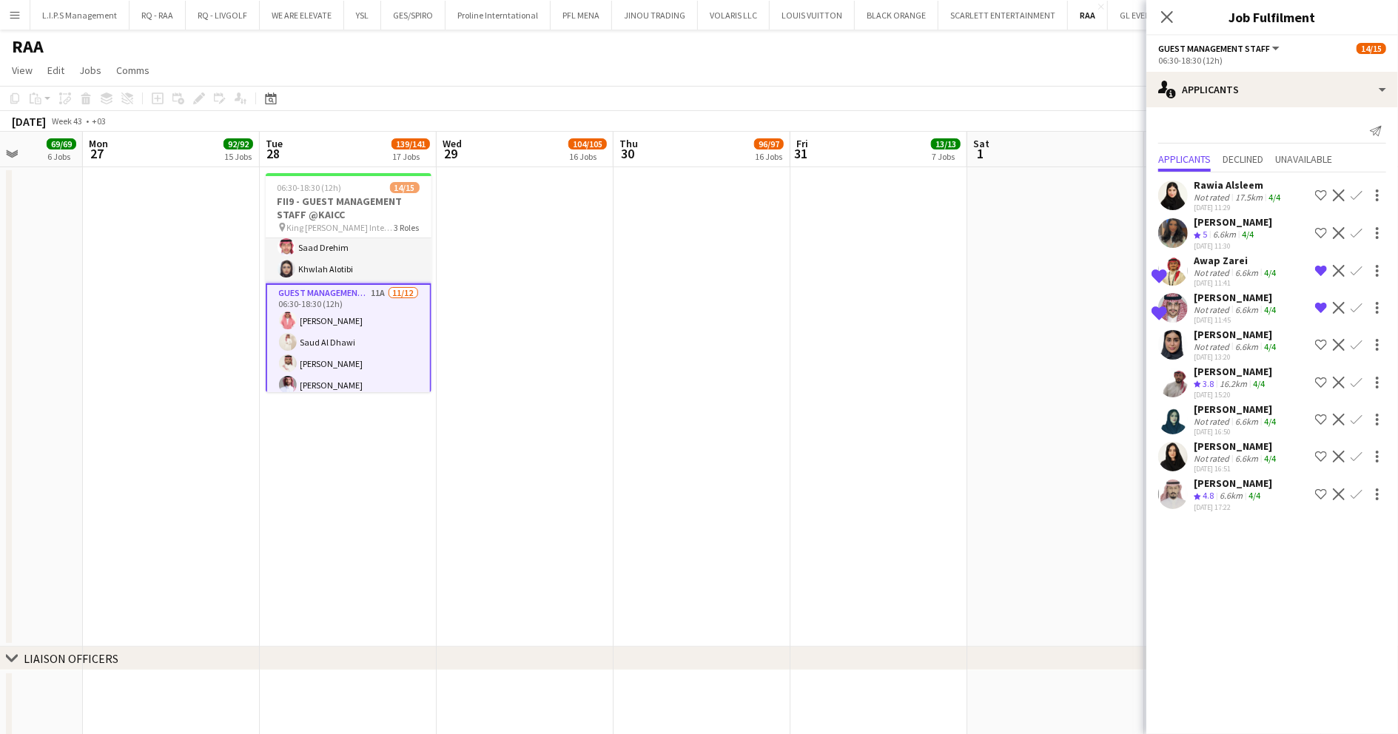
scroll to position [0, 0]
click at [377, 342] on app-card-role "Guest Management Staff 11A 11/12 06:30-18:30 (12h) Talal Alajmah Saud Al Dhawi …" at bounding box center [349, 454] width 166 height 289
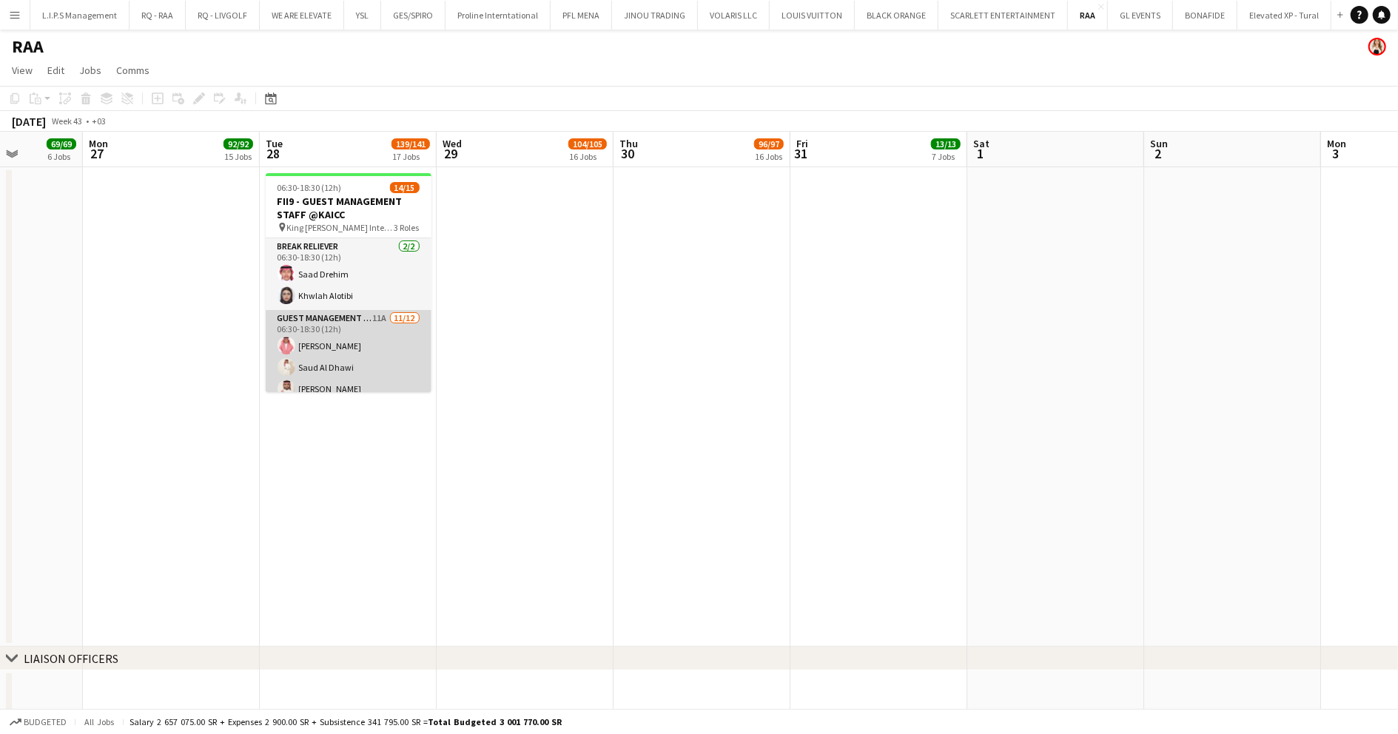
click at [377, 342] on app-card-role "Guest Management Staff 11A 11/12 06:30-18:30 (12h) Talal Alajmah Saud Al Dhawi …" at bounding box center [349, 453] width 166 height 286
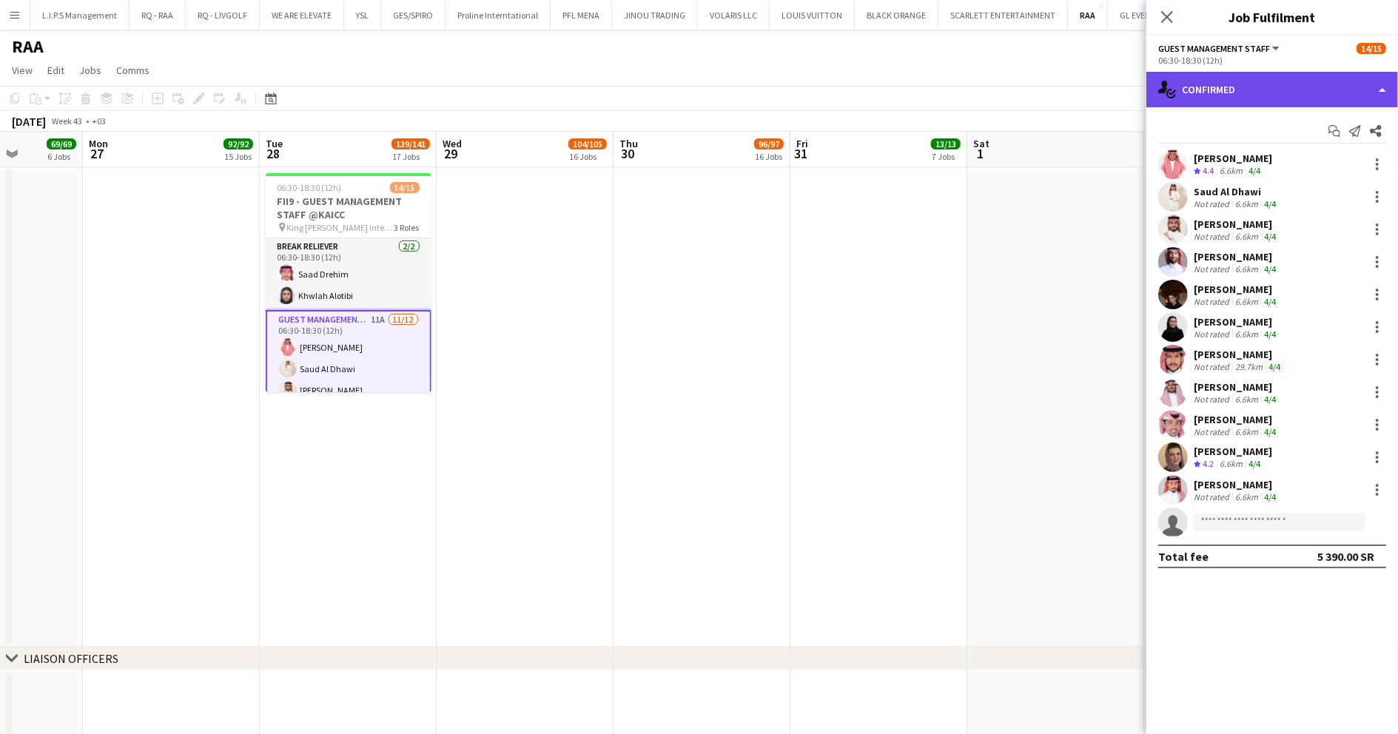
click at [1340, 84] on div "single-neutral-actions-check-2 Confirmed" at bounding box center [1273, 90] width 252 height 36
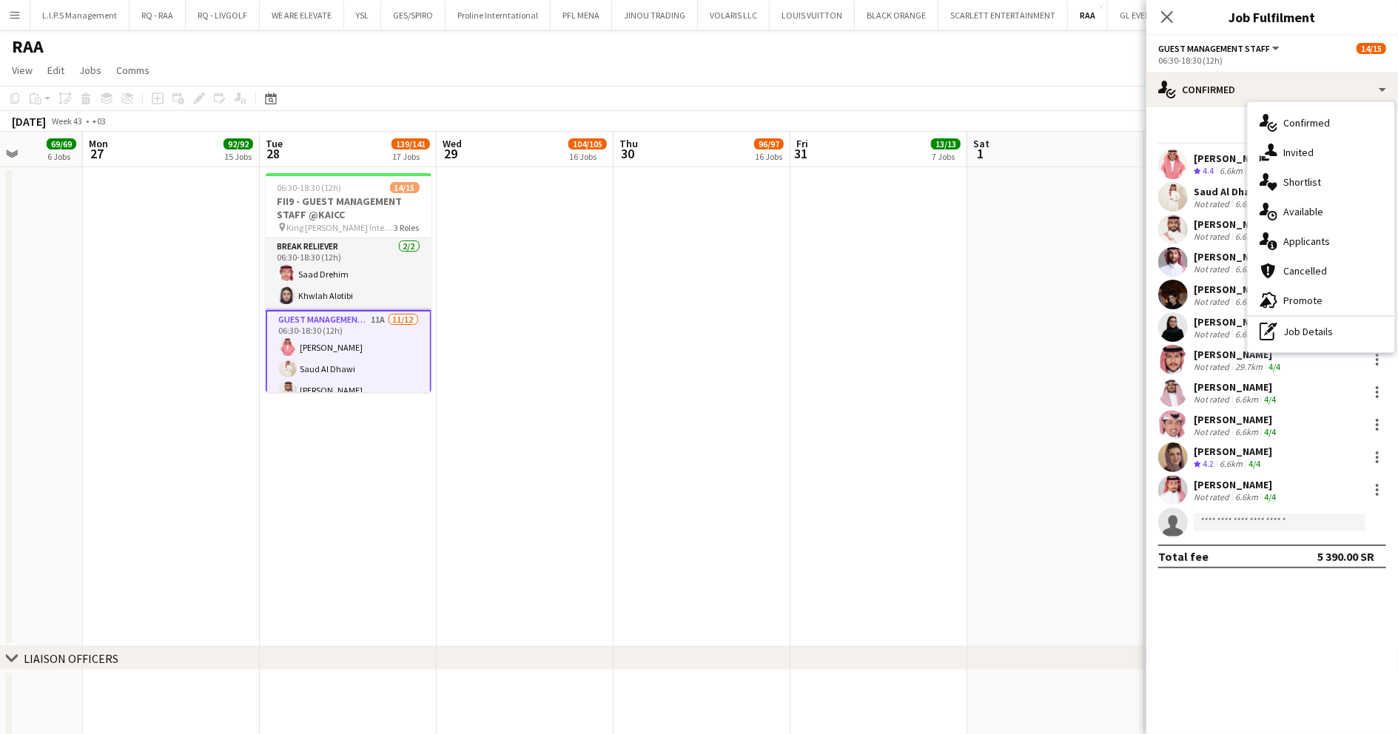
click at [1230, 586] on mat-expansion-panel "check Confirmed Start chat Send notification Share Talal Alajmah Crew rating 4.…" at bounding box center [1273, 420] width 252 height 627
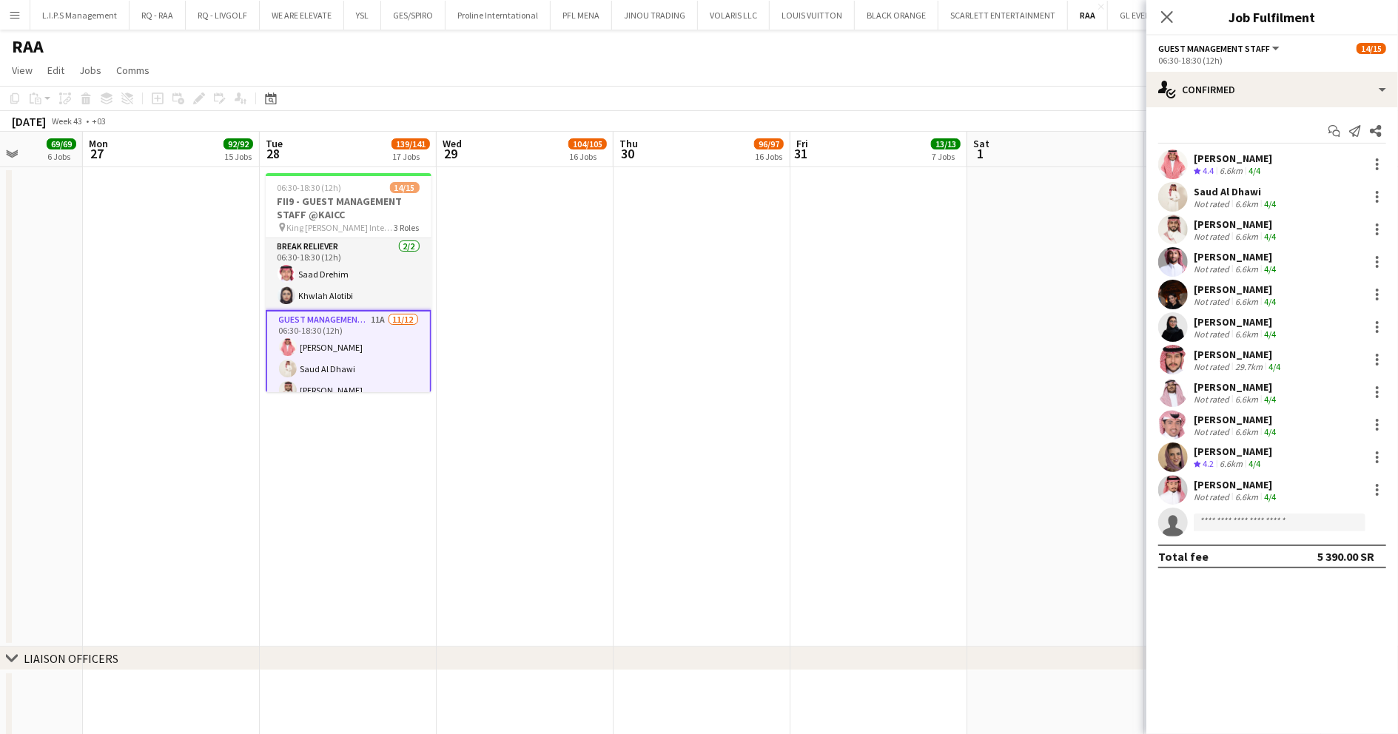
click at [1241, 453] on div "Amal Zaid" at bounding box center [1233, 451] width 78 height 13
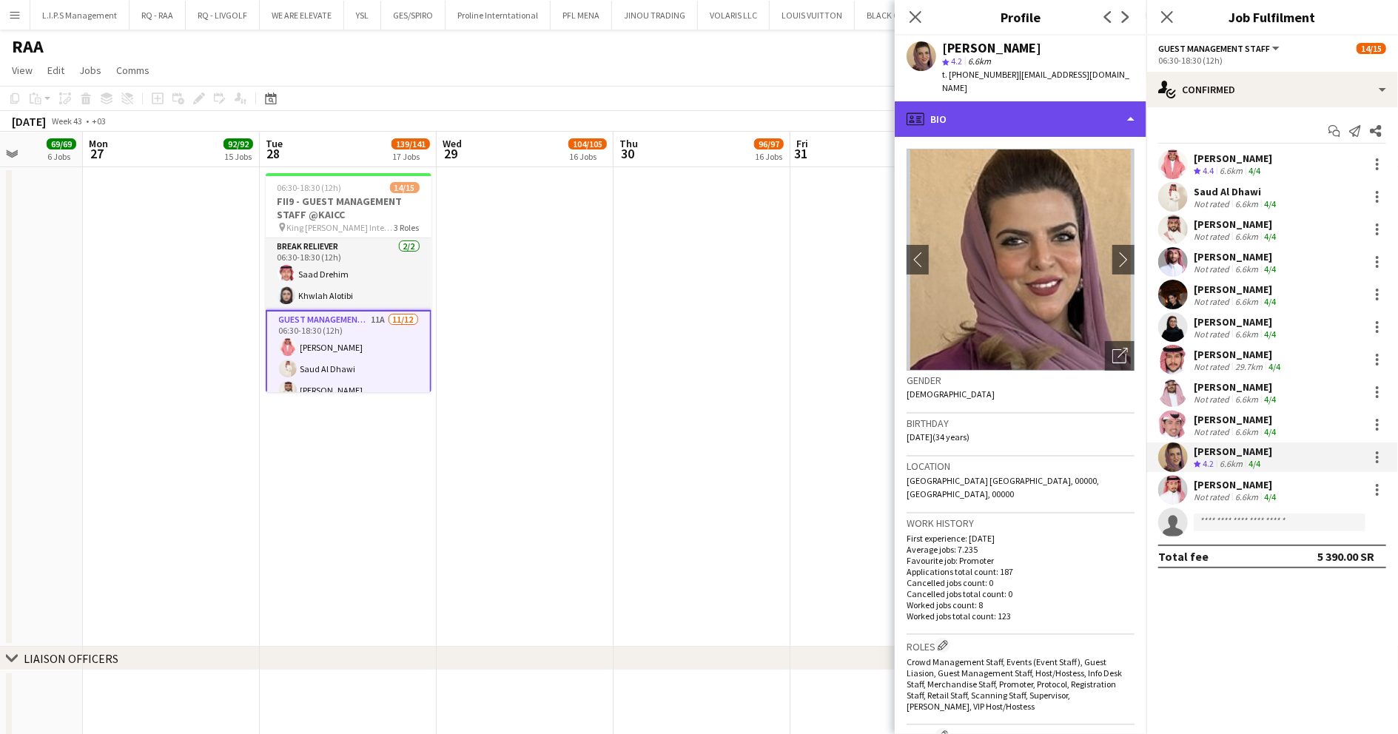
click at [1017, 101] on div "profile Bio" at bounding box center [1021, 119] width 252 height 36
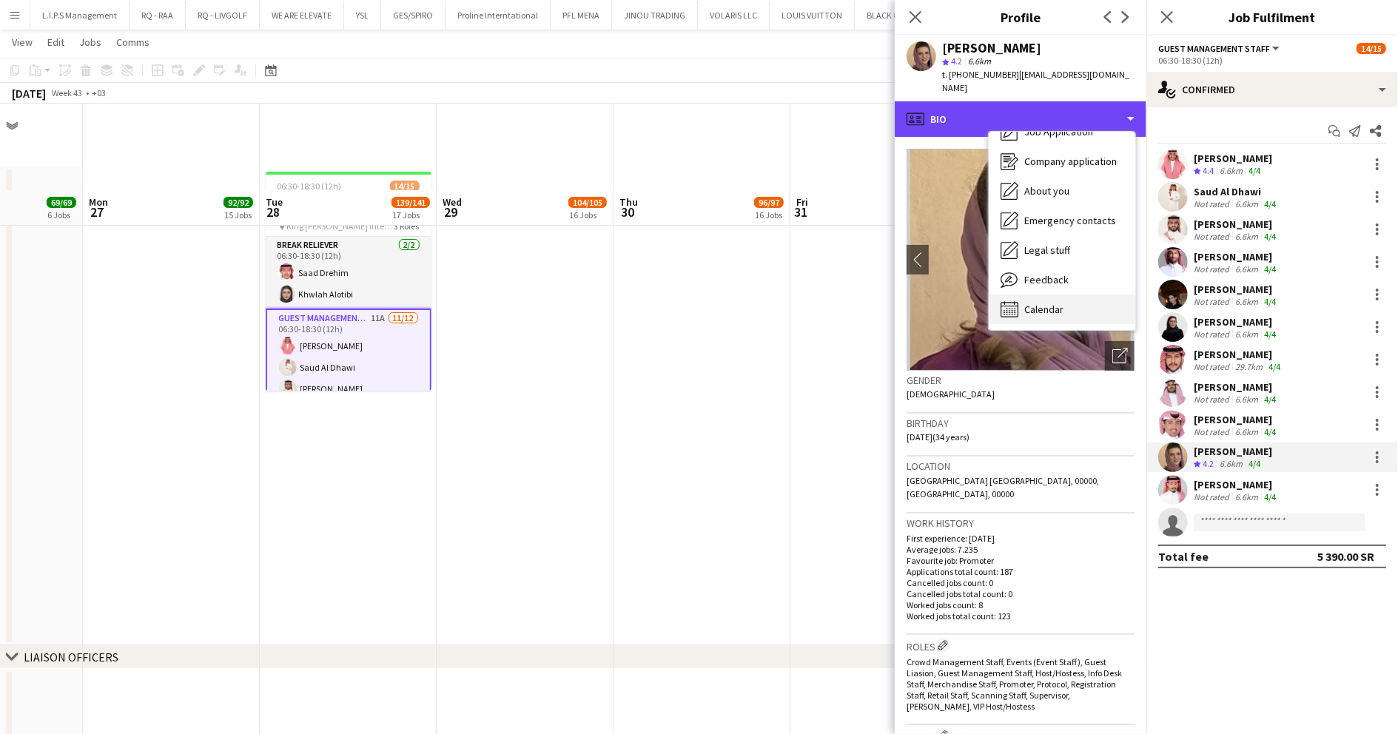
scroll to position [98, 0]
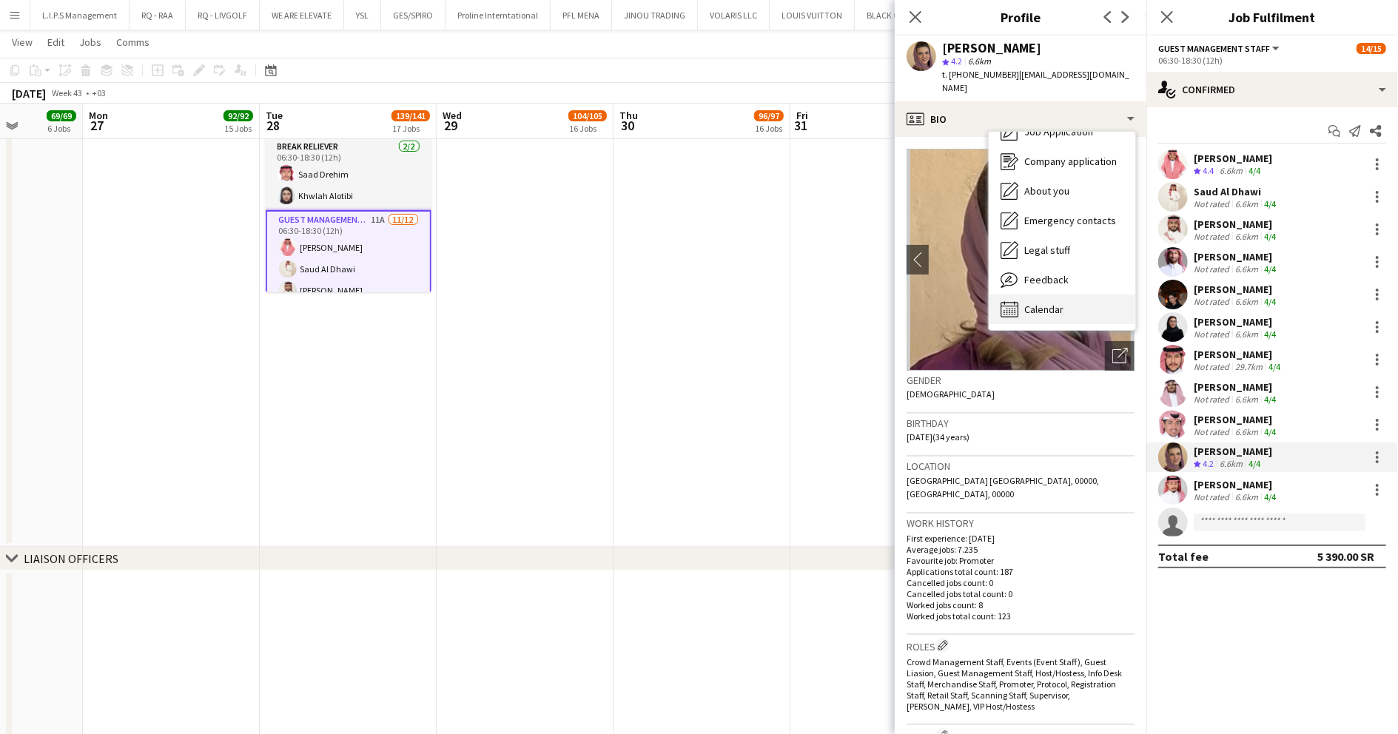
click at [1037, 303] on span "Calendar" at bounding box center [1043, 309] width 39 height 13
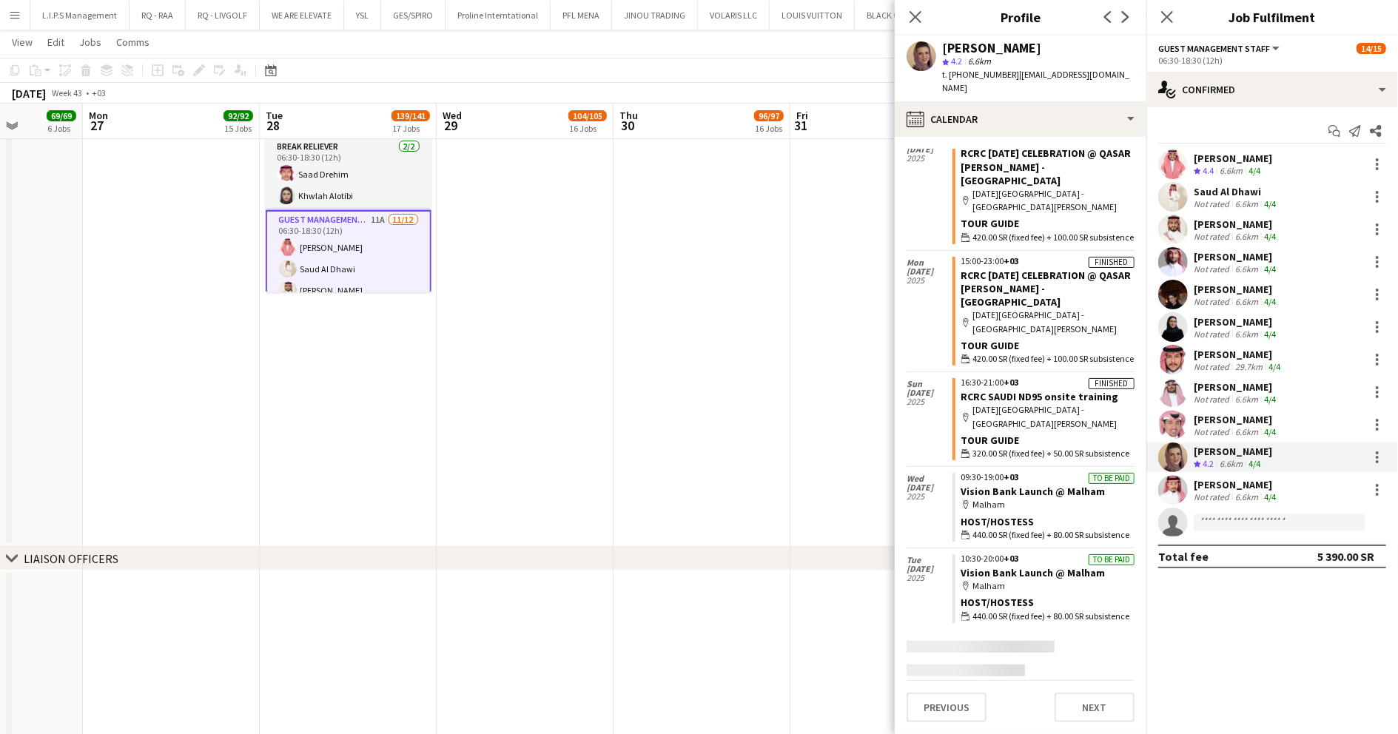
scroll to position [614, 0]
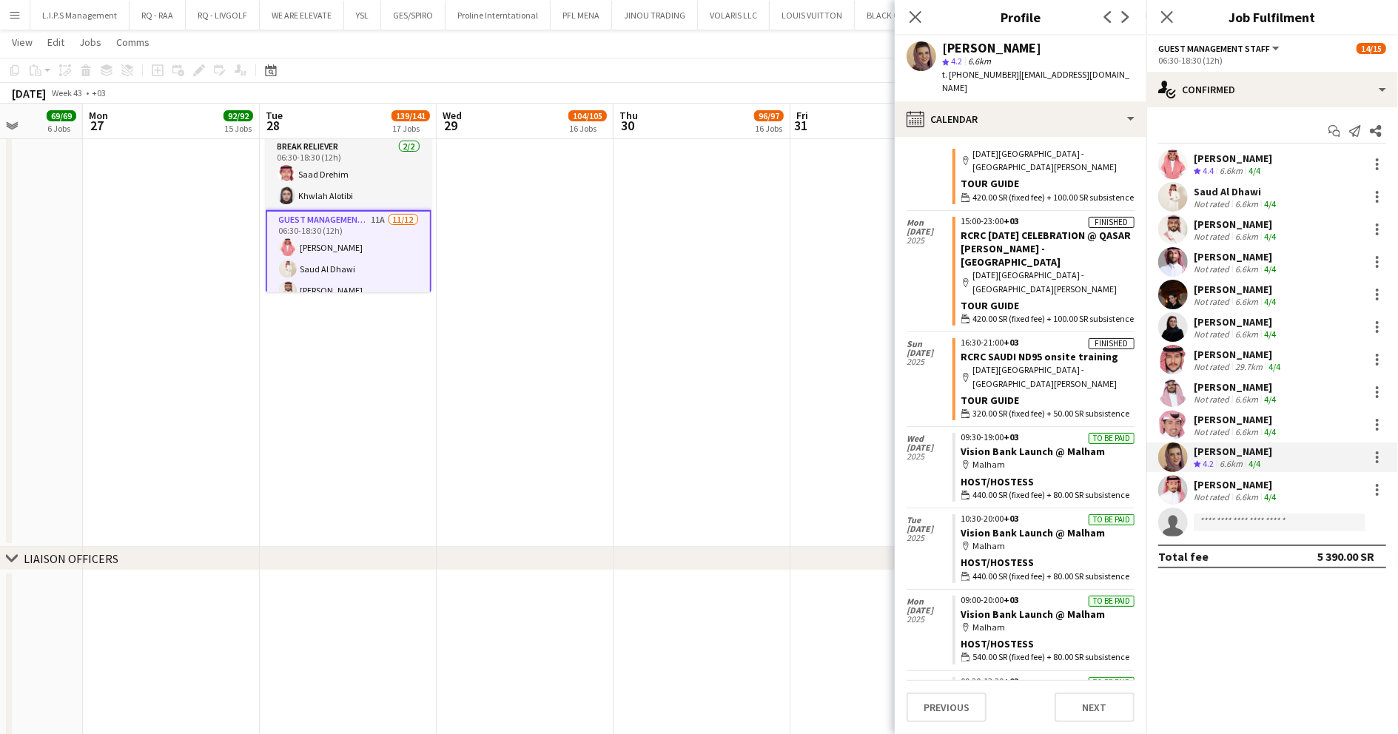
click at [1246, 485] on div "Sultan Alghamdi" at bounding box center [1236, 484] width 85 height 13
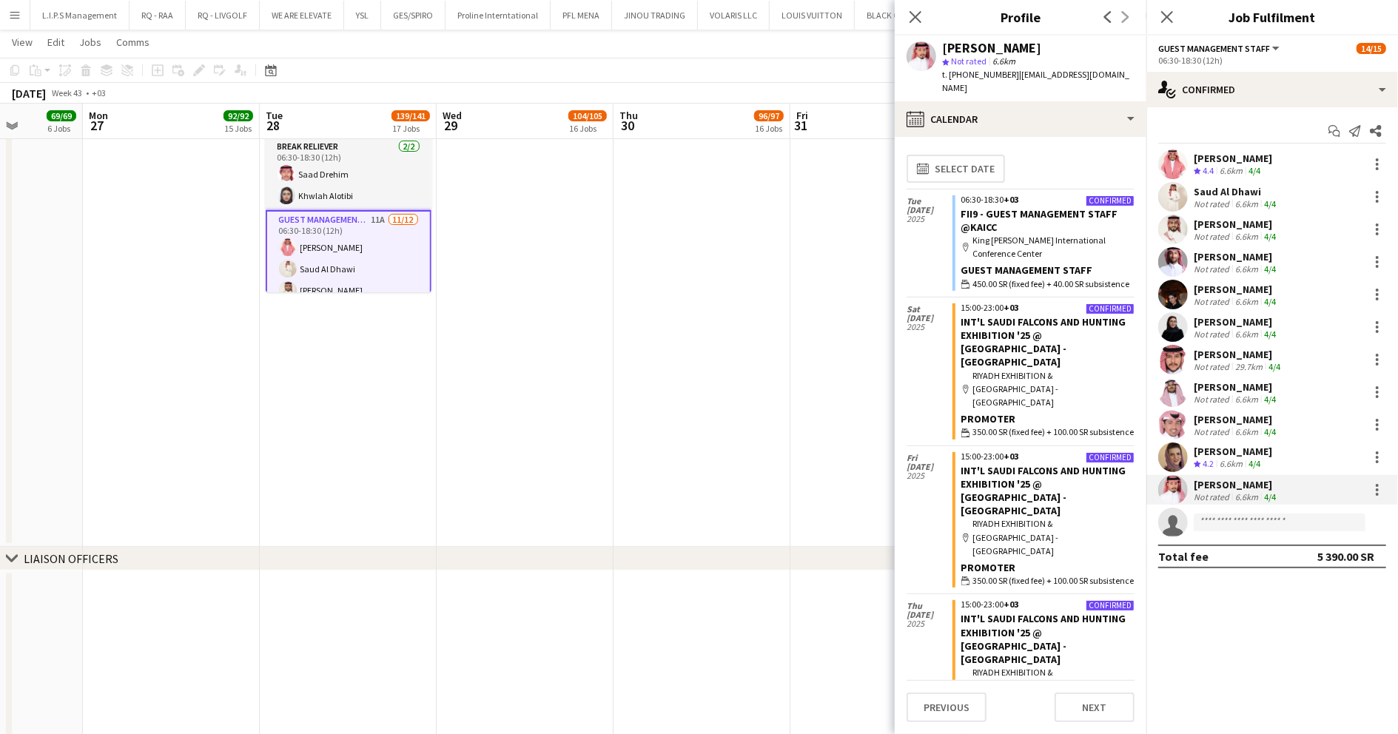
scroll to position [0, 0]
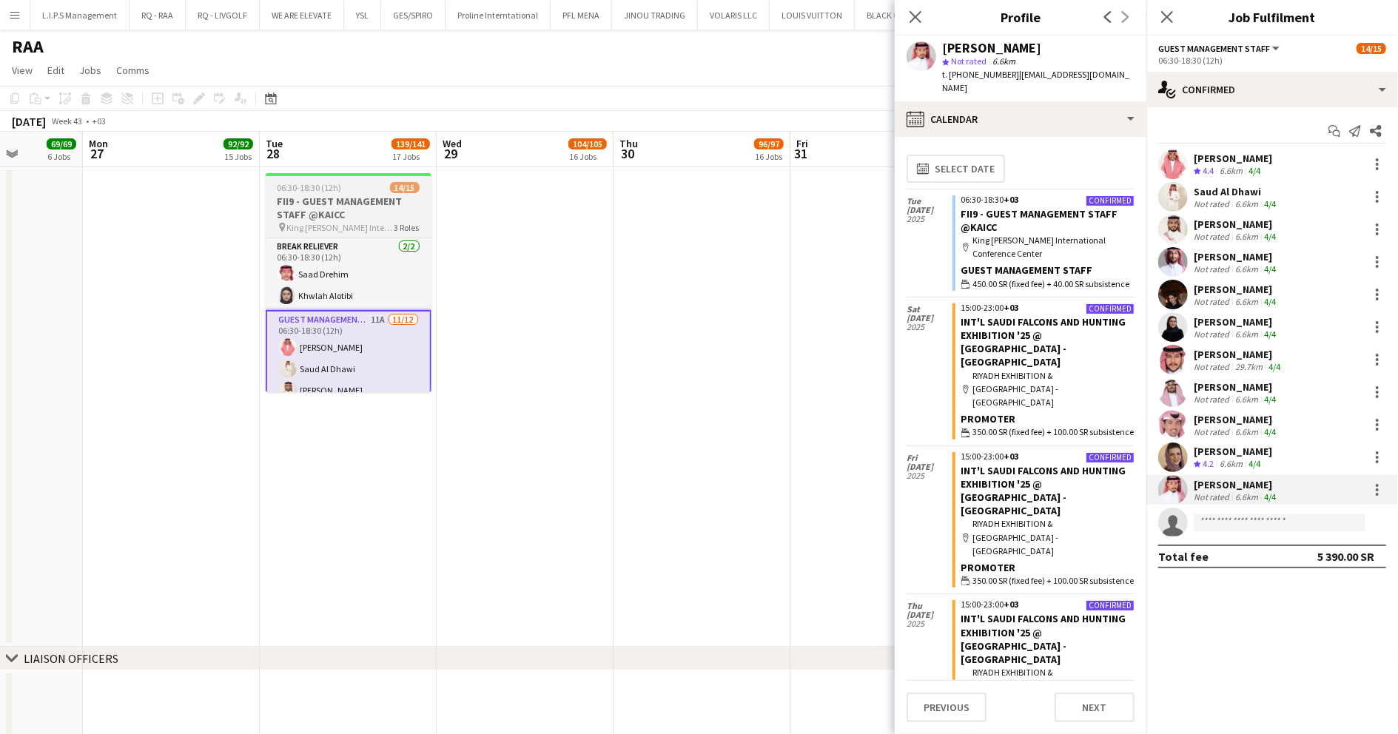
click at [388, 207] on h3 "FII9 - GUEST MANAGEMENT STAFF @KAICC" at bounding box center [349, 208] width 166 height 27
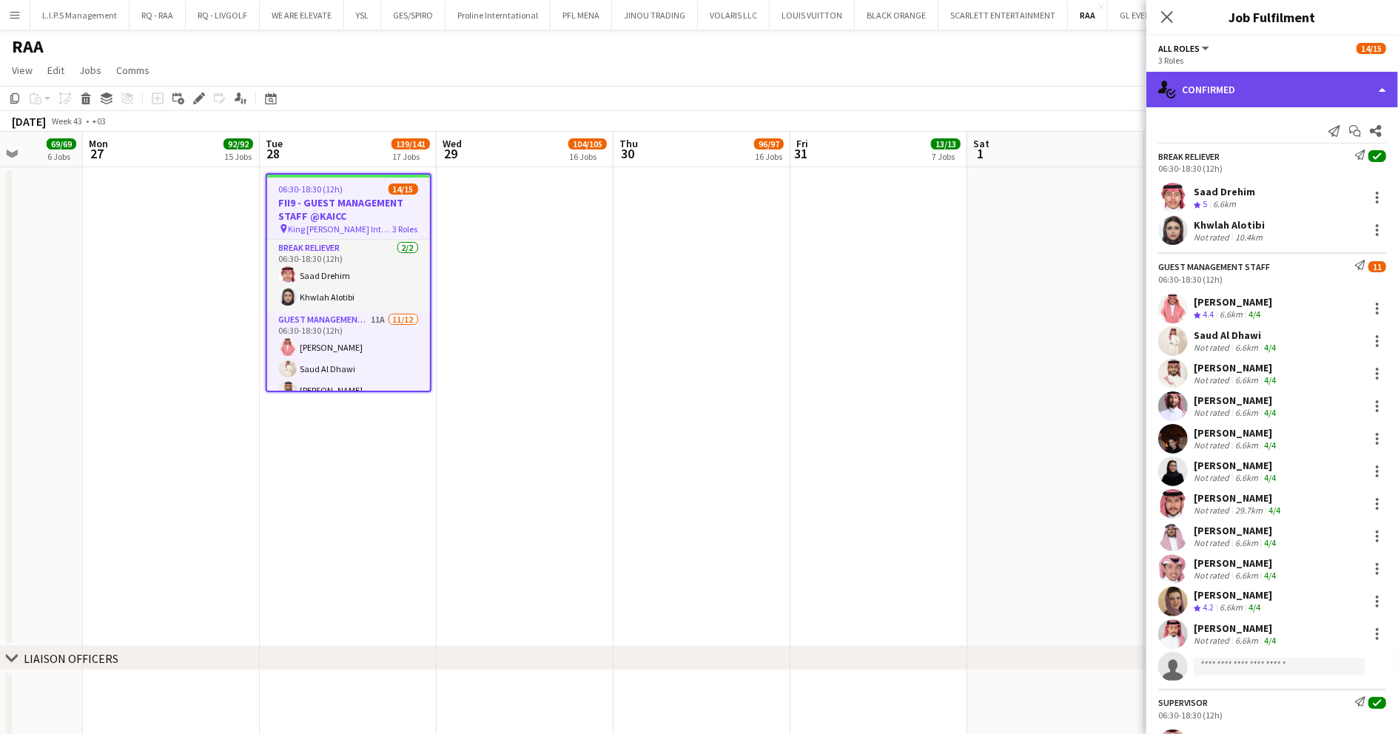
click at [1270, 90] on div "single-neutral-actions-check-2 Confirmed" at bounding box center [1273, 90] width 252 height 36
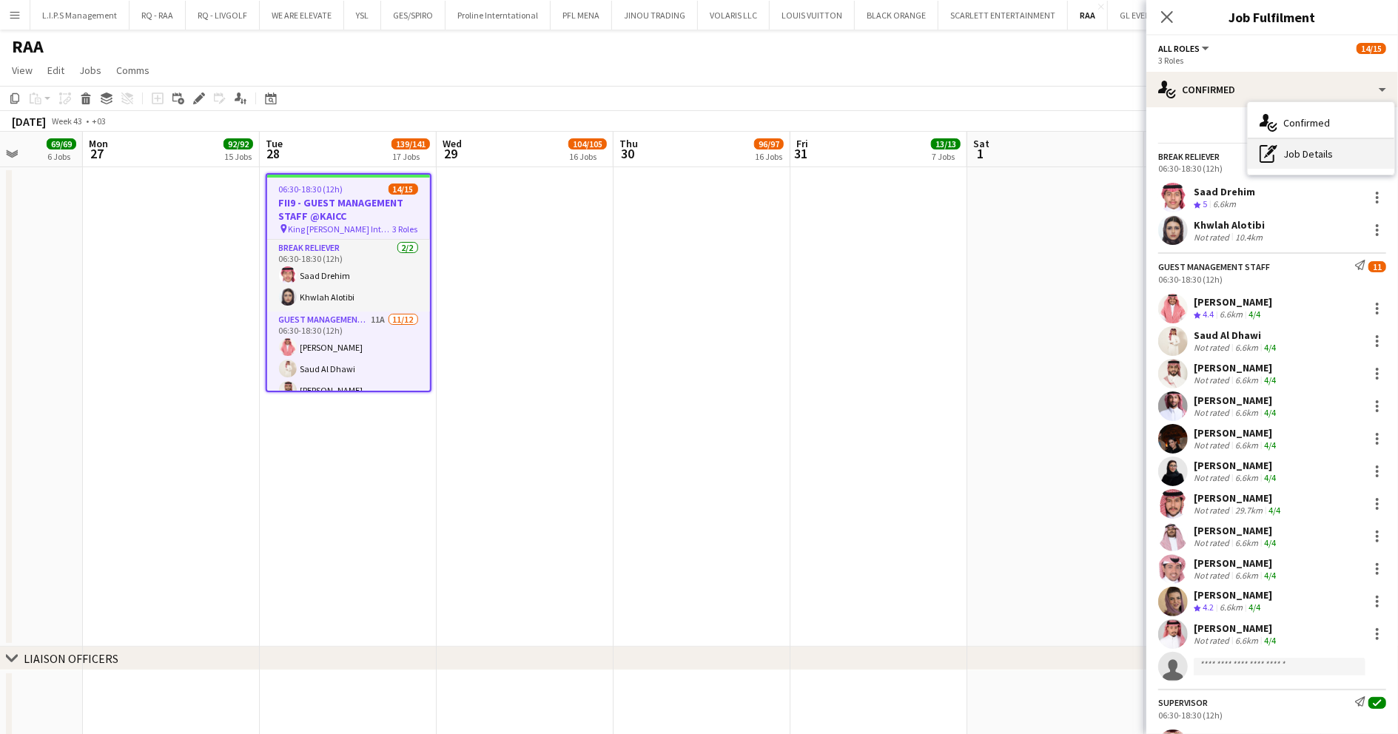
click at [1326, 155] on div "pen-write Job Details" at bounding box center [1321, 154] width 147 height 30
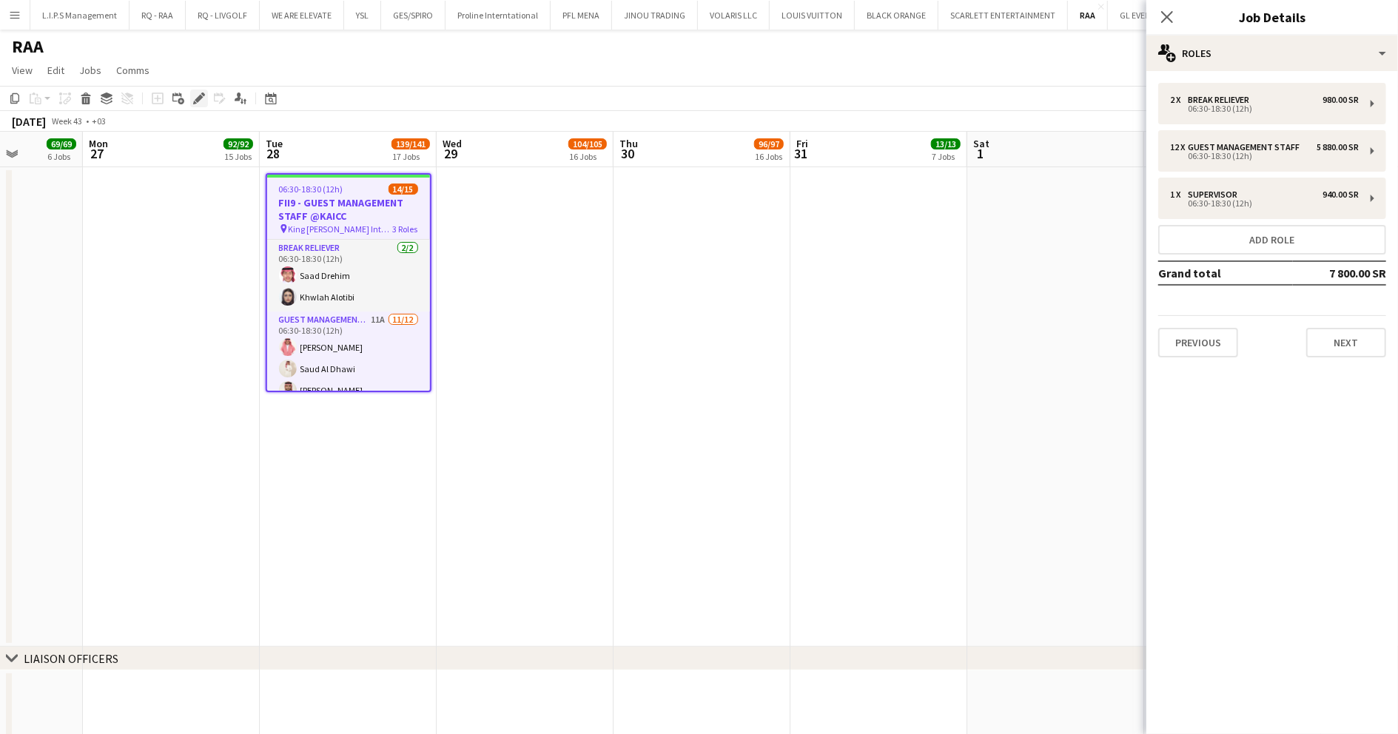
click at [203, 101] on icon "Edit" at bounding box center [199, 99] width 12 height 12
click at [1357, 346] on button "Next" at bounding box center [1346, 343] width 80 height 30
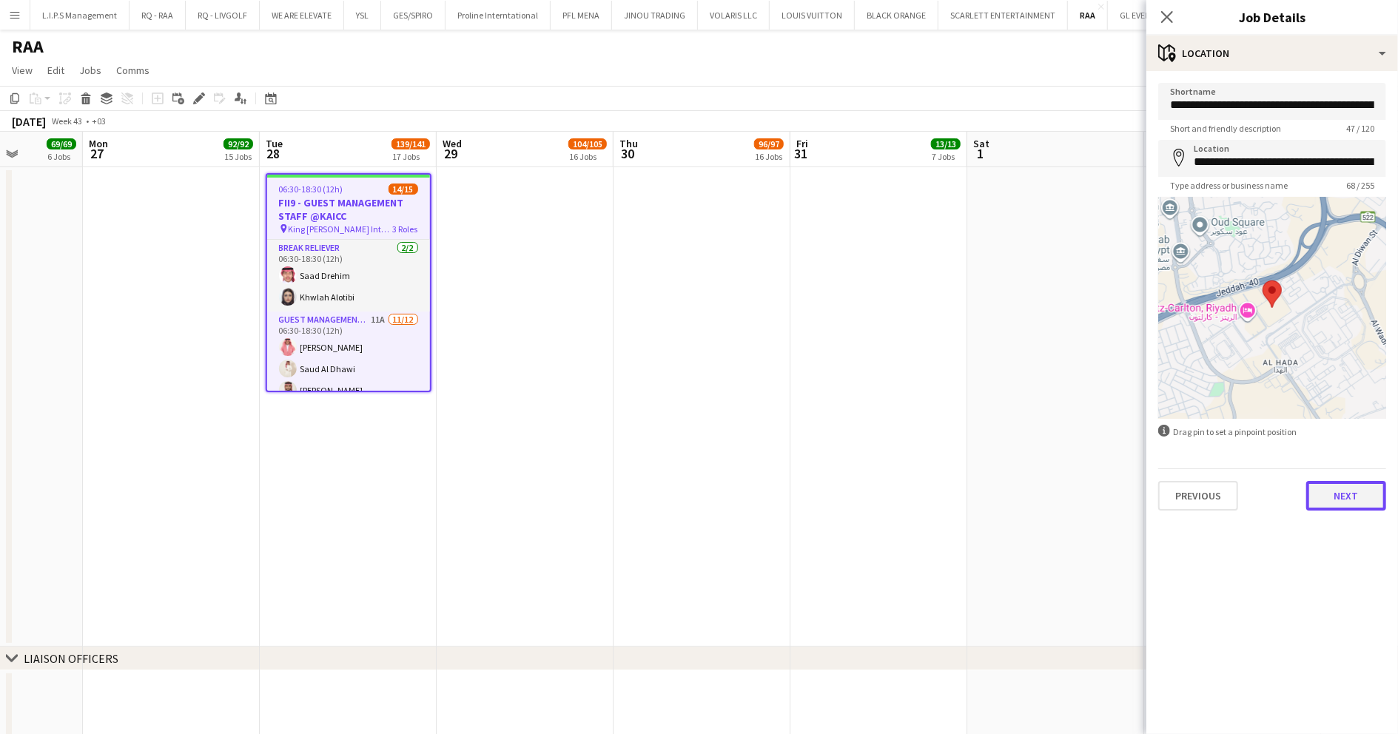
click at [1347, 506] on button "Next" at bounding box center [1346, 496] width 80 height 30
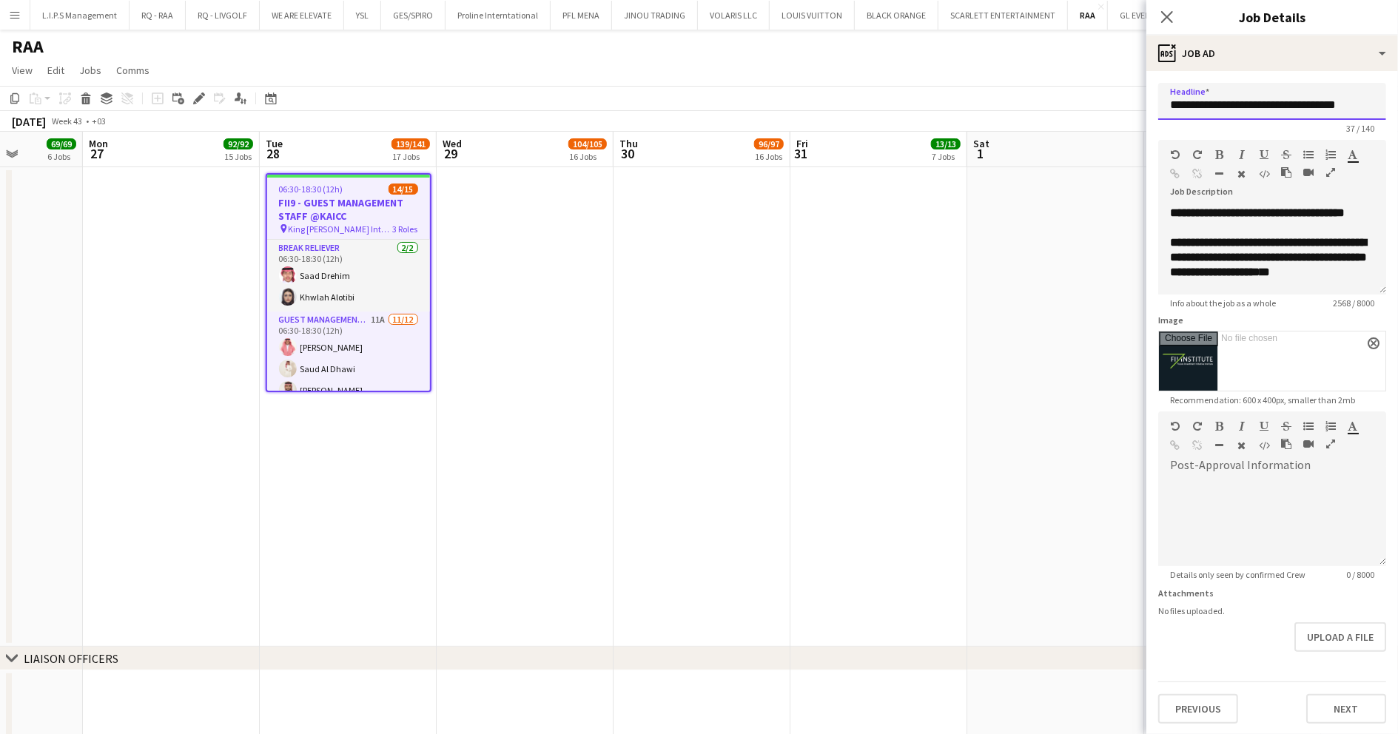
click at [1279, 104] on input "**********" at bounding box center [1272, 101] width 228 height 37
drag, startPoint x: 1351, startPoint y: 110, endPoint x: 1198, endPoint y: 106, distance: 152.5
click at [1198, 106] on input "**********" at bounding box center [1272, 101] width 228 height 37
click at [1343, 107] on input "**********" at bounding box center [1272, 101] width 228 height 37
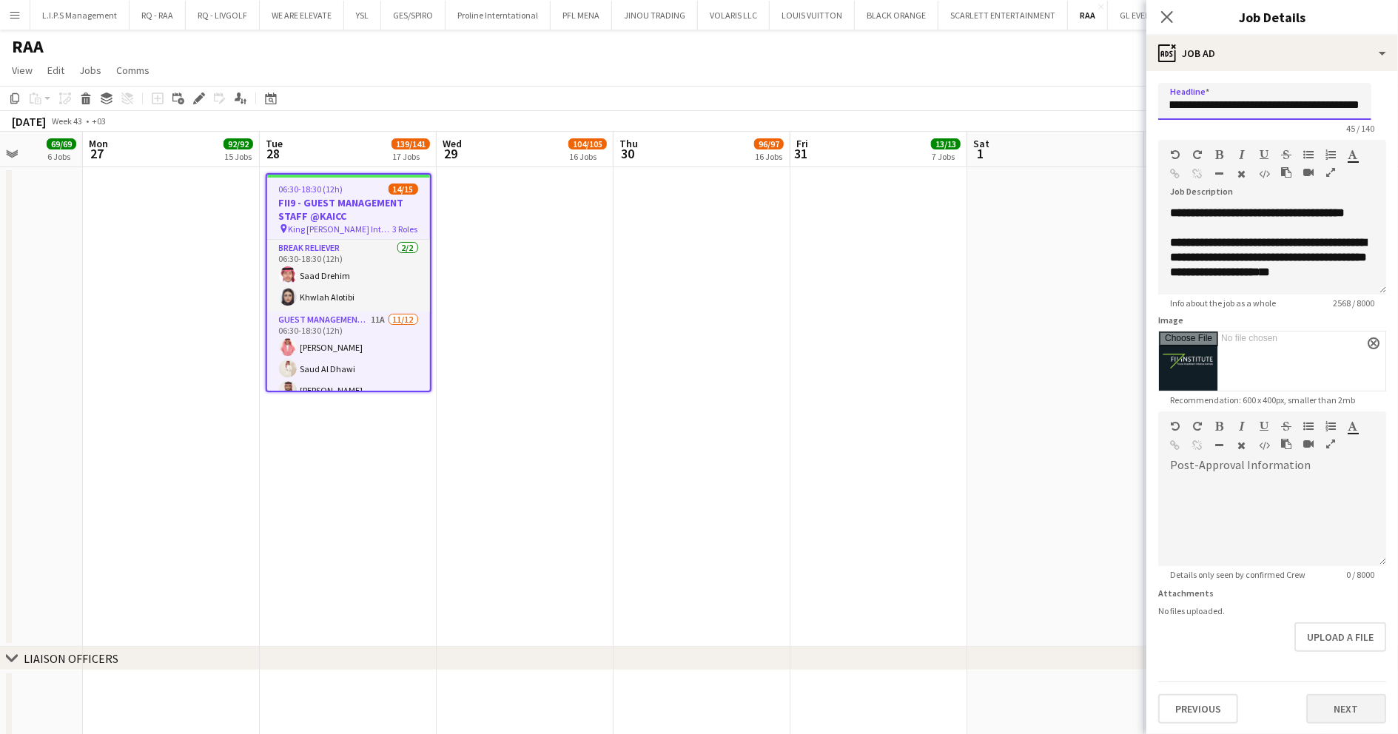
type input "**********"
click at [1346, 696] on button "Next" at bounding box center [1346, 709] width 80 height 30
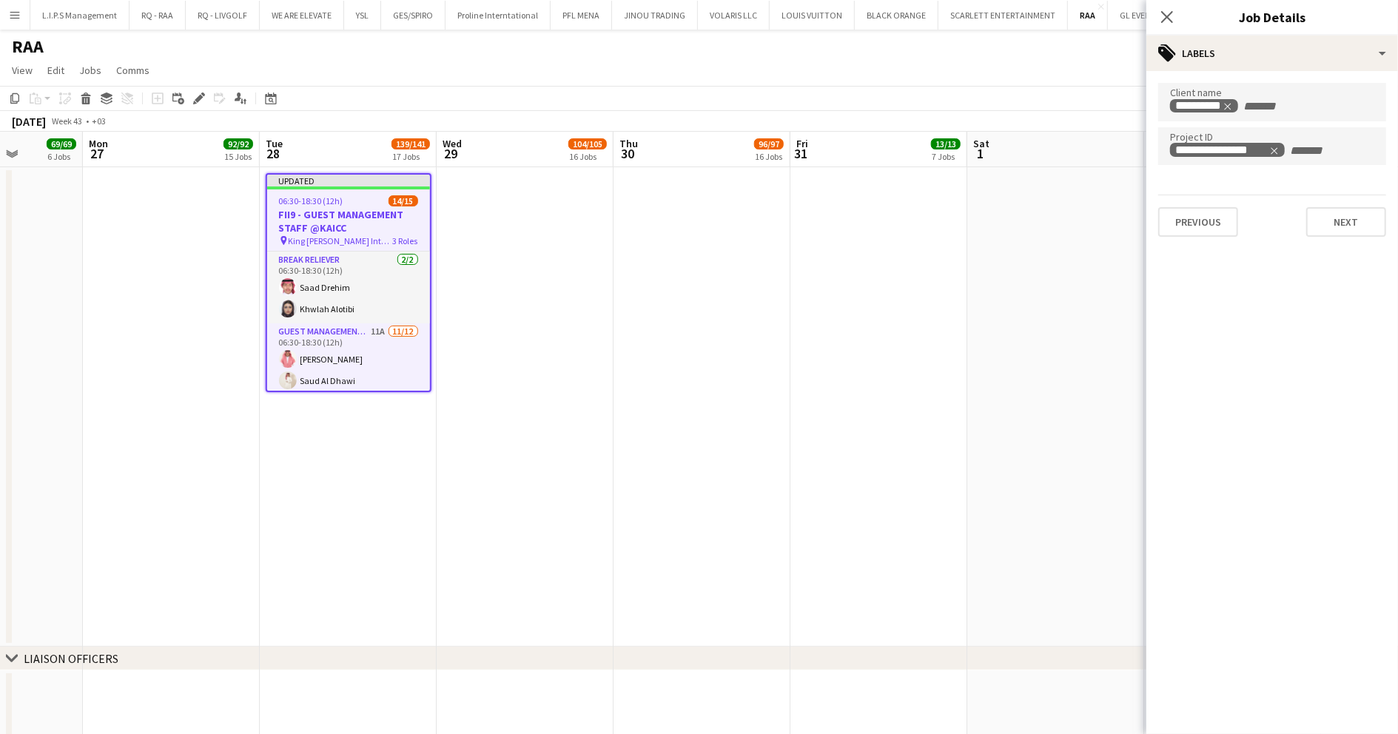
click at [1103, 288] on app-date-cell at bounding box center [1055, 407] width 177 height 480
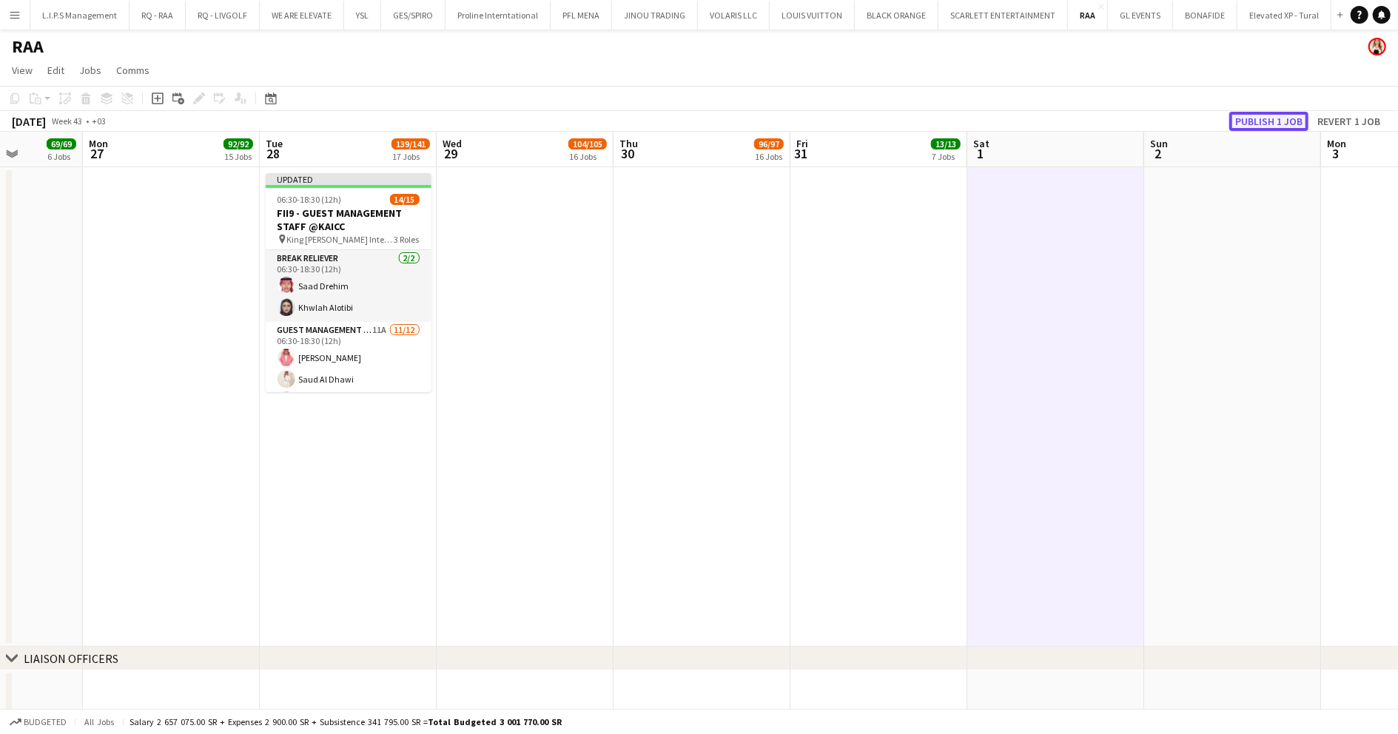
click at [1269, 120] on button "Publish 1 job" at bounding box center [1268, 121] width 79 height 19
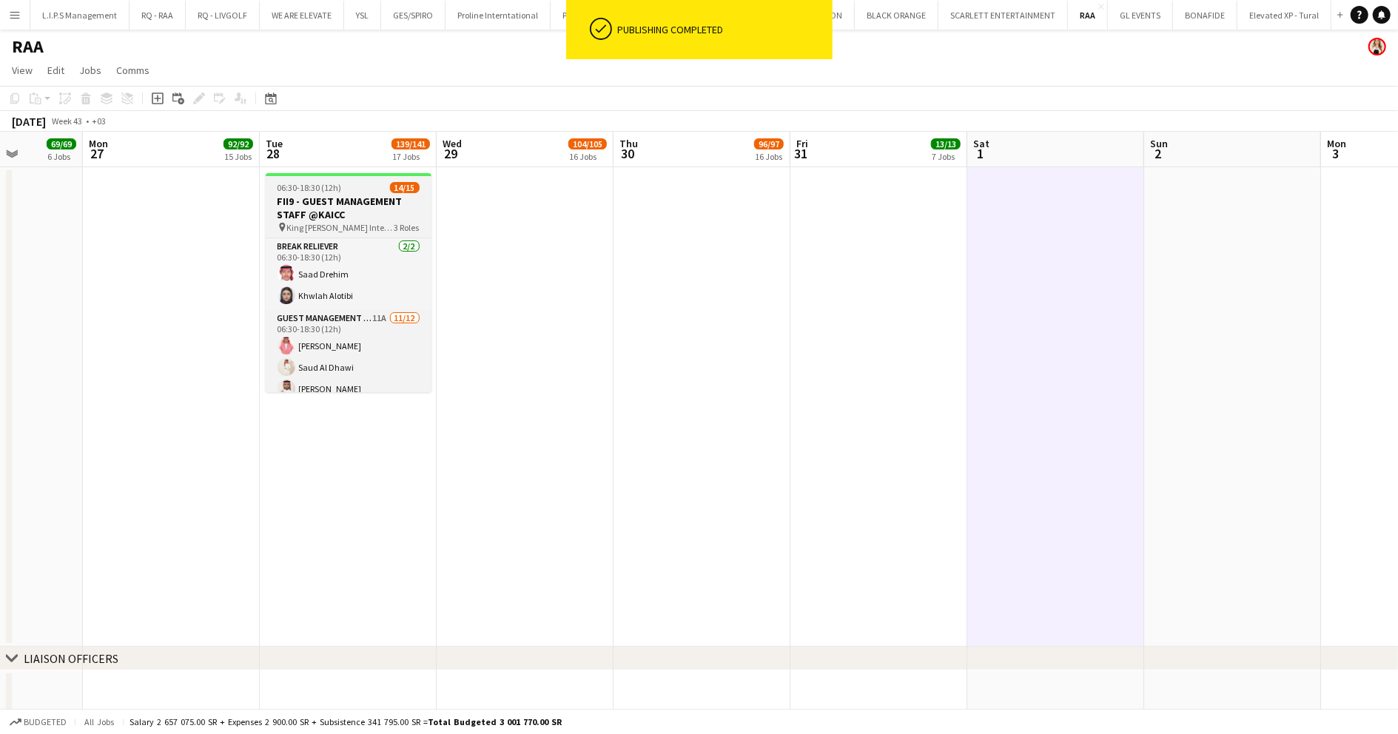
click at [351, 201] on h3 "FII9 - GUEST MANAGEMENT STAFF @KAICC" at bounding box center [349, 208] width 166 height 27
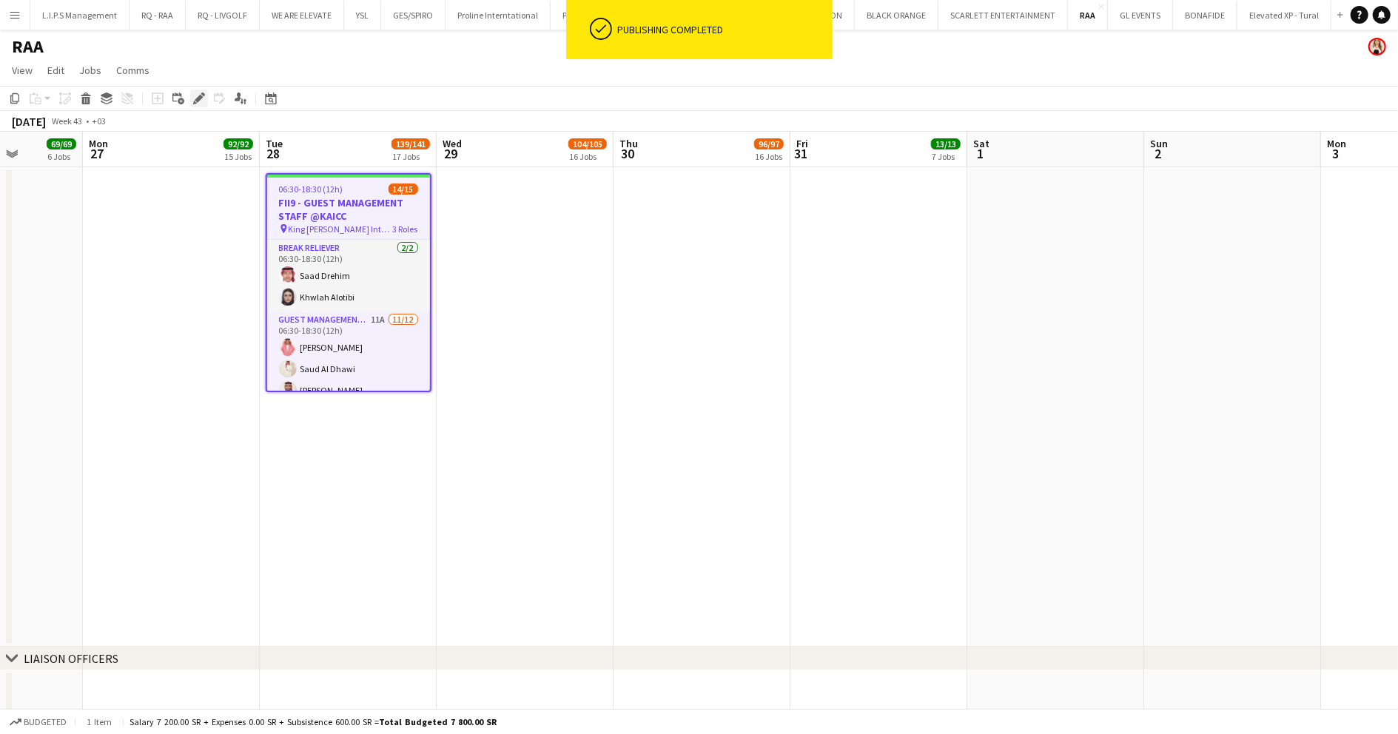
click at [195, 96] on icon "Edit" at bounding box center [199, 99] width 12 height 12
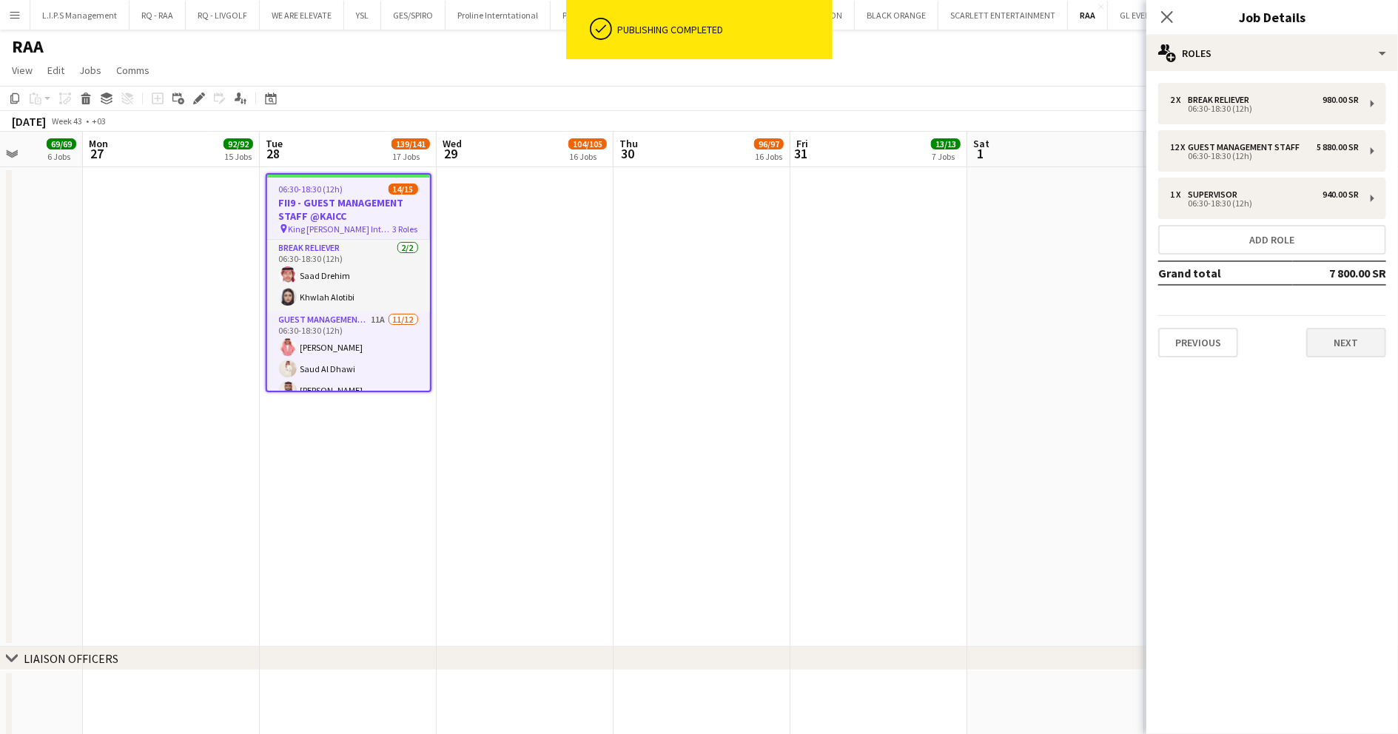
drag, startPoint x: 1343, startPoint y: 357, endPoint x: 1340, endPoint y: 346, distance: 11.5
click at [1340, 356] on div "2 x Break reliever 980.00 SR 06:30-18:30 (12h) 12 x Guest Management Staff 5 88…" at bounding box center [1273, 220] width 252 height 298
click at [1340, 346] on button "Next" at bounding box center [1346, 343] width 80 height 30
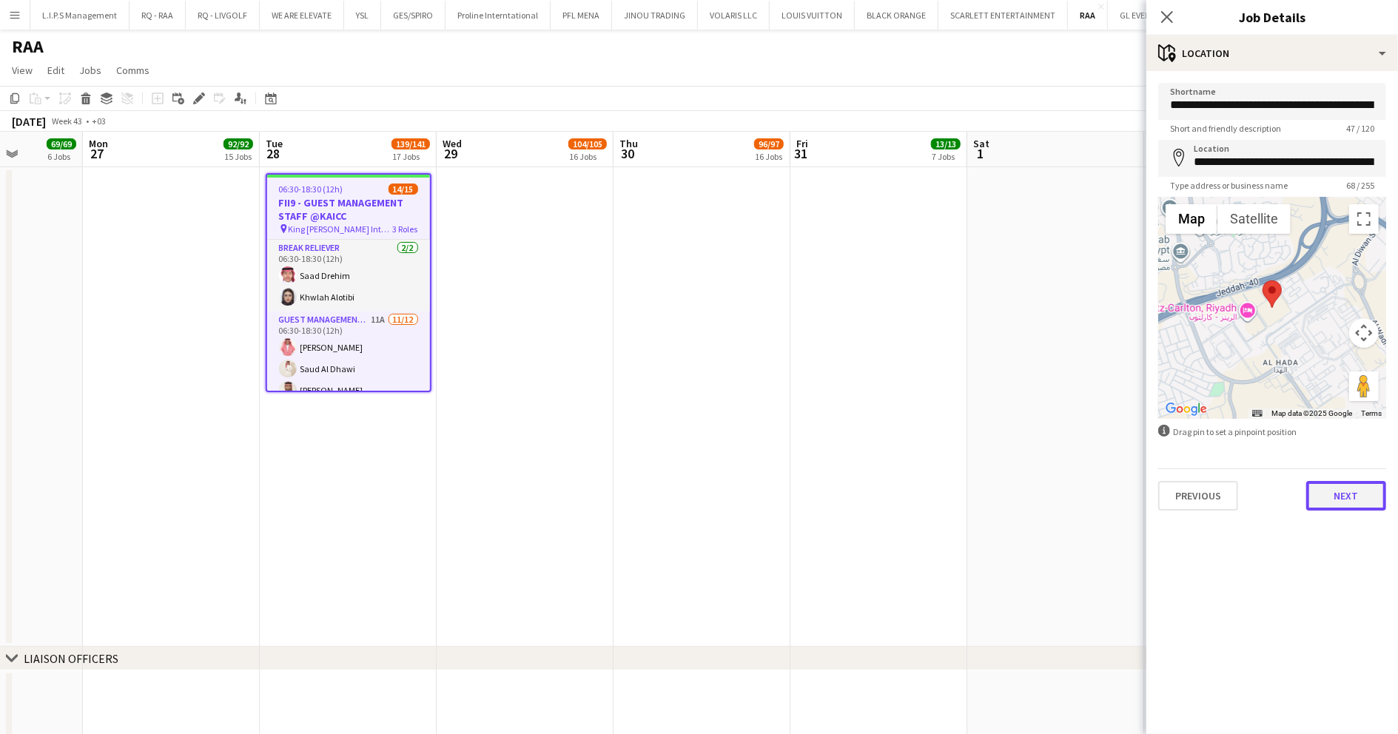
click at [1350, 494] on button "Next" at bounding box center [1346, 496] width 80 height 30
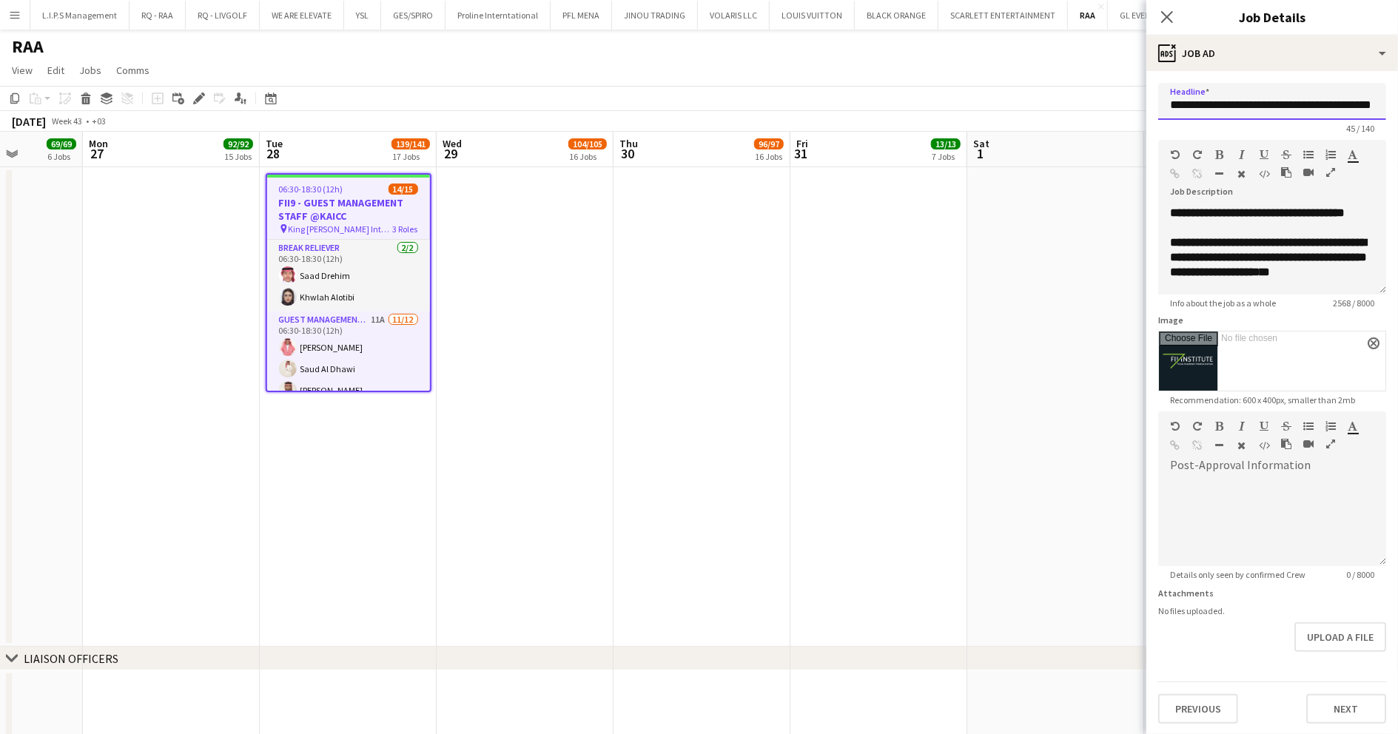
scroll to position [0, 44]
drag, startPoint x: 1323, startPoint y: 110, endPoint x: 1412, endPoint y: 110, distance: 89.6
click at [972, 261] on app-date-cell at bounding box center [1055, 407] width 177 height 480
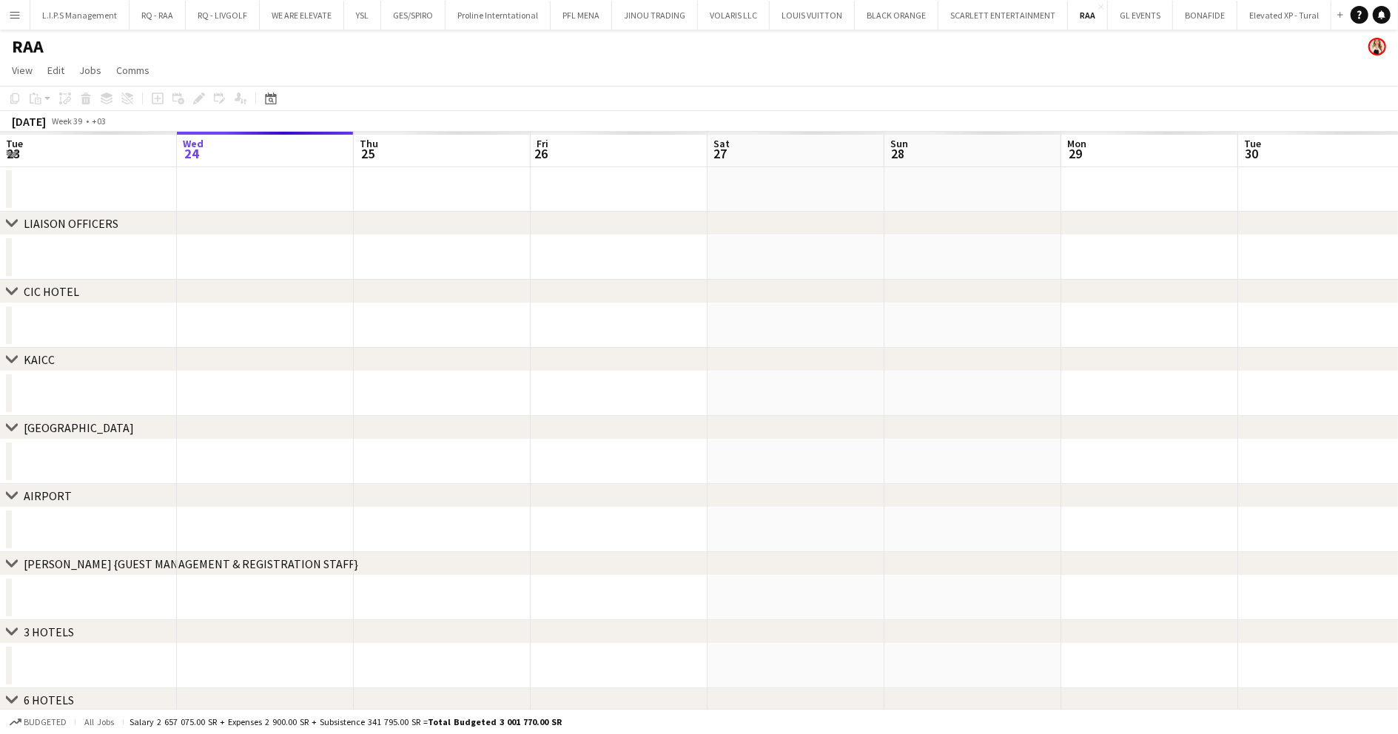
drag, startPoint x: 1085, startPoint y: 343, endPoint x: 548, endPoint y: 333, distance: 537.5
click at [440, 355] on app-calendar-viewport "Sun 21 Mon 22 Tue 23 Wed 24 Thu 25 Fri 26 Sat 27 Sun 28 Mon 29 Tue 30 Wed 1 Thu…" at bounding box center [699, 614] width 1398 height 965
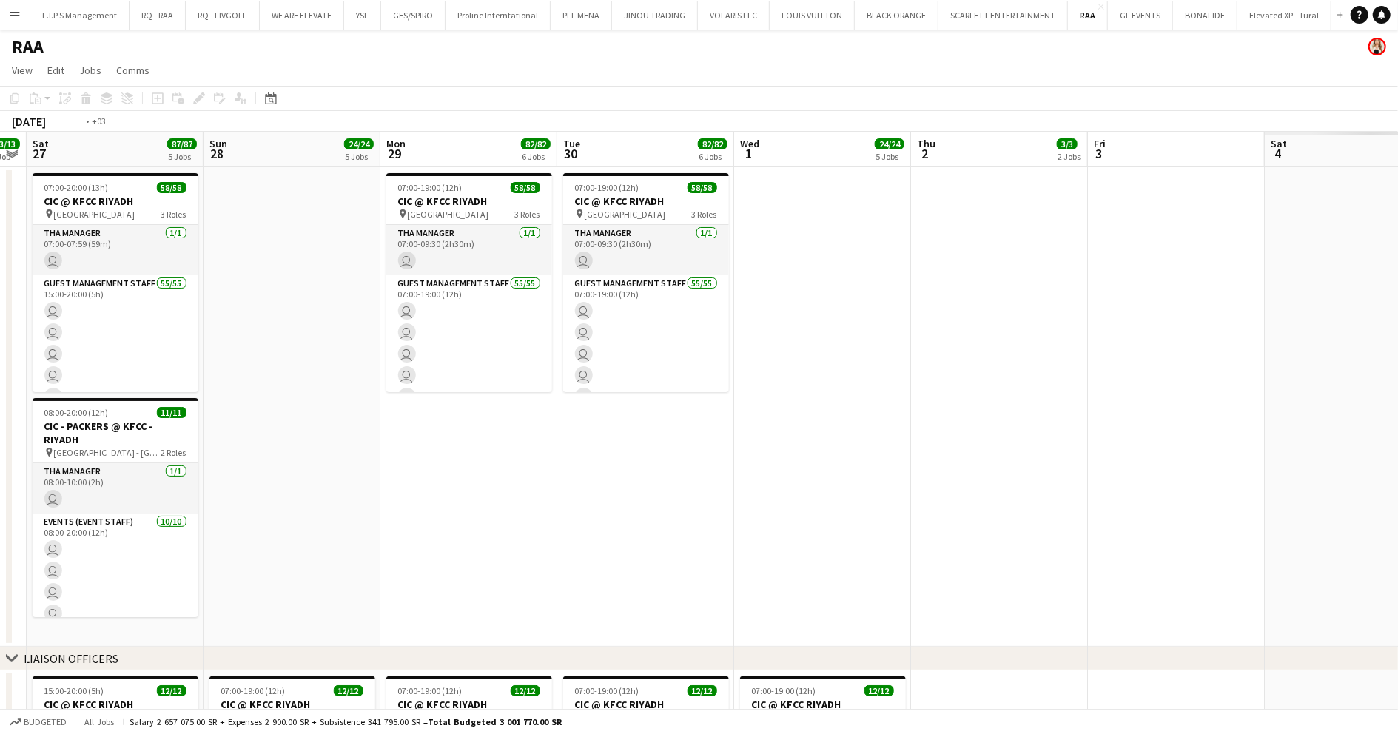
drag, startPoint x: 638, startPoint y: 312, endPoint x: 583, endPoint y: 309, distance: 54.8
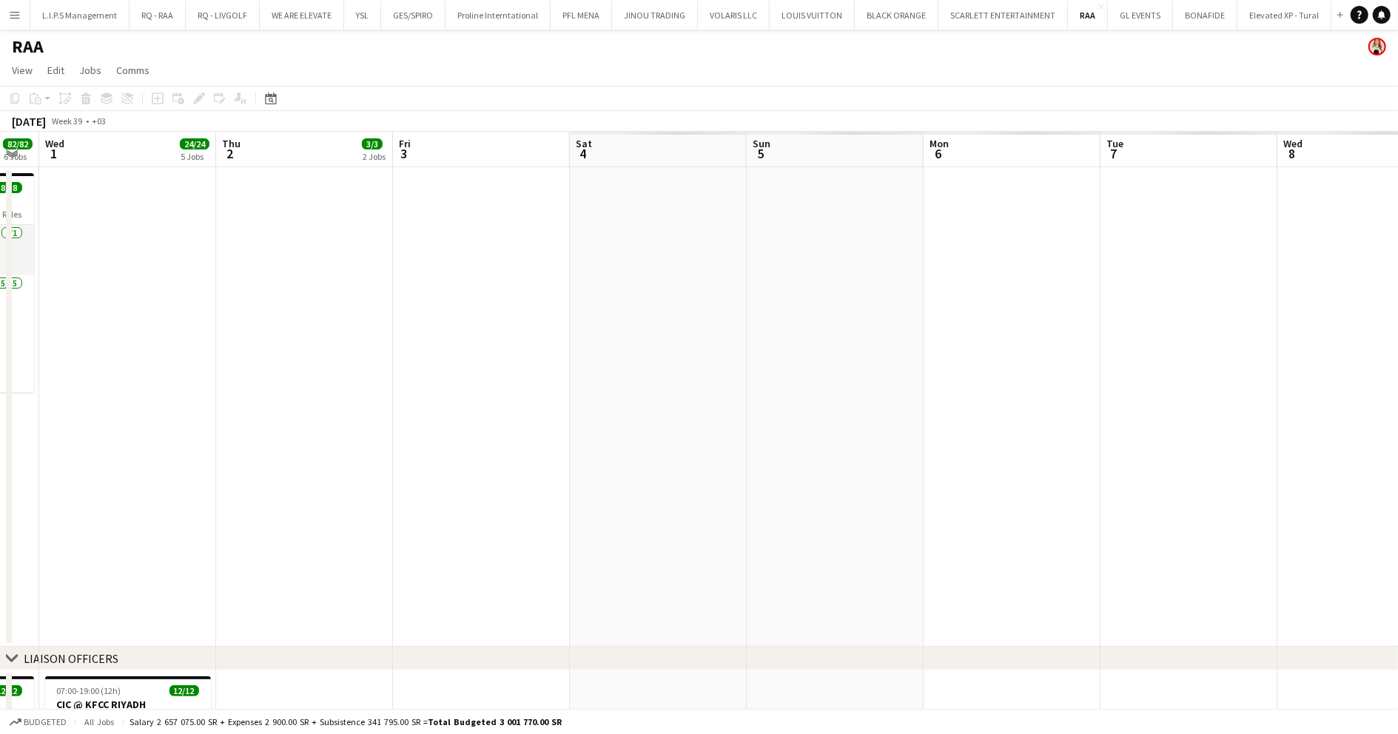
drag, startPoint x: 587, startPoint y: 320, endPoint x: 395, endPoint y: 329, distance: 191.9
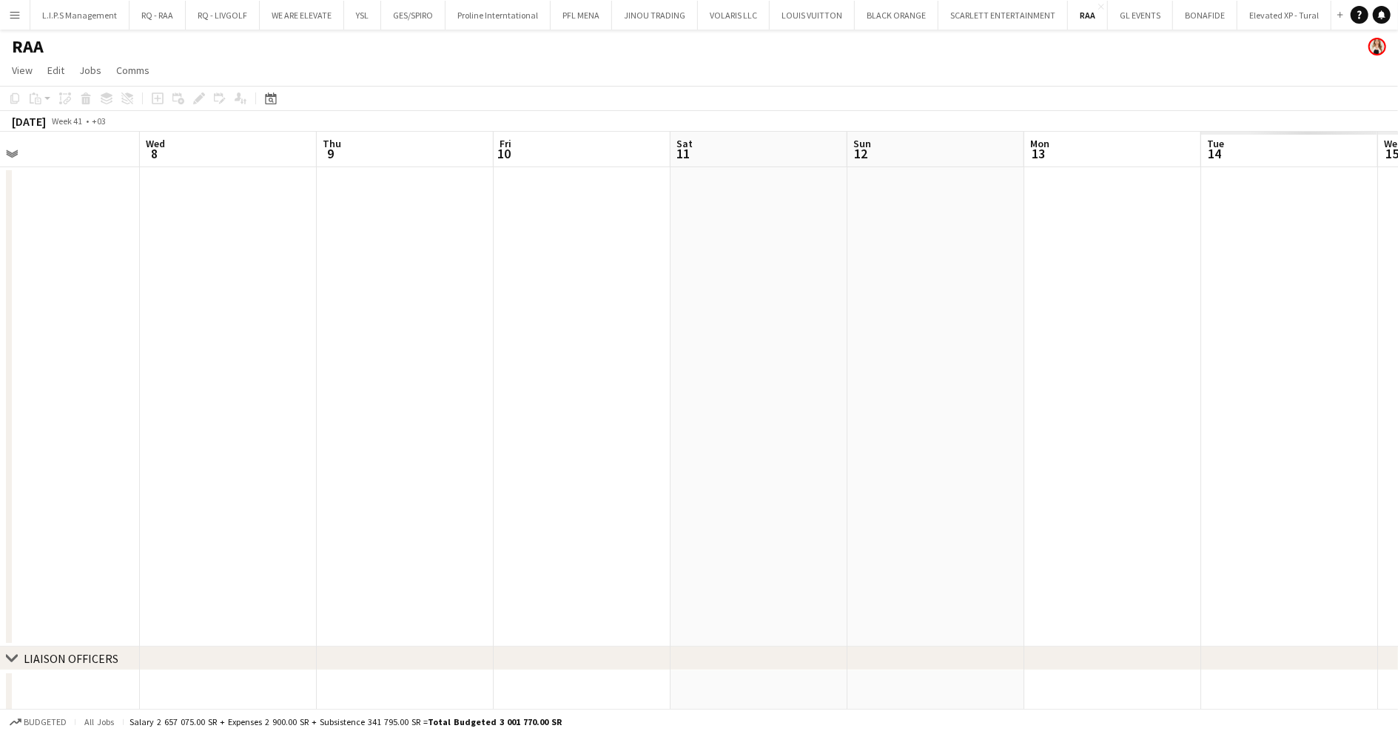
drag, startPoint x: 1057, startPoint y: 307, endPoint x: 742, endPoint y: 321, distance: 315.6
drag, startPoint x: 1033, startPoint y: 318, endPoint x: 817, endPoint y: 317, distance: 216.1
drag, startPoint x: 897, startPoint y: 315, endPoint x: 378, endPoint y: 324, distance: 518.9
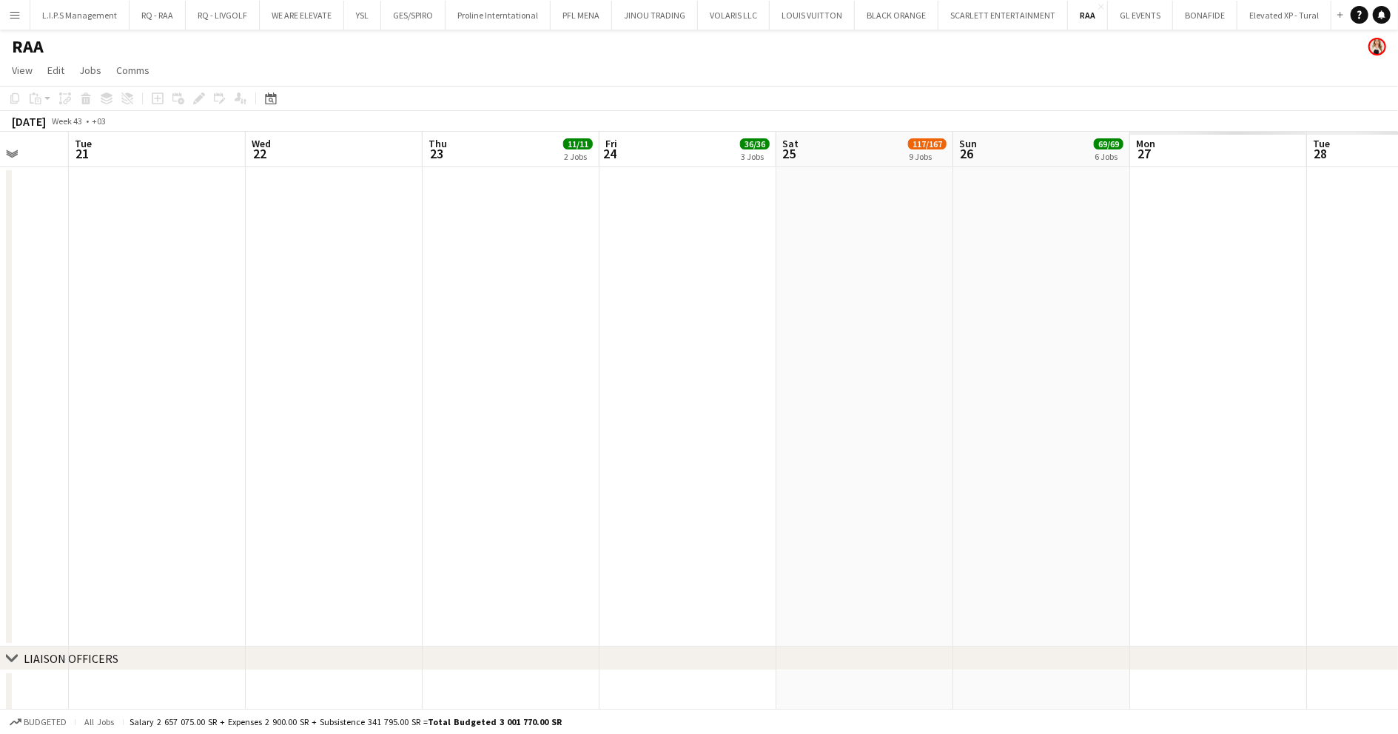
drag, startPoint x: 770, startPoint y: 311, endPoint x: 452, endPoint y: 320, distance: 317.7
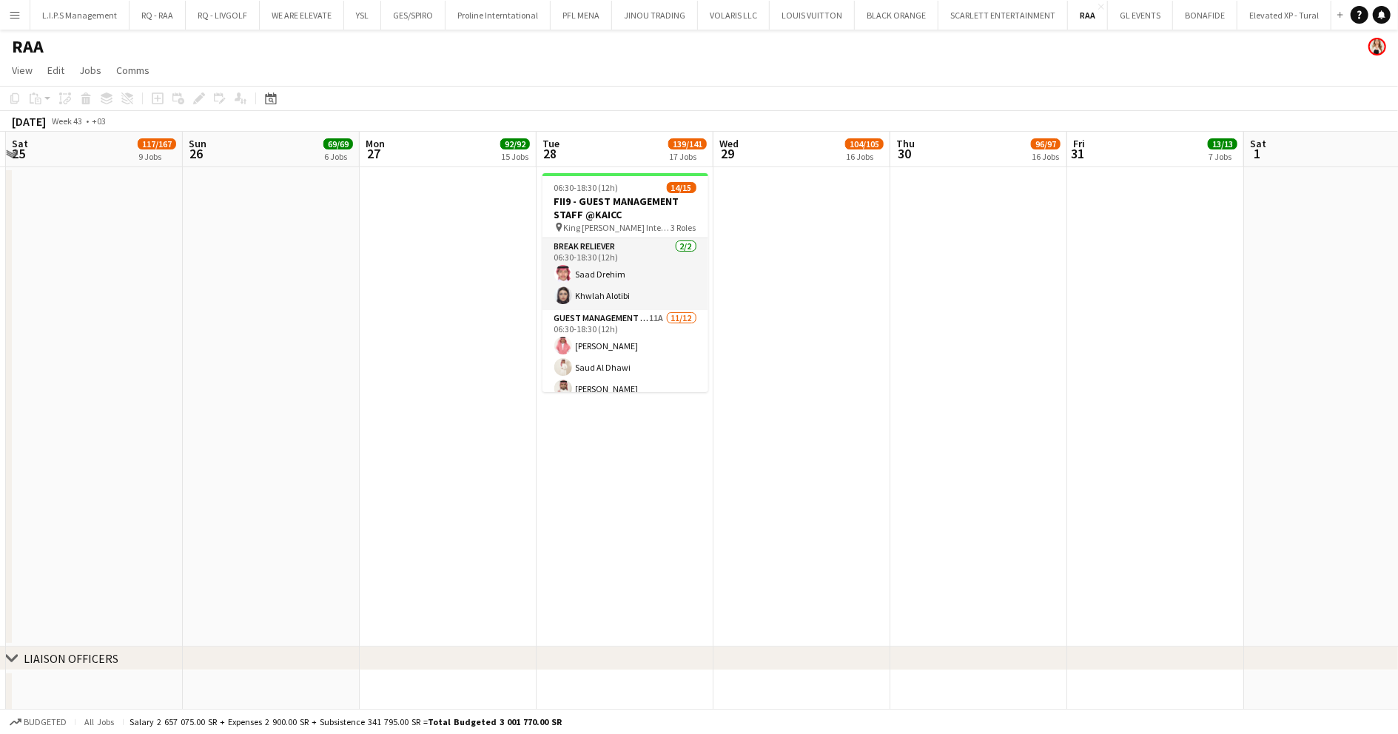
drag, startPoint x: 1097, startPoint y: 308, endPoint x: 354, endPoint y: 330, distance: 743.5
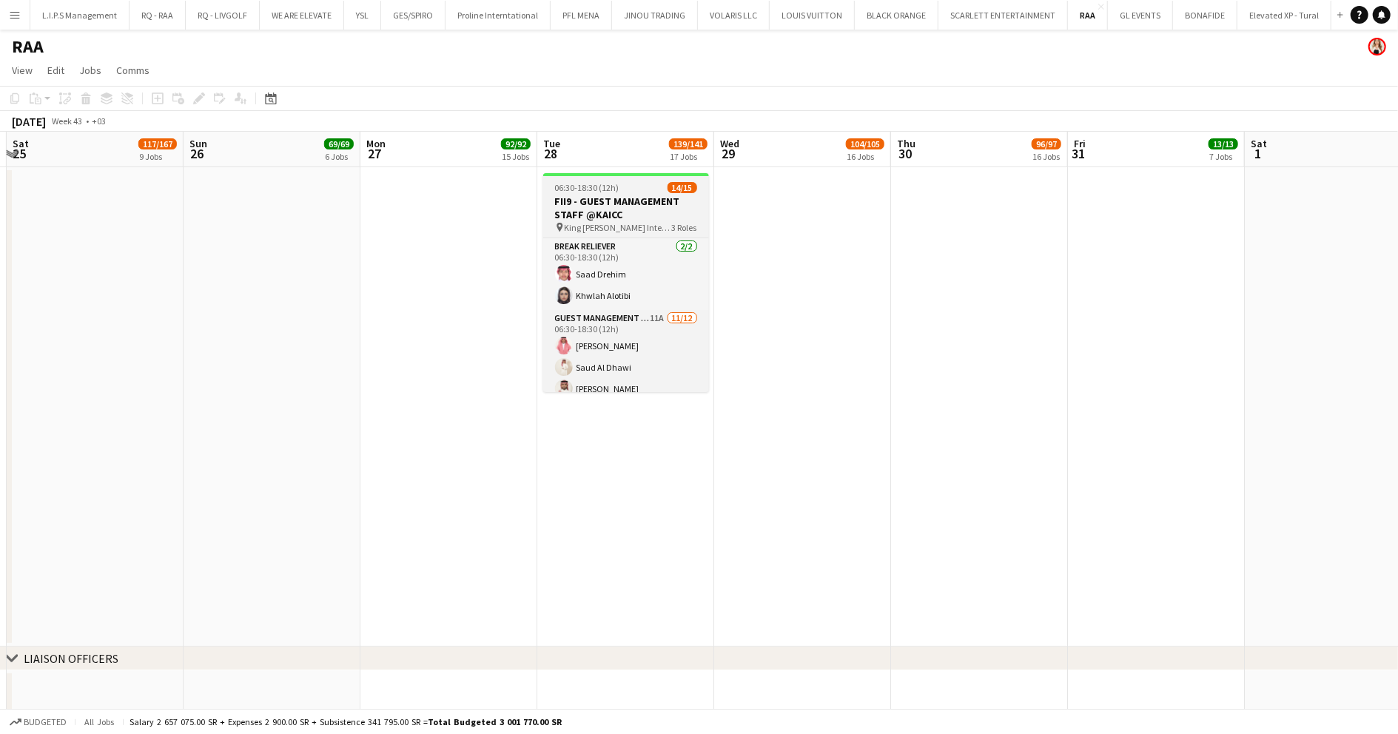
click at [616, 196] on h3 "FII9 - GUEST MANAGEMENT STAFF @KAICC" at bounding box center [626, 208] width 166 height 27
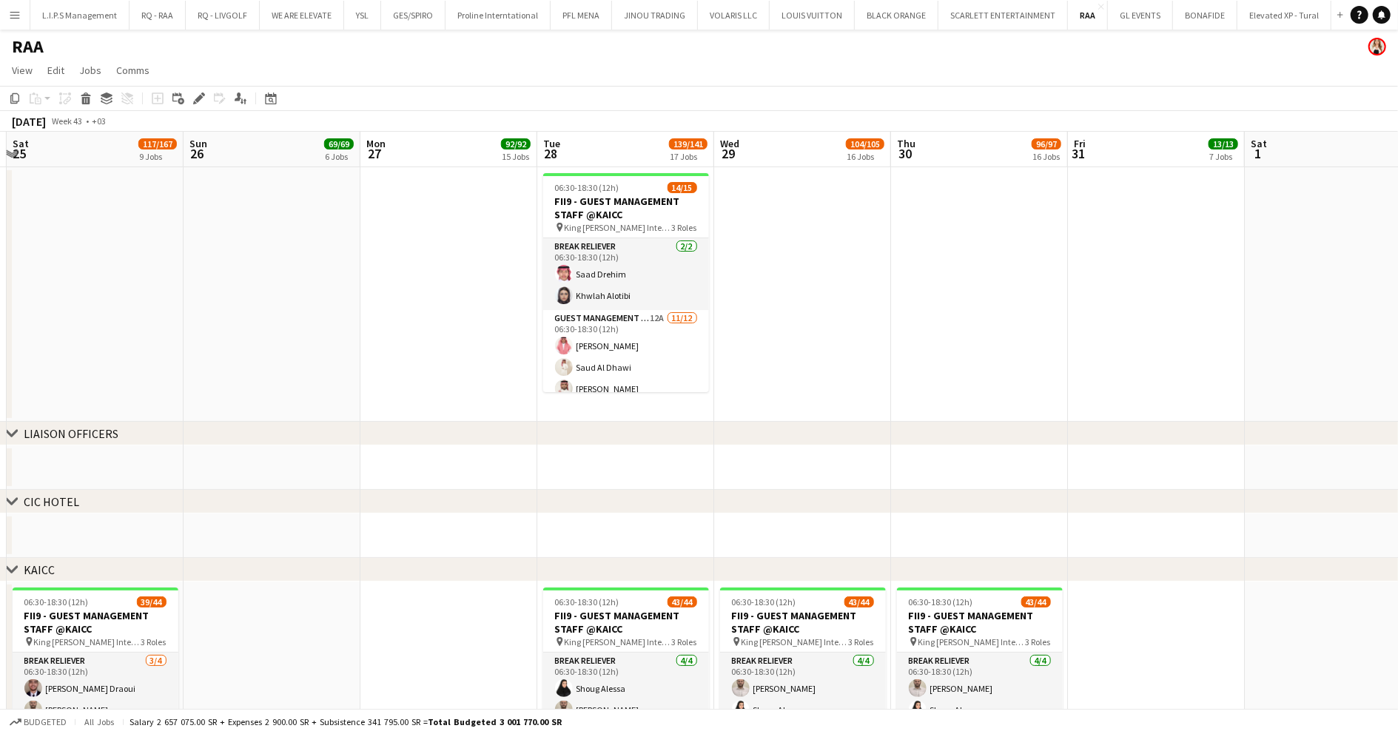
drag, startPoint x: 604, startPoint y: 329, endPoint x: 1113, endPoint y: 295, distance: 510.4
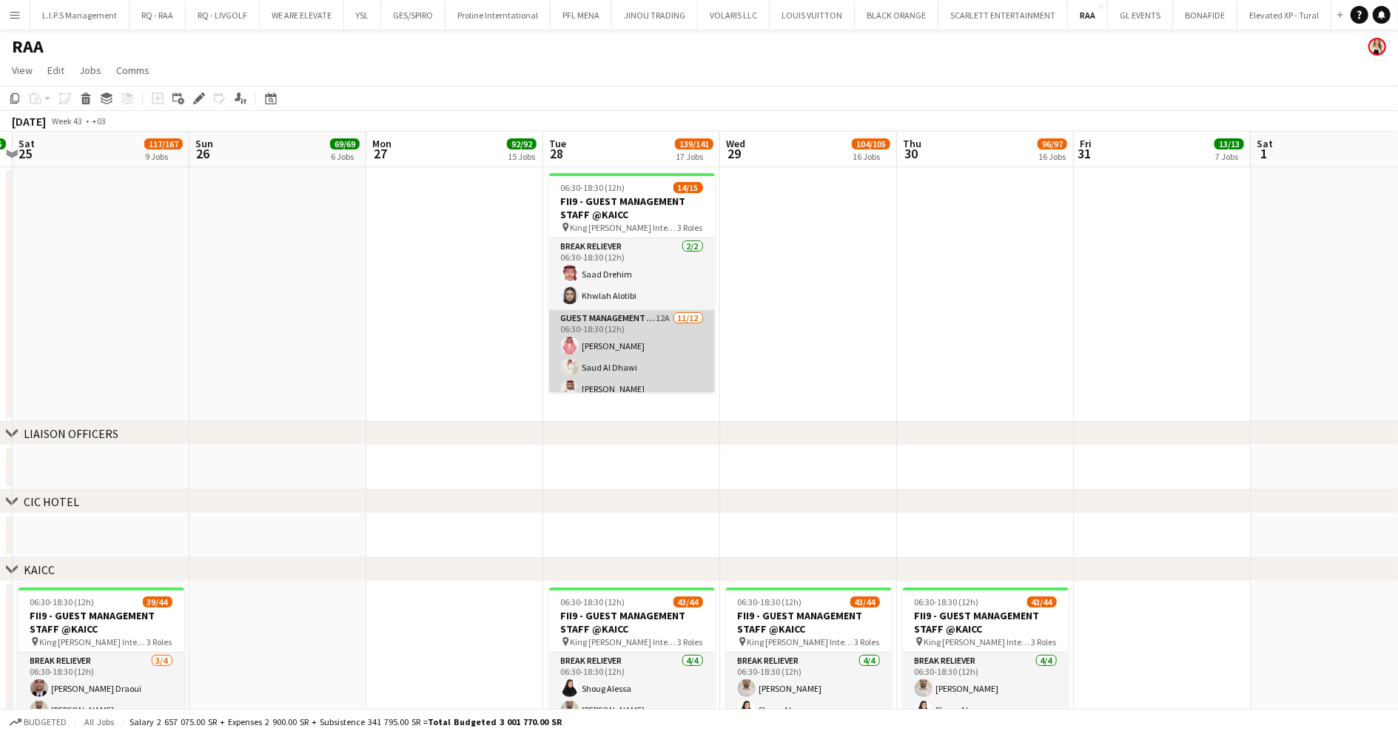
click at [637, 366] on app-card-role "Guest Management Staff 12A 11/12 06:30-18:30 (12h) Talal Alajmah Saud Al Dhawi …" at bounding box center [632, 453] width 166 height 286
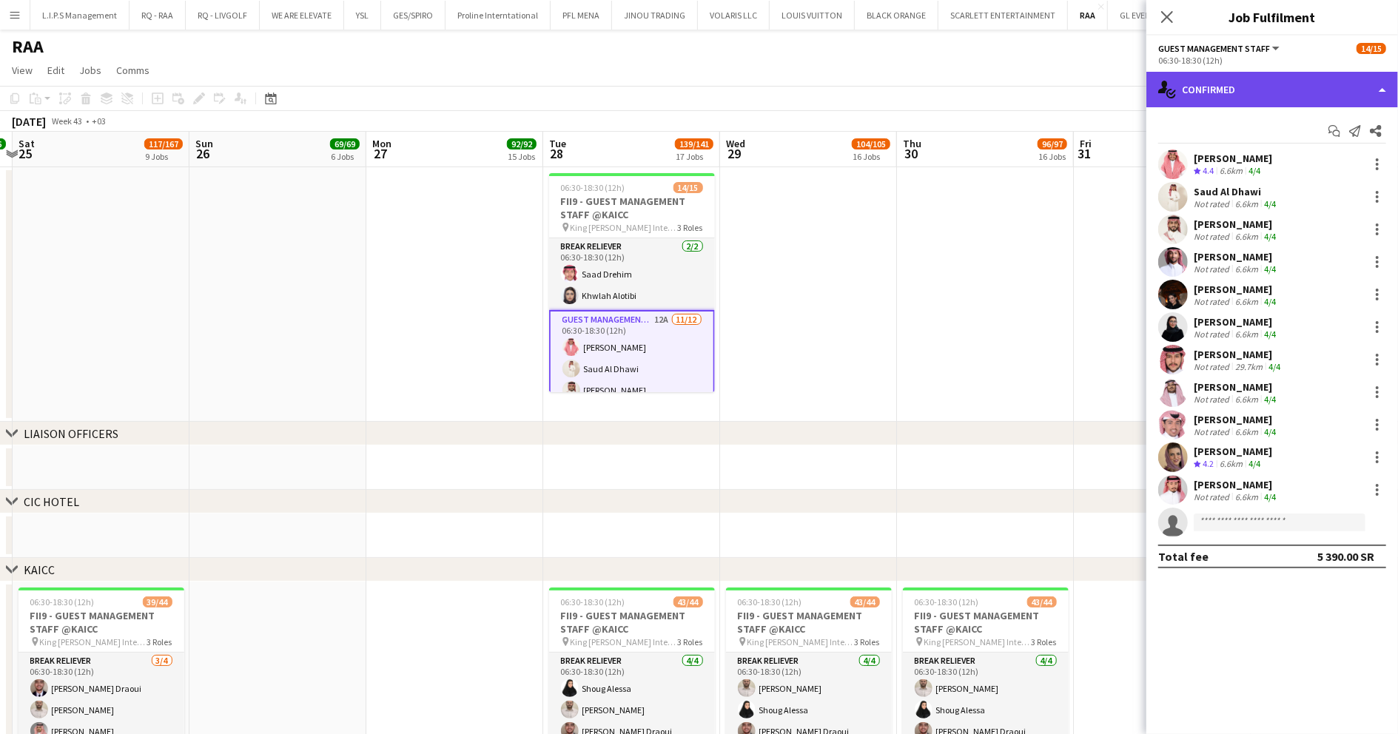
click at [1280, 77] on div "single-neutral-actions-check-2 Confirmed" at bounding box center [1273, 90] width 252 height 36
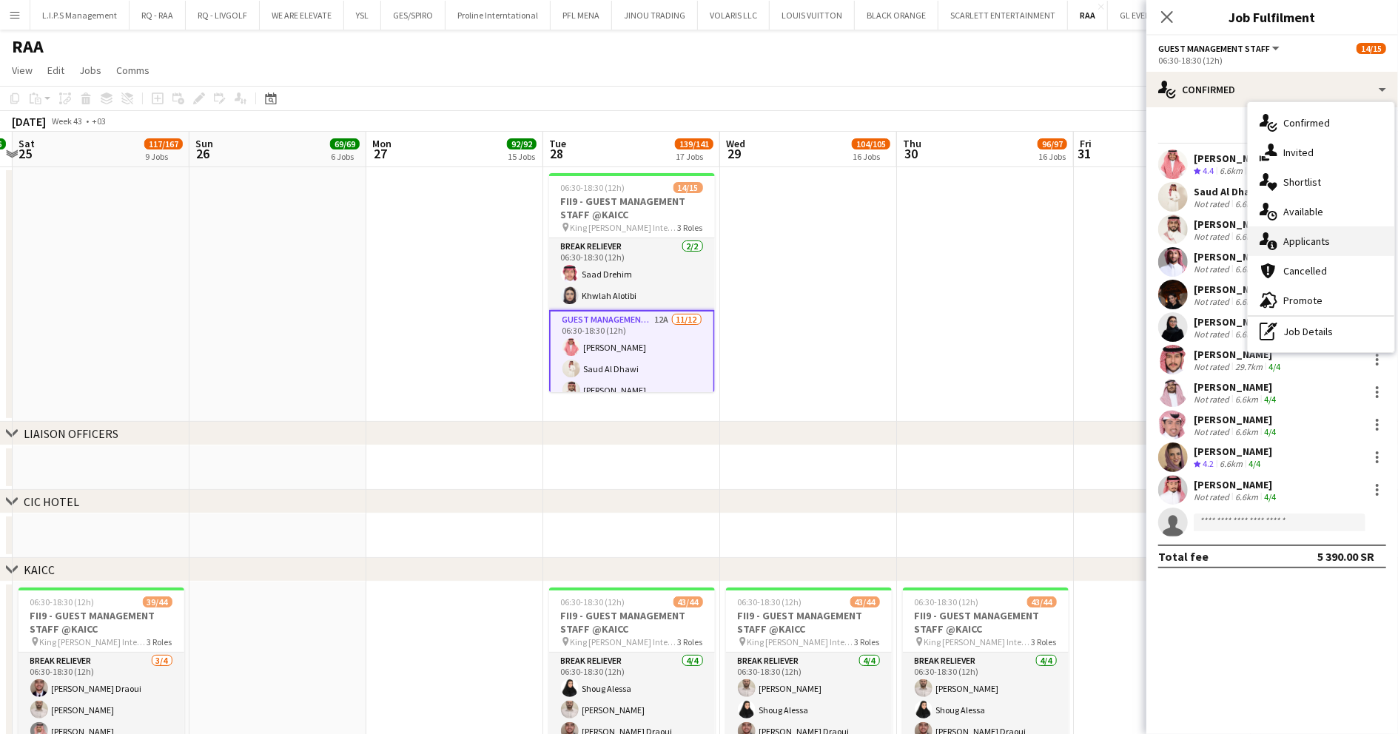
click at [1320, 244] on span "Applicants" at bounding box center [1306, 241] width 47 height 13
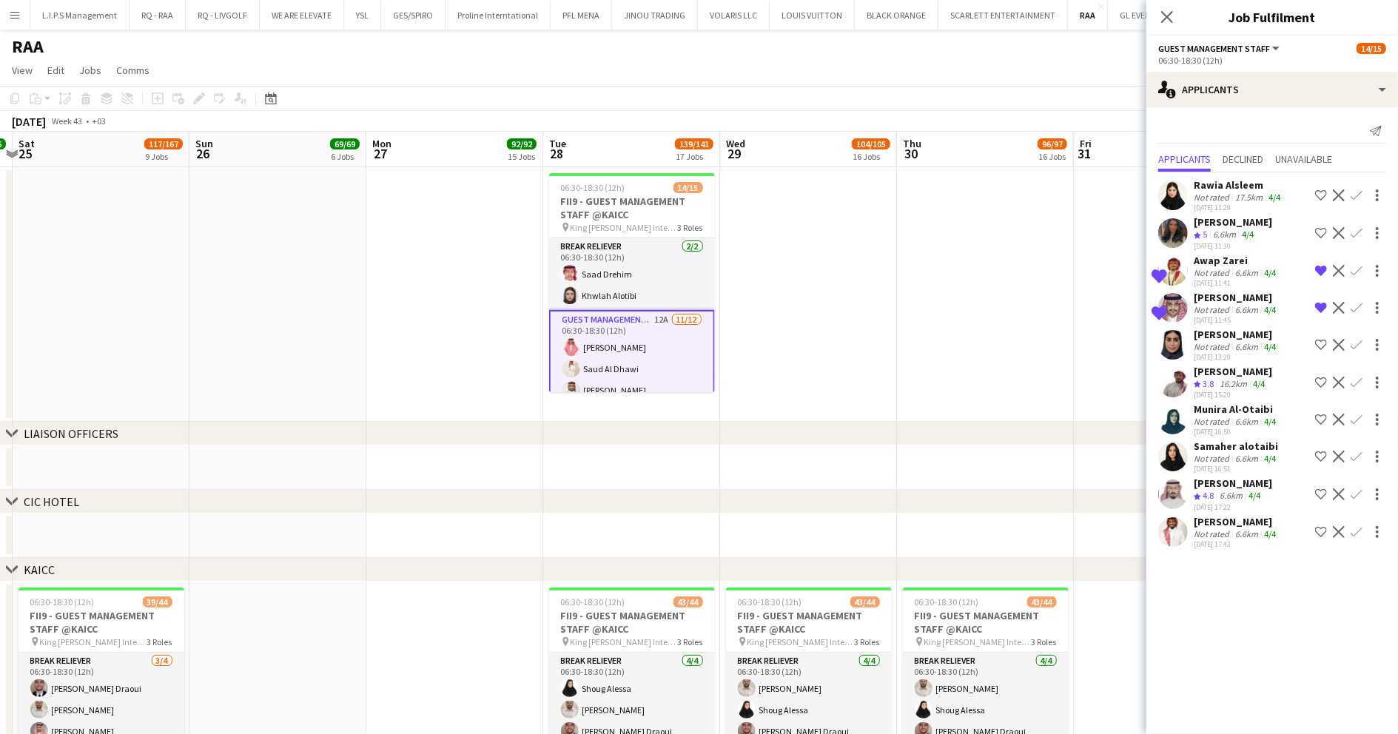
click at [1322, 528] on app-icon "Shortlist crew" at bounding box center [1321, 532] width 12 height 12
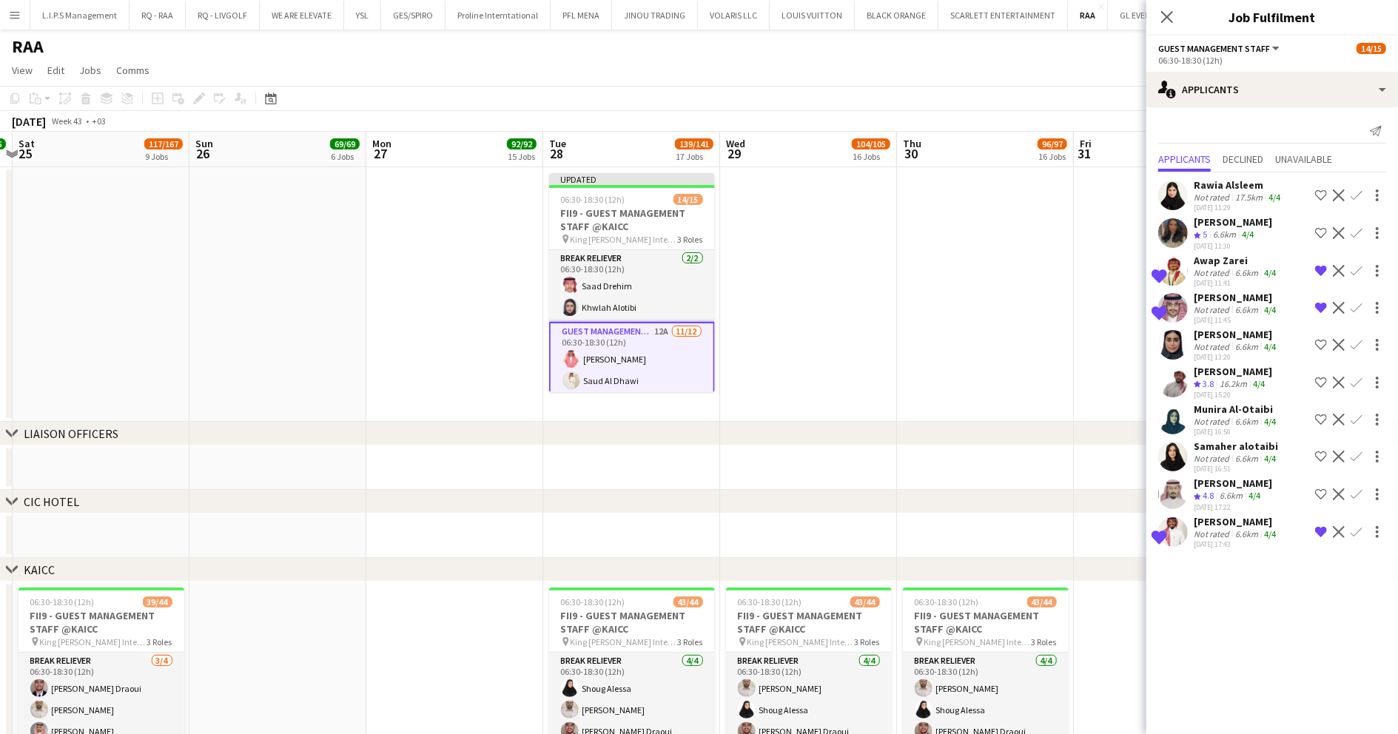
click at [1355, 526] on app-icon "Confirm" at bounding box center [1357, 532] width 12 height 12
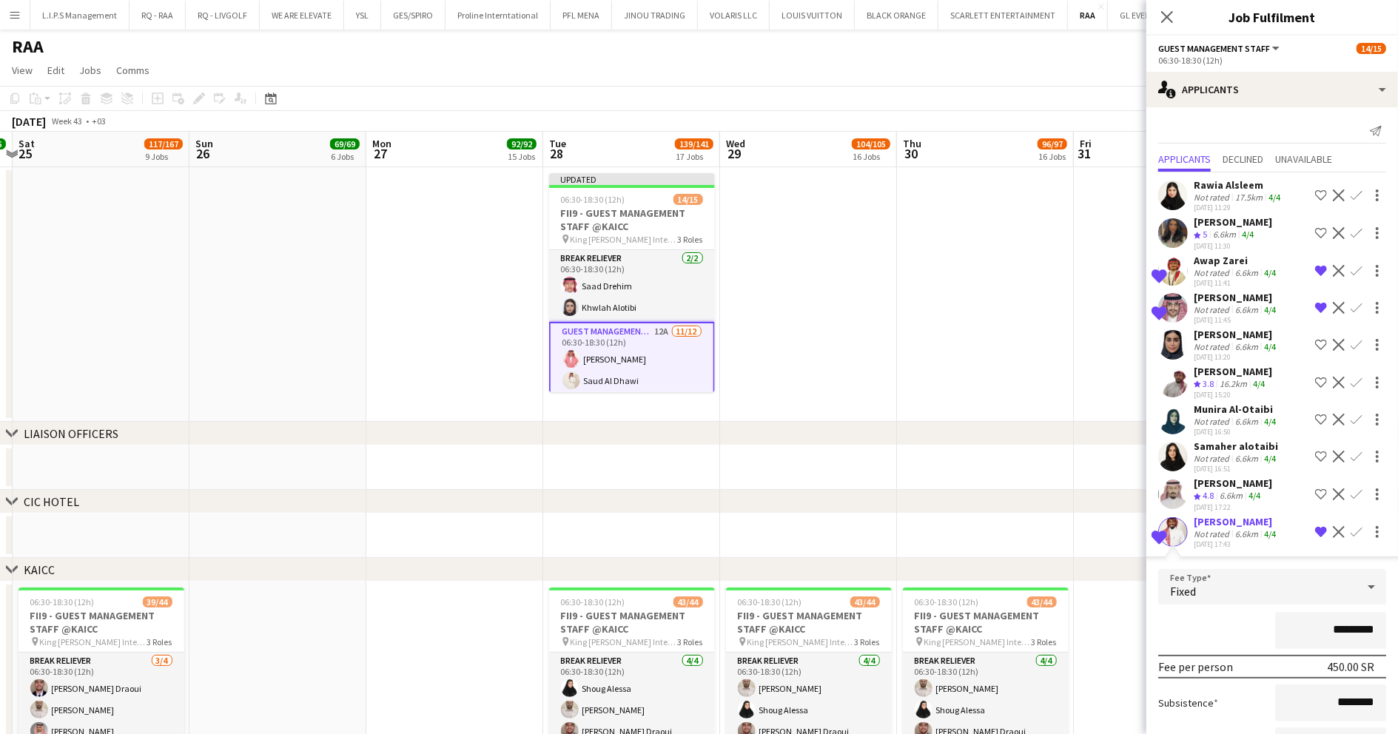
scroll to position [133, 0]
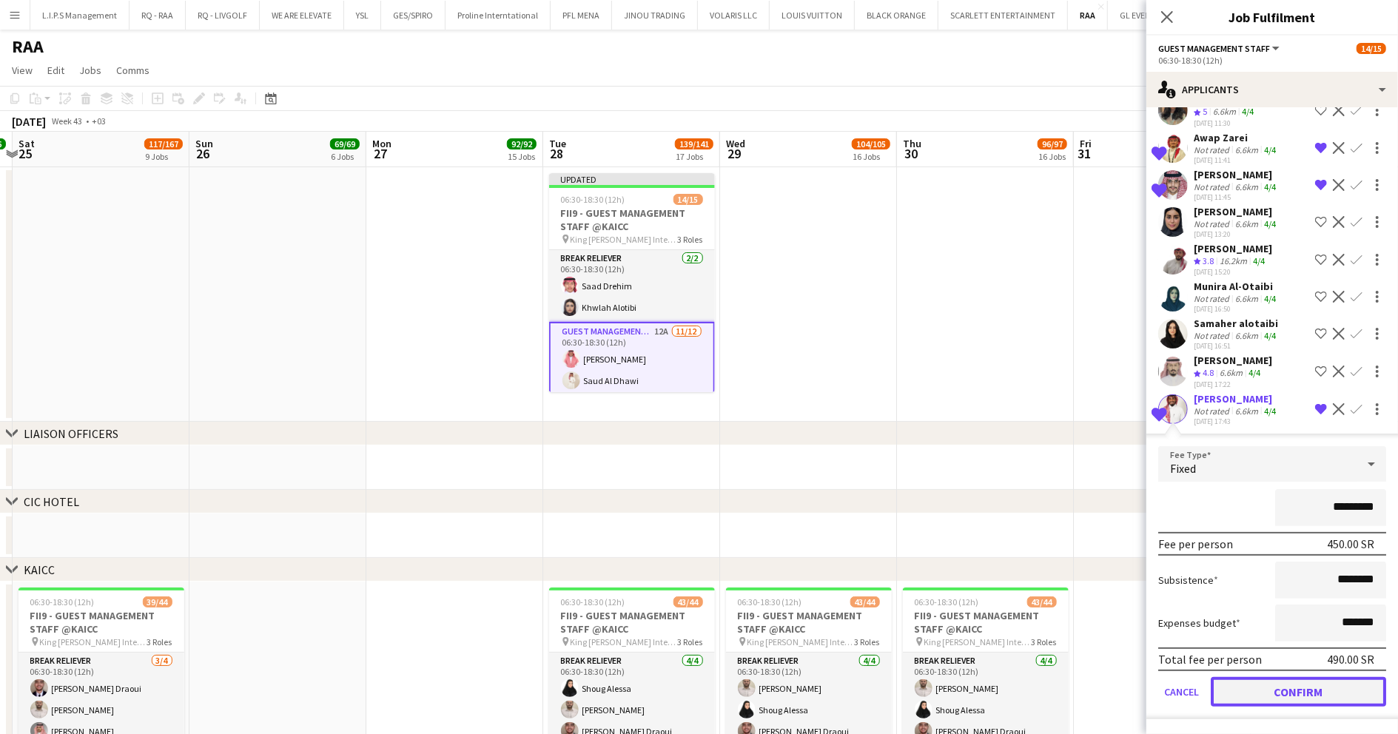
click at [1258, 684] on button "Confirm" at bounding box center [1298, 692] width 175 height 30
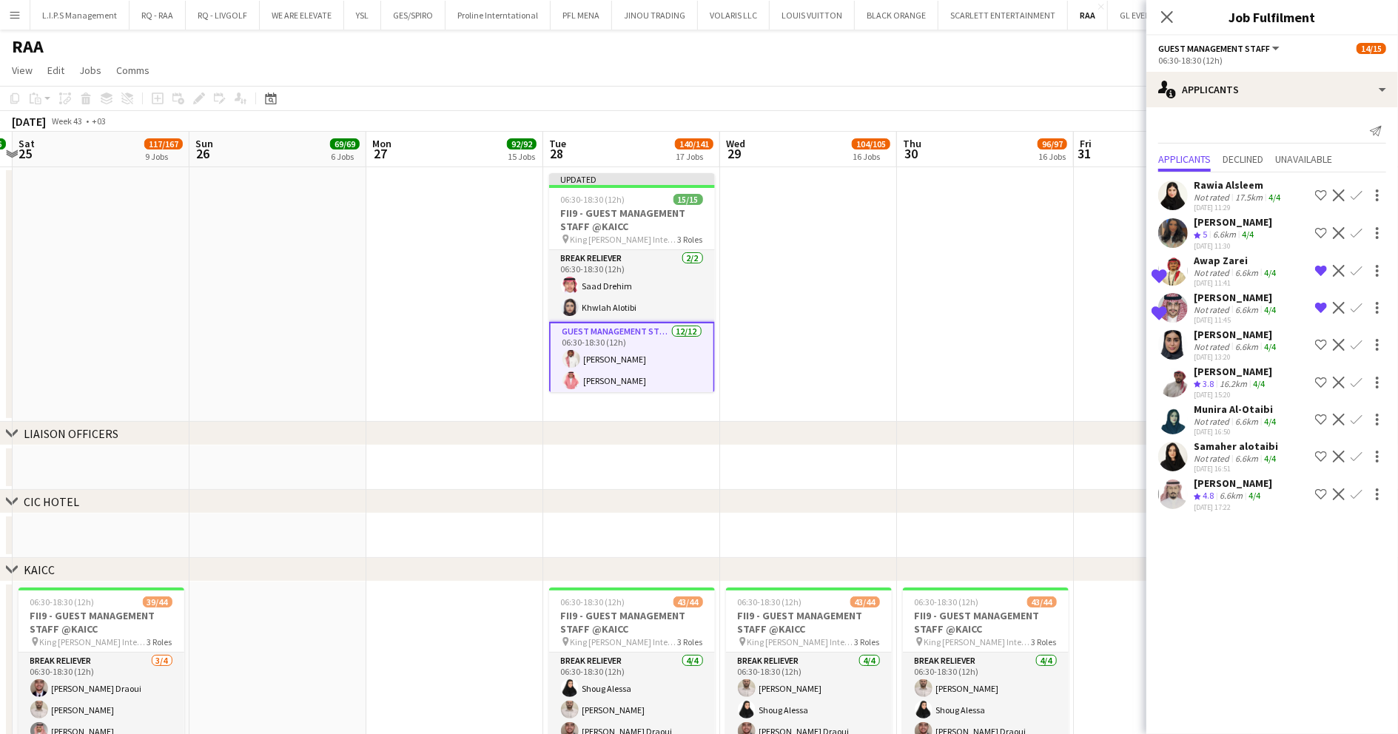
scroll to position [0, 0]
drag, startPoint x: 1007, startPoint y: 208, endPoint x: 1205, endPoint y: 165, distance: 202.2
click at [1008, 209] on app-date-cell at bounding box center [985, 294] width 177 height 255
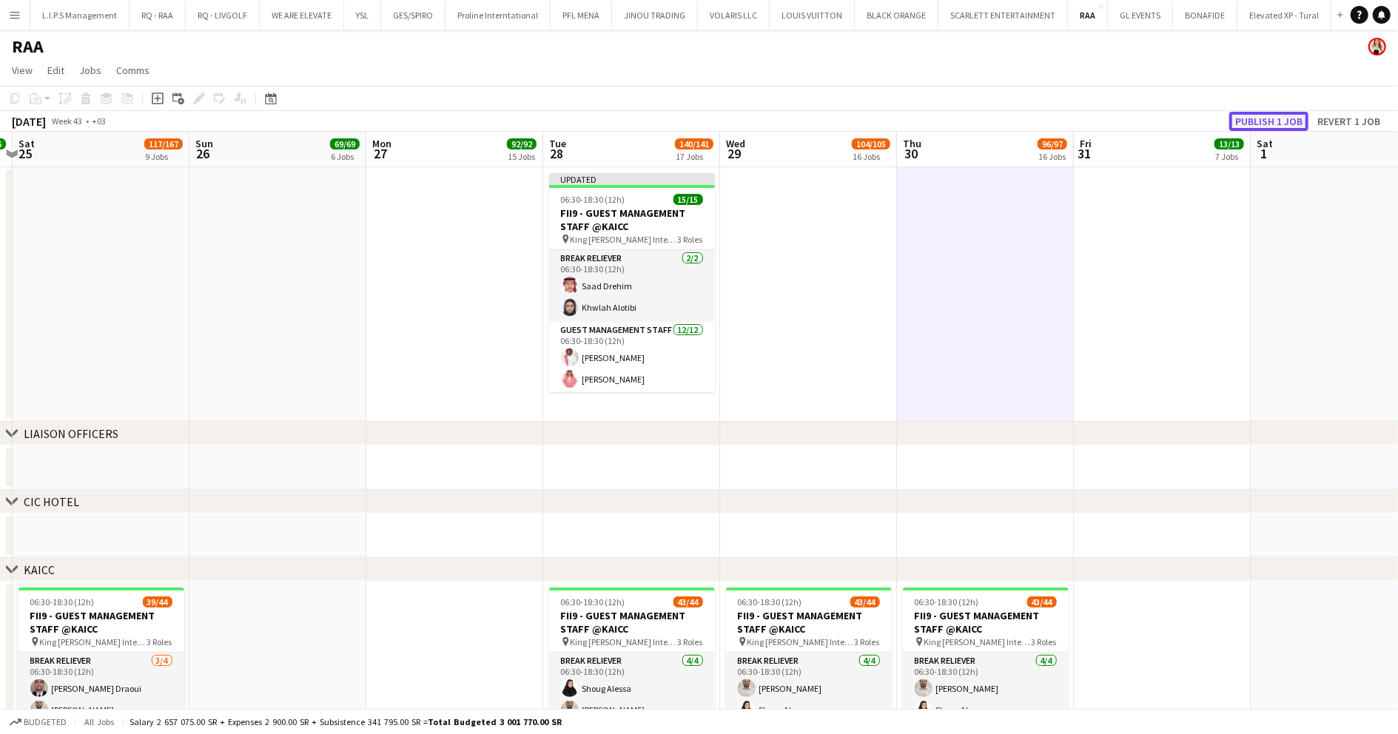
click at [1280, 121] on button "Publish 1 job" at bounding box center [1268, 121] width 79 height 19
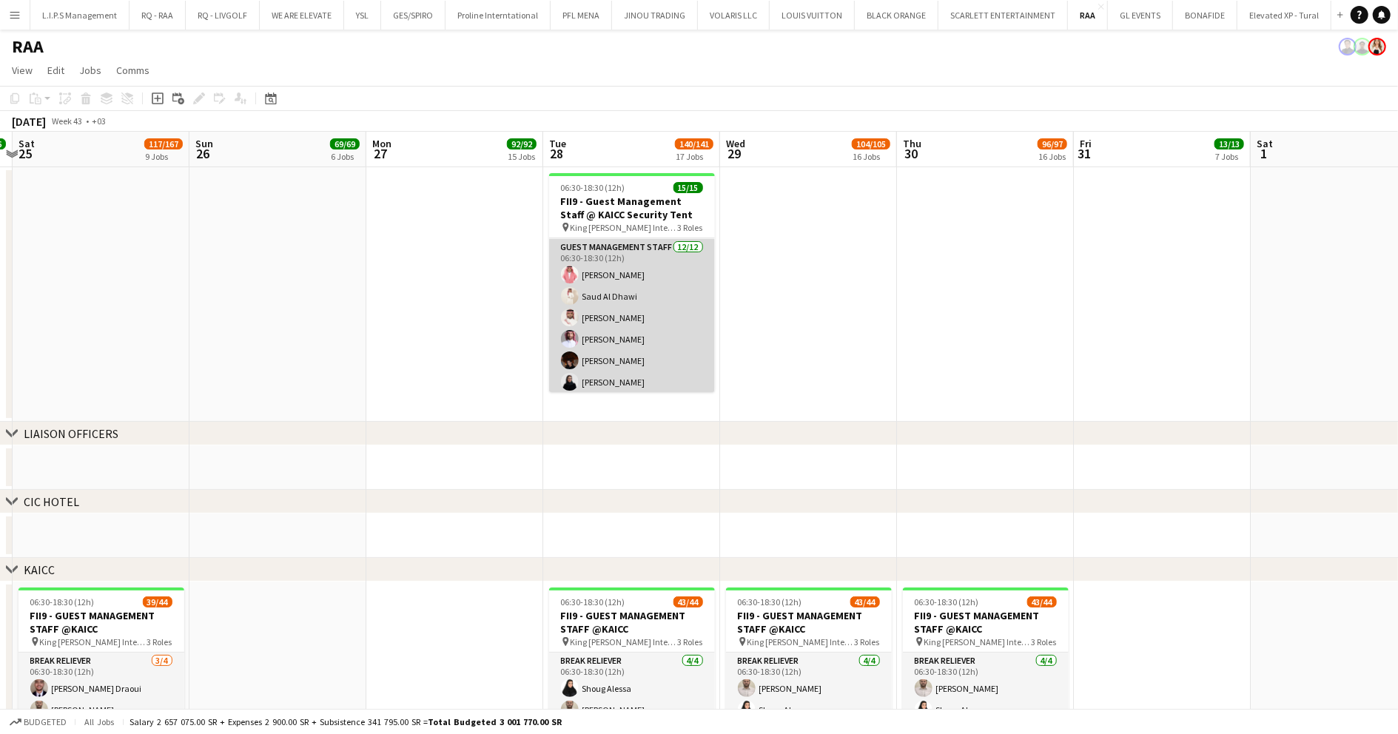
scroll to position [0, 0]
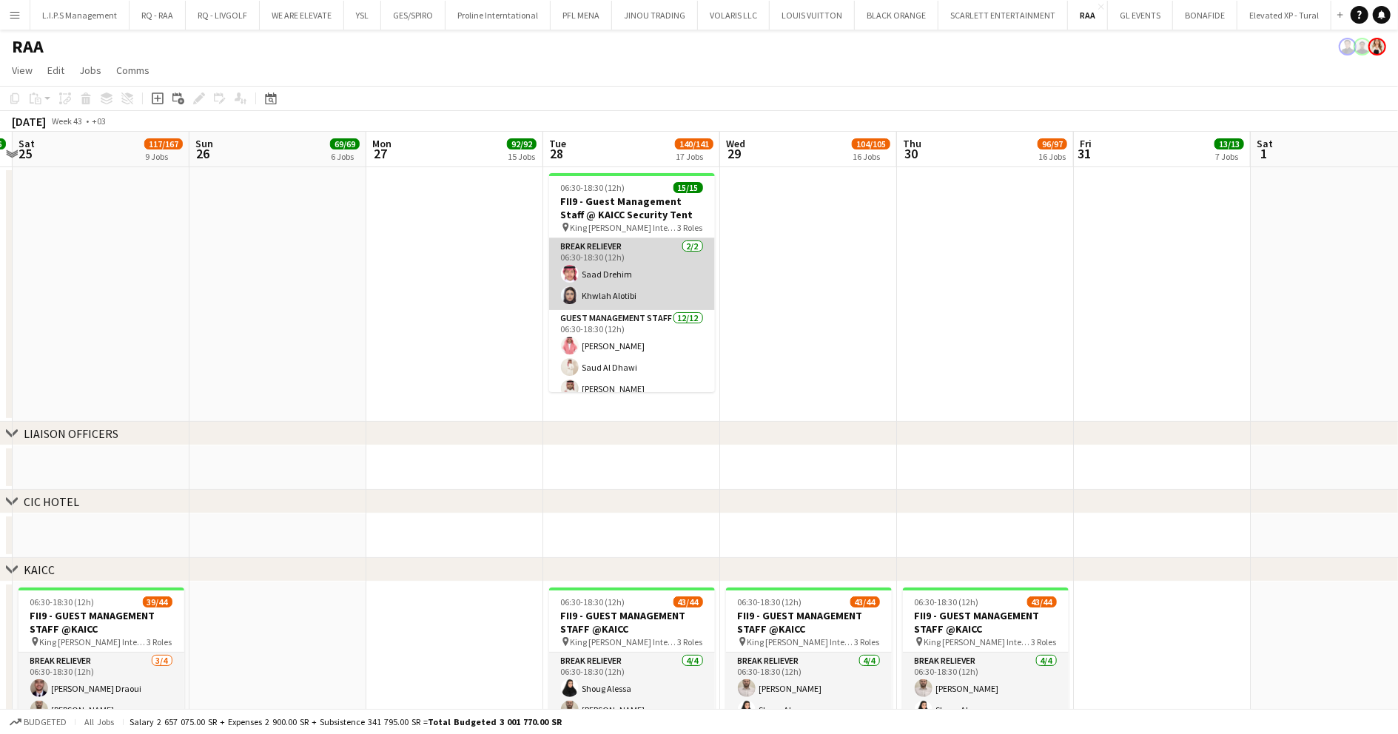
click at [663, 269] on app-card-role "Break reliever 2/2 06:30-18:30 (12h) Saad Drehim Khwlah Alotibi" at bounding box center [632, 274] width 166 height 72
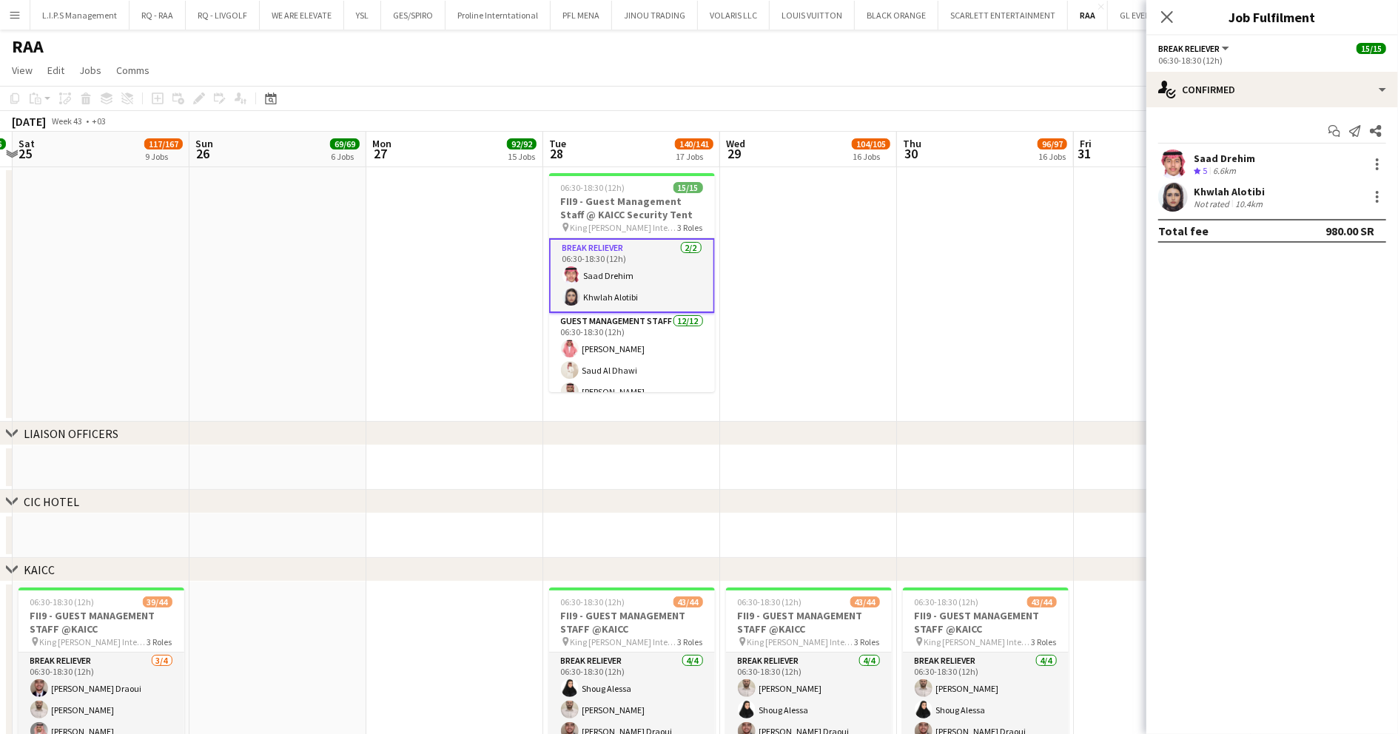
click at [598, 290] on app-card-role "Break reliever 2/2 06:30-18:30 (12h) Saad Drehim Khwlah Alotibi" at bounding box center [632, 275] width 166 height 75
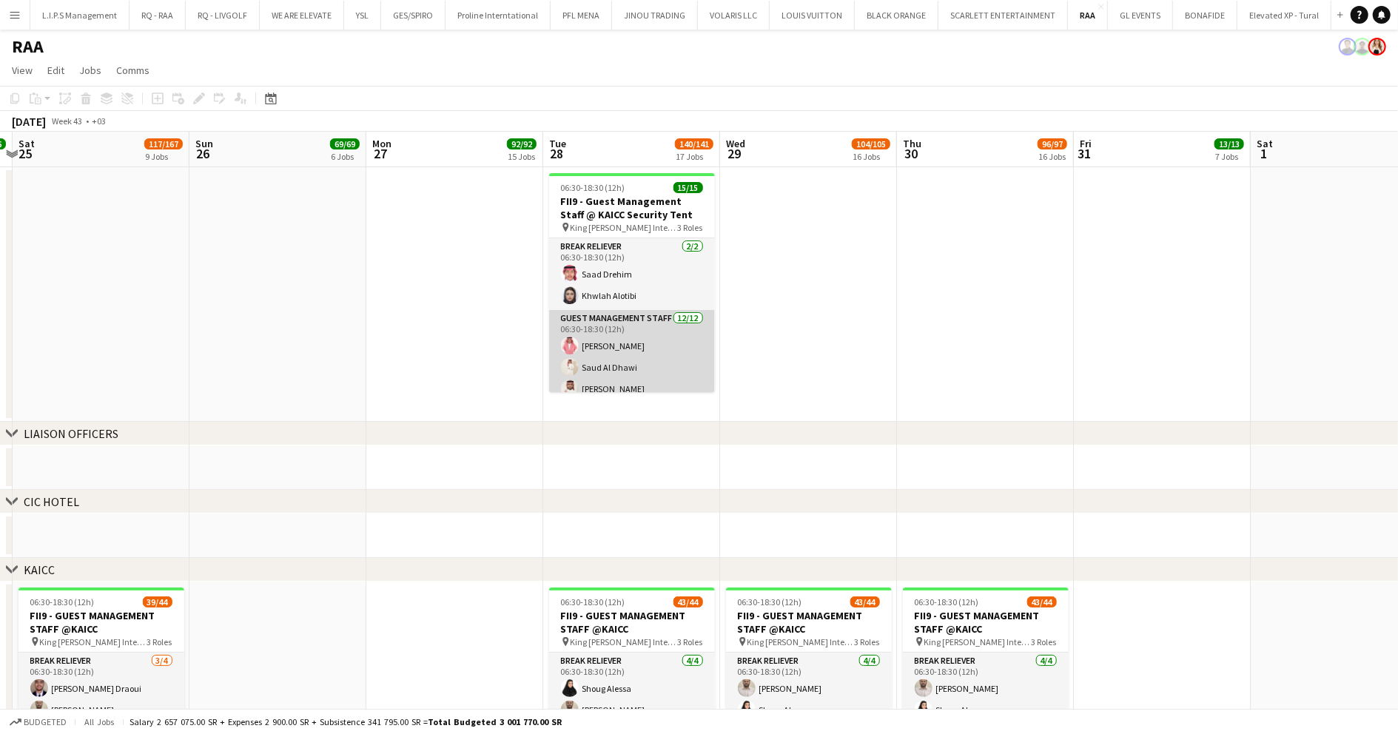
click at [622, 346] on app-card-role "Guest Management Staff 12/12 06:30-18:30 (12h) Talal Alajmah Saud Al Dhawi Sult…" at bounding box center [632, 453] width 166 height 286
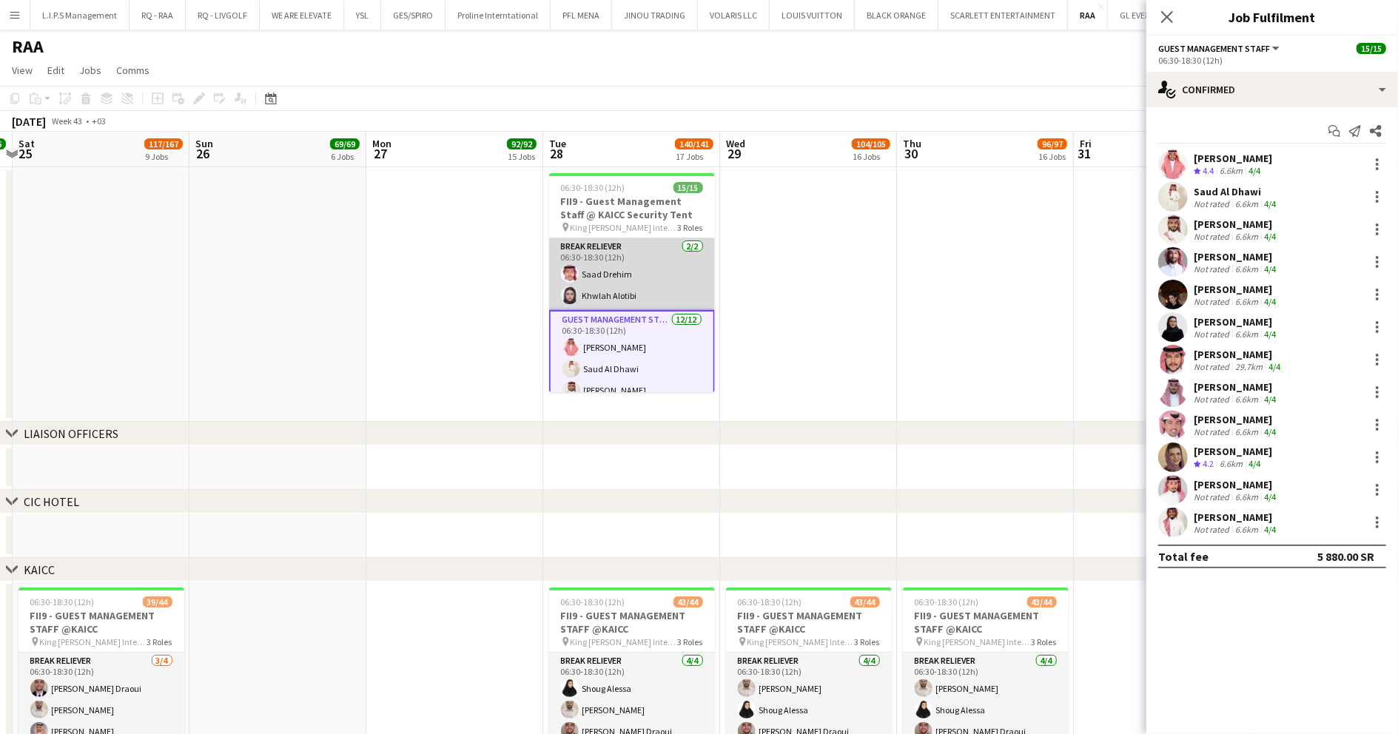
click at [644, 279] on app-card-role "Break reliever 2/2 06:30-18:30 (12h) Saad Drehim Khwlah Alotibi" at bounding box center [632, 274] width 166 height 72
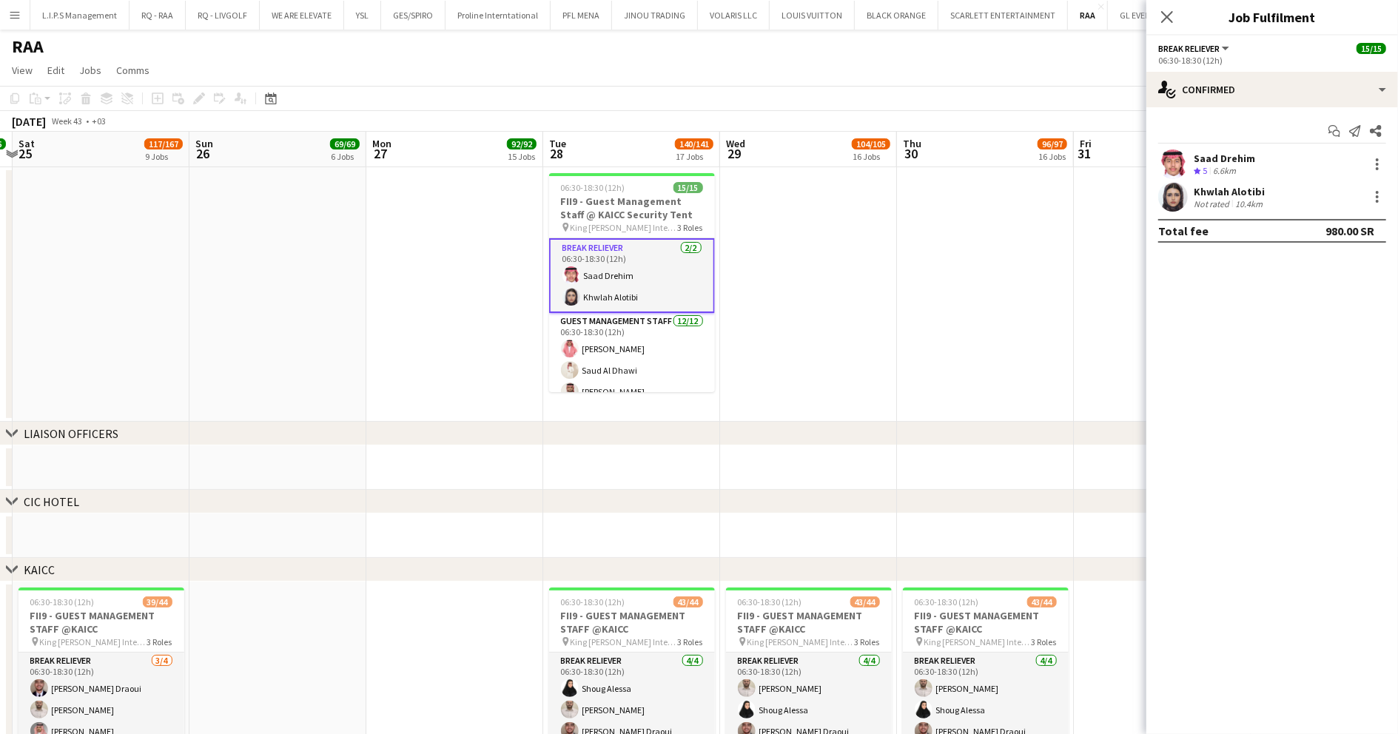
click at [816, 270] on app-date-cell at bounding box center [808, 294] width 177 height 255
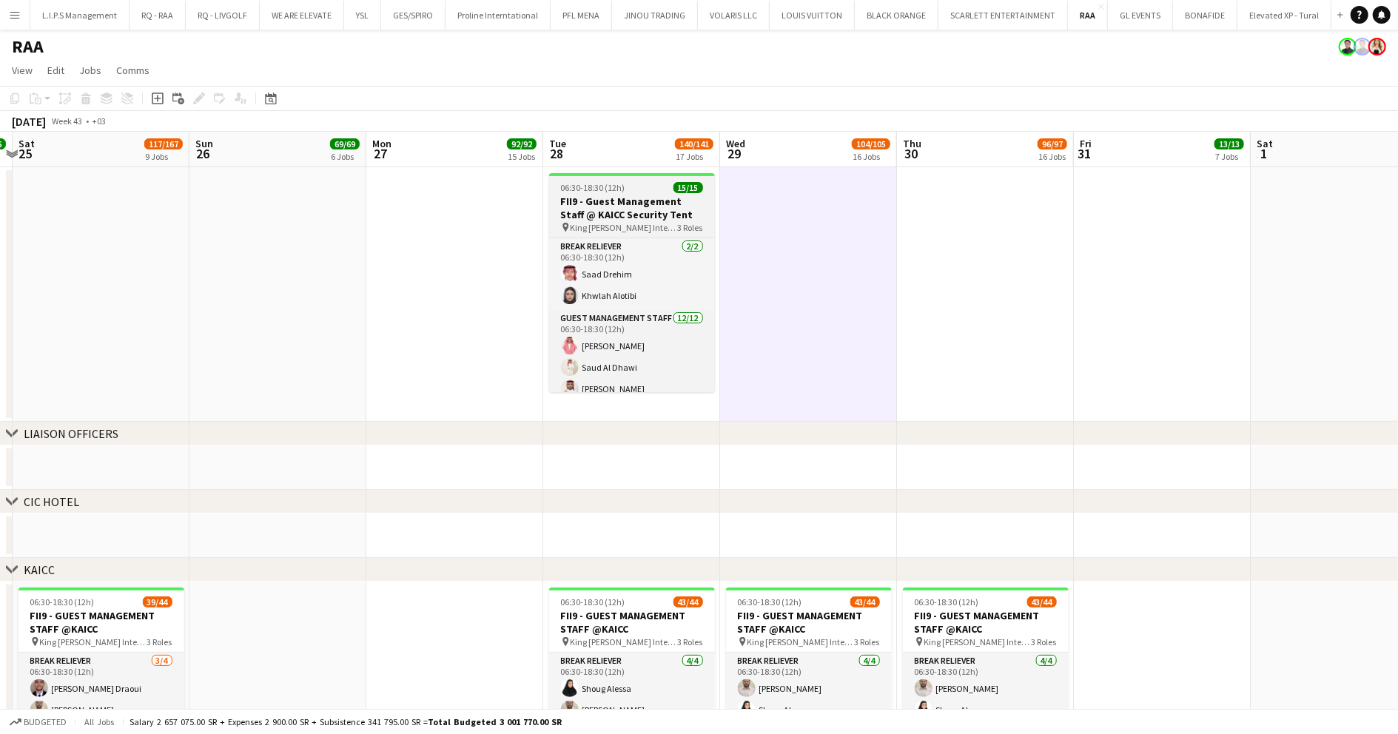
click at [692, 213] on h3 "FII9 - Guest Management Staff @ KAICC Security Tent" at bounding box center [632, 208] width 166 height 27
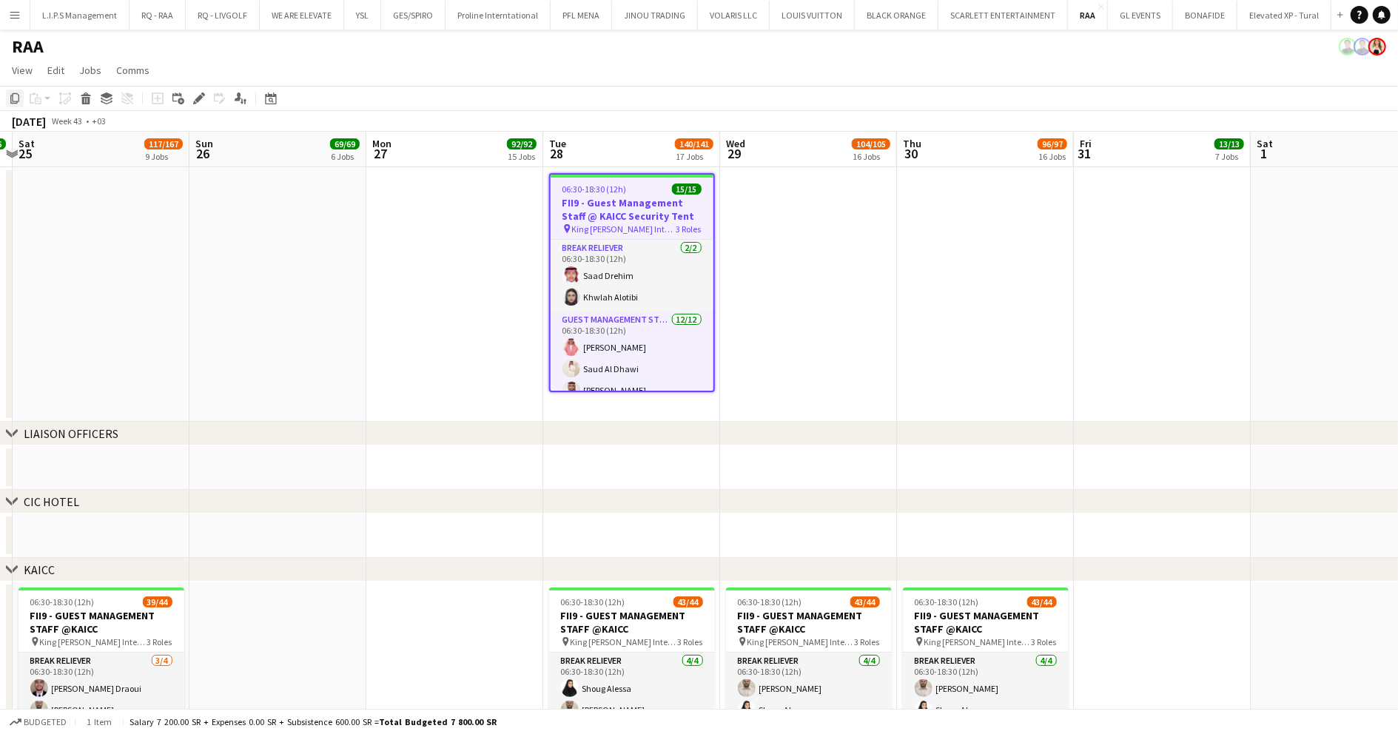
click at [13, 98] on icon at bounding box center [14, 98] width 9 height 10
click at [16, 104] on icon "Copy" at bounding box center [15, 99] width 12 height 12
click at [613, 209] on h3 "FII9 - Guest Management Staff @ KAICC Security Tent" at bounding box center [632, 209] width 163 height 27
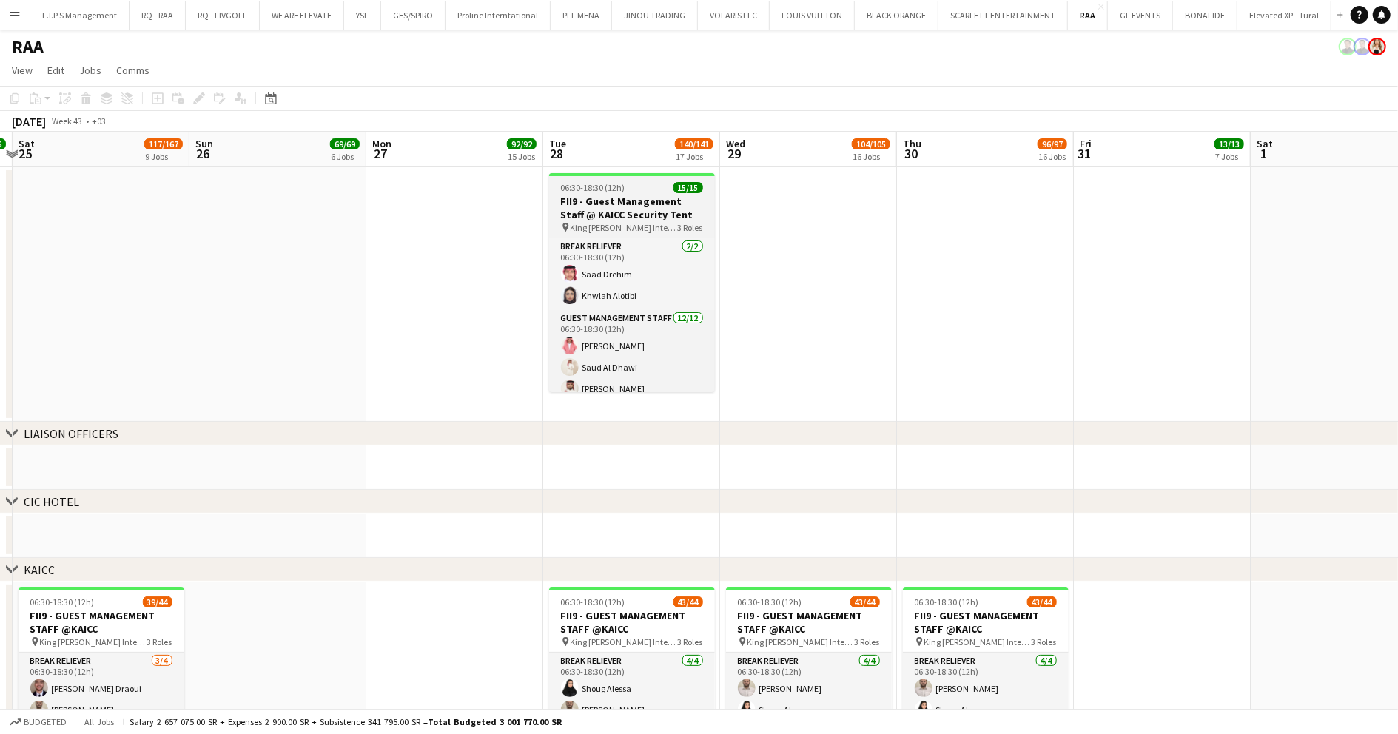
click at [613, 205] on h3 "FII9 - Guest Management Staff @ KAICC Security Tent" at bounding box center [632, 208] width 166 height 27
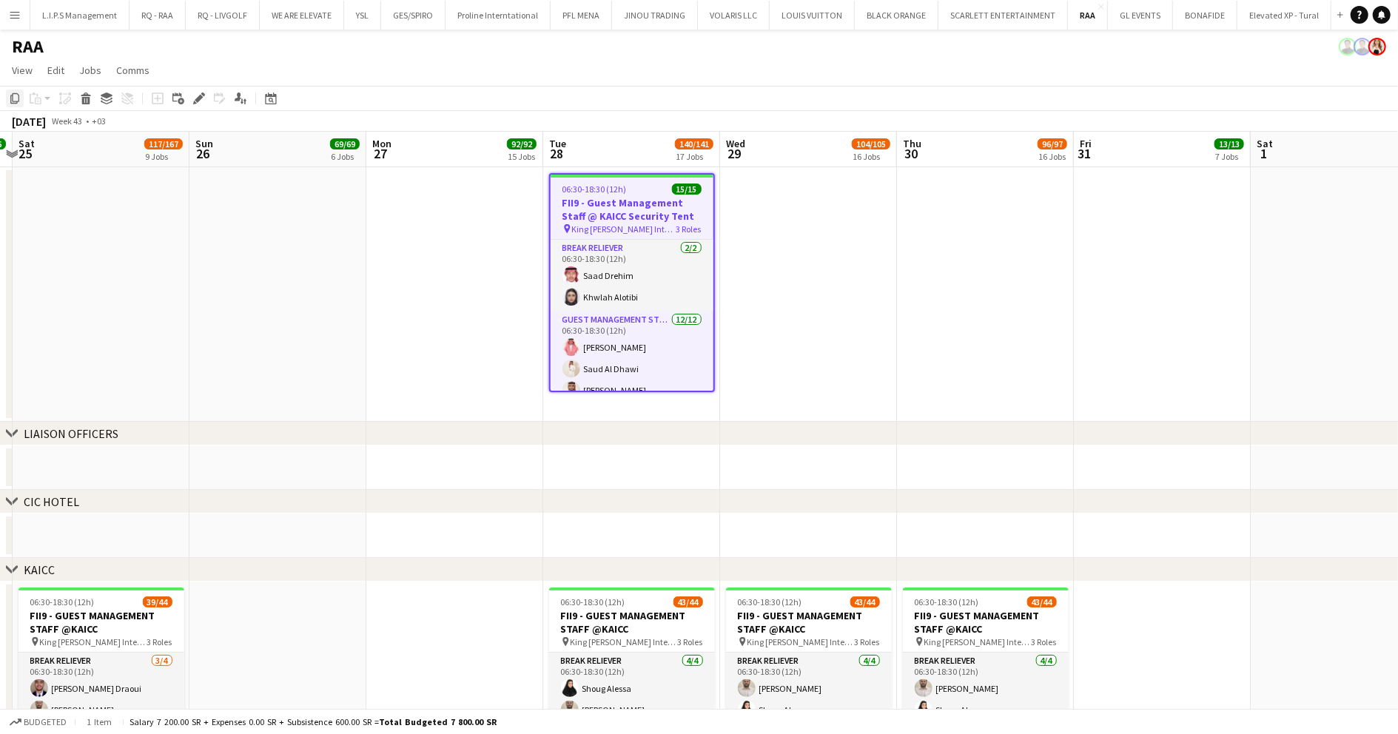
click at [14, 98] on icon "Copy" at bounding box center [15, 99] width 12 height 12
drag, startPoint x: 629, startPoint y: 190, endPoint x: 12, endPoint y: 98, distance: 624.1
click at [12, 98] on icon "Copy" at bounding box center [15, 99] width 12 height 12
click at [772, 226] on app-date-cell at bounding box center [808, 294] width 177 height 255
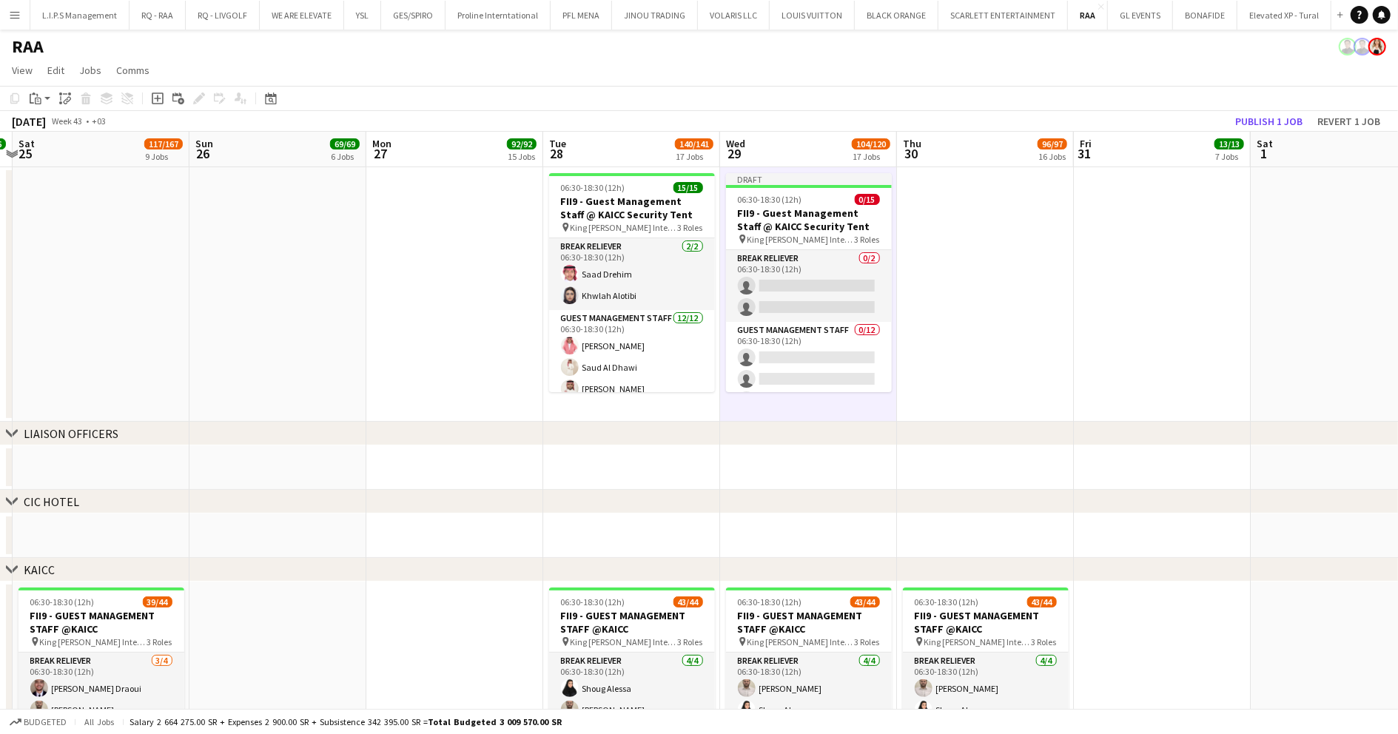
click at [931, 208] on app-date-cell at bounding box center [985, 294] width 177 height 255
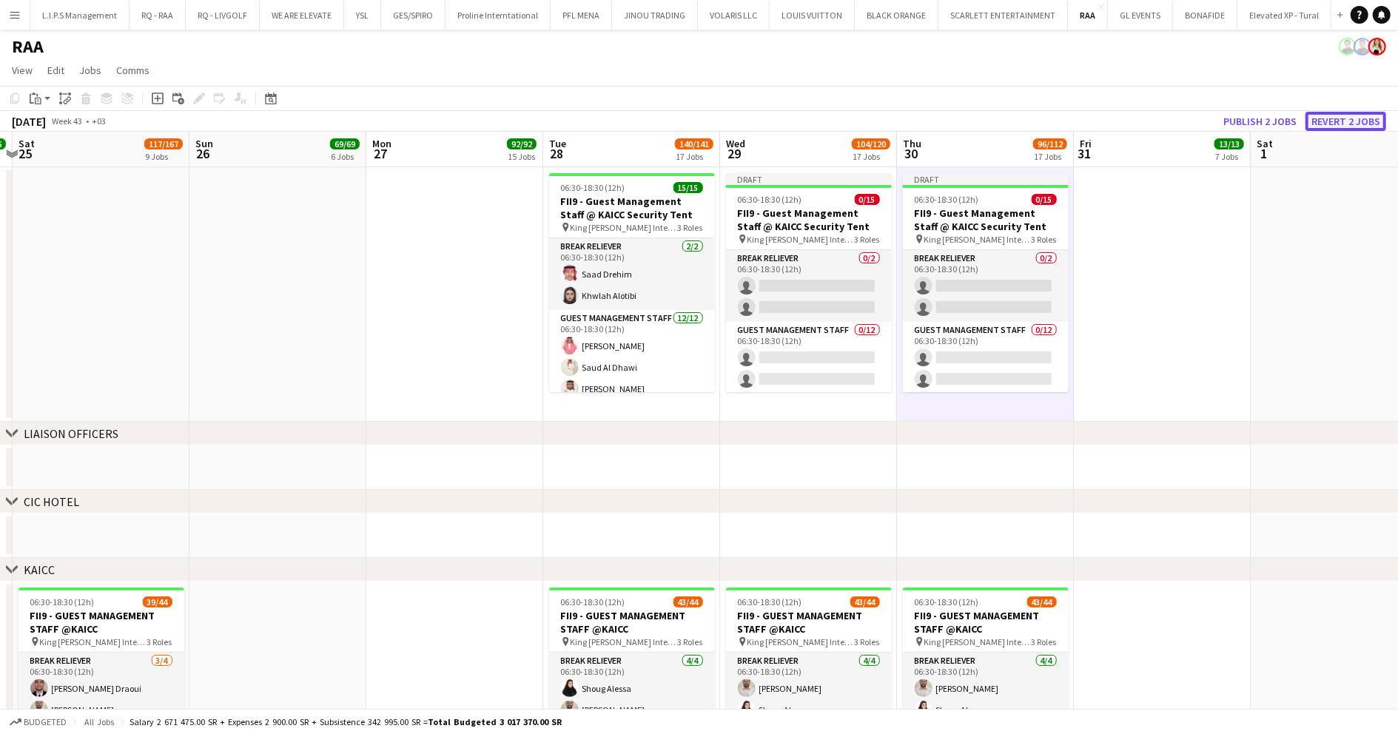
click at [1359, 121] on button "Revert 2 jobs" at bounding box center [1346, 121] width 81 height 19
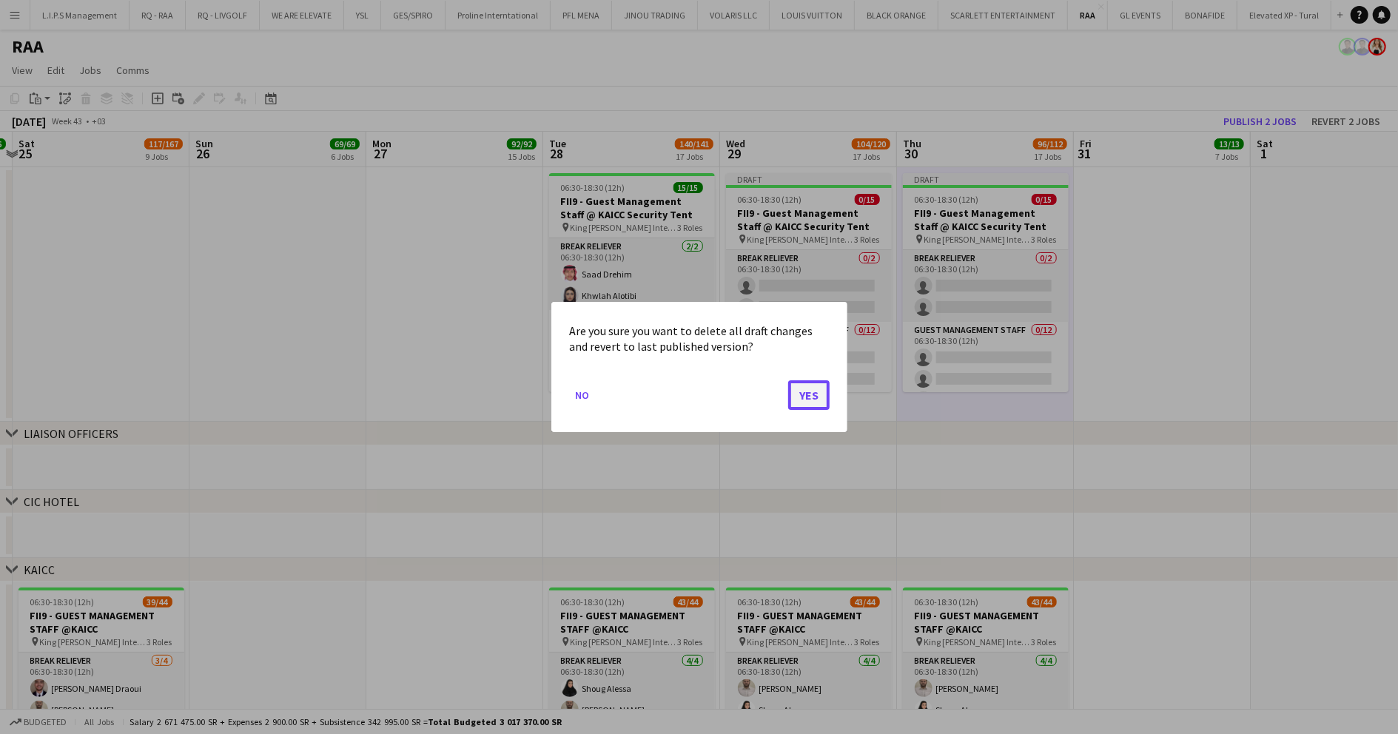
click at [804, 395] on button "Yes" at bounding box center [808, 395] width 41 height 30
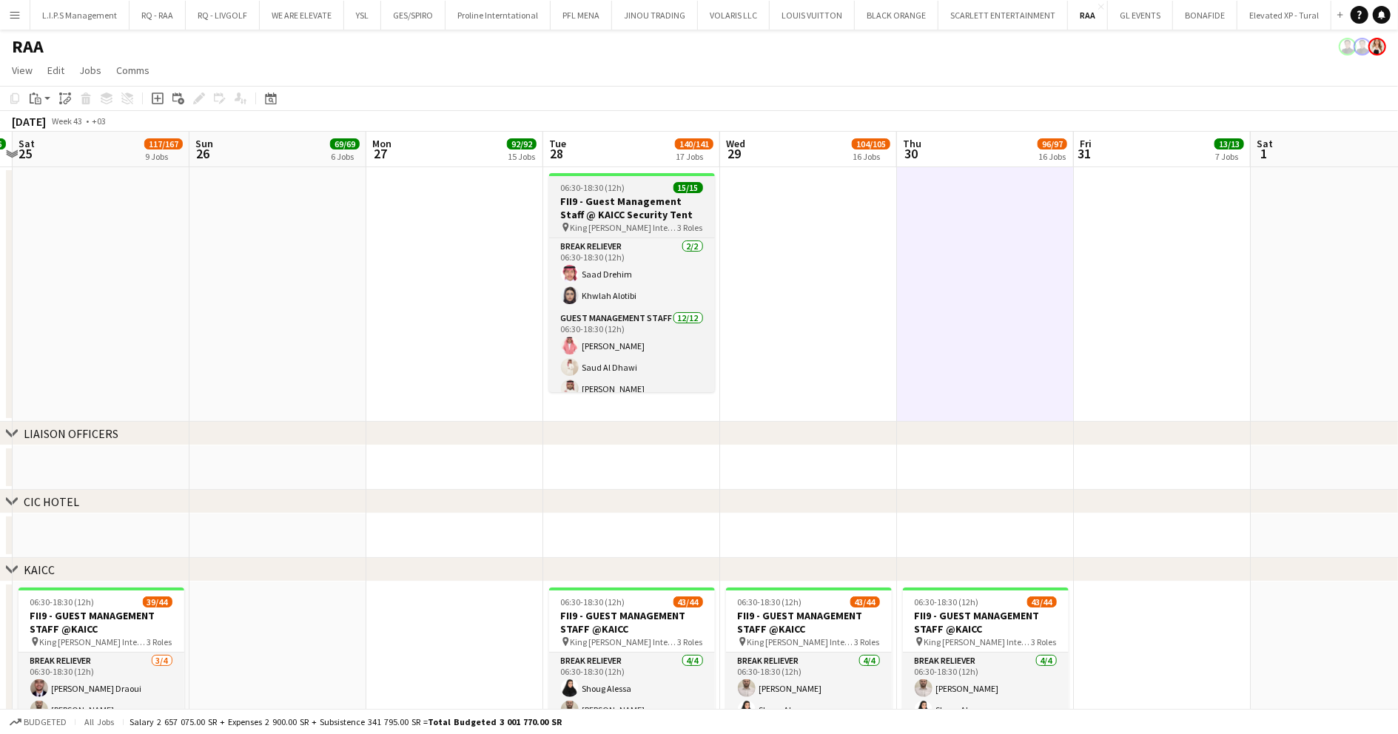
click at [634, 215] on h3 "FII9 - Guest Management Staff @ KAICC Security Tent" at bounding box center [632, 208] width 166 height 27
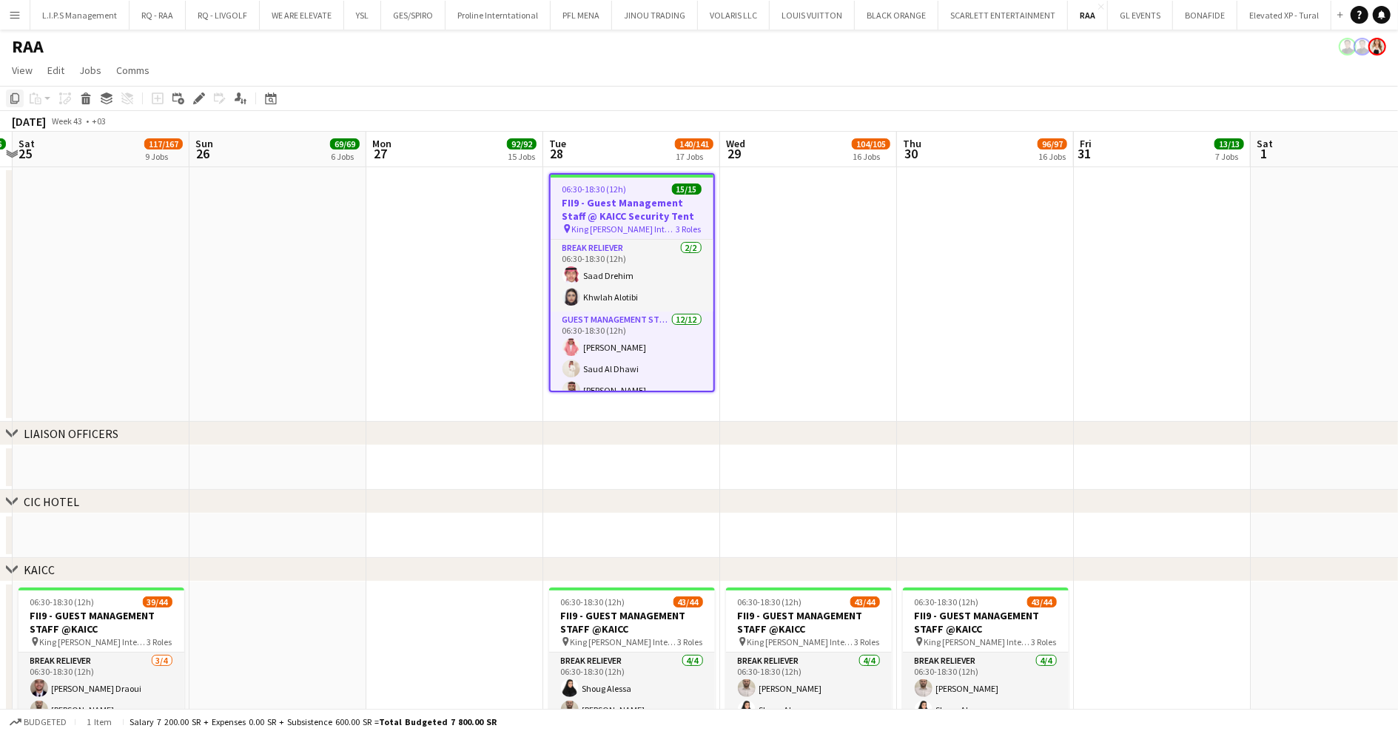
click at [9, 96] on icon "Copy" at bounding box center [15, 99] width 12 height 12
click at [799, 229] on app-date-cell at bounding box center [808, 294] width 177 height 255
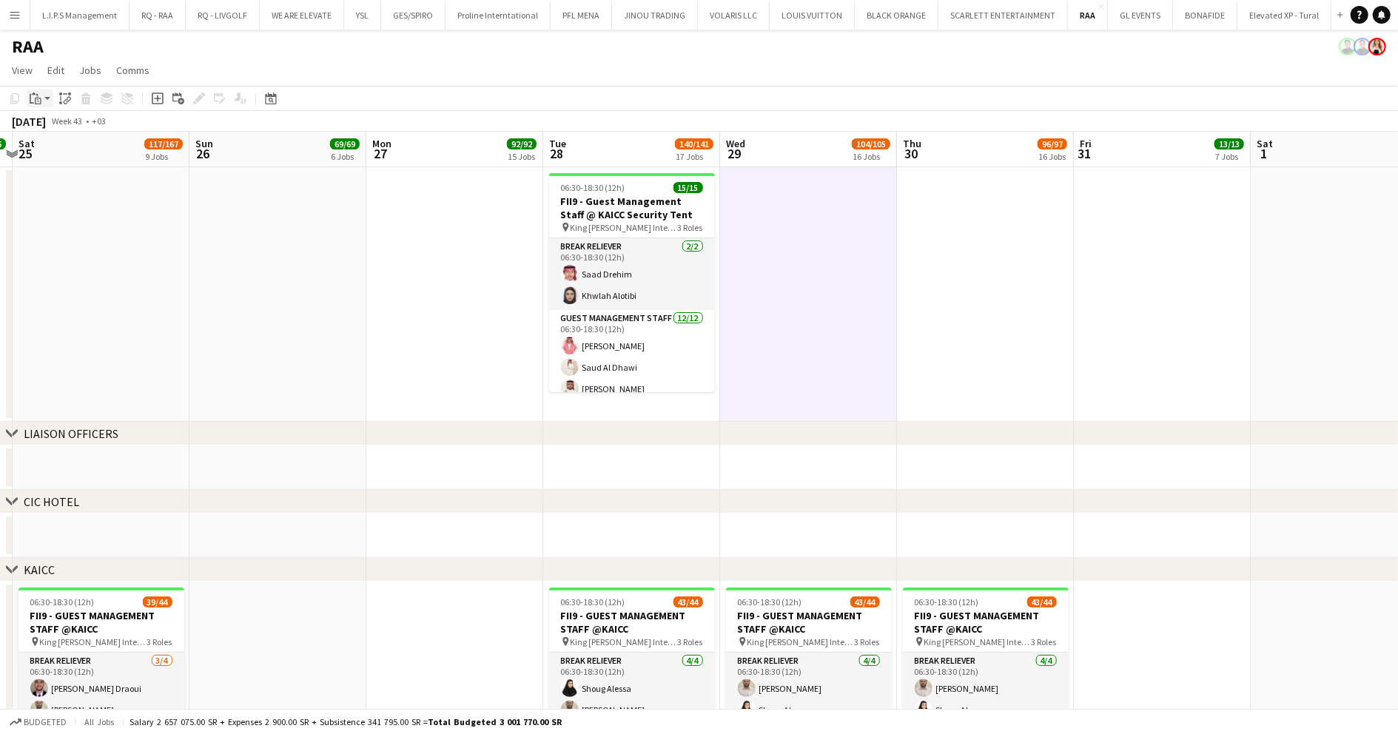
click at [42, 100] on div "Paste" at bounding box center [36, 99] width 18 height 18
click at [71, 158] on link "Paste with crew Ctrl+Shift+V" at bounding box center [108, 151] width 139 height 13
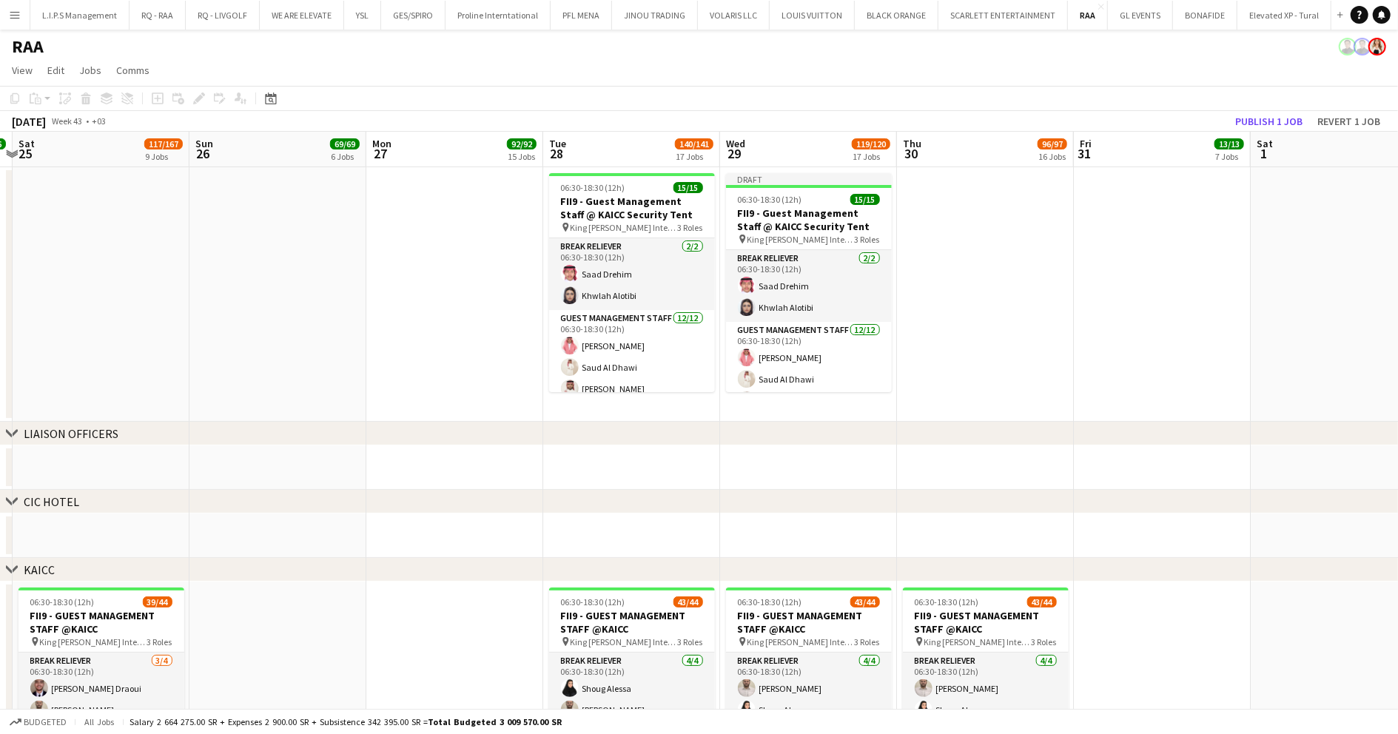
click at [966, 238] on app-date-cell at bounding box center [985, 294] width 177 height 255
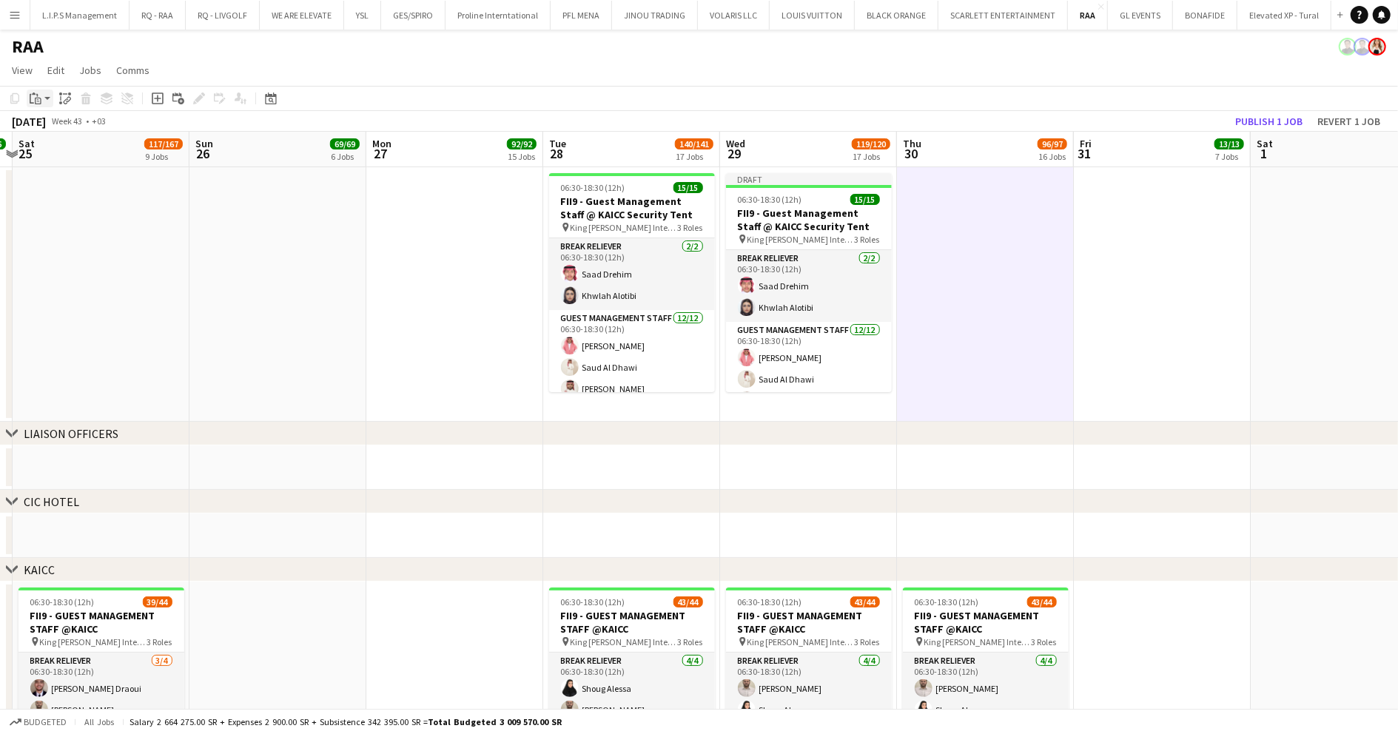
click at [36, 99] on icon at bounding box center [38, 101] width 7 height 7
click at [70, 155] on link "Paste with crew Ctrl+Shift+V" at bounding box center [108, 151] width 139 height 13
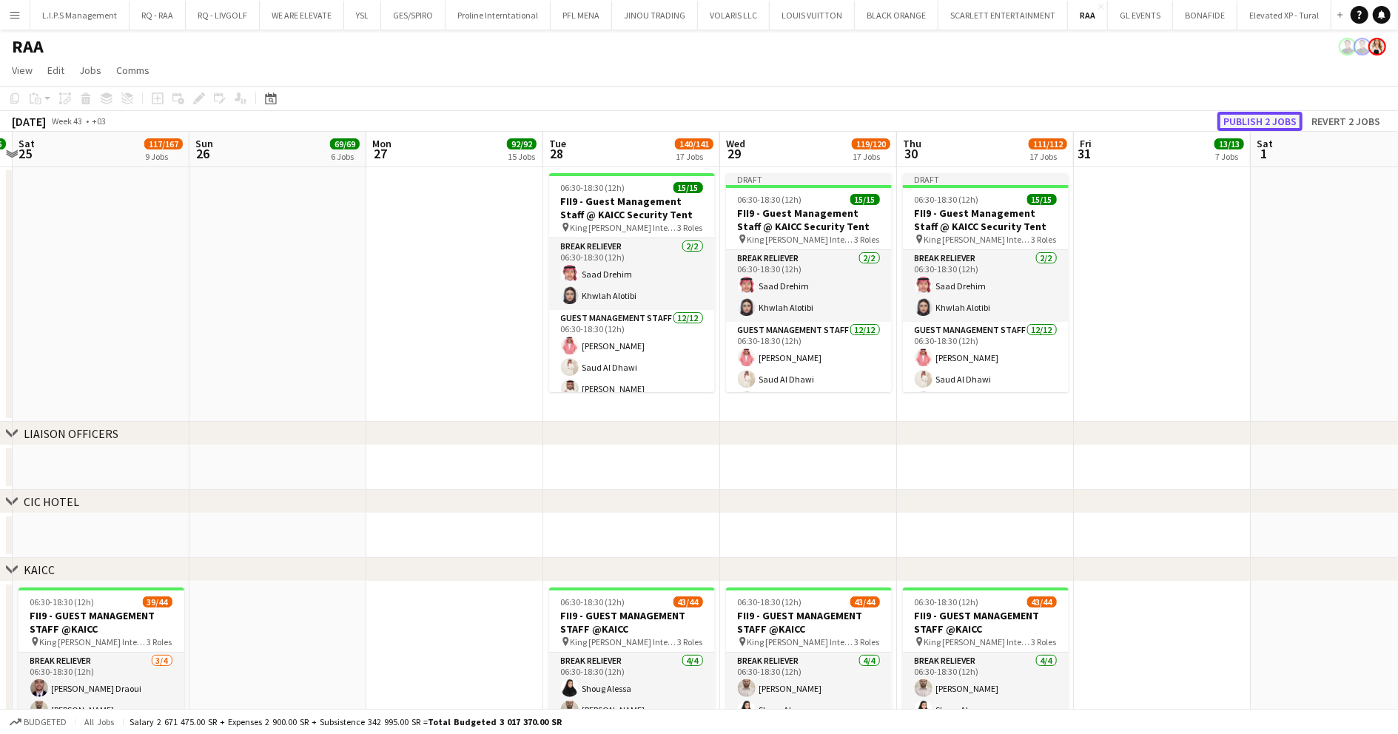
click at [1239, 115] on button "Publish 2 jobs" at bounding box center [1260, 121] width 85 height 19
